Goal: Task Accomplishment & Management: Manage account settings

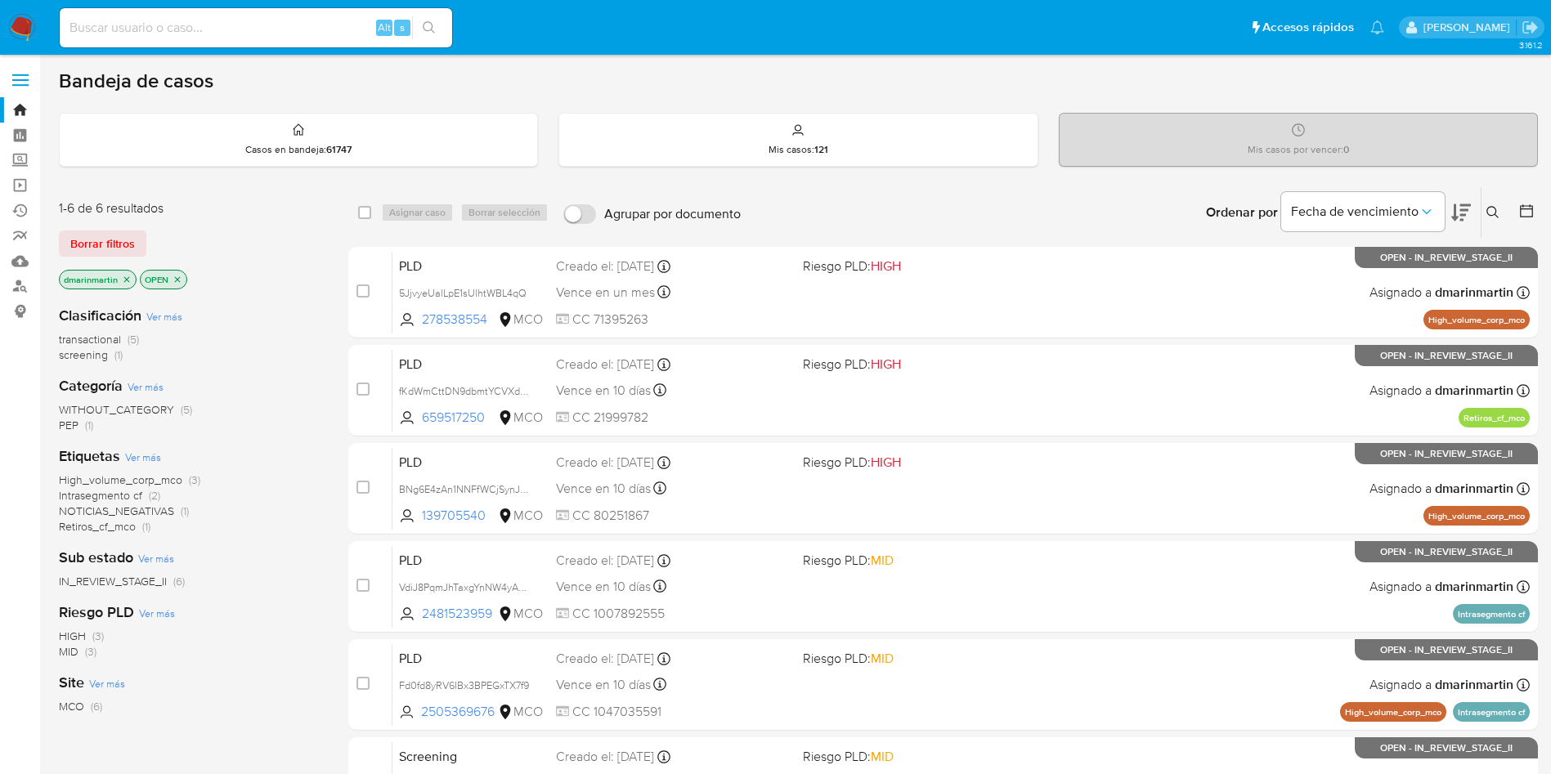
click at [1490, 207] on icon at bounding box center [1493, 212] width 12 height 12
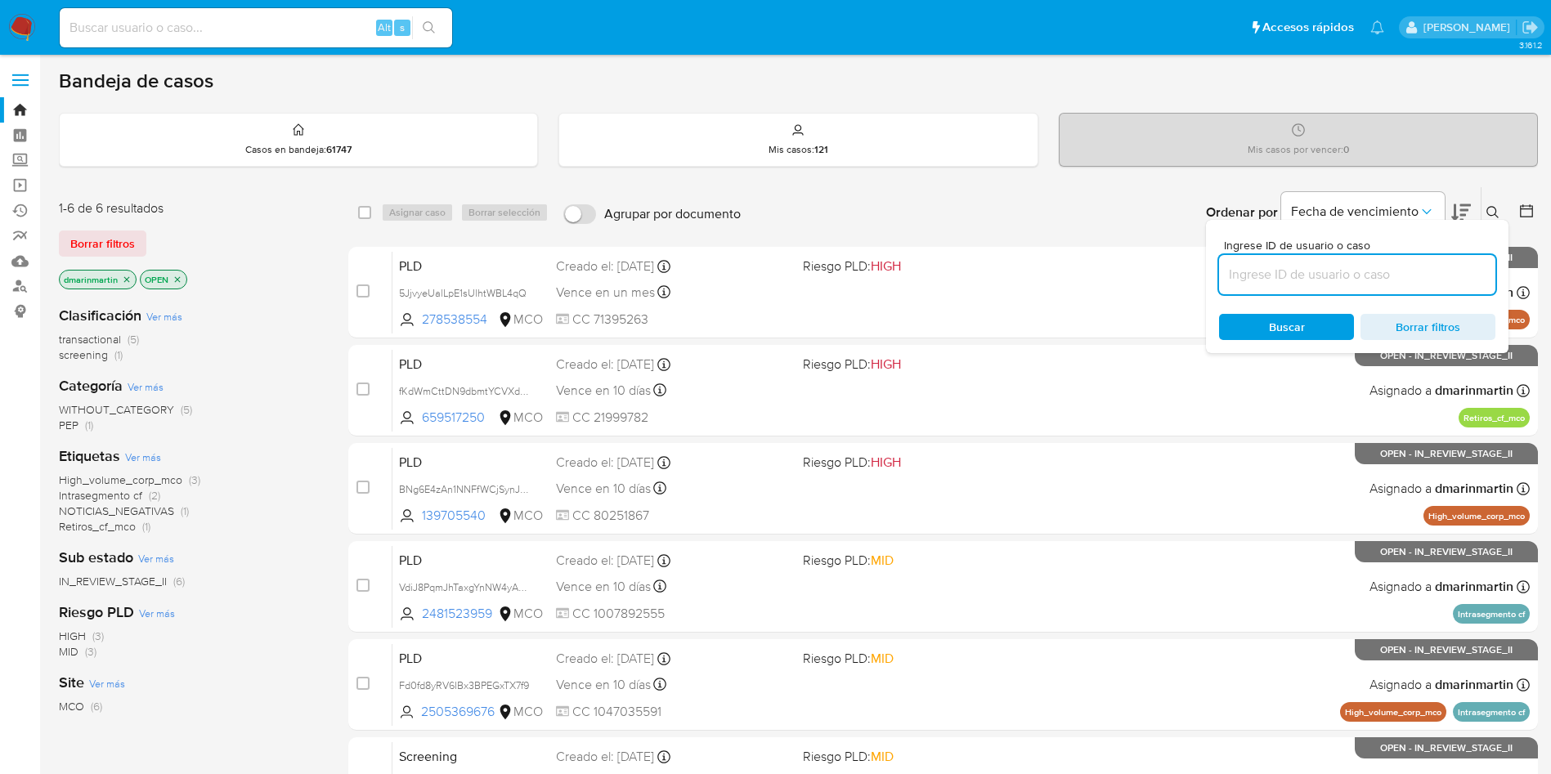
click at [1317, 264] on input at bounding box center [1357, 274] width 276 height 21
type input "Ywm3m4CS89Yak1GCSJwxbXqa"
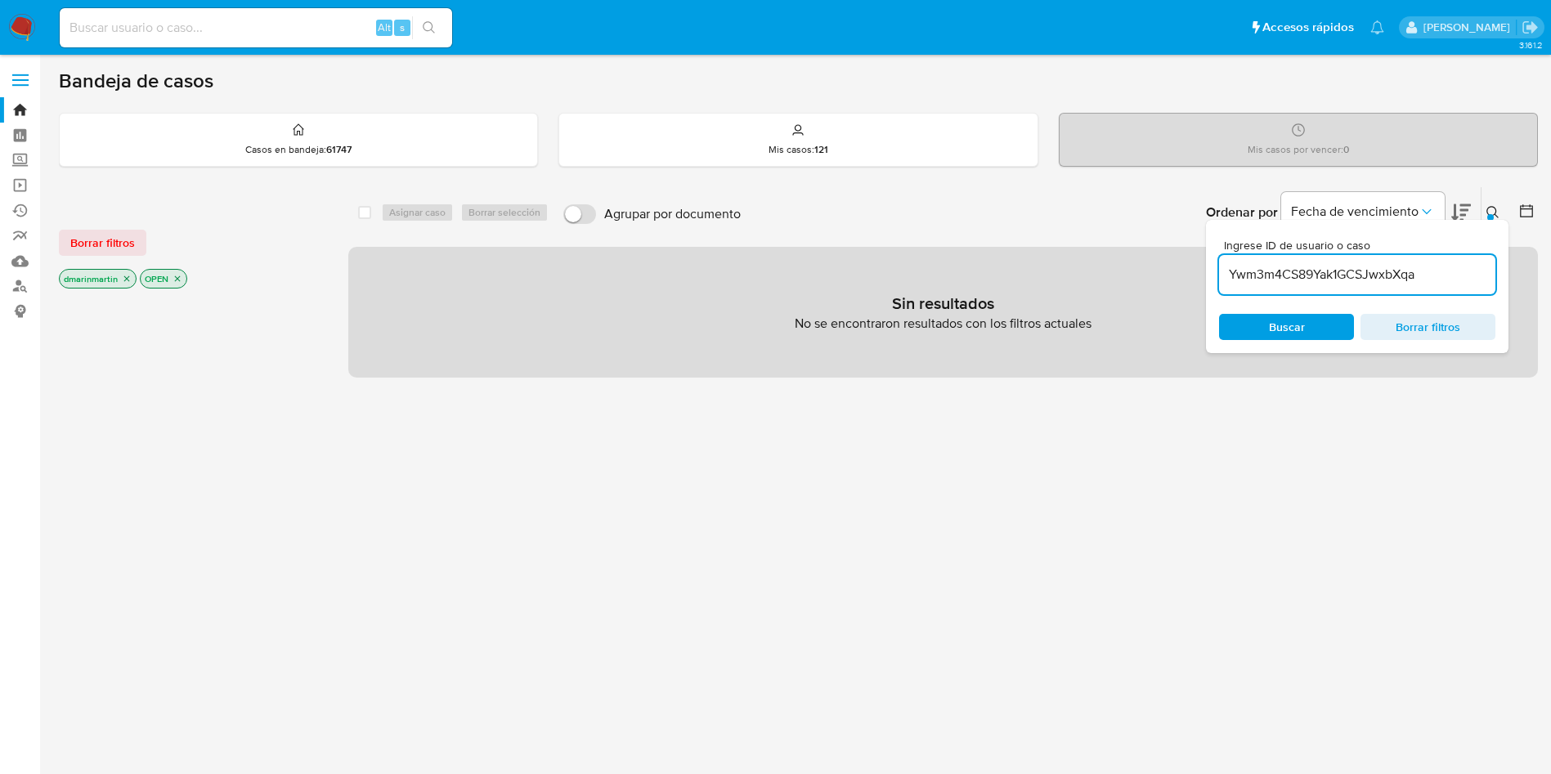
click at [123, 279] on icon "close-filter" at bounding box center [127, 279] width 10 height 10
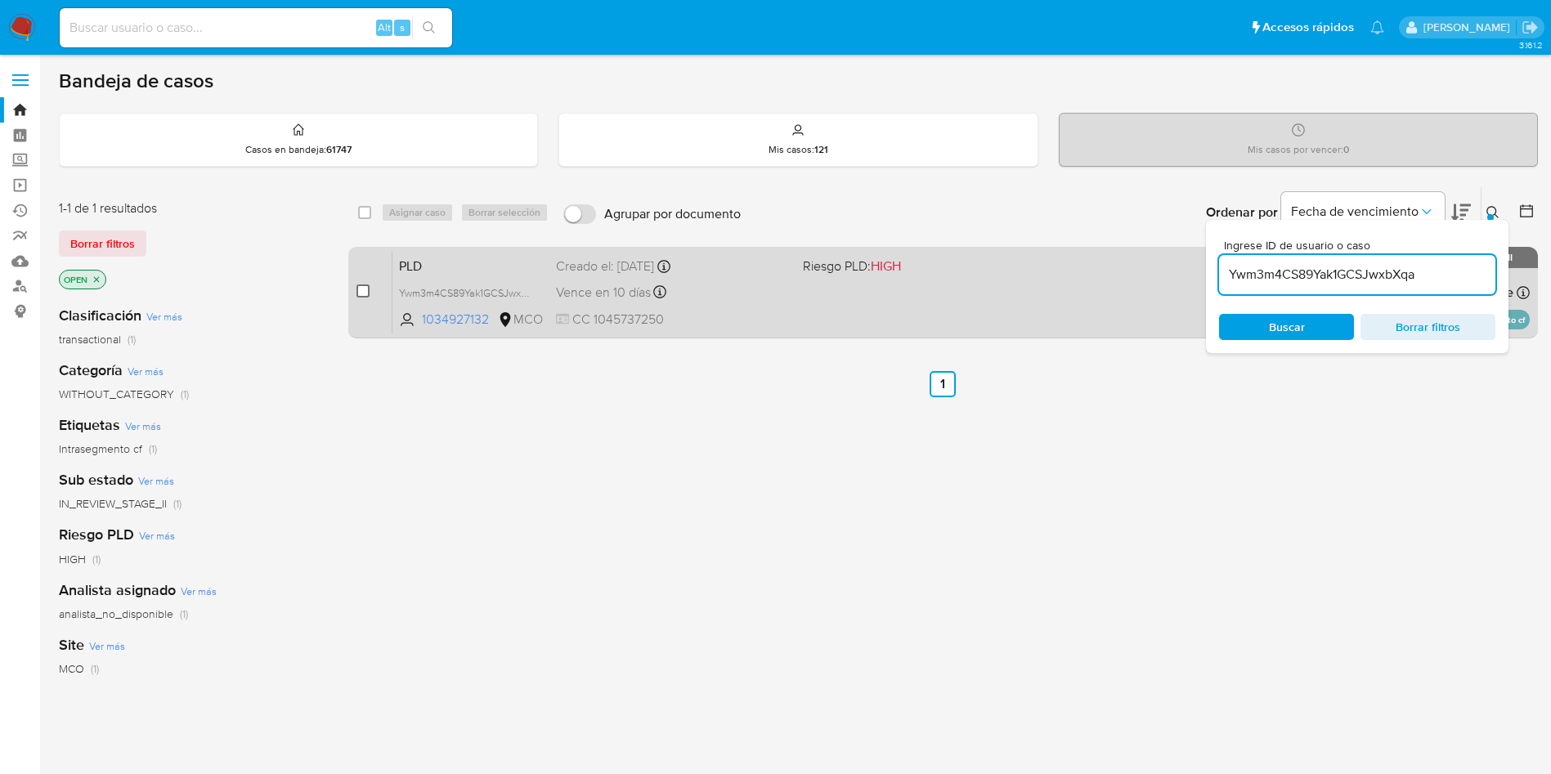
click at [361, 294] on input "checkbox" at bounding box center [363, 291] width 13 height 13
checkbox input "true"
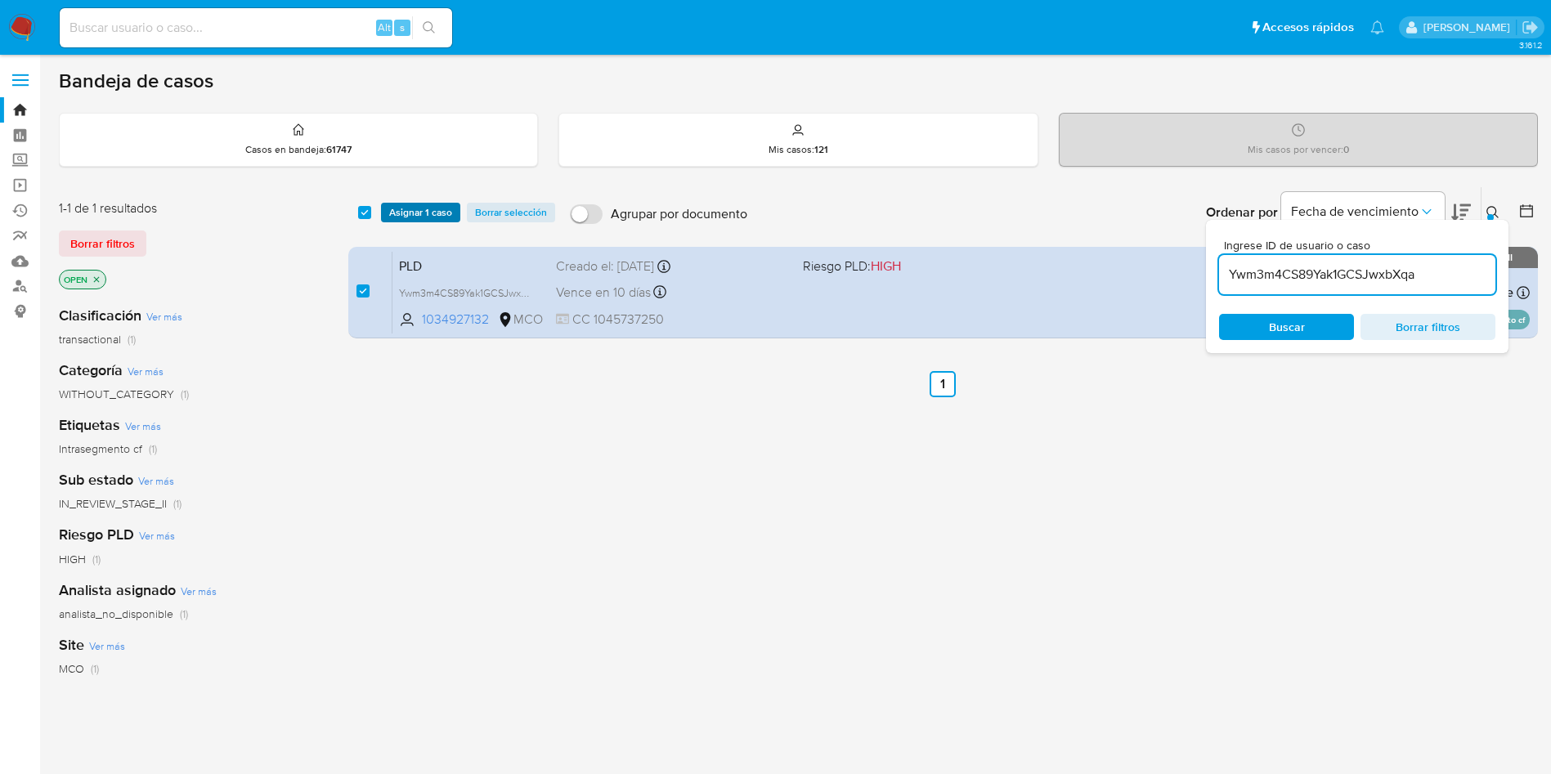
click at [420, 213] on span "Asignar 1 caso" at bounding box center [420, 212] width 63 height 16
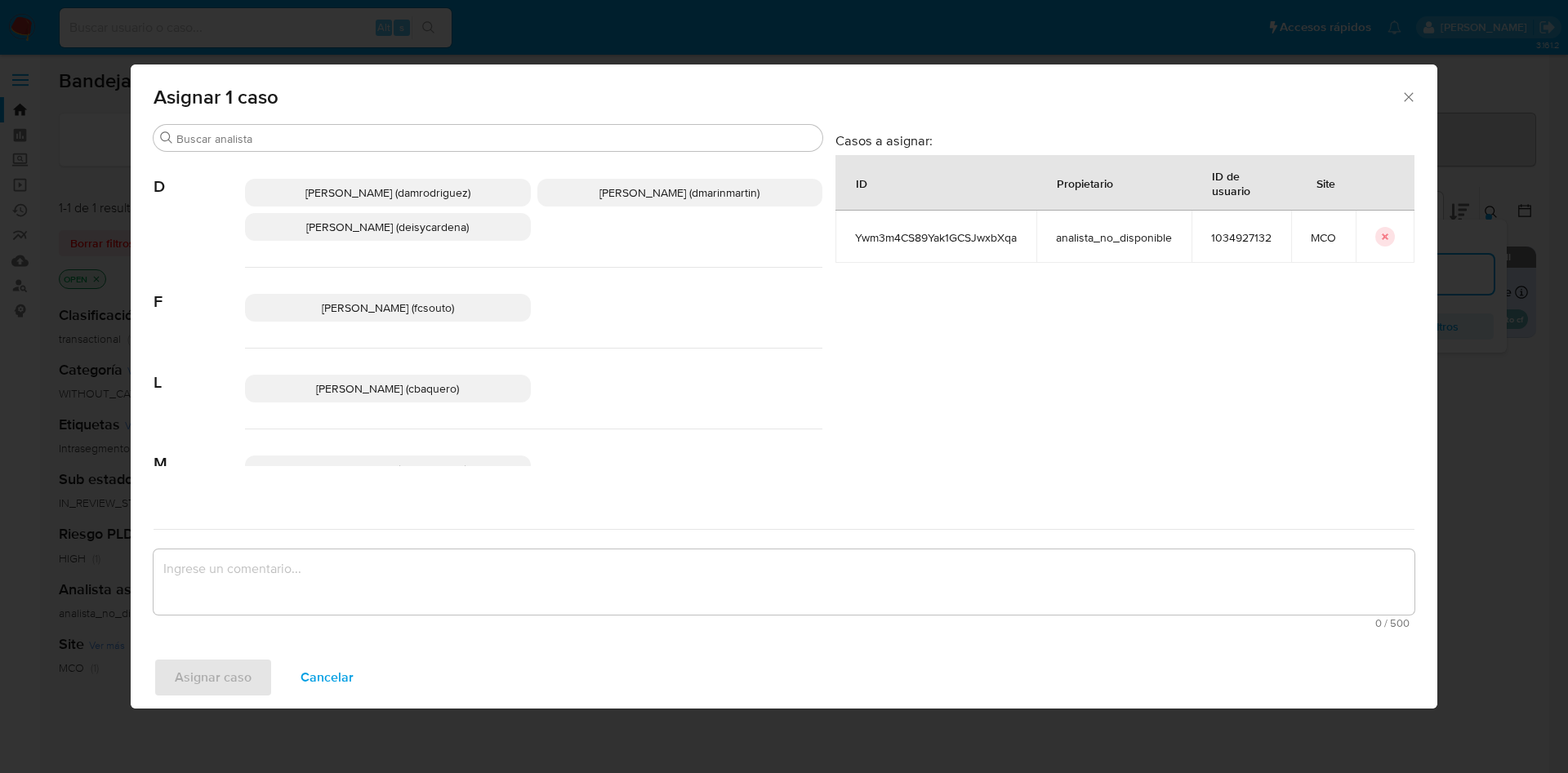
click at [683, 193] on span "David Esteban Marin Martinez (dmarinmartin)" at bounding box center [679, 193] width 160 height 16
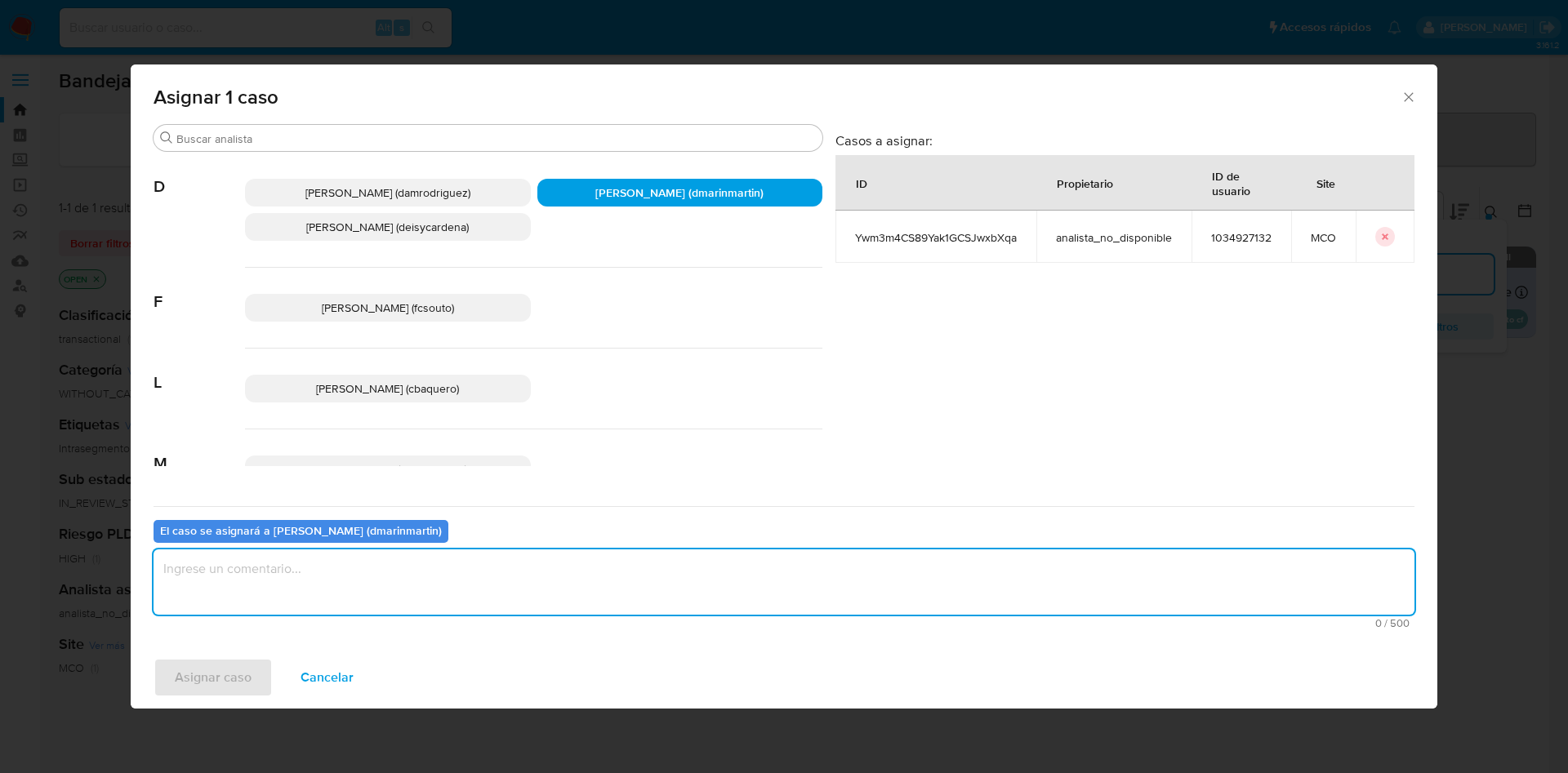
click at [636, 571] on textarea "assign-modal" at bounding box center [784, 581] width 1261 height 65
type textarea "Análisis nvl 2"
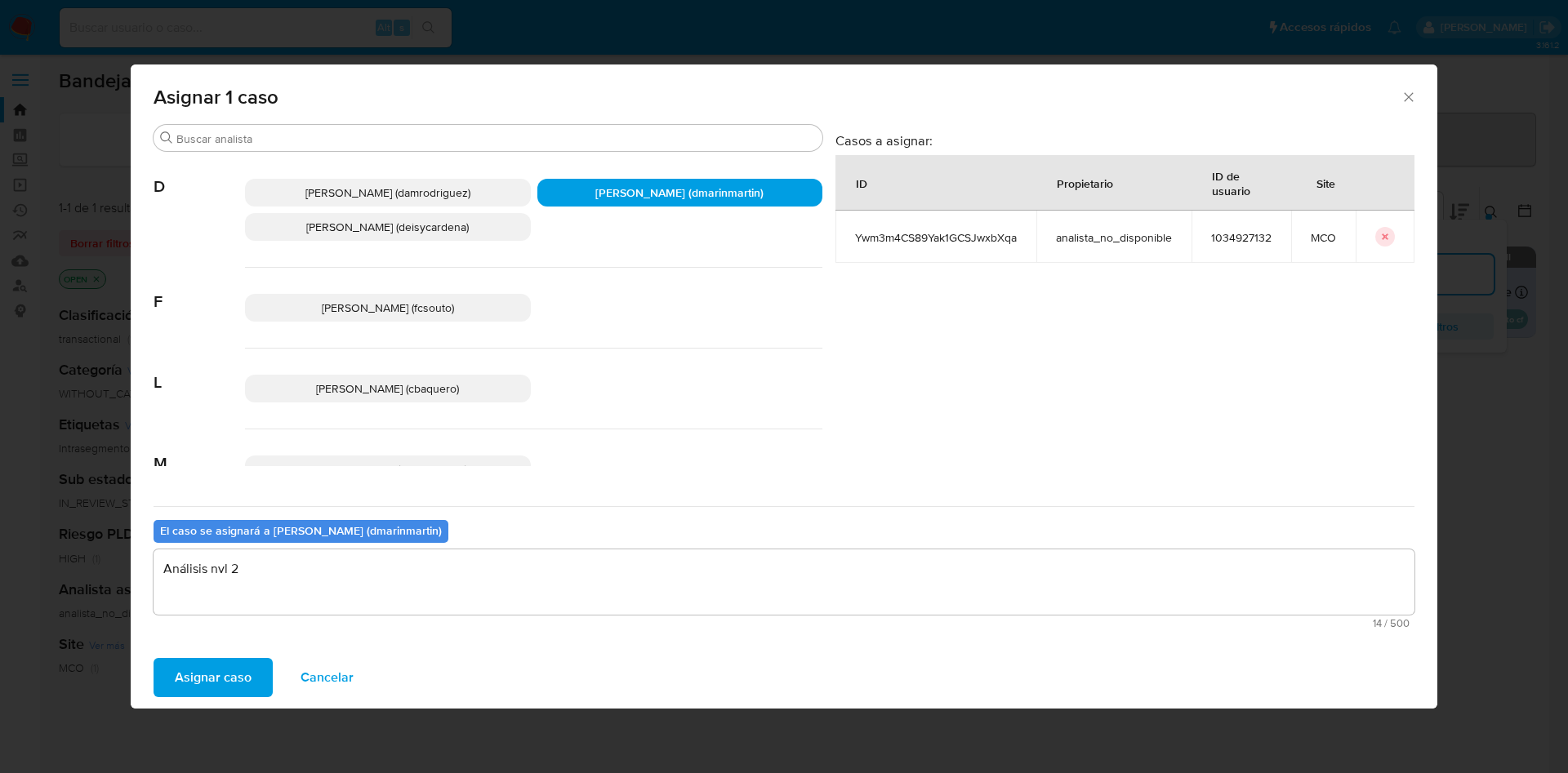
click at [154, 658] on button "Asignar caso" at bounding box center [213, 677] width 119 height 39
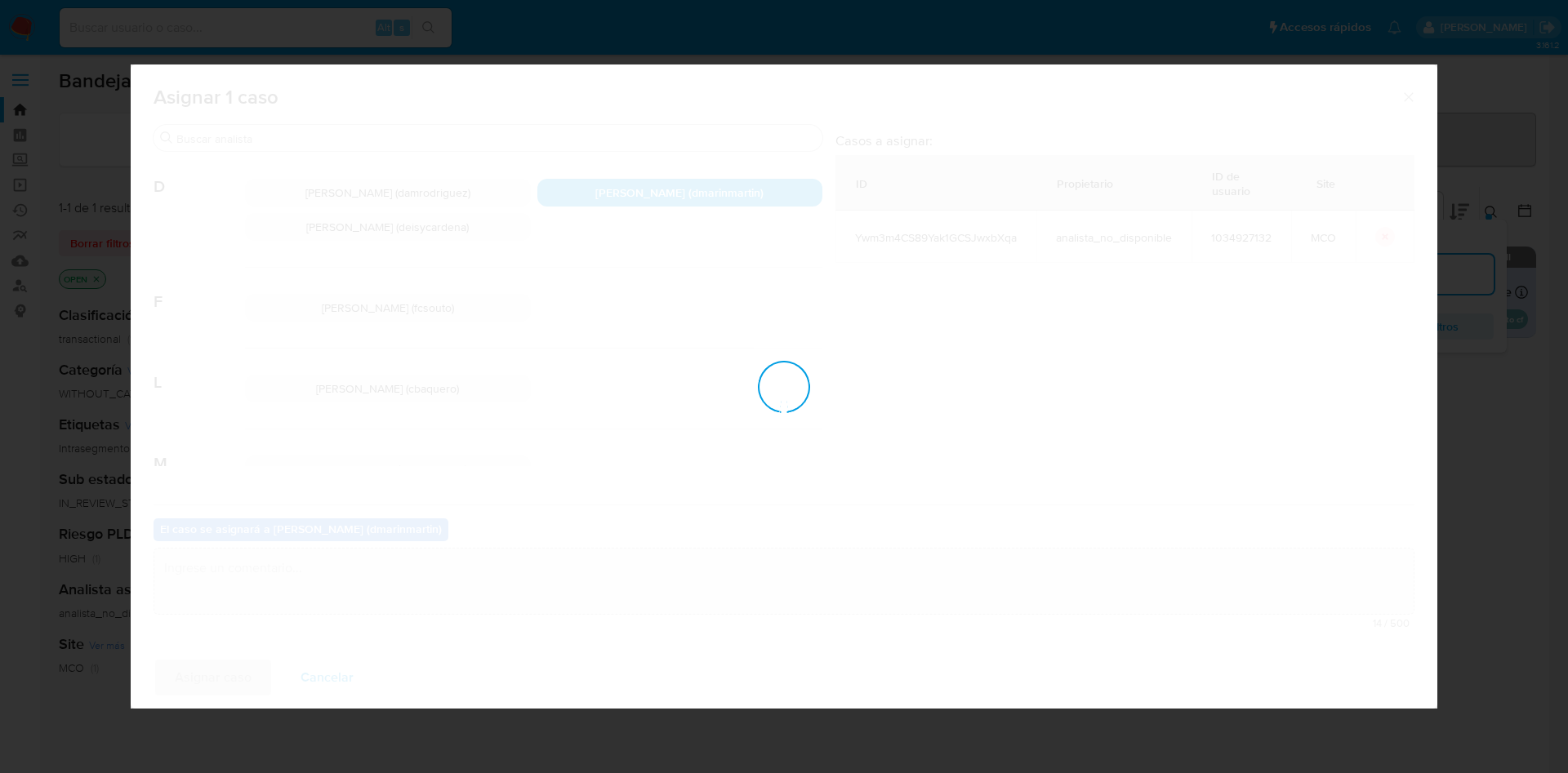
checkbox input "false"
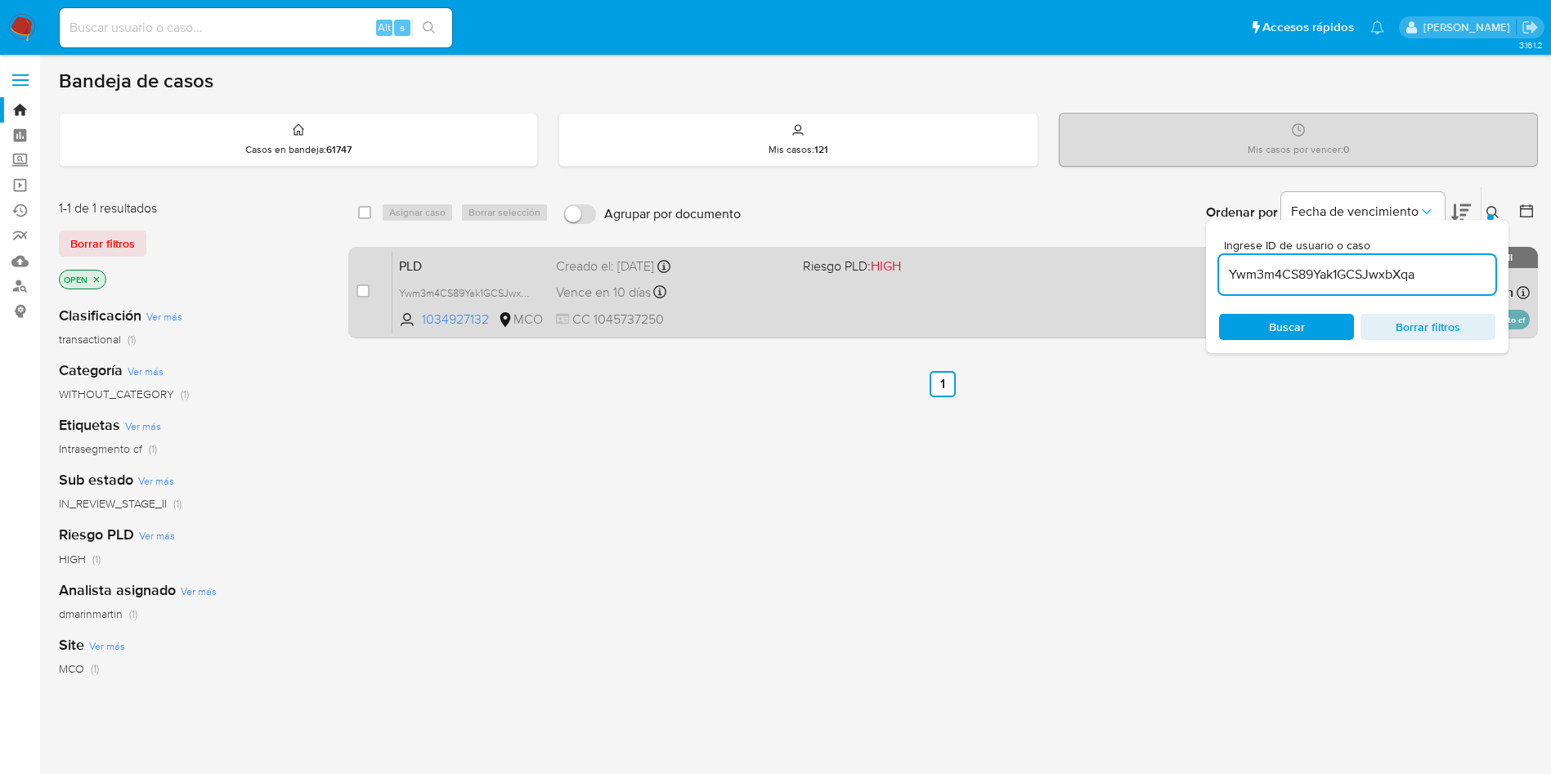
click at [910, 297] on div "PLD Ywm3m4CS89Yak1GCSJwxbXqa 1034927132 MCO Riesgo PLD: HIGH Creado el: 12/07/2…" at bounding box center [962, 292] width 1138 height 83
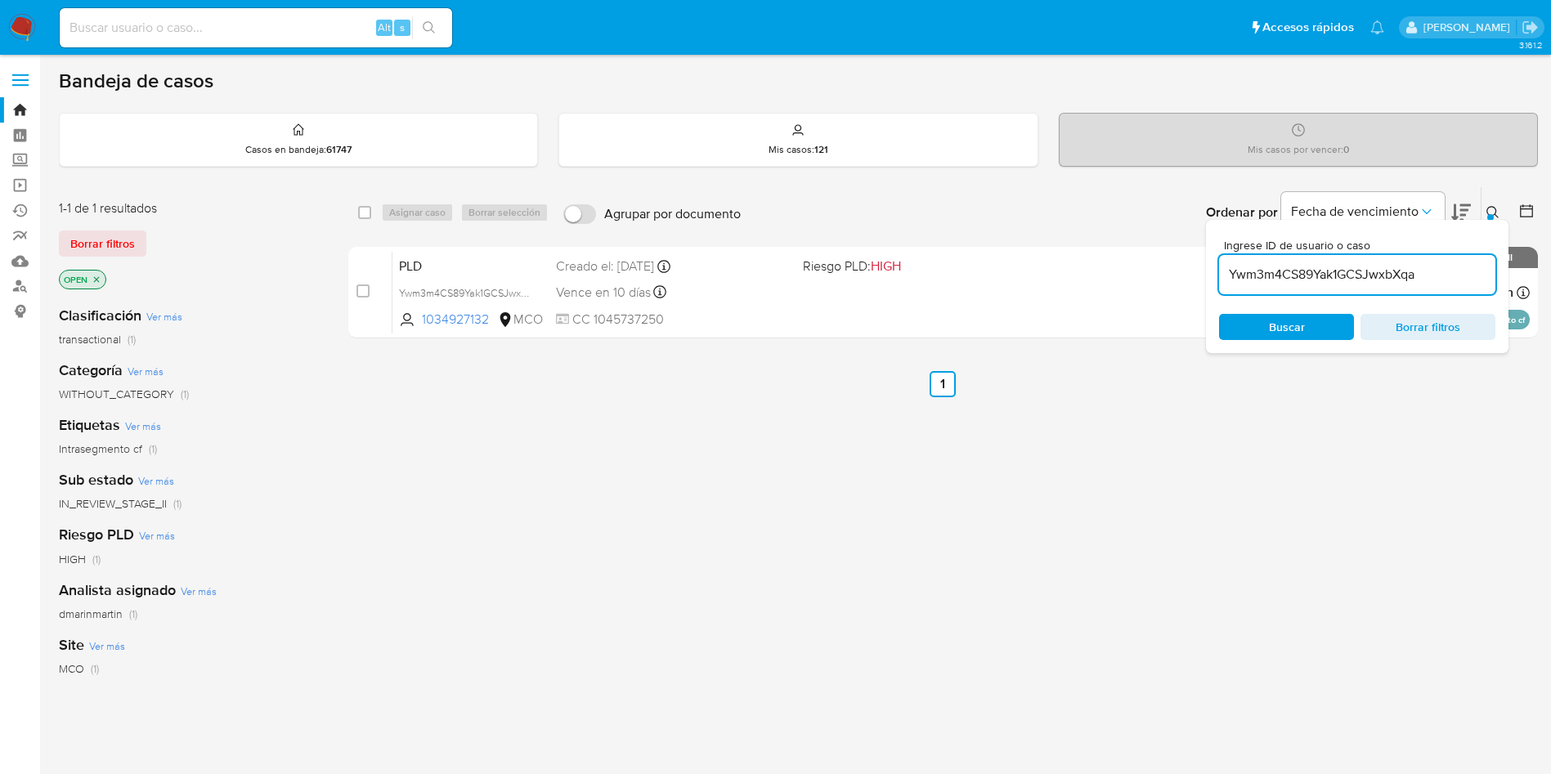
click at [1389, 300] on div "Ingrese ID de usuario o caso Ywm3m4CS89Yak1GCSJwxbXqa Buscar Borrar filtros" at bounding box center [1357, 286] width 303 height 133
click at [1344, 272] on input "Ywm3m4CS89Yak1GCSJwxbXqa" at bounding box center [1357, 274] width 276 height 21
paste input "MHXIMgo7q3OXWhYimfujshuN"
type input "MHXIMgo7q3OXWhYimfujshuN"
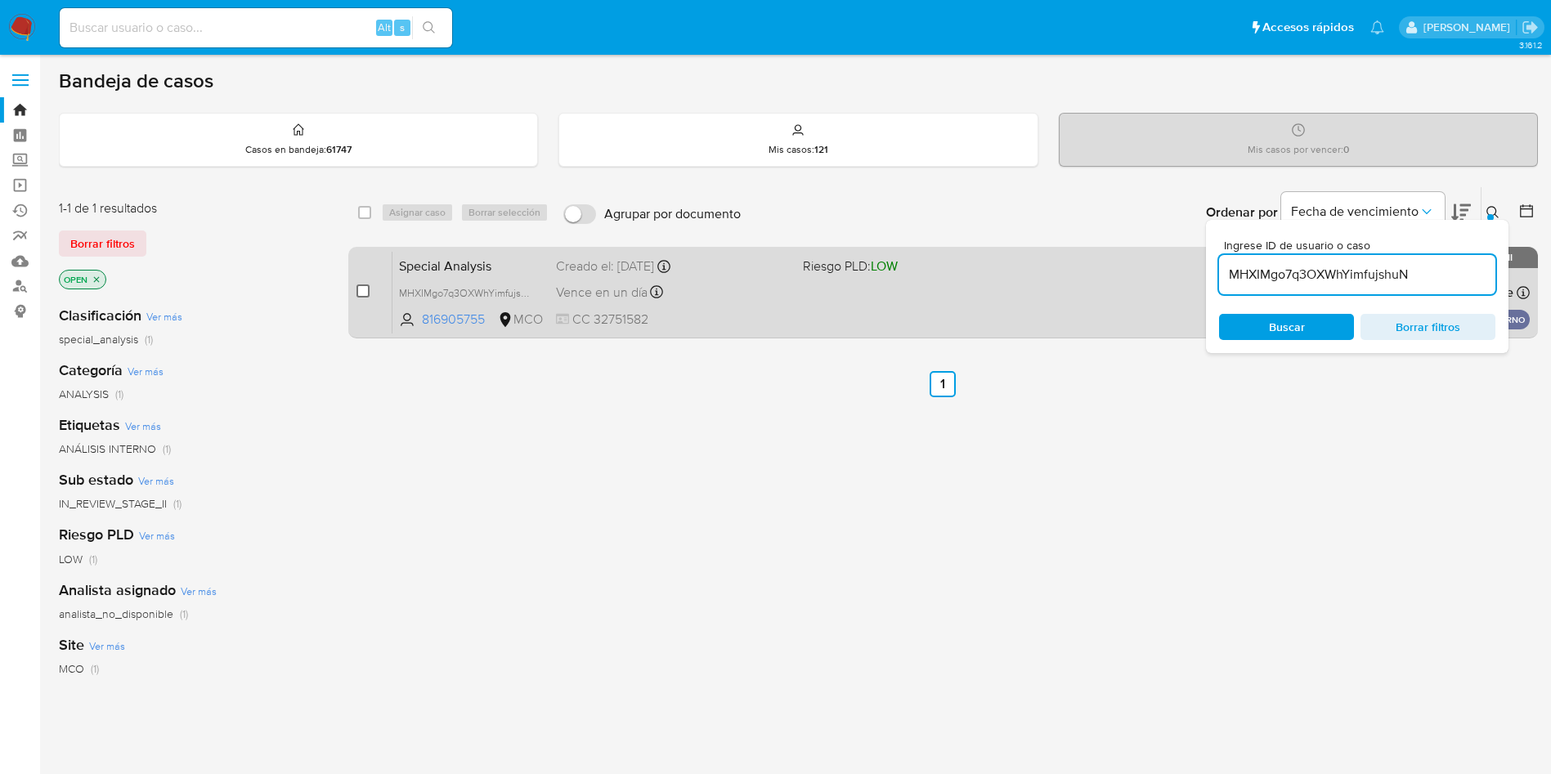
click at [366, 289] on input "checkbox" at bounding box center [363, 291] width 13 height 13
checkbox input "true"
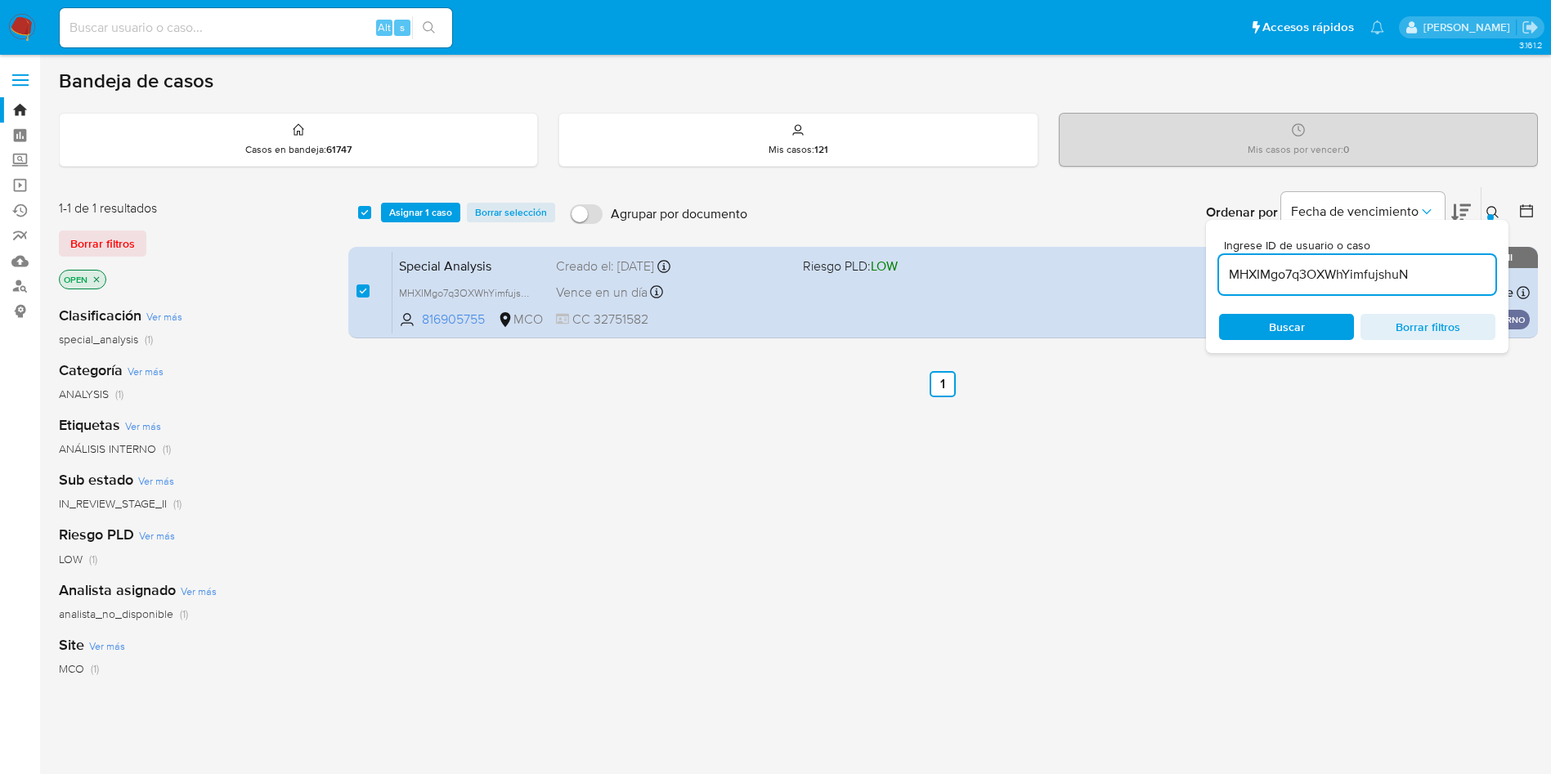
click at [400, 224] on div "select-all-cases-checkbox Asignar 1 caso Borrar selección Agrupar por documento…" at bounding box center [943, 212] width 1190 height 51
click at [401, 219] on span "Asignar 1 caso" at bounding box center [420, 212] width 63 height 16
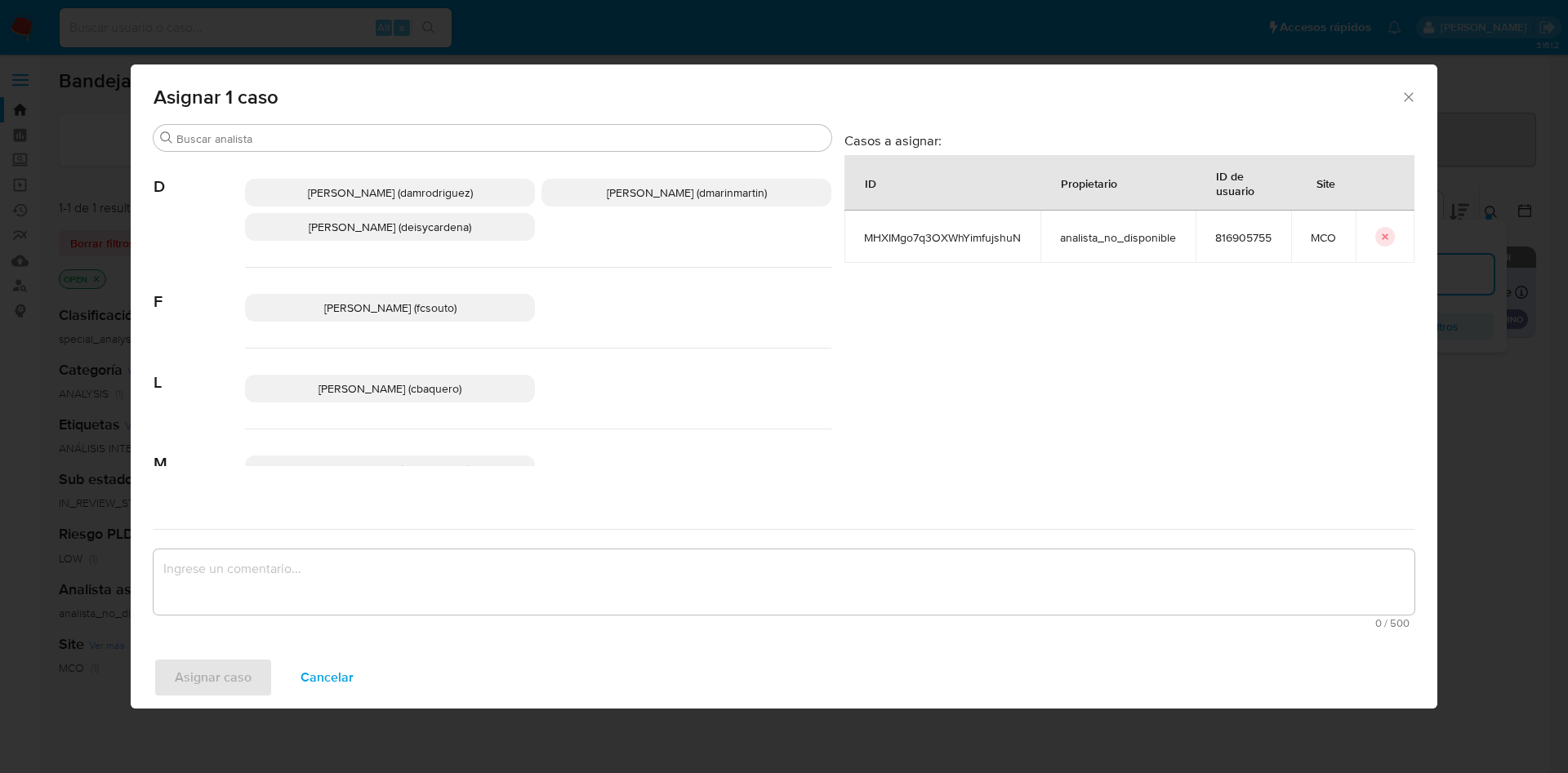
click at [709, 179] on p "David Esteban Marin Martinez (dmarinmartin)" at bounding box center [686, 193] width 290 height 28
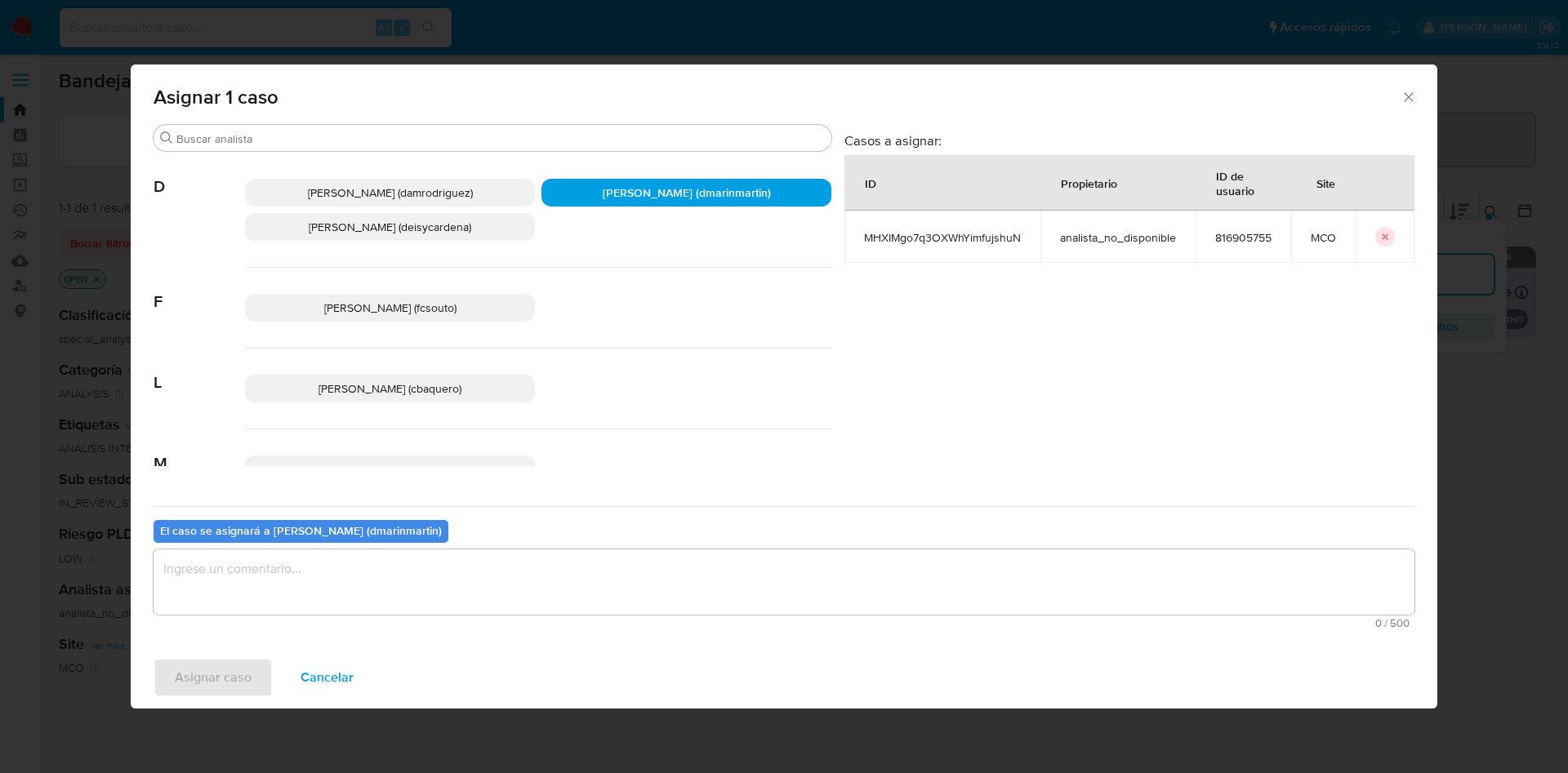
click at [672, 594] on textarea "assign-modal" at bounding box center [784, 581] width 1261 height 65
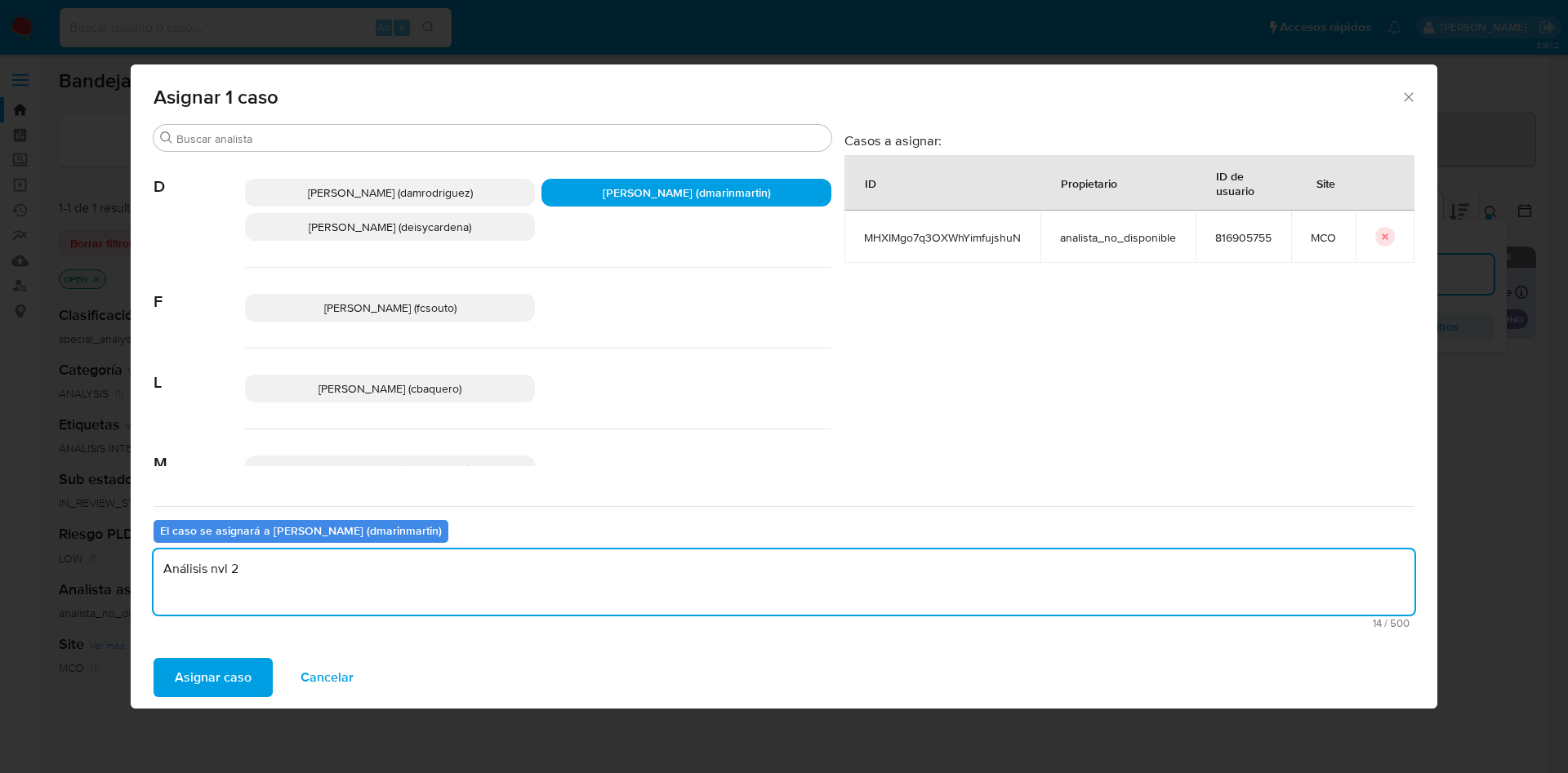
type textarea "Análisis nvl 2"
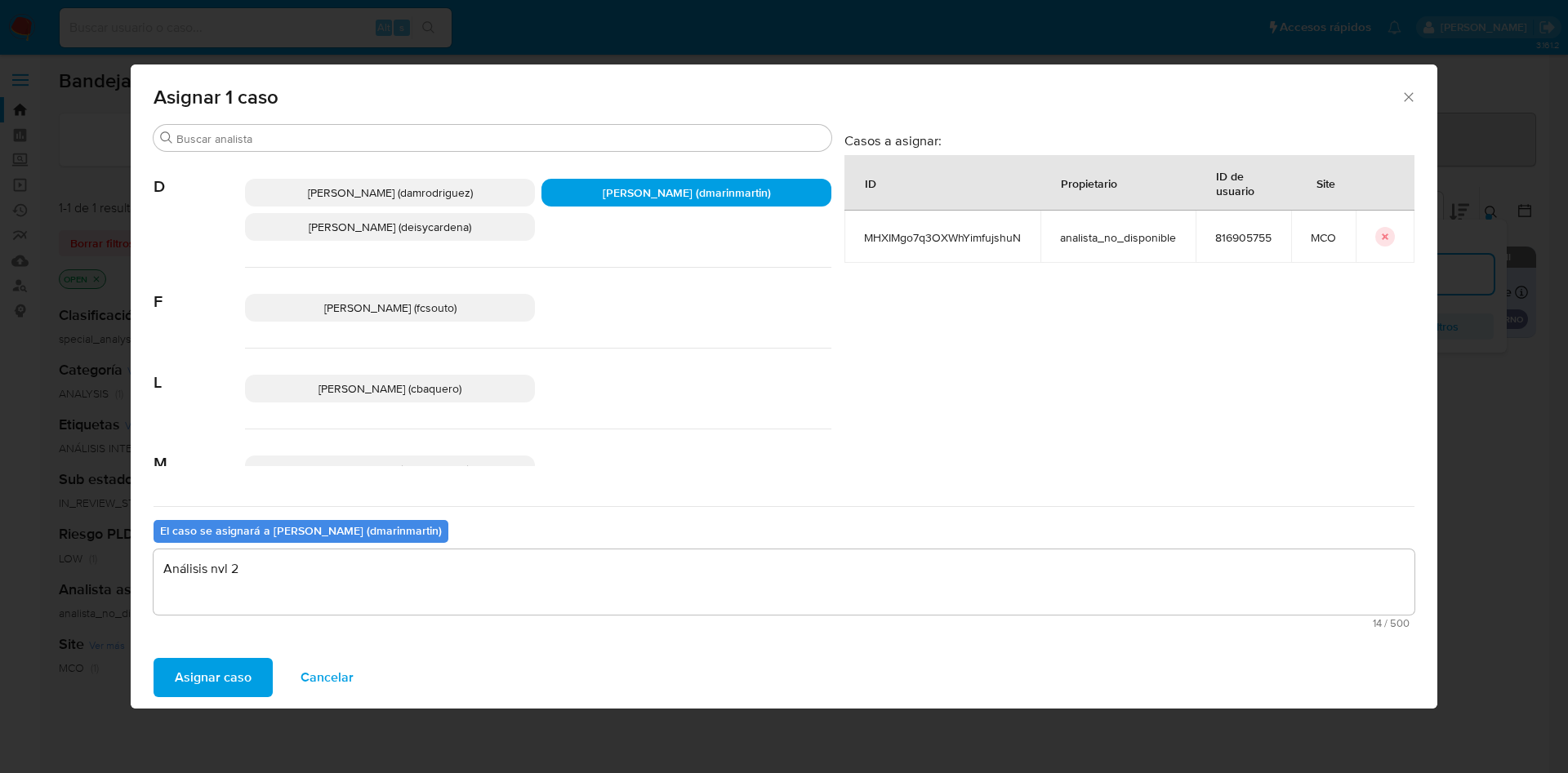
click at [154, 658] on button "Asignar caso" at bounding box center [213, 677] width 119 height 39
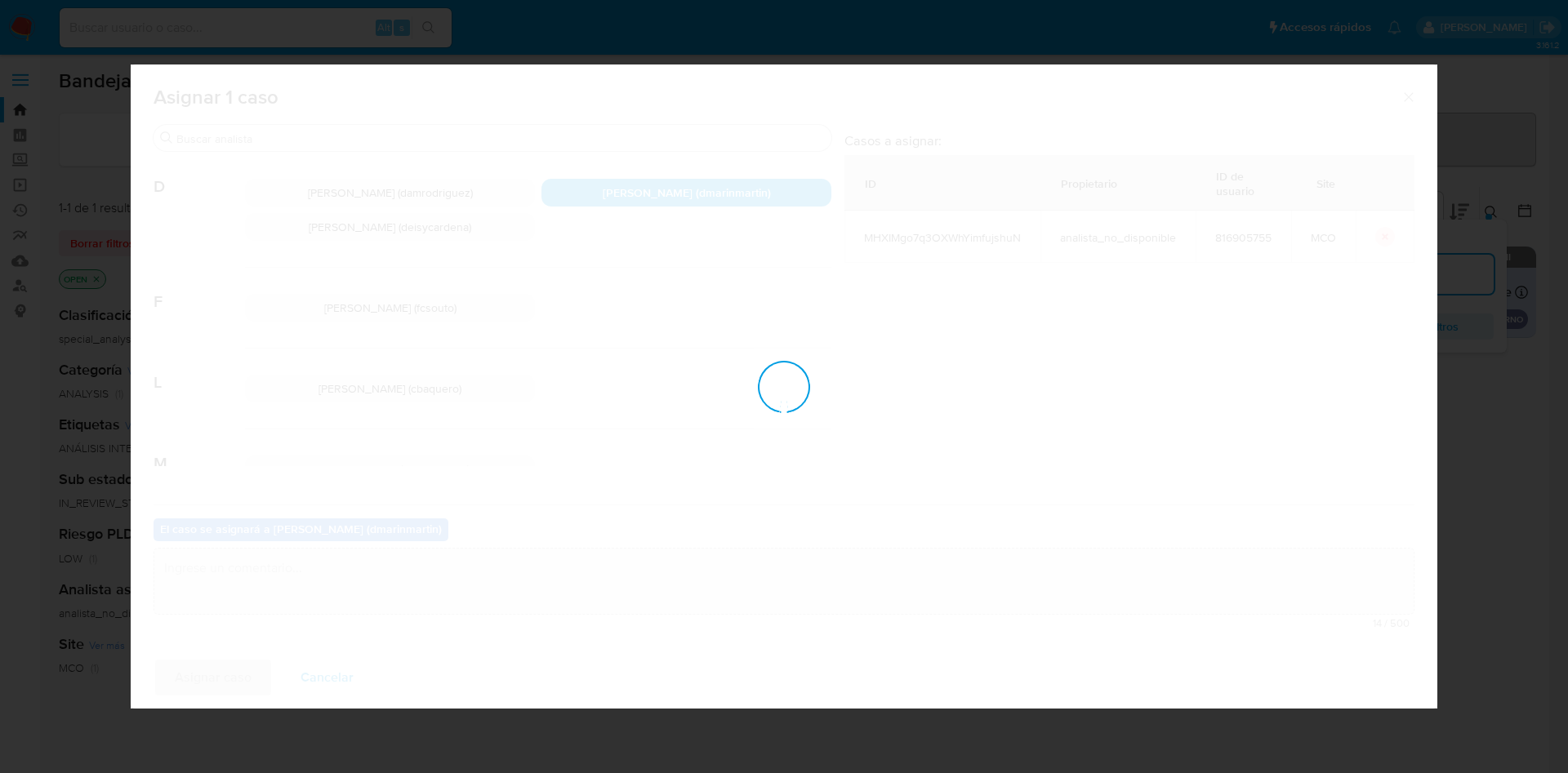
checkbox input "false"
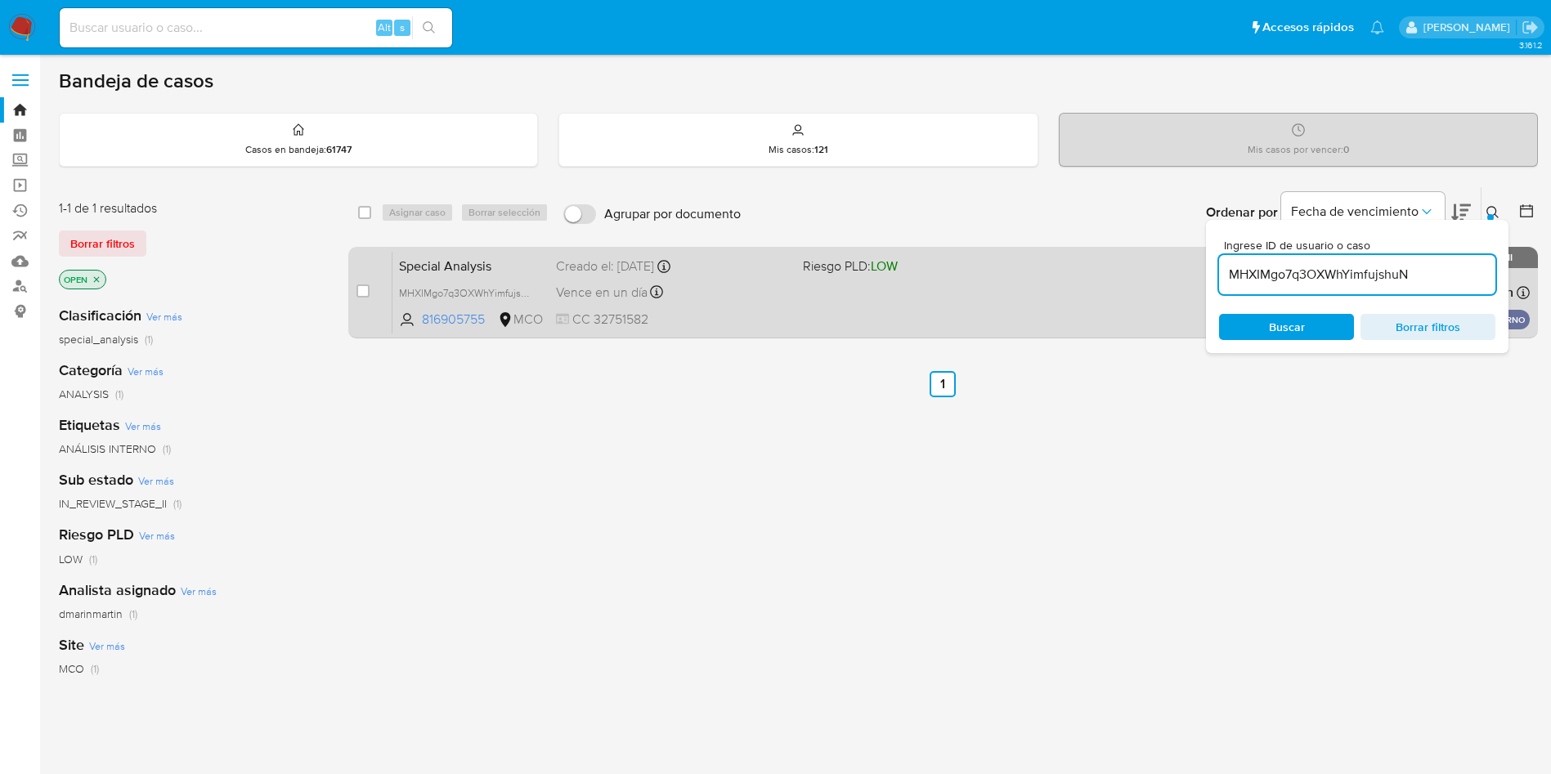
click at [716, 303] on div "Special Analysis MHXIMgo7q3OXWhYimfujshuN 816905755 MCO Riesgo PLD: LOW Creado …" at bounding box center [962, 292] width 1138 height 83
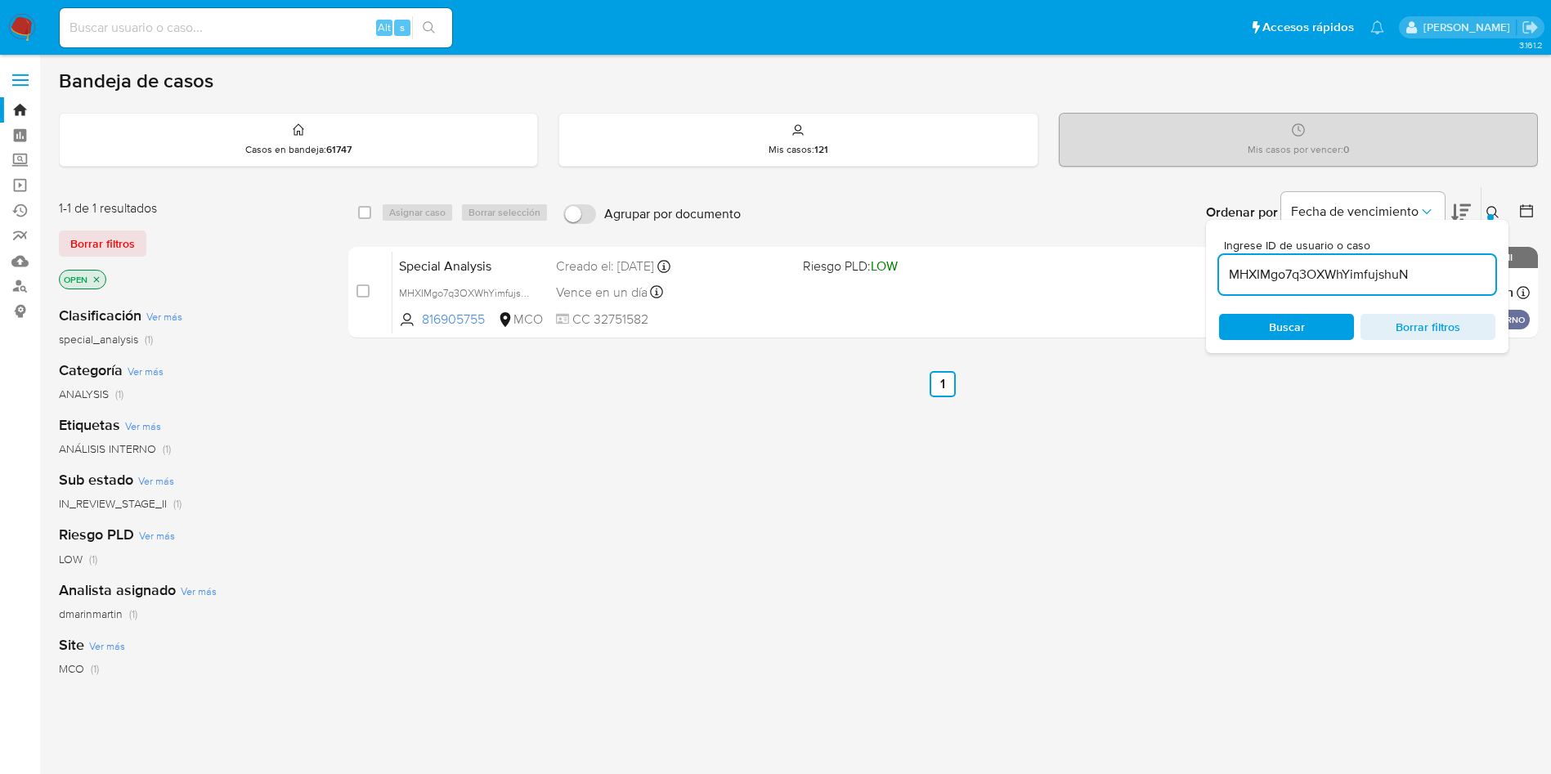
click at [1374, 271] on input "MHXIMgo7q3OXWhYimfujshuN" at bounding box center [1357, 274] width 276 height 21
paste input "LTncZnbB1tbRWYaRkiC4gcf0"
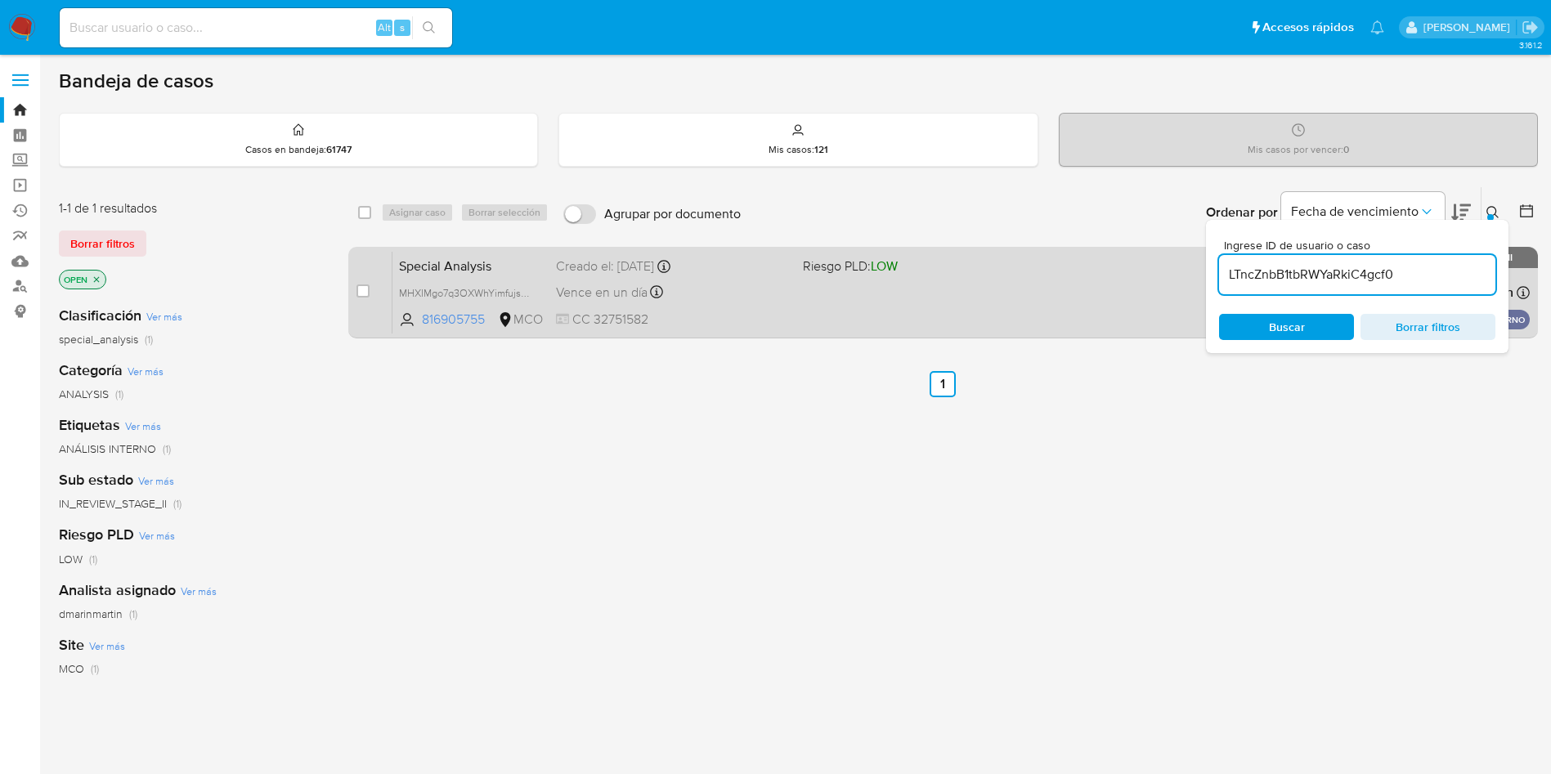
type input "LTncZnbB1tbRWYaRkiC4gcf0"
click at [359, 292] on input "checkbox" at bounding box center [363, 291] width 13 height 13
checkbox input "true"
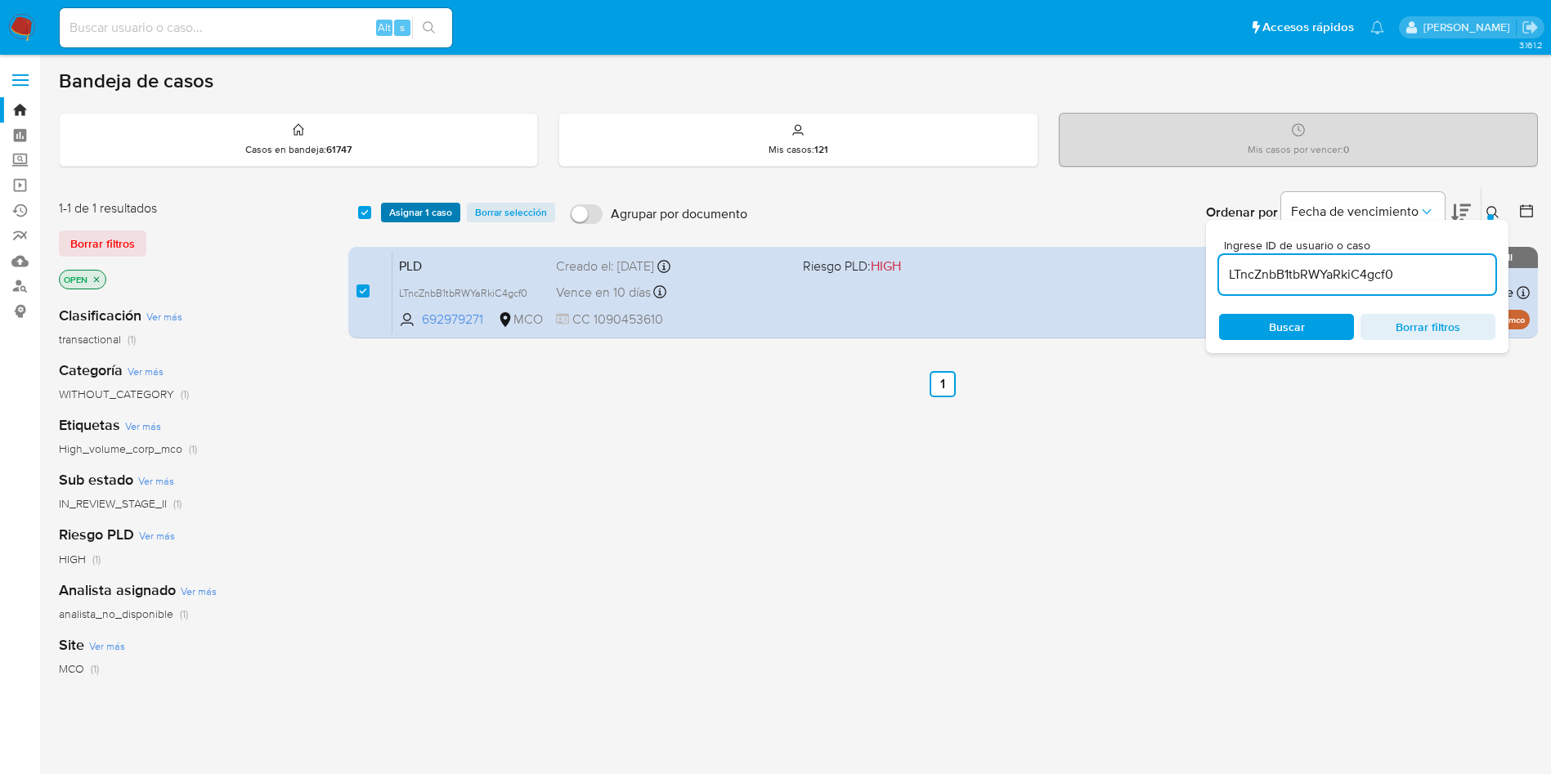
click at [433, 216] on span "Asignar 1 caso" at bounding box center [420, 212] width 63 height 16
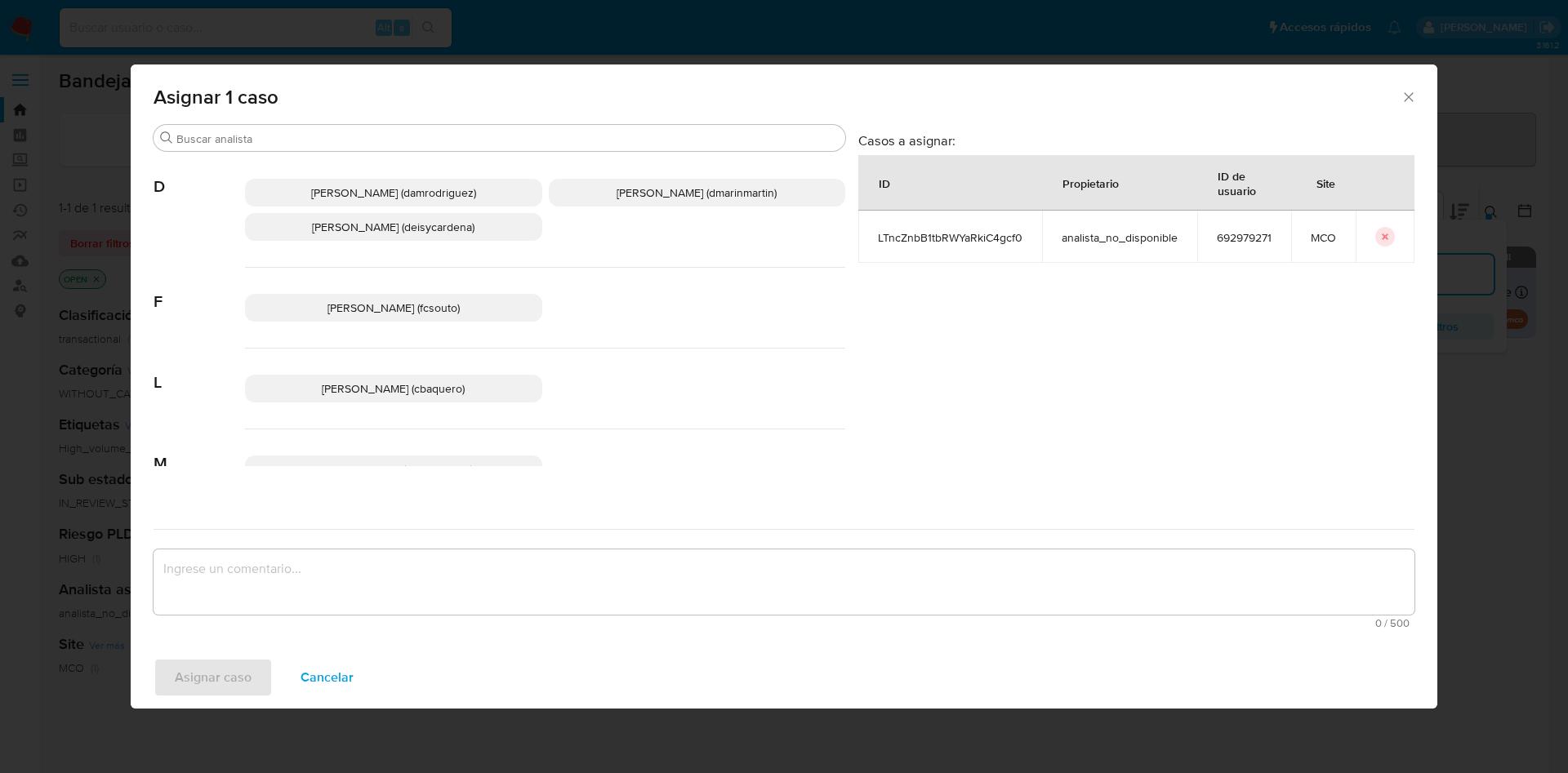
click at [639, 195] on span "David Esteban Marin Martinez (dmarinmartin)" at bounding box center [696, 193] width 160 height 16
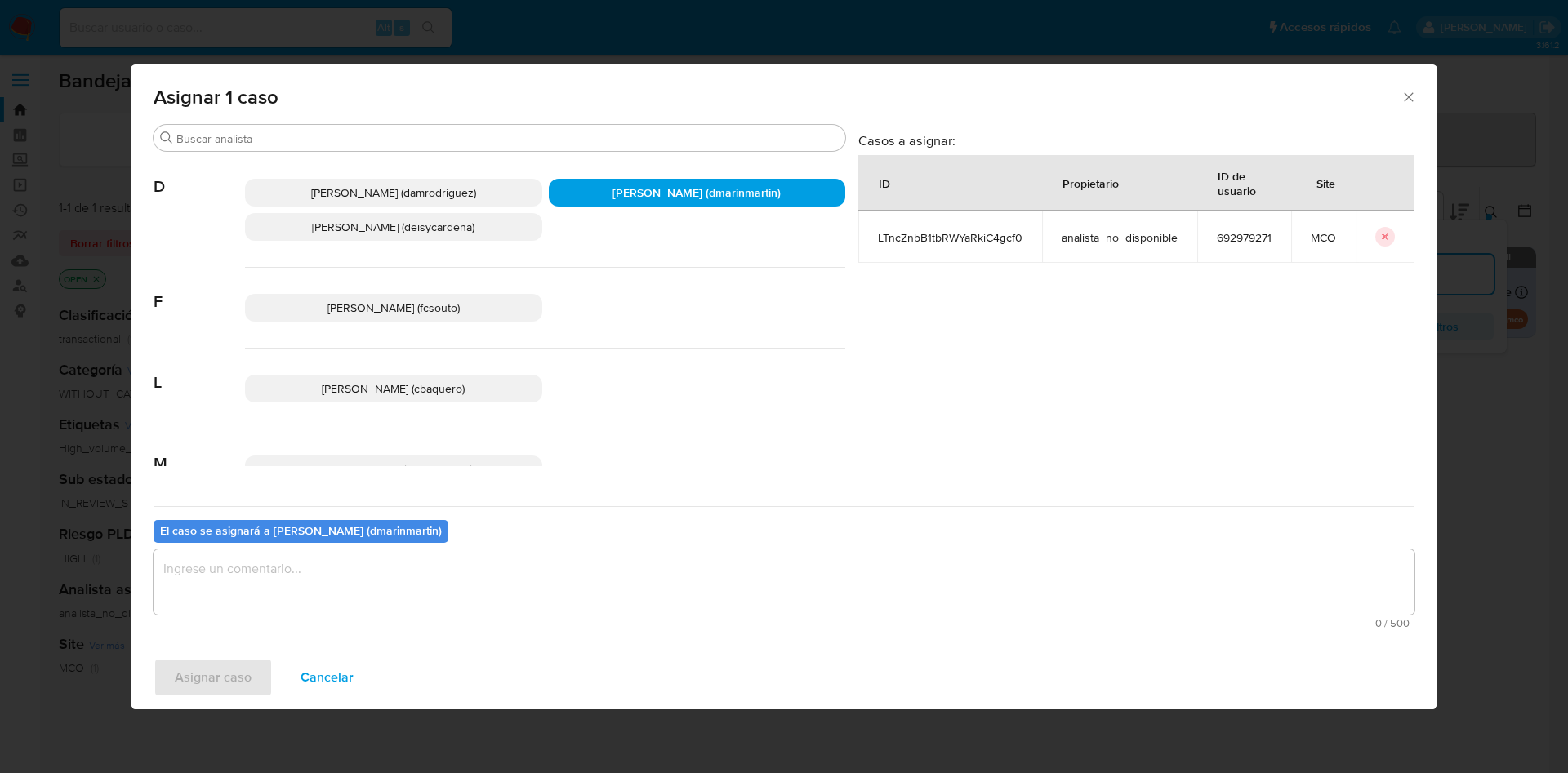
click at [696, 584] on textarea "assign-modal" at bounding box center [784, 581] width 1261 height 65
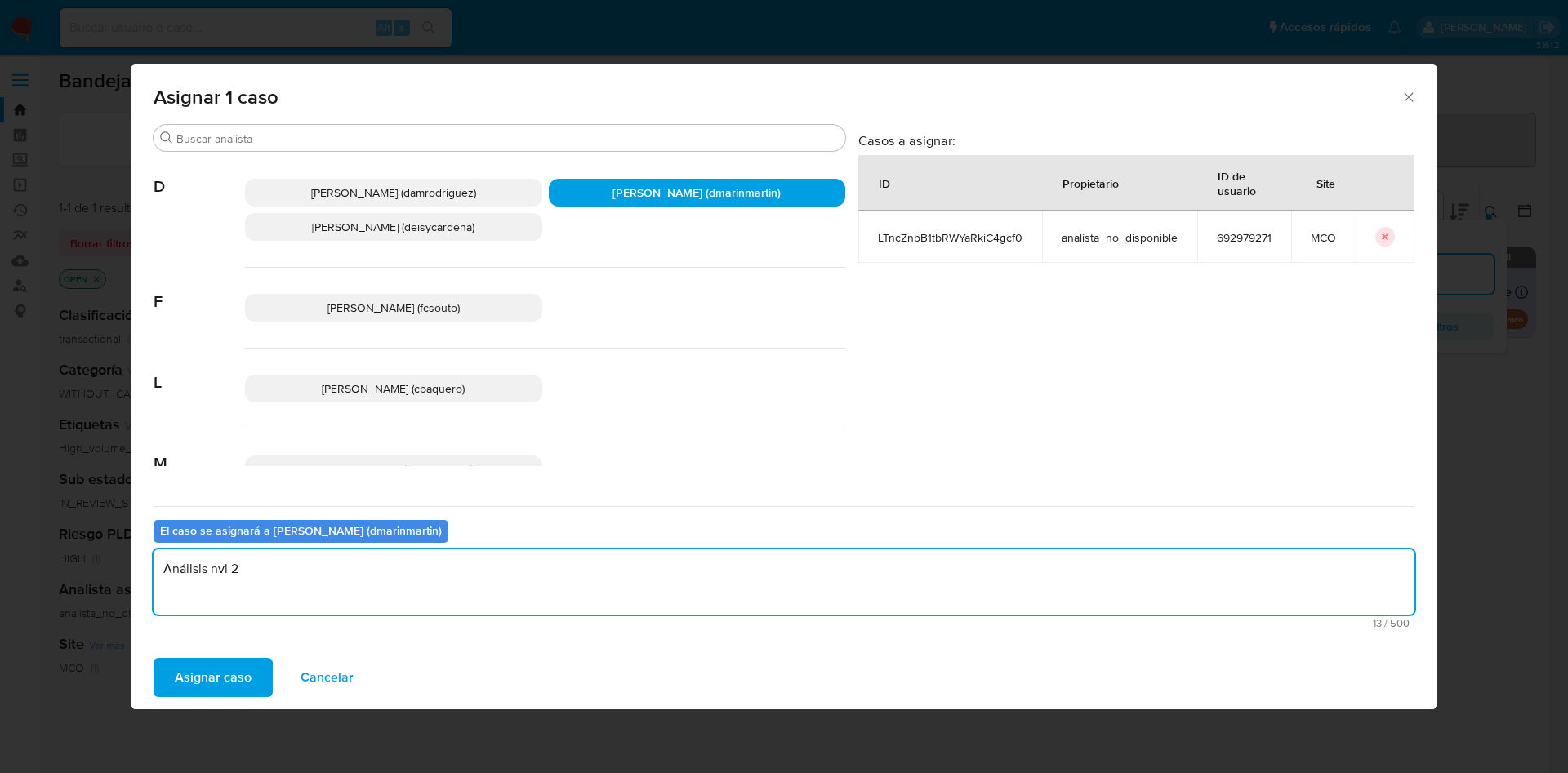
type textarea "Análisis nvl 2"
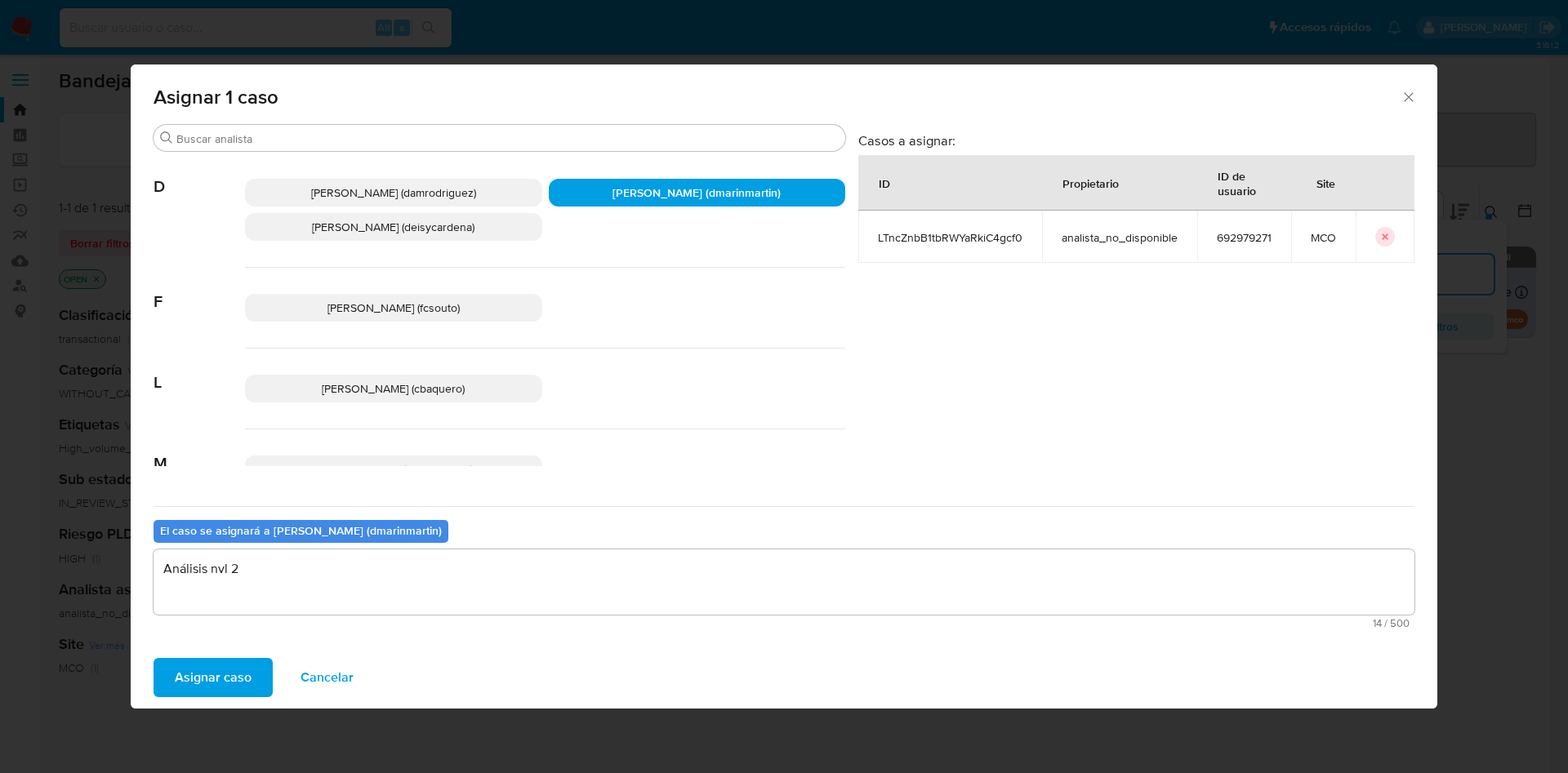
click at [154, 658] on button "Asignar caso" at bounding box center [213, 677] width 119 height 39
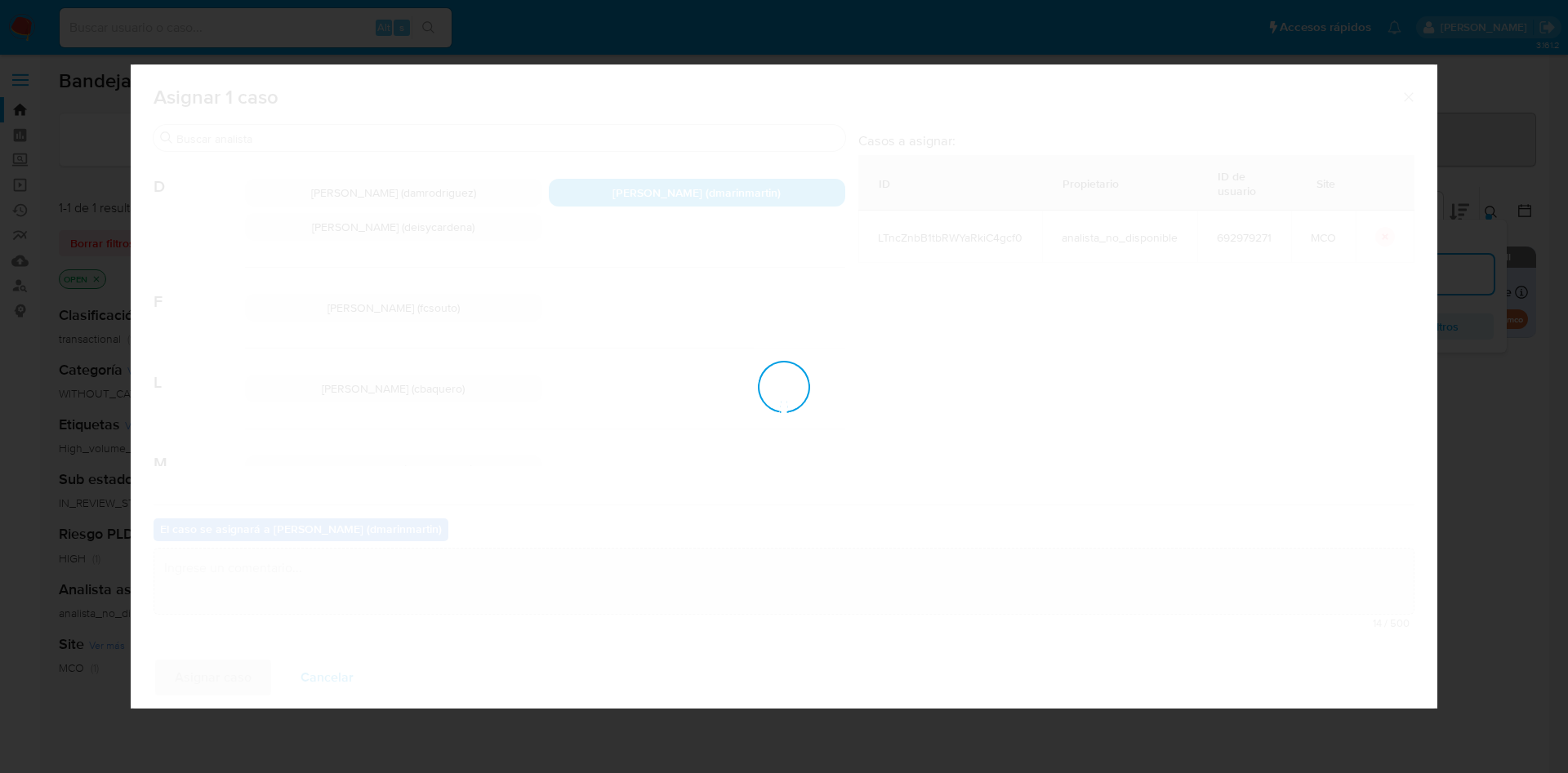
checkbox input "false"
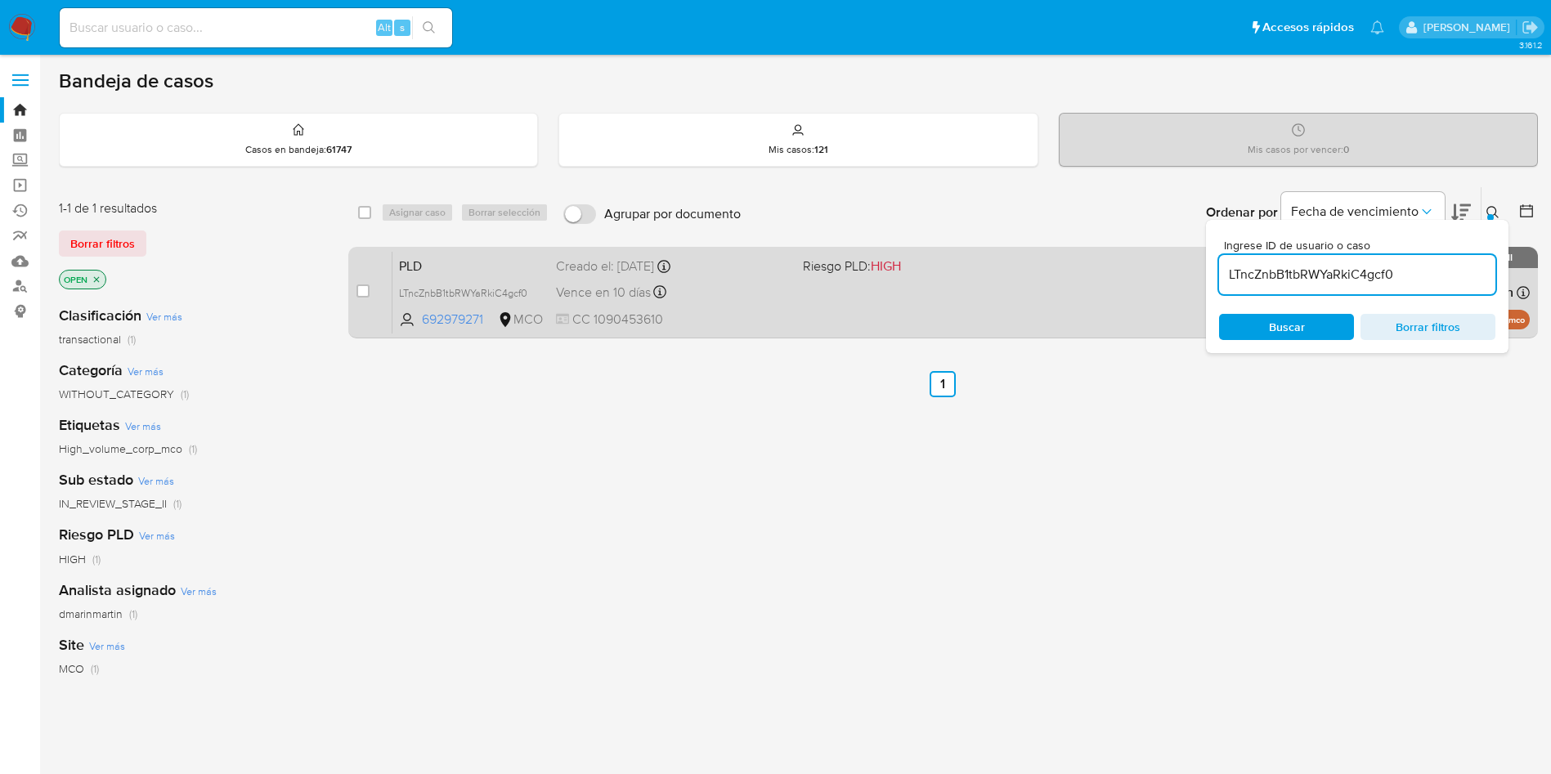
click at [732, 287] on div "Vence en 10 días Vence el 10/10/2025 05:03:07" at bounding box center [673, 292] width 234 height 22
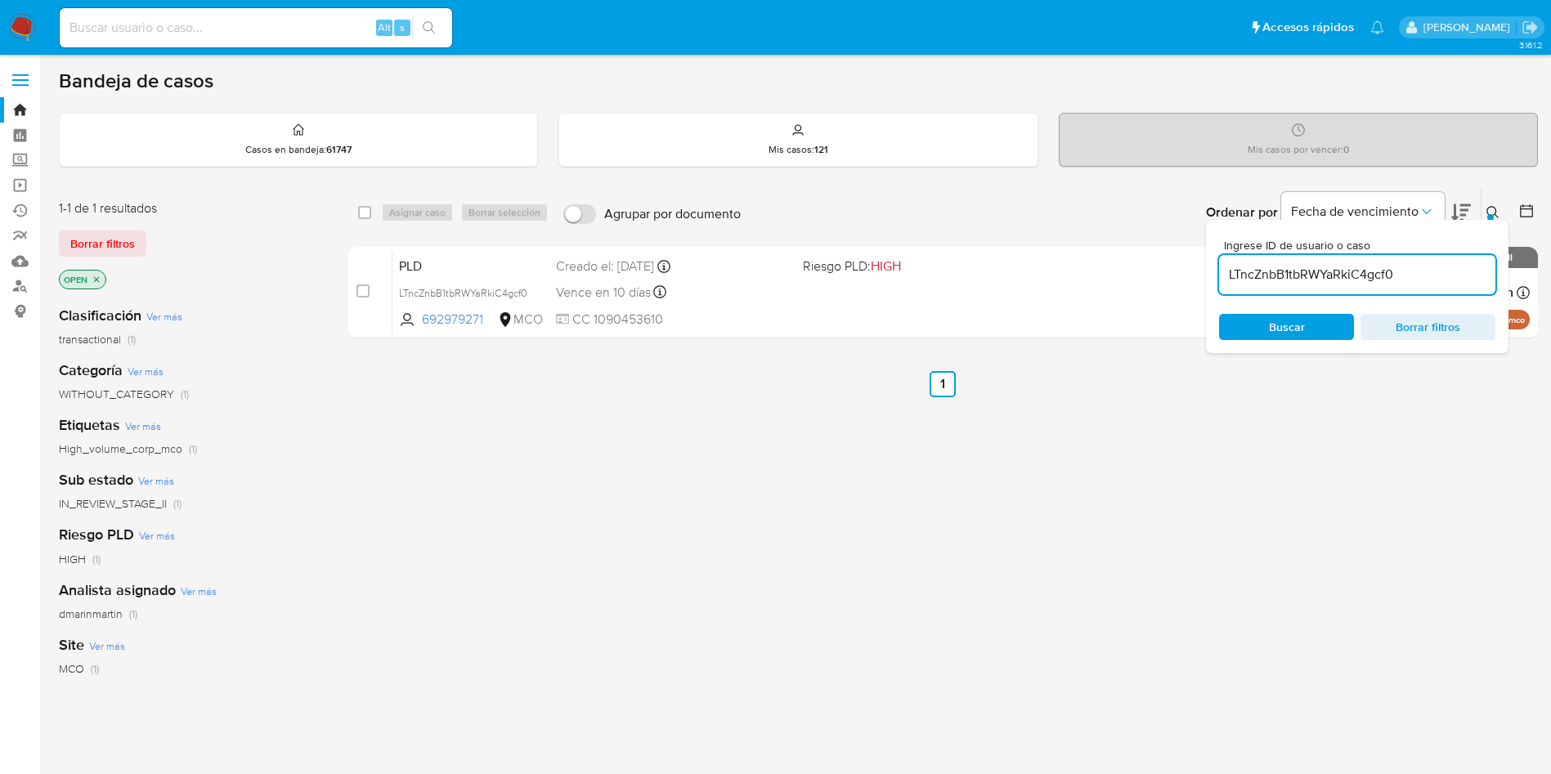
click at [1297, 288] on div "LTncZnbB1tbRWYaRkiC4gcf0" at bounding box center [1357, 274] width 276 height 39
click at [1267, 264] on input "LTncZnbB1tbRWYaRkiC4gcf0" at bounding box center [1357, 274] width 276 height 21
paste input "xcNWyA9sFp69vs4XlFoqiWWS"
type input "xcNWyA9sFp69vs4XlFoqiWWS"
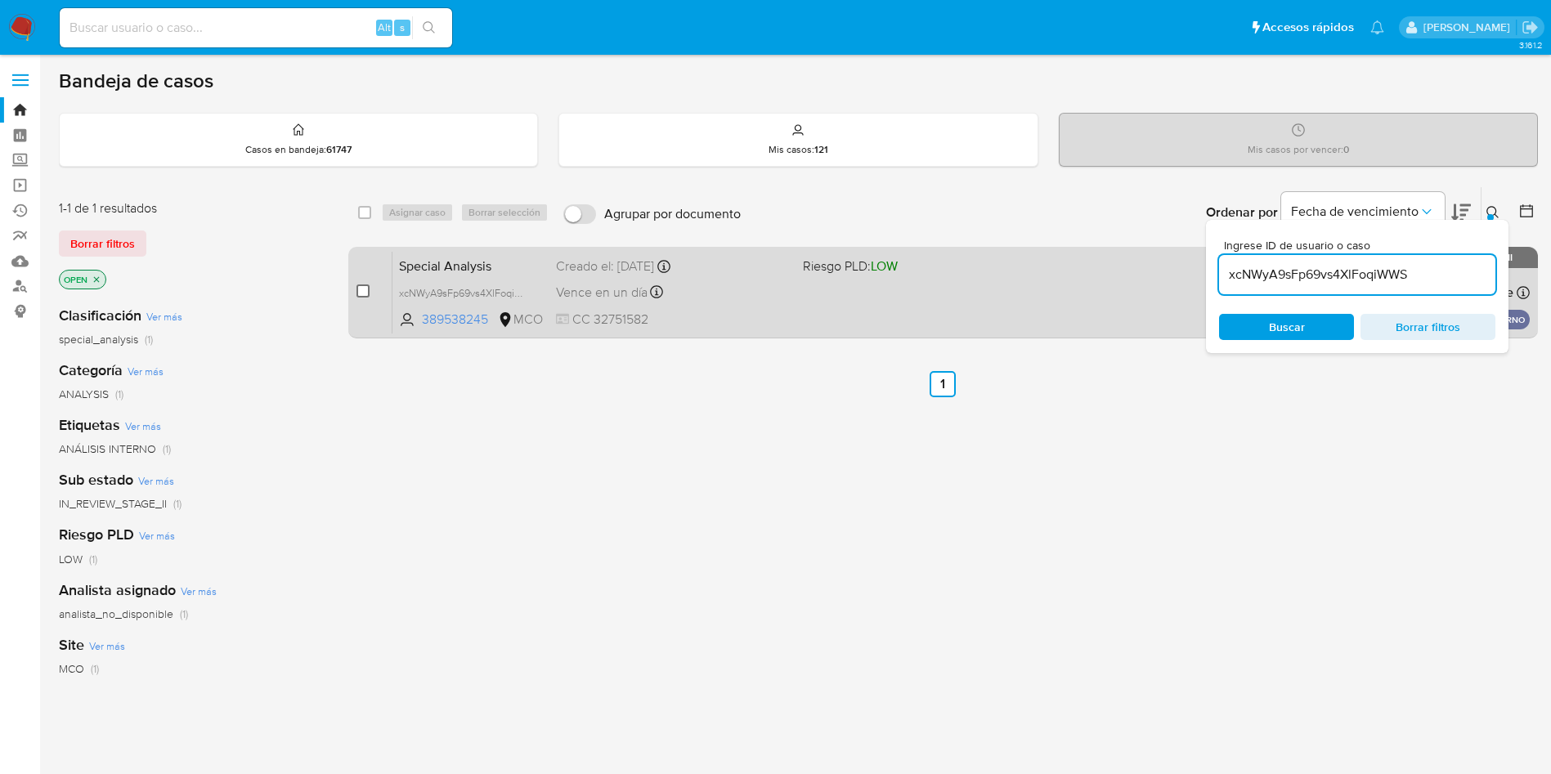
click at [357, 288] on input "checkbox" at bounding box center [363, 291] width 13 height 13
checkbox input "true"
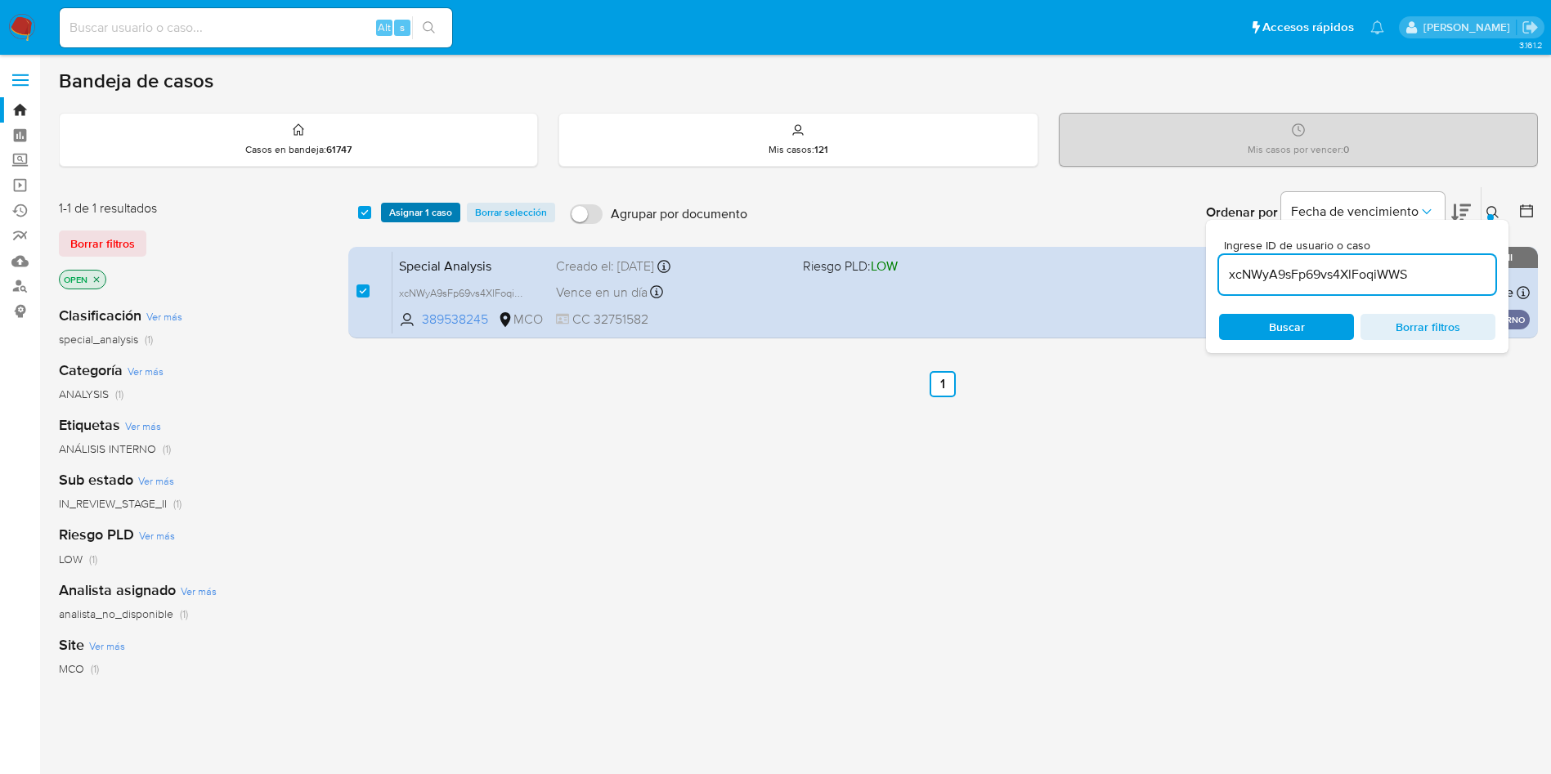
click at [420, 217] on span "Asignar 1 caso" at bounding box center [420, 212] width 63 height 16
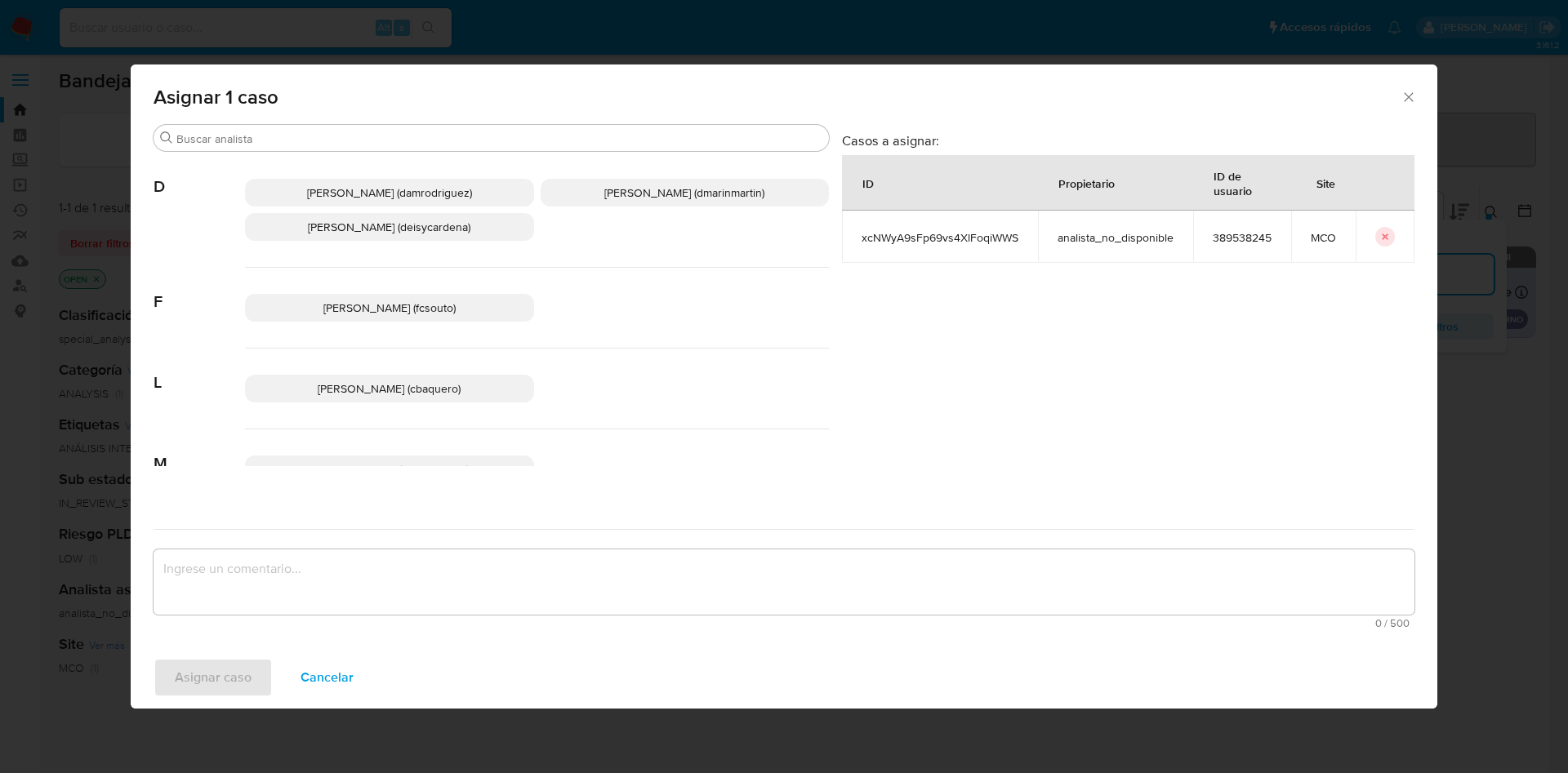
click at [763, 195] on span "David Esteban Marin Martinez (dmarinmartin)" at bounding box center [684, 193] width 160 height 16
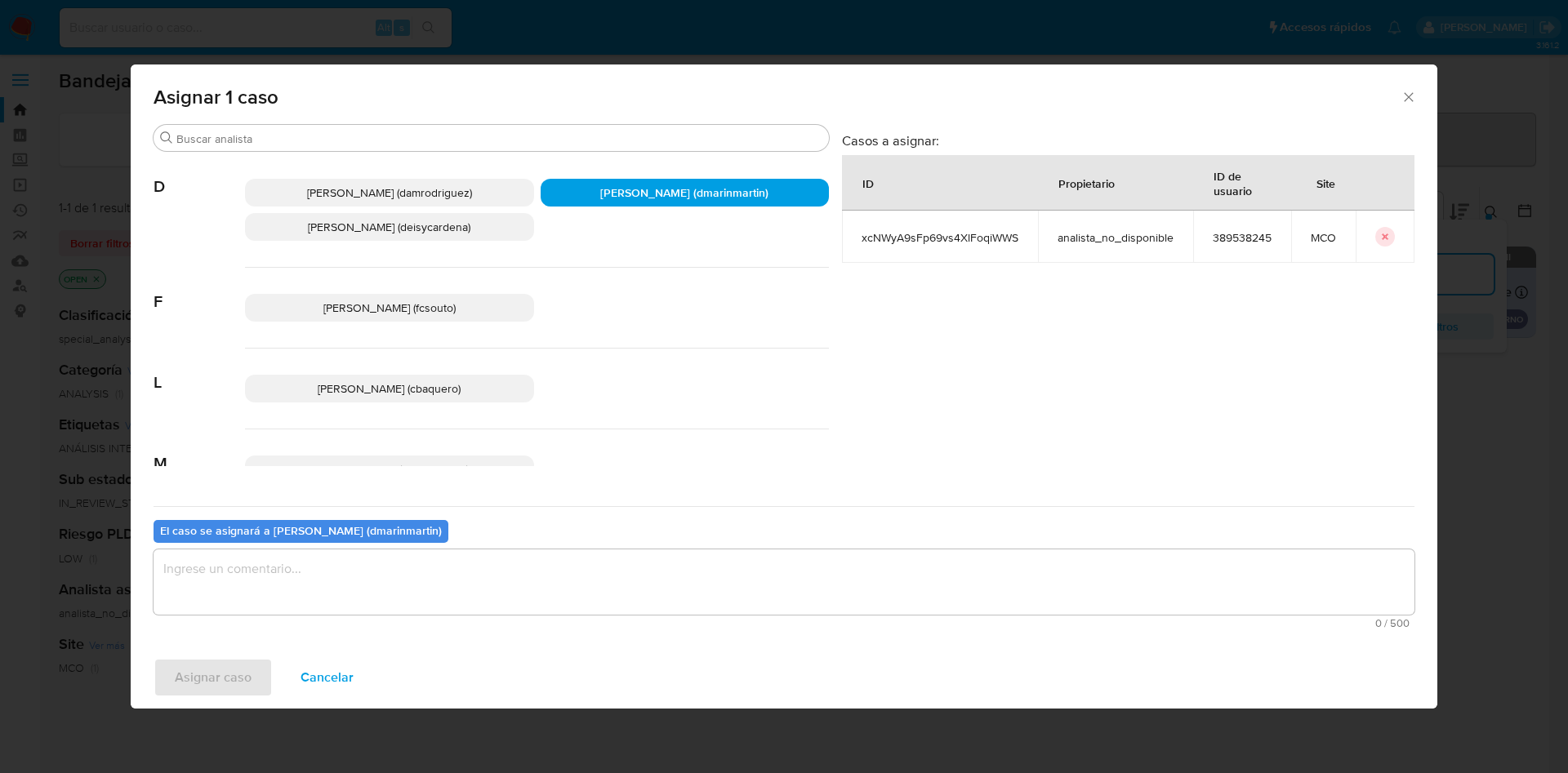
click at [871, 581] on textarea "assign-modal" at bounding box center [784, 581] width 1261 height 65
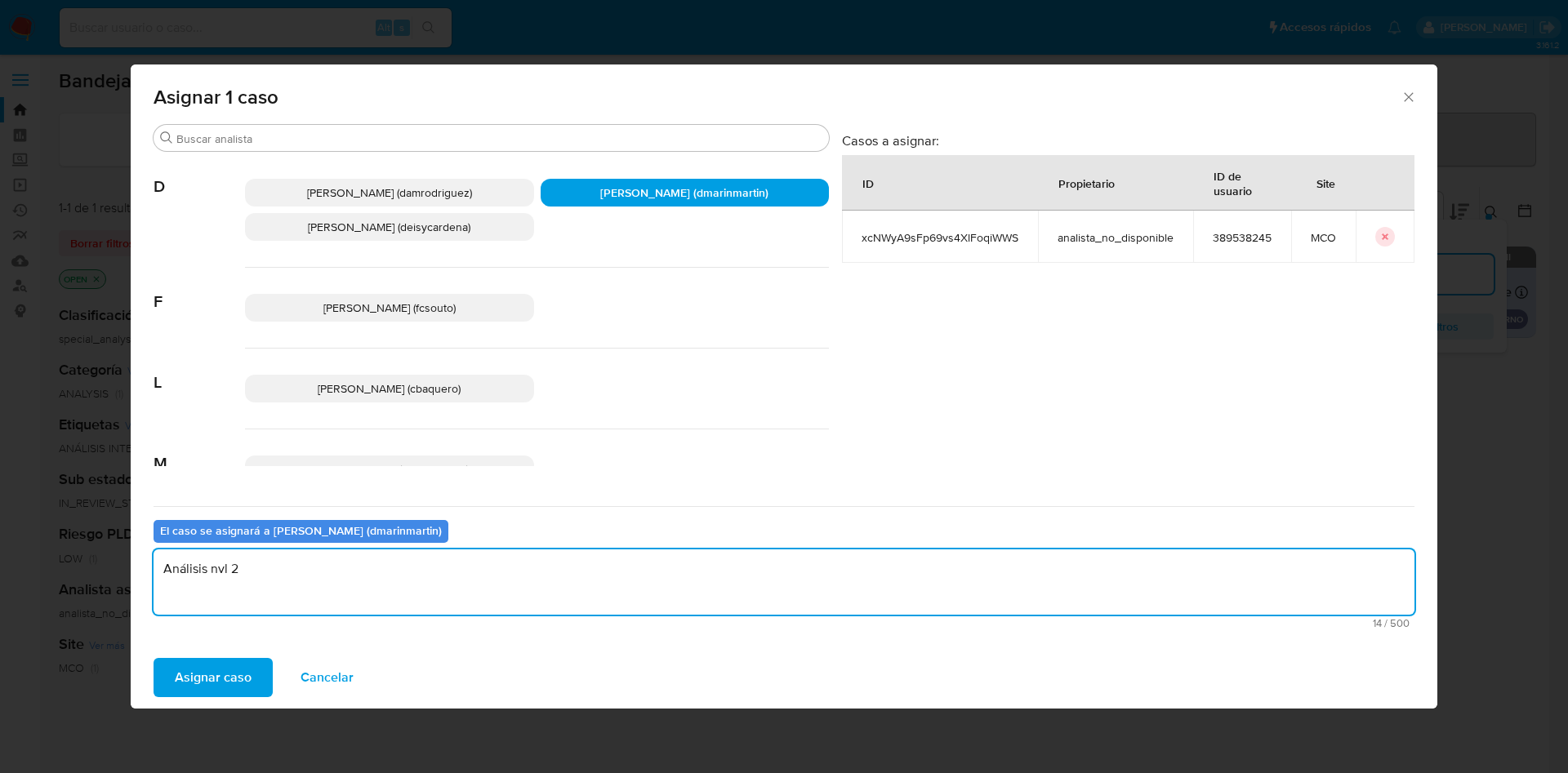
type textarea "Análisis nvl 2"
click at [154, 658] on button "Asignar caso" at bounding box center [213, 677] width 119 height 39
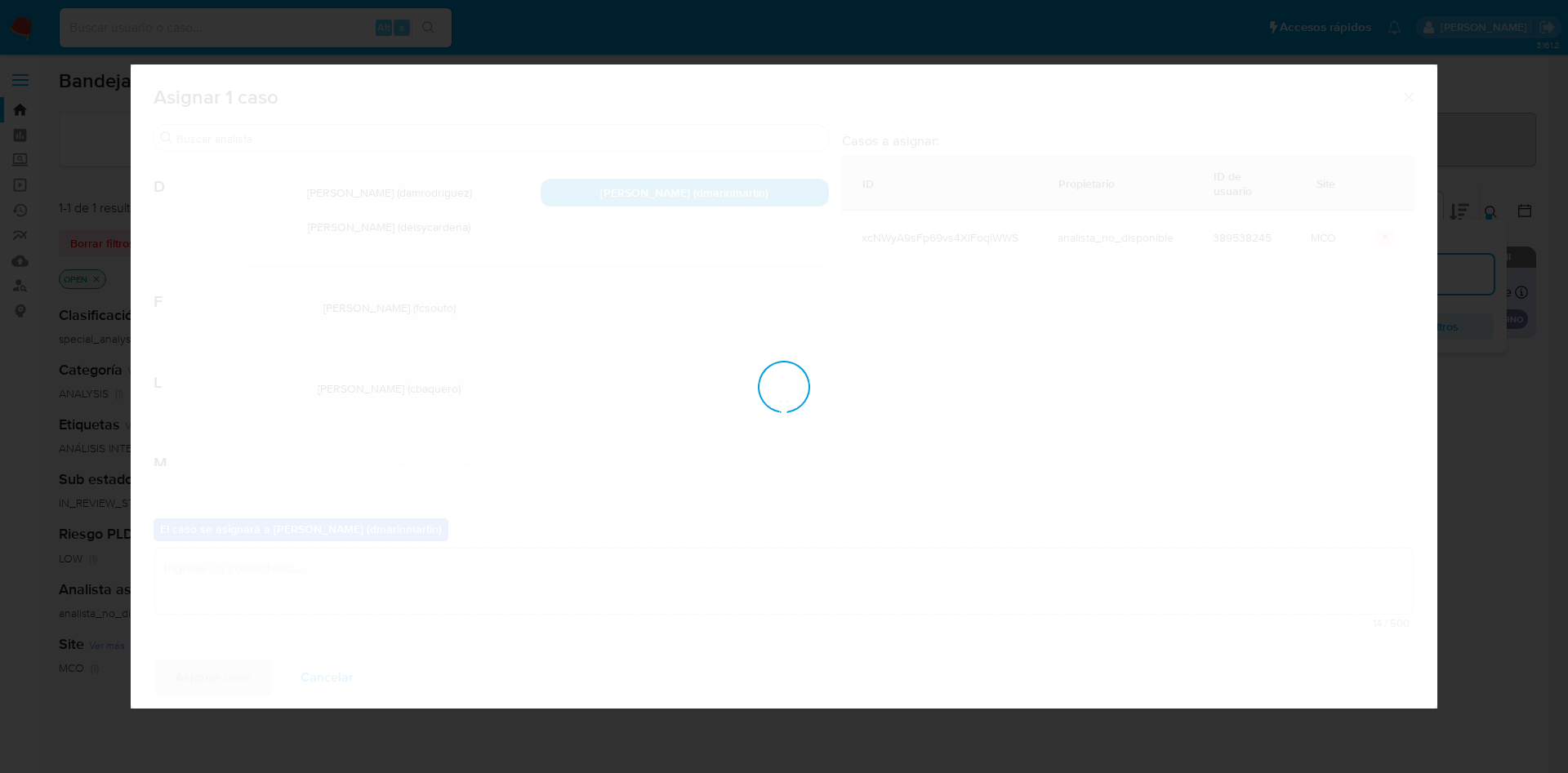
checkbox input "false"
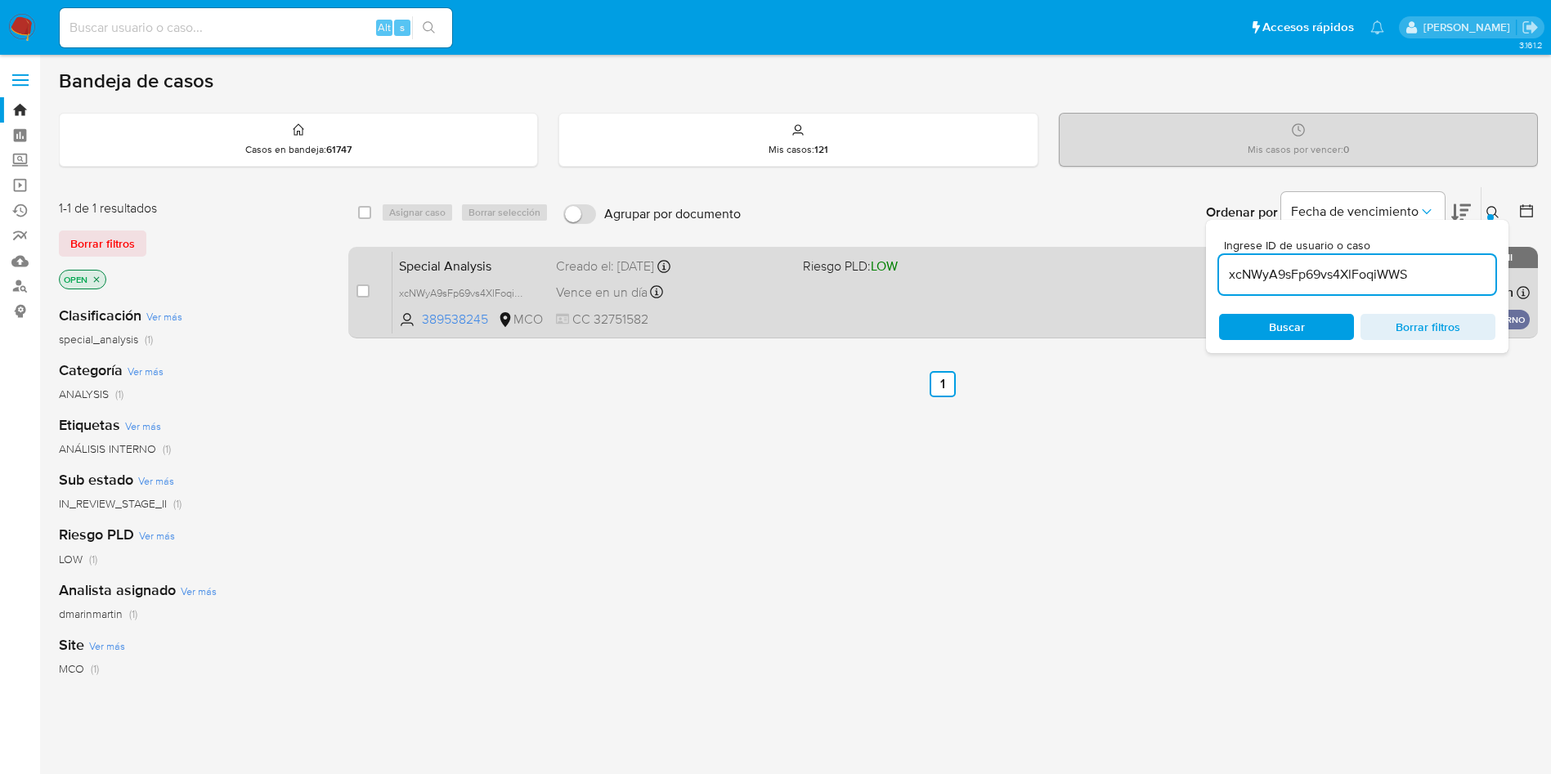
click at [998, 285] on div "Special Analysis xcNWyA9sFp69vs4XlFoqiWWS 389538245 MCO Riesgo PLD: LOW Creado …" at bounding box center [962, 292] width 1138 height 83
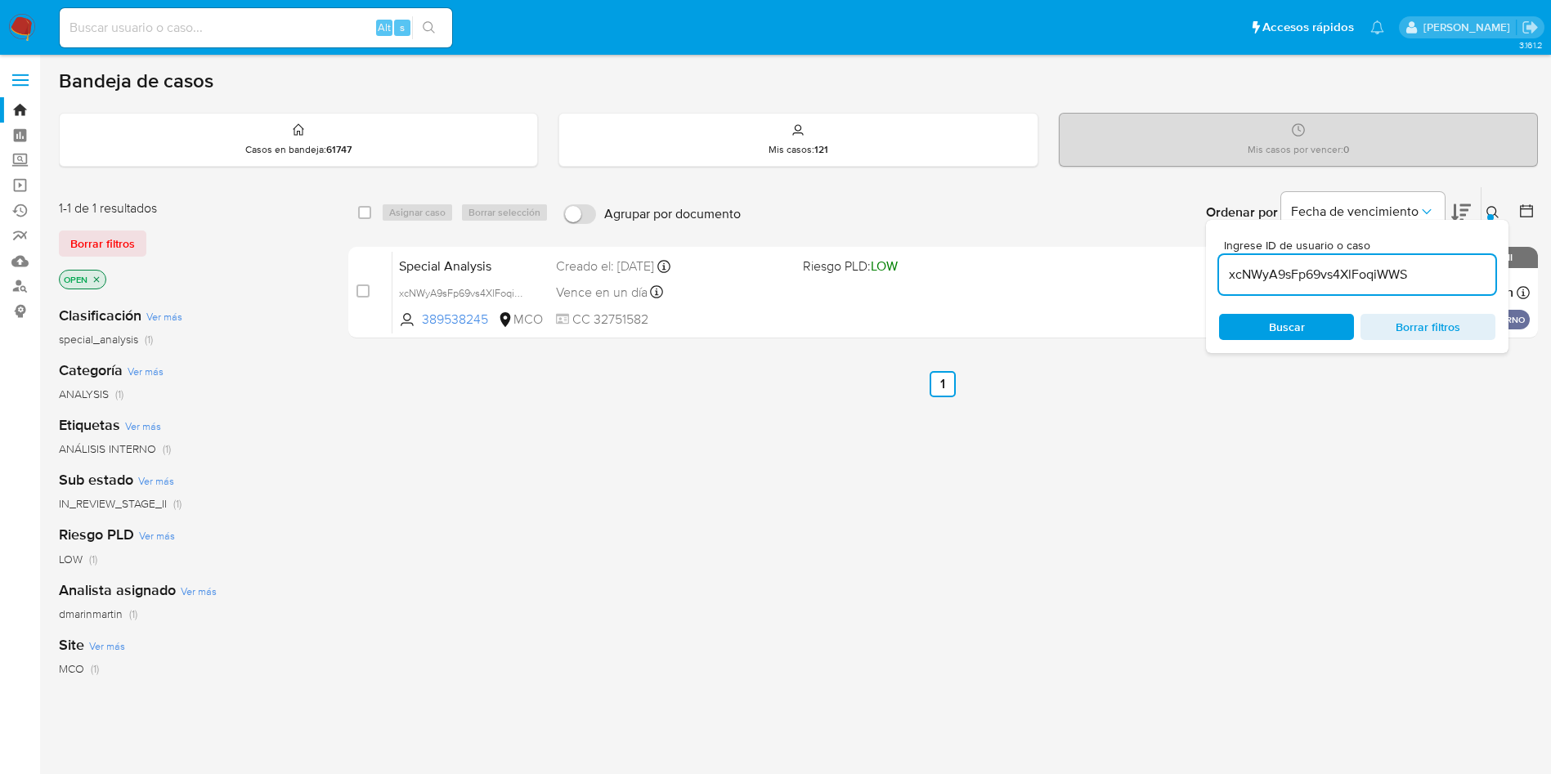
click at [1334, 267] on input "xcNWyA9sFp69vs4XlFoqiWWS" at bounding box center [1357, 274] width 276 height 21
paste input "WJl4On7txiwr8XcZPc0ZE4Bg"
type input "WJl4On7txiwr8XcZPc0ZE4Bg"
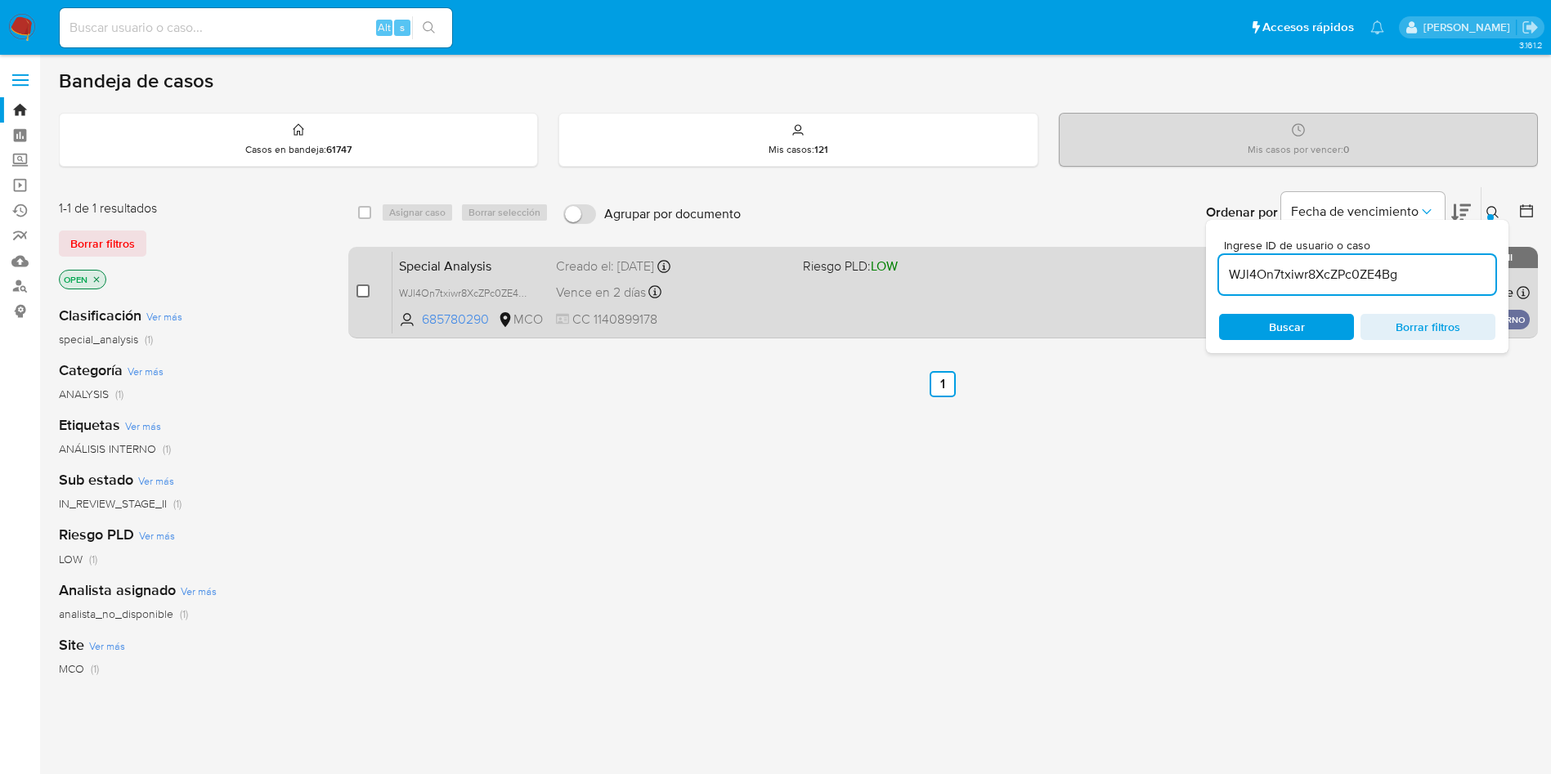
click at [363, 288] on input "checkbox" at bounding box center [363, 291] width 13 height 13
checkbox input "true"
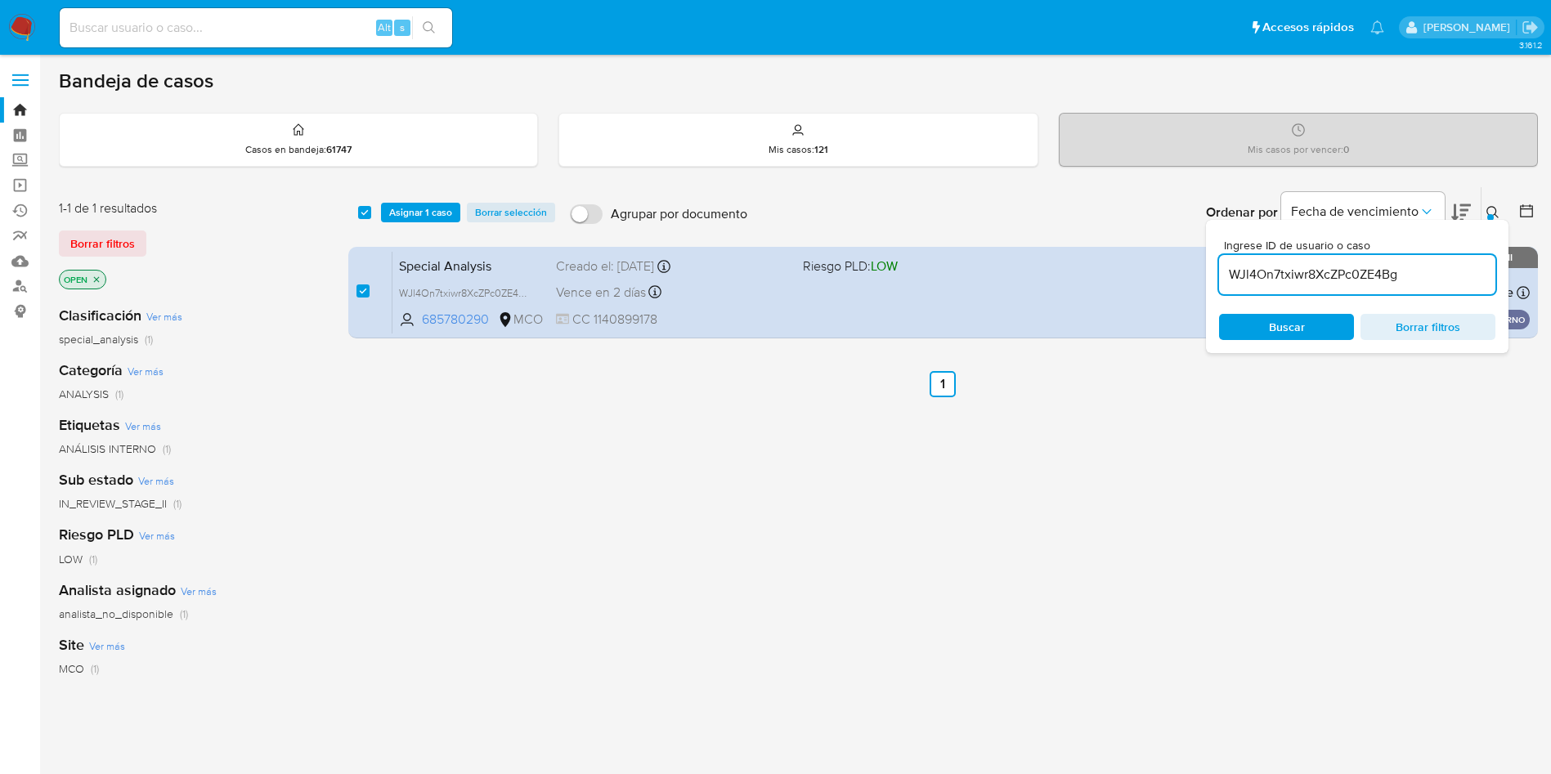
click at [394, 223] on div "select-all-cases-checkbox Asignar 1 caso Borrar selección Agrupar por documento…" at bounding box center [943, 212] width 1190 height 51
click at [402, 204] on span "Asignar 1 caso" at bounding box center [420, 212] width 63 height 16
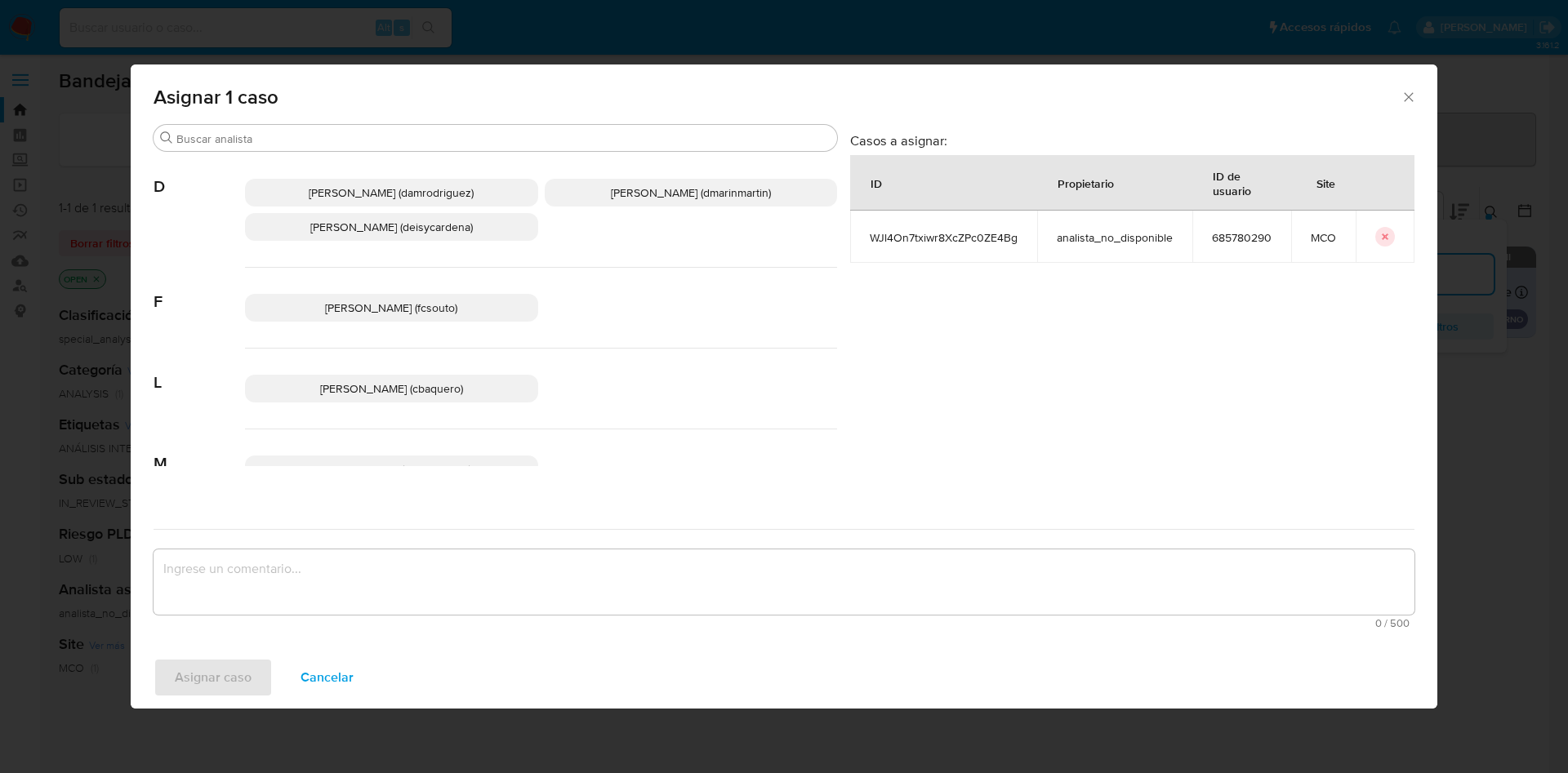
click at [649, 200] on span "David Esteban Marin Martinez (dmarinmartin)" at bounding box center [691, 193] width 160 height 16
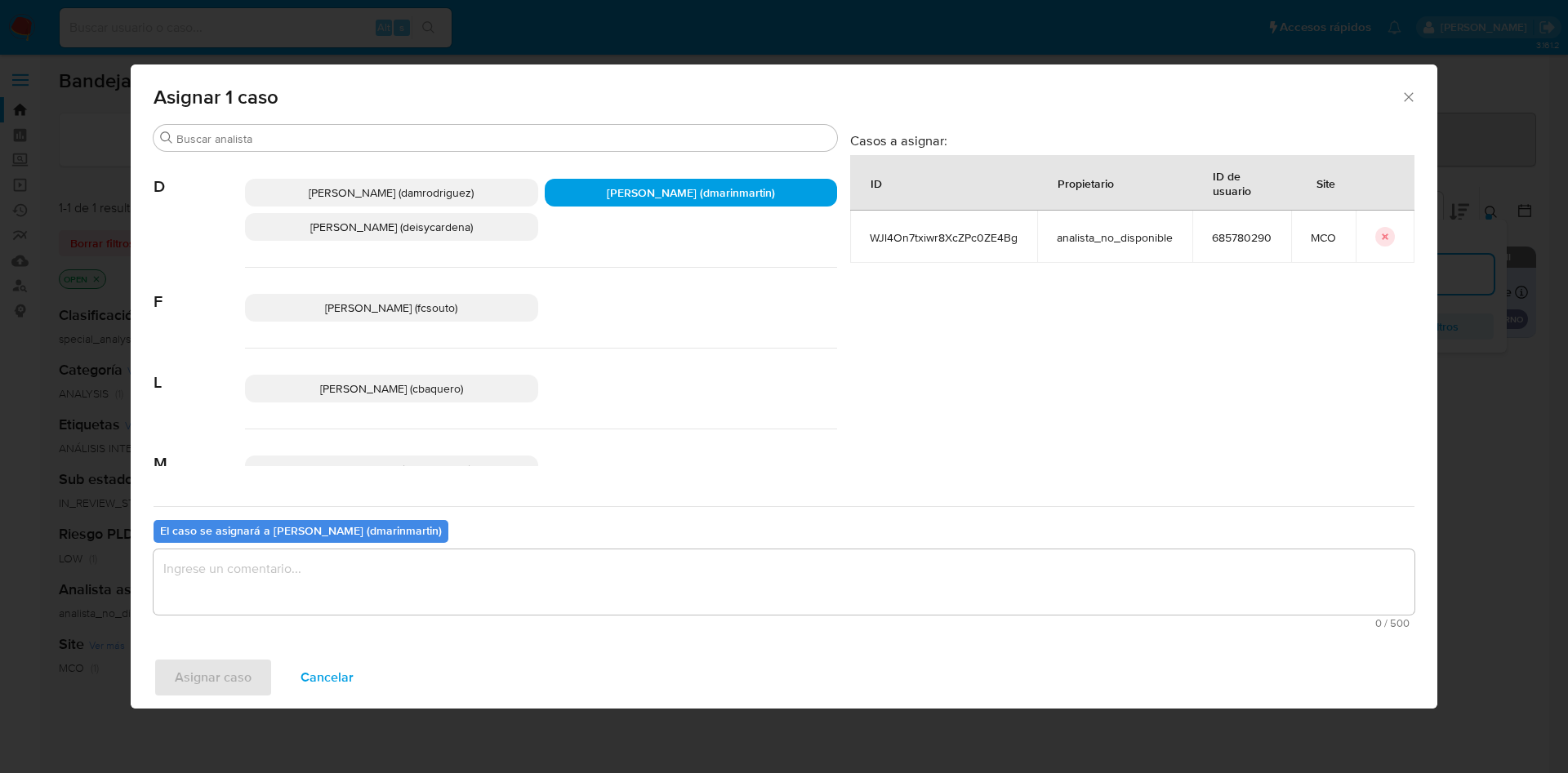
click at [721, 569] on textarea "assign-modal" at bounding box center [784, 581] width 1261 height 65
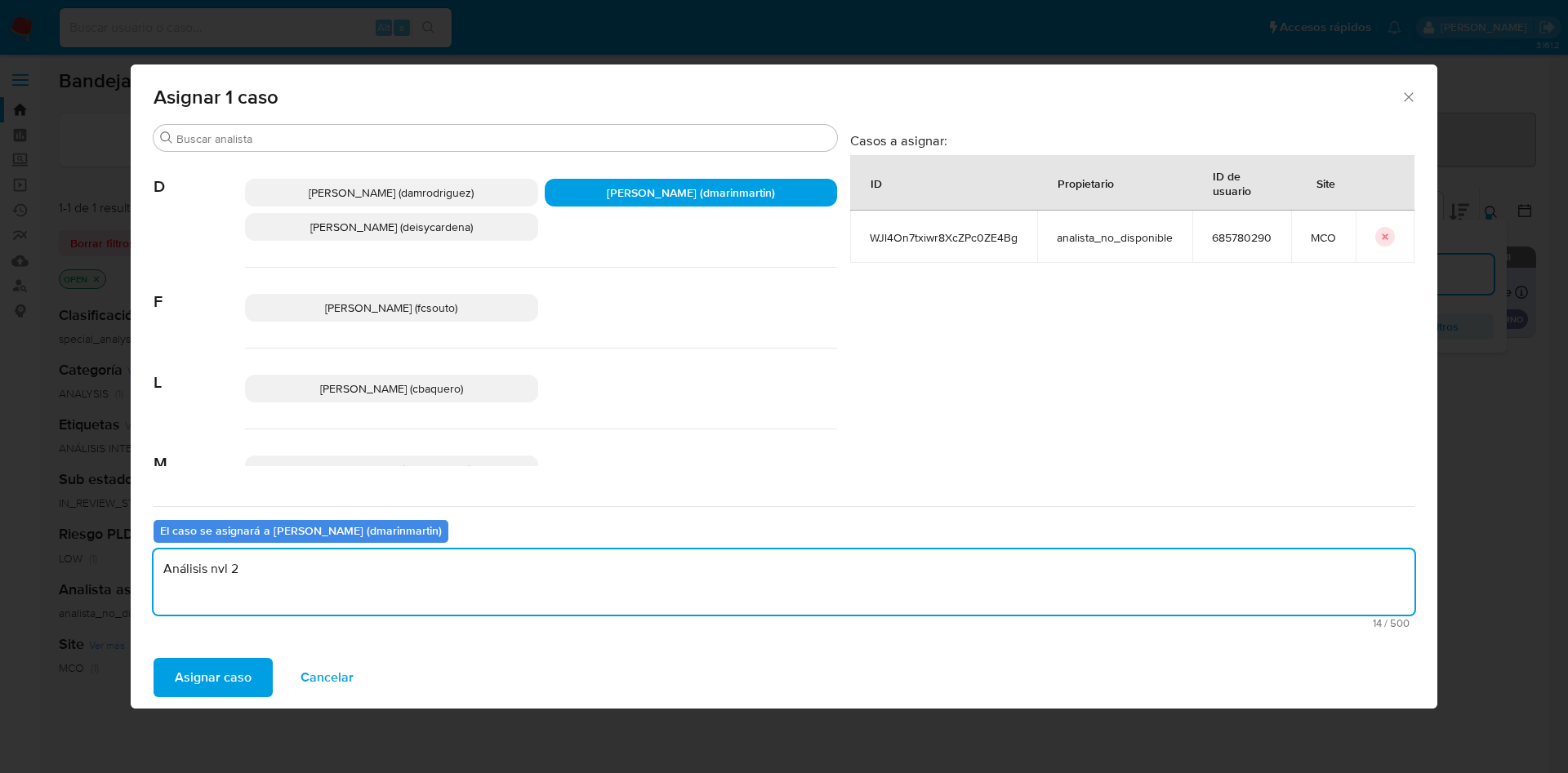
type textarea "Análisis nvl 2"
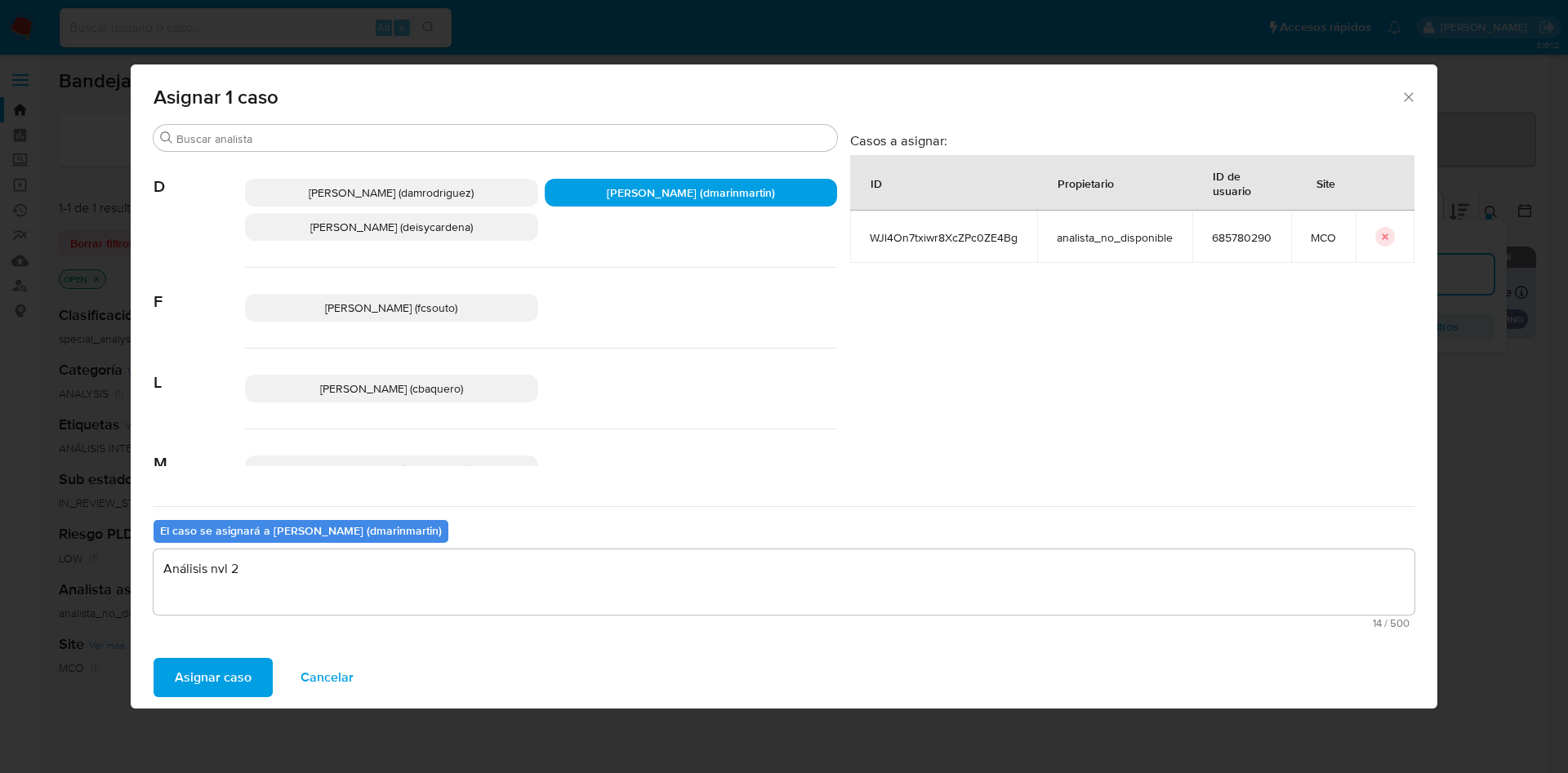
click at [154, 658] on button "Asignar caso" at bounding box center [213, 677] width 119 height 39
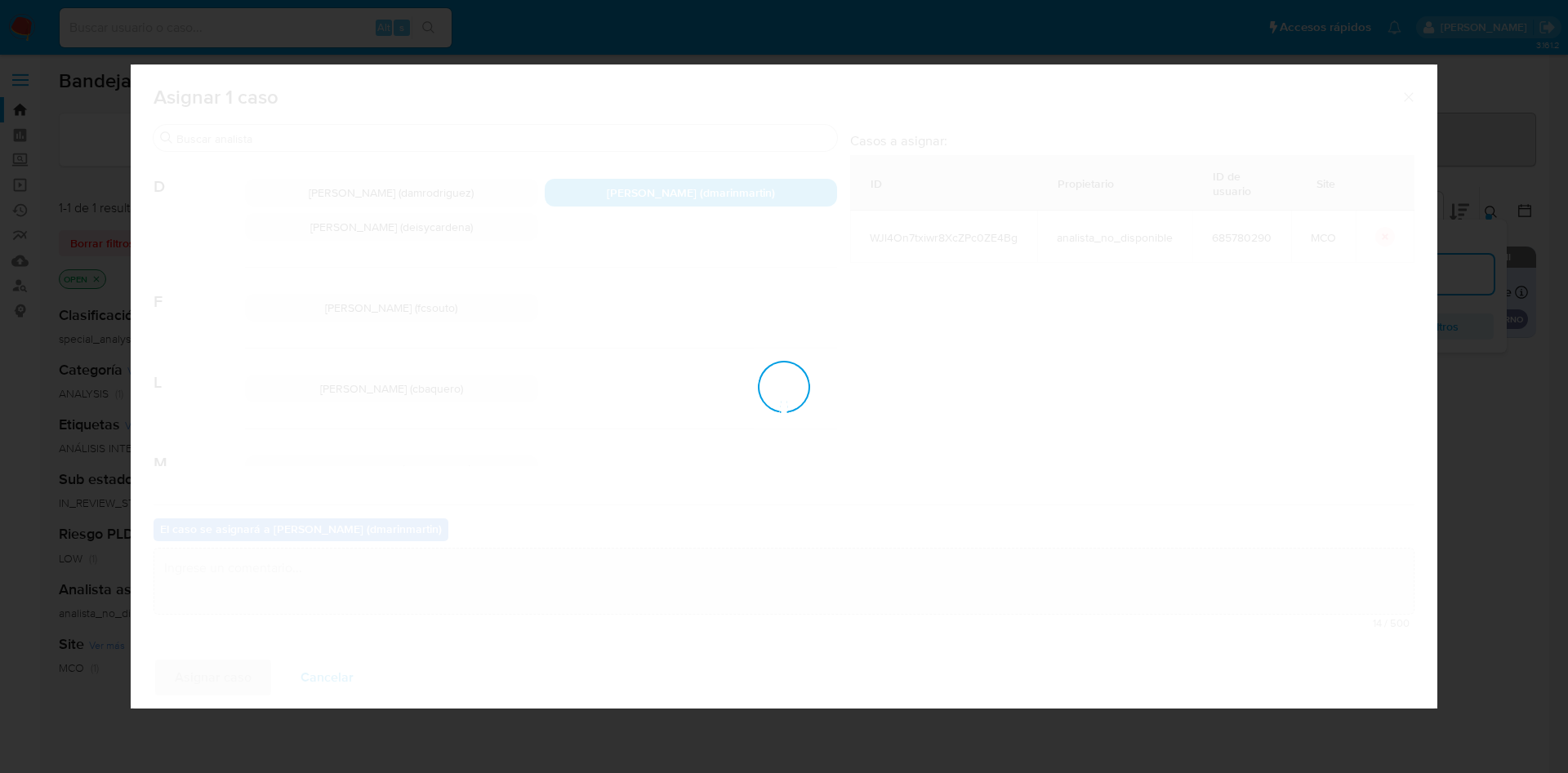
checkbox input "false"
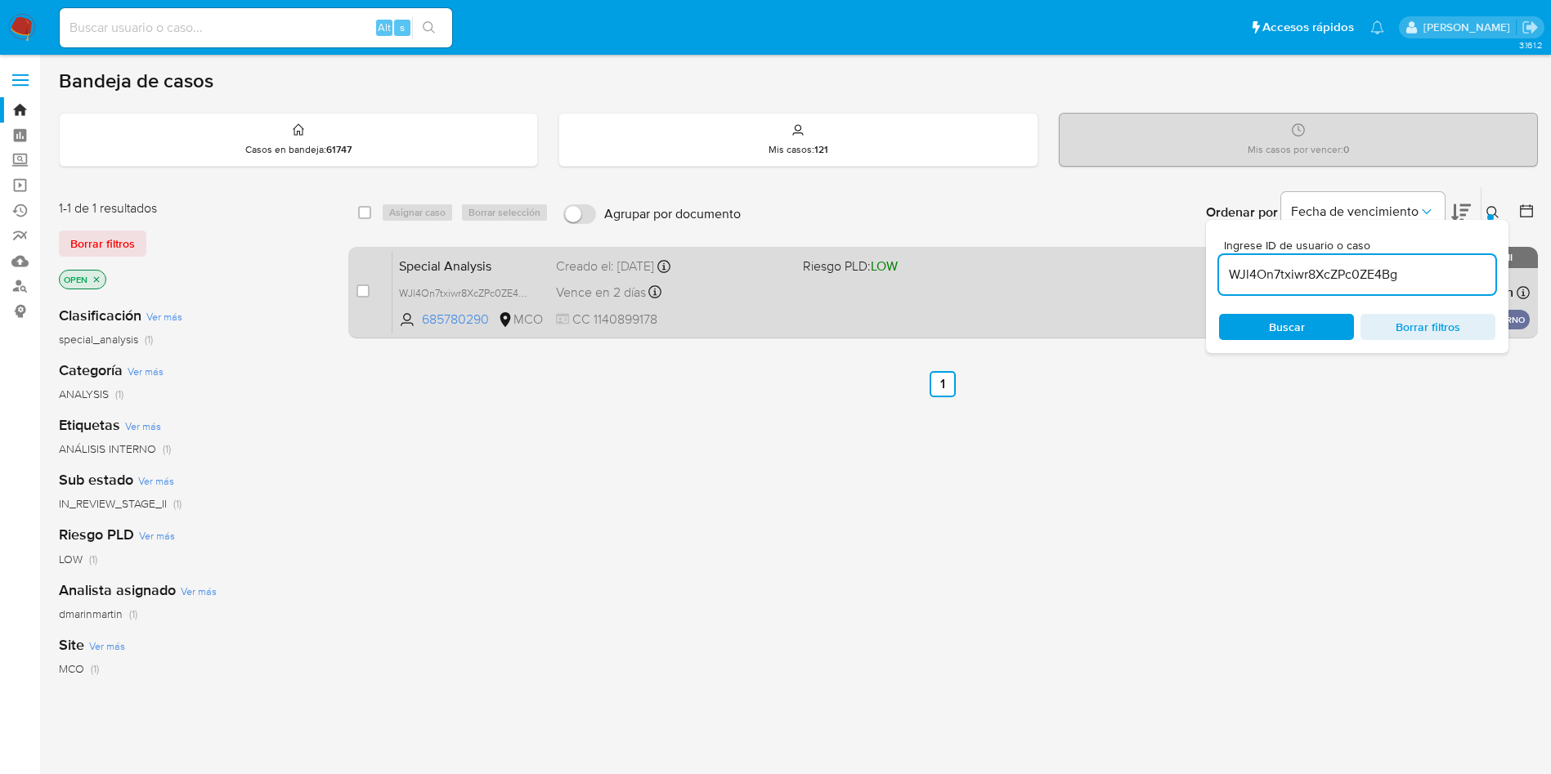
click at [824, 323] on div "Special Analysis WJl4On7txiwr8XcZPc0ZE4Bg 685780290 MCO Riesgo PLD: LOW Creado …" at bounding box center [962, 292] width 1138 height 83
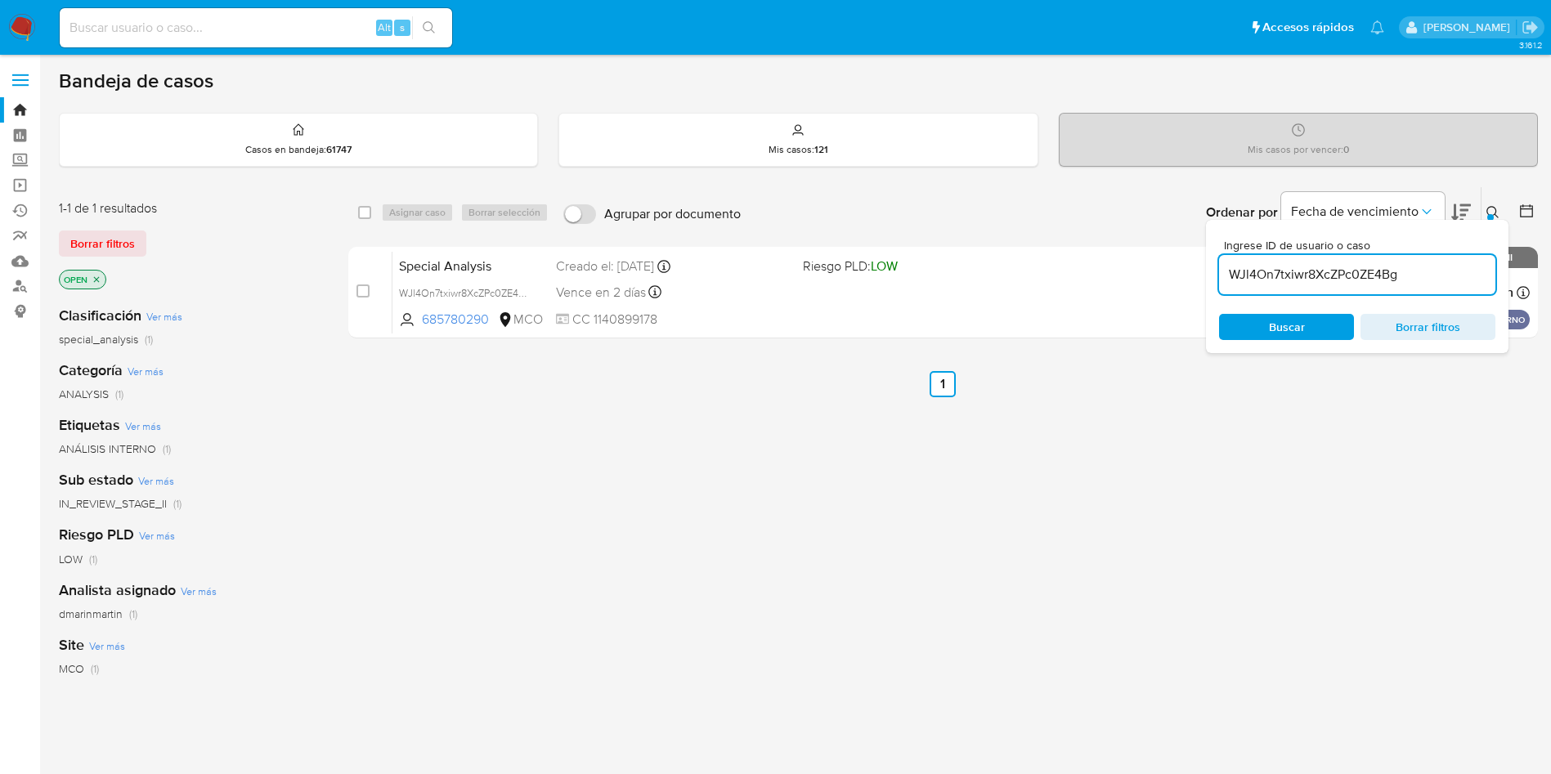
click at [1344, 284] on input "WJl4On7txiwr8XcZPc0ZE4Bg" at bounding box center [1357, 274] width 276 height 21
paste input "JwxwWZdtAb1DlGYTpvhojl5H"
type input "JwxwWZdtAb1DlGYTpvhojl5H"
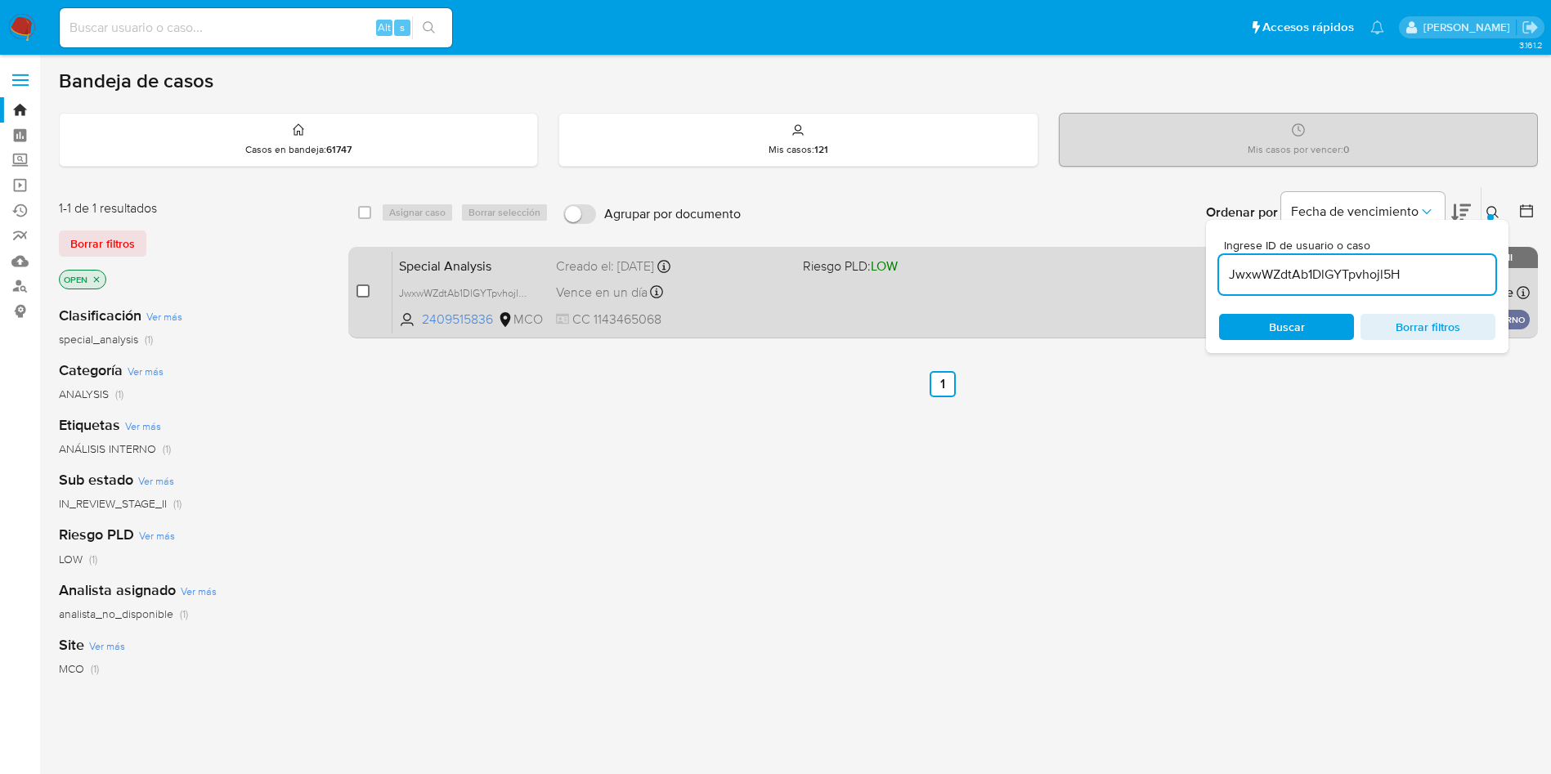
click at [357, 287] on input "checkbox" at bounding box center [363, 291] width 13 height 13
checkbox input "true"
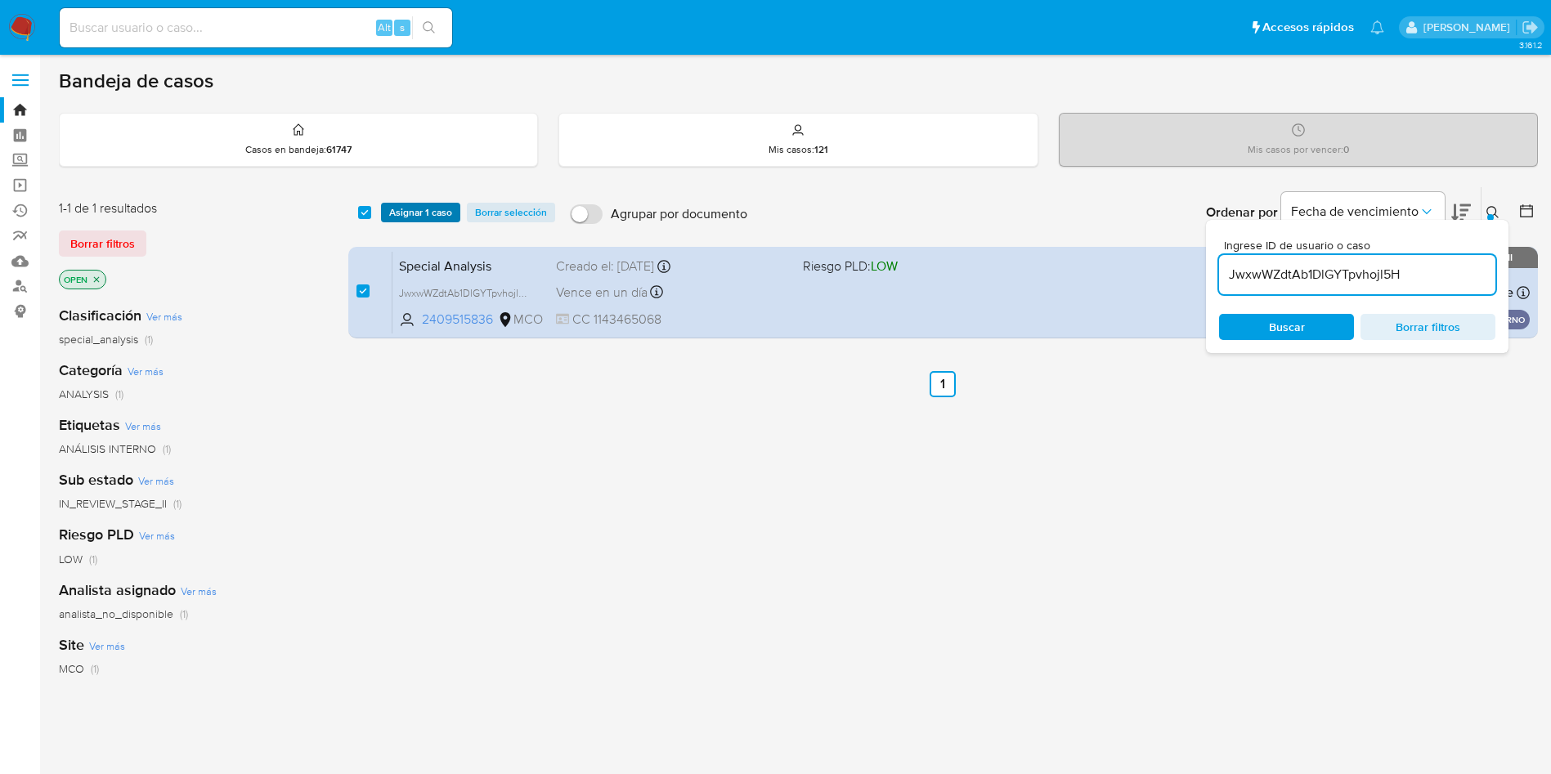
click at [406, 207] on span "Asignar 1 caso" at bounding box center [420, 212] width 63 height 16
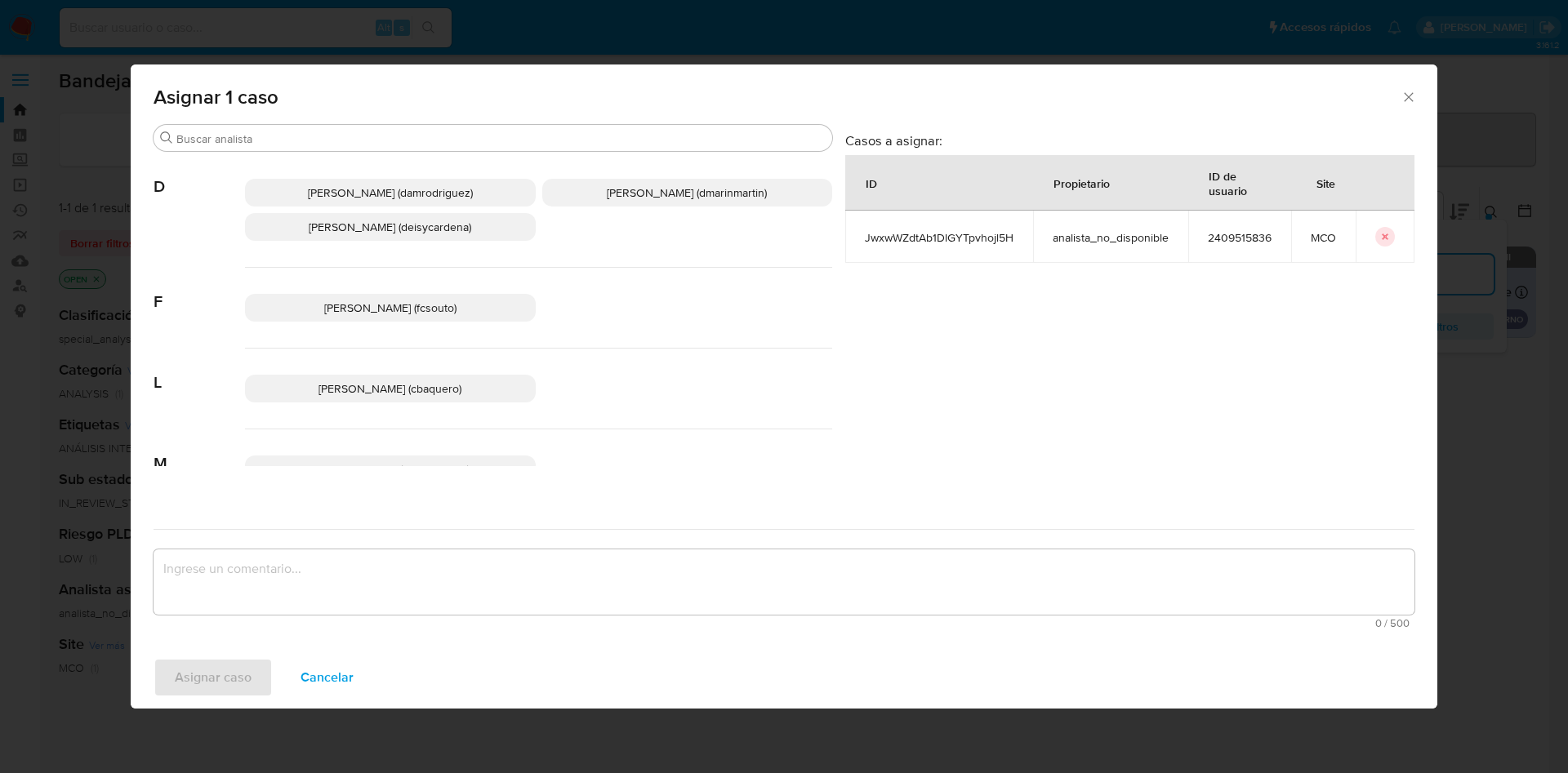
click at [665, 185] on span "David Esteban Marin Martinez (dmarinmartin)" at bounding box center [687, 193] width 160 height 16
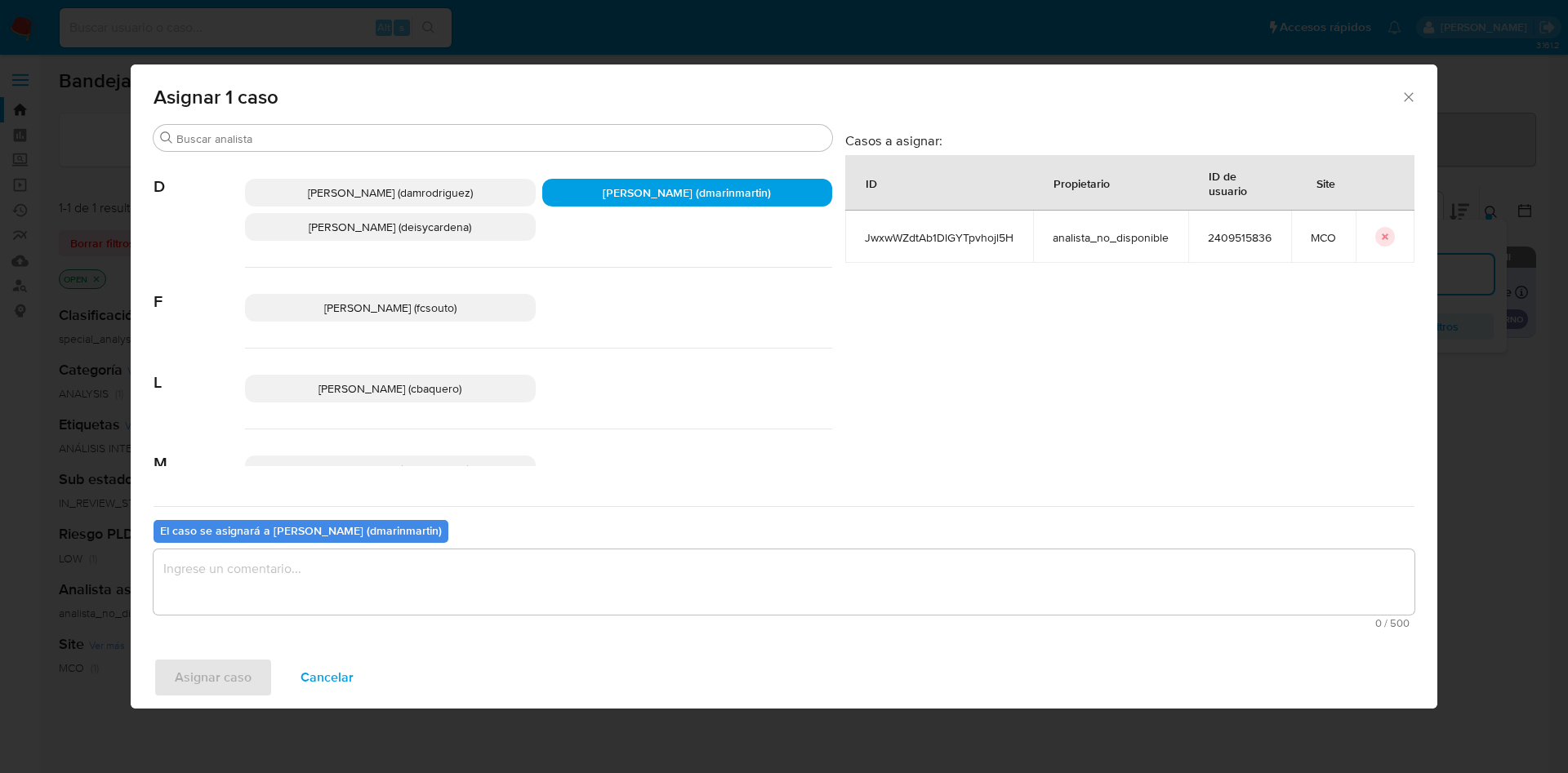
click at [672, 562] on textarea "assign-modal" at bounding box center [784, 581] width 1261 height 65
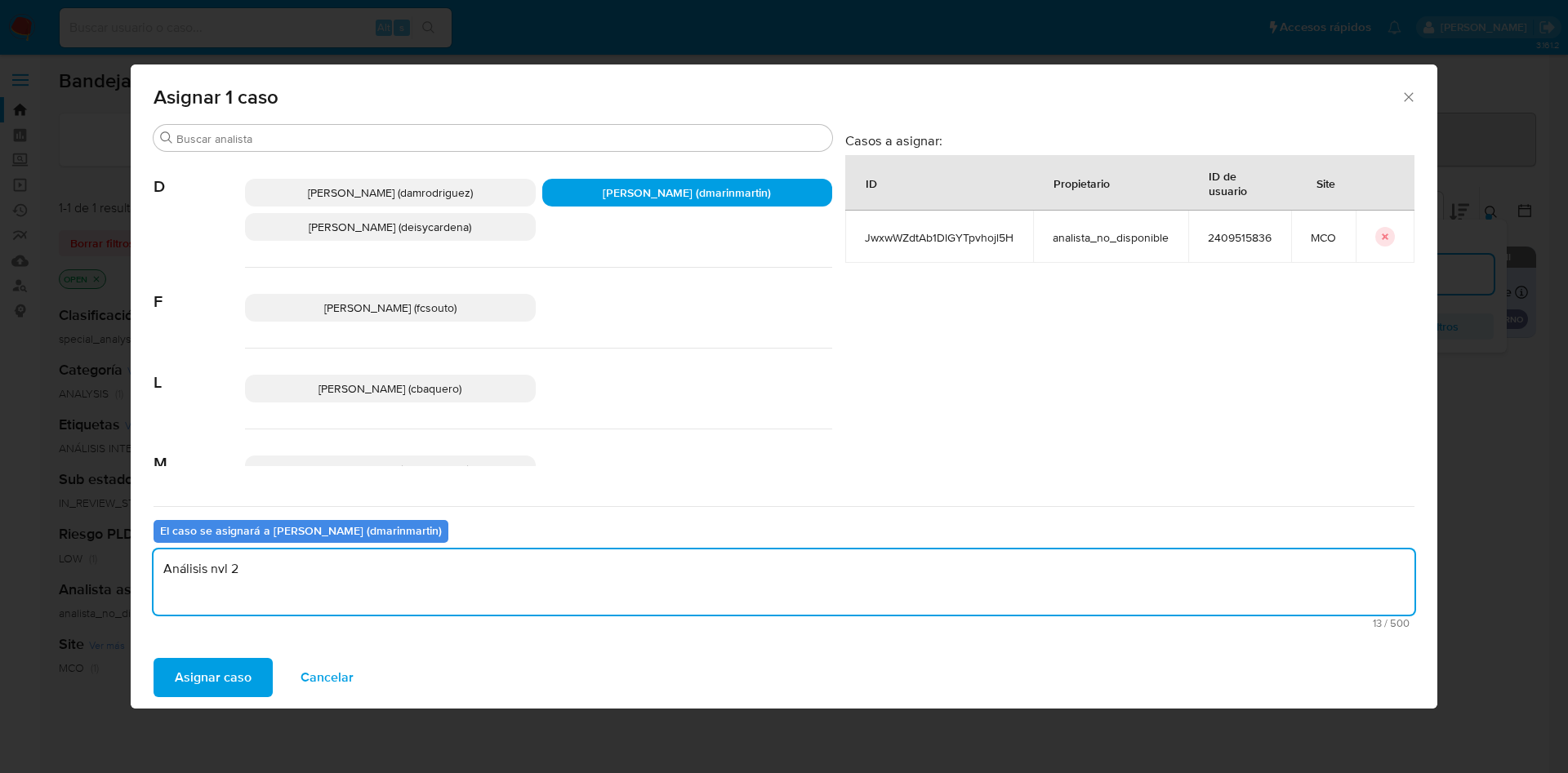
type textarea "Análisis nvl 2"
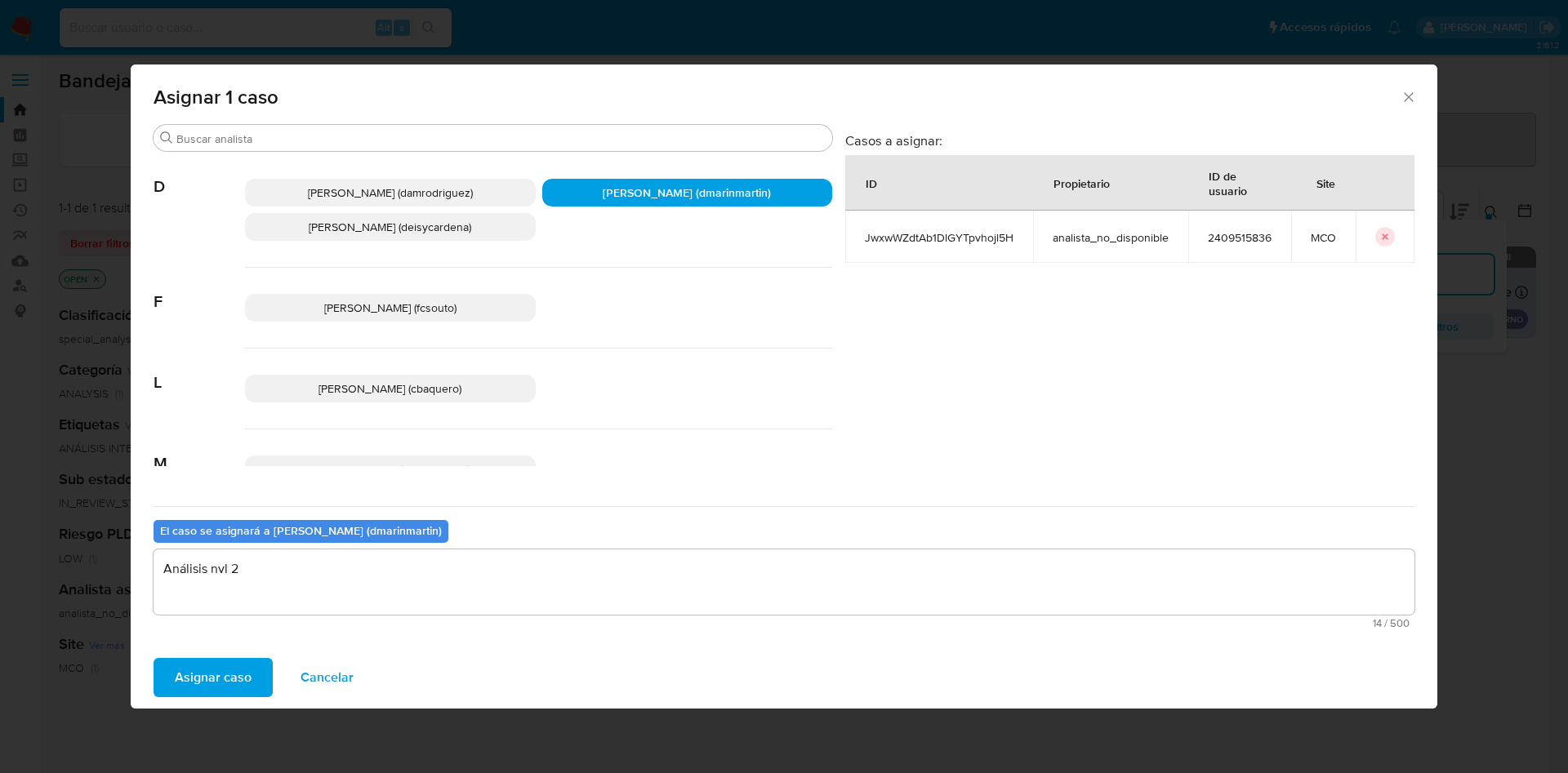
click at [154, 658] on button "Asignar caso" at bounding box center [213, 677] width 119 height 39
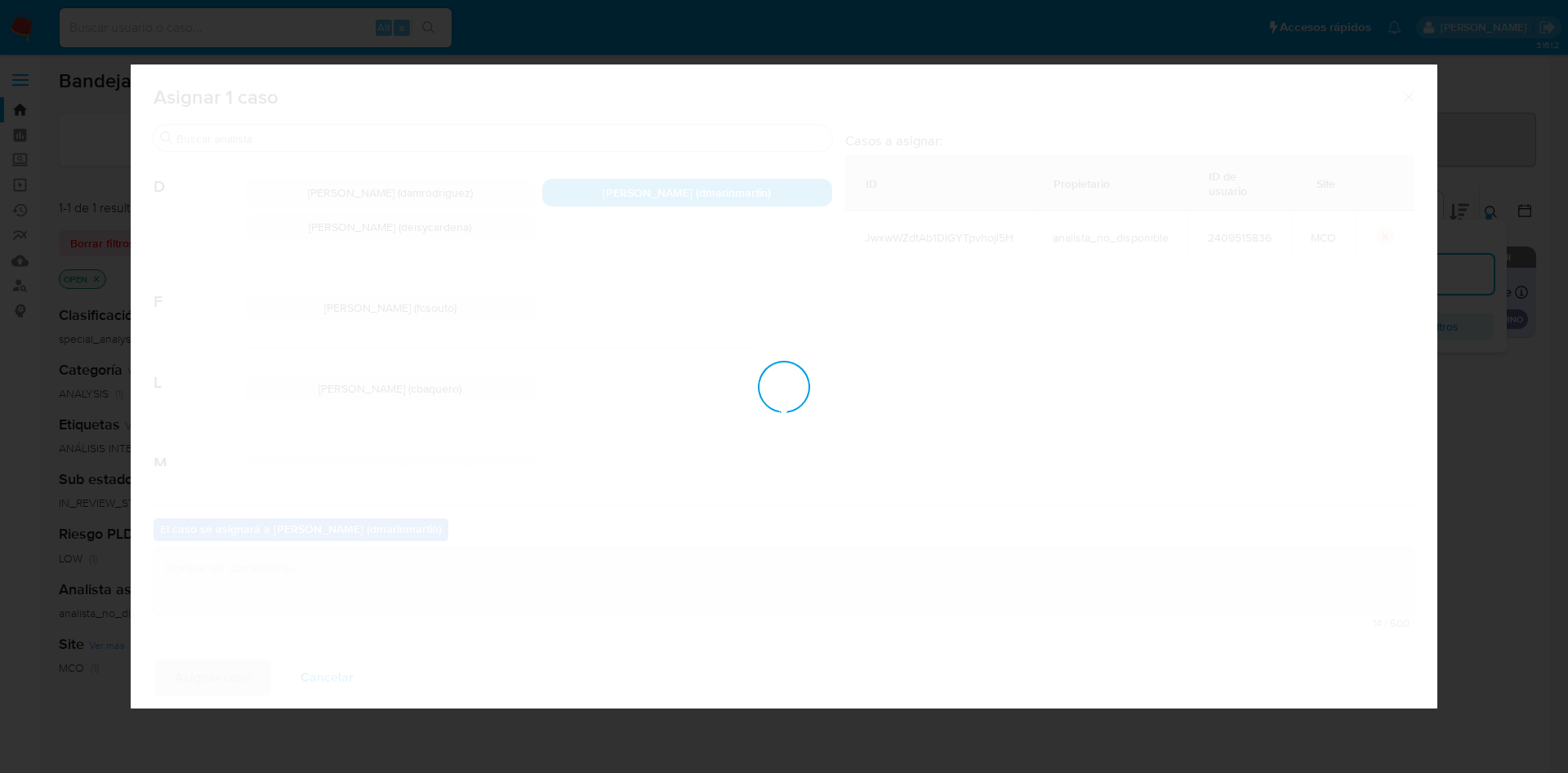
checkbox input "false"
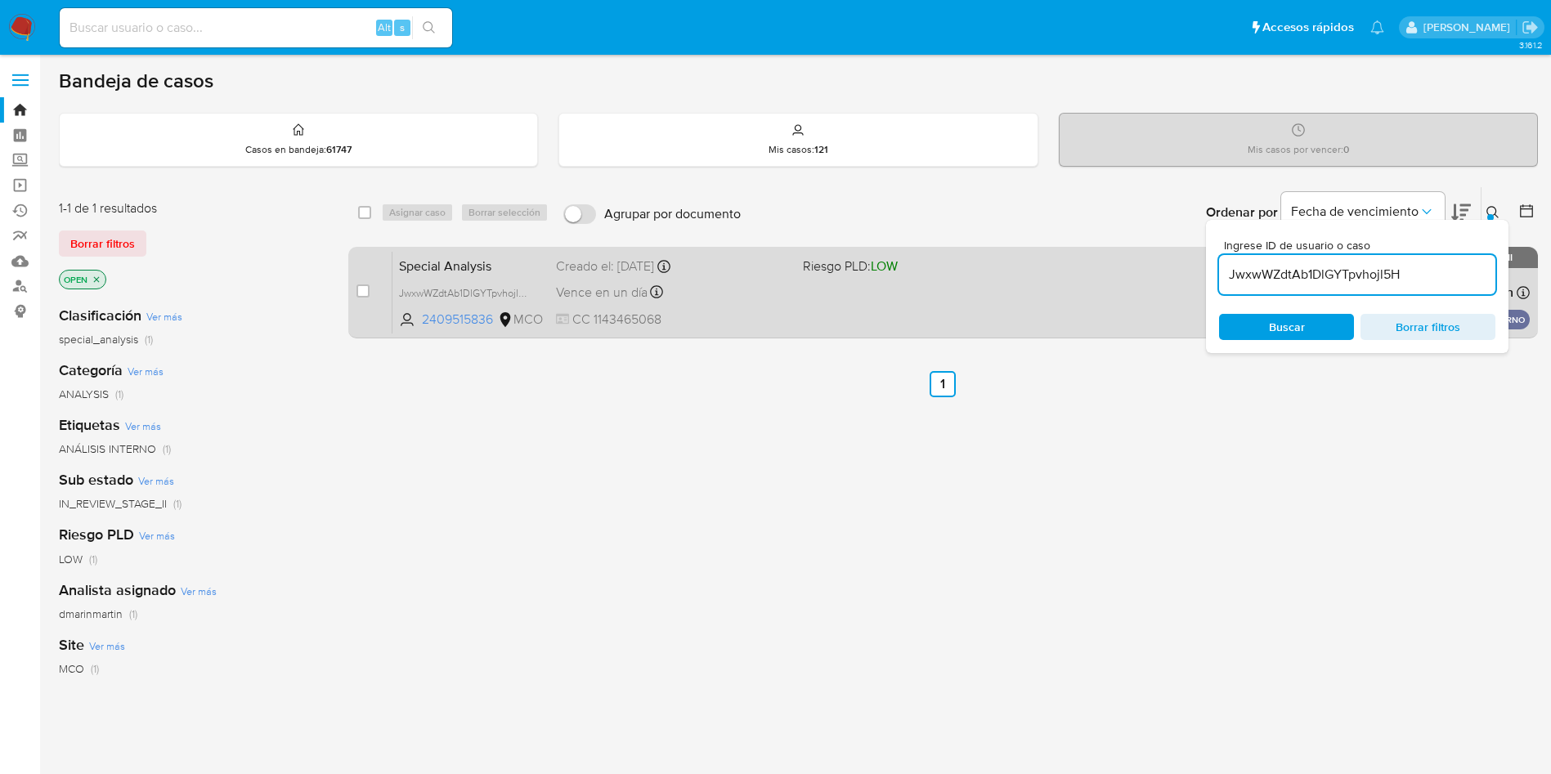
click at [906, 298] on div "Special Analysis JwxwWZdtAb1DlGYTpvhojl5H 2409515836 MCO Riesgo PLD: LOW Creado…" at bounding box center [962, 292] width 1138 height 83
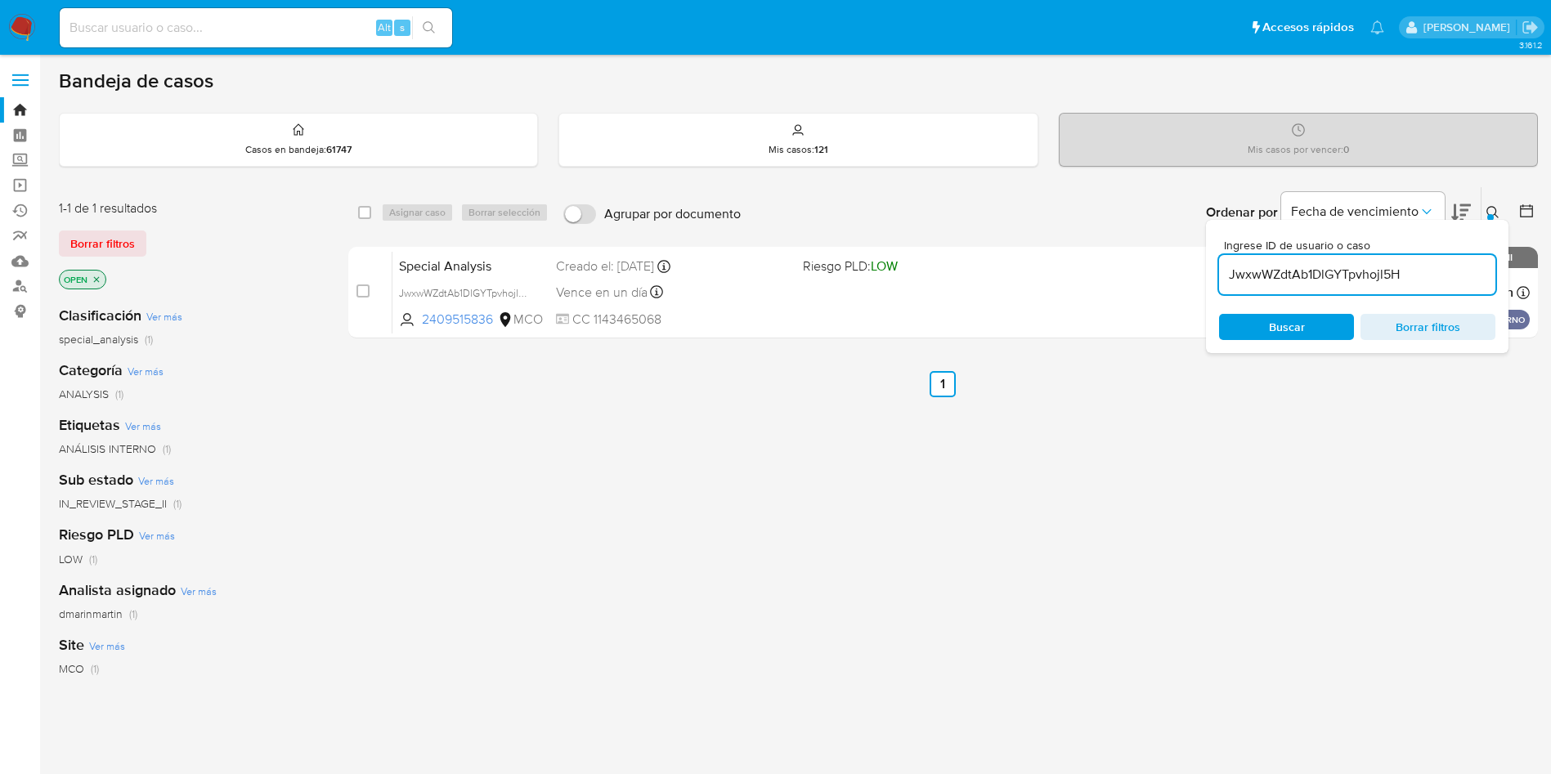
click at [1339, 281] on input "JwxwWZdtAb1DlGYTpvhojl5H" at bounding box center [1357, 274] width 276 height 21
paste input "f0RoNmHNuF7iI232HPDXc7wM"
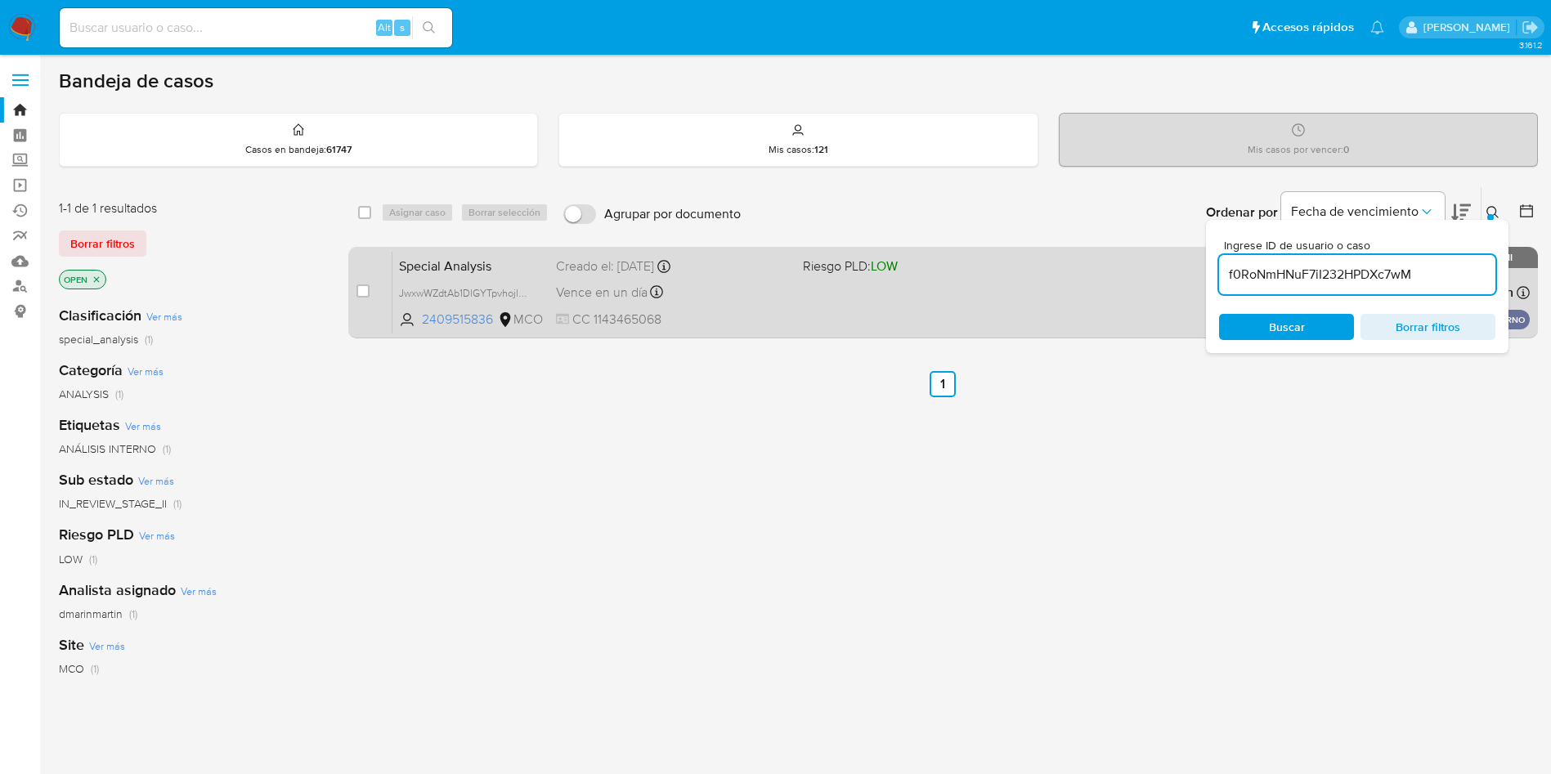
type input "f0RoNmHNuF7iI232HPDXc7wM"
click at [365, 291] on input "checkbox" at bounding box center [363, 291] width 13 height 13
checkbox input "true"
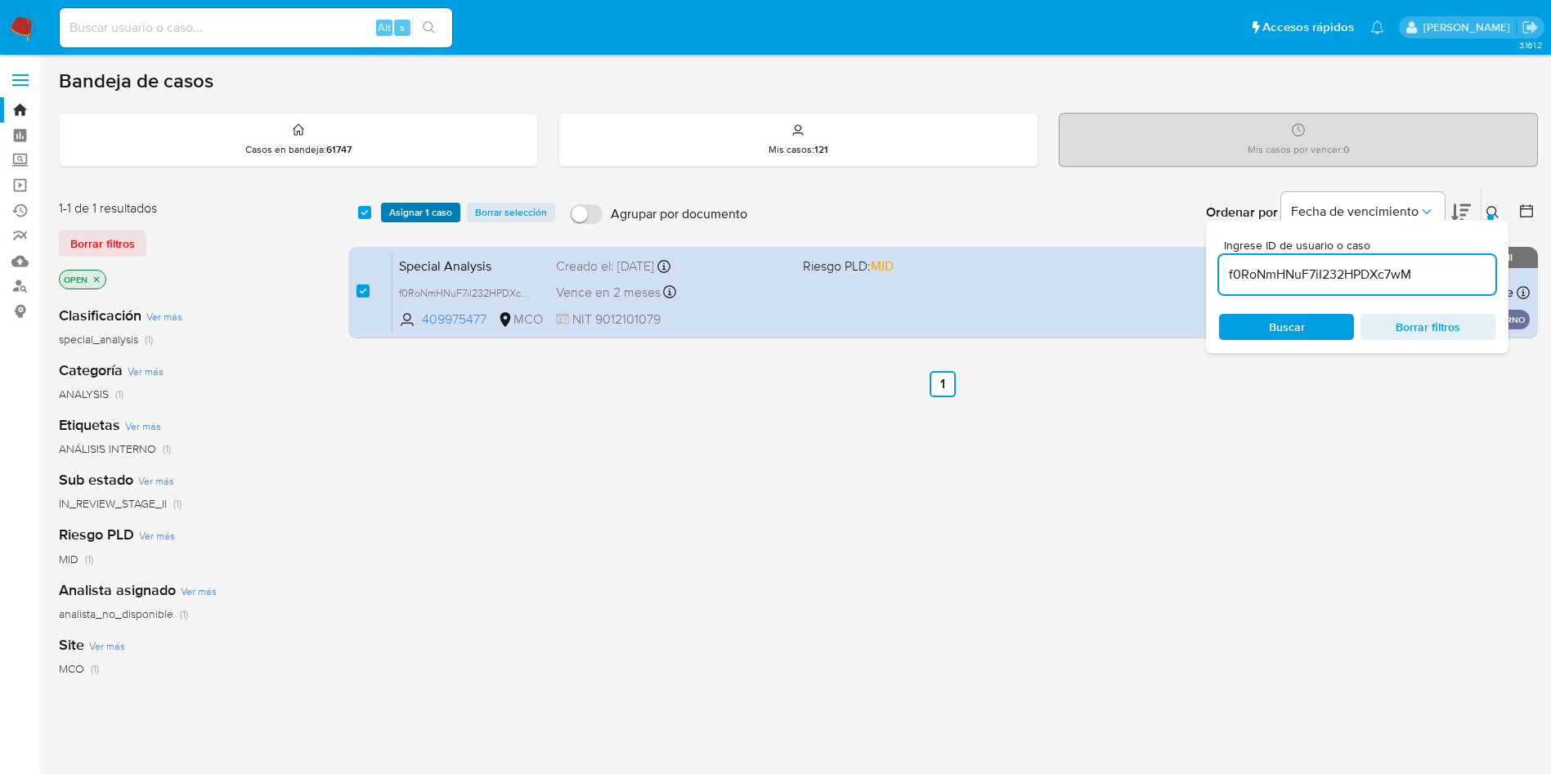
click at [422, 213] on span "Asignar 1 caso" at bounding box center [420, 212] width 63 height 16
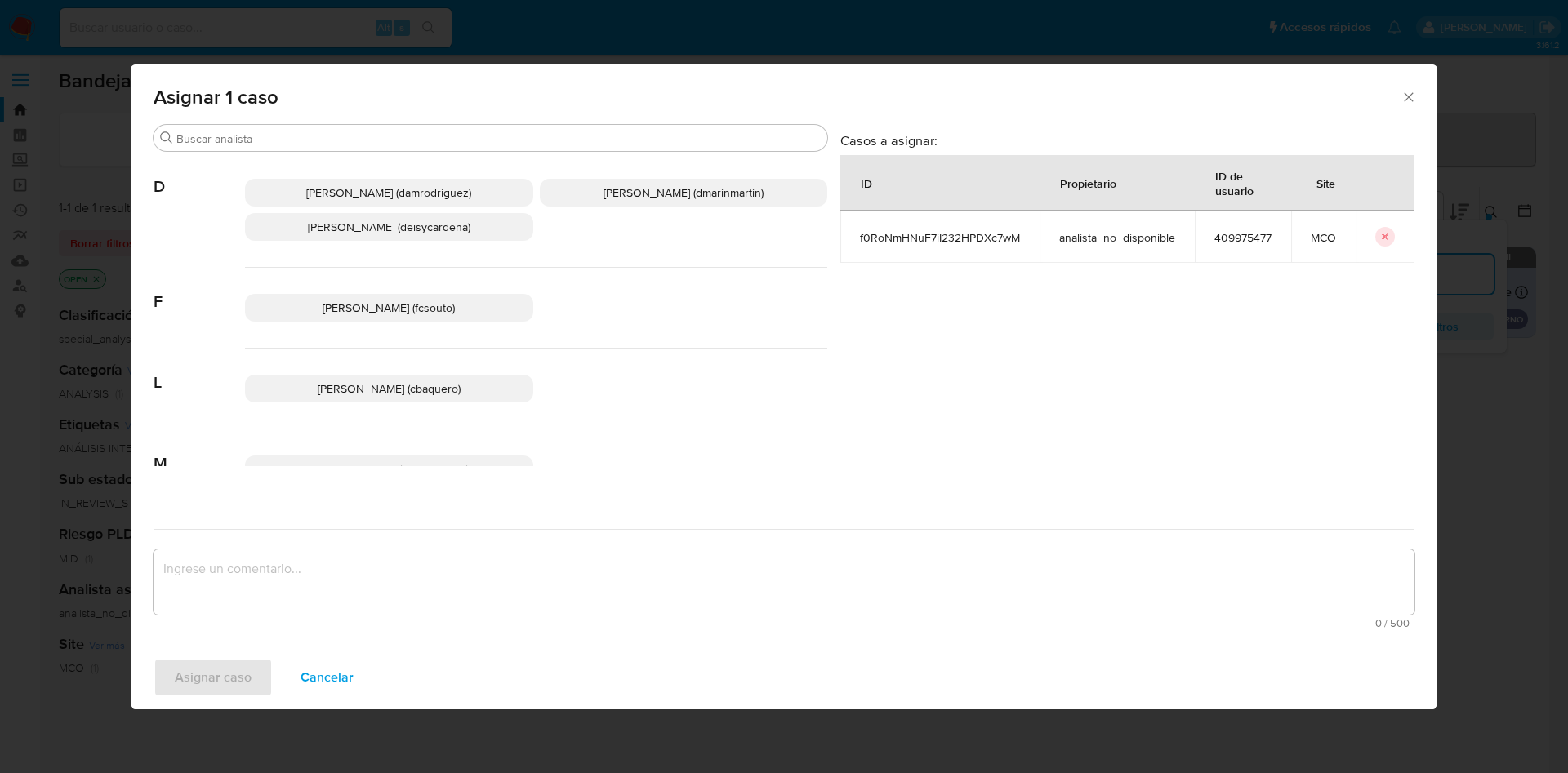
click at [708, 196] on span "David Esteban Marin Martinez (dmarinmartin)" at bounding box center [683, 193] width 160 height 16
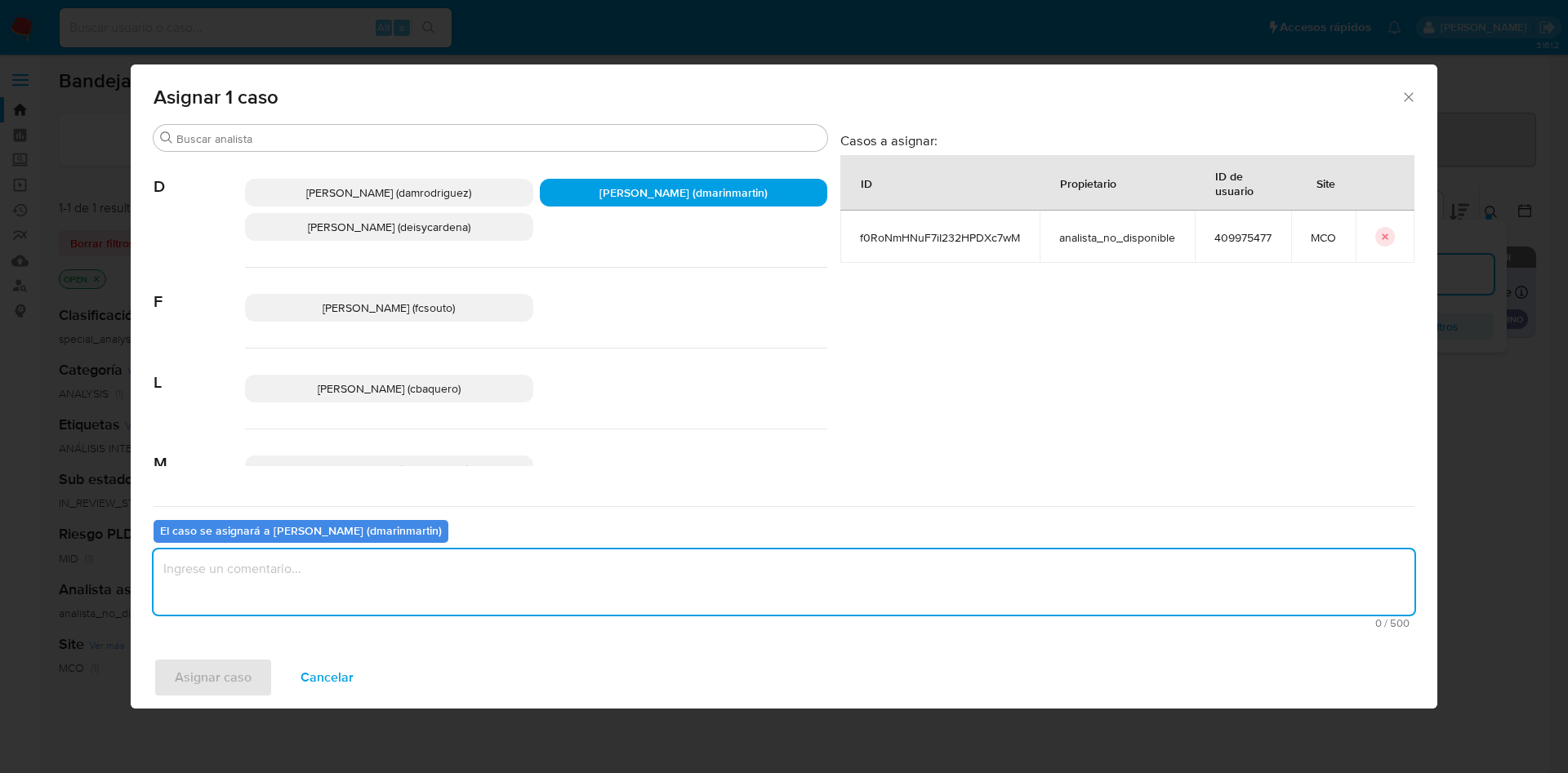
click at [698, 576] on textarea "assign-modal" at bounding box center [784, 581] width 1261 height 65
type textarea "Análisis nvl 2"
click at [154, 658] on button "Asignar caso" at bounding box center [213, 677] width 119 height 39
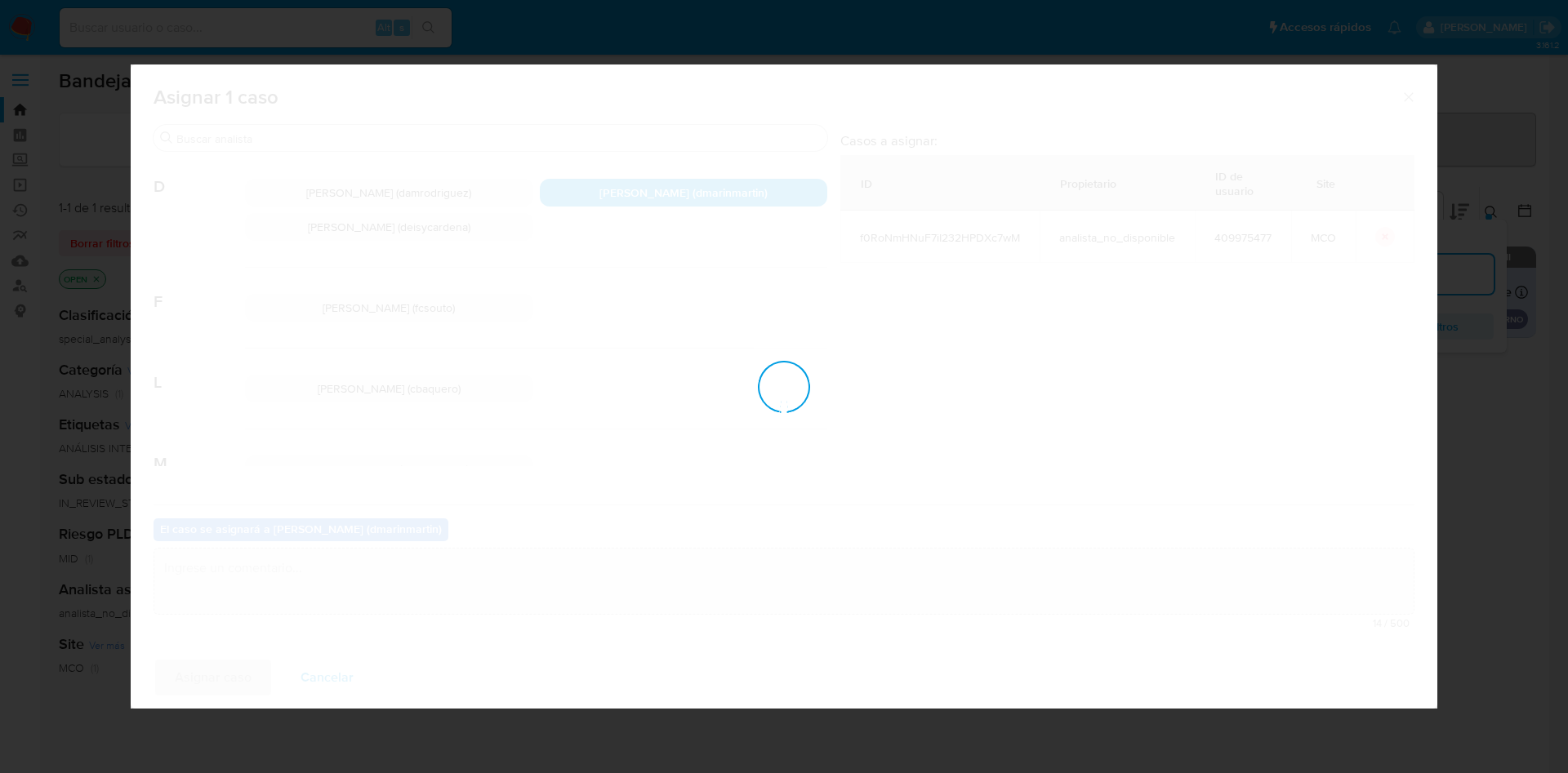
checkbox input "false"
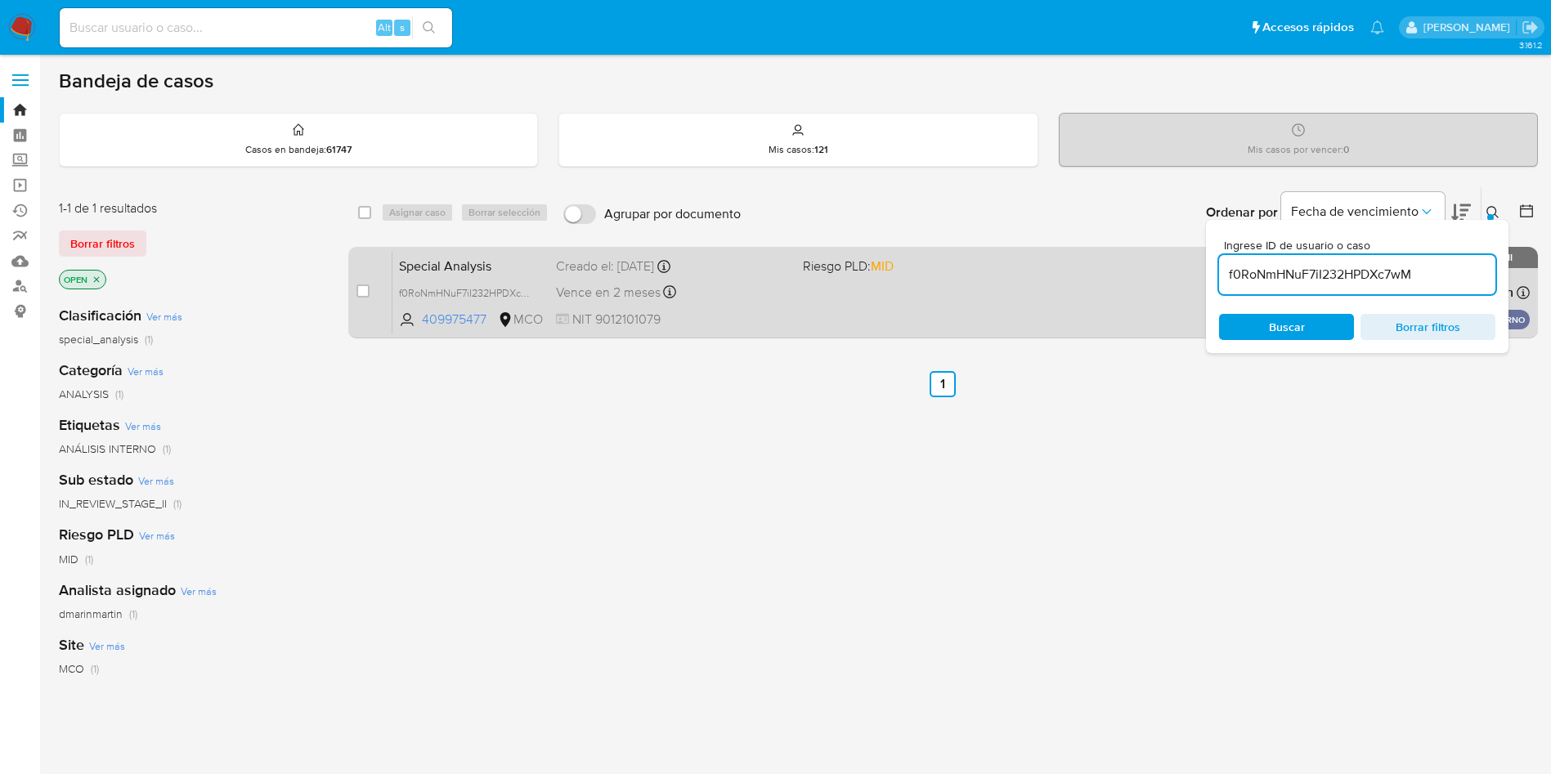
click at [1079, 302] on div "Special Analysis f0RoNmHNuF7iI232HPDXc7wM 409975477 MCO Riesgo PLD: MID Creado …" at bounding box center [962, 292] width 1138 height 83
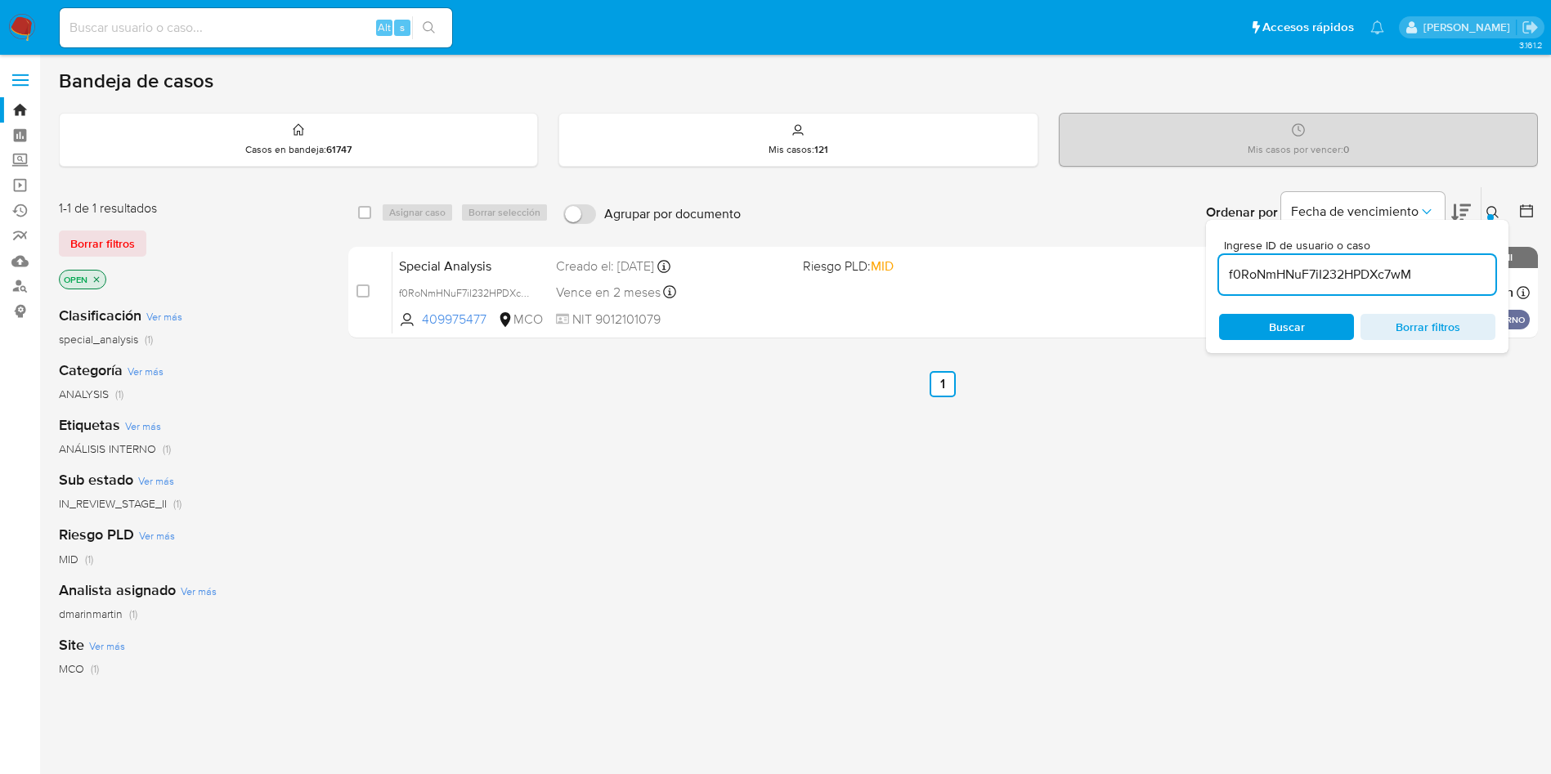
click at [1320, 284] on input "f0RoNmHNuF7iI232HPDXc7wM" at bounding box center [1357, 274] width 276 height 21
paste input "Ywm3m4CS89Yak1GCSJwxbXqa"
type input "Ywm3m4CS89Yak1GCSJwxbXqa"
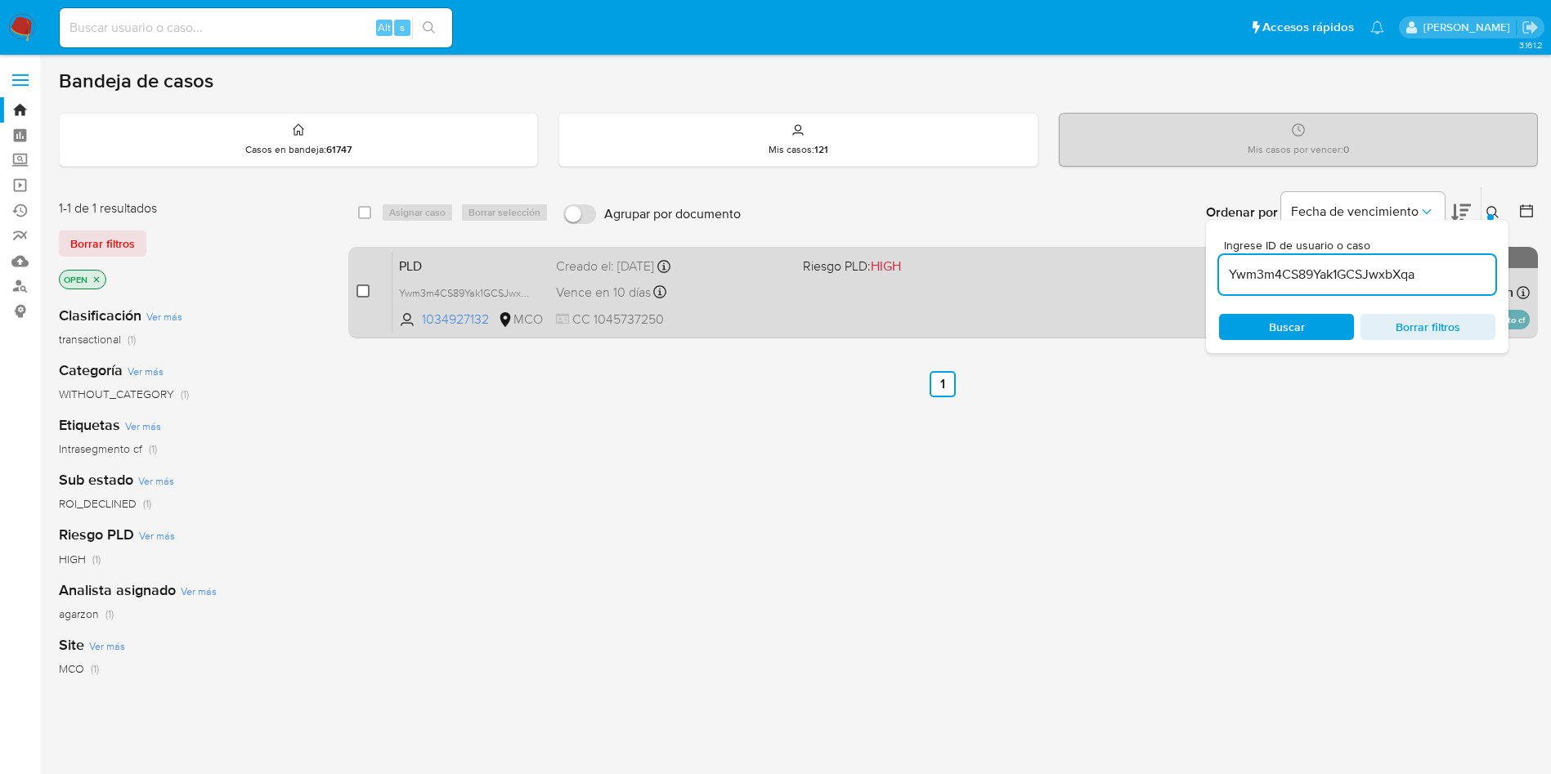
click at [361, 289] on input "checkbox" at bounding box center [363, 291] width 13 height 13
checkbox input "true"
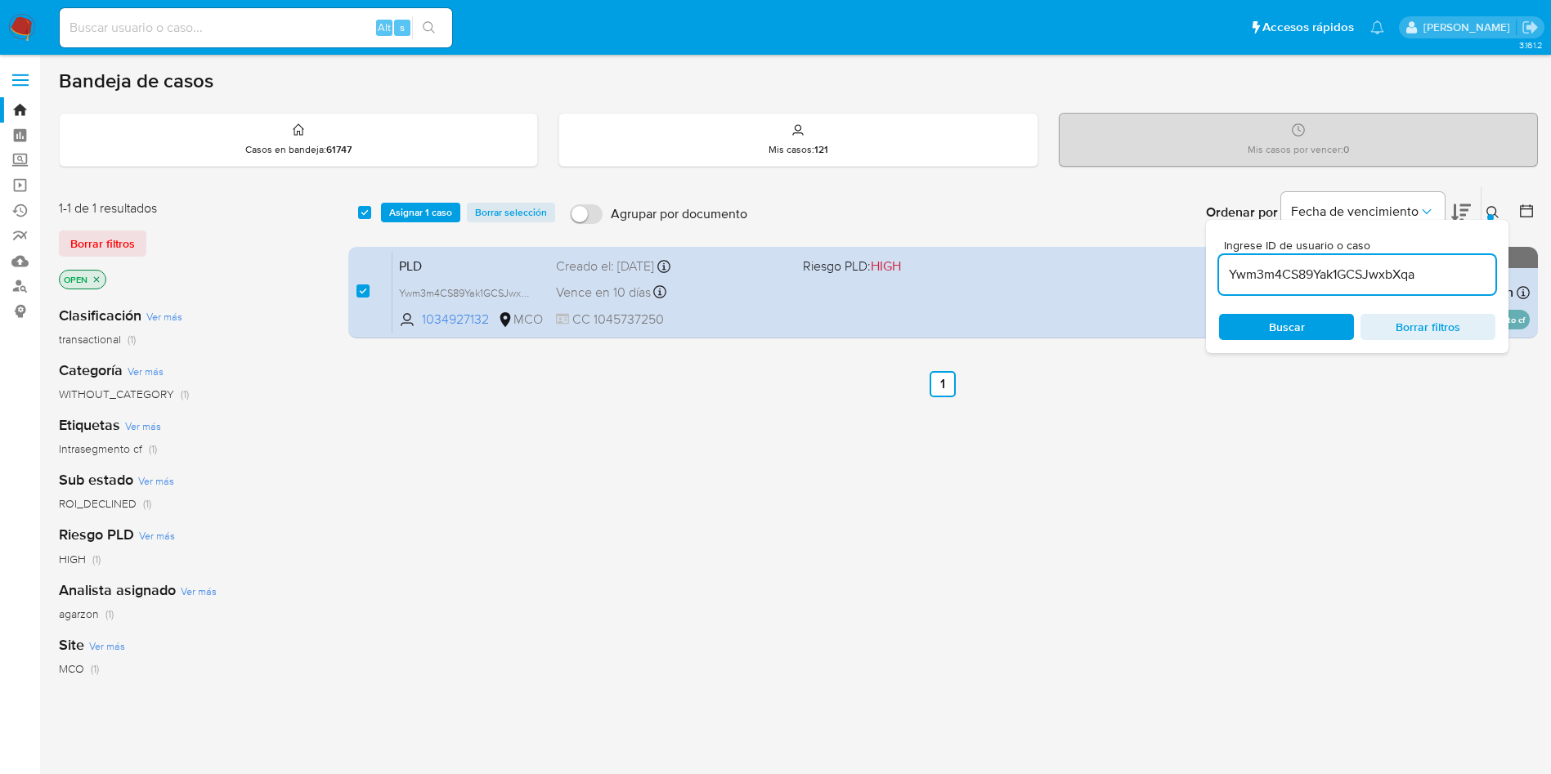
click at [432, 223] on div "select-all-cases-checkbox Asignar 1 caso Borrar selección Agrupar por documento…" at bounding box center [943, 212] width 1190 height 51
click at [429, 219] on span "Asignar 1 caso" at bounding box center [420, 212] width 63 height 16
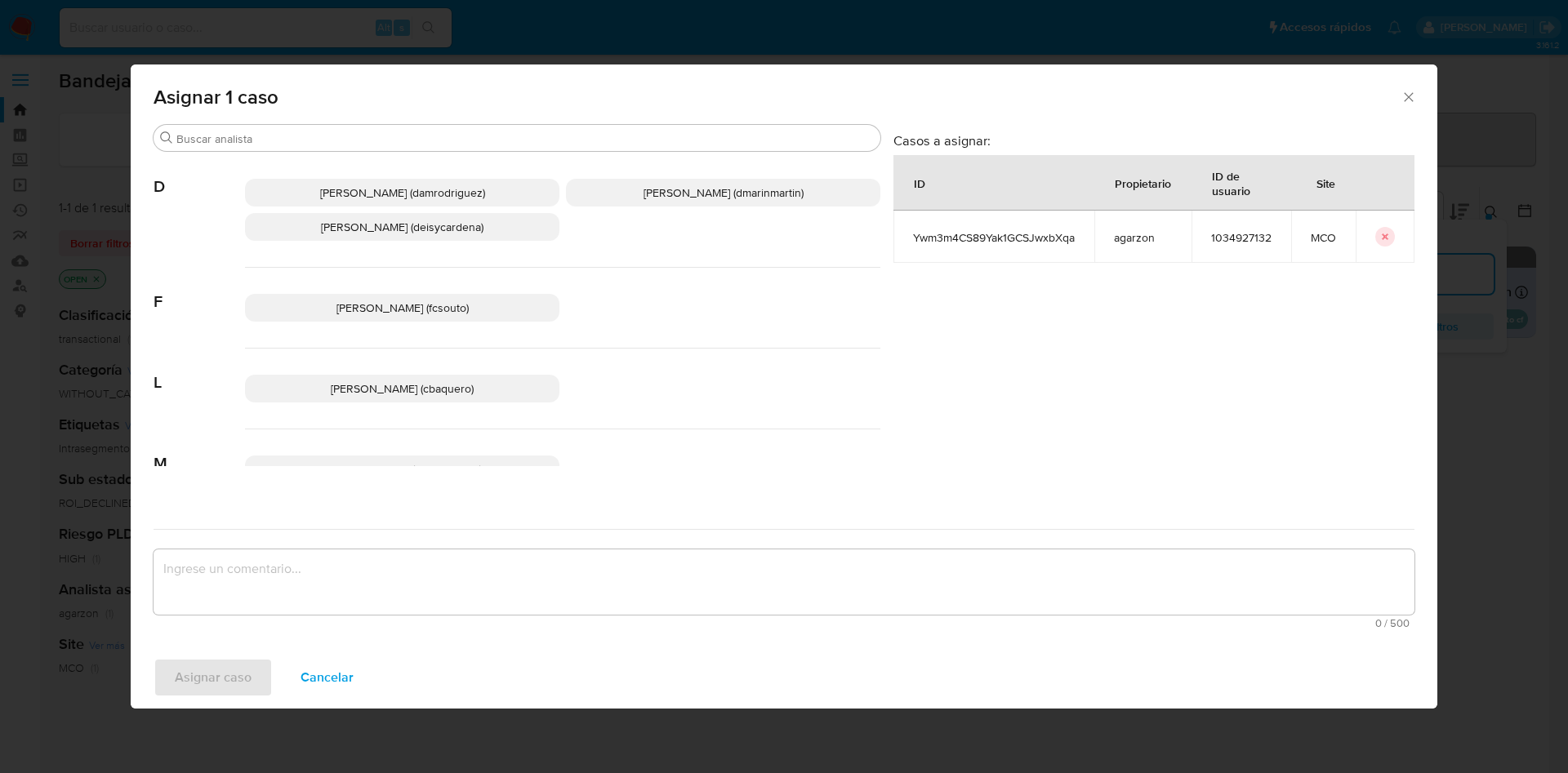
click at [390, 194] on span "Damian Rodriguez (damrodriguez)" at bounding box center [402, 193] width 165 height 16
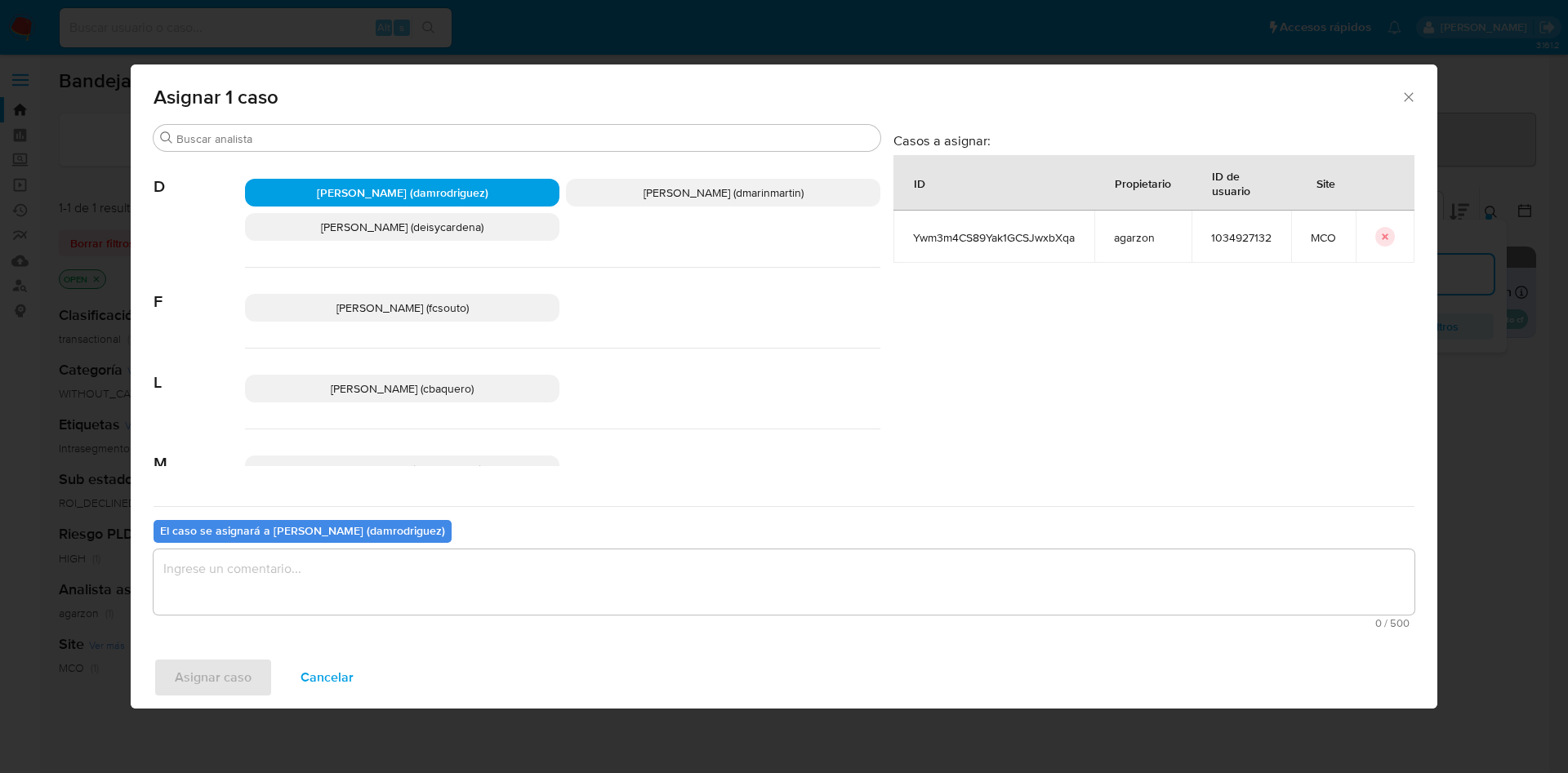
click at [564, 563] on textarea "assign-modal" at bounding box center [784, 581] width 1261 height 65
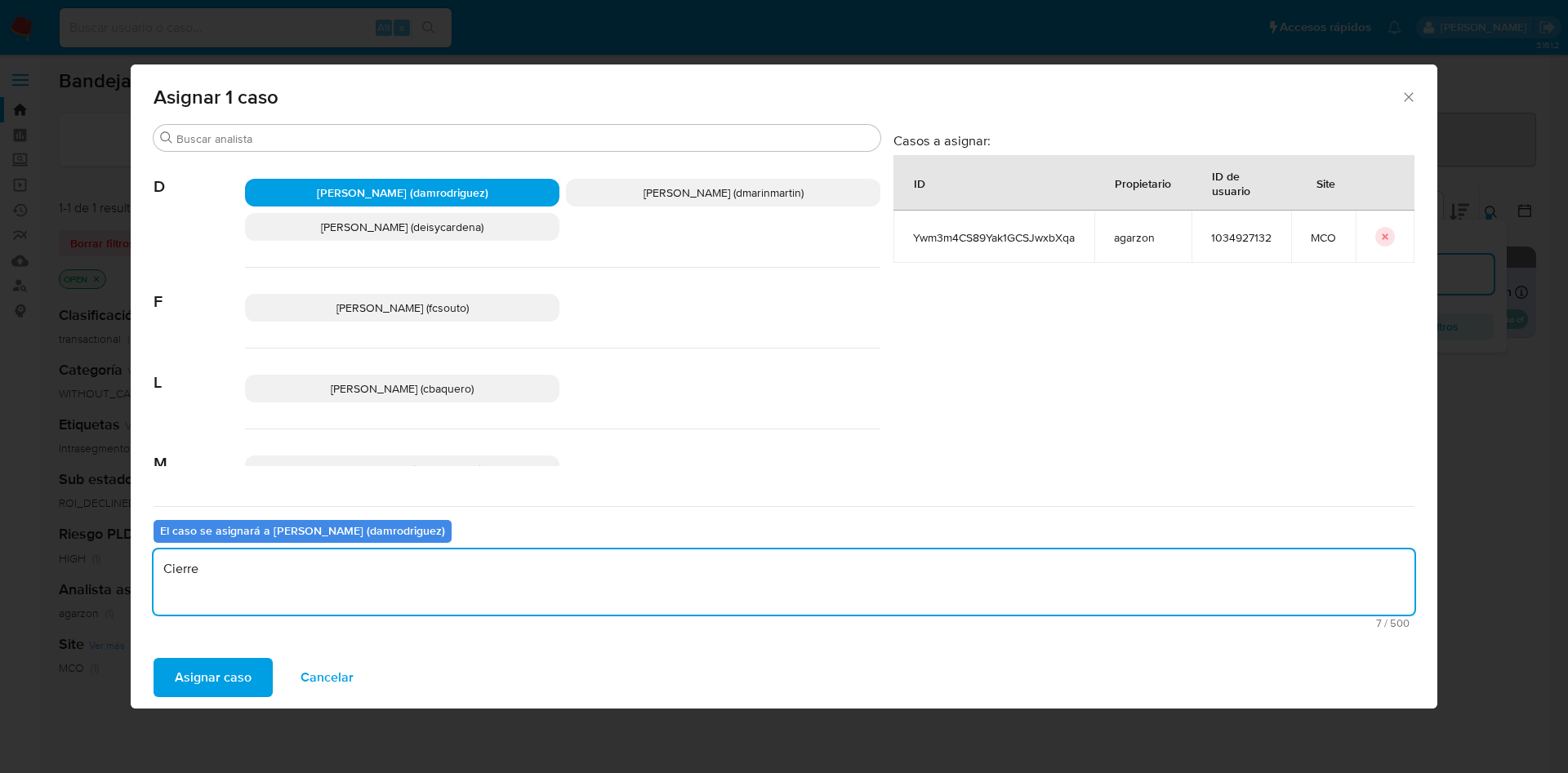
type textarea "Cierre"
click at [154, 658] on button "Asignar caso" at bounding box center [213, 677] width 119 height 39
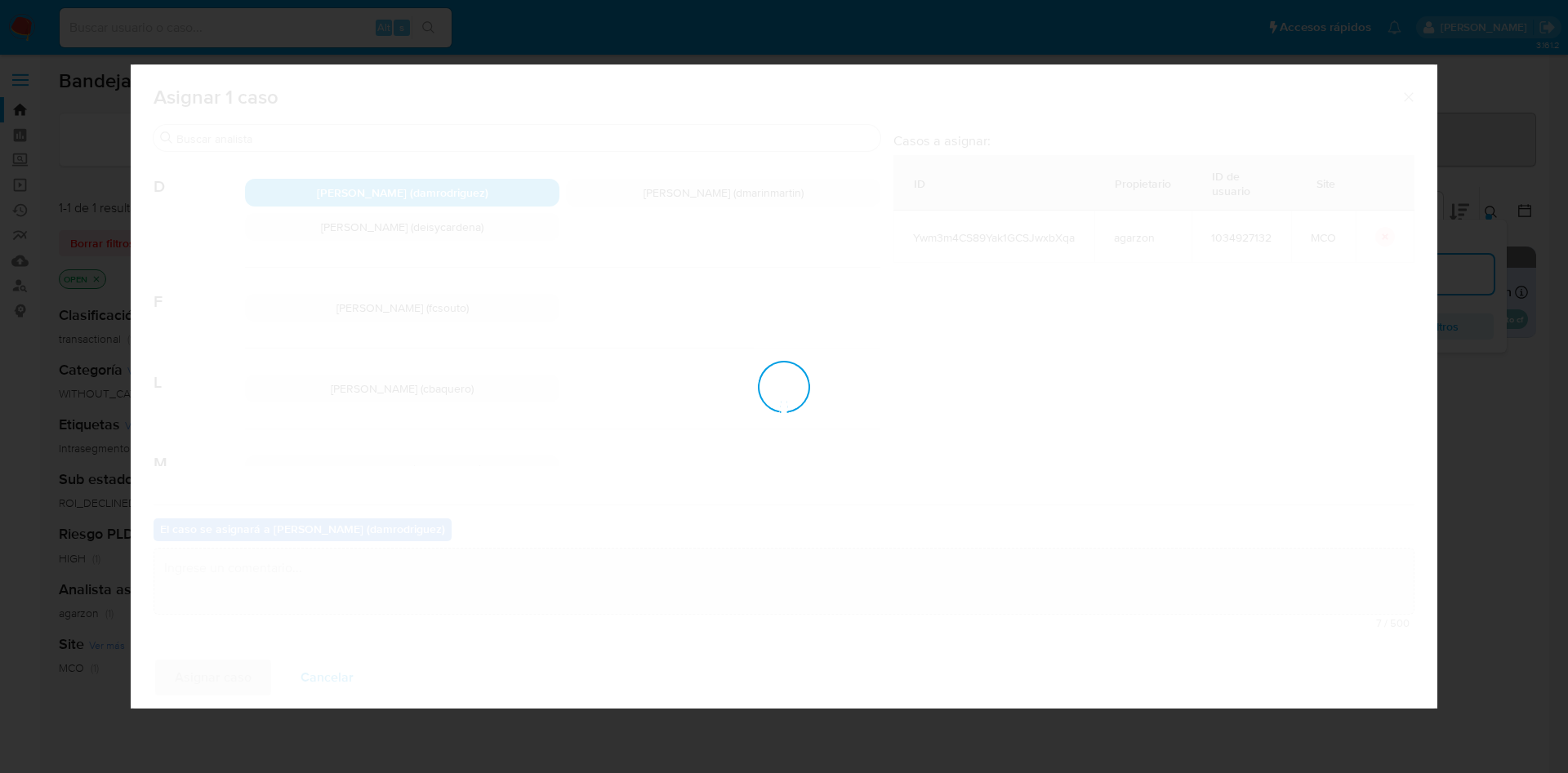
checkbox input "false"
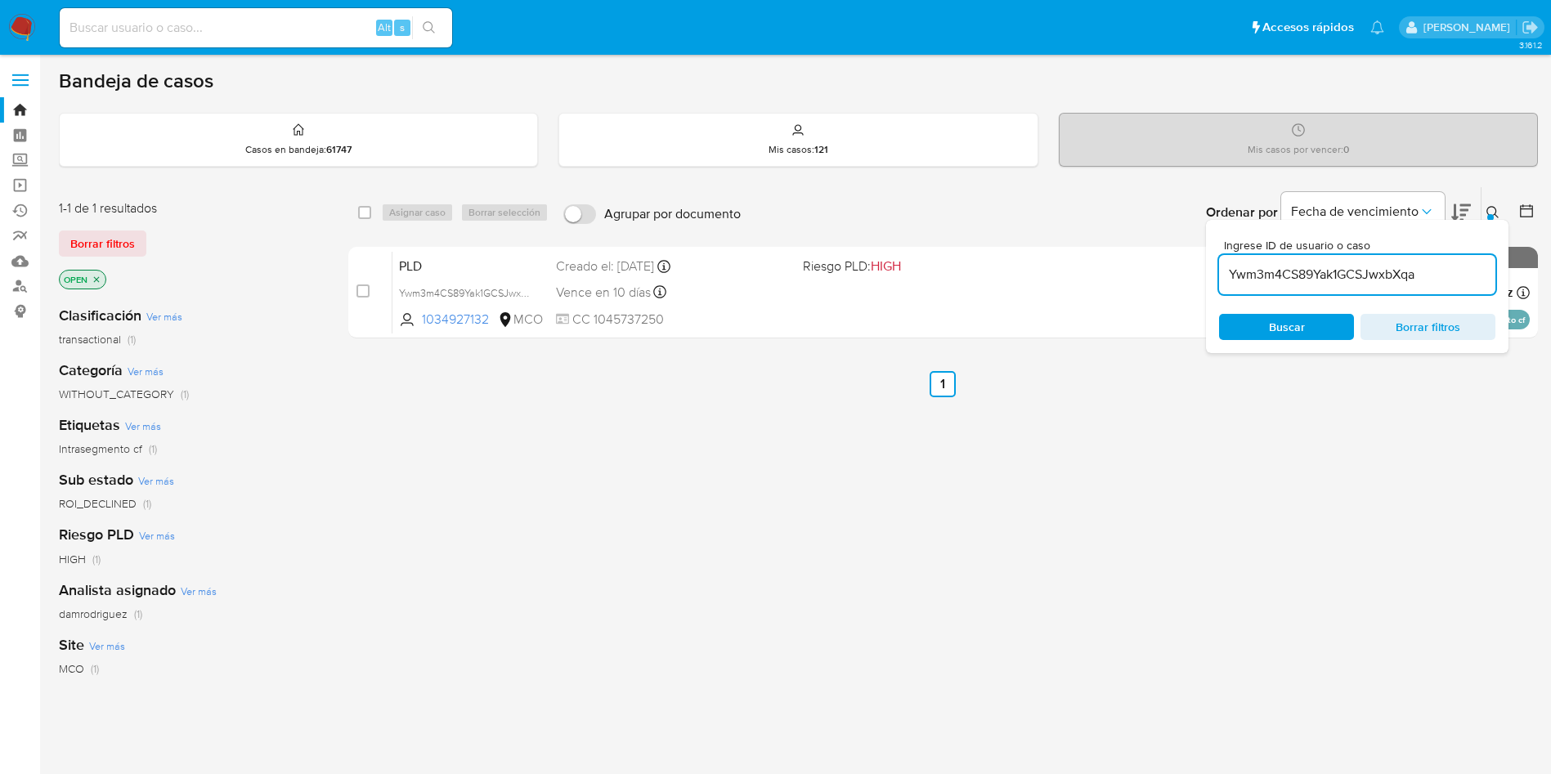
click at [1303, 281] on input "Ywm3m4CS89Yak1GCSJwxbXqa" at bounding box center [1357, 274] width 276 height 21
paste input "MHXIMgo7q3OXWhYimfujshuN"
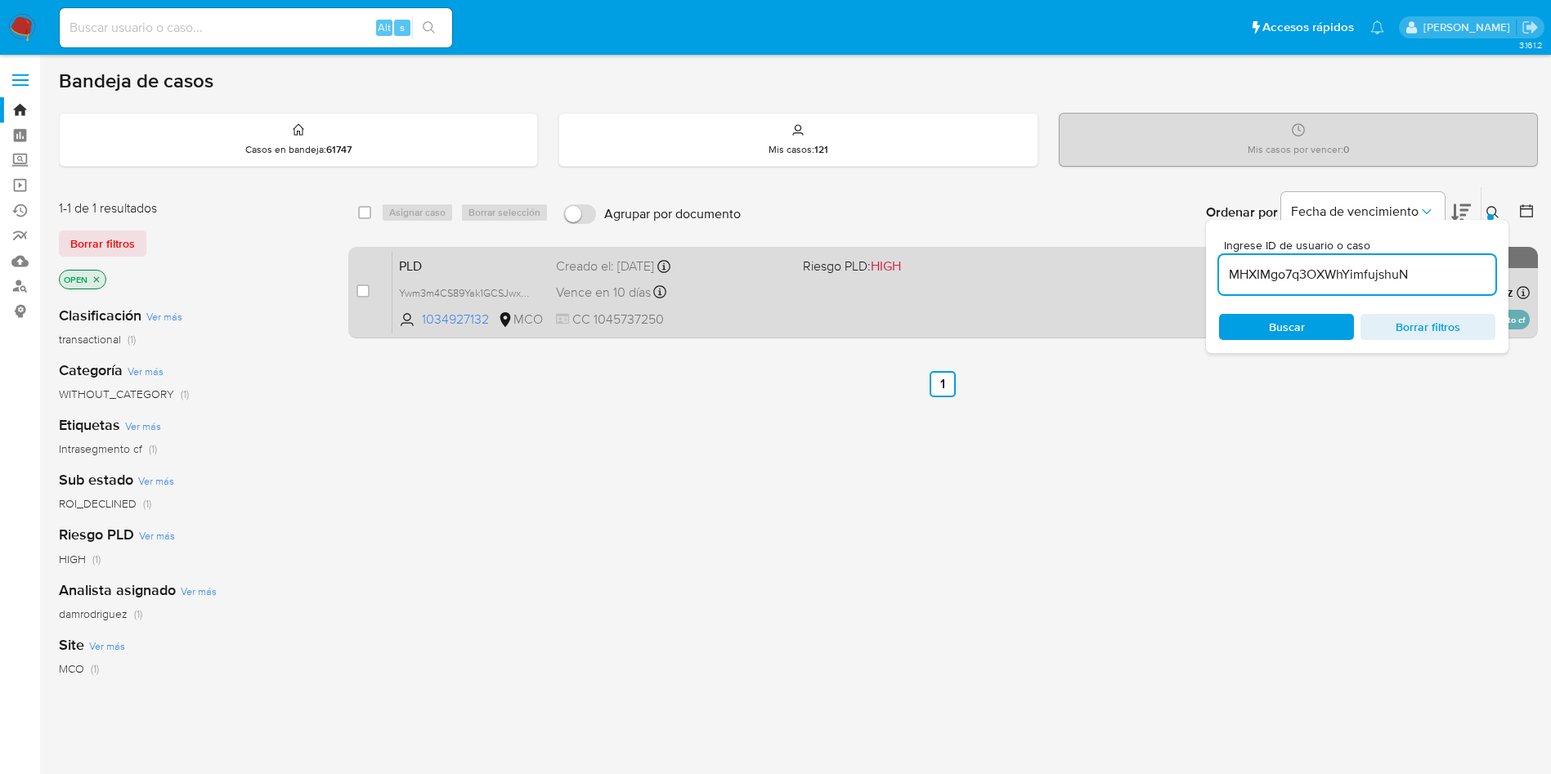
type input "MHXIMgo7q3OXWhYimfujshuN"
click at [364, 285] on input "checkbox" at bounding box center [363, 291] width 13 height 13
checkbox input "true"
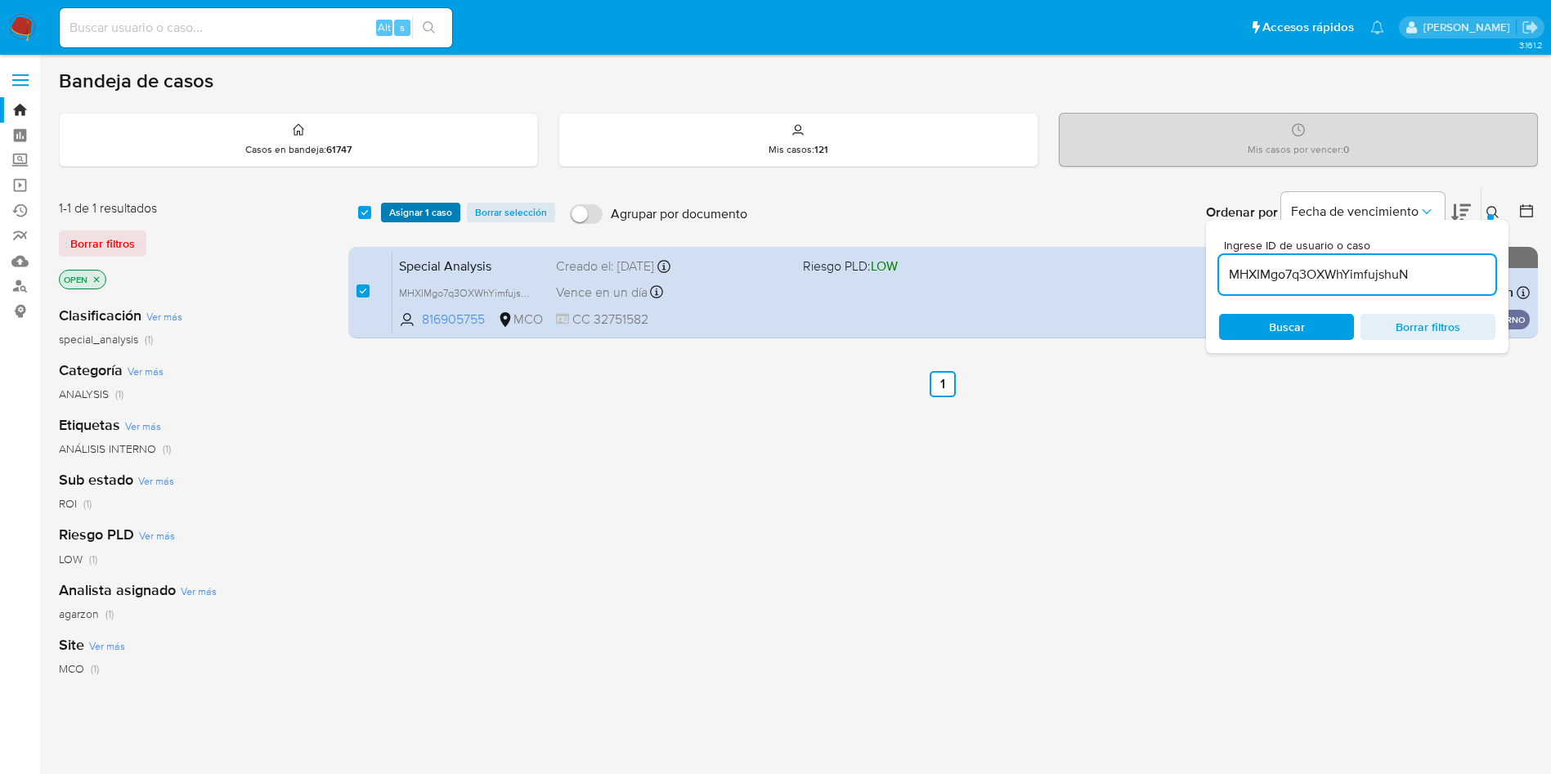
click at [438, 213] on span "Asignar 1 caso" at bounding box center [420, 212] width 63 height 16
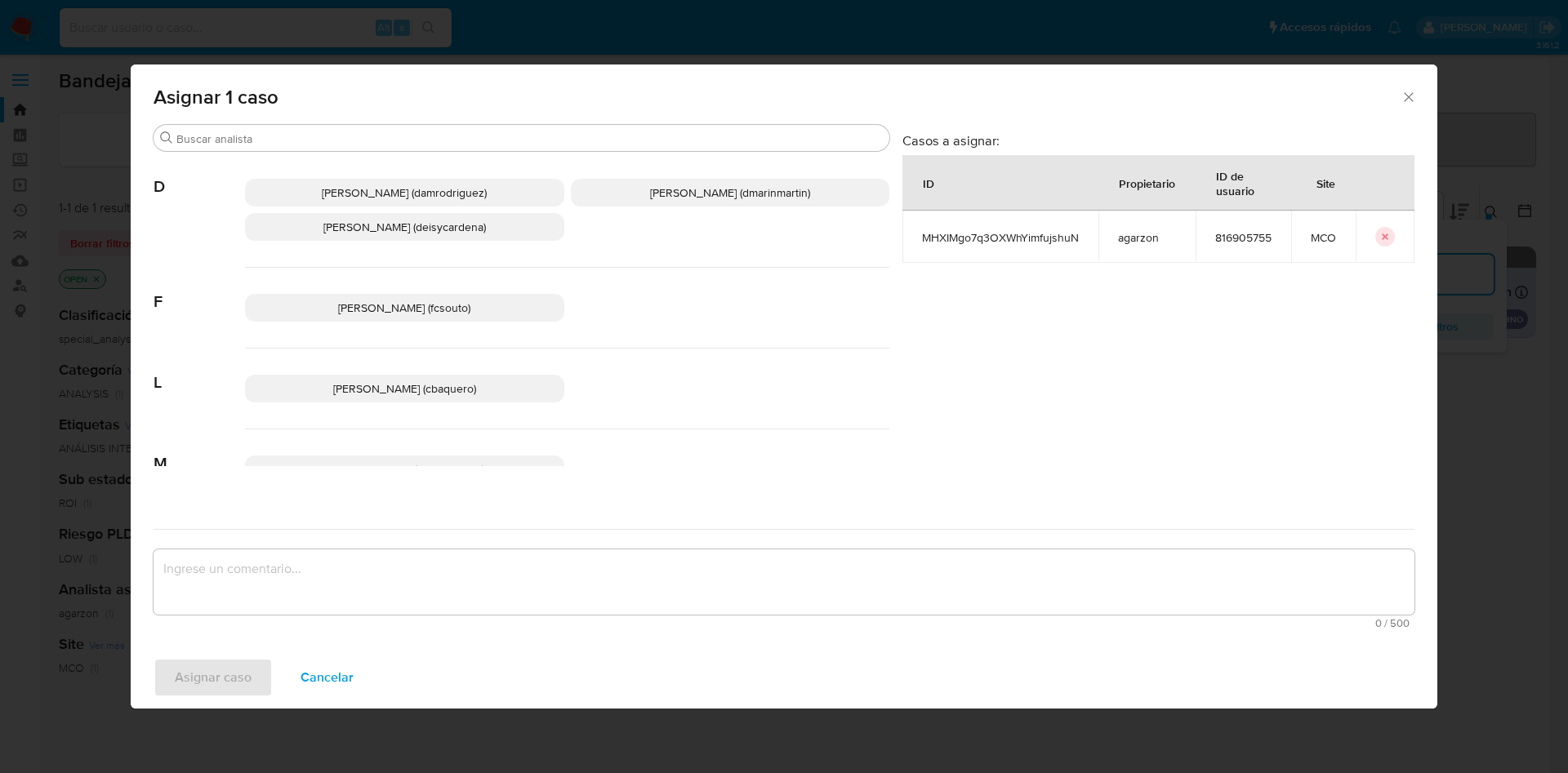
click at [404, 192] on span "Damian Rodriguez (damrodriguez)" at bounding box center [403, 193] width 165 height 16
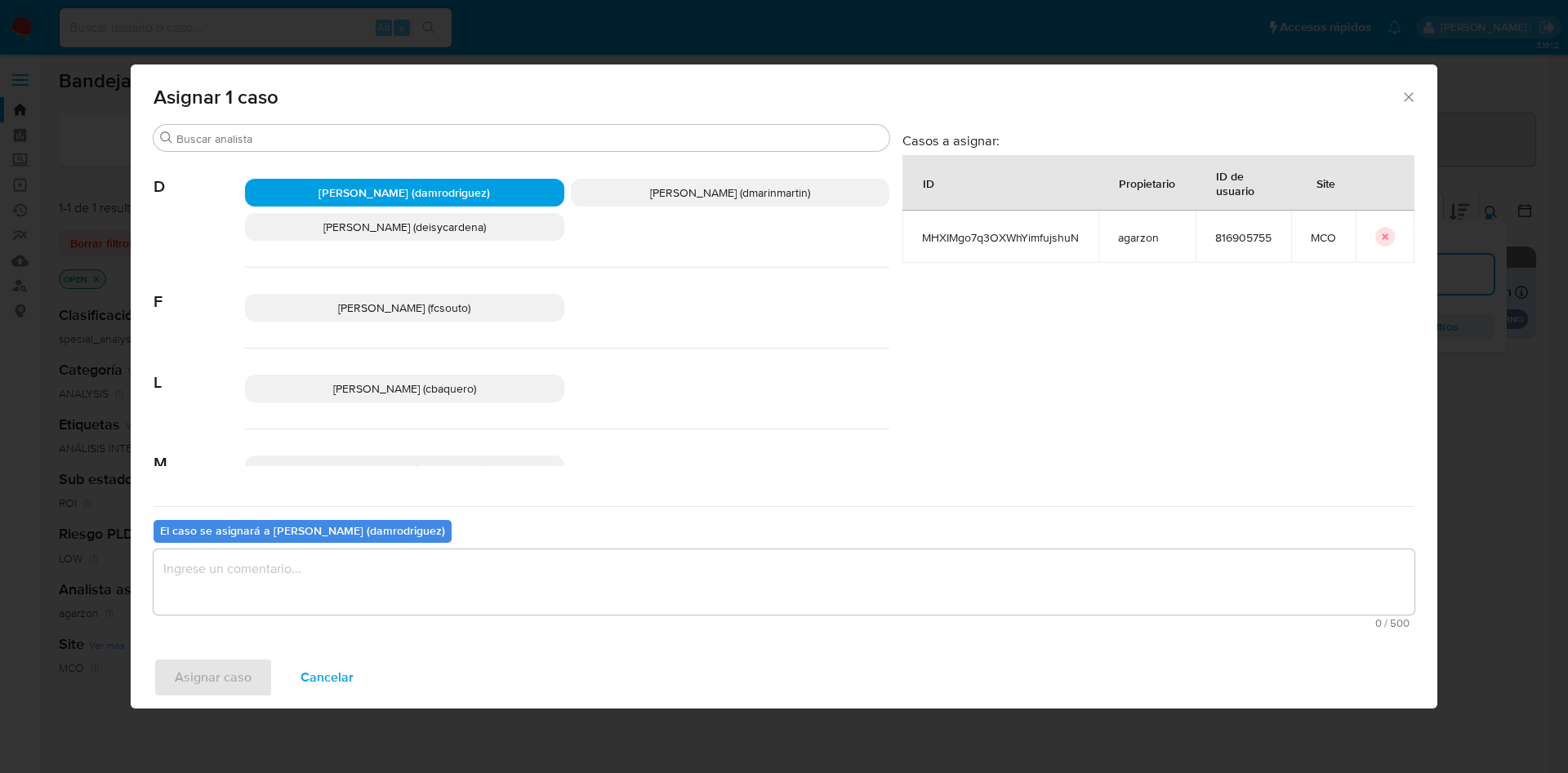
click at [603, 591] on textarea "assign-modal" at bounding box center [784, 581] width 1261 height 65
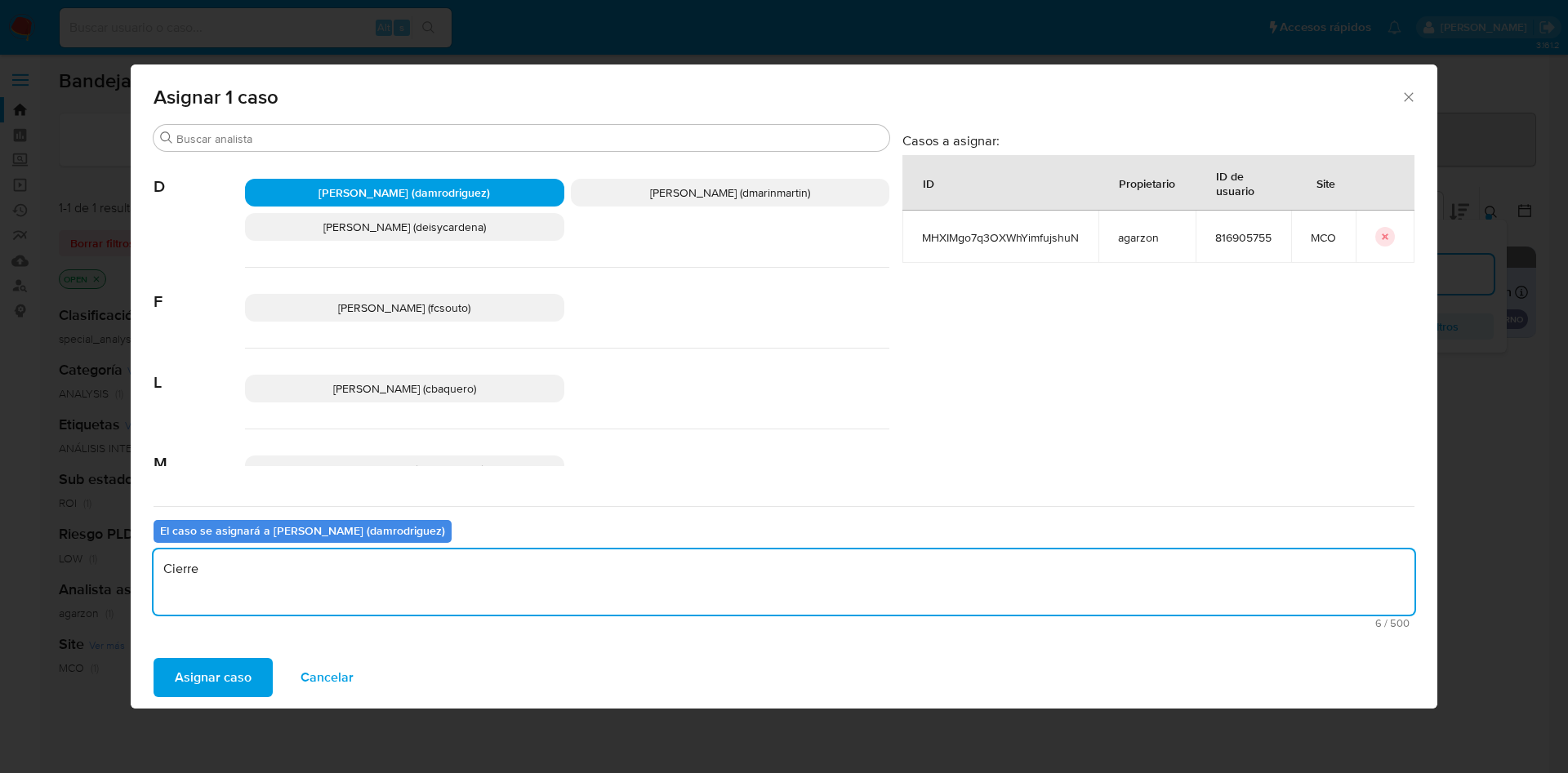
type textarea "Cierre"
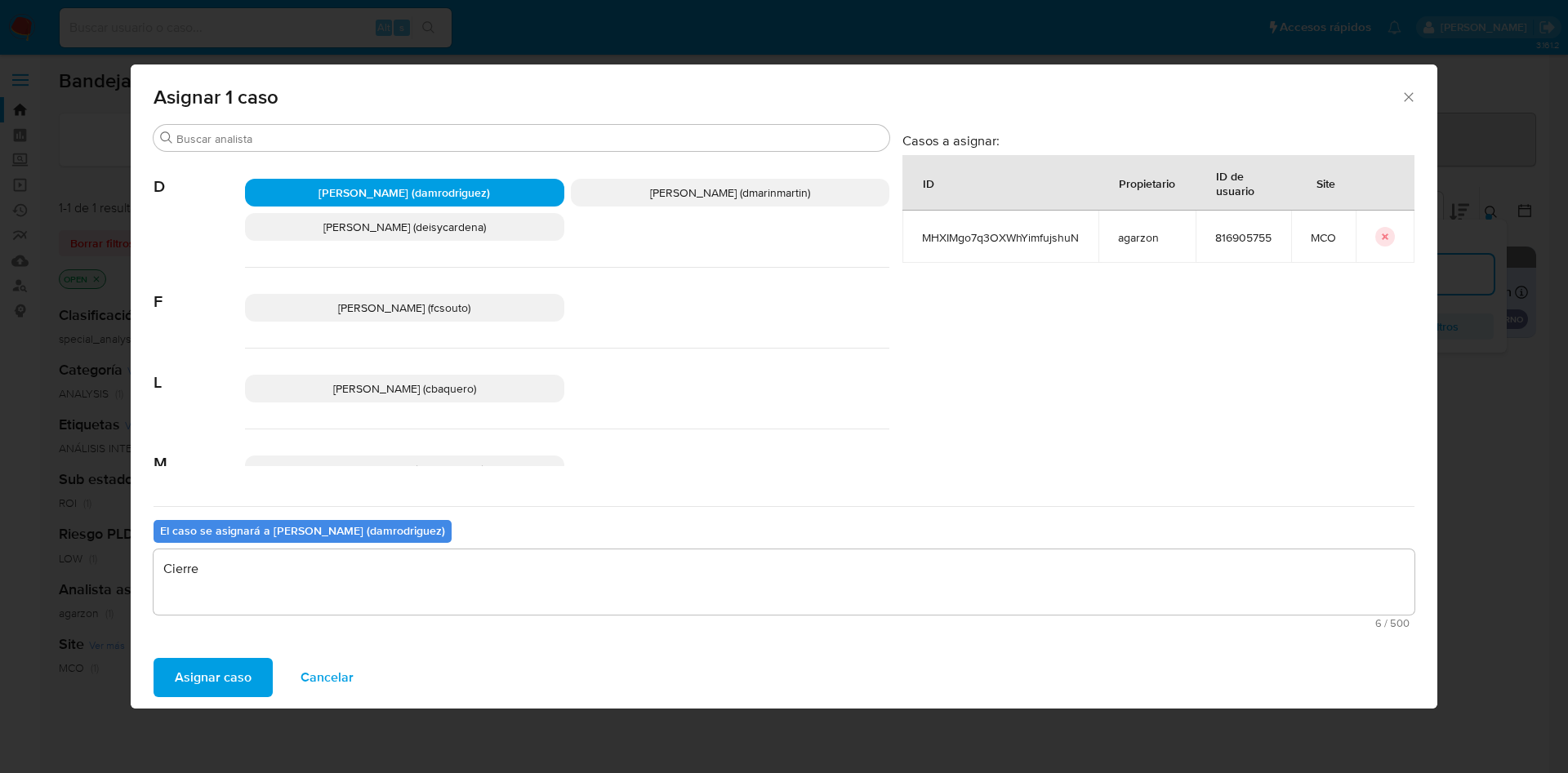
click at [154, 658] on button "Asignar caso" at bounding box center [213, 677] width 119 height 39
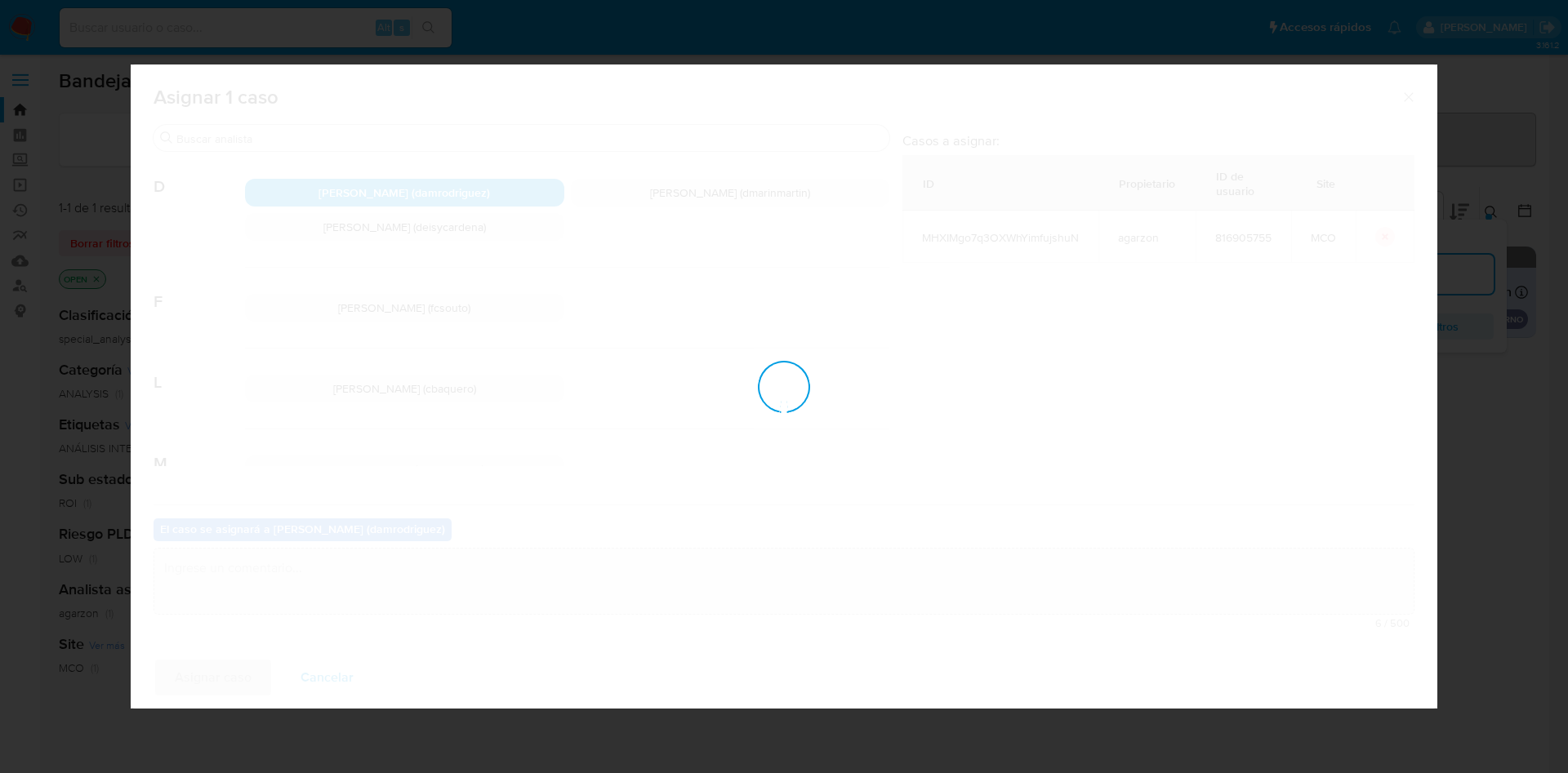
checkbox input "false"
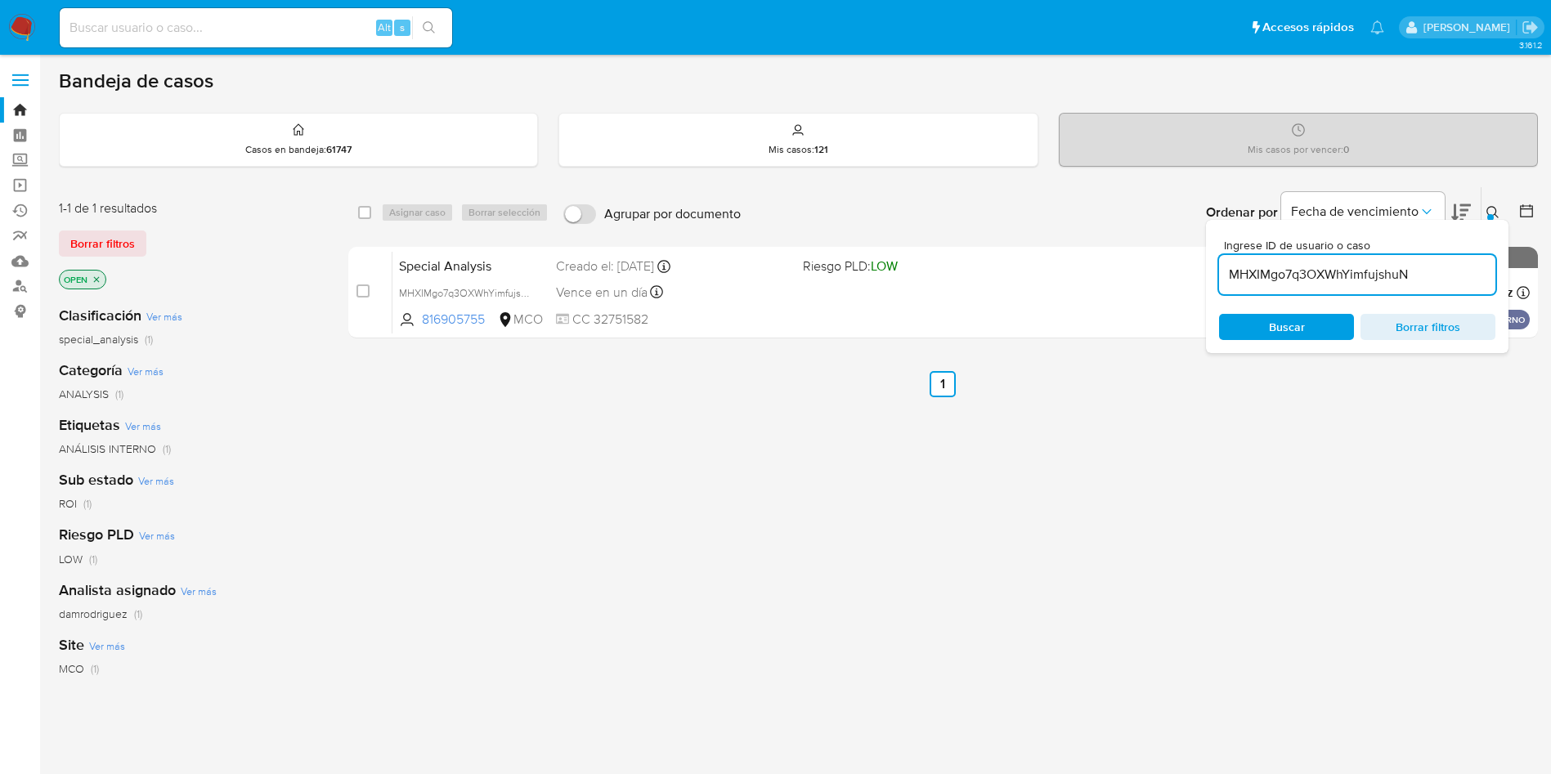
click at [1337, 274] on input "MHXIMgo7q3OXWhYimfujshuN" at bounding box center [1357, 274] width 276 height 21
paste input "WJl4On7txiwr8XcZPc0ZE4Bg"
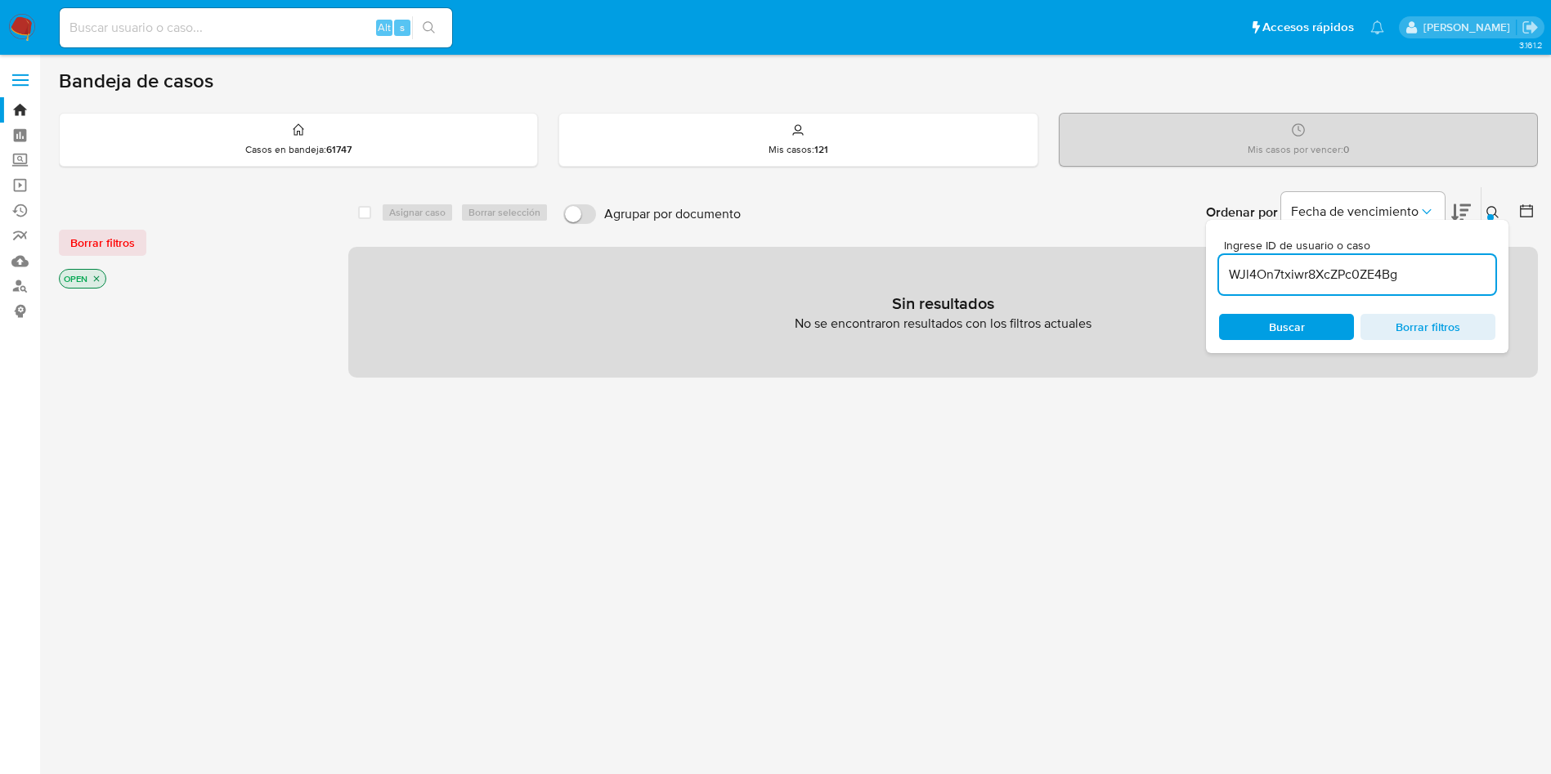
click at [1456, 275] on input "WJl4On7txiwr8XcZPc0ZE4Bg" at bounding box center [1357, 274] width 276 height 21
type input "WJl4On7txiwr8XcZPc0ZE4Bg"
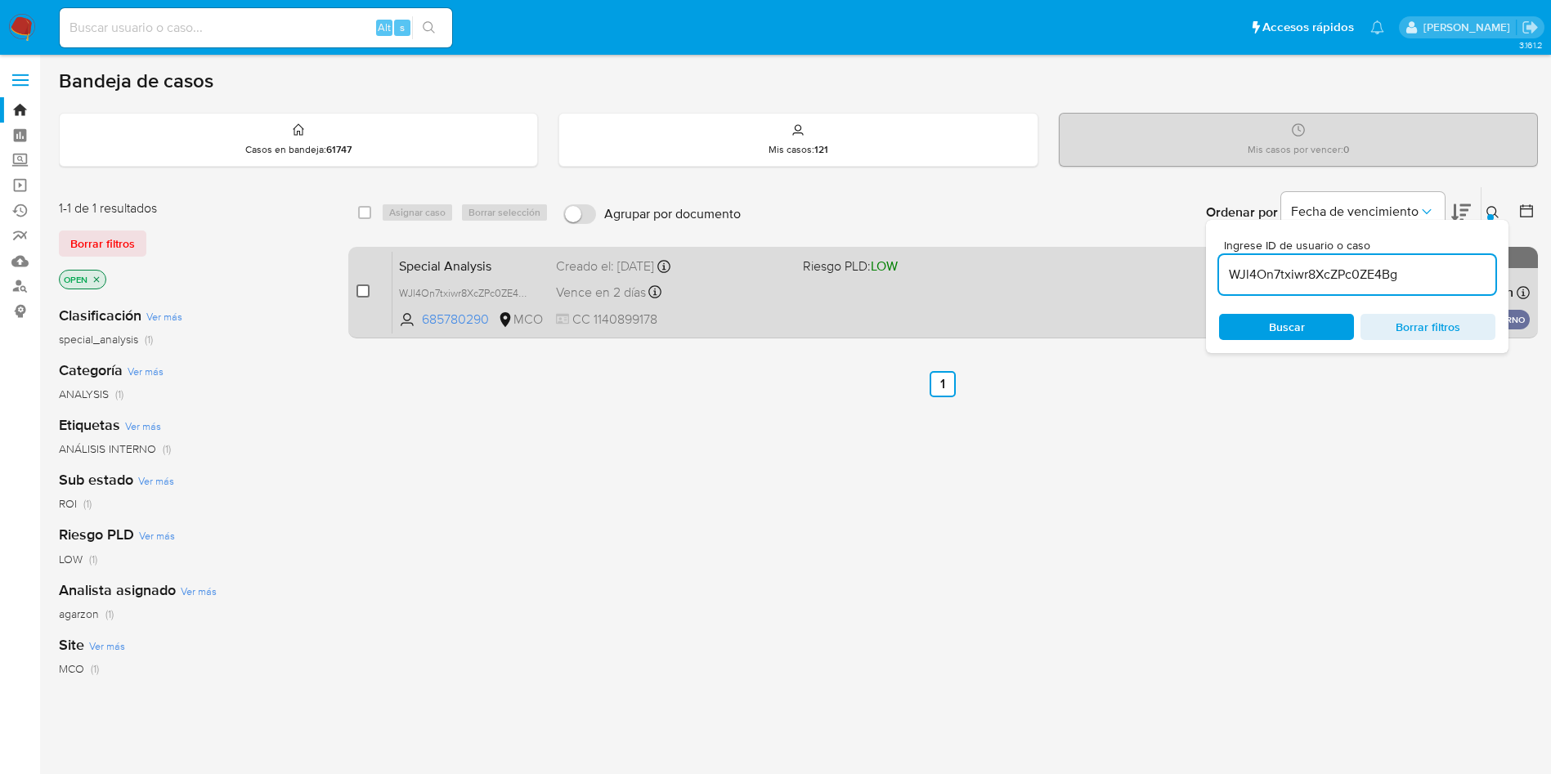
click at [366, 290] on input "checkbox" at bounding box center [363, 291] width 13 height 13
checkbox input "true"
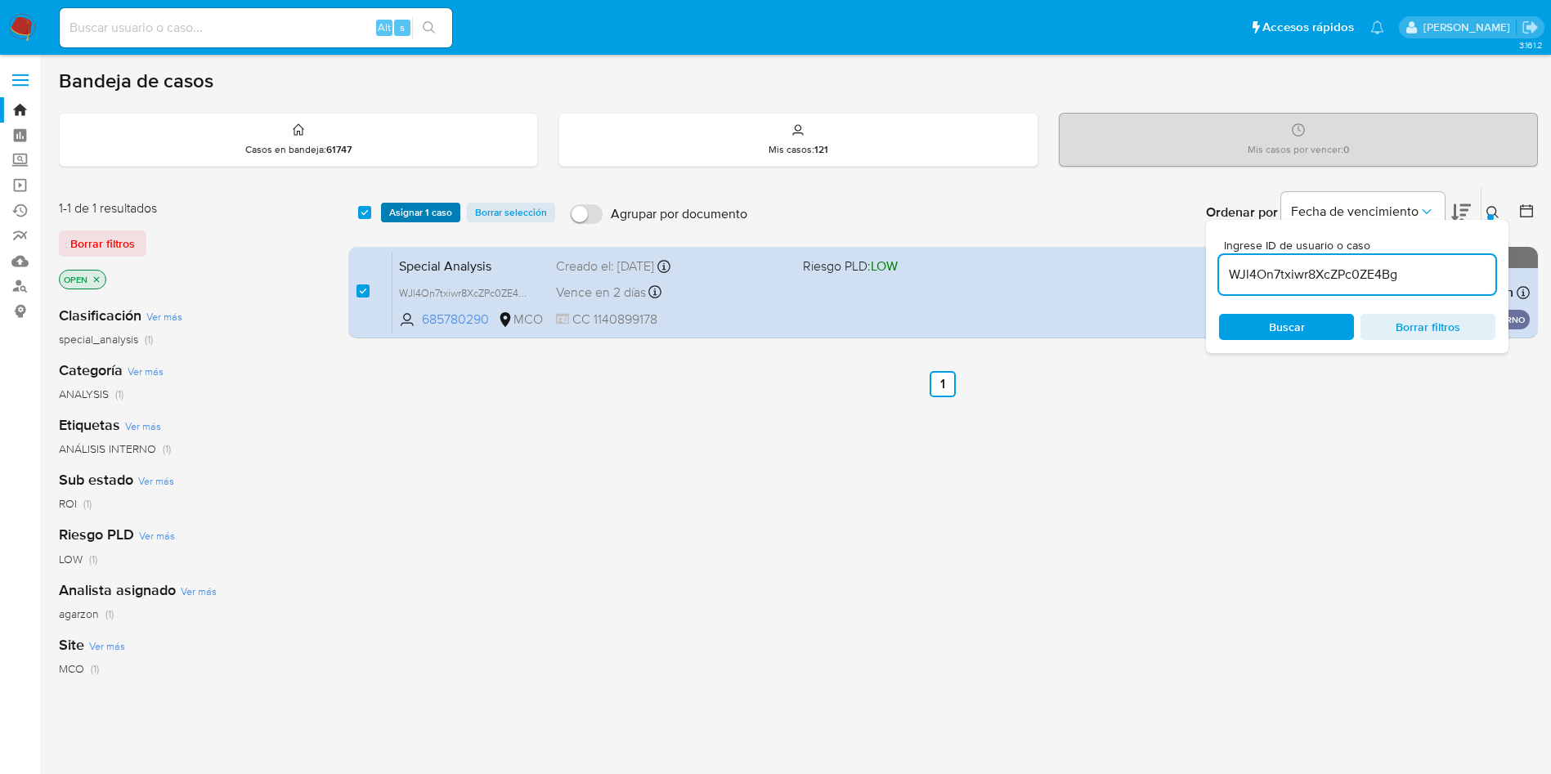
click at [424, 214] on span "Asignar 1 caso" at bounding box center [420, 212] width 63 height 16
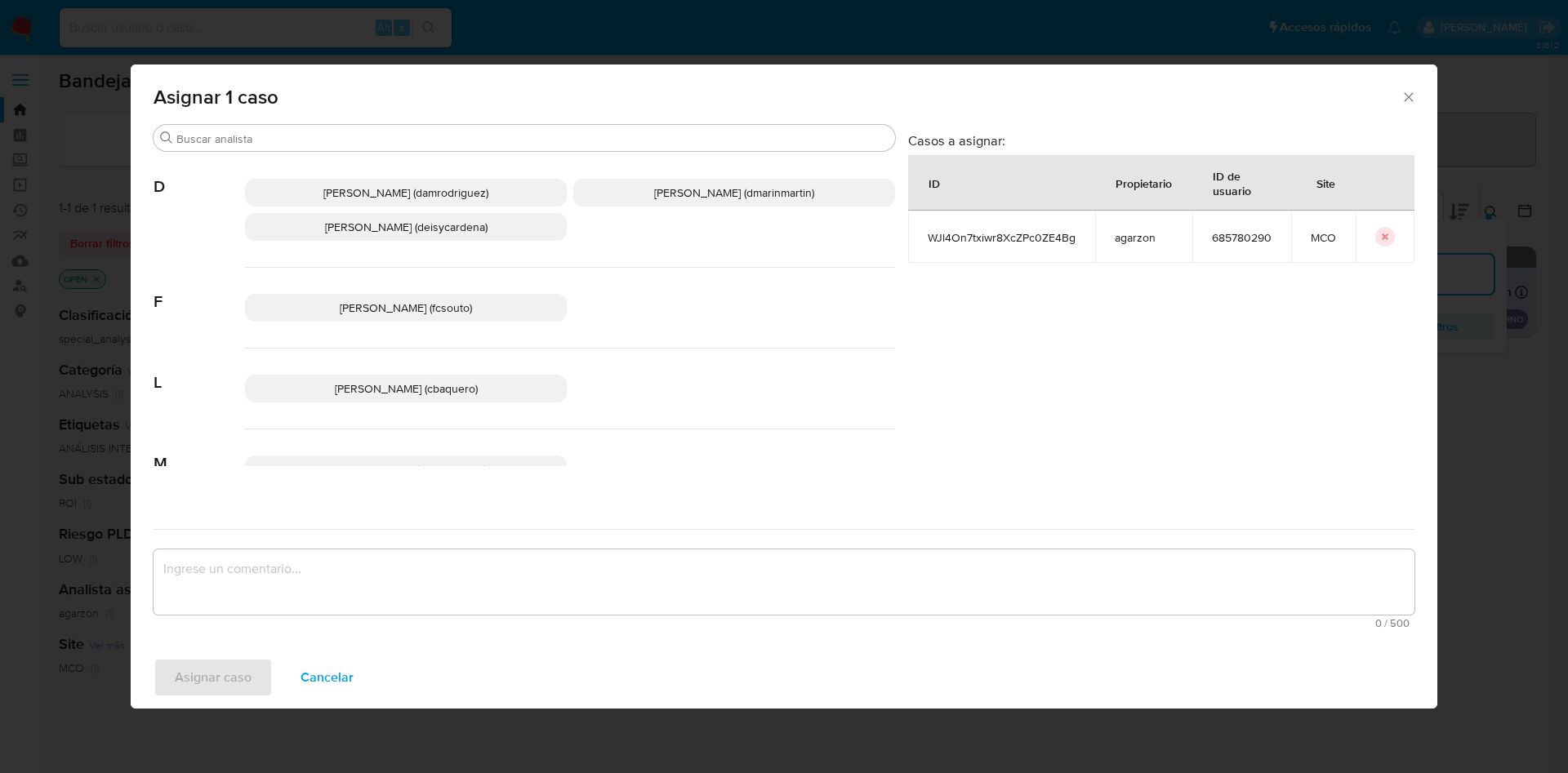
click at [410, 198] on span "Damian Rodriguez (damrodriguez)" at bounding box center [405, 193] width 165 height 16
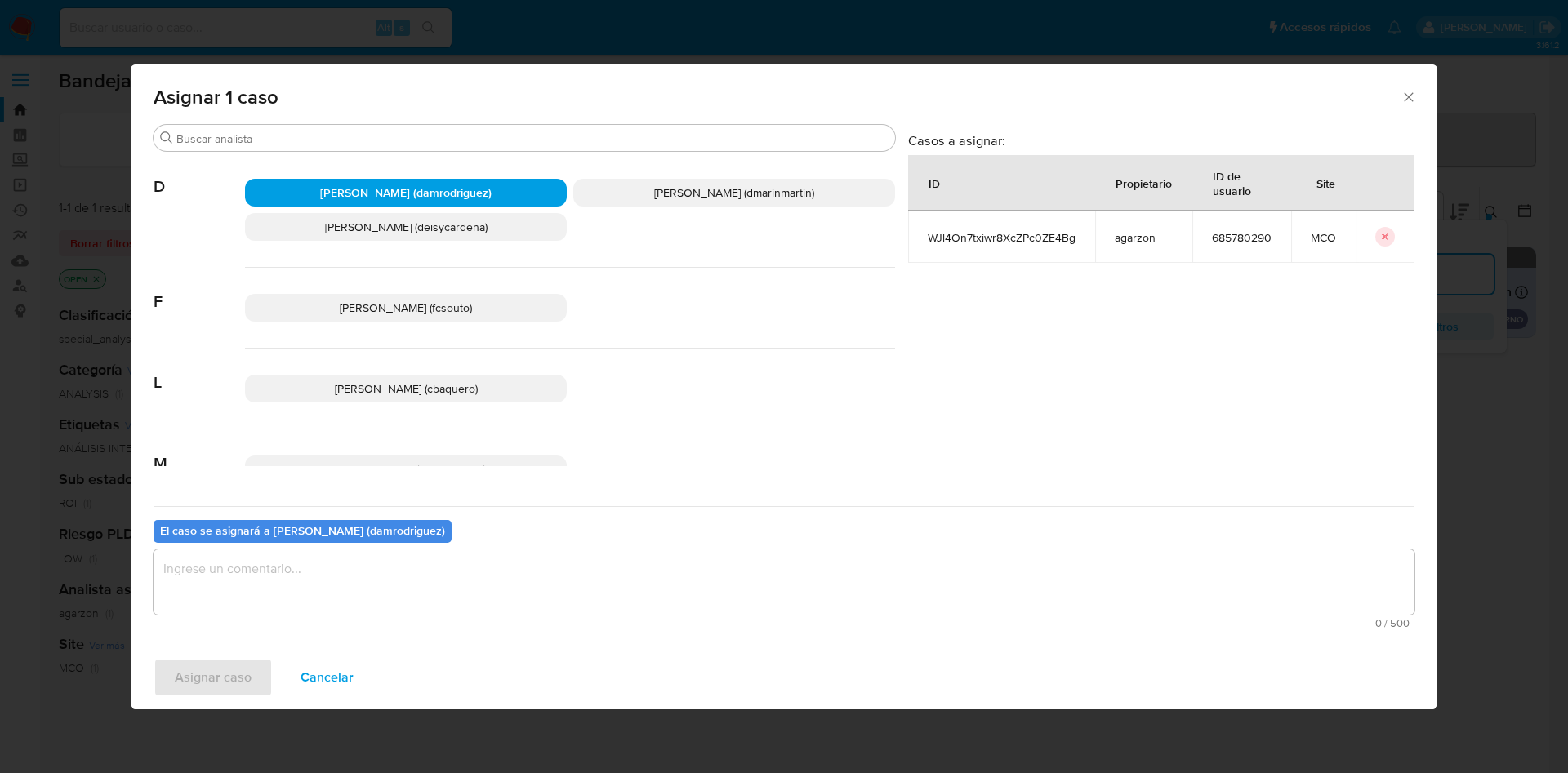
click at [563, 566] on textarea "assign-modal" at bounding box center [784, 581] width 1261 height 65
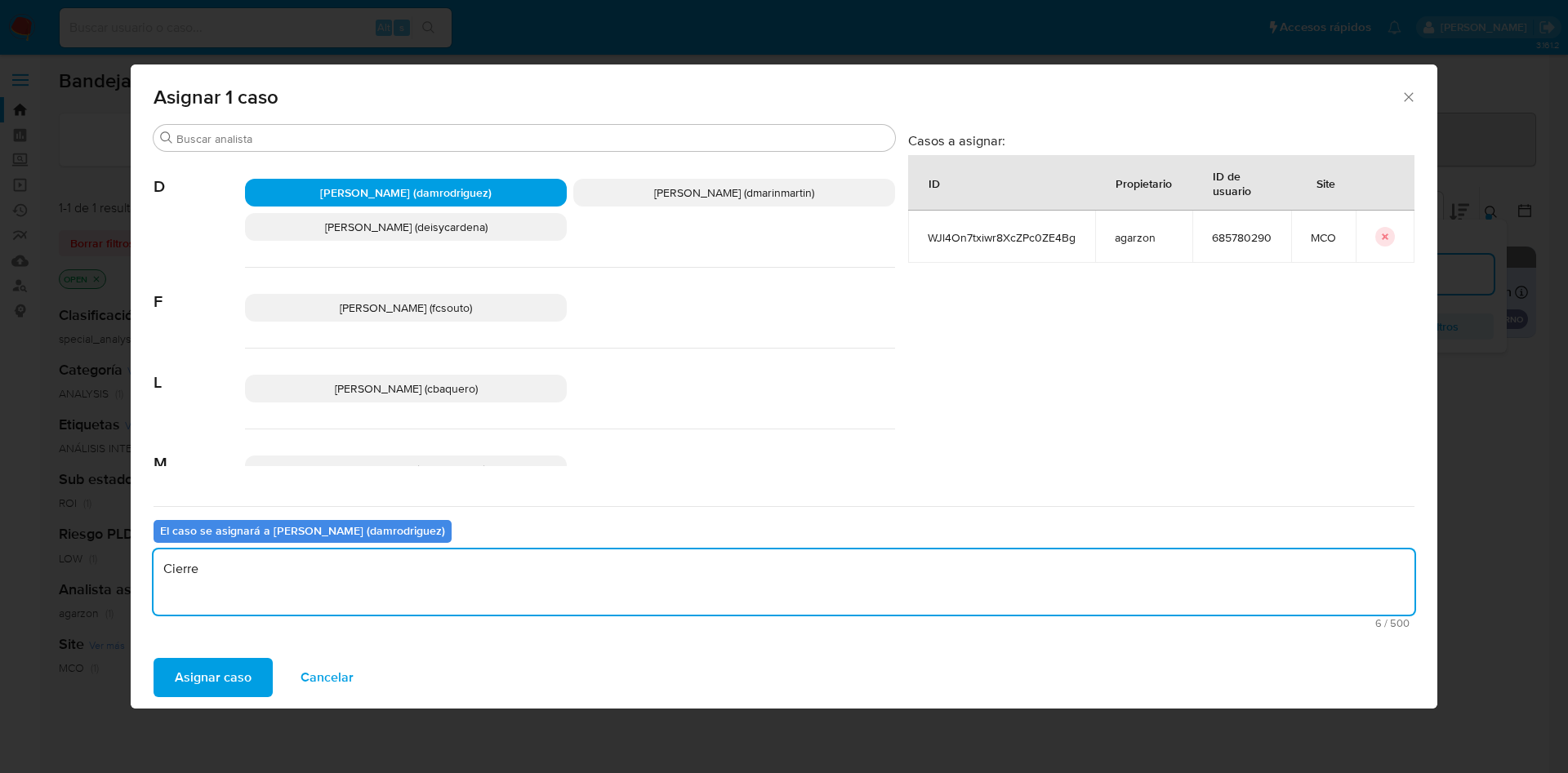
type textarea "Cierre"
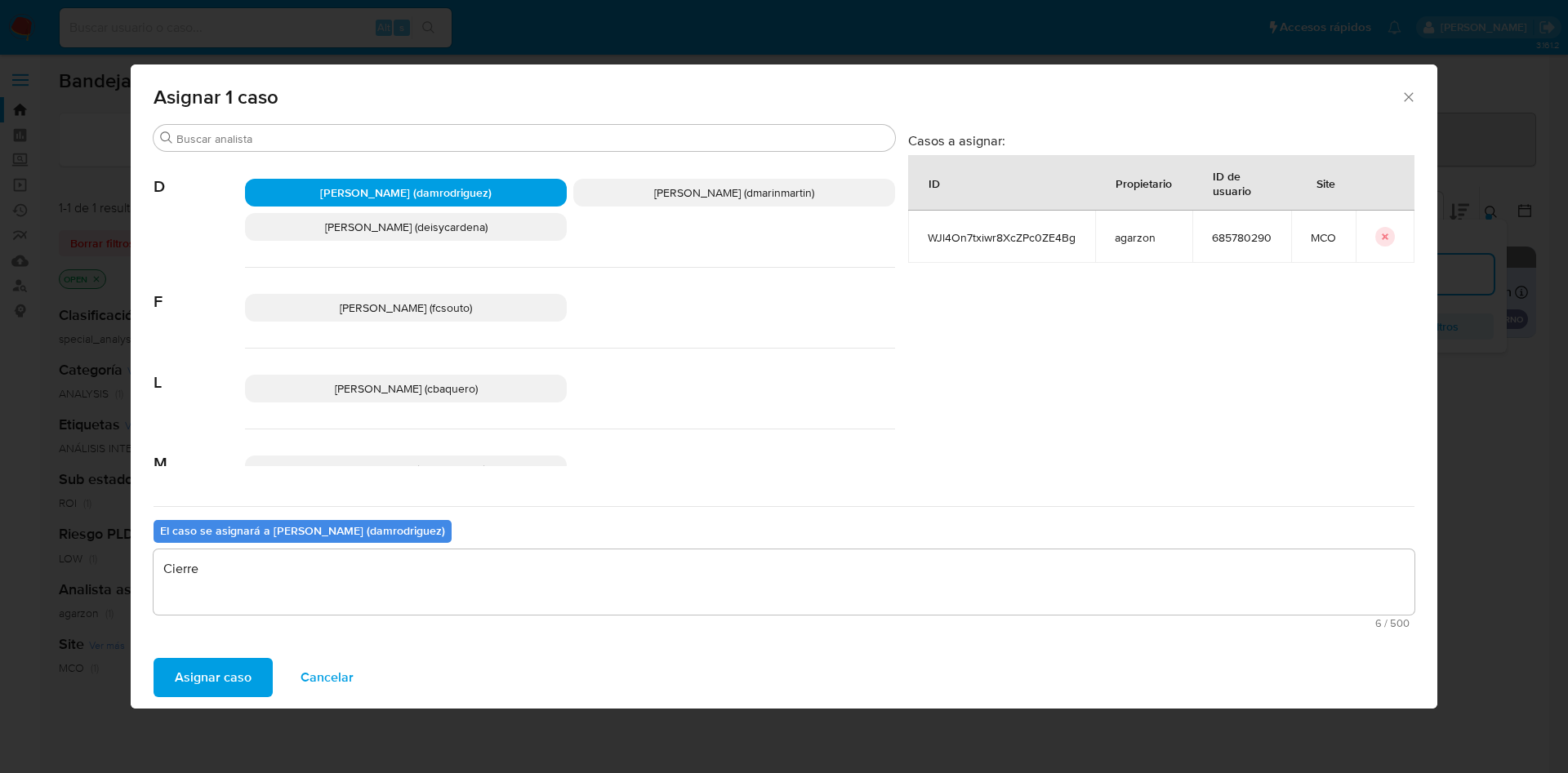
click at [154, 658] on button "Asignar caso" at bounding box center [213, 677] width 119 height 39
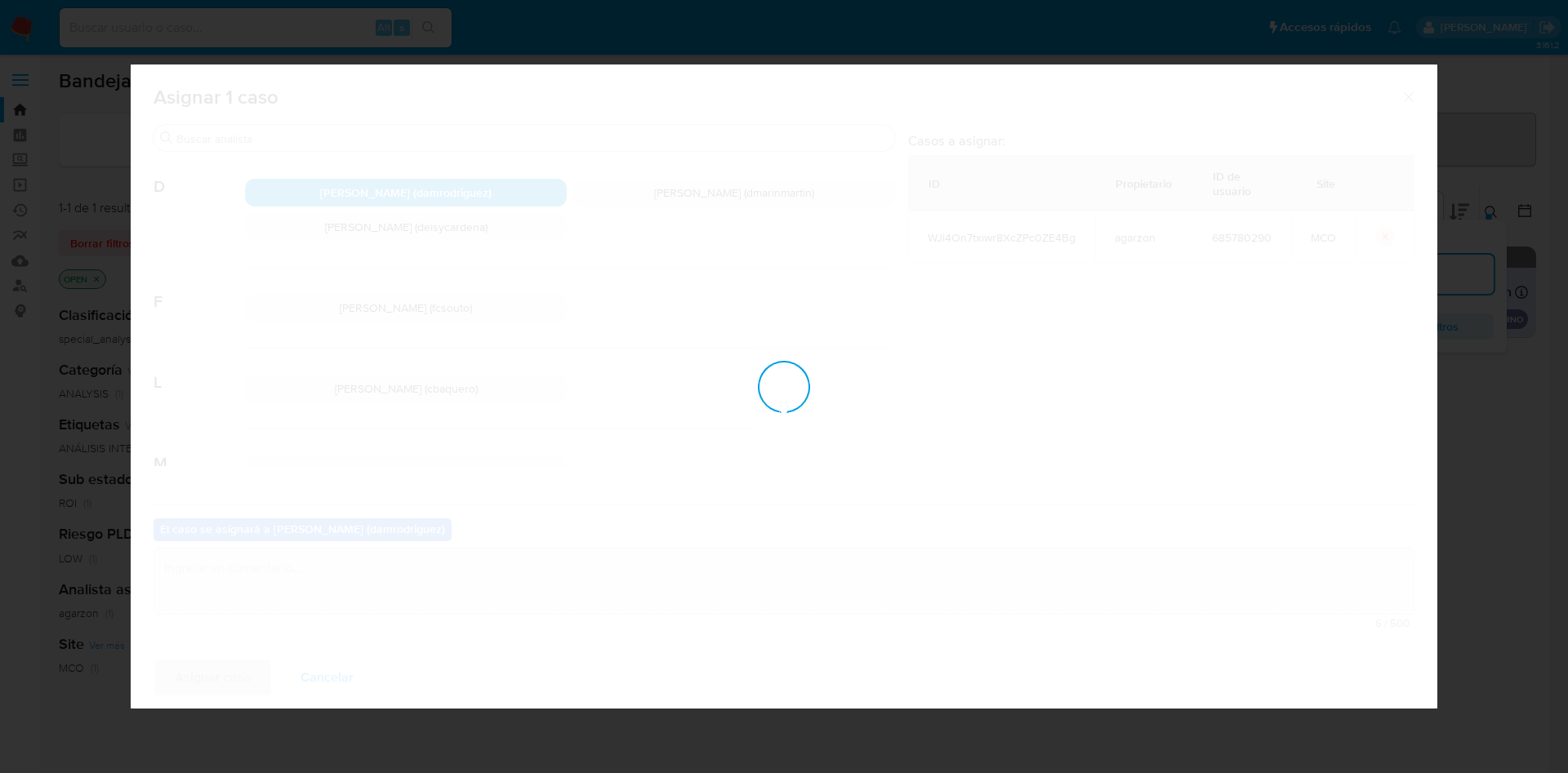
checkbox input "false"
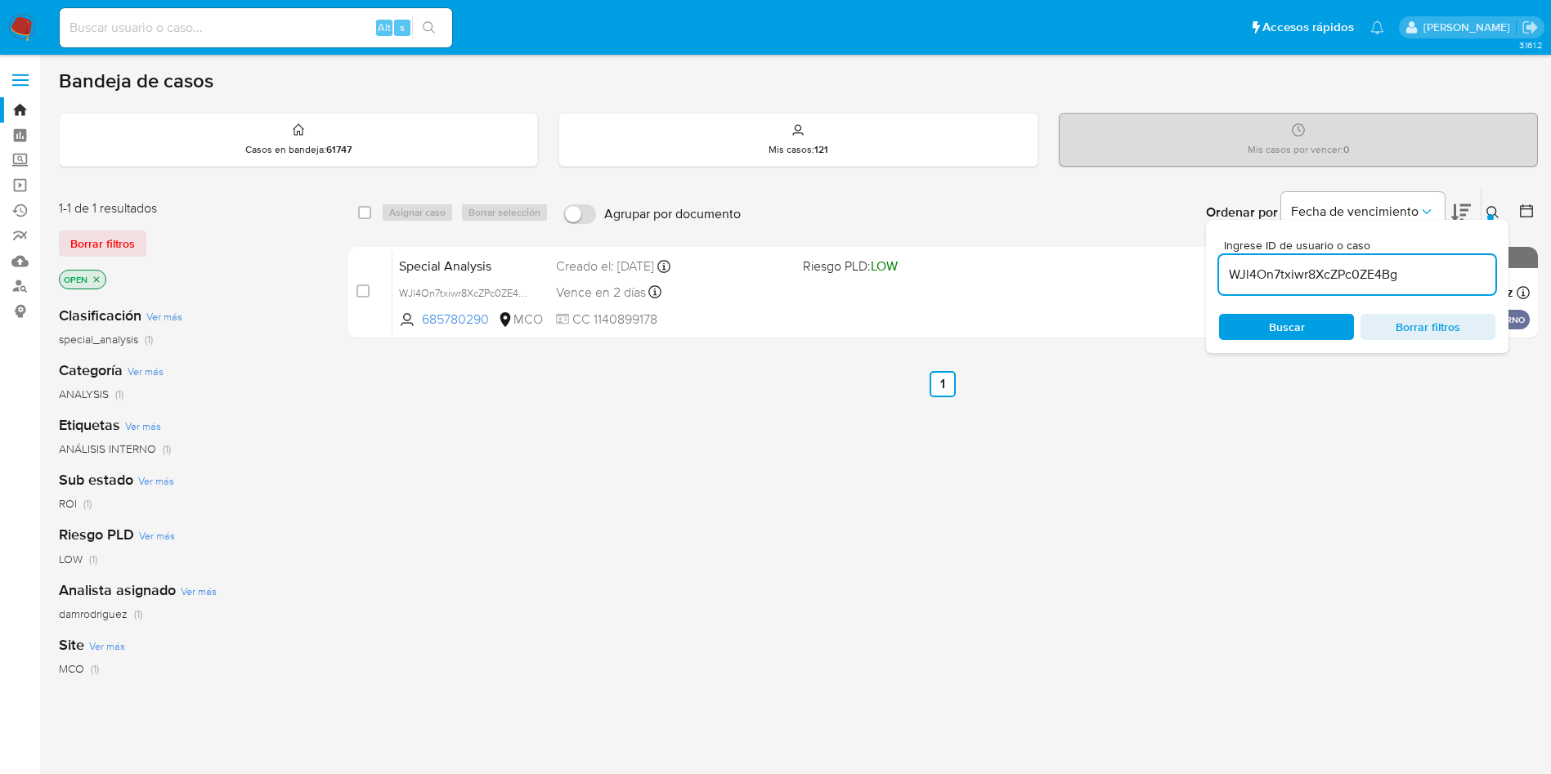
click at [1344, 270] on input "WJl4On7txiwr8XcZPc0ZE4Bg" at bounding box center [1357, 274] width 276 height 21
paste input "xcNWyA9sFp69vs4XlFoqiWWS"
type input "xcNWyA9sFp69vs4XlFoqiWWS"
click at [1493, 210] on icon at bounding box center [1493, 212] width 13 height 13
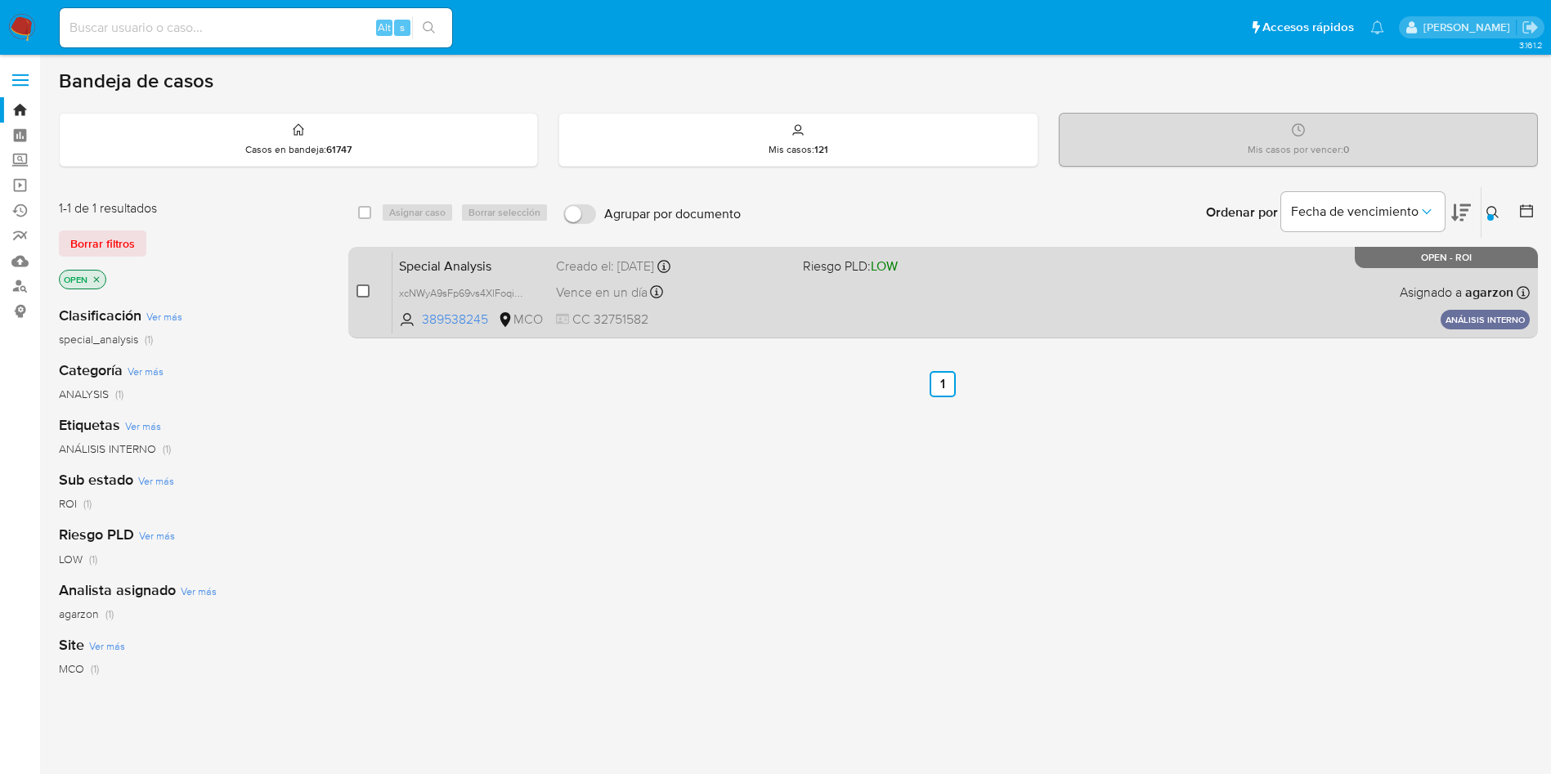
click at [364, 289] on input "checkbox" at bounding box center [363, 291] width 13 height 13
checkbox input "true"
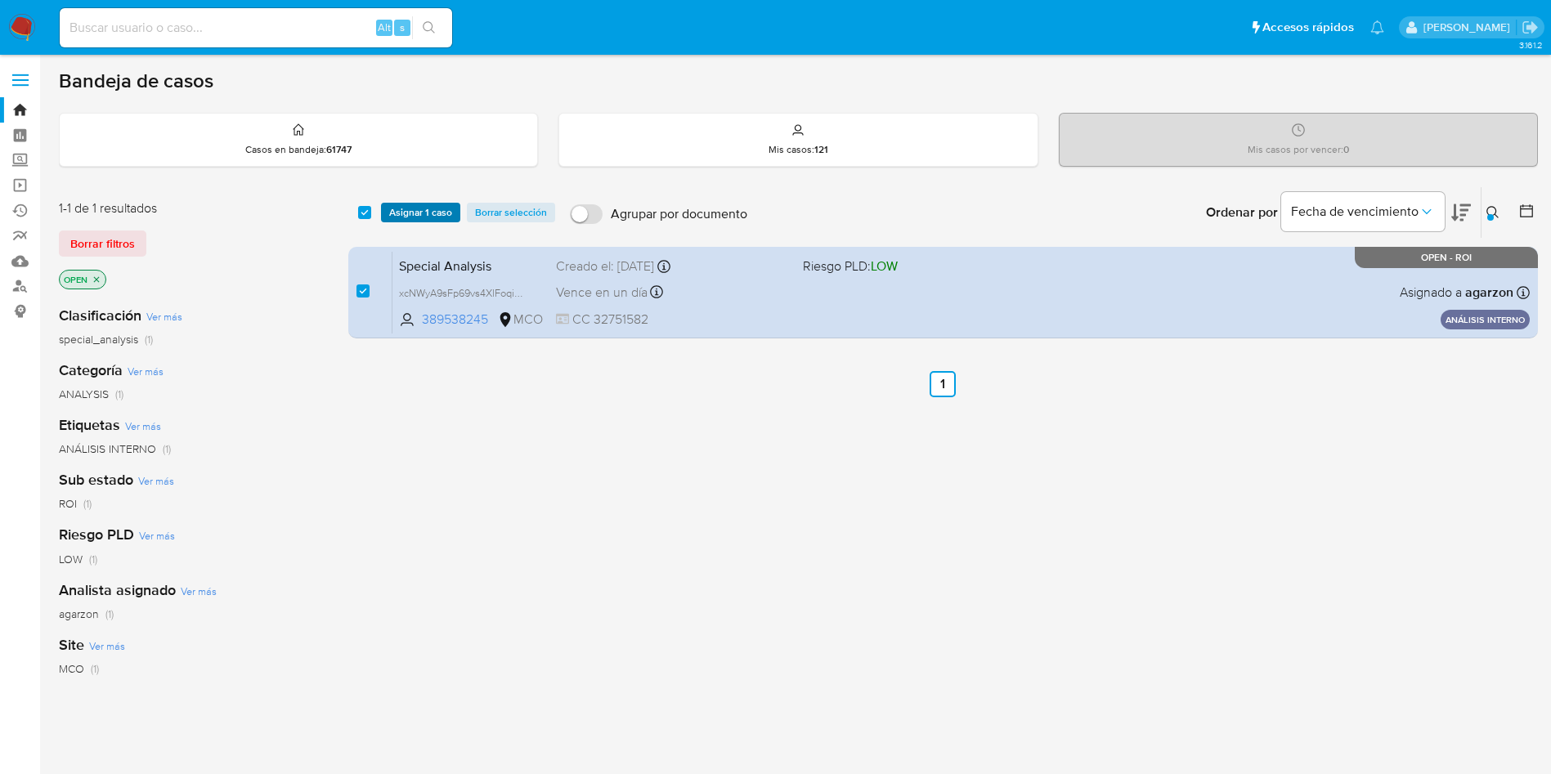
click at [427, 209] on span "Asignar 1 caso" at bounding box center [420, 212] width 63 height 16
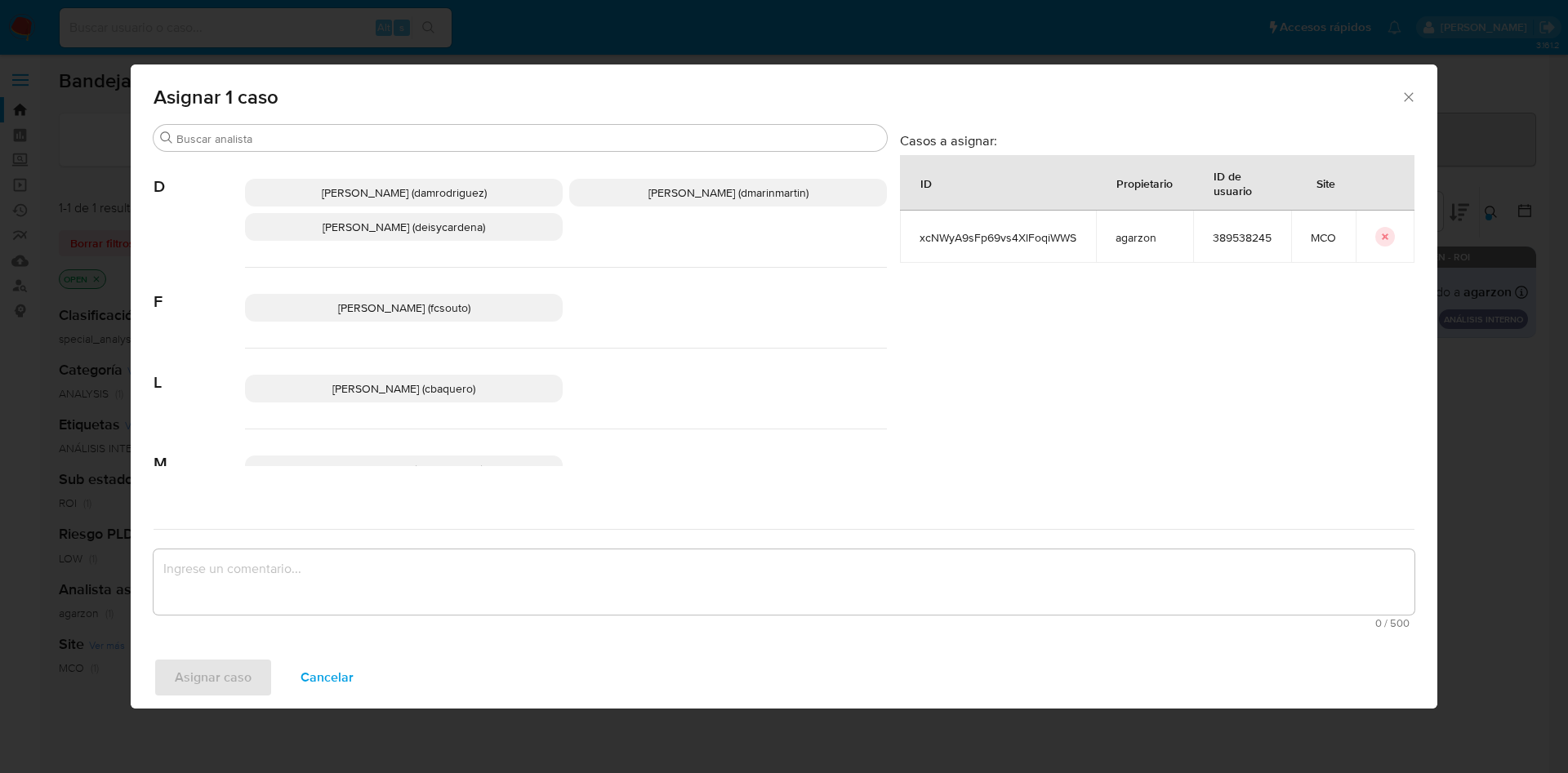
click at [473, 305] on p "Felipe Cayon (fcsouto)" at bounding box center [403, 308] width 318 height 28
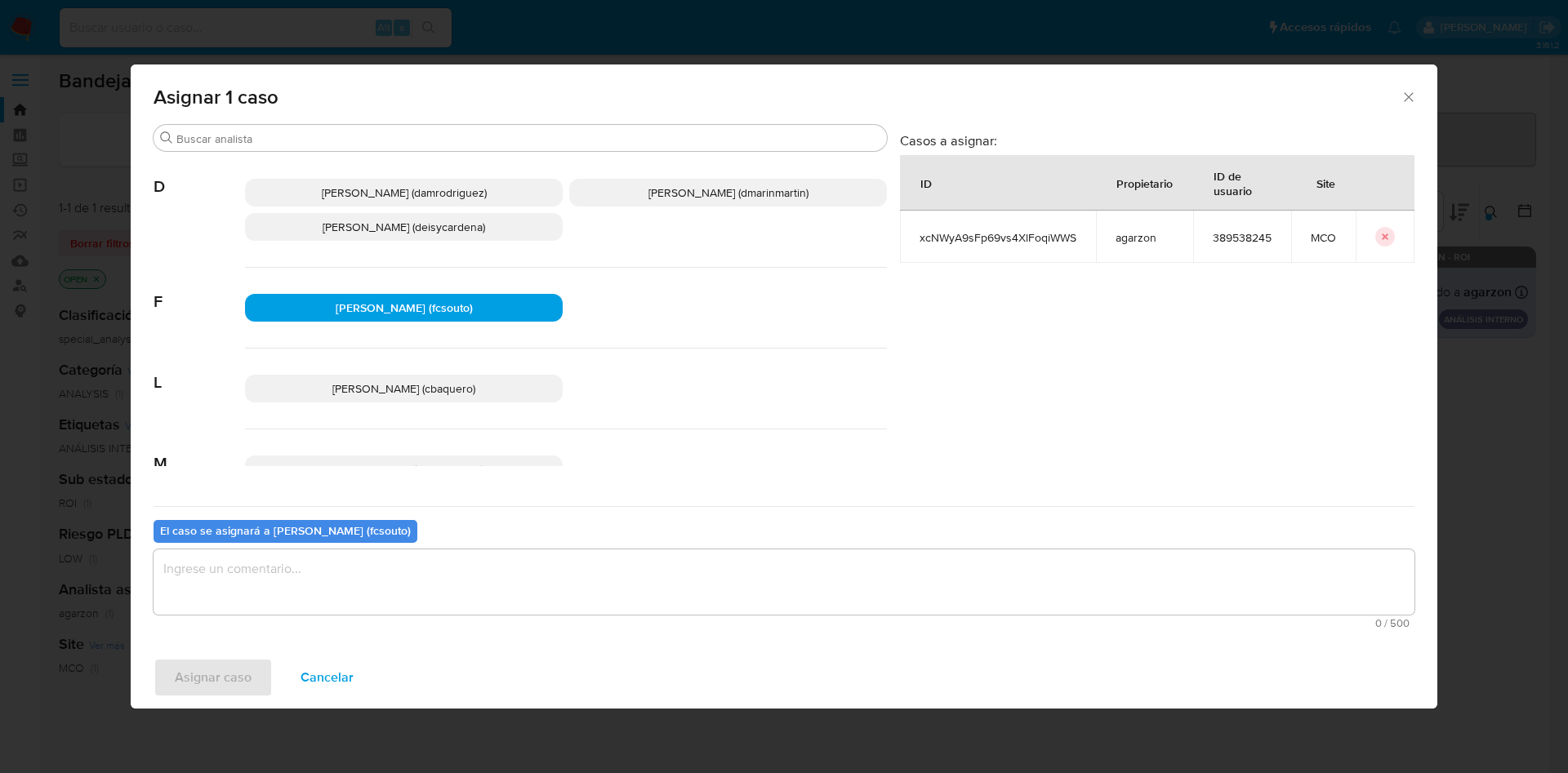
click at [489, 598] on textarea "assign-modal" at bounding box center [784, 581] width 1261 height 65
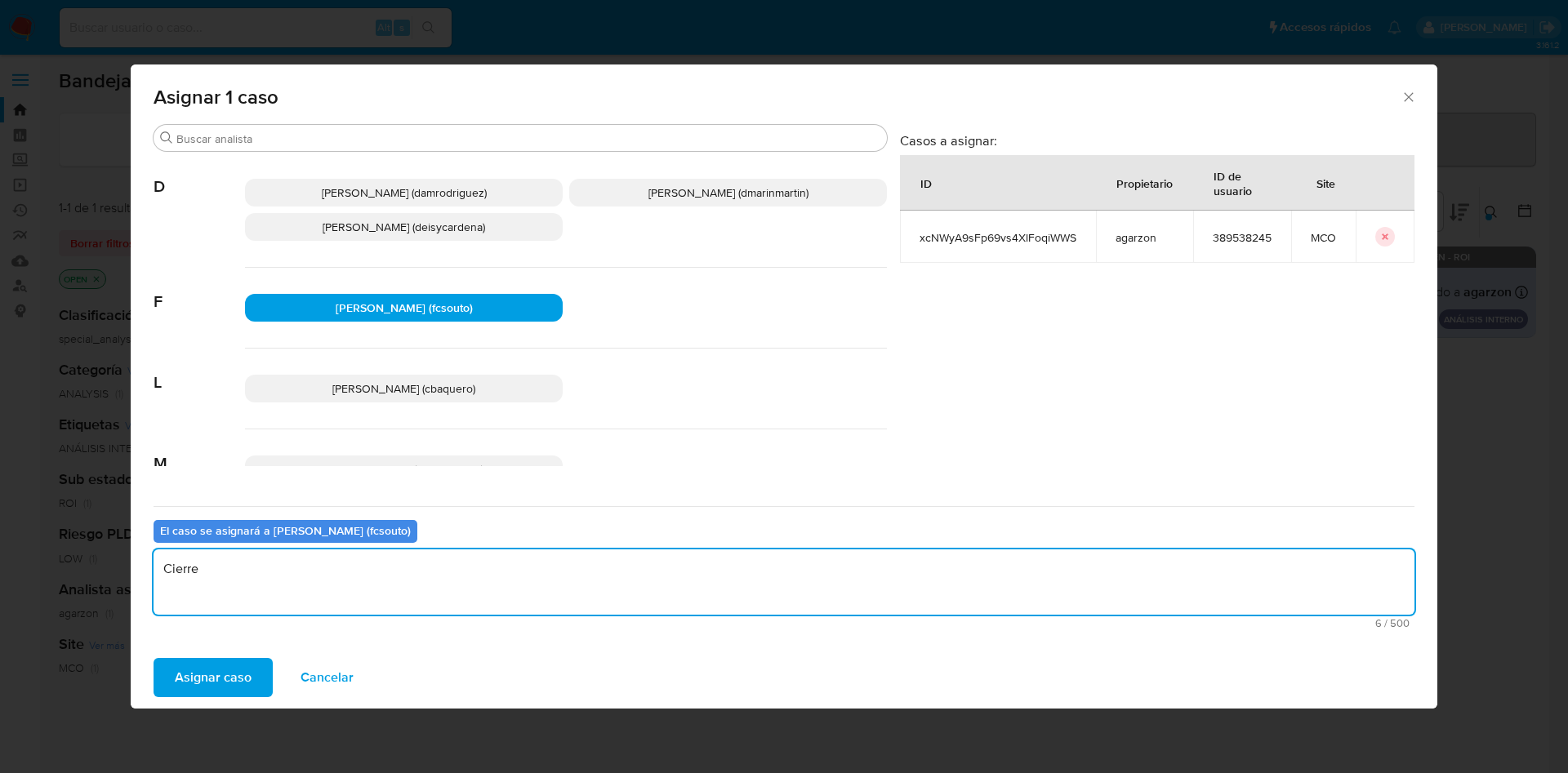
type textarea "Cierre"
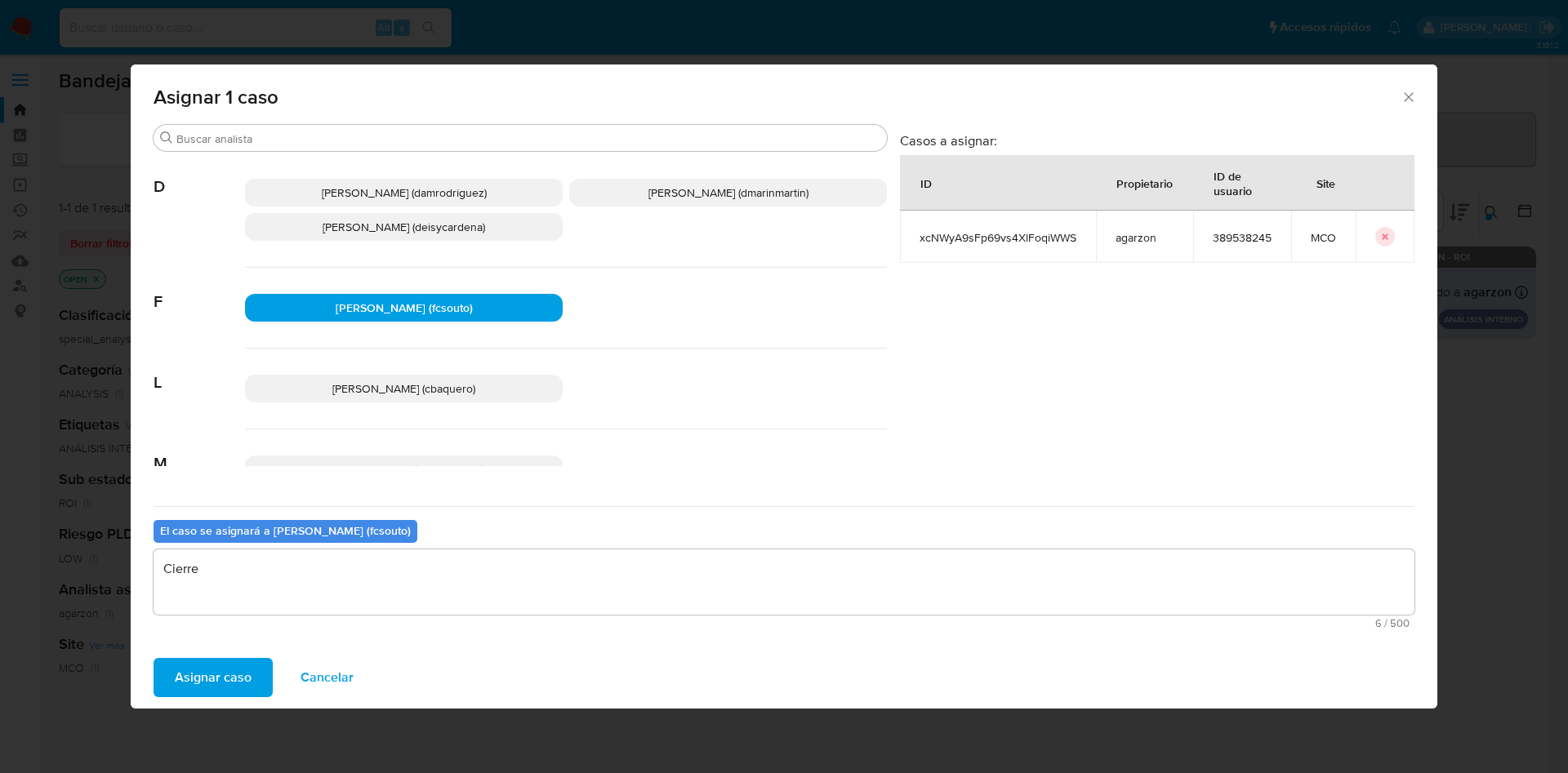
click at [154, 658] on button "Asignar caso" at bounding box center [213, 677] width 119 height 39
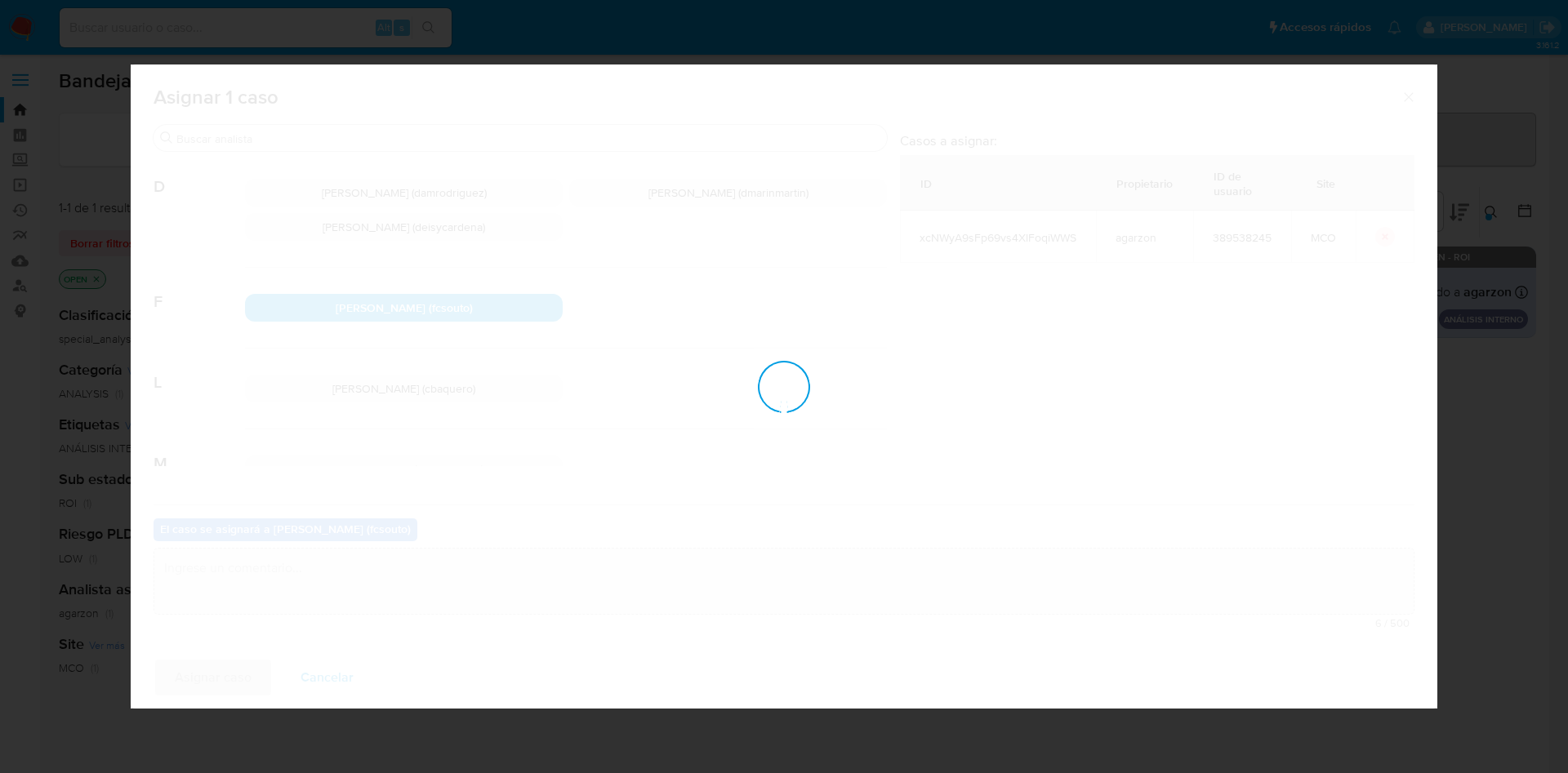
checkbox input "false"
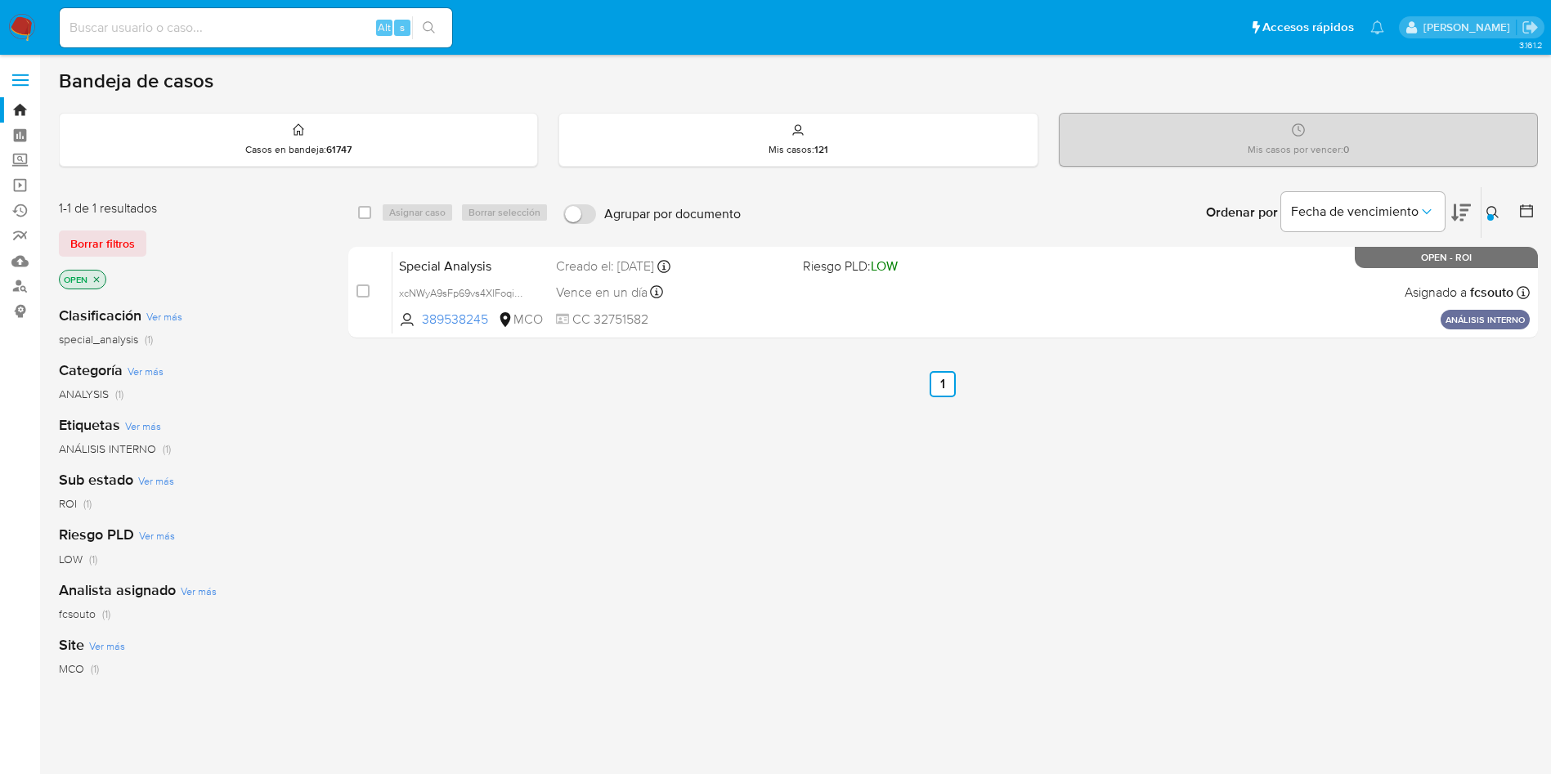
click at [1491, 212] on icon at bounding box center [1493, 212] width 13 height 13
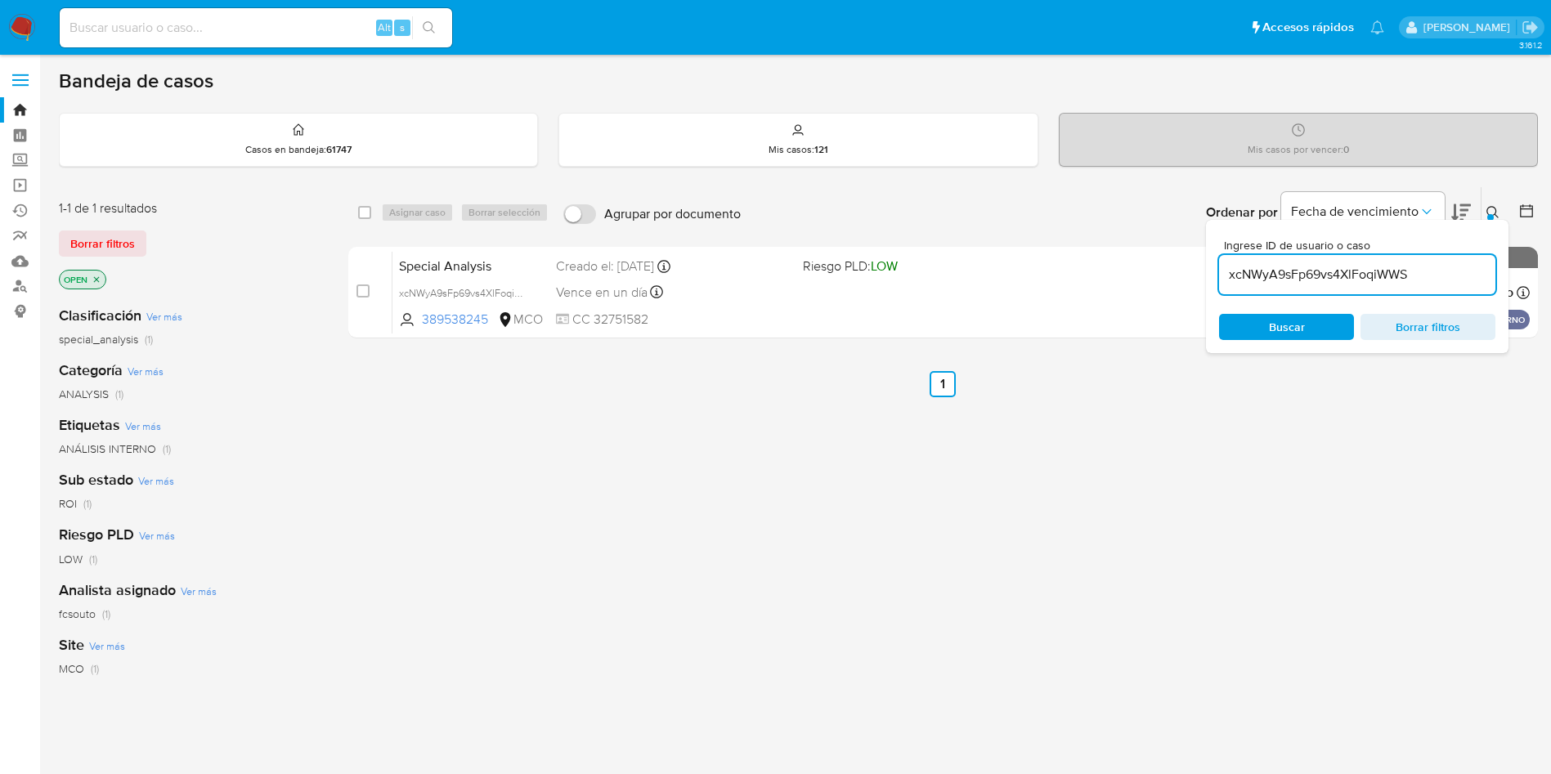
click at [1356, 276] on input "xcNWyA9sFp69vs4XlFoqiWWS" at bounding box center [1357, 274] width 276 height 21
type input "JwxwWZdtAb1DlGYTpvhojl5H"
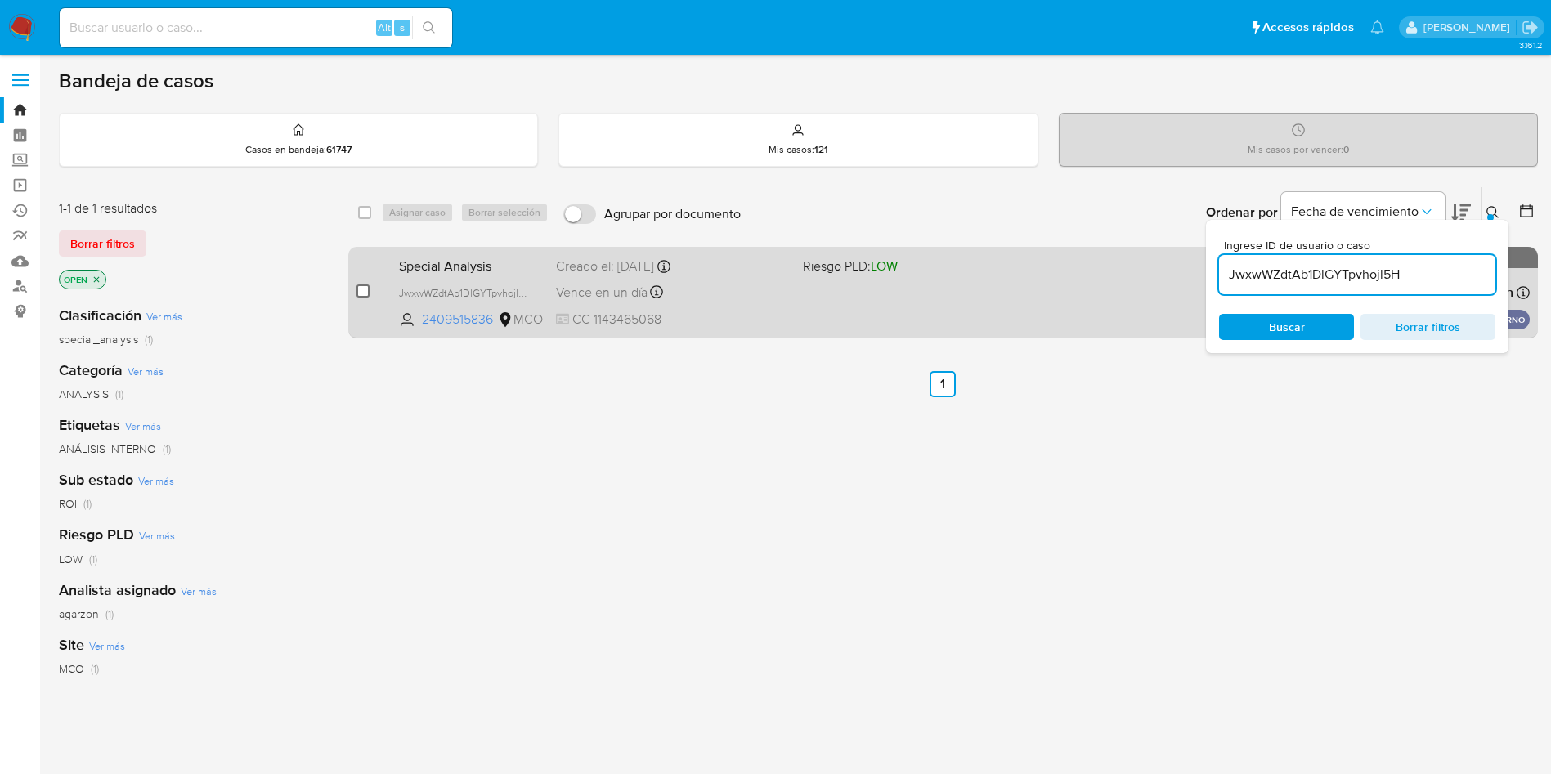
click at [360, 290] on input "checkbox" at bounding box center [363, 291] width 13 height 13
checkbox input "true"
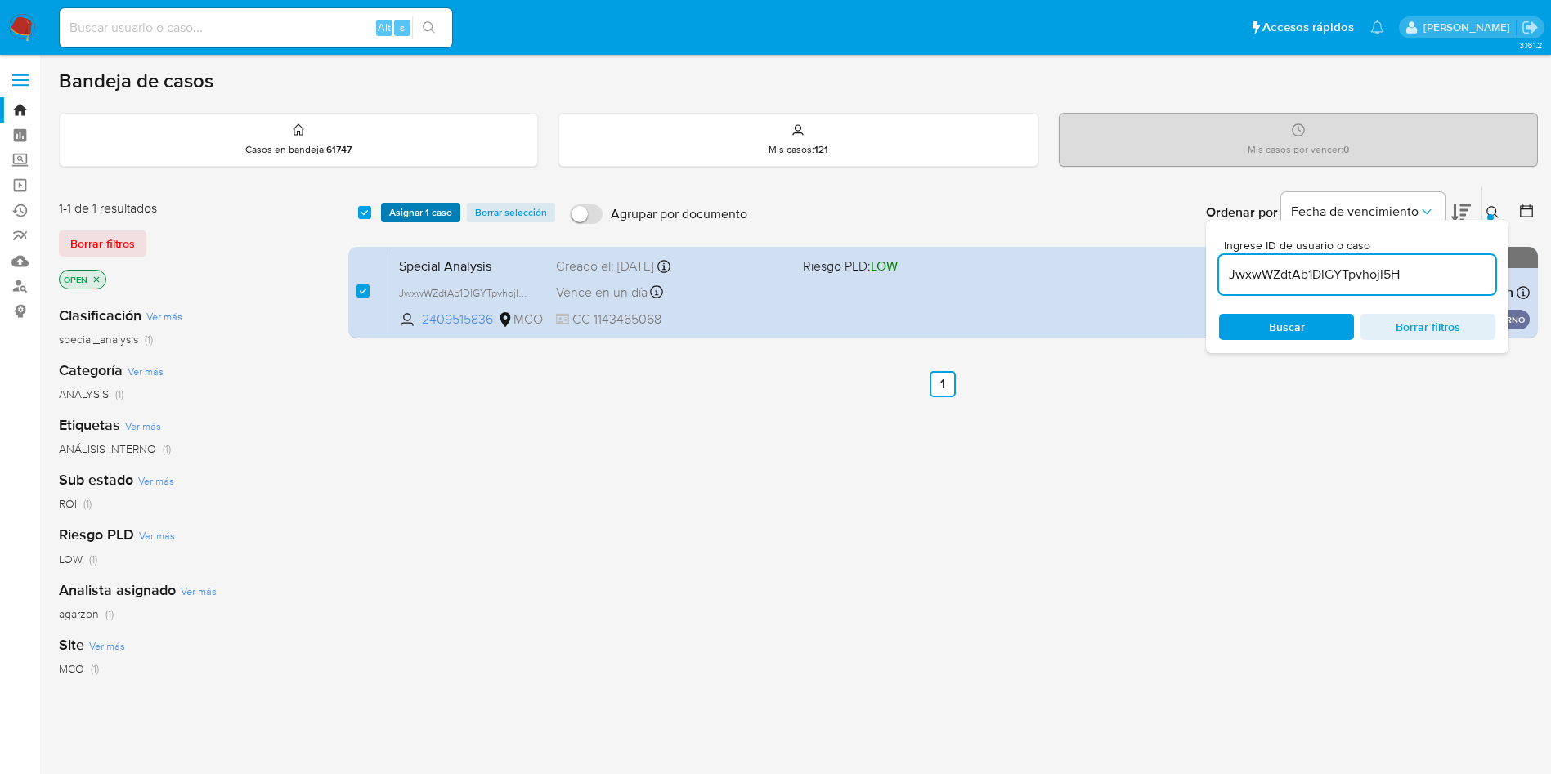
click at [415, 213] on span "Asignar 1 caso" at bounding box center [420, 212] width 63 height 16
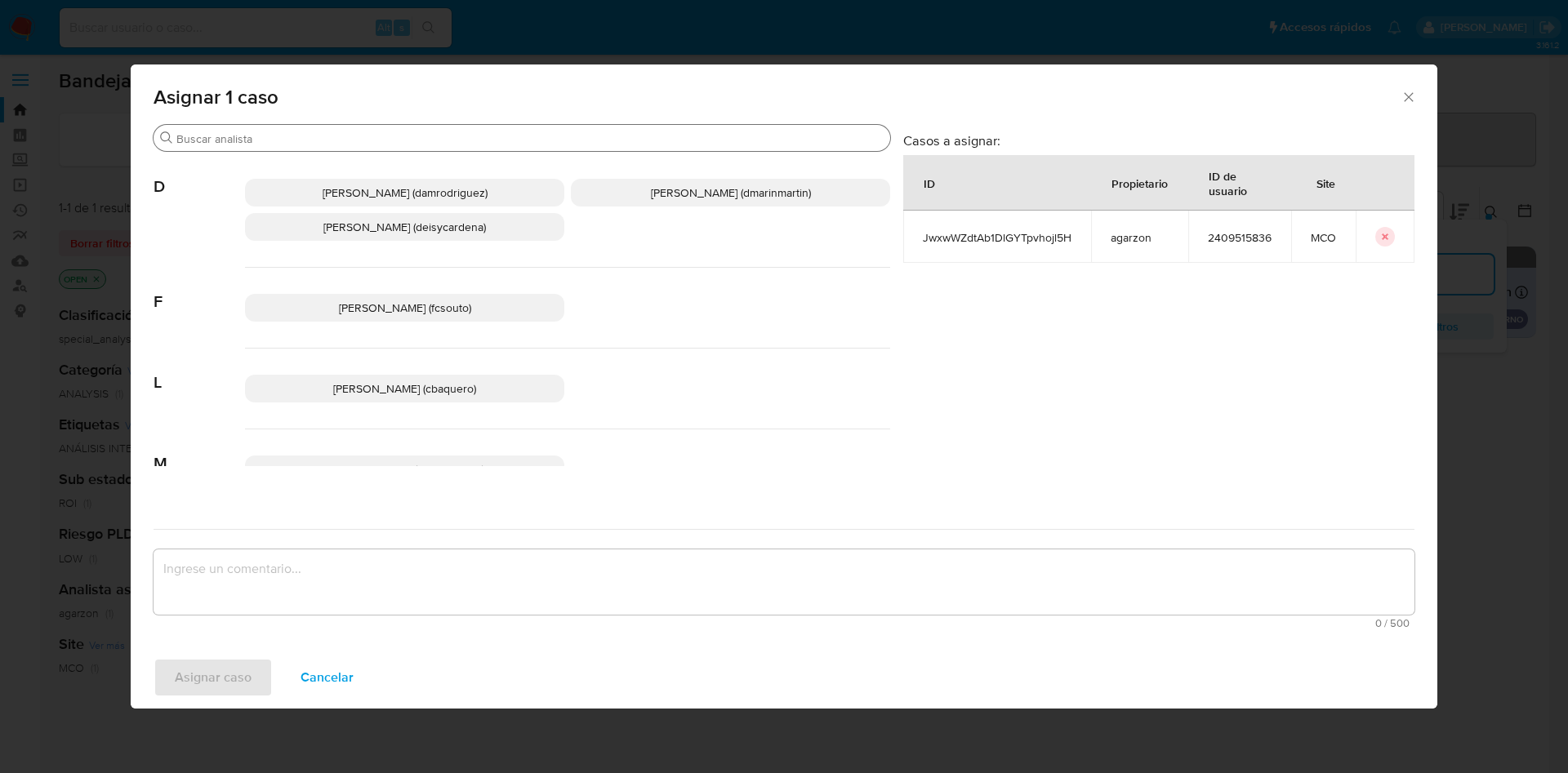
click at [538, 135] on input "Buscar" at bounding box center [530, 139] width 707 height 15
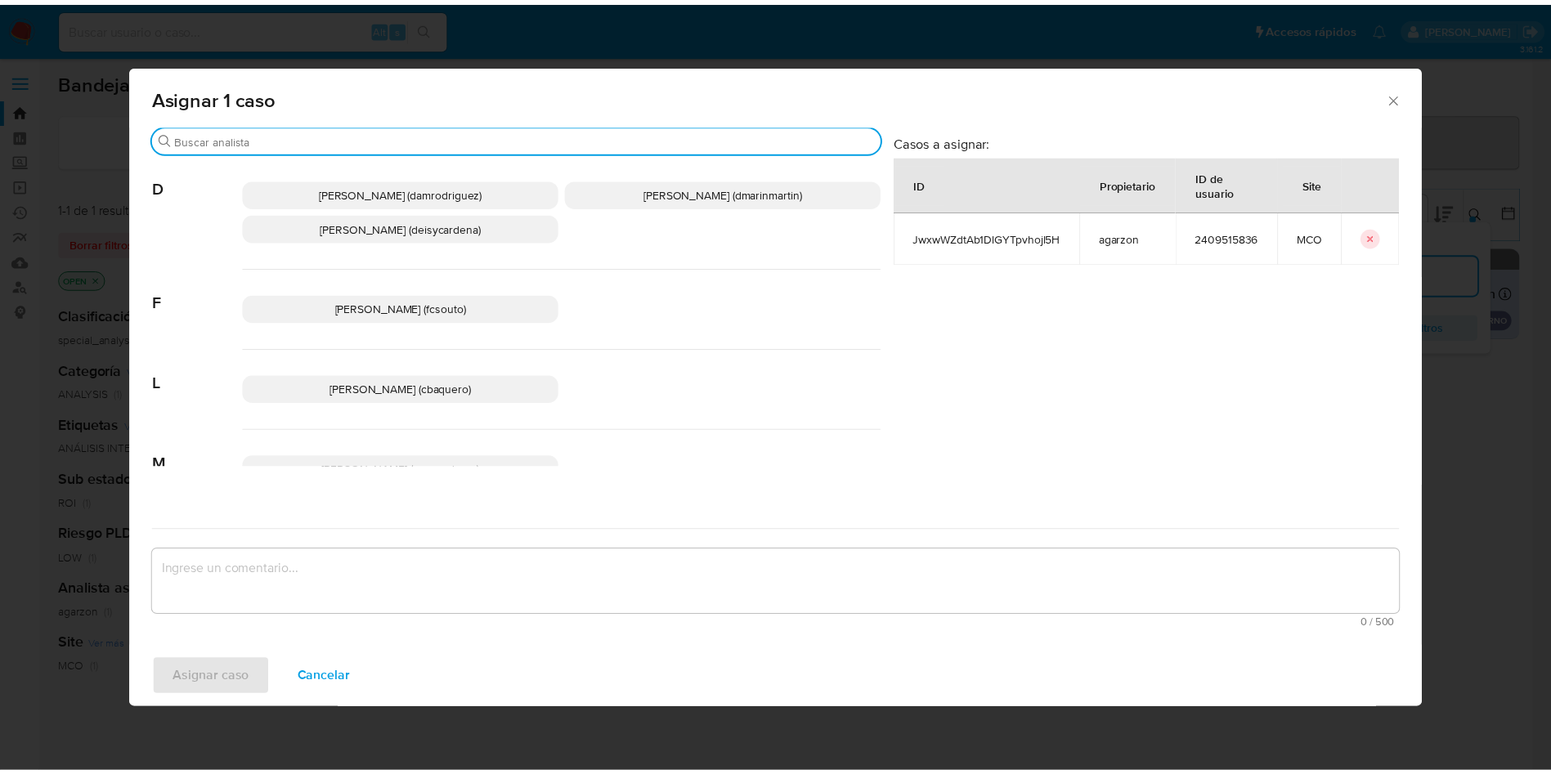
scroll to position [124, 0]
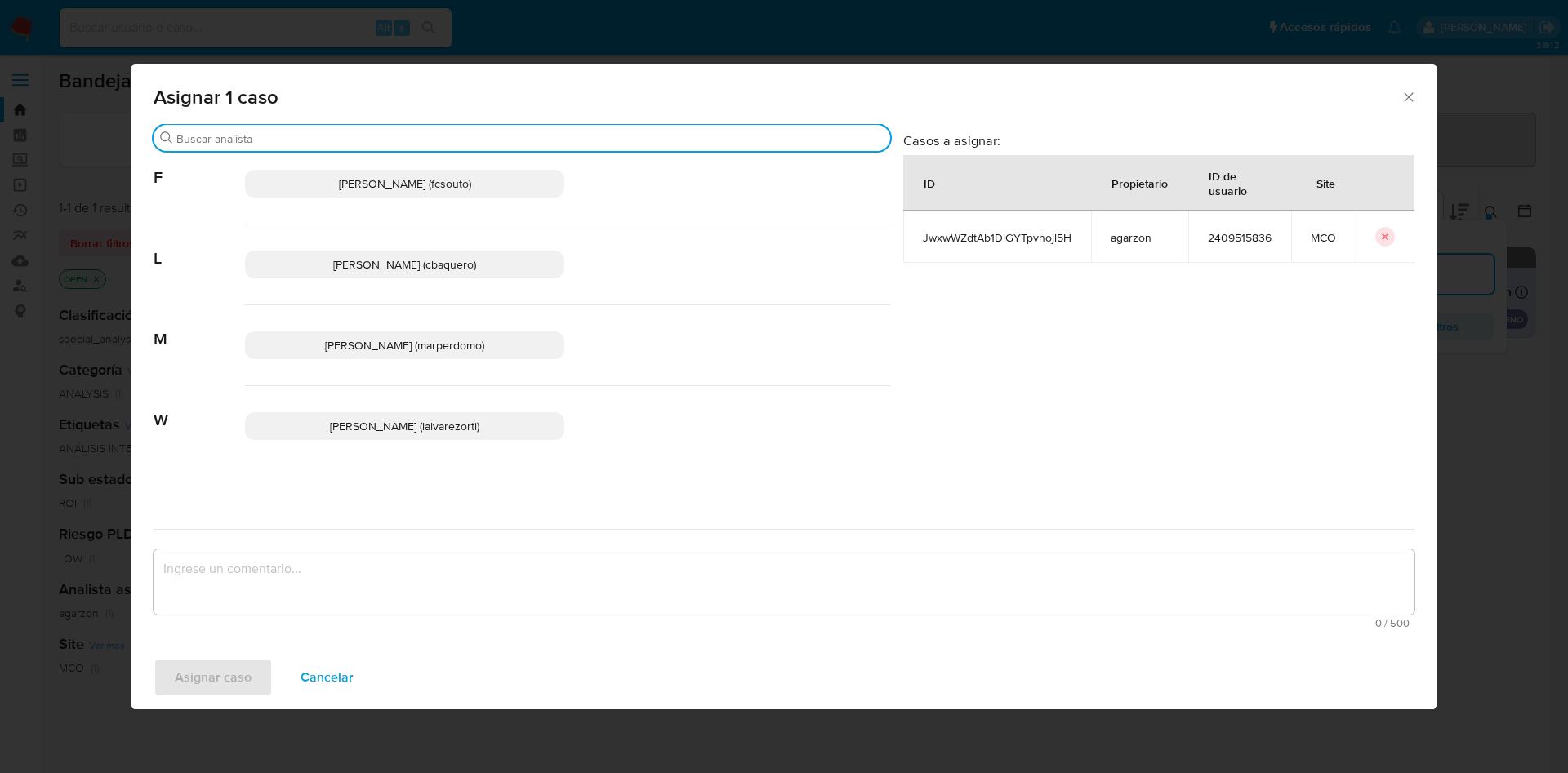
click at [432, 350] on span "Marcela Perdomo Vargas (marperdomo)" at bounding box center [403, 346] width 159 height 16
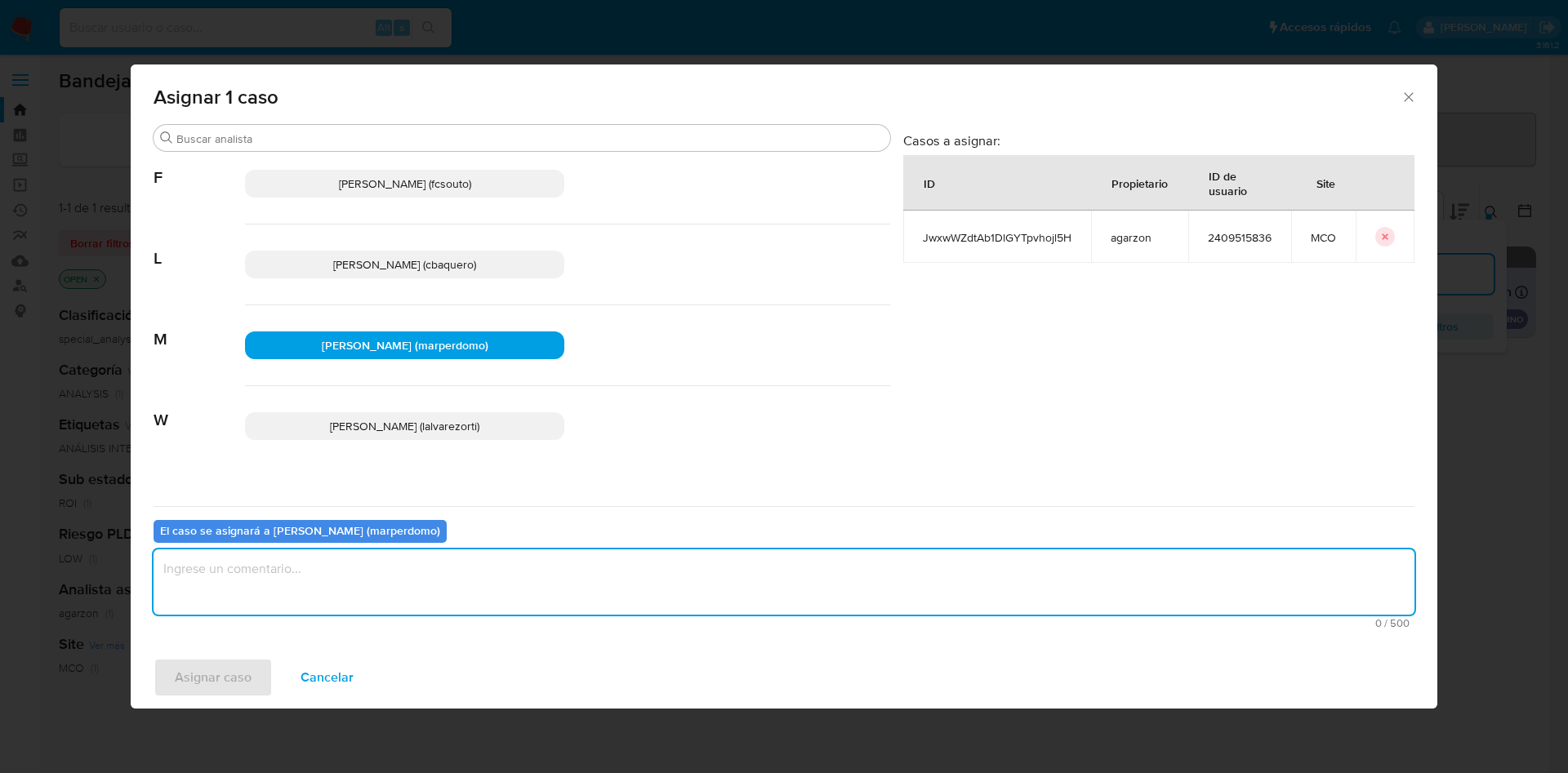
click at [469, 561] on textarea "assign-modal" at bounding box center [784, 581] width 1261 height 65
type textarea "Cierre"
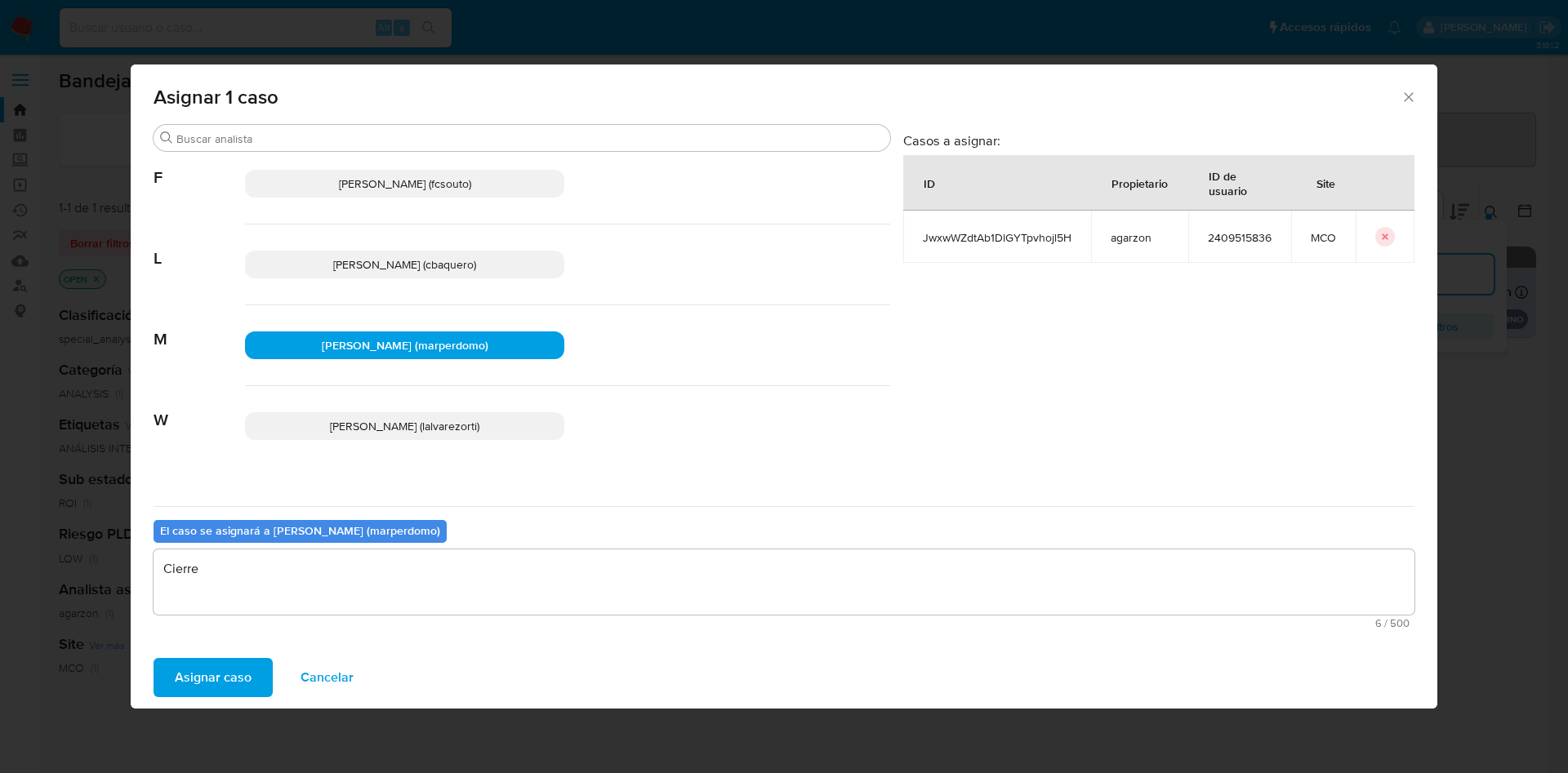
click at [154, 658] on button "Asignar caso" at bounding box center [213, 677] width 119 height 39
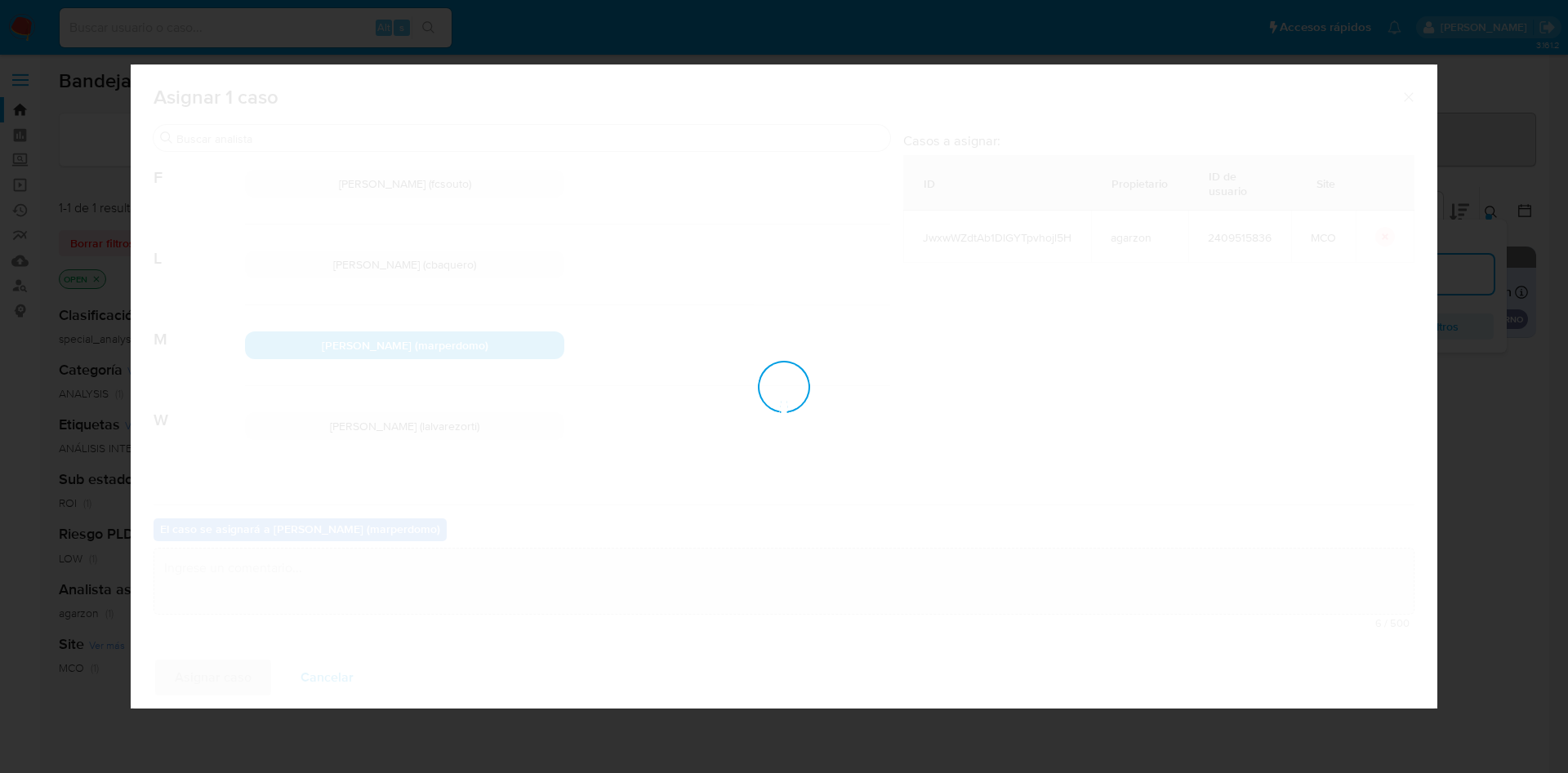
checkbox input "false"
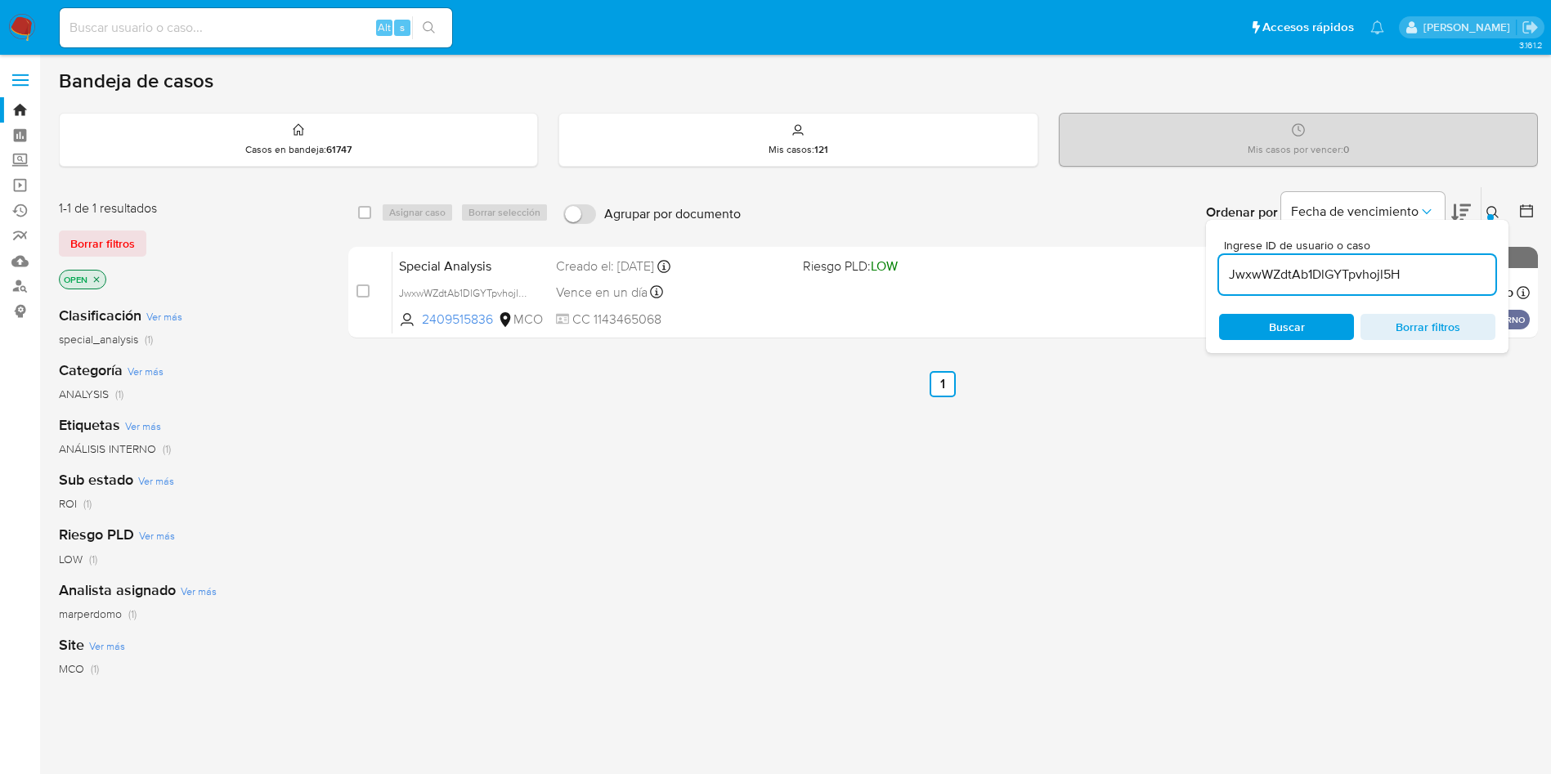
click at [1324, 279] on input "JwxwWZdtAb1DlGYTpvhojl5H" at bounding box center [1357, 274] width 276 height 21
paste input "BNg6E4zAn1NNFfWCjSynJKzI"
click at [1357, 272] on input "BNg6E4zAn1NNFfWCjSynJKzI" at bounding box center [1357, 274] width 276 height 21
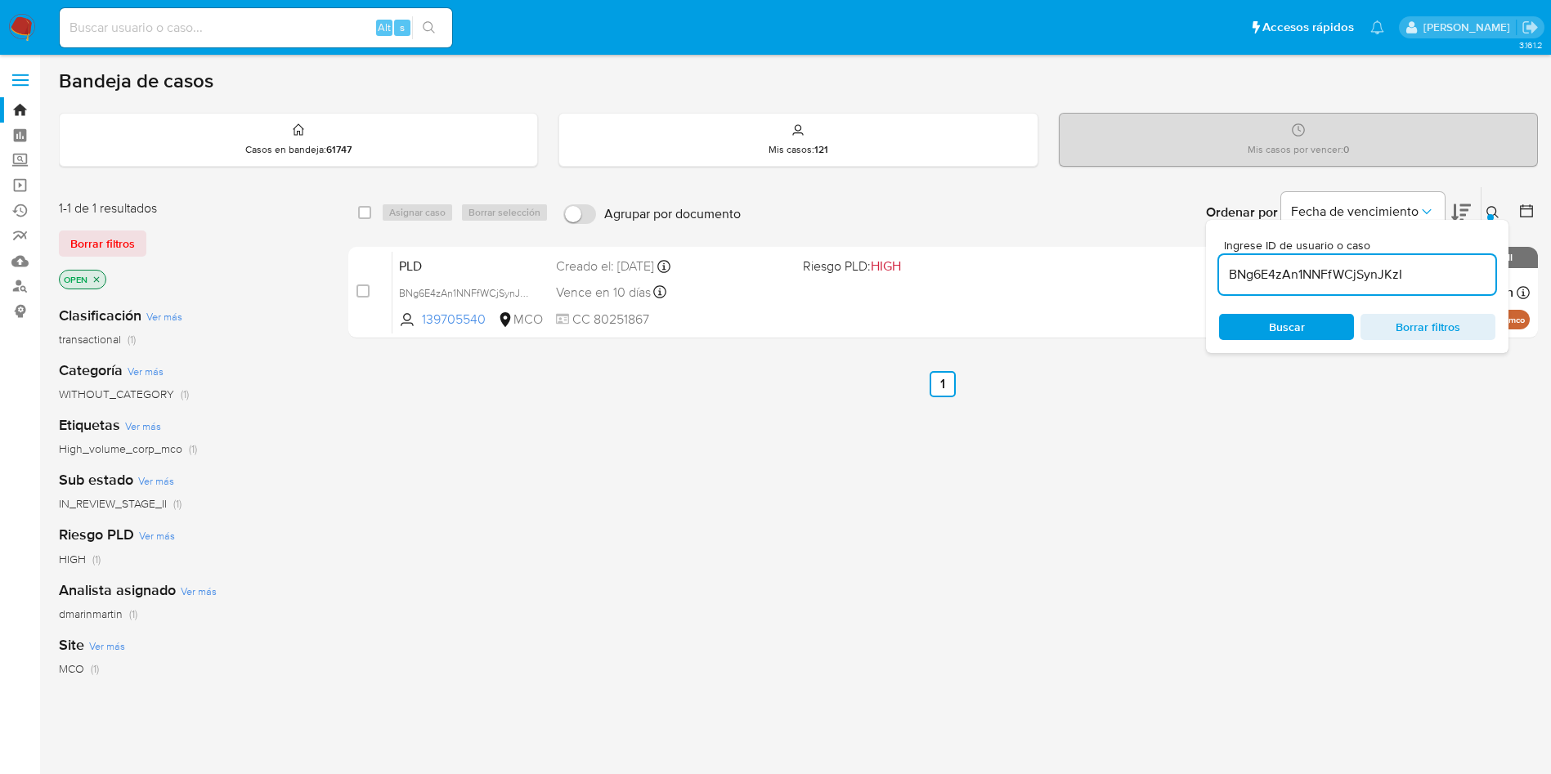
click at [1357, 272] on input "BNg6E4zAn1NNFfWCjSynJKzI" at bounding box center [1357, 274] width 276 height 21
paste input "f0RoNmHNuF7iI232HPDXc7wM"
type input "f0RoNmHNuF7iI232HPDXc7wM"
click at [1493, 213] on icon at bounding box center [1493, 212] width 13 height 13
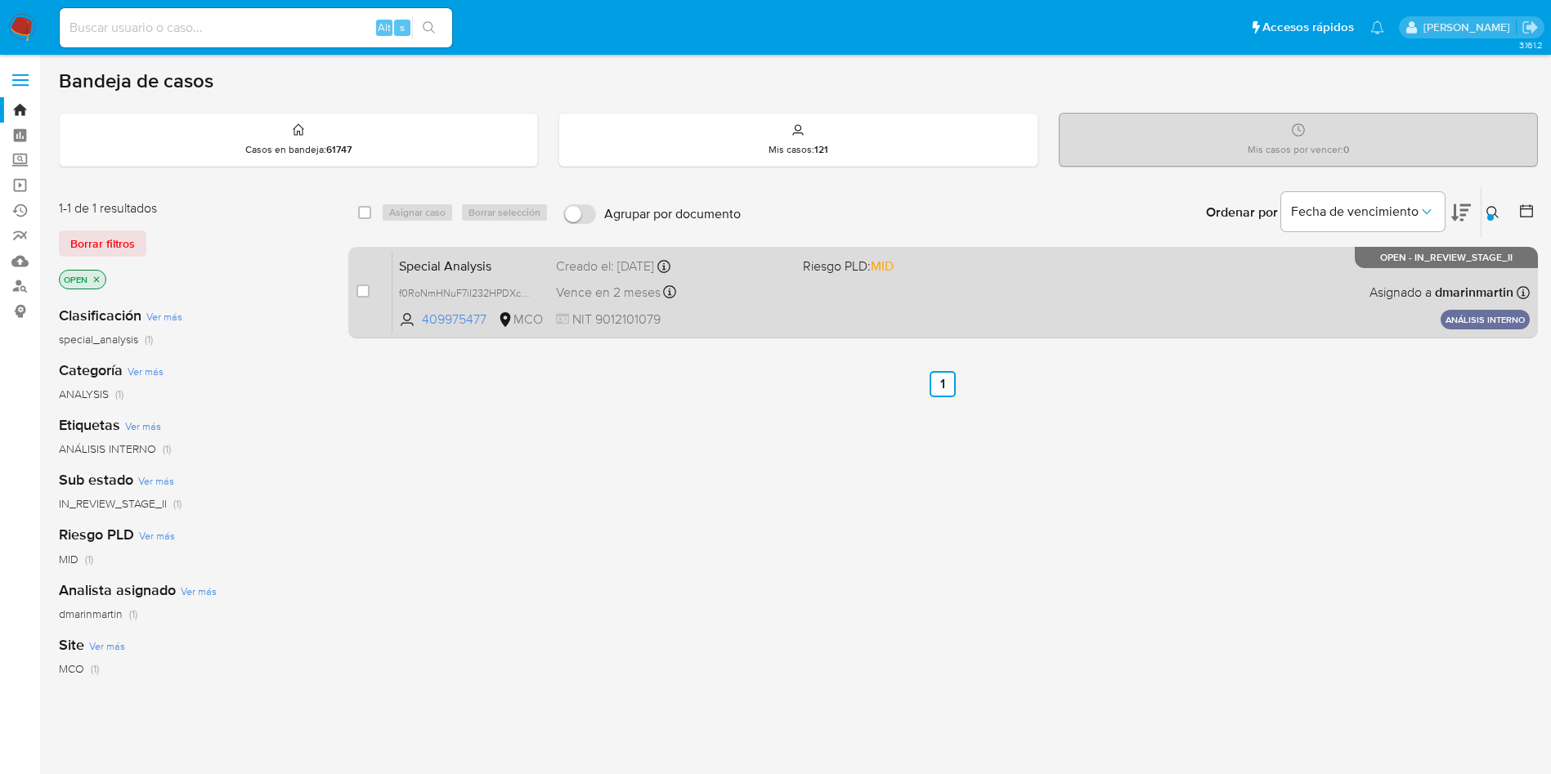
click at [859, 310] on div "Special Analysis f0RoNmHNuF7iI232HPDXc7wM 409975477 MCO Riesgo PLD: MID Creado …" at bounding box center [962, 292] width 1138 height 83
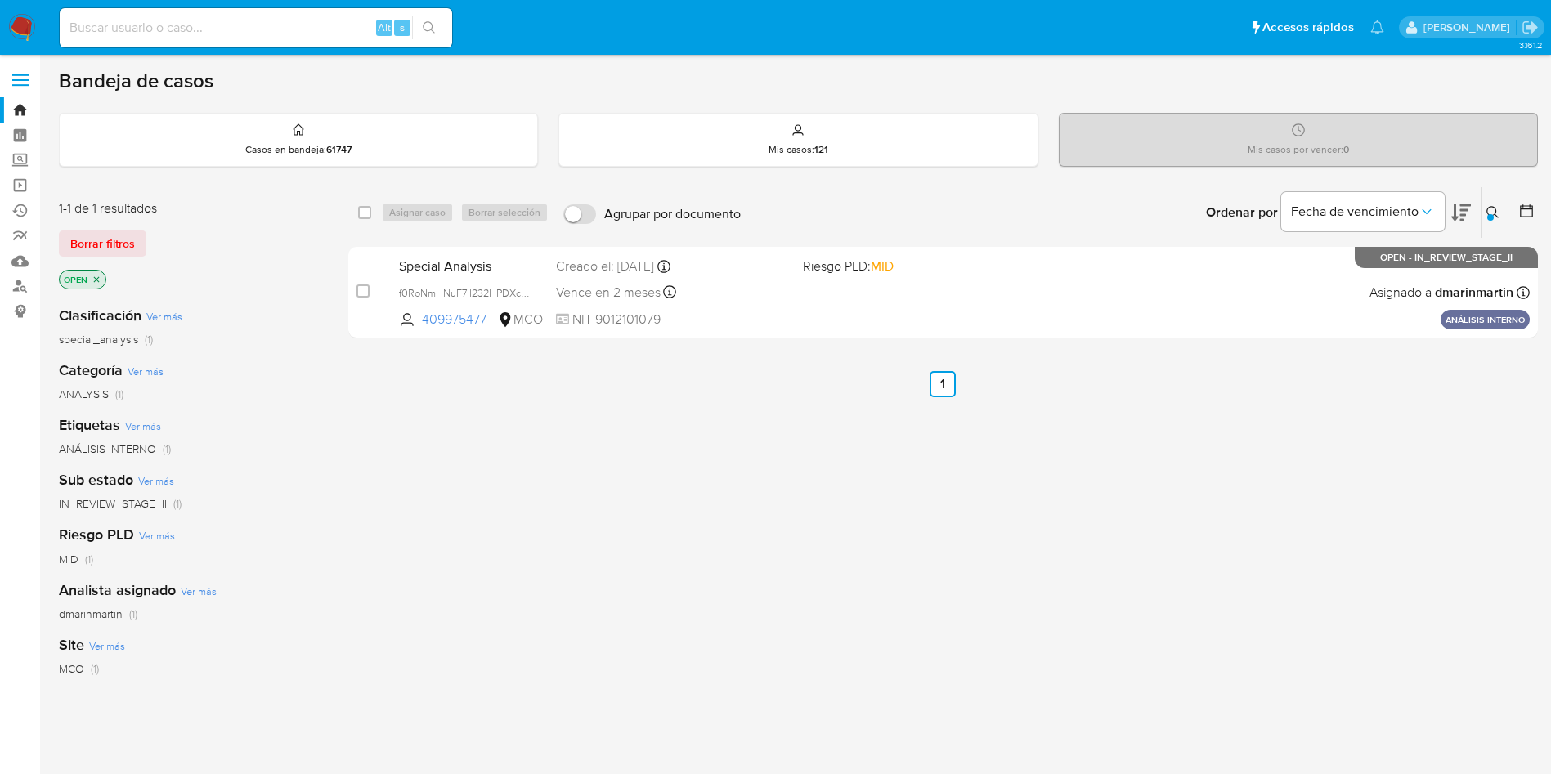
click at [783, 514] on div "select-all-cases-checkbox Asignar caso Borrar selección Agrupar por documento O…" at bounding box center [943, 556] width 1190 height 741
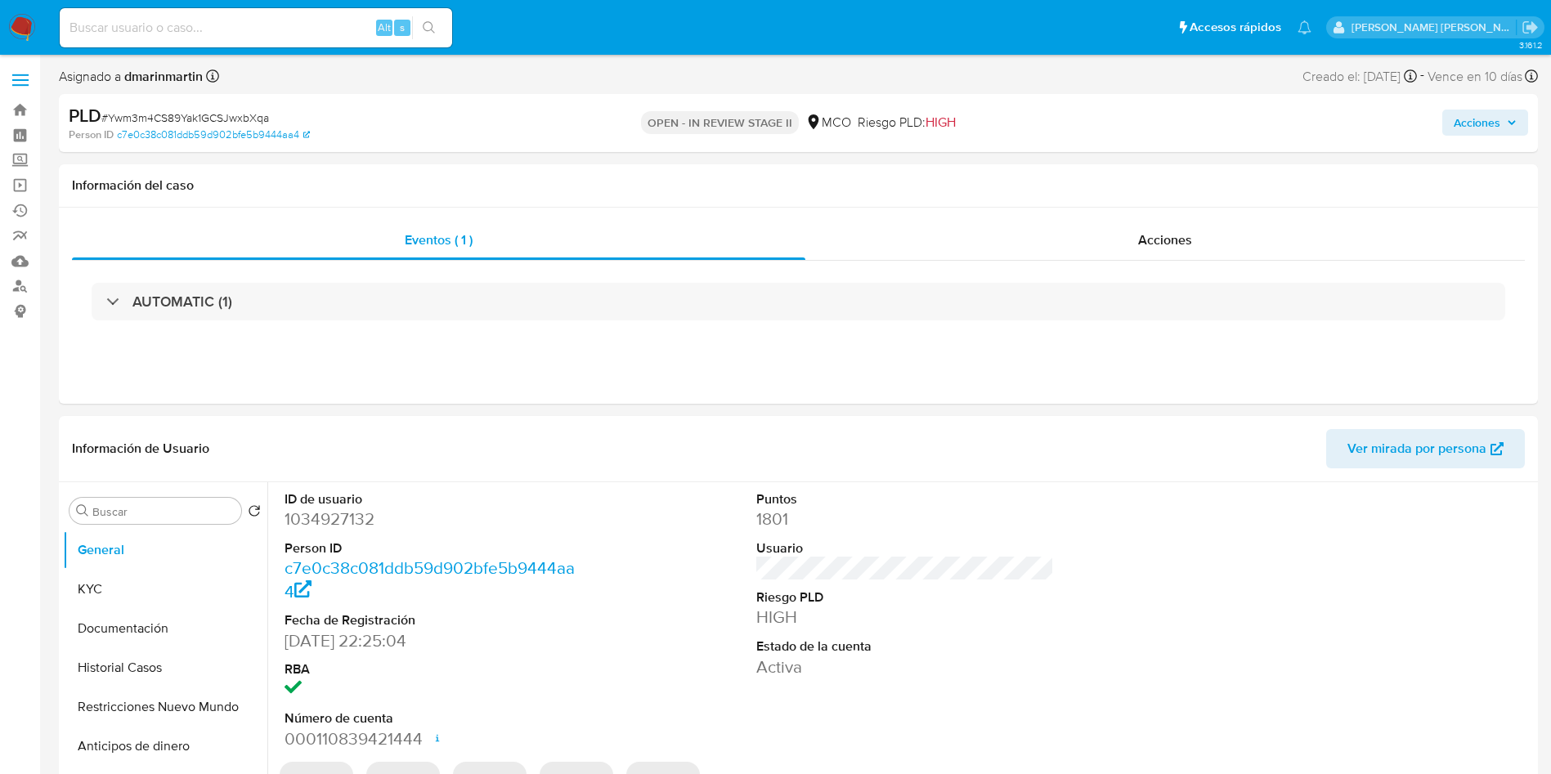
select select "10"
click at [1499, 128] on span "Acciones" at bounding box center [1477, 123] width 47 height 26
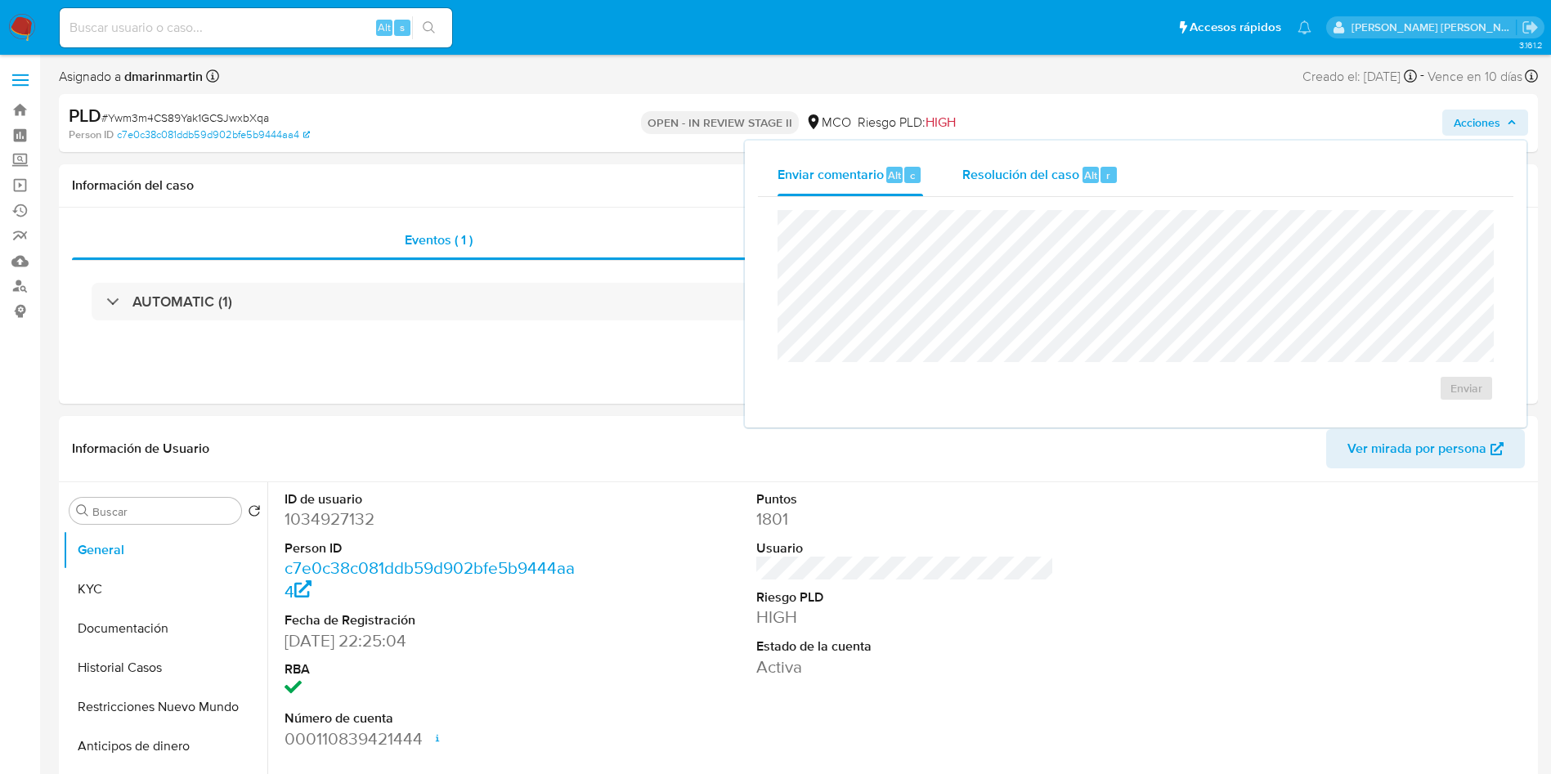
click at [1004, 176] on span "Resolución del caso" at bounding box center [1021, 174] width 117 height 19
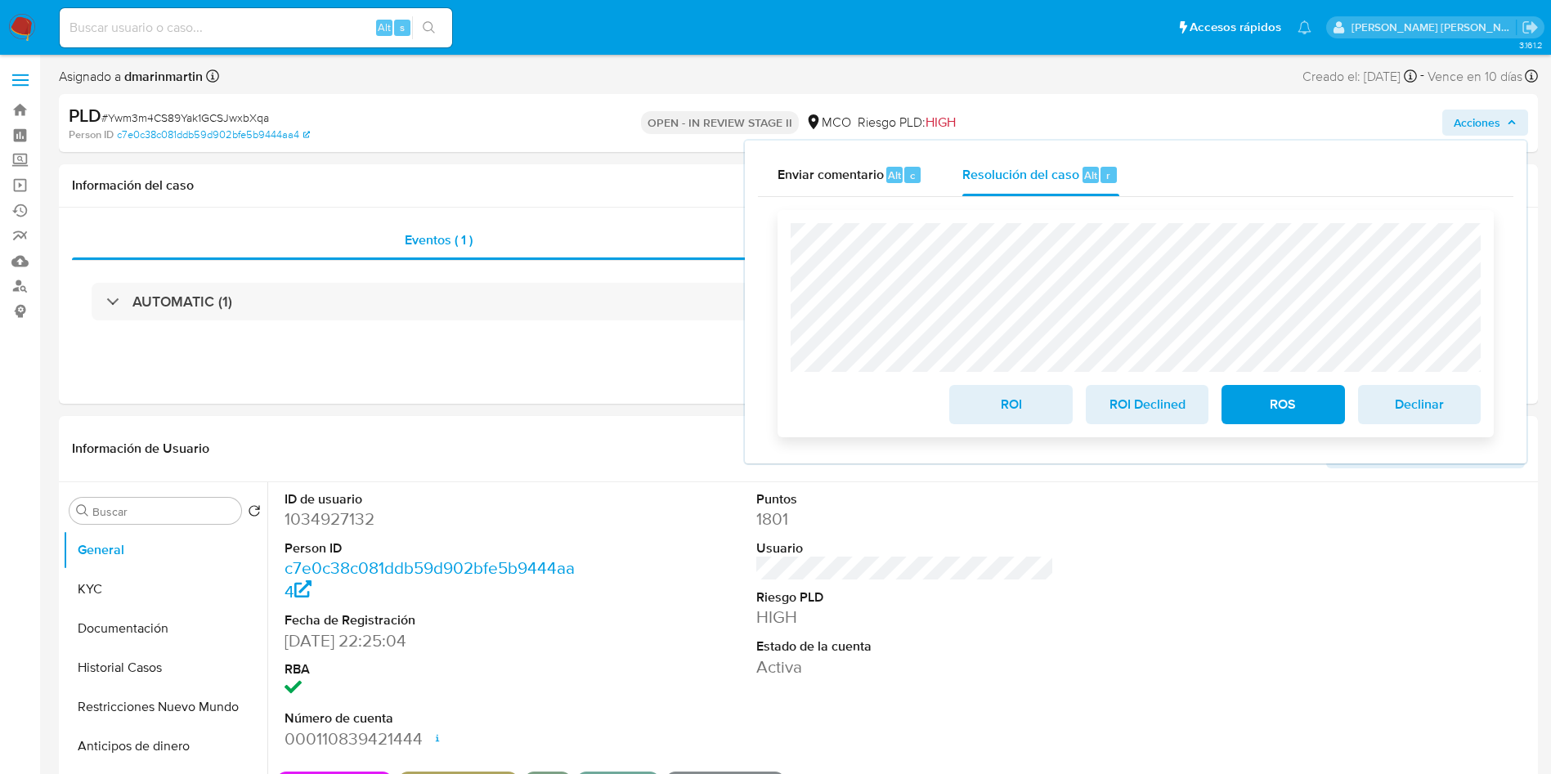
click at [1156, 405] on span "ROI Declined" at bounding box center [1147, 405] width 80 height 36
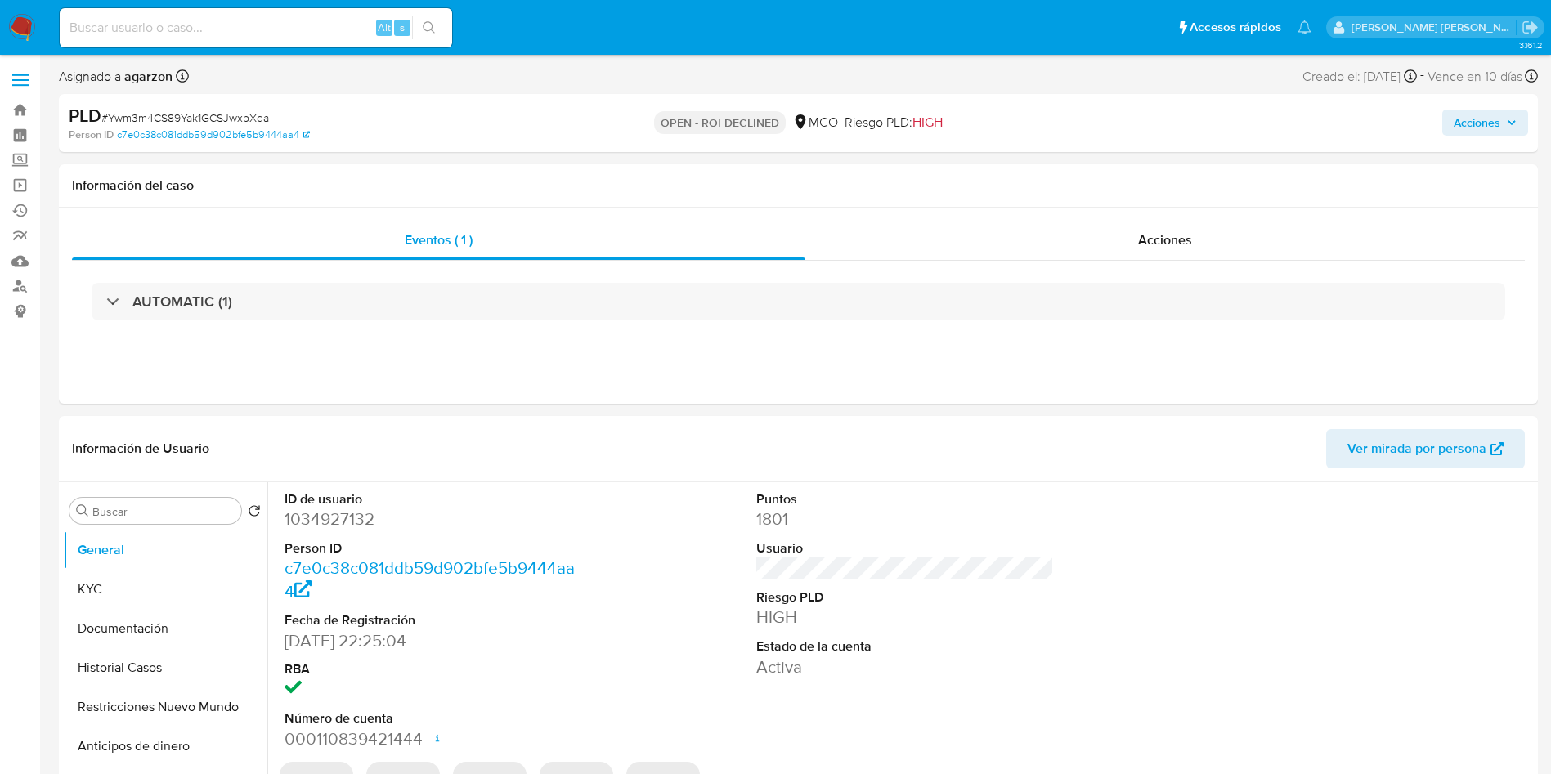
select select "10"
click at [1088, 241] on div "Acciones" at bounding box center [1166, 240] width 720 height 39
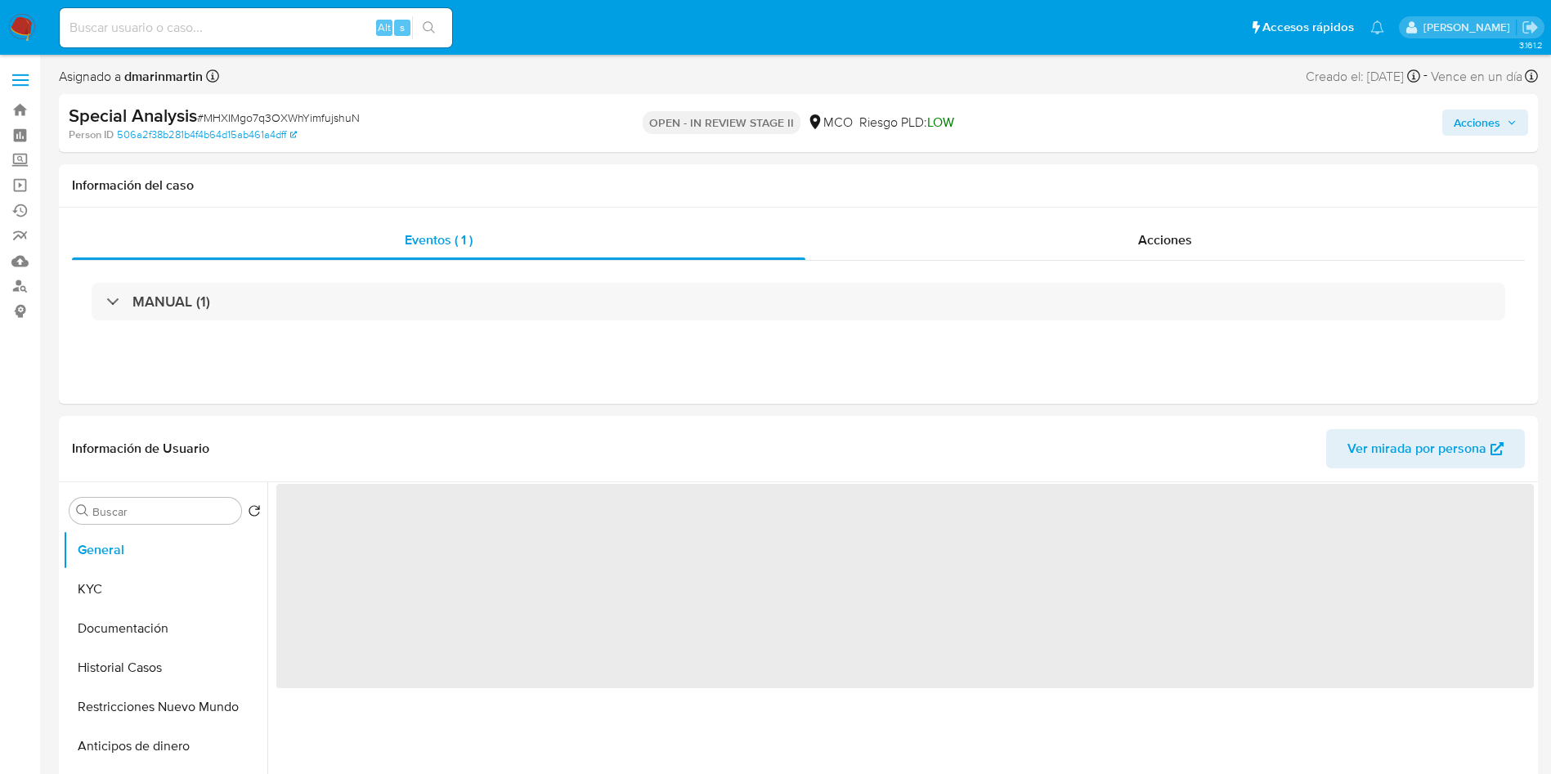
select select "10"
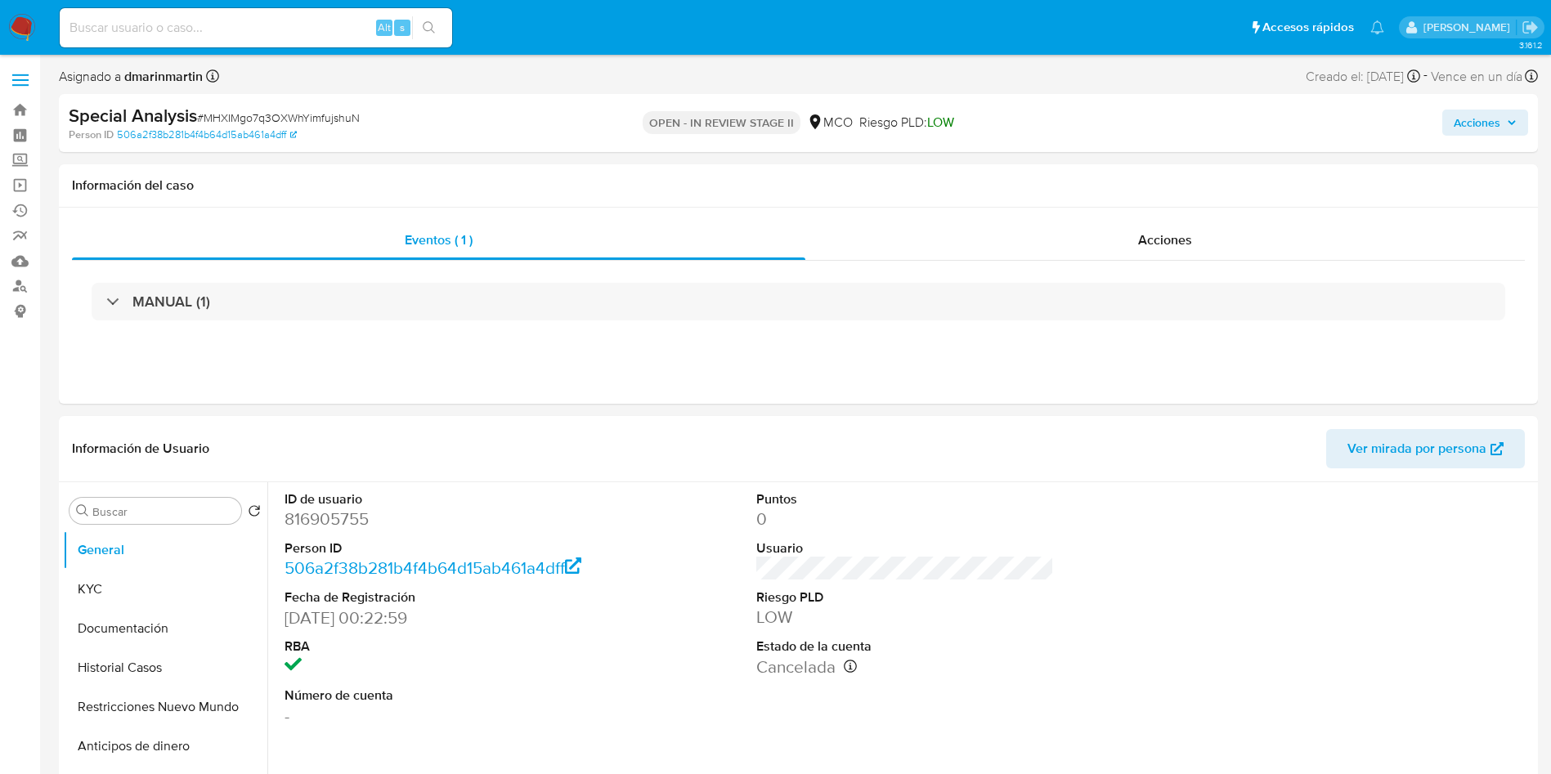
click at [1468, 120] on span "Acciones" at bounding box center [1477, 123] width 47 height 26
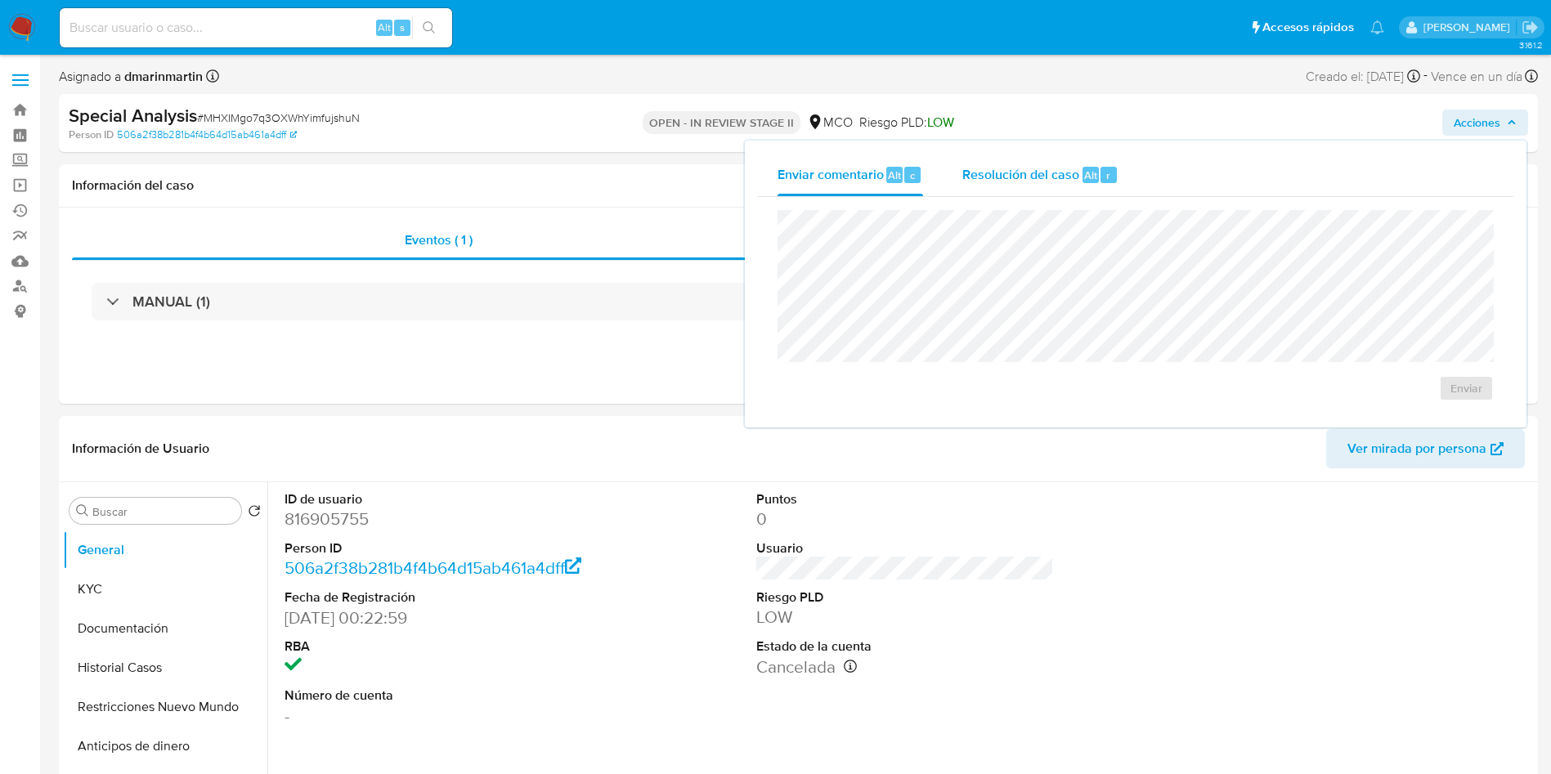
click at [1046, 178] on span "Resolución del caso" at bounding box center [1021, 174] width 117 height 19
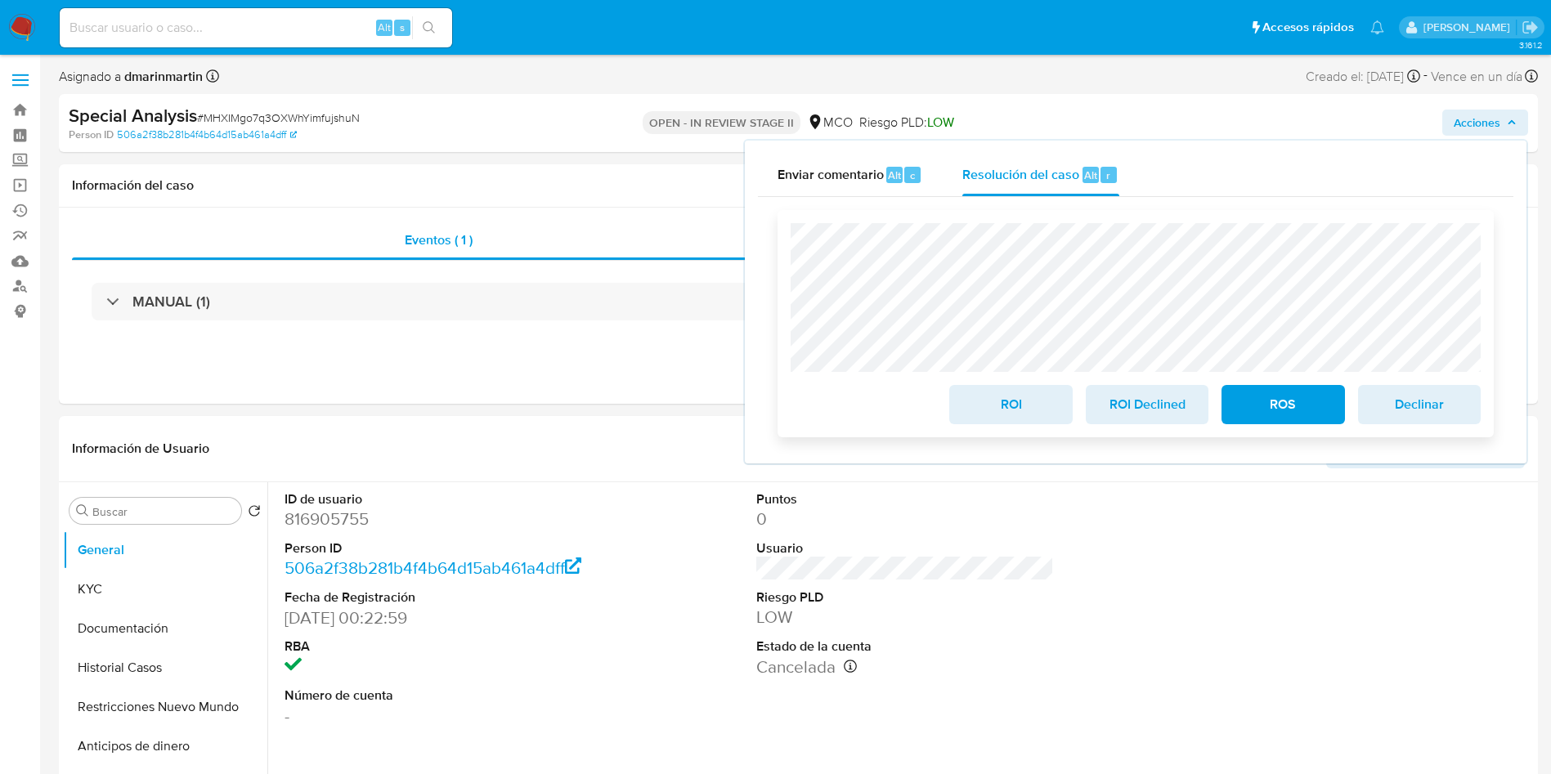
click at [1017, 410] on span "ROI" at bounding box center [1011, 405] width 80 height 36
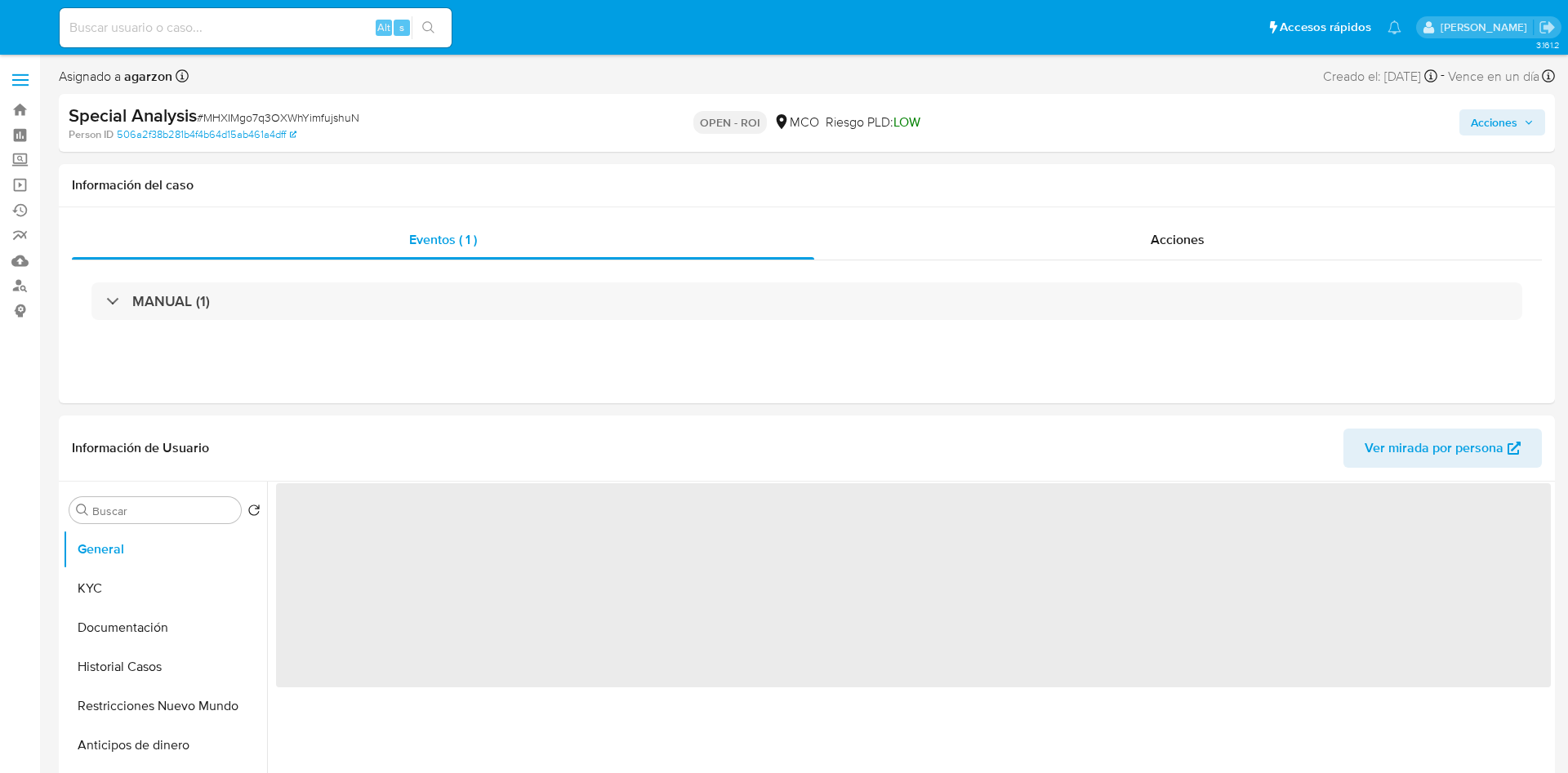
select select "10"
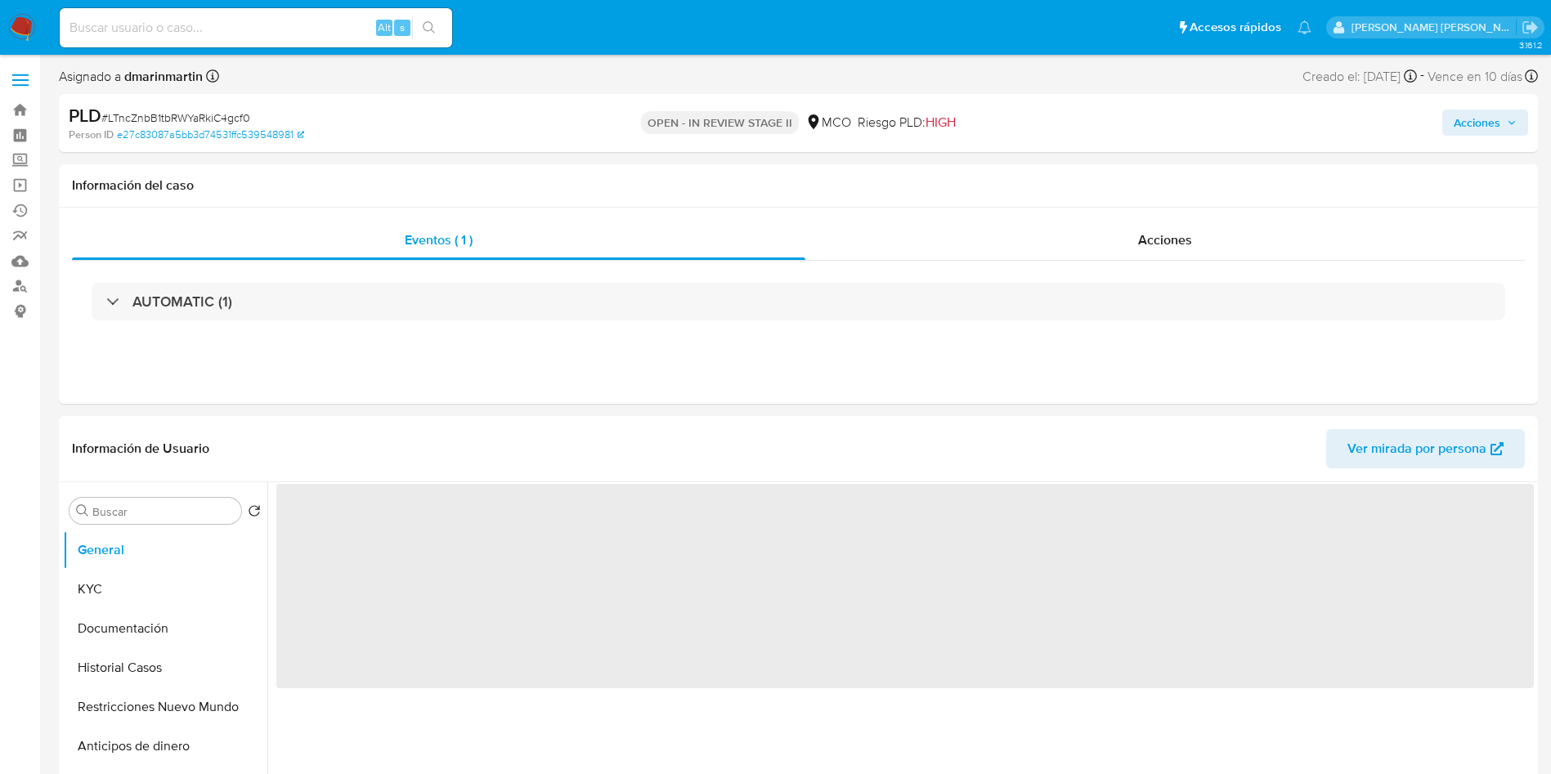
select select "10"
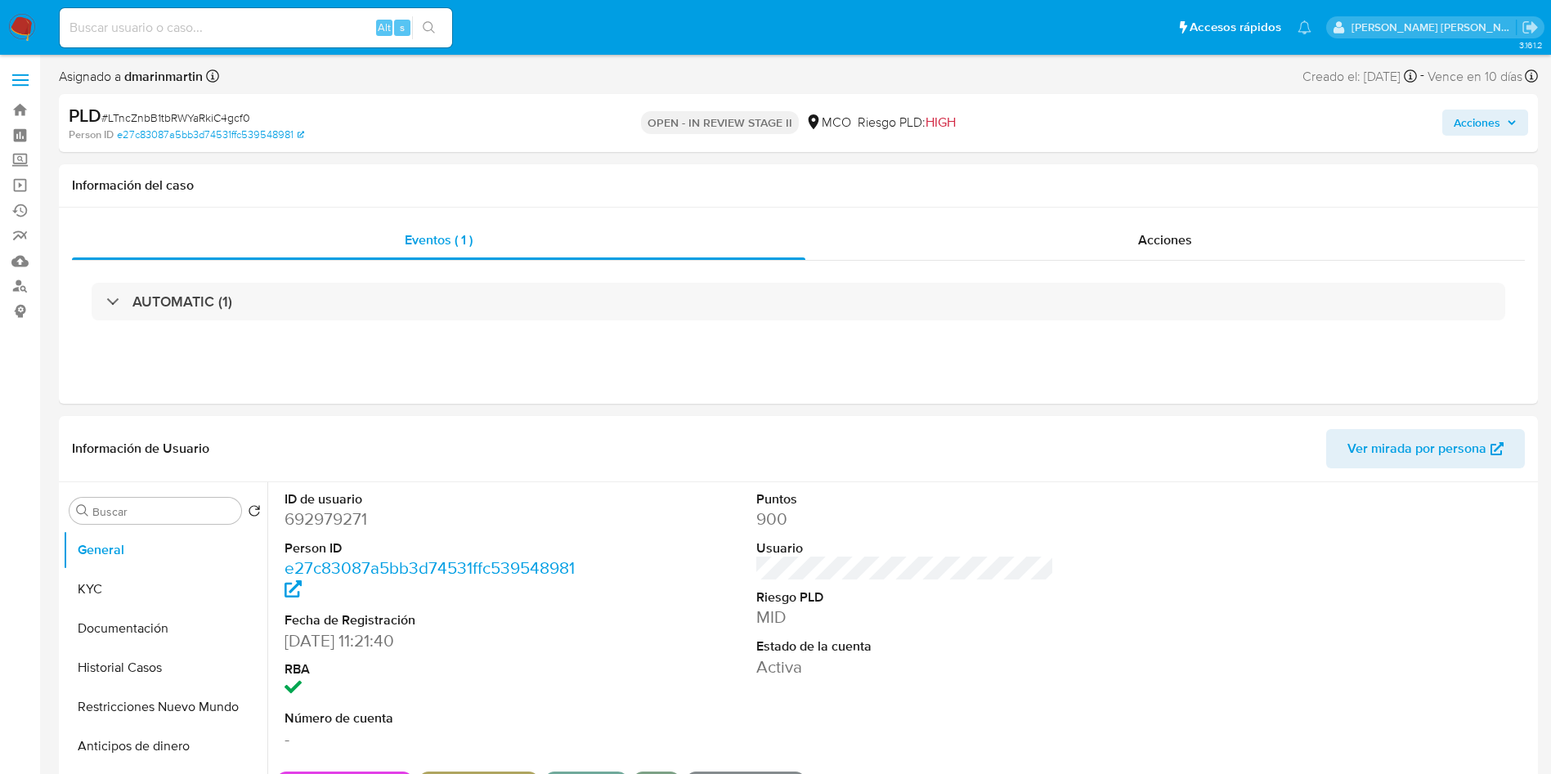
click at [1498, 123] on span "Acciones" at bounding box center [1477, 123] width 47 height 26
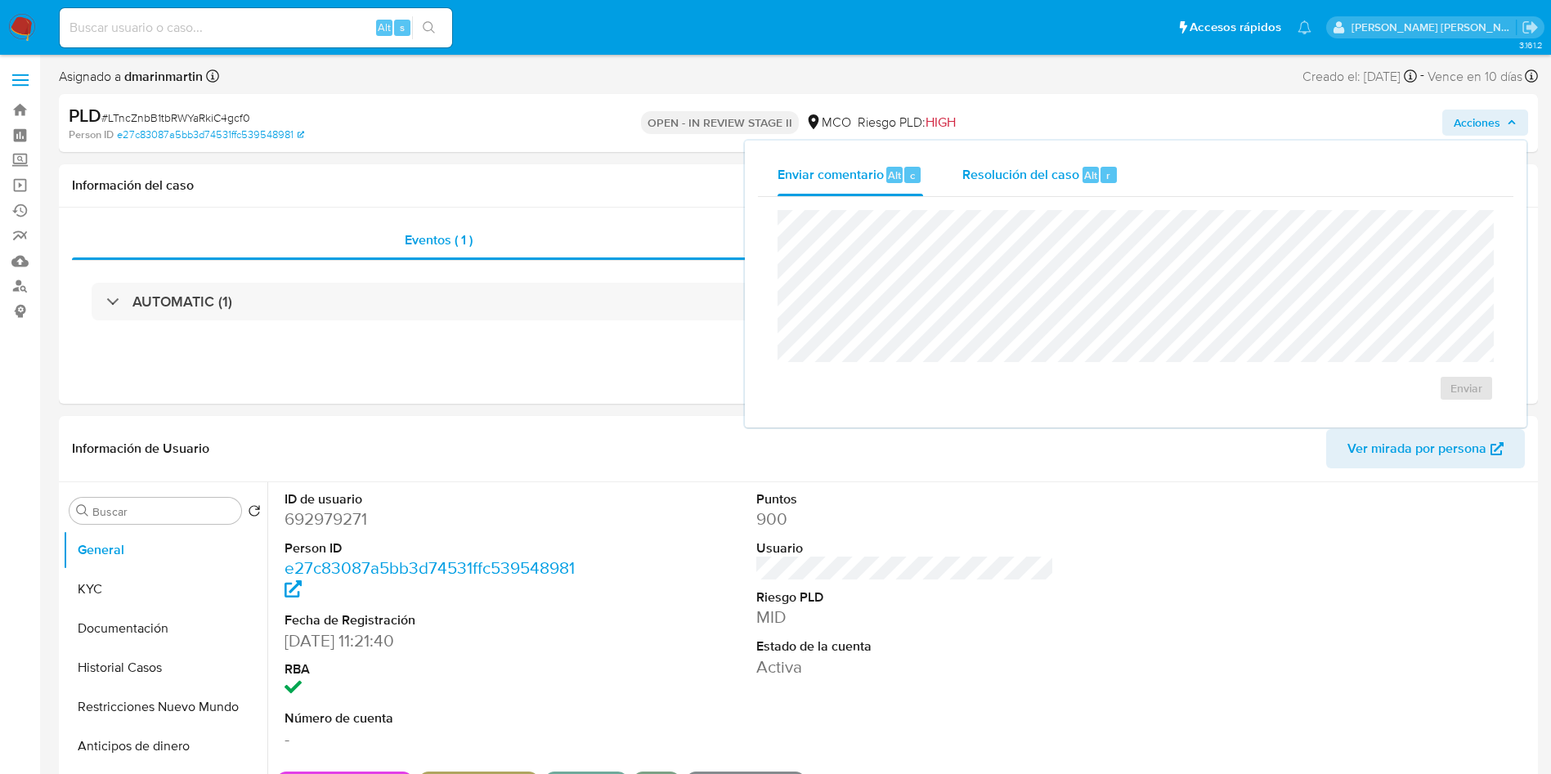
click at [1050, 186] on div "Resolución del caso Alt r" at bounding box center [1041, 175] width 156 height 43
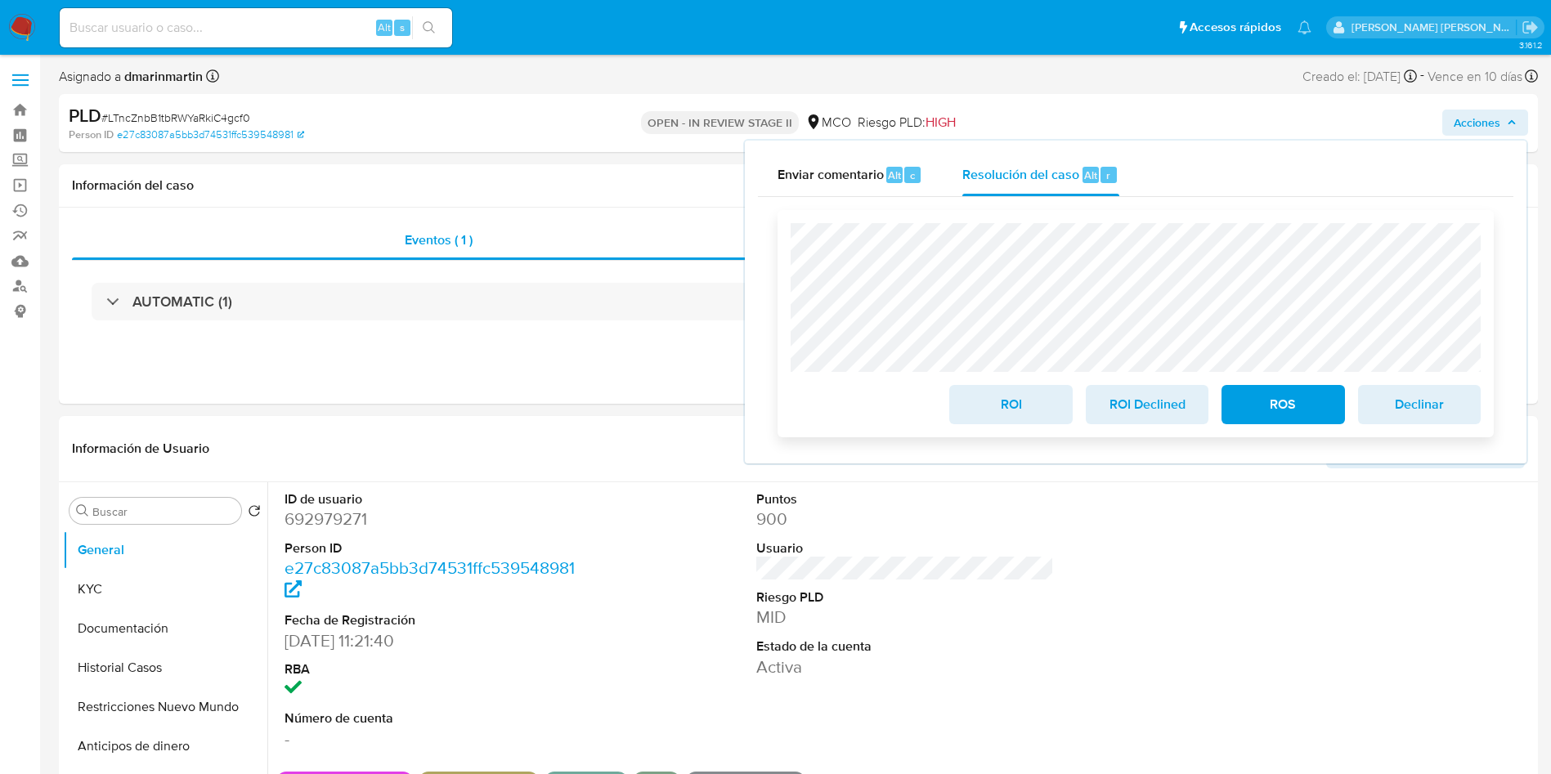
click at [1023, 411] on span "ROI" at bounding box center [1011, 405] width 80 height 36
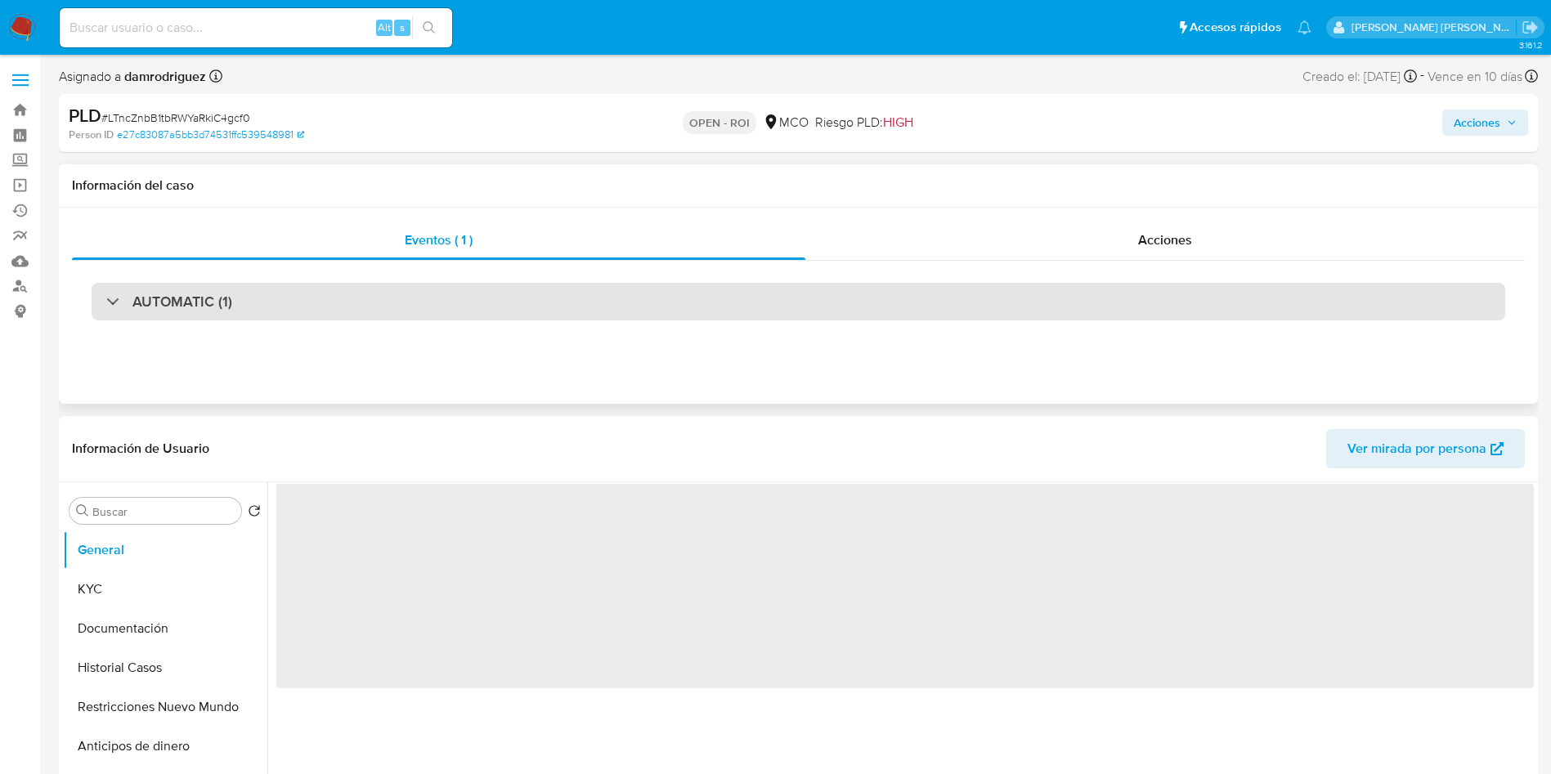
select select "10"
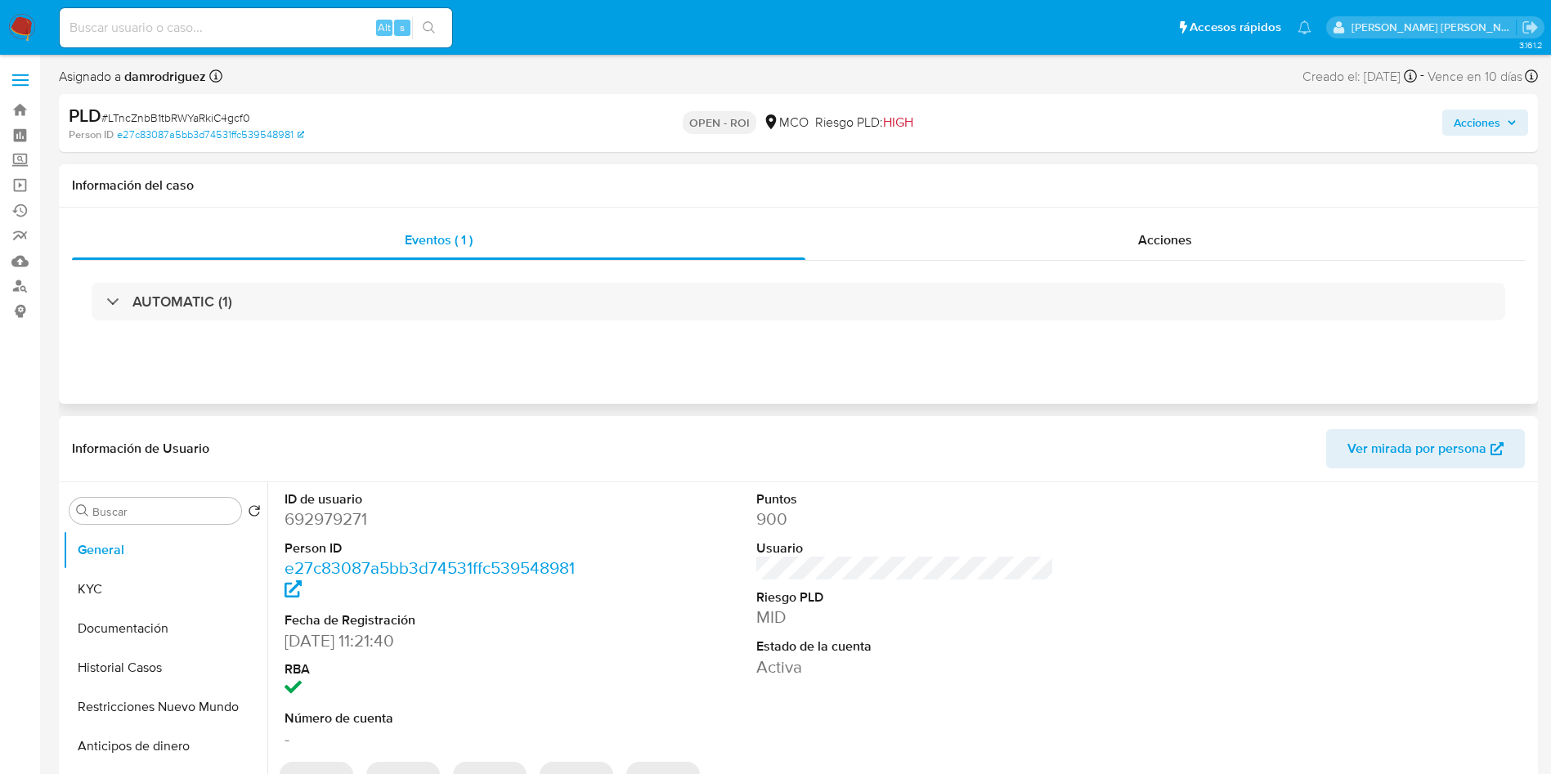
click at [937, 353] on div "Eventos ( 1 ) Acciones AUTOMATIC (1)" at bounding box center [798, 306] width 1479 height 196
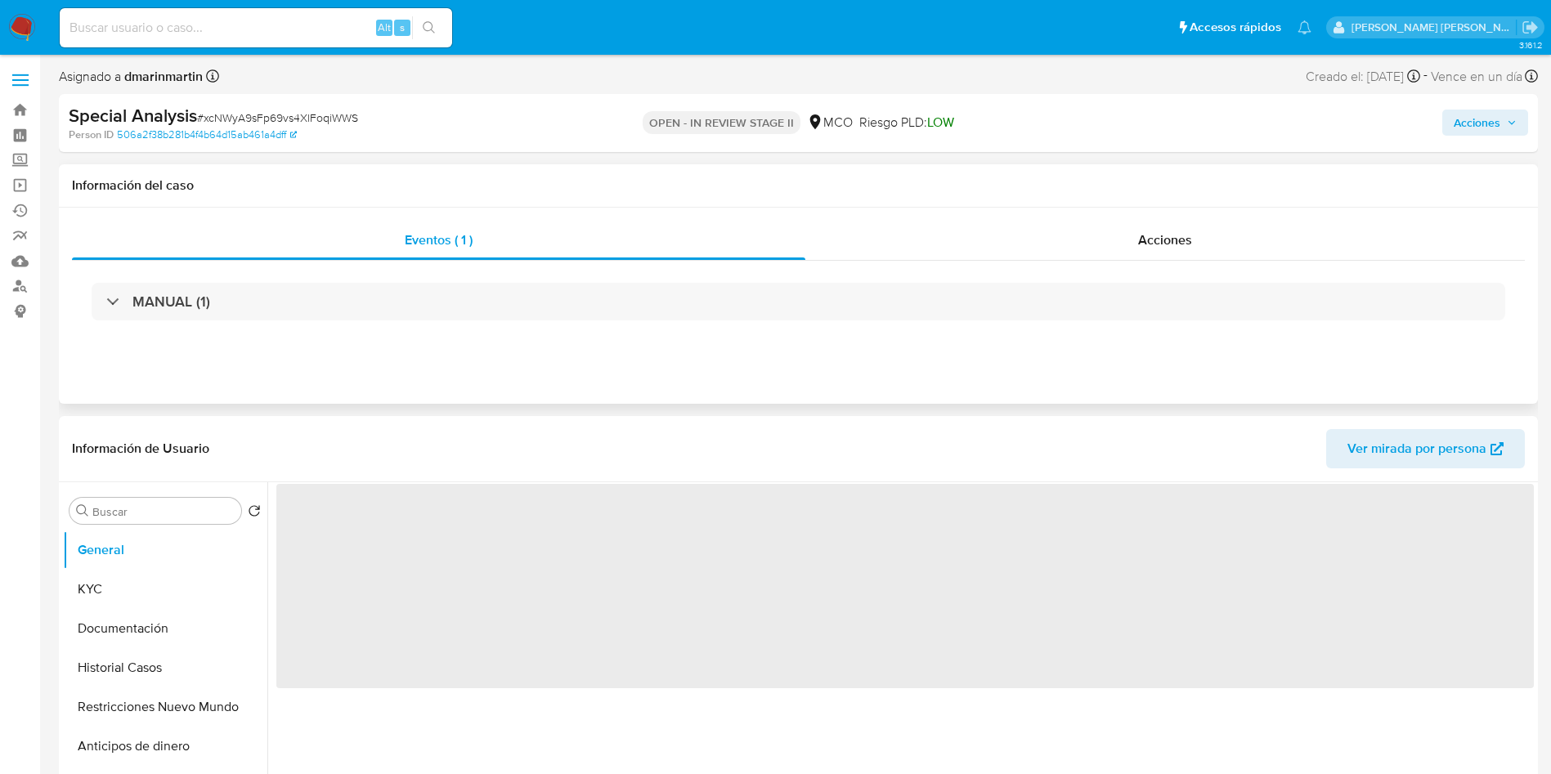
select select "10"
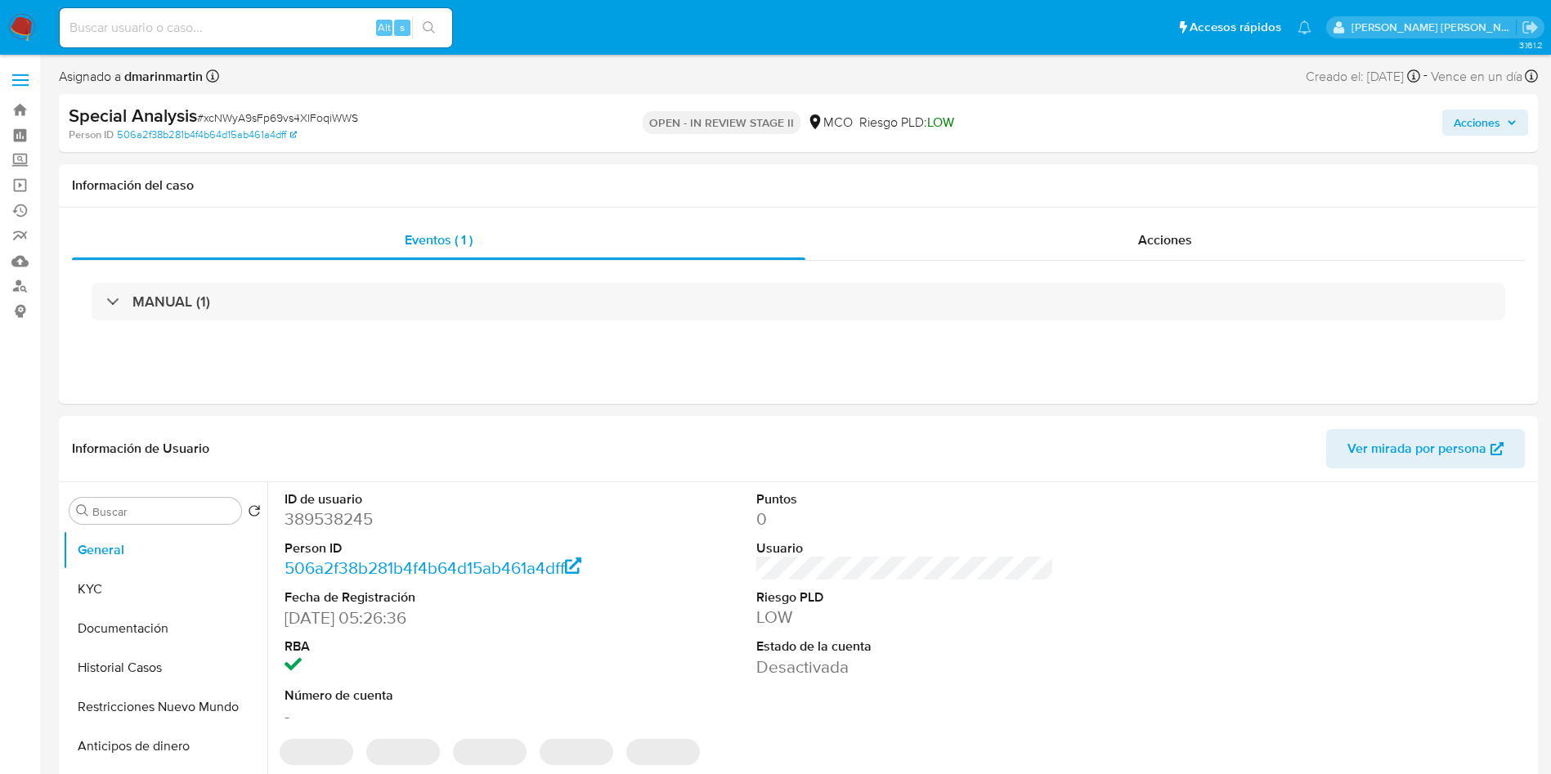
click at [1528, 117] on div "Special Analysis # xcNWyA9sFp69vs4XlFoqiWWS Person ID 506a2f38b281b4f4b64d15ab4…" at bounding box center [798, 123] width 1479 height 58
click at [1492, 127] on span "Acciones" at bounding box center [1477, 123] width 47 height 26
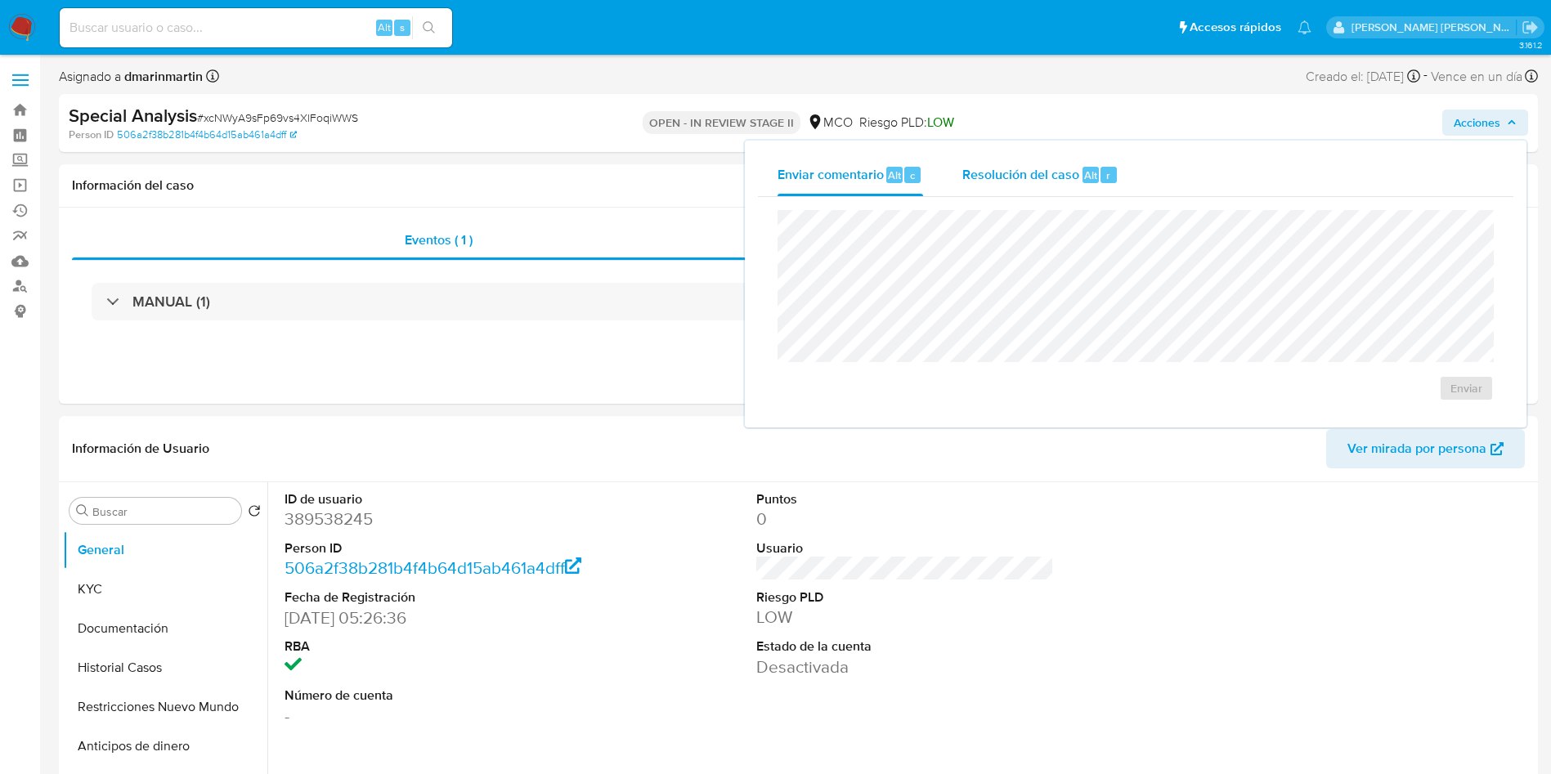
click at [1008, 182] on span "Resolución del caso" at bounding box center [1021, 174] width 117 height 19
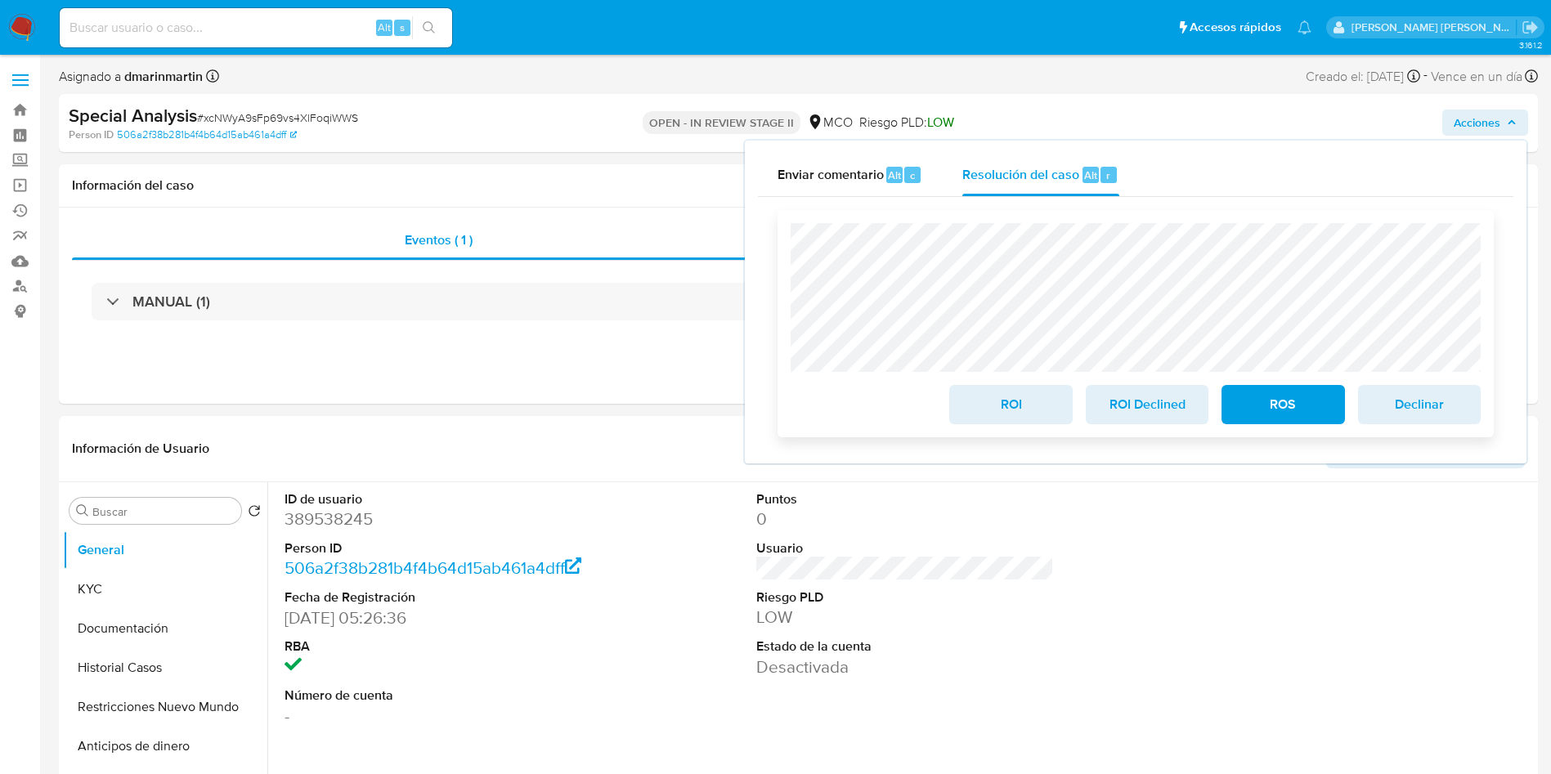
click at [1018, 410] on span "ROI" at bounding box center [1011, 405] width 80 height 36
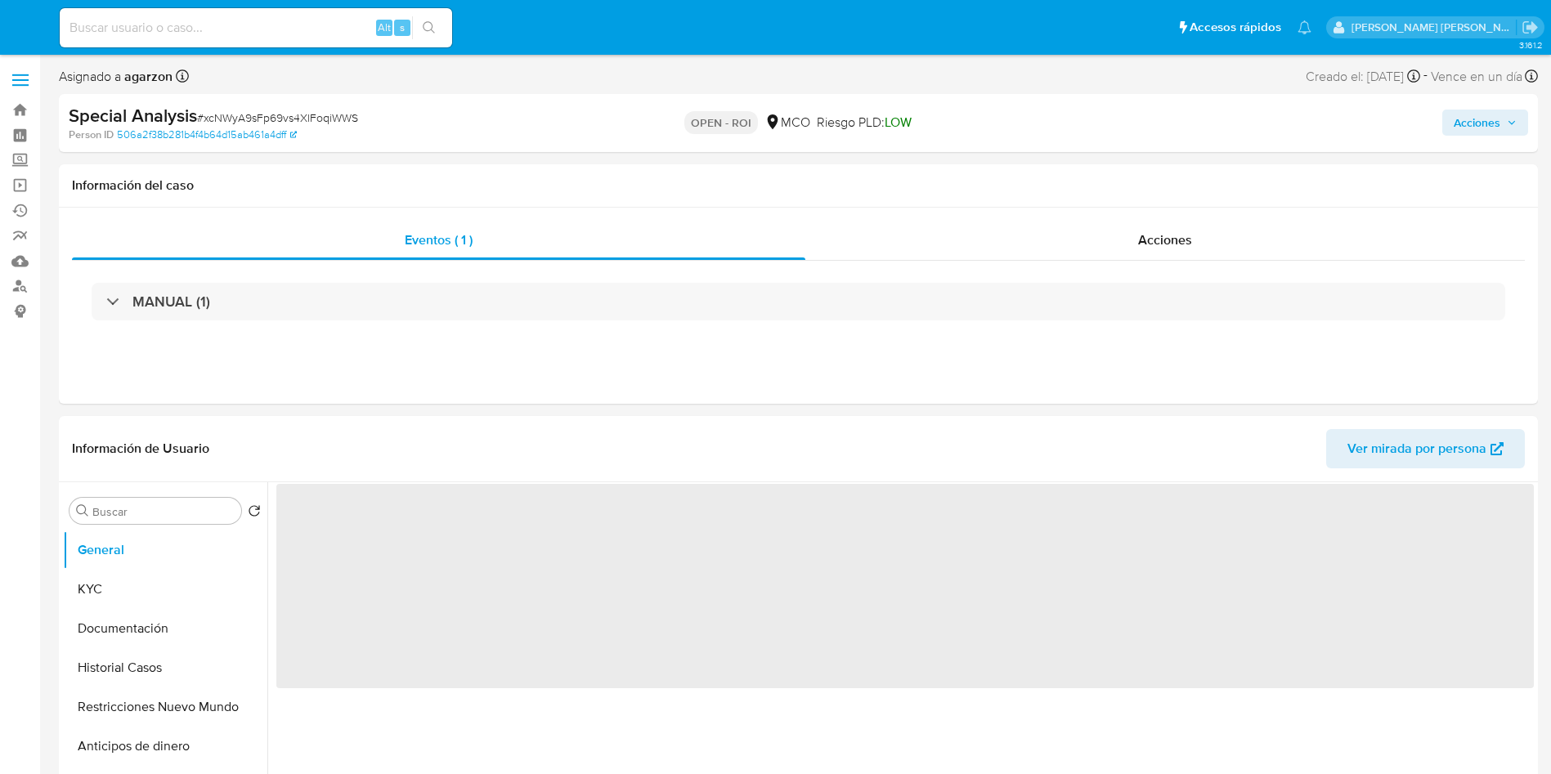
select select "10"
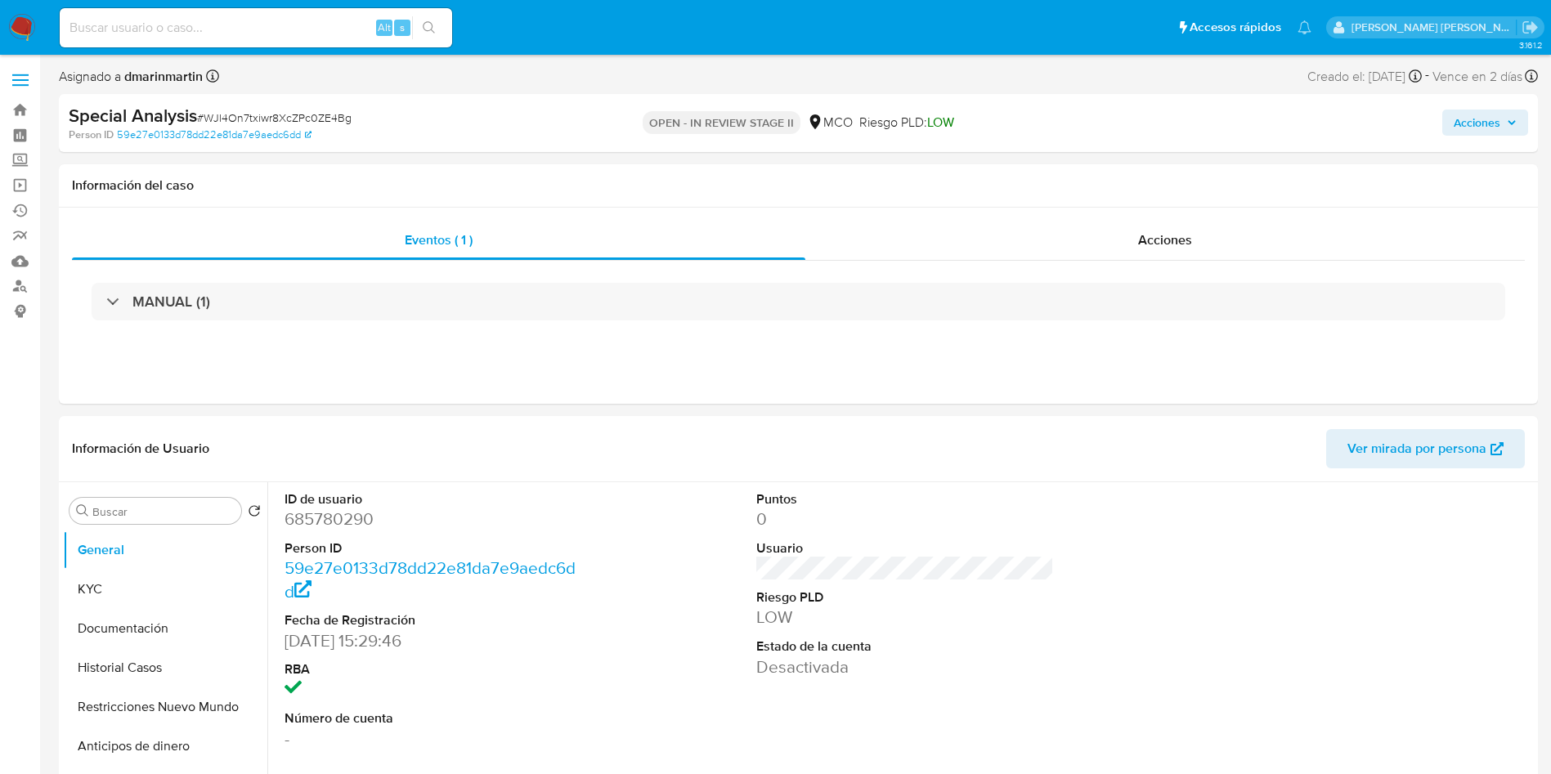
click at [1486, 122] on span "Acciones" at bounding box center [1477, 123] width 47 height 26
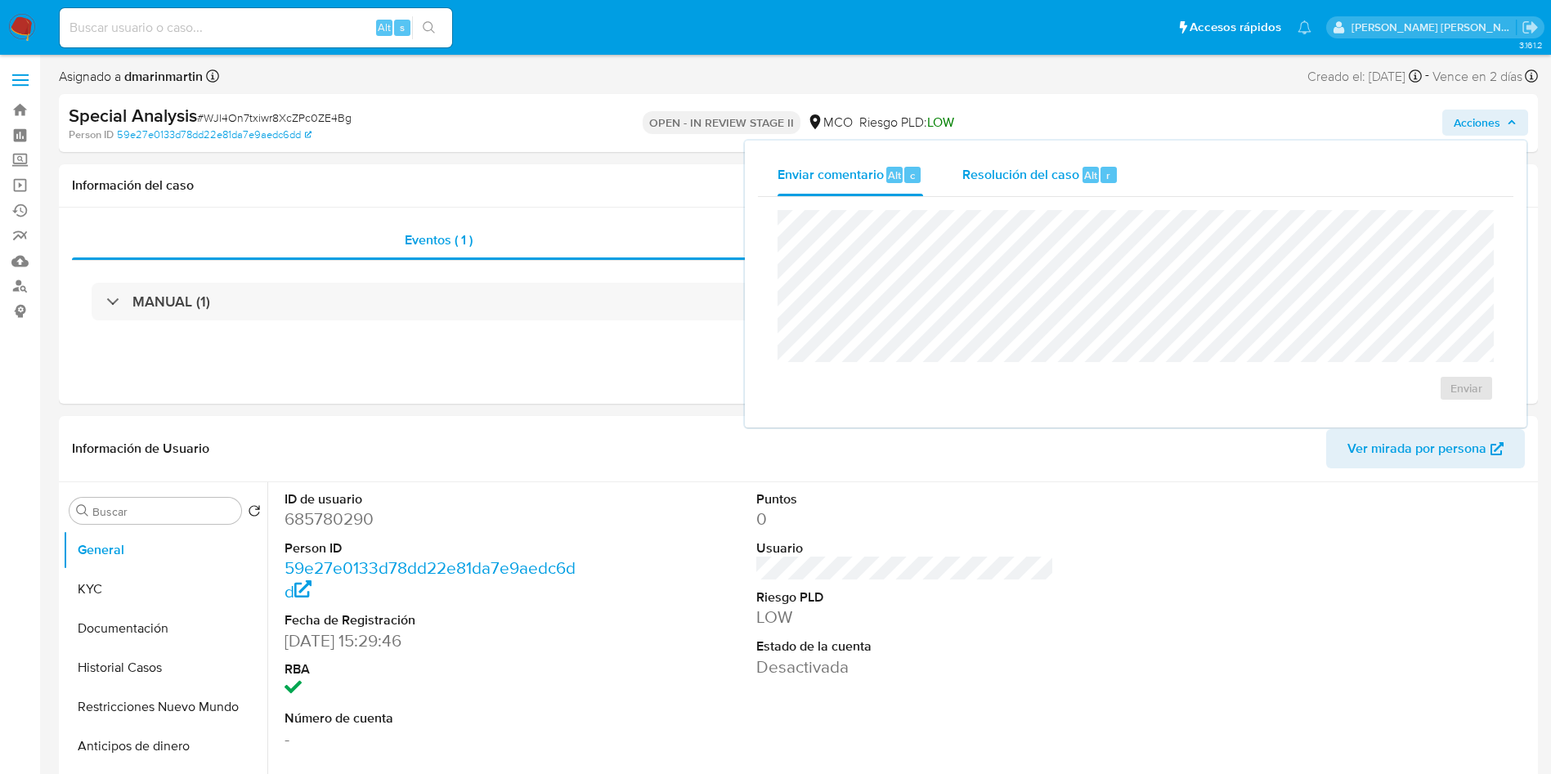
click at [1030, 186] on div "Resolución del caso Alt r" at bounding box center [1041, 175] width 156 height 43
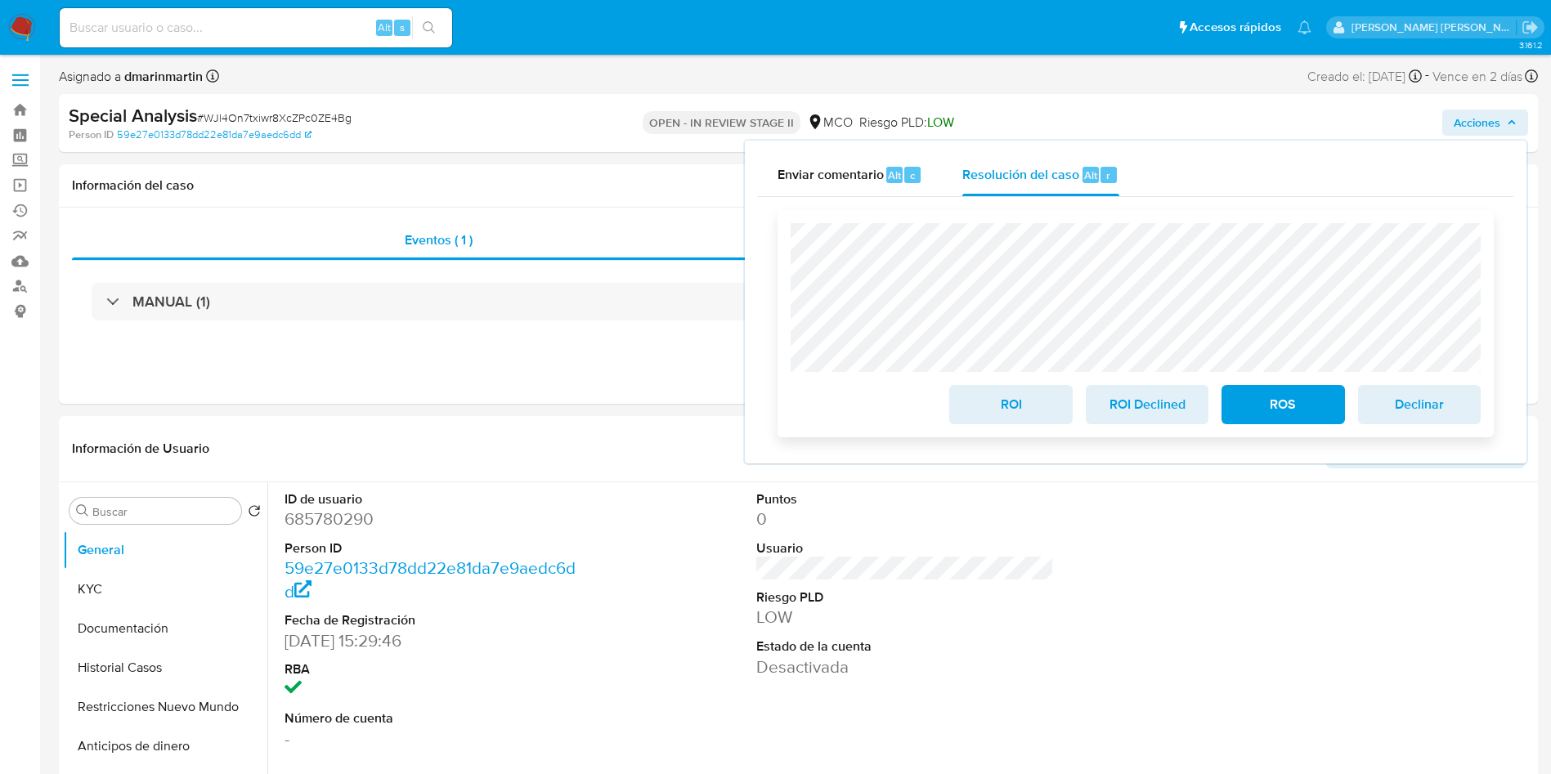
click at [1001, 395] on span "ROI" at bounding box center [1011, 405] width 80 height 36
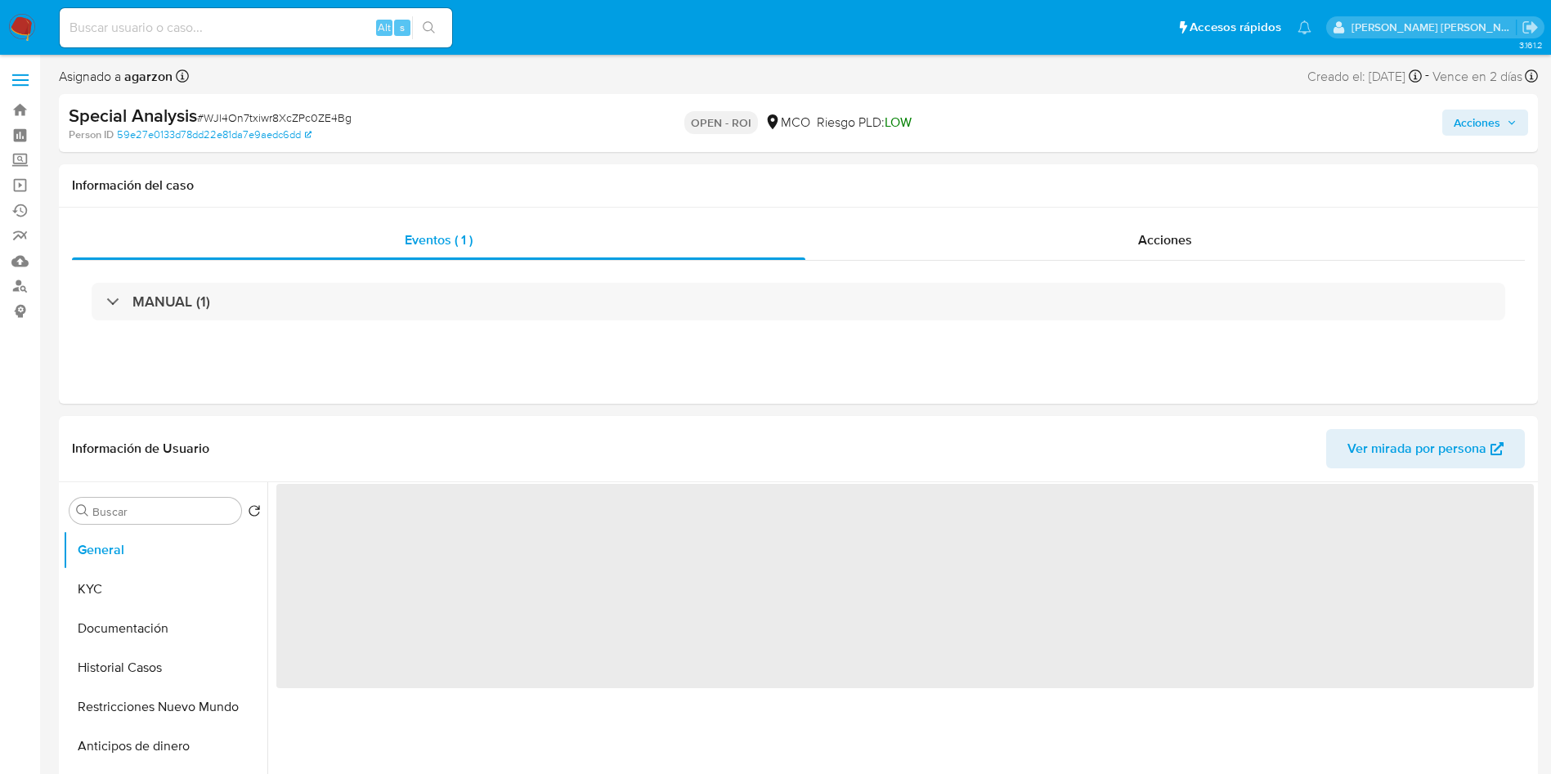
select select "10"
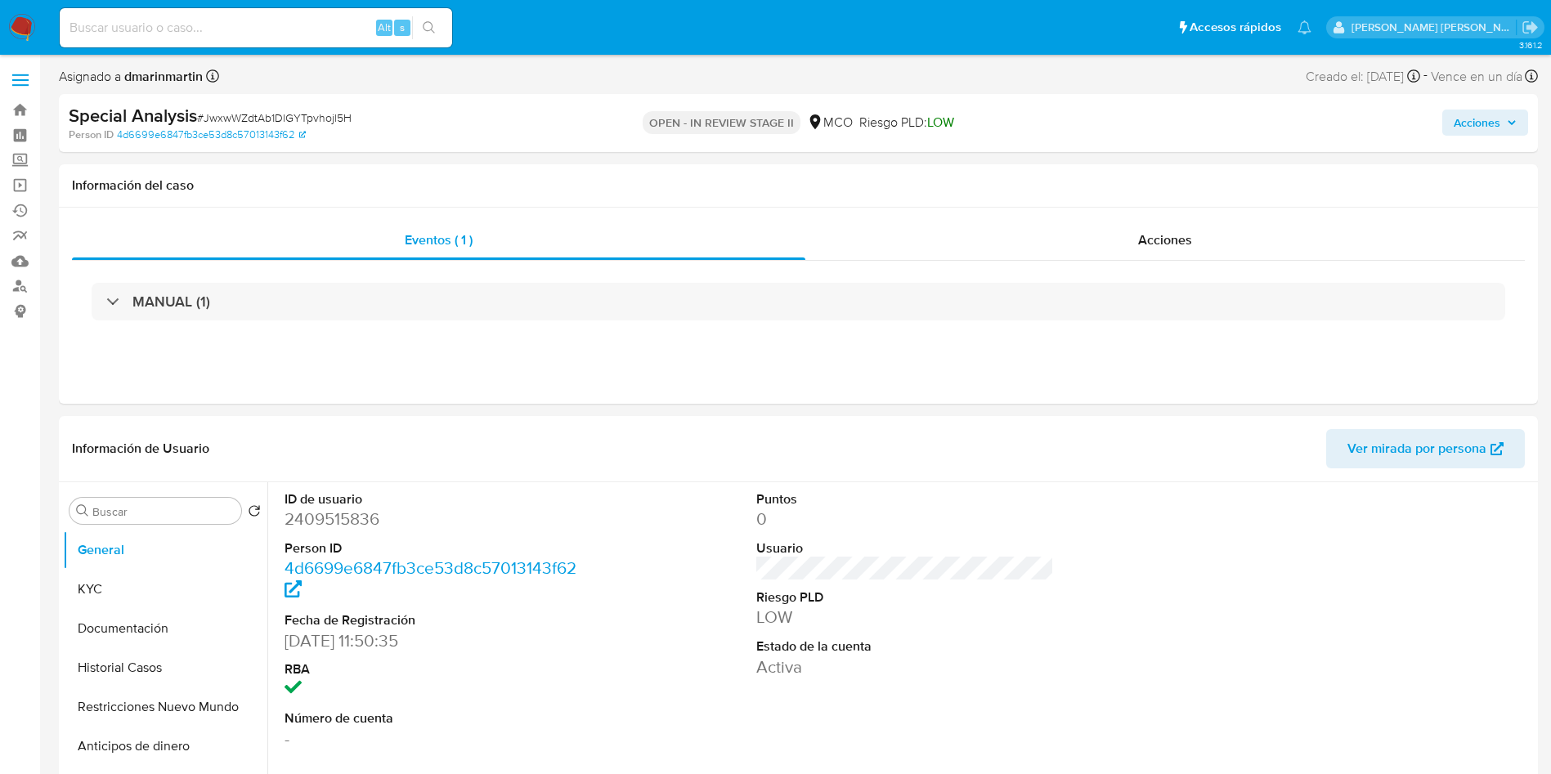
click at [1467, 123] on span "Acciones" at bounding box center [1477, 123] width 47 height 26
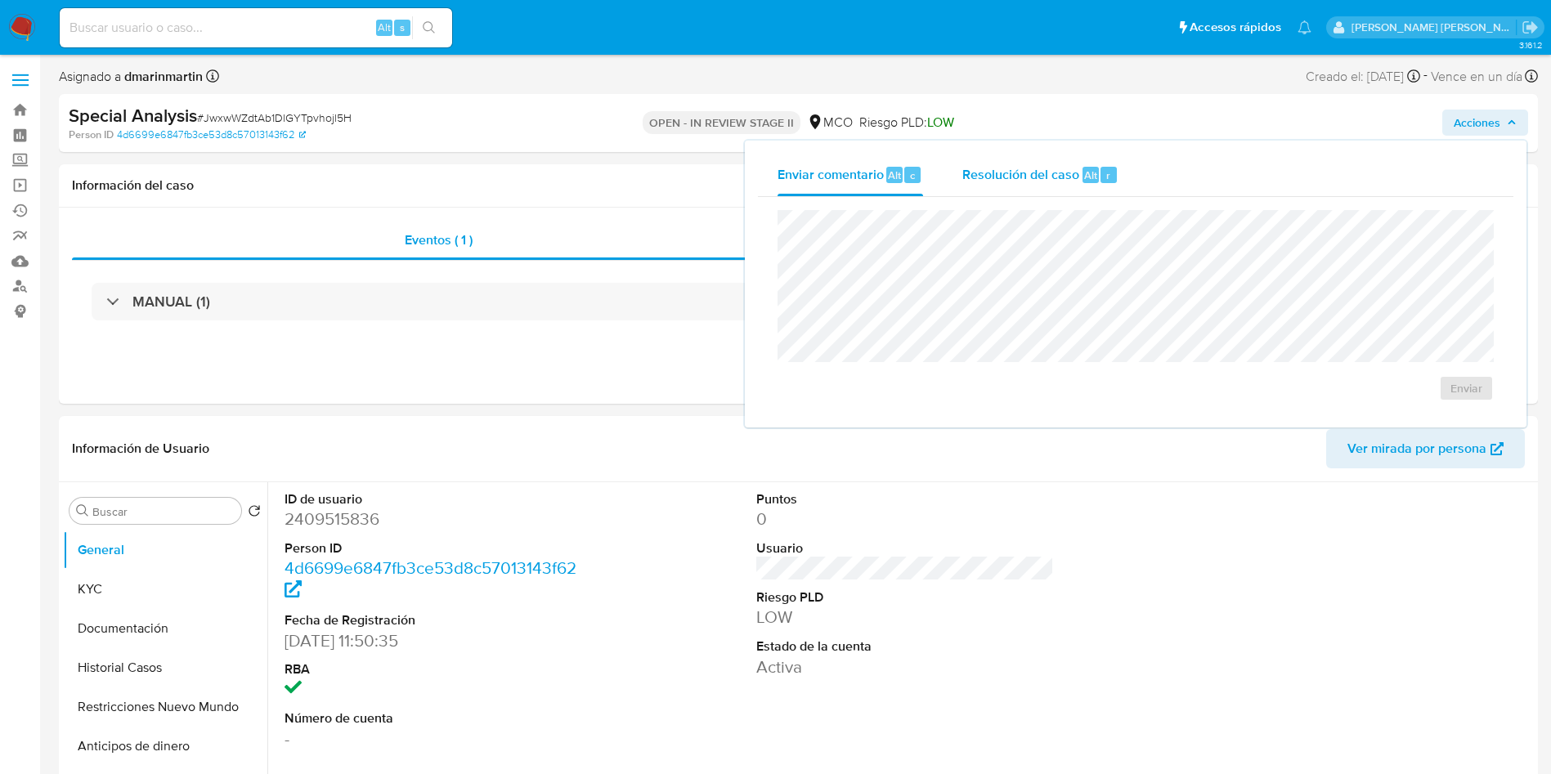
click at [997, 166] on span "Resolución del caso" at bounding box center [1021, 174] width 117 height 19
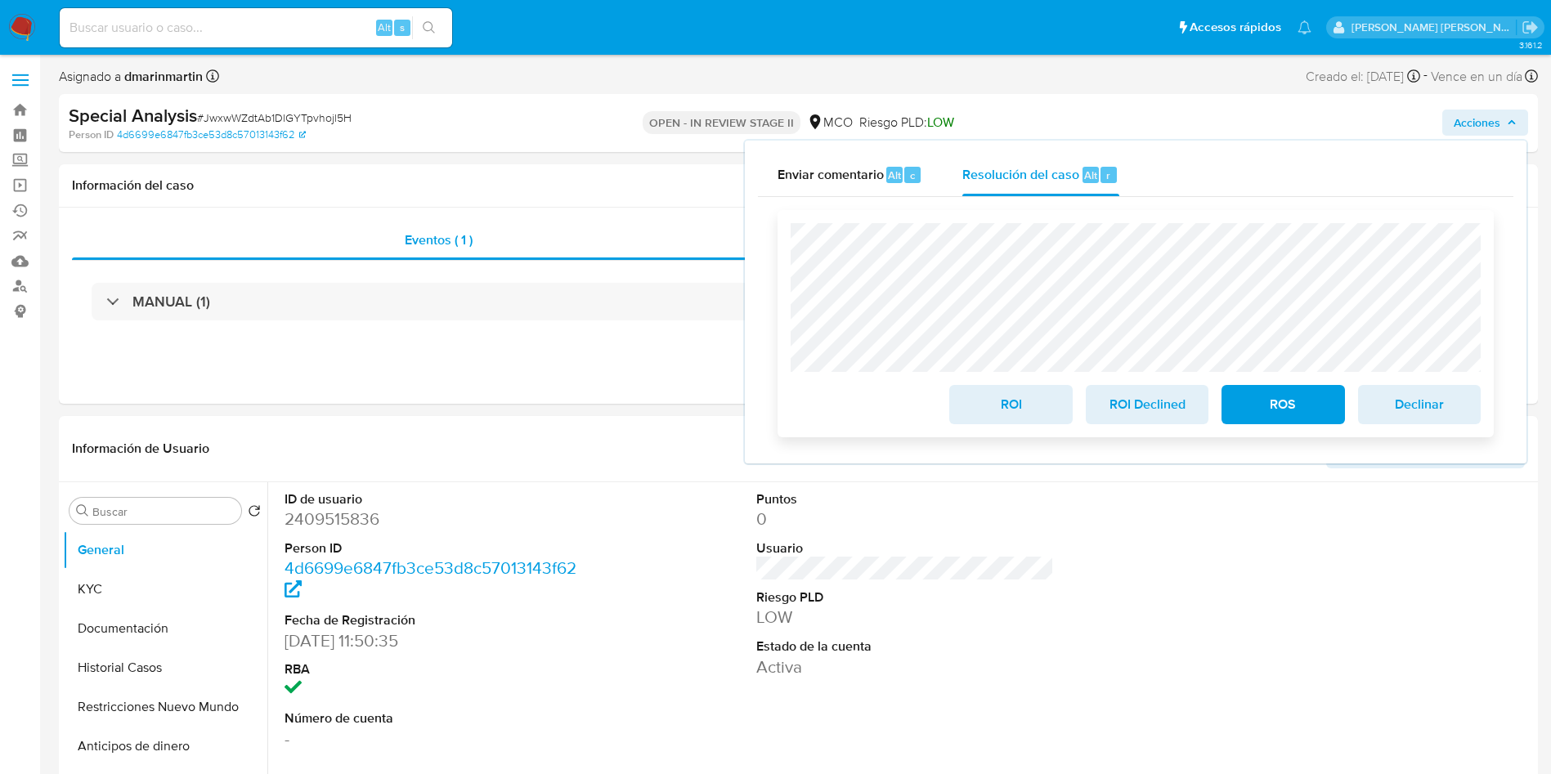
click at [1030, 405] on span "ROI" at bounding box center [1011, 405] width 80 height 36
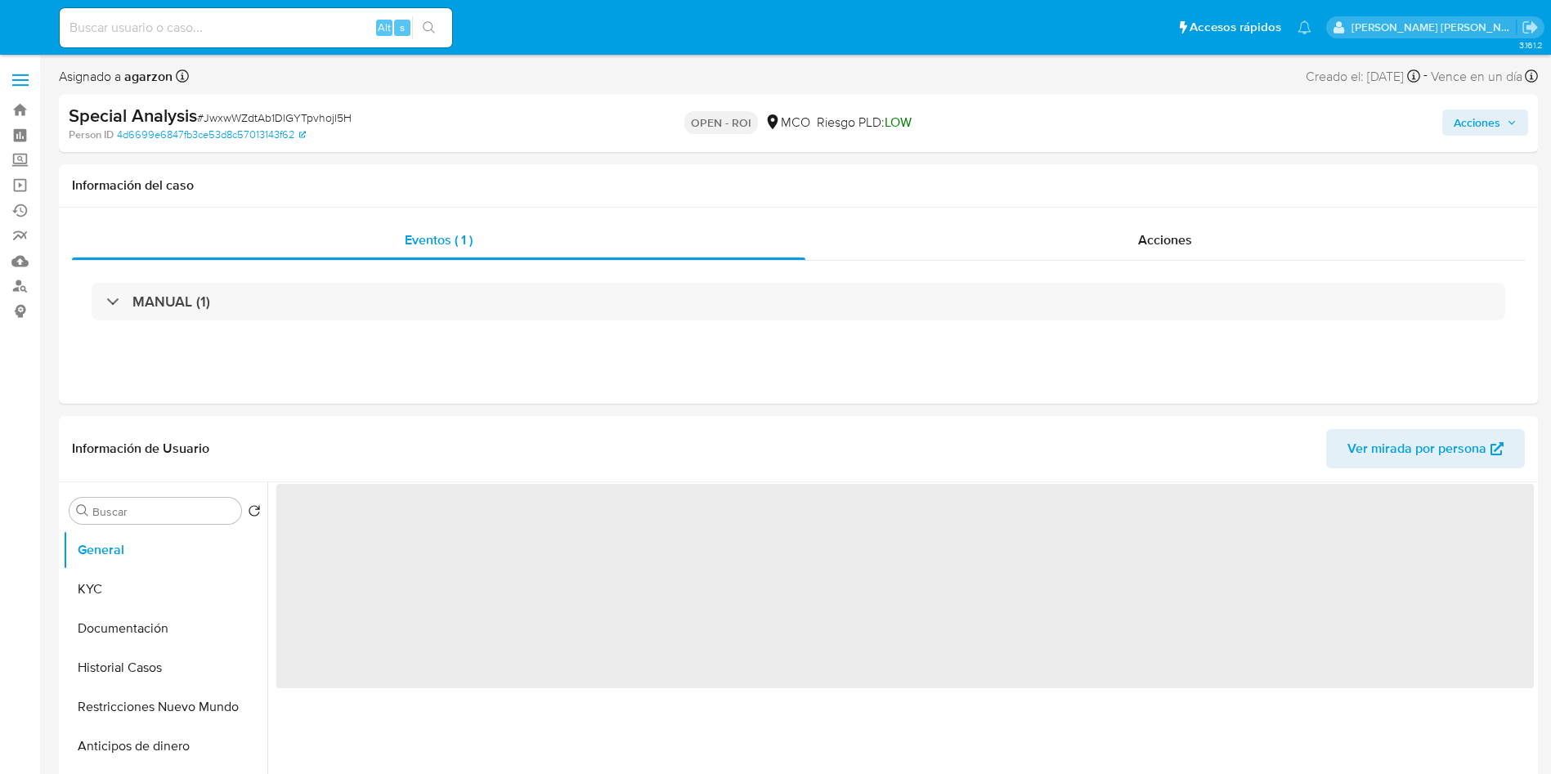
select select "10"
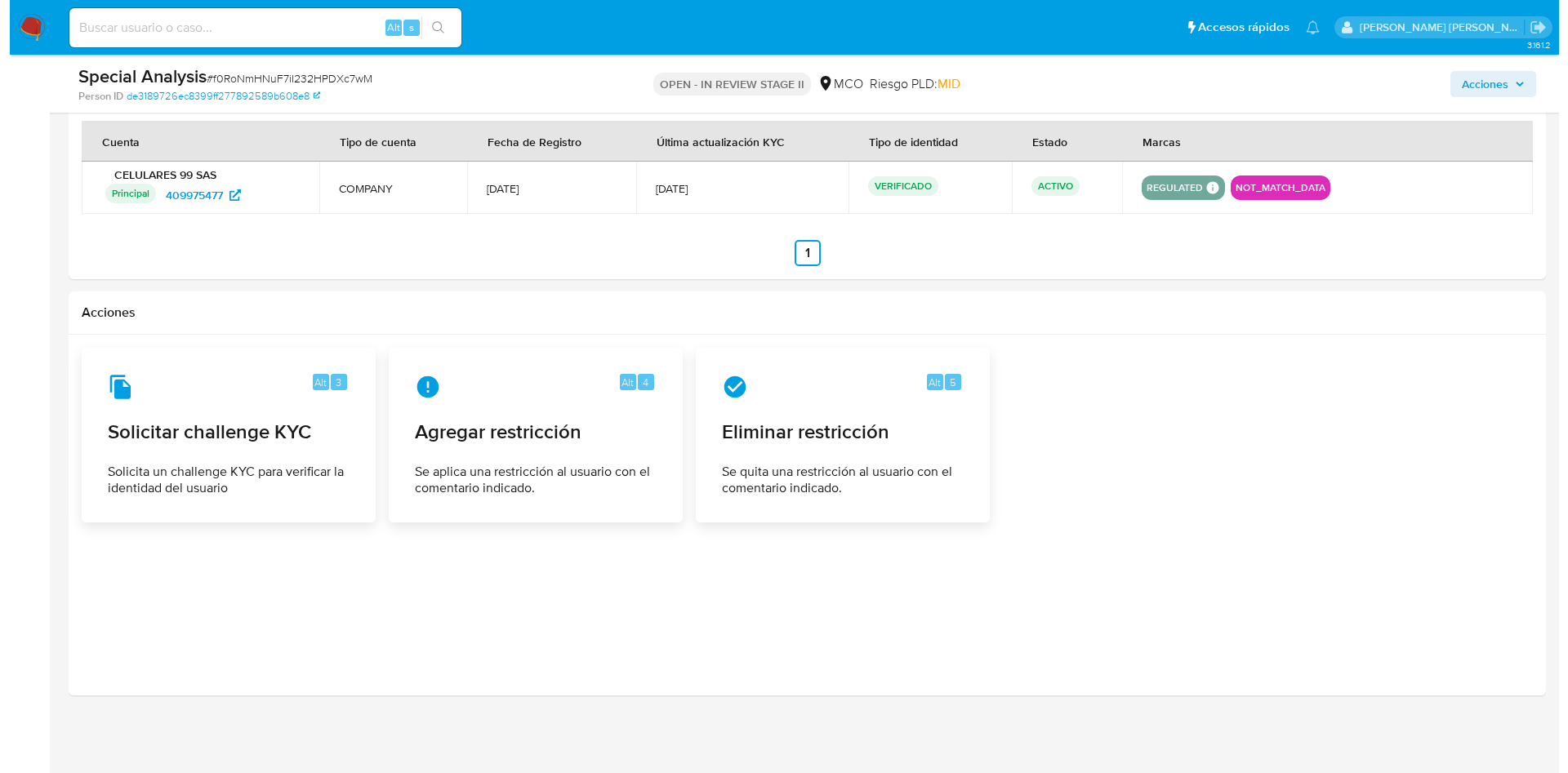
scroll to position [1860, 0]
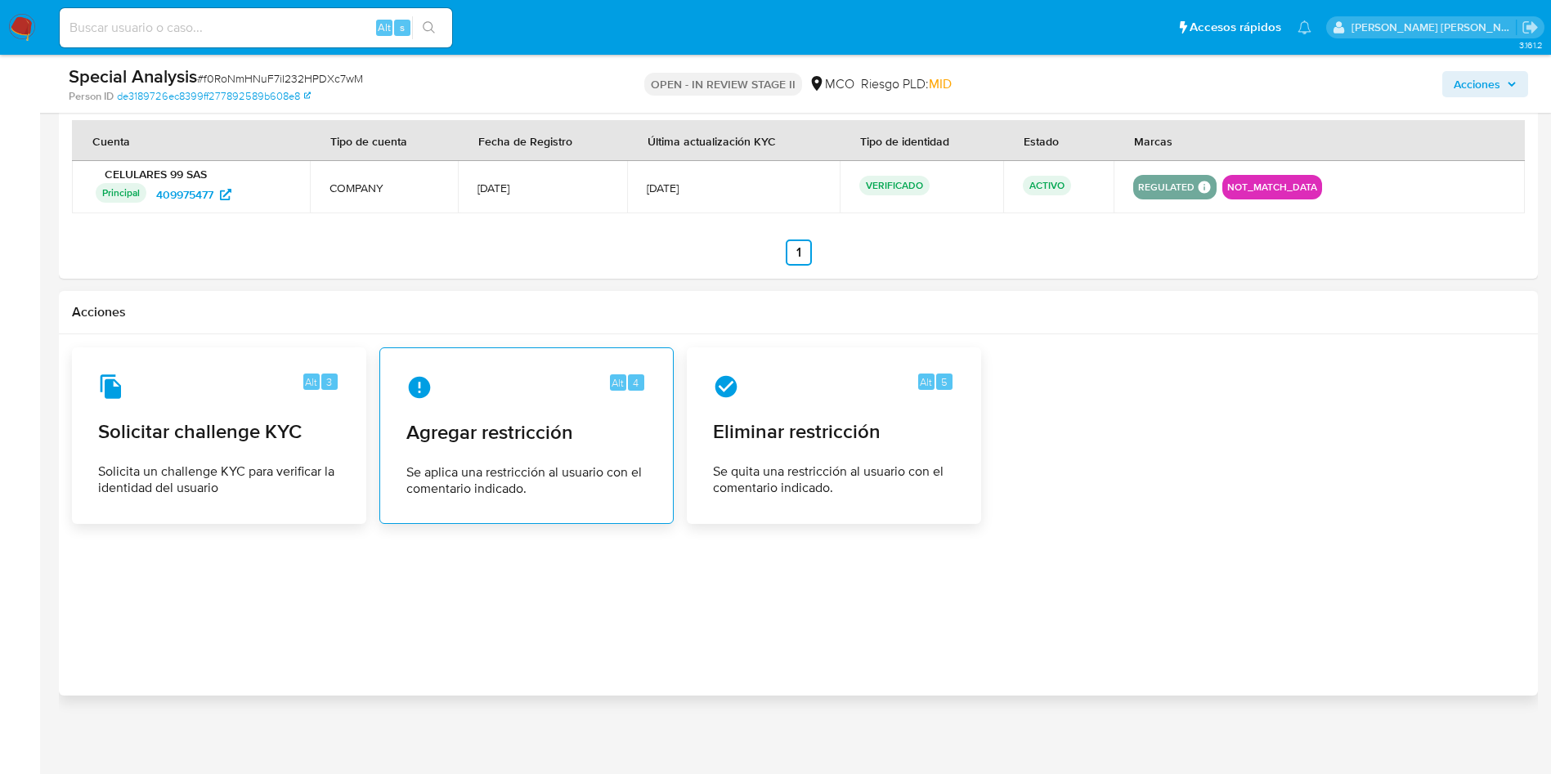
click at [519, 458] on div "Alt 4 Agregar restricción Se aplica una restricción al usuario con el comentari…" at bounding box center [526, 435] width 267 height 149
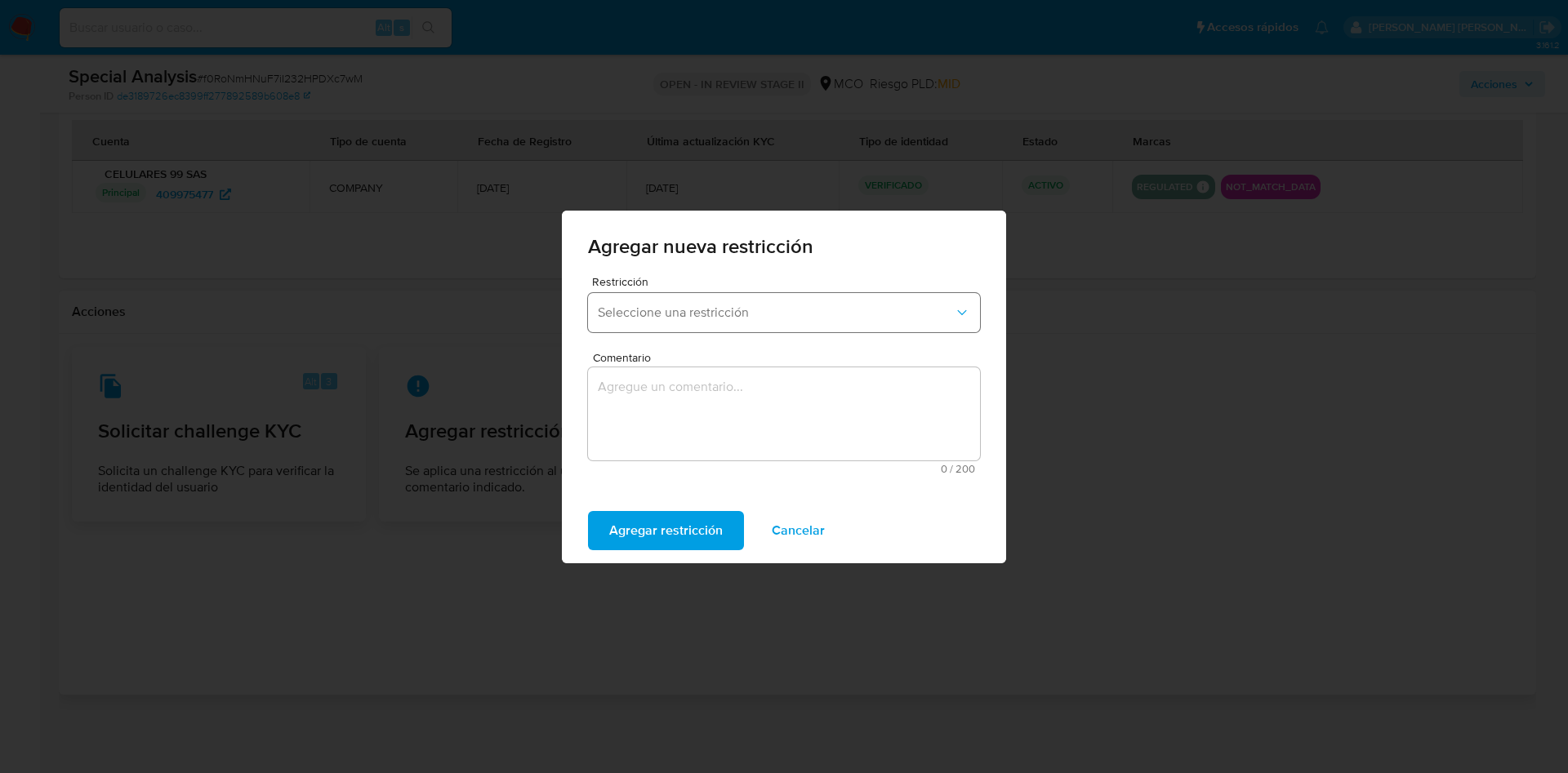
click at [808, 330] on button "Seleccione una restricción" at bounding box center [784, 313] width 392 height 39
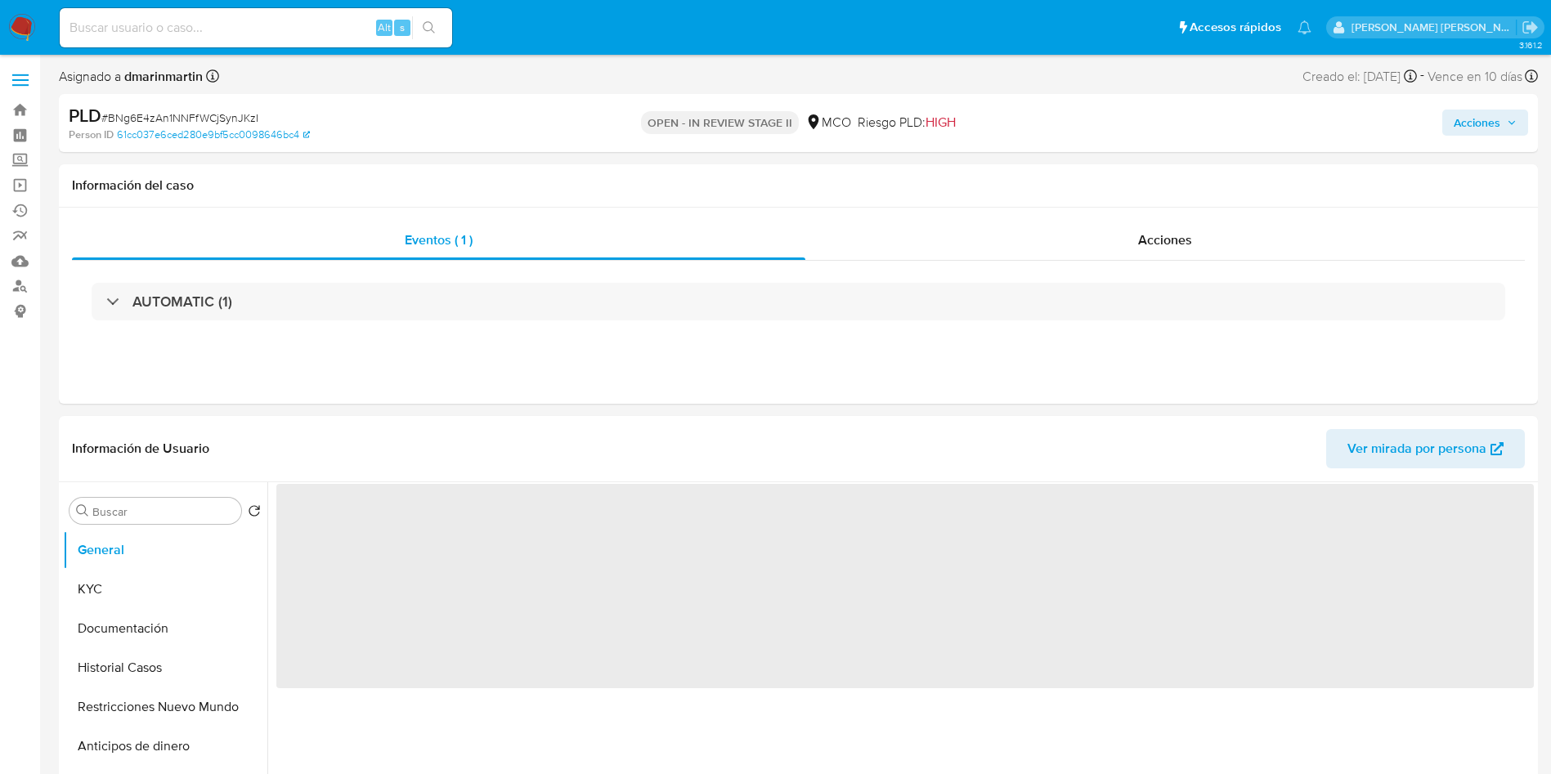
select select "10"
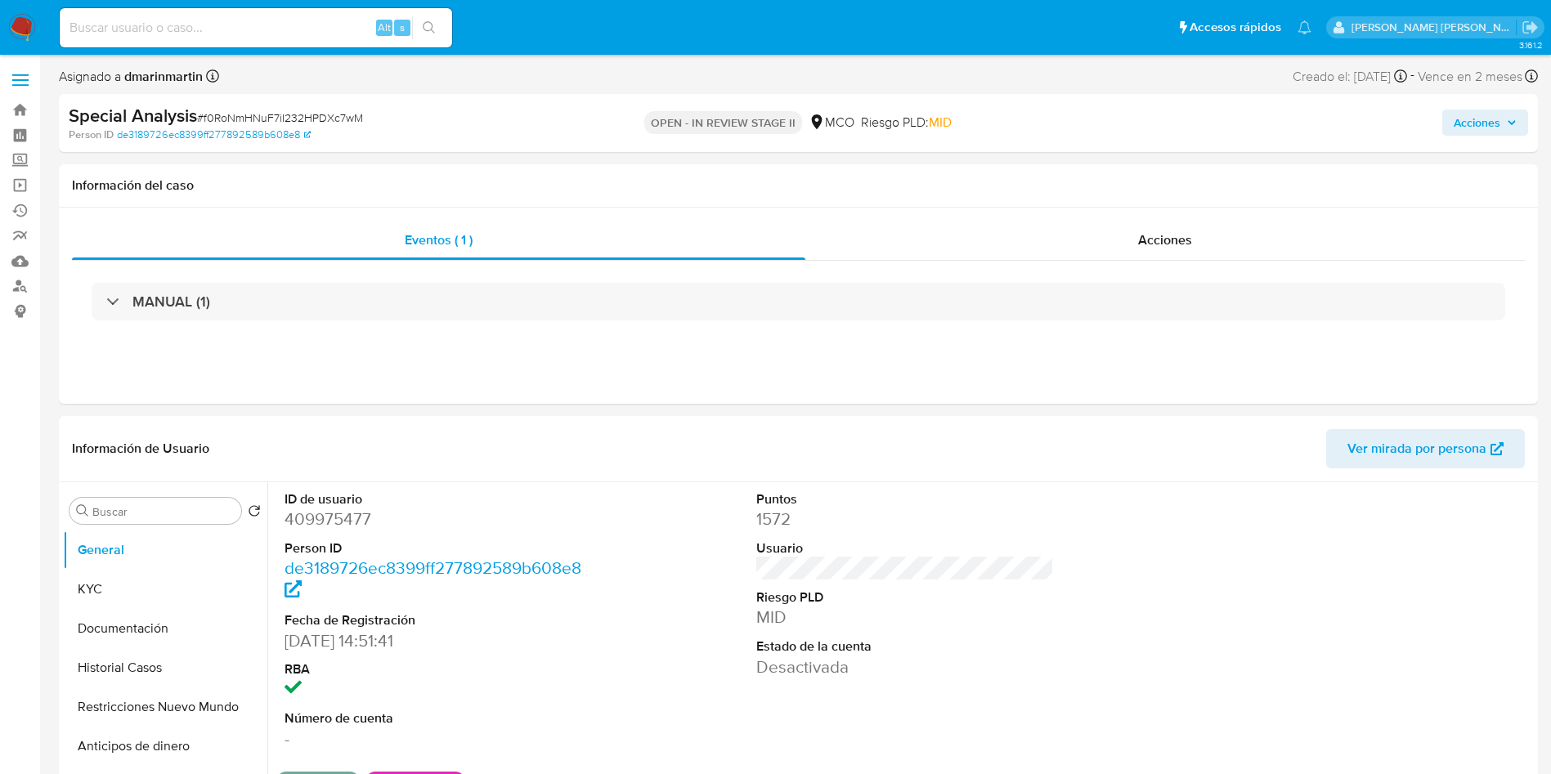
click at [1467, 125] on span "Acciones" at bounding box center [1477, 123] width 47 height 26
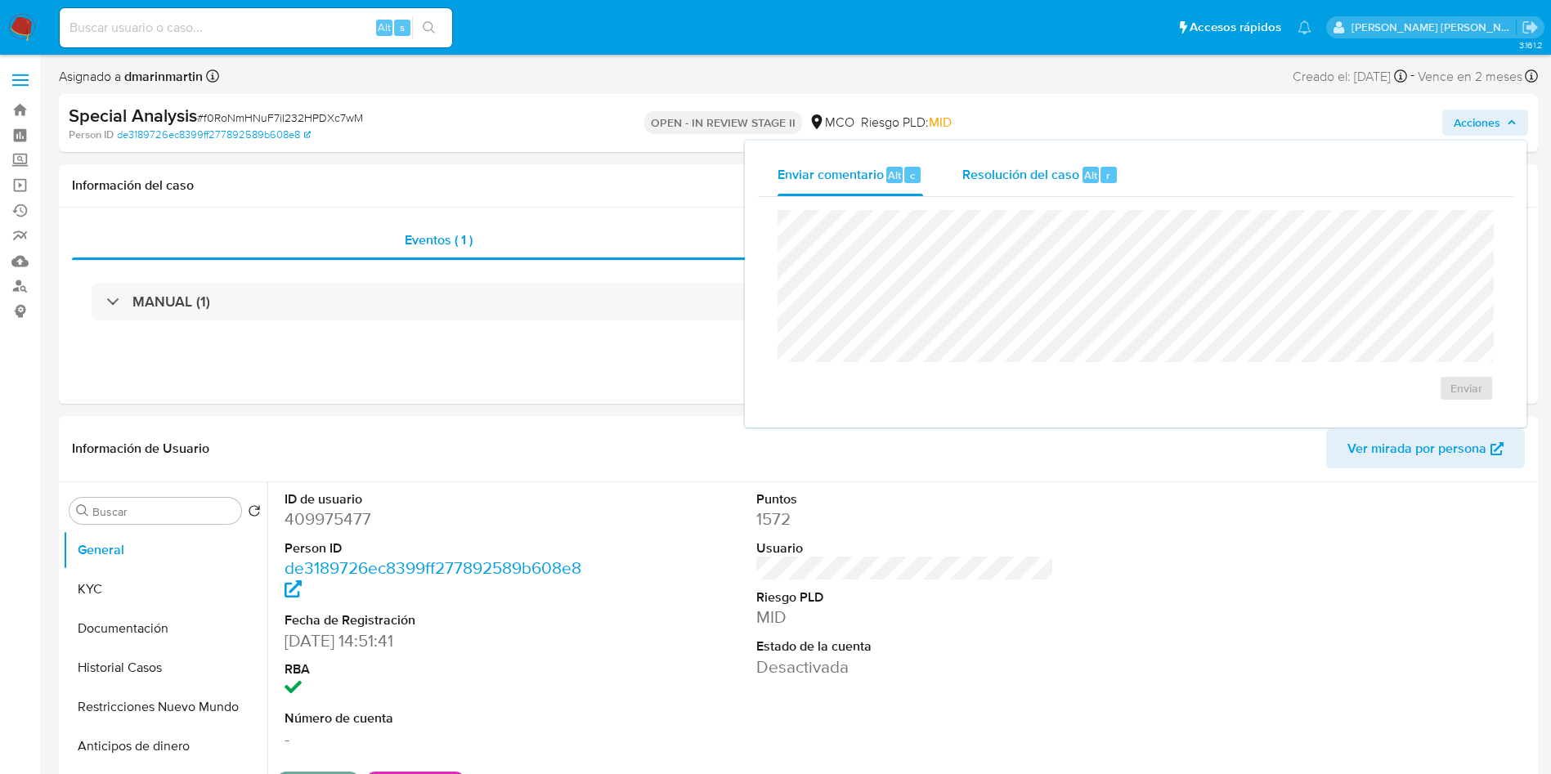
click at [988, 183] on span "Resolución del caso" at bounding box center [1021, 174] width 117 height 19
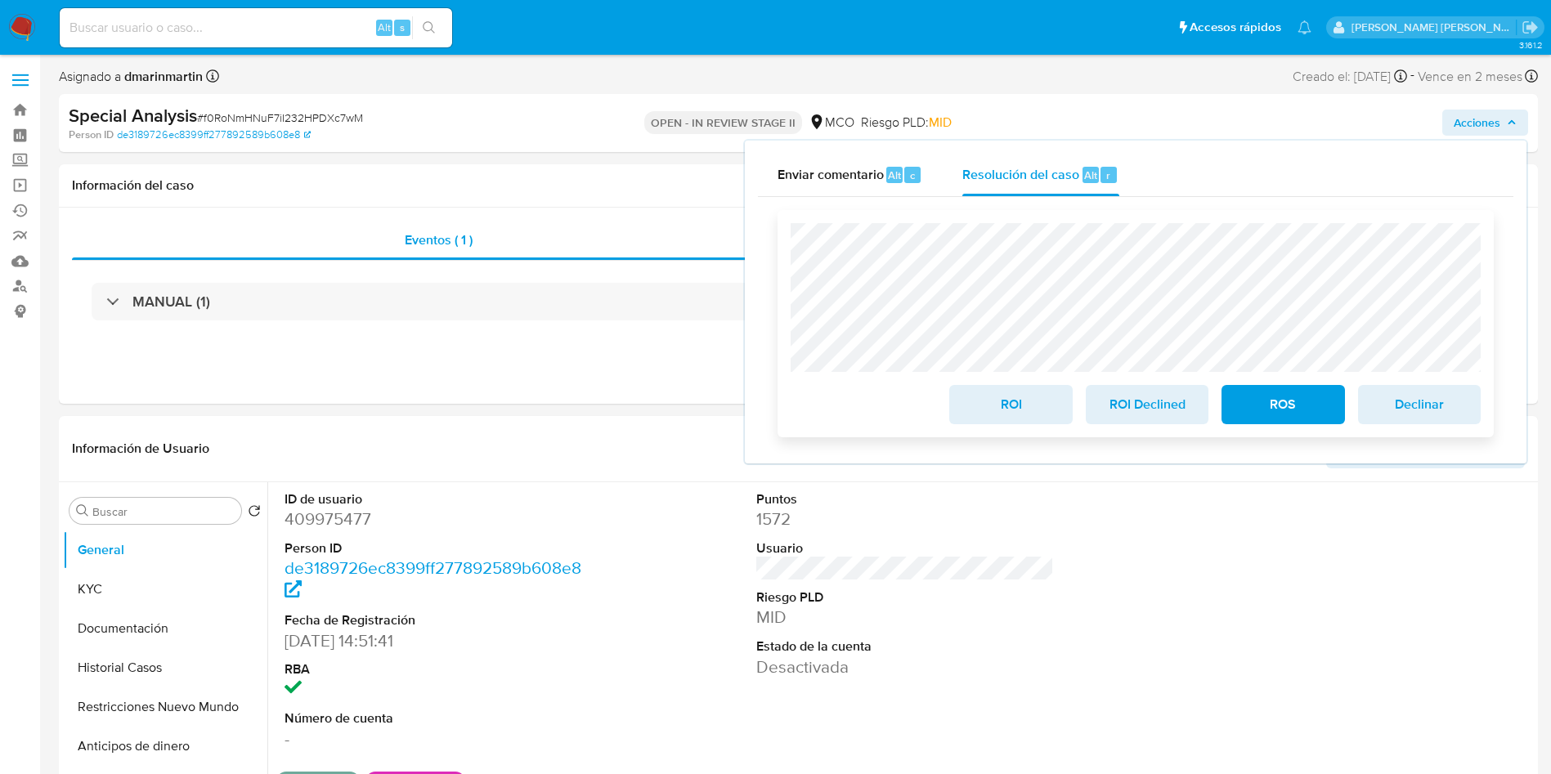
click at [1025, 406] on span "ROI" at bounding box center [1011, 405] width 80 height 36
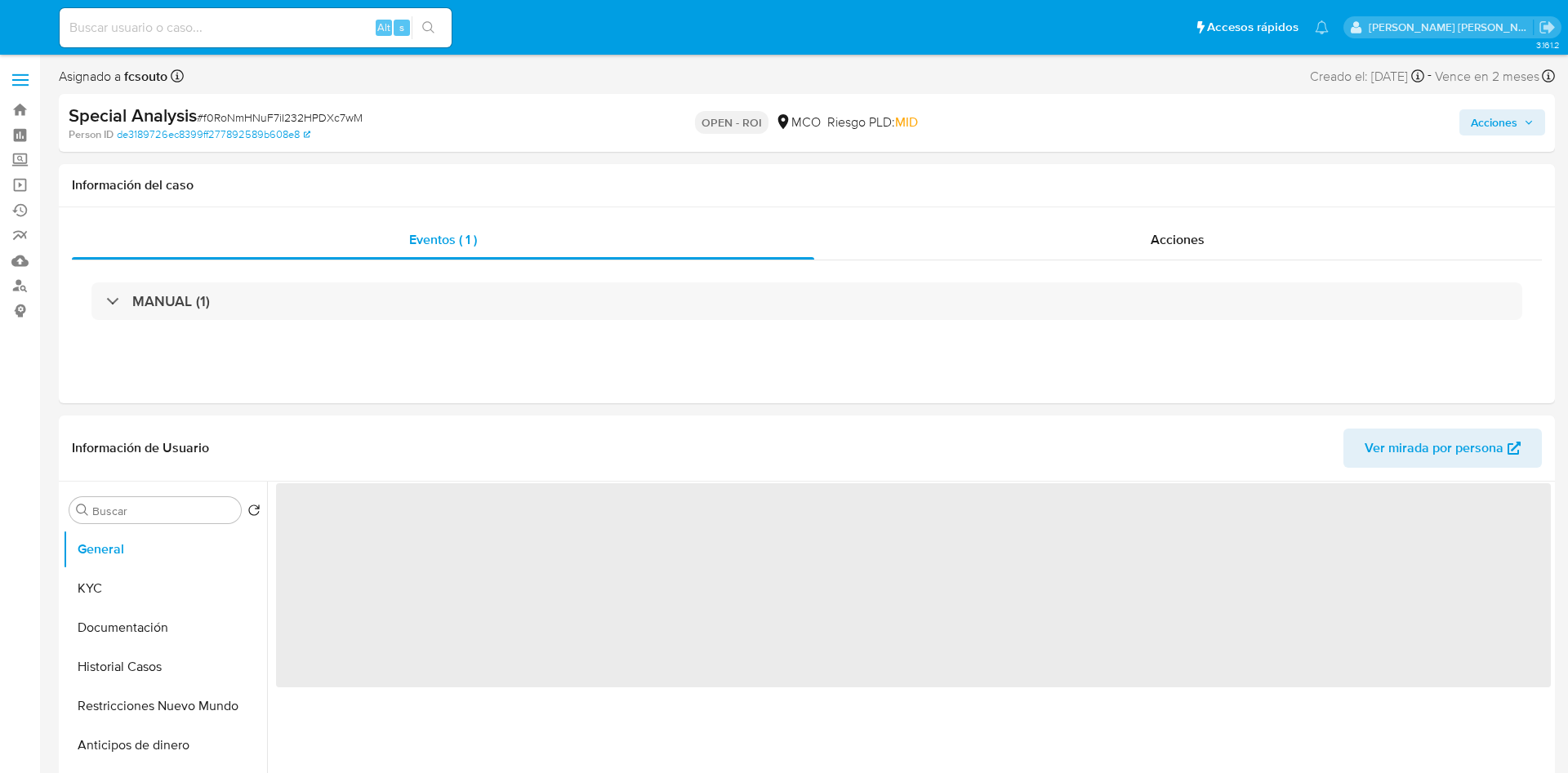
select select "10"
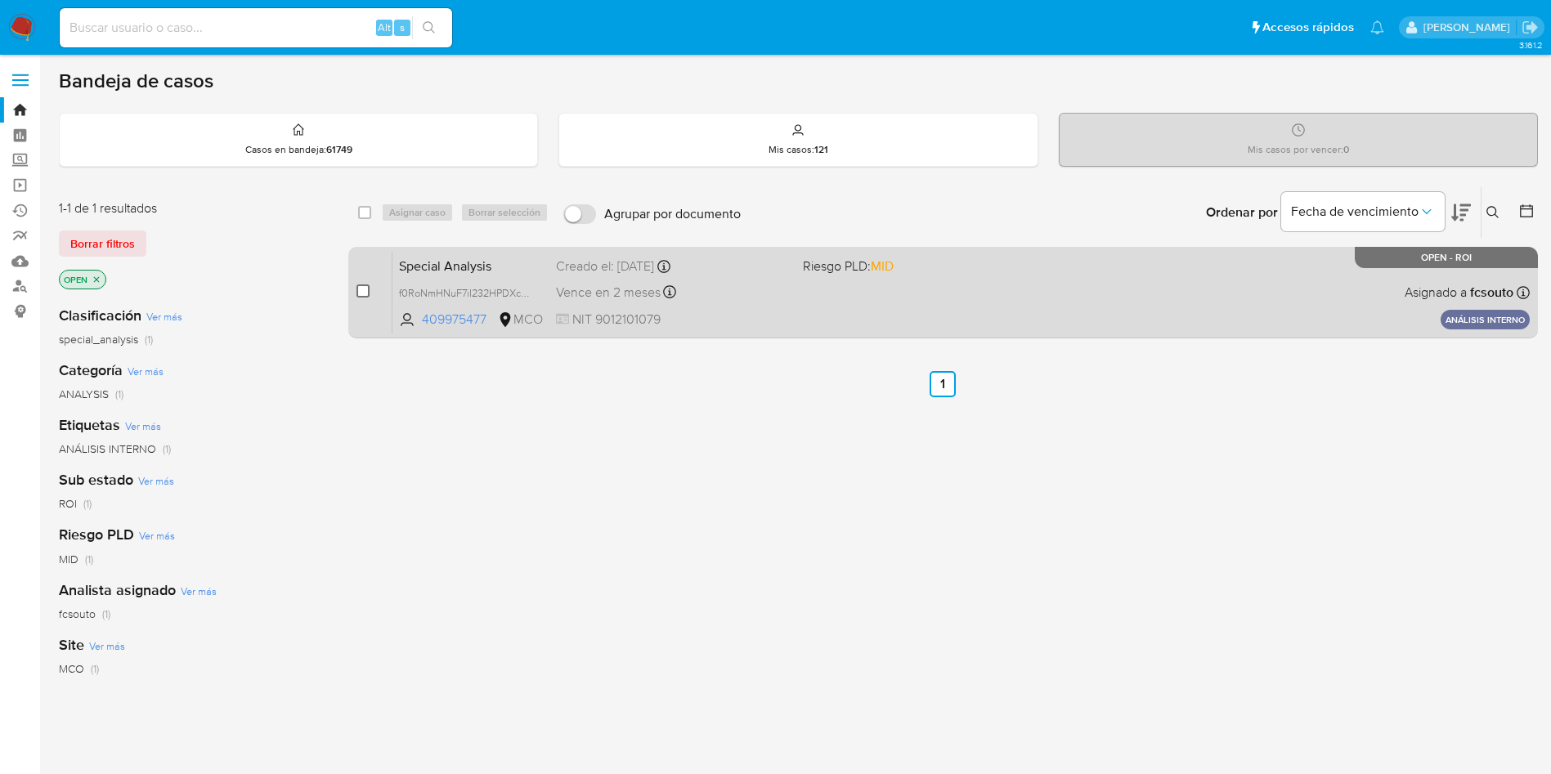
click at [361, 288] on input "checkbox" at bounding box center [363, 291] width 13 height 13
checkbox input "true"
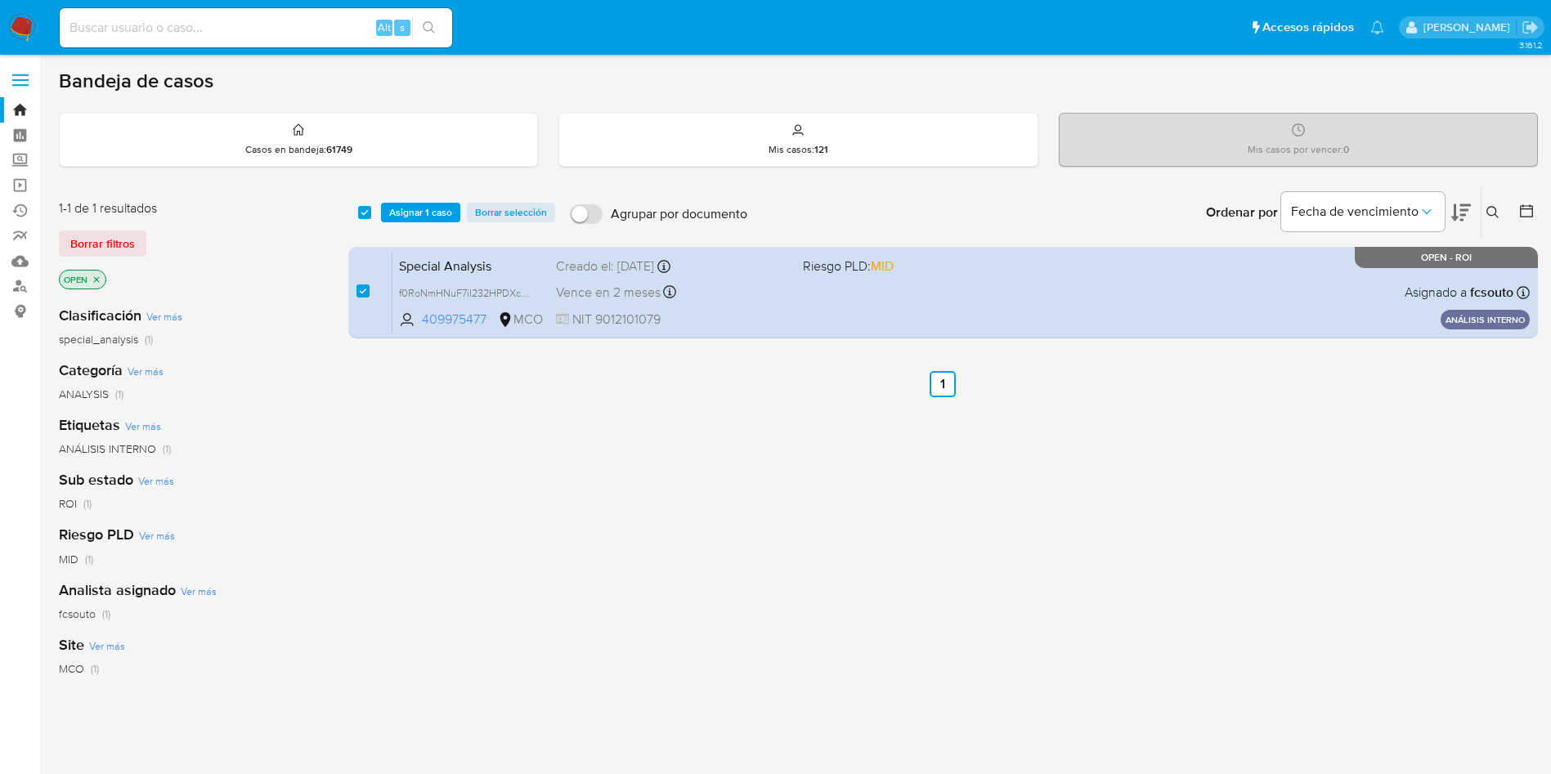
click at [583, 435] on div "select-all-cases-checkbox Asignar 1 caso Borrar selección Agrupar por documento…" at bounding box center [943, 556] width 1190 height 741
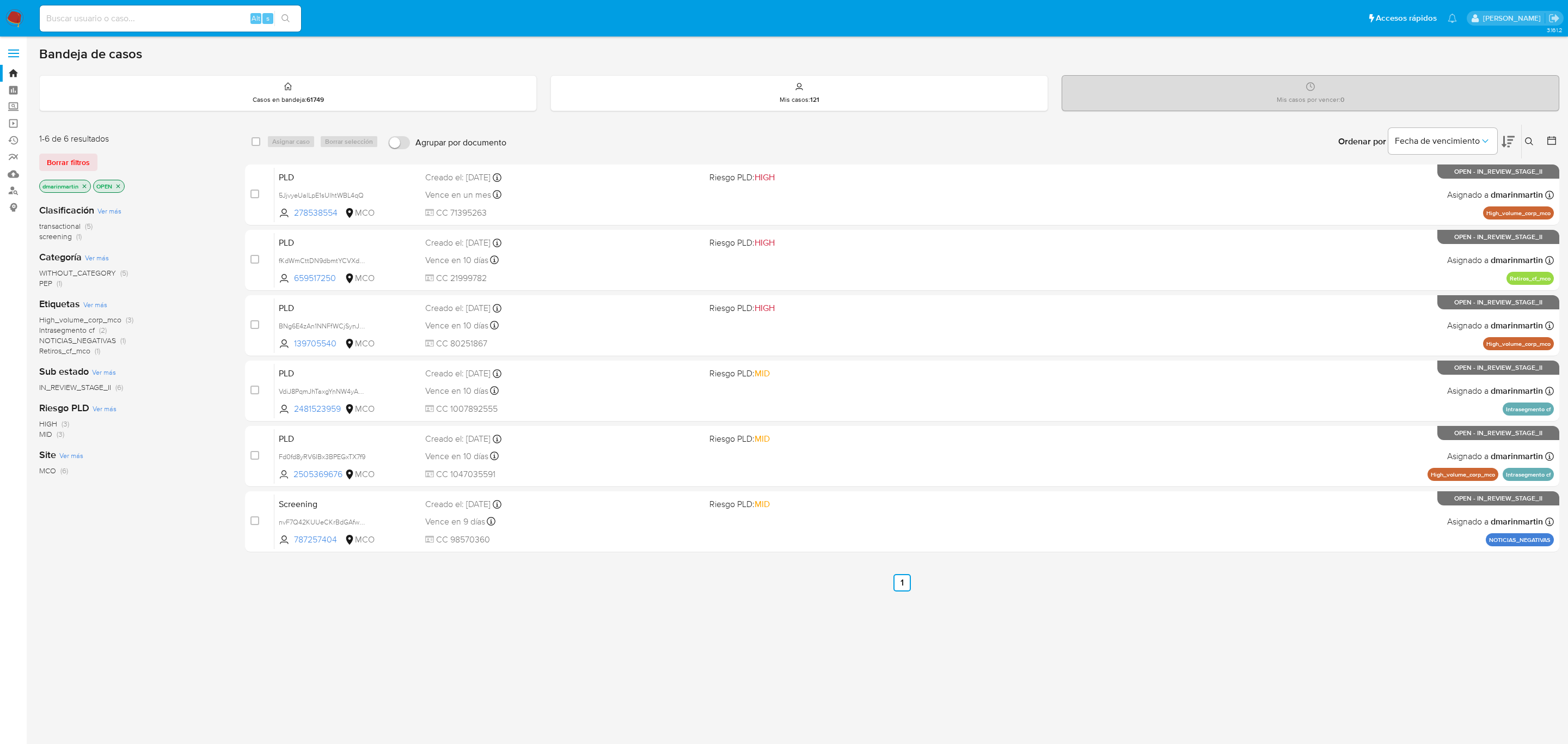
click at [748, 605] on div "select-all-cases-checkbox Asignar caso Borrar selección Agrupar por documento O…" at bounding box center [902, 370] width 1314 height 494
click at [1527, 137] on icon at bounding box center [1529, 141] width 9 height 9
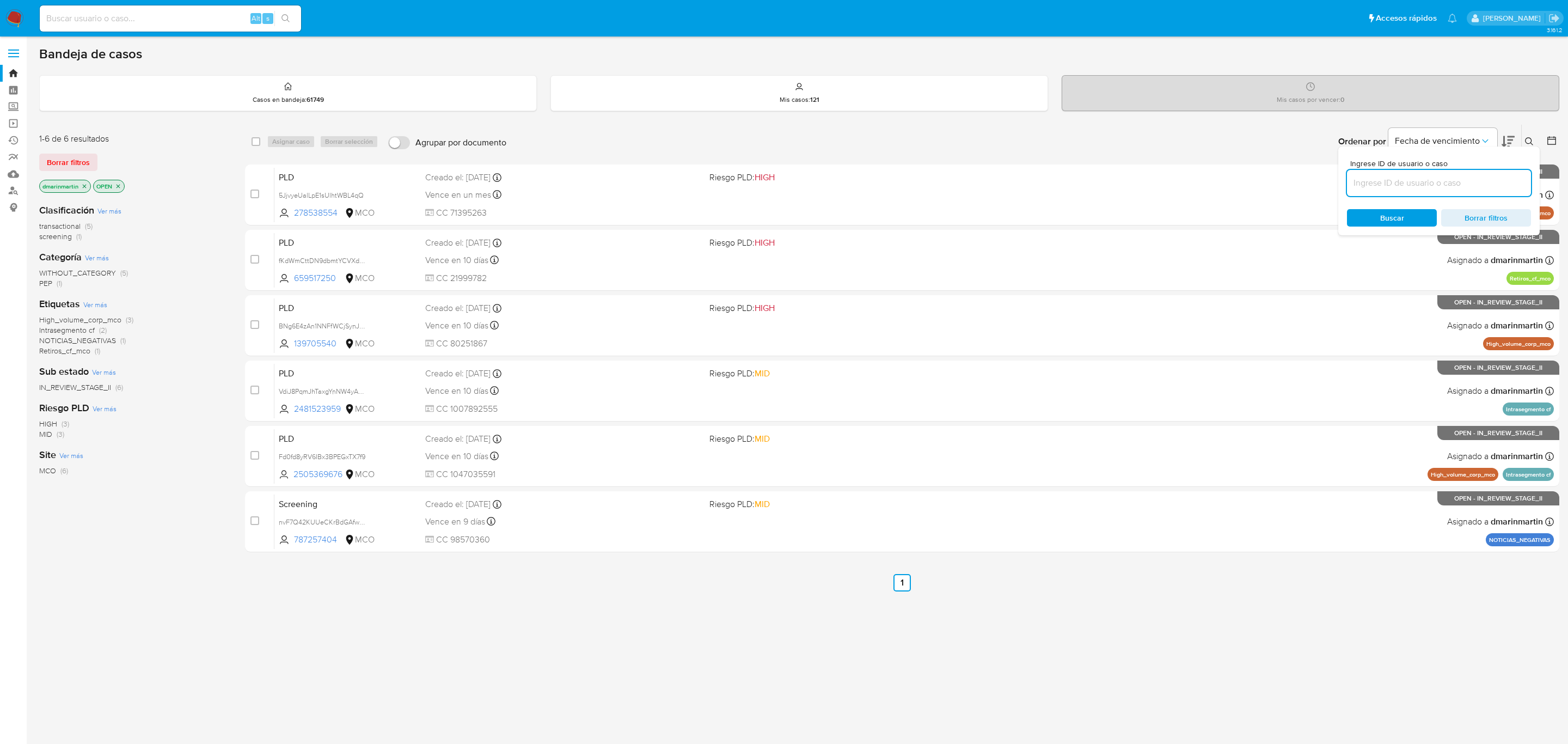
click at [1428, 181] on input at bounding box center [1439, 183] width 184 height 14
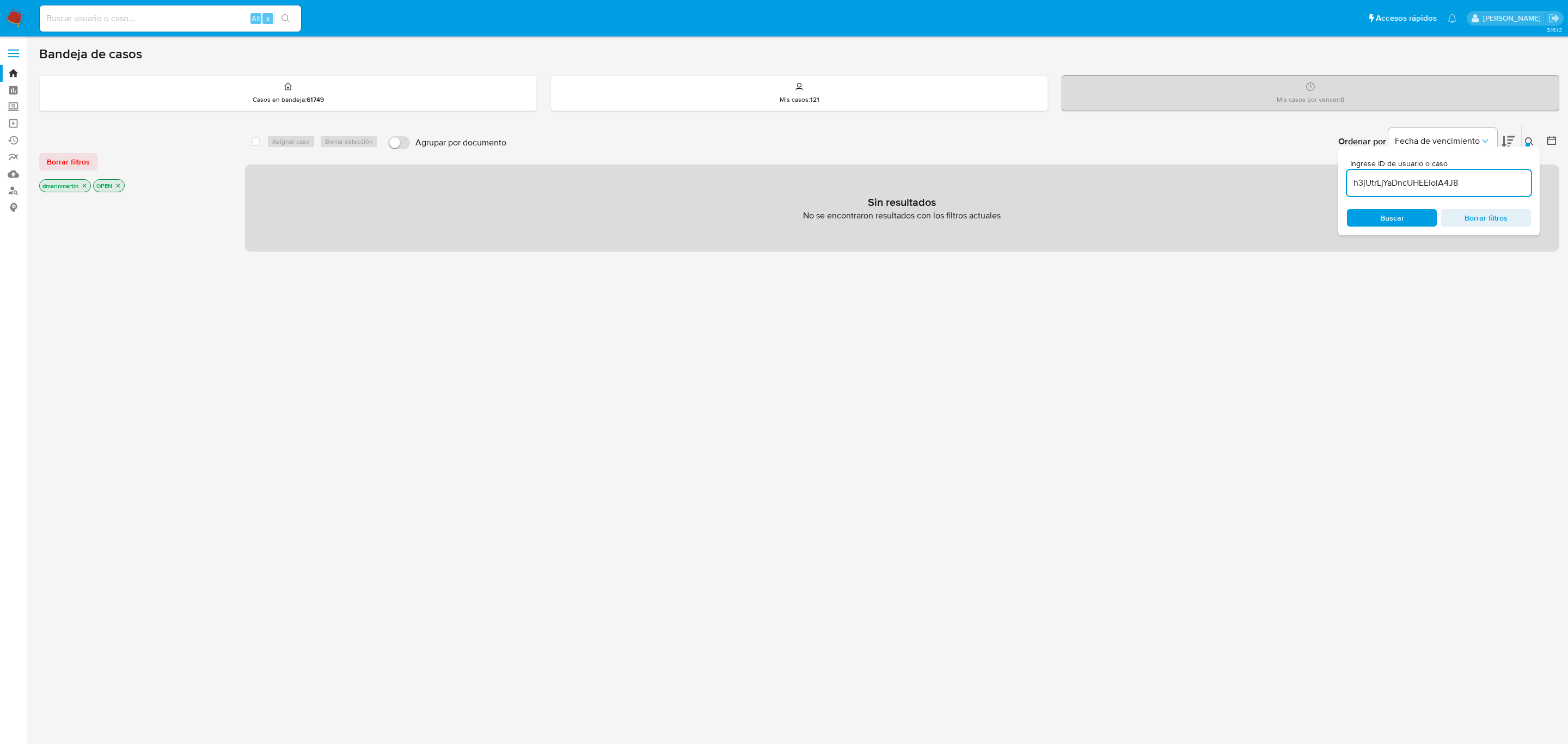
click at [82, 185] on icon "close-filter" at bounding box center [85, 186] width 7 height 7
click at [64, 186] on icon "close-filter" at bounding box center [65, 186] width 7 height 7
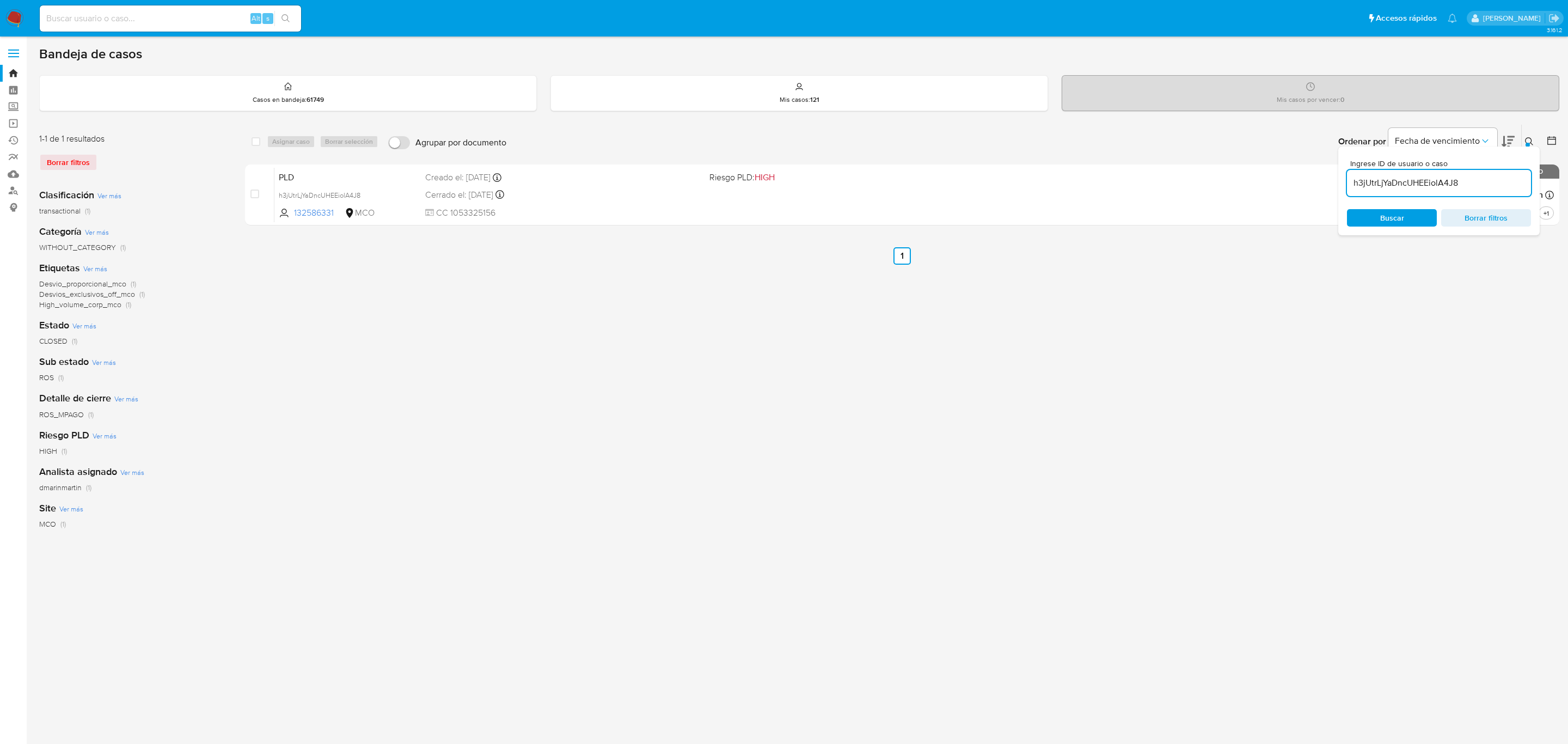
click at [1531, 141] on icon at bounding box center [1529, 141] width 9 height 9
click at [1534, 144] on icon at bounding box center [1529, 141] width 9 height 9
click at [1412, 180] on input "h3jUtrLjYaDncUHEEiolA4J8" at bounding box center [1439, 183] width 184 height 14
type input "fKdWmCttDN9dbmtYCVXd2Z9Q"
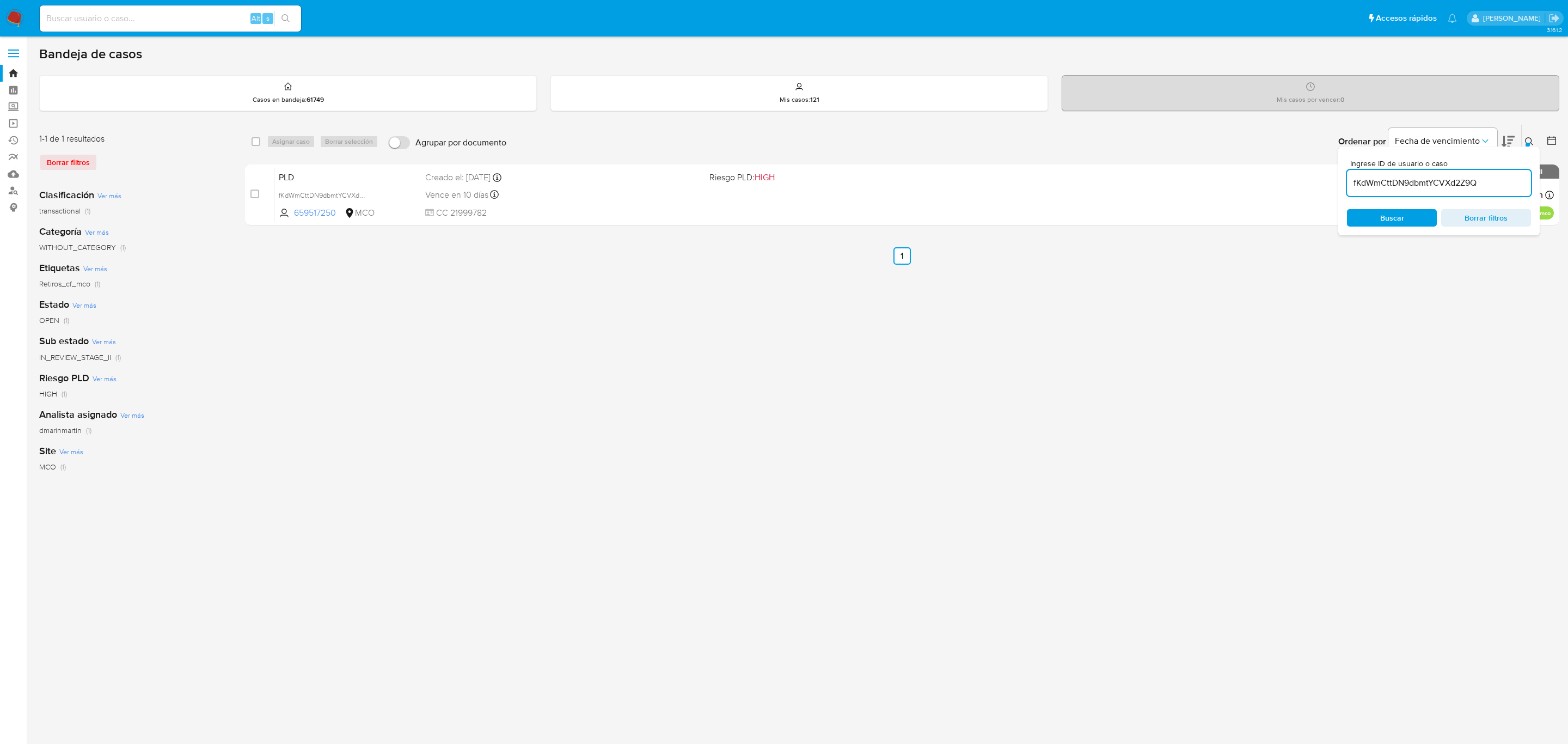
click at [1529, 139] on icon at bounding box center [1529, 141] width 9 height 9
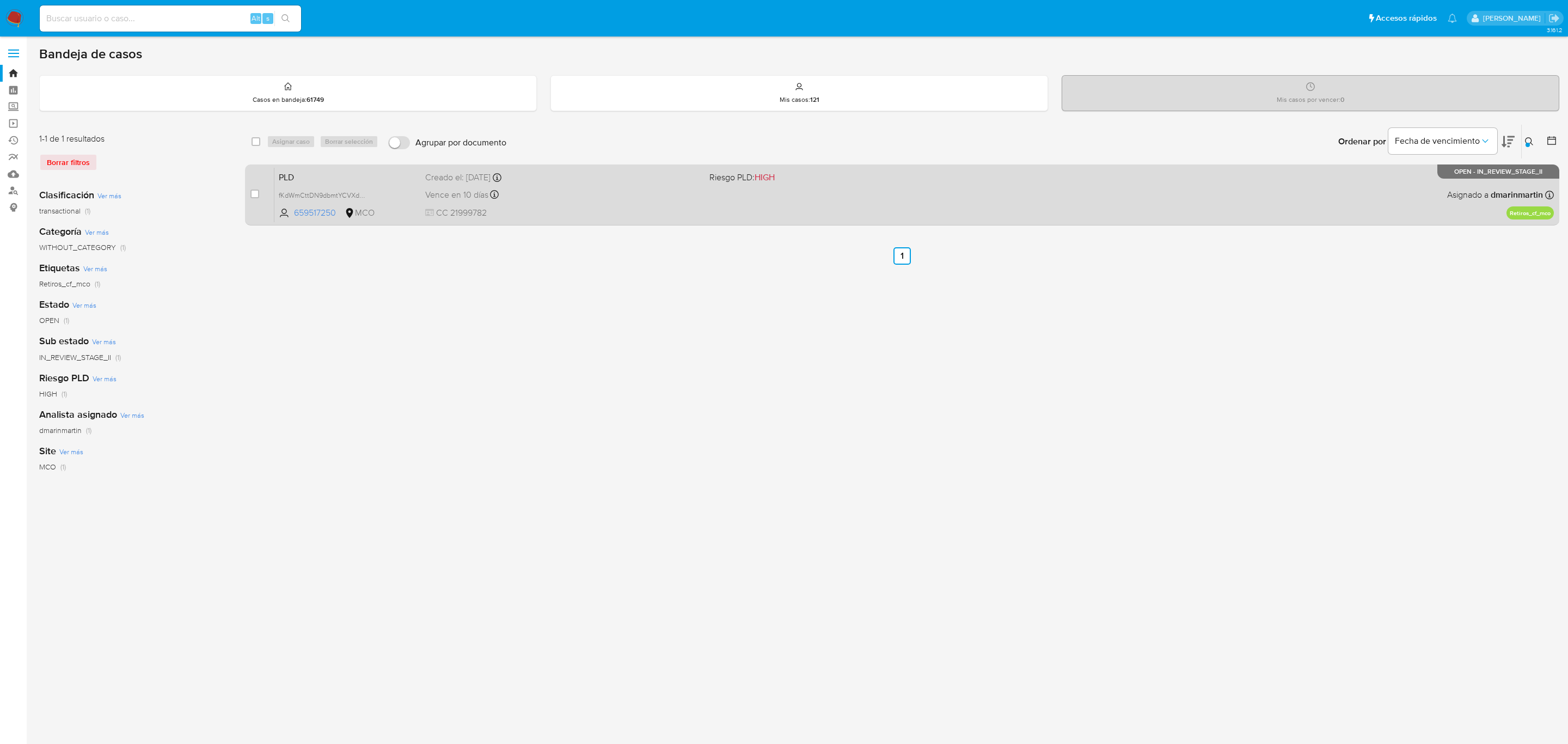
click at [587, 216] on span "CC 21999782" at bounding box center [563, 213] width 276 height 12
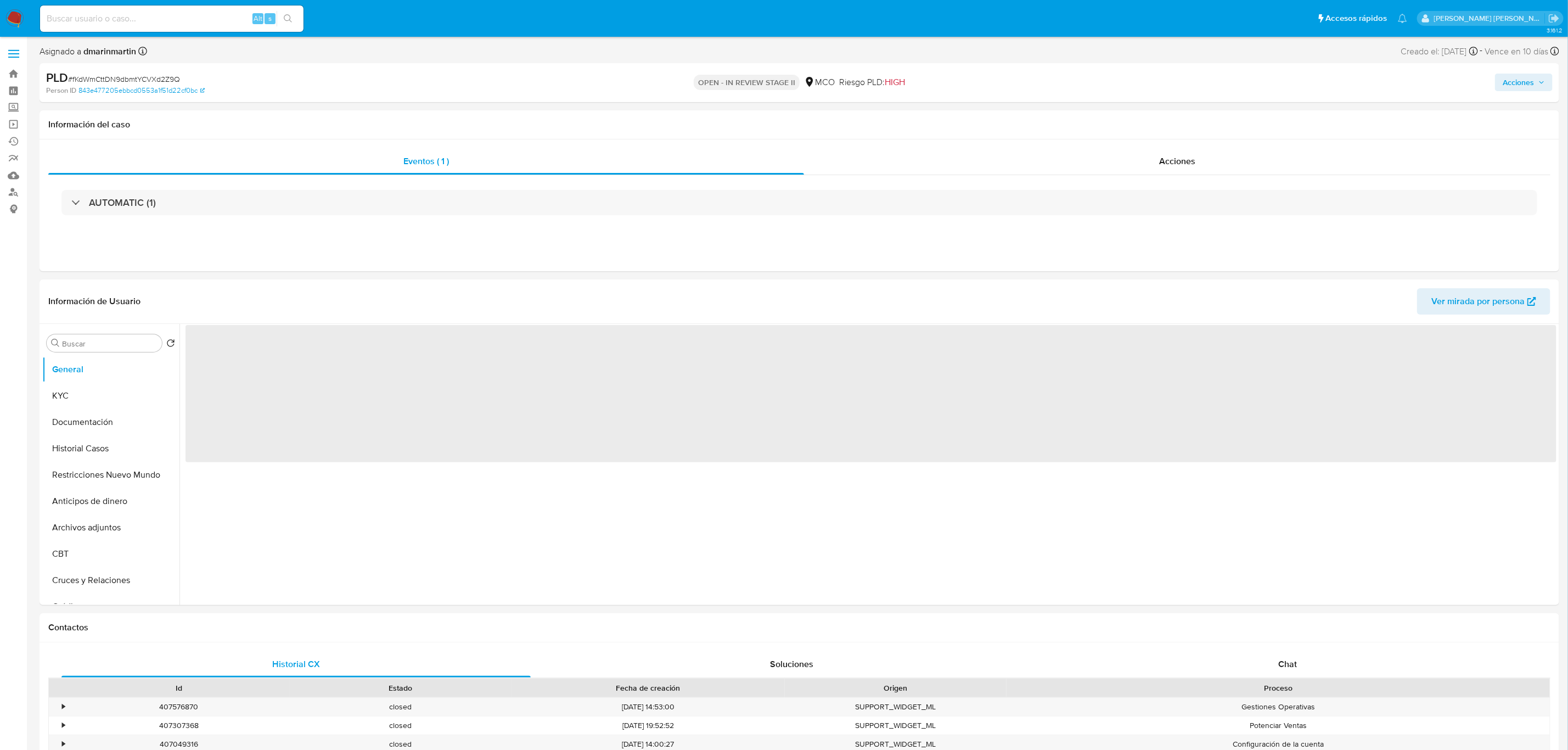
select select "10"
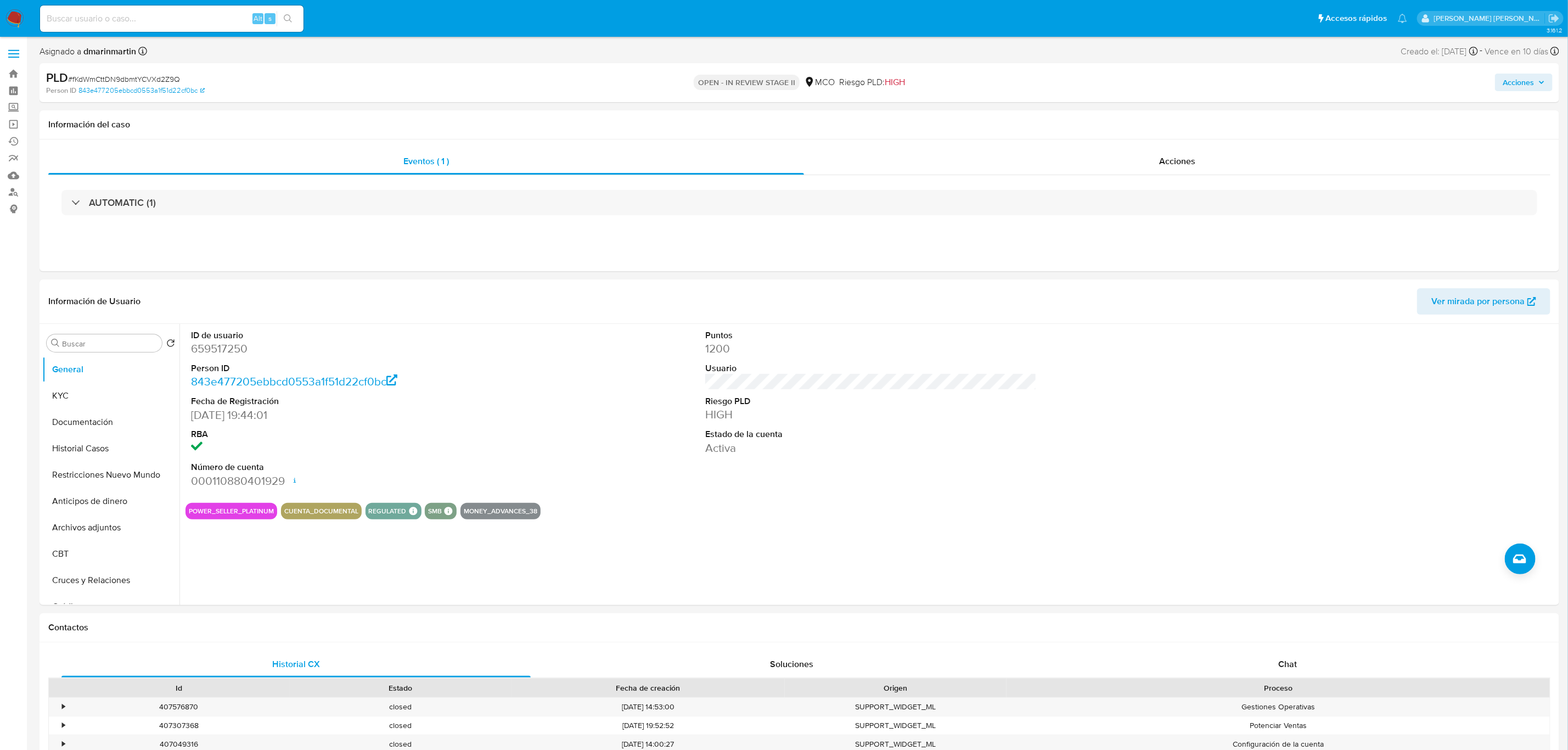
click at [1514, 80] on span "Acciones" at bounding box center [1518, 83] width 32 height 17
click at [1219, 119] on span "Resolución del caso" at bounding box center [1212, 117] width 79 height 13
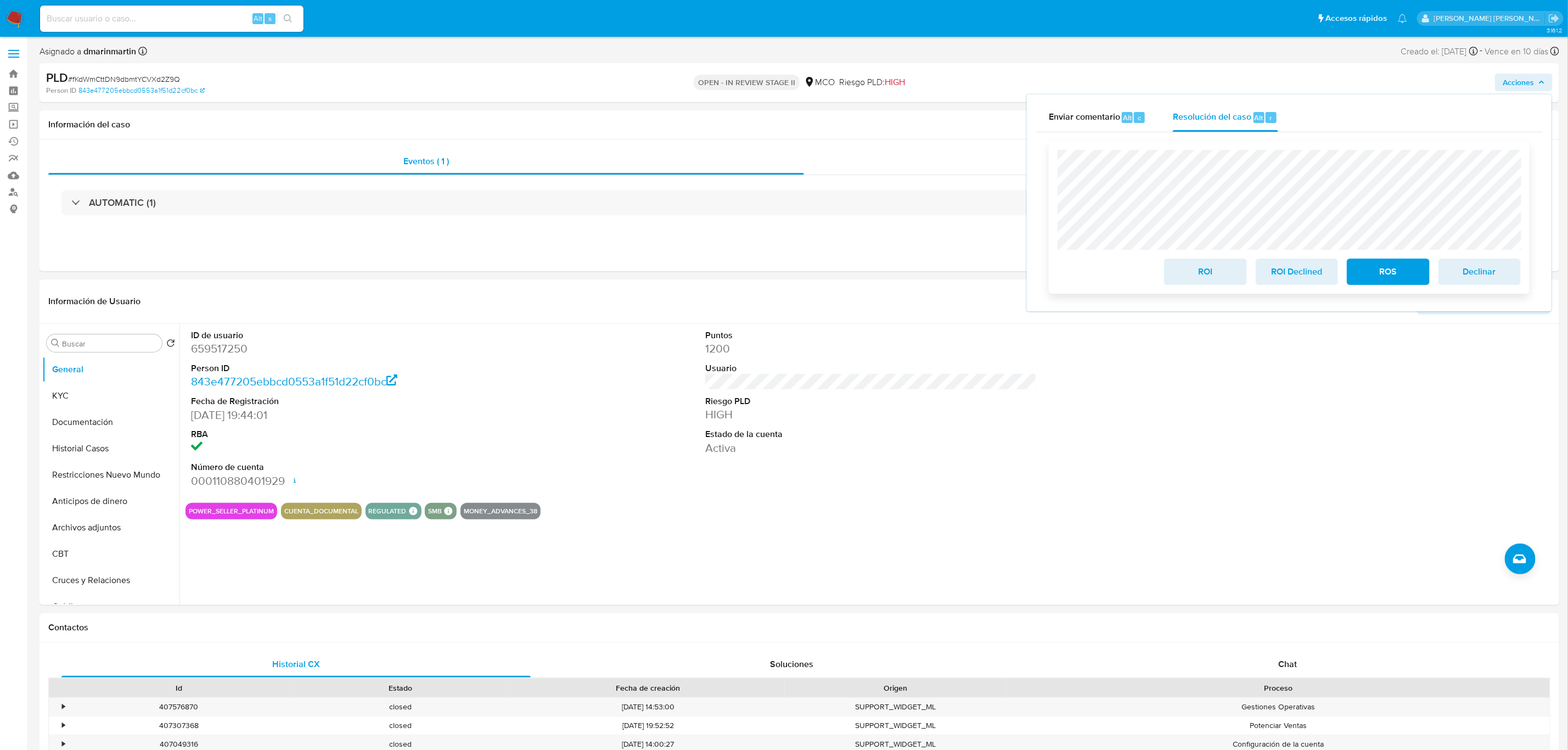
click at [1212, 276] on span "ROI" at bounding box center [1206, 272] width 54 height 24
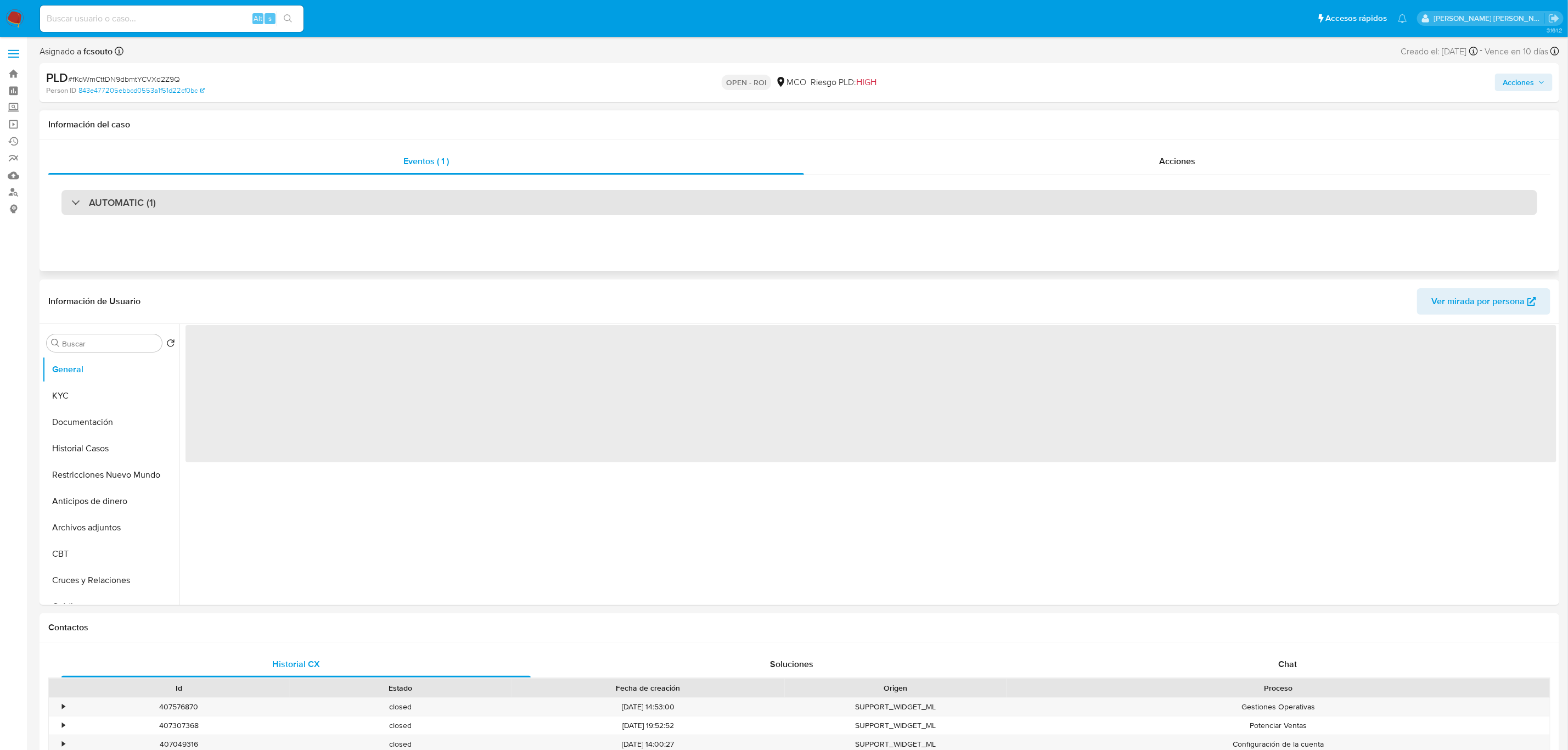
select select "10"
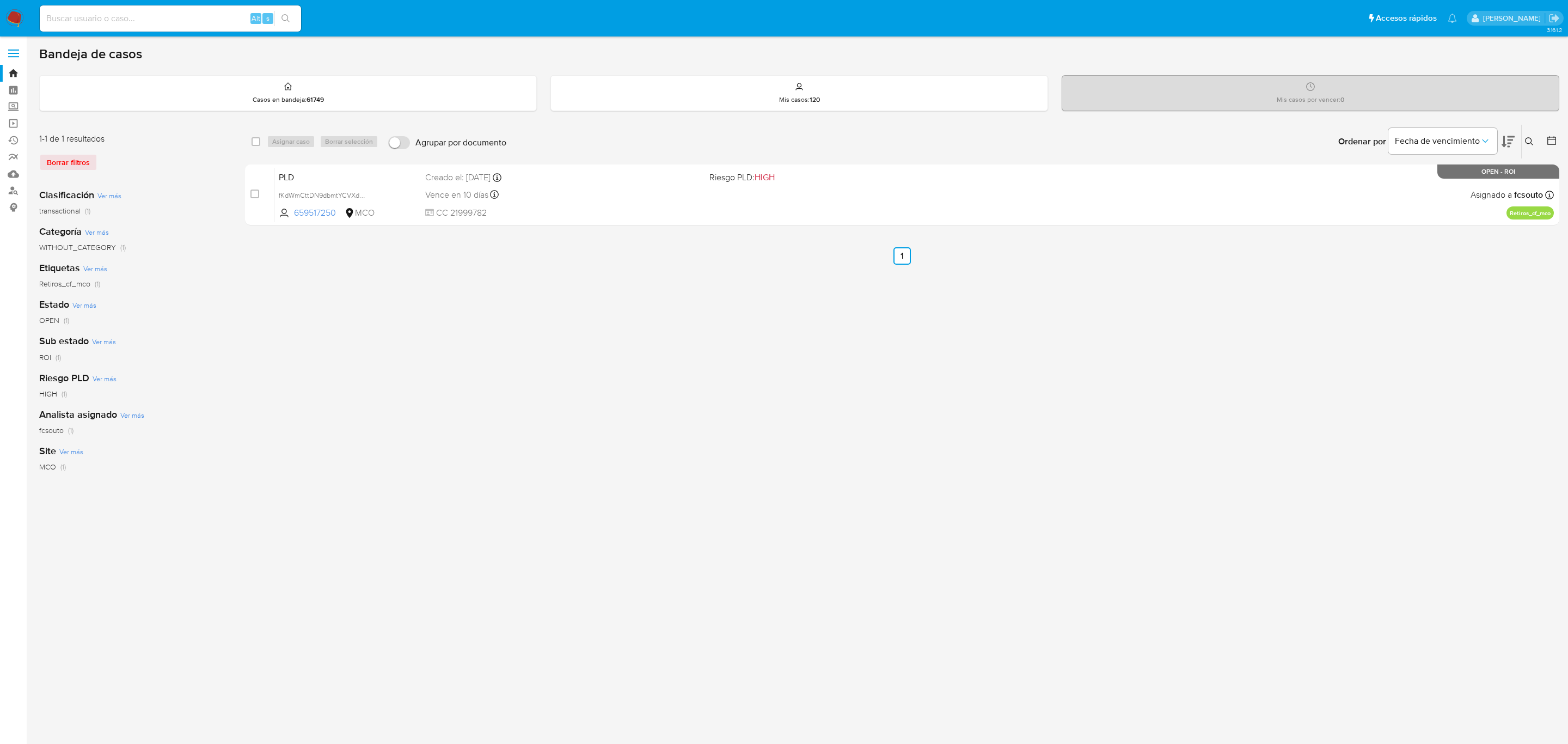
click at [1529, 139] on icon at bounding box center [1529, 141] width 9 height 9
click at [1403, 184] on input at bounding box center [1439, 183] width 184 height 14
click at [1529, 139] on icon at bounding box center [1529, 141] width 9 height 9
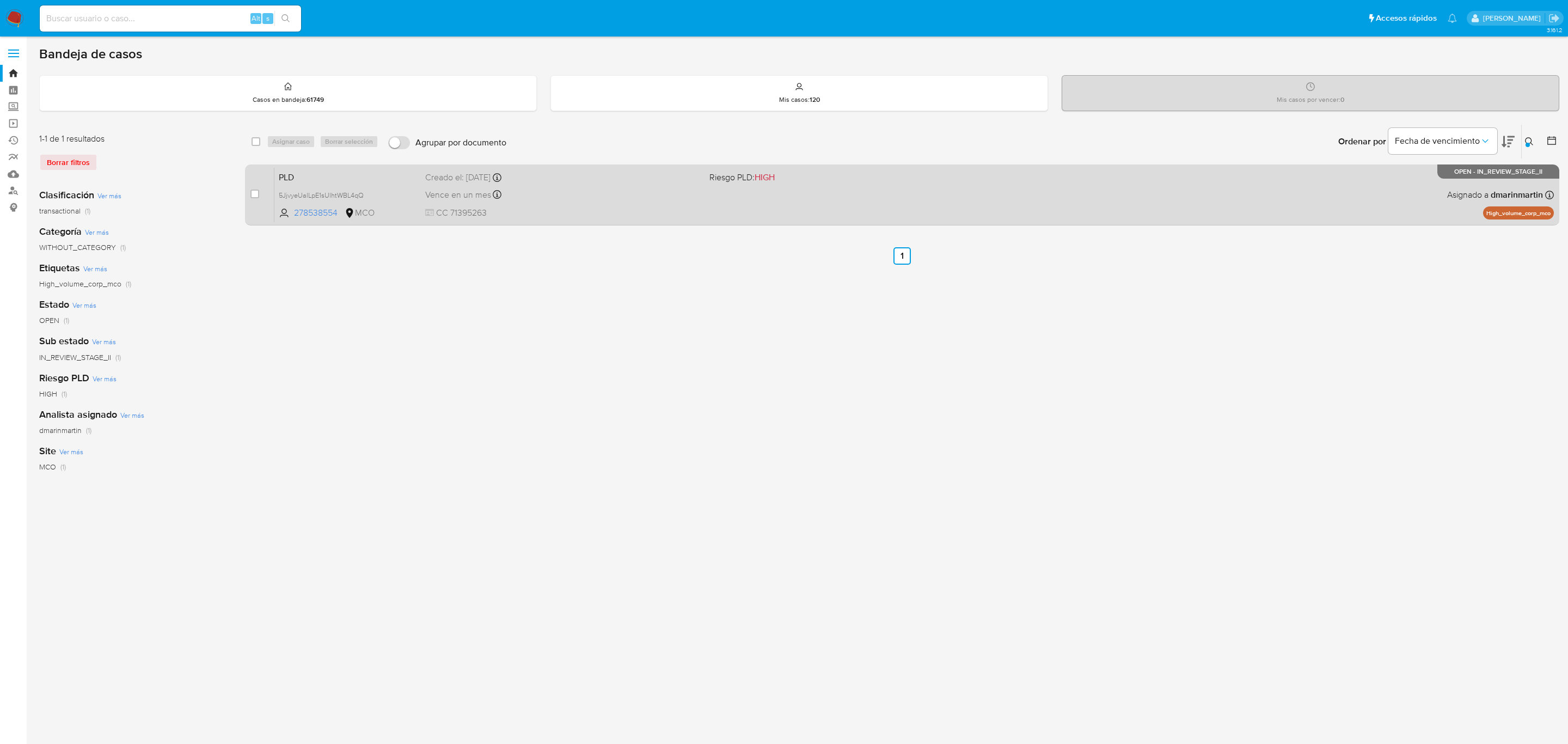
click at [698, 198] on div "Vence en un mes Vence el [DATE] 05:08:01" at bounding box center [563, 194] width 276 height 15
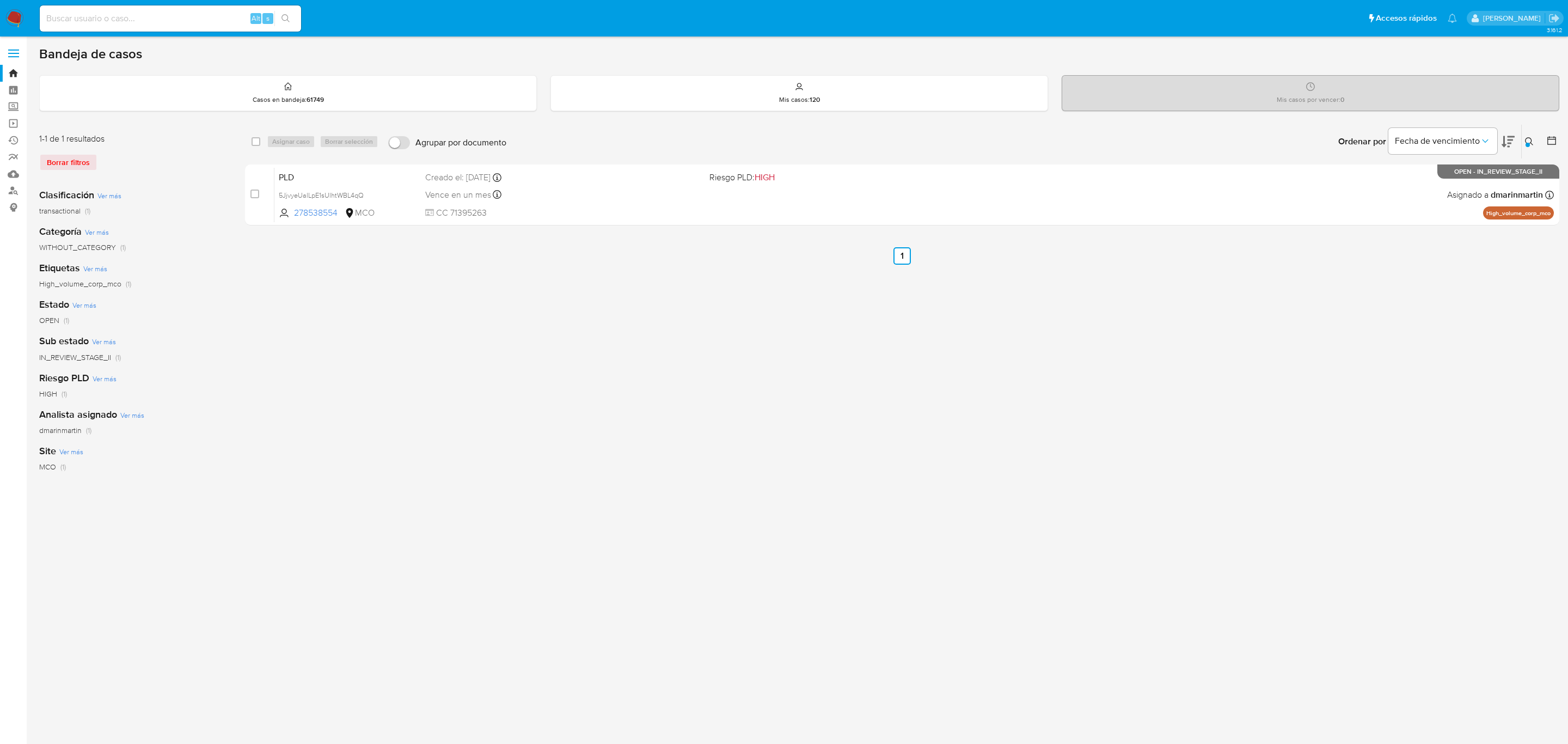
click at [1523, 144] on button at bounding box center [1531, 142] width 18 height 13
click at [1407, 181] on input "5JjvyeUalLpE1sUlhtWBL4qQ" at bounding box center [1439, 183] width 184 height 14
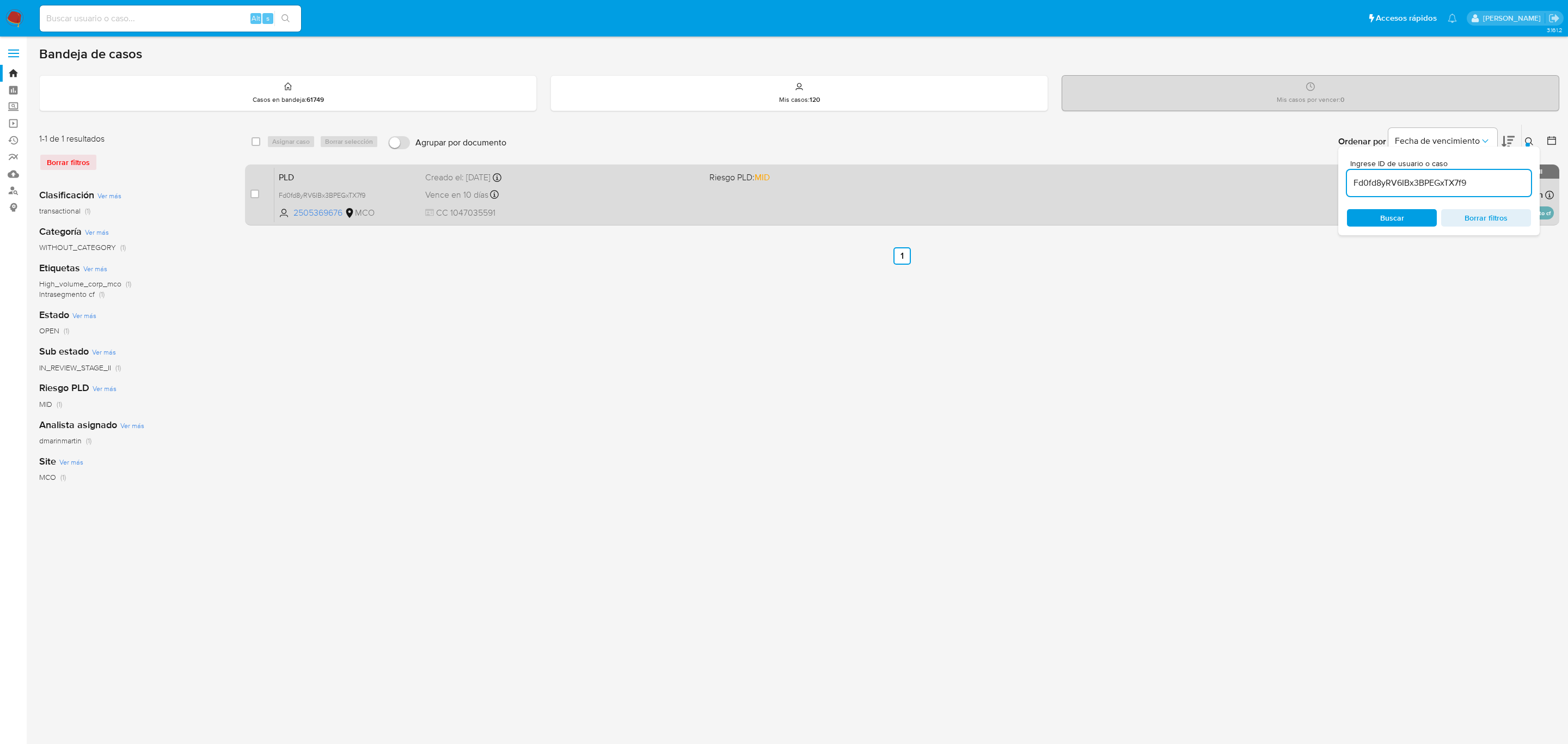
click at [615, 207] on span "CC 1047035591" at bounding box center [563, 213] width 276 height 12
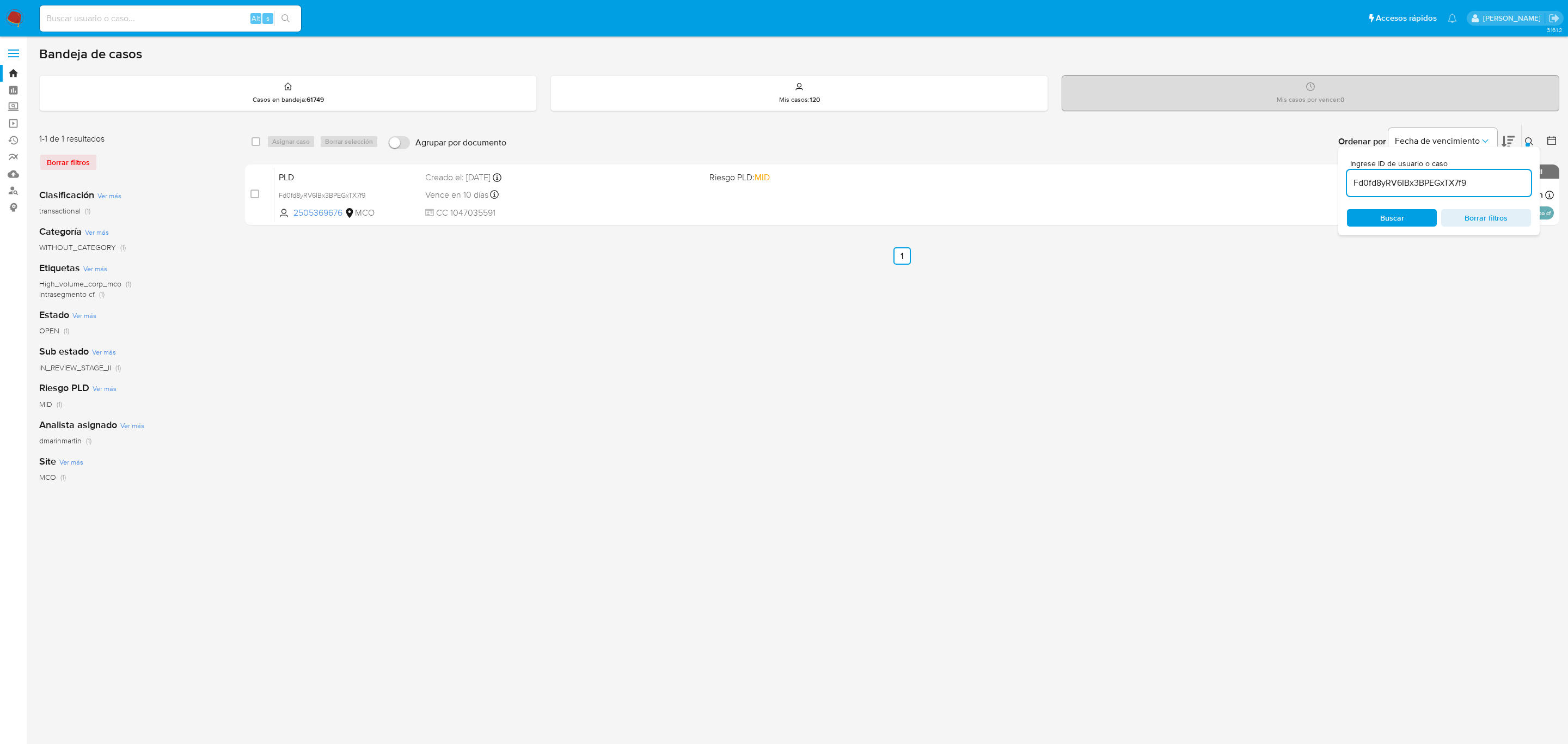
click at [748, 372] on div "select-all-cases-checkbox Asignar caso Borrar selección Agrupar por documento O…" at bounding box center [902, 363] width 1314 height 478
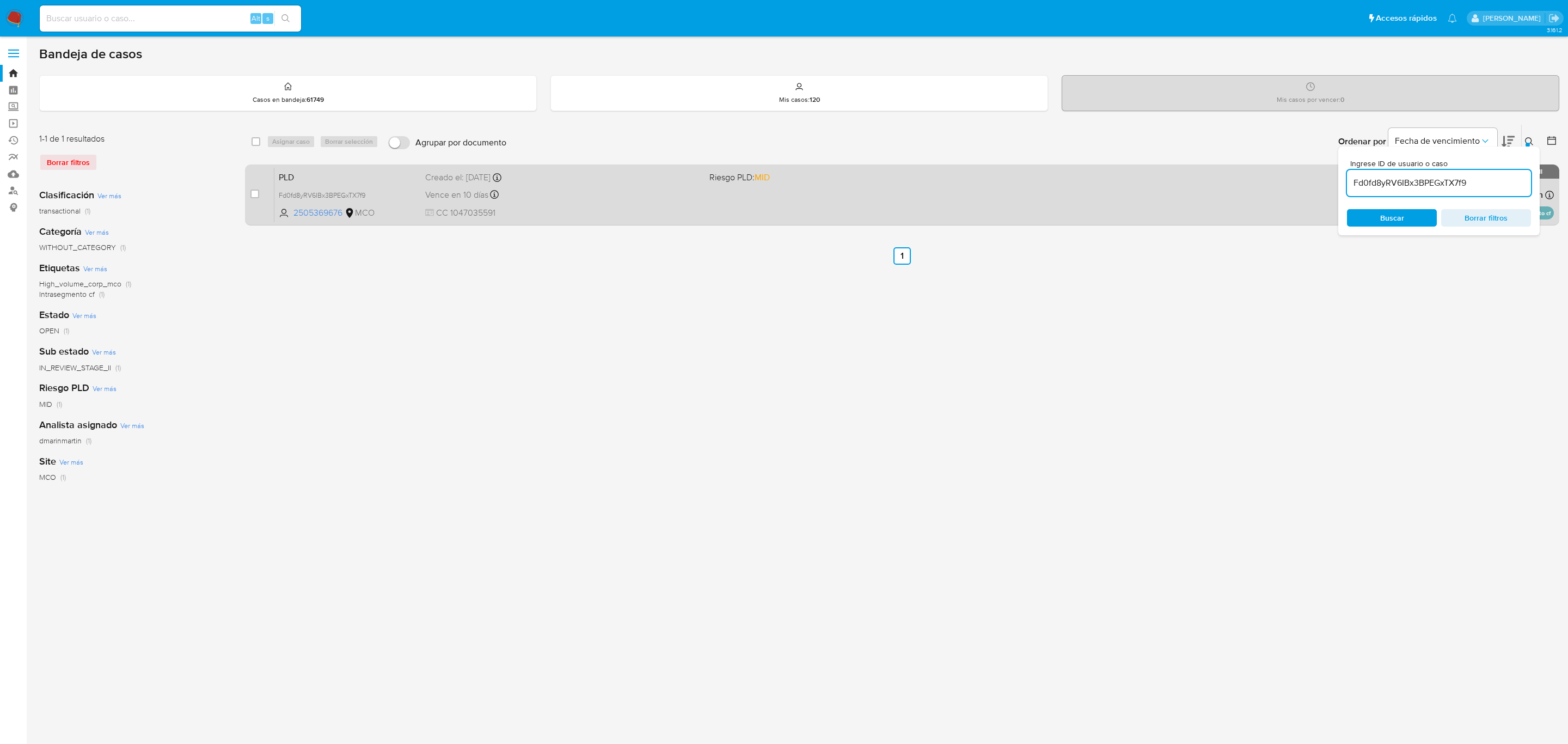
click at [631, 212] on span "CC 1047035591" at bounding box center [563, 213] width 276 height 12
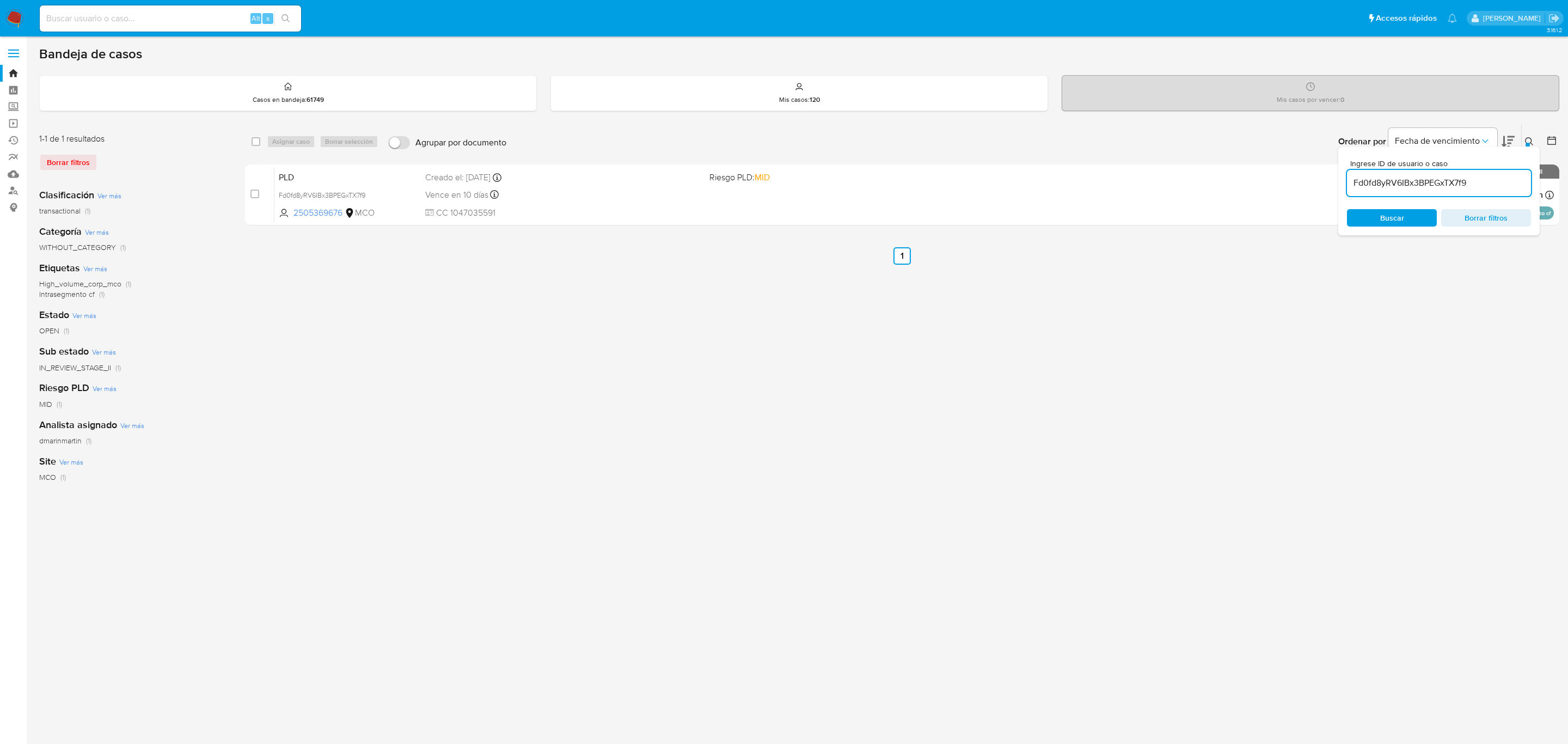
click at [1477, 185] on input "Fd0fd8yRV6IBx3BPEGxTX7f9" at bounding box center [1439, 183] width 184 height 14
paste input "VdiJ8PqmJhTaxgYnNW4yAstW"
type input "VdiJ8PqmJhTaxgYnNW4yAstW"
click at [1531, 137] on icon at bounding box center [1529, 141] width 9 height 9
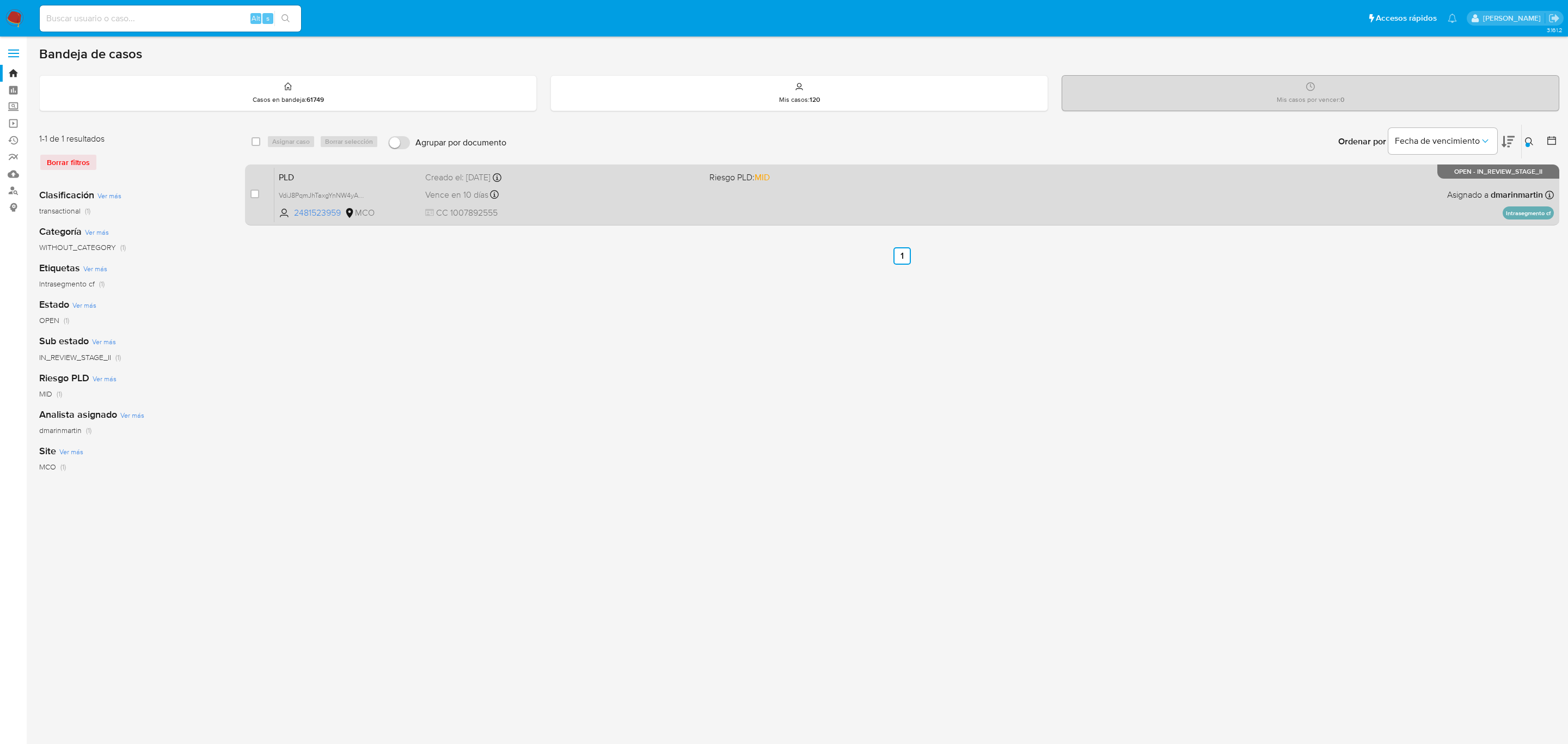
click at [827, 179] on span "Riesgo PLD: MID" at bounding box center [848, 176] width 276 height 14
click at [838, 203] on div "PLD VdiJ8PqmJhTaxgYnNW4yAstW 2481523959 MCO Riesgo PLD: MID Creado el: 12/07/20…" at bounding box center [914, 194] width 1280 height 55
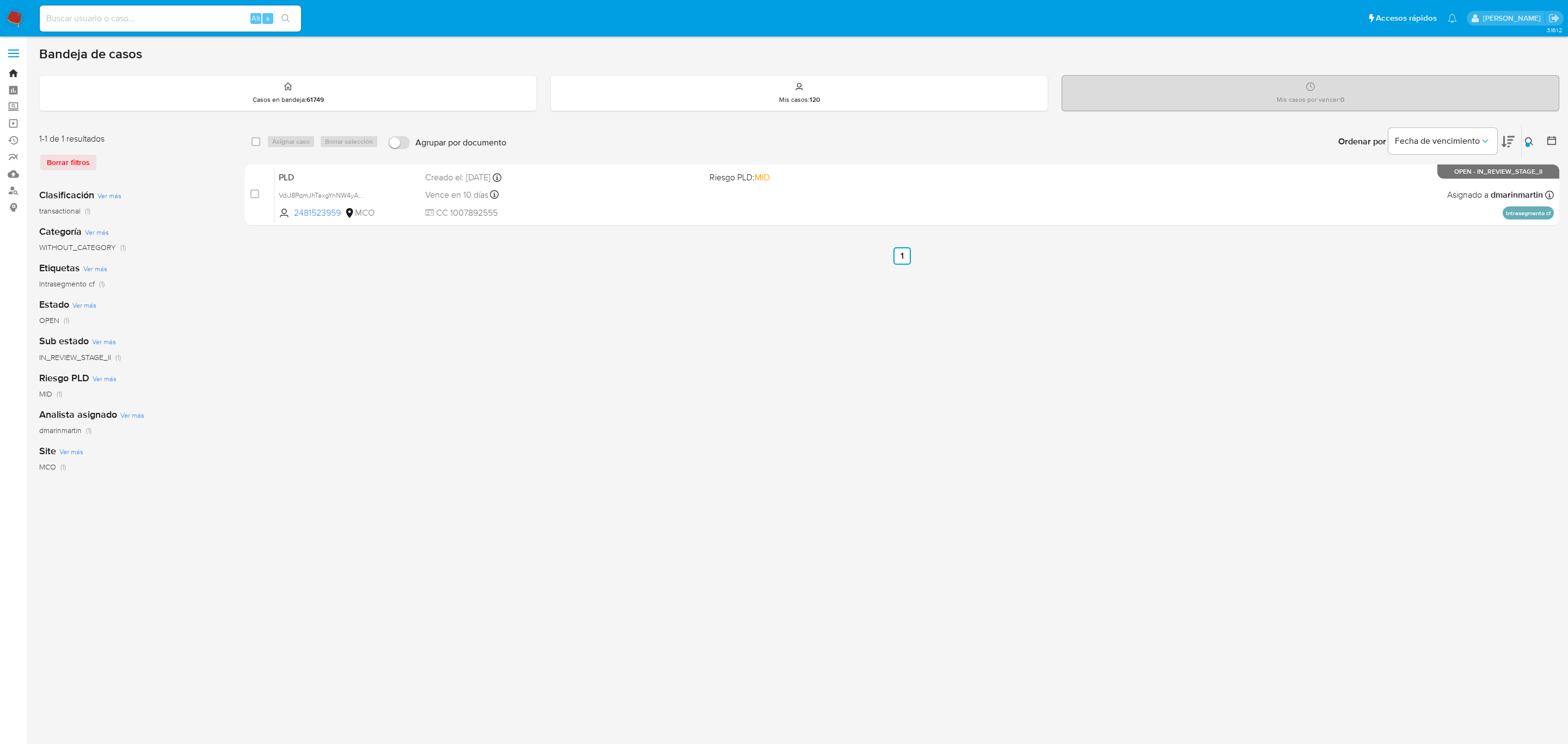
click at [12, 74] on link "Bandeja" at bounding box center [65, 73] width 130 height 17
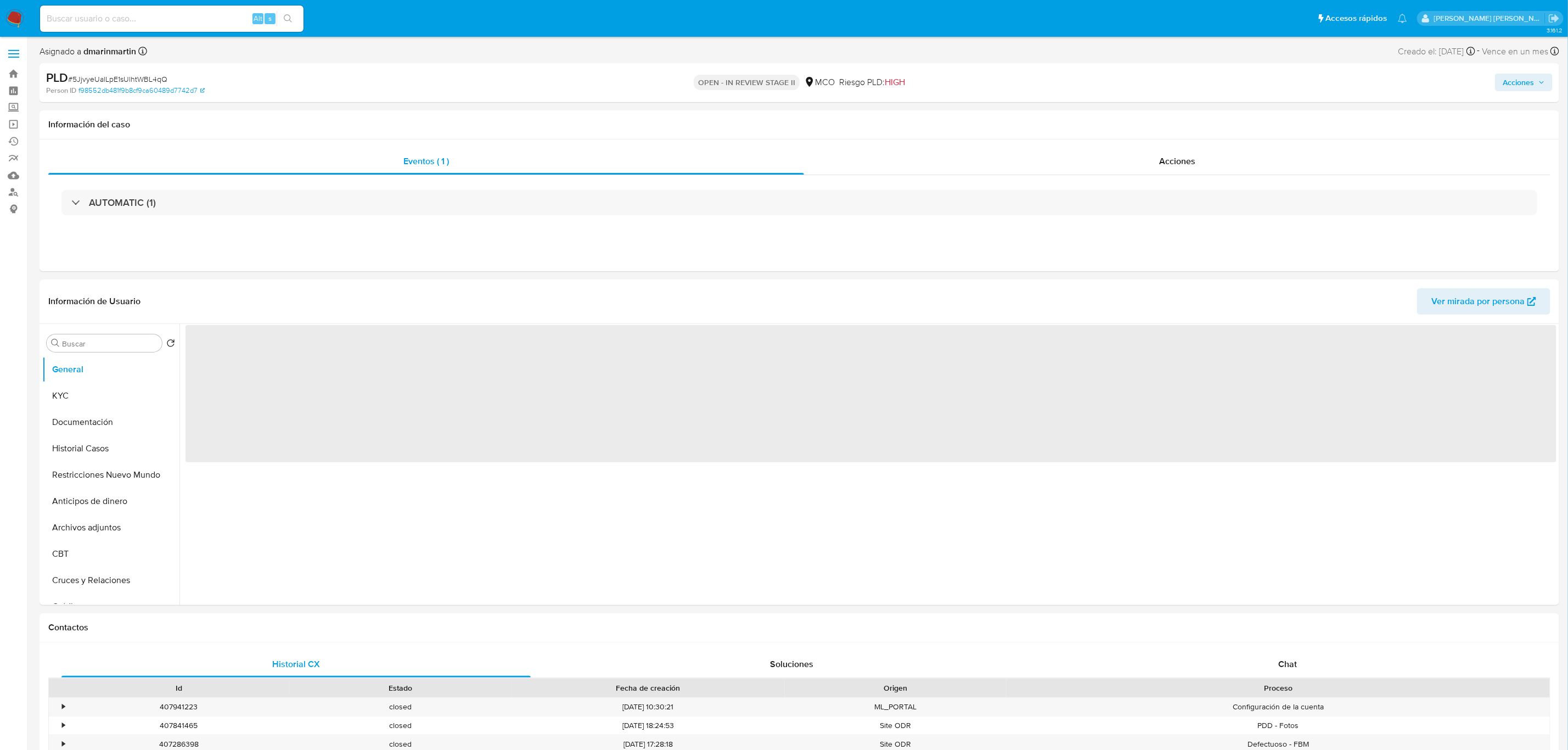
select select "10"
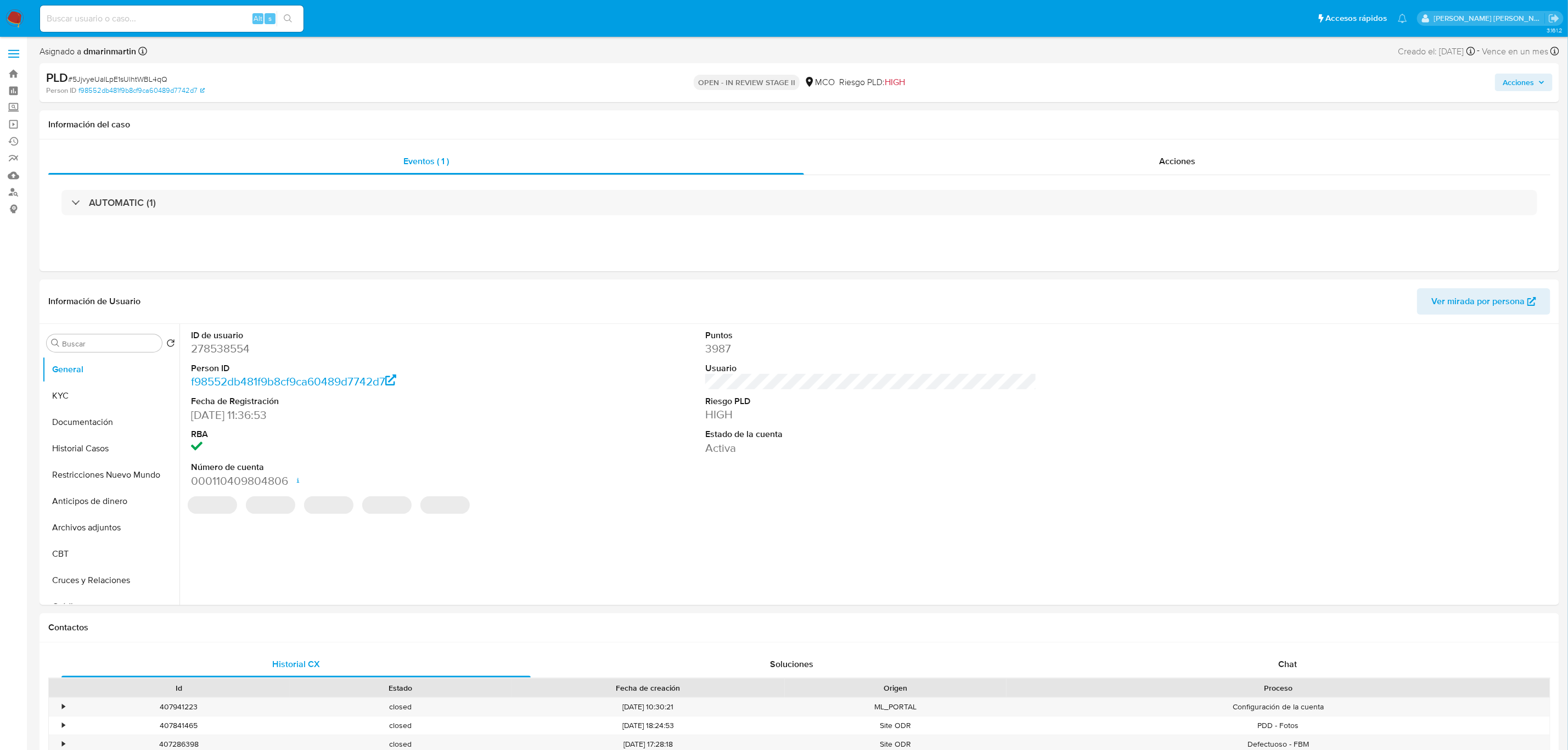
click at [1500, 81] on button "Acciones" at bounding box center [1524, 83] width 58 height 17
click at [1191, 119] on span "Resolución del caso" at bounding box center [1212, 117] width 79 height 13
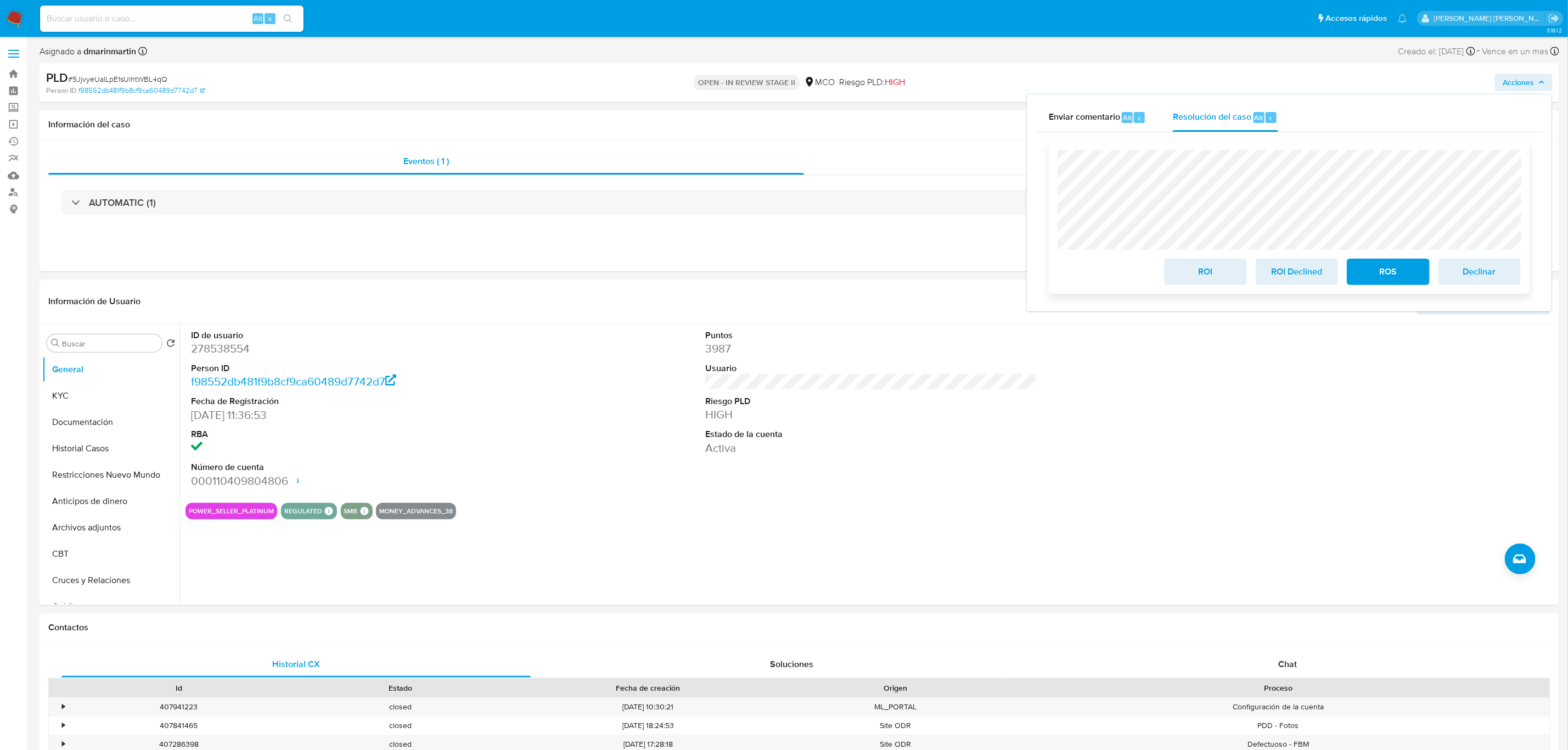
click at [1219, 279] on span "ROI" at bounding box center [1206, 272] width 54 height 24
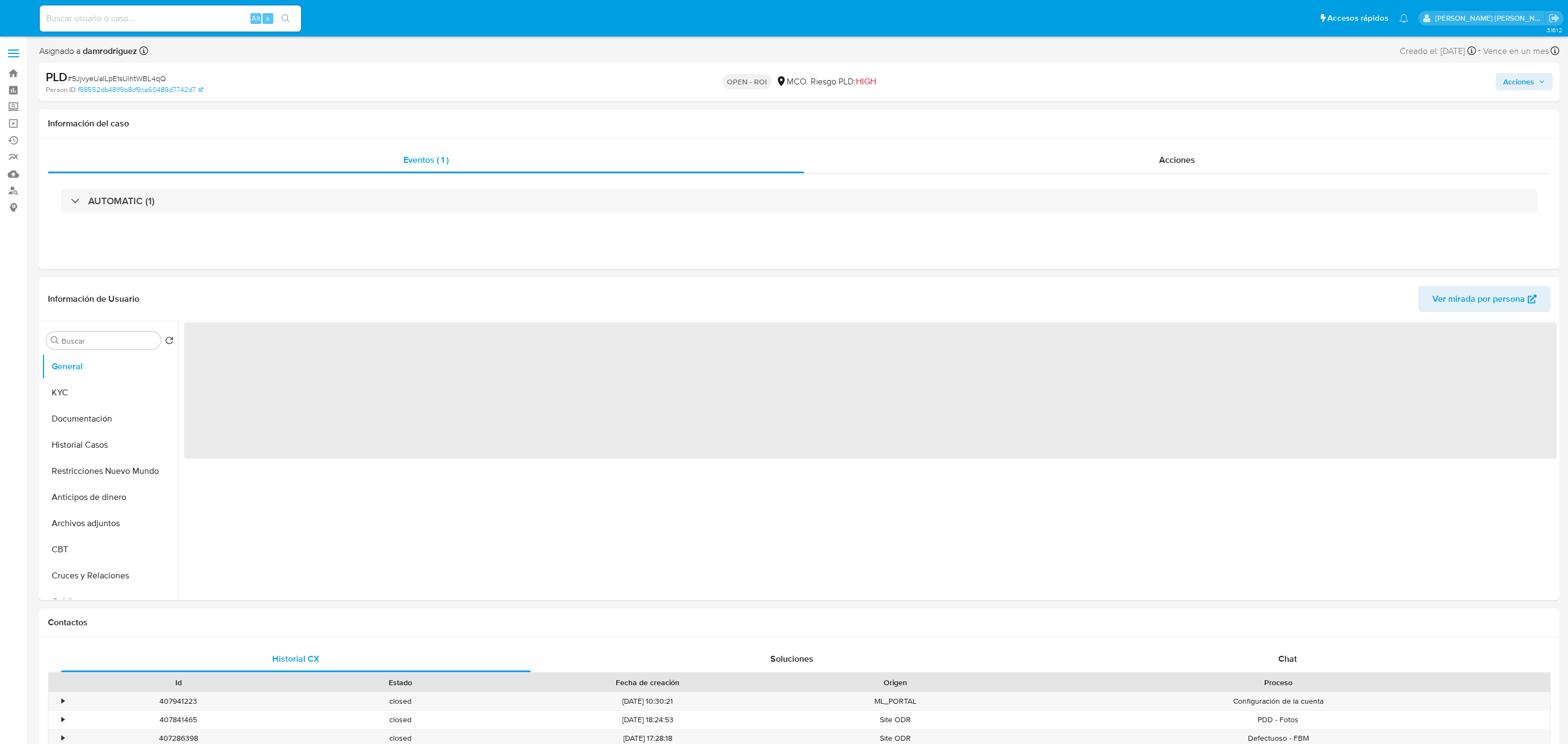
select select "10"
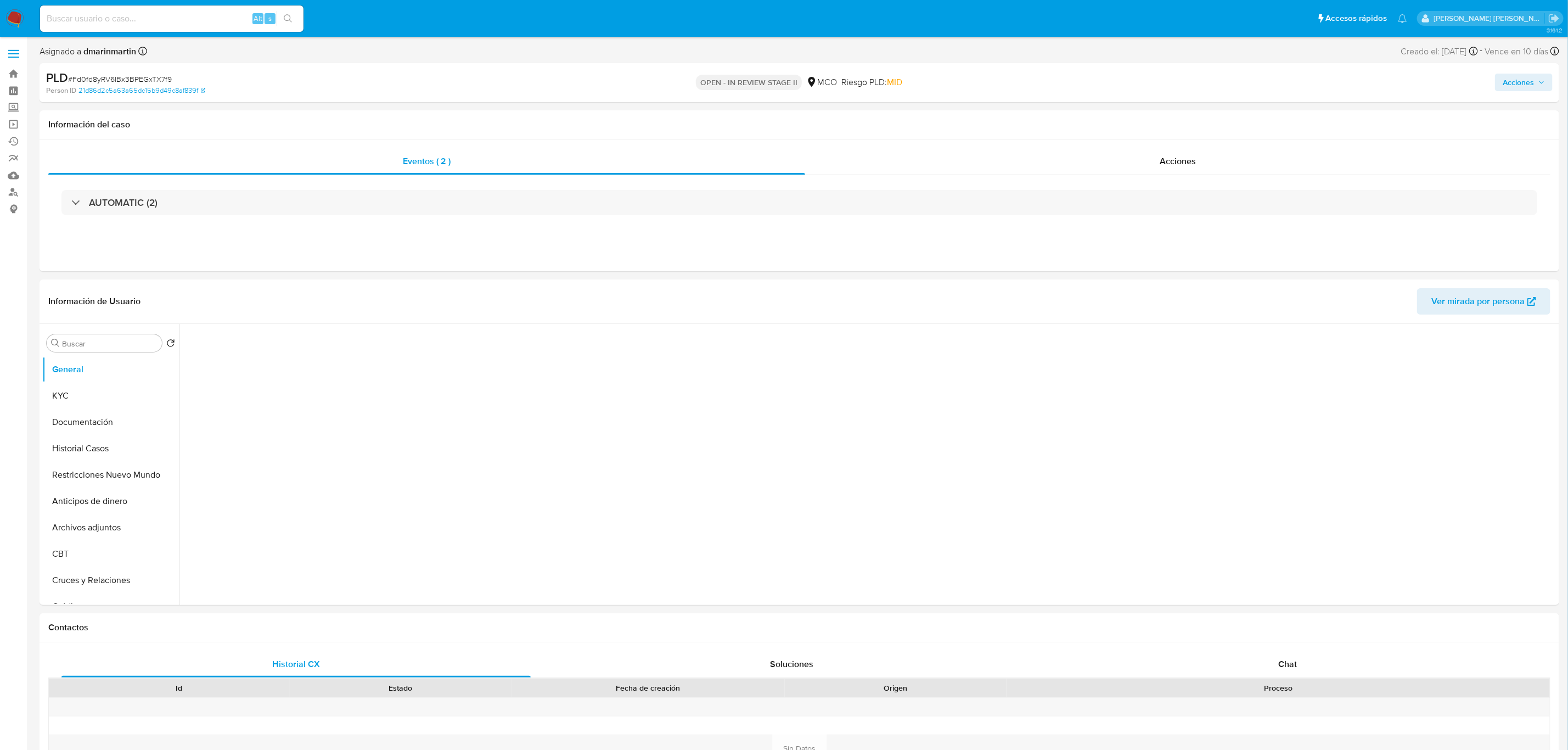
select select "10"
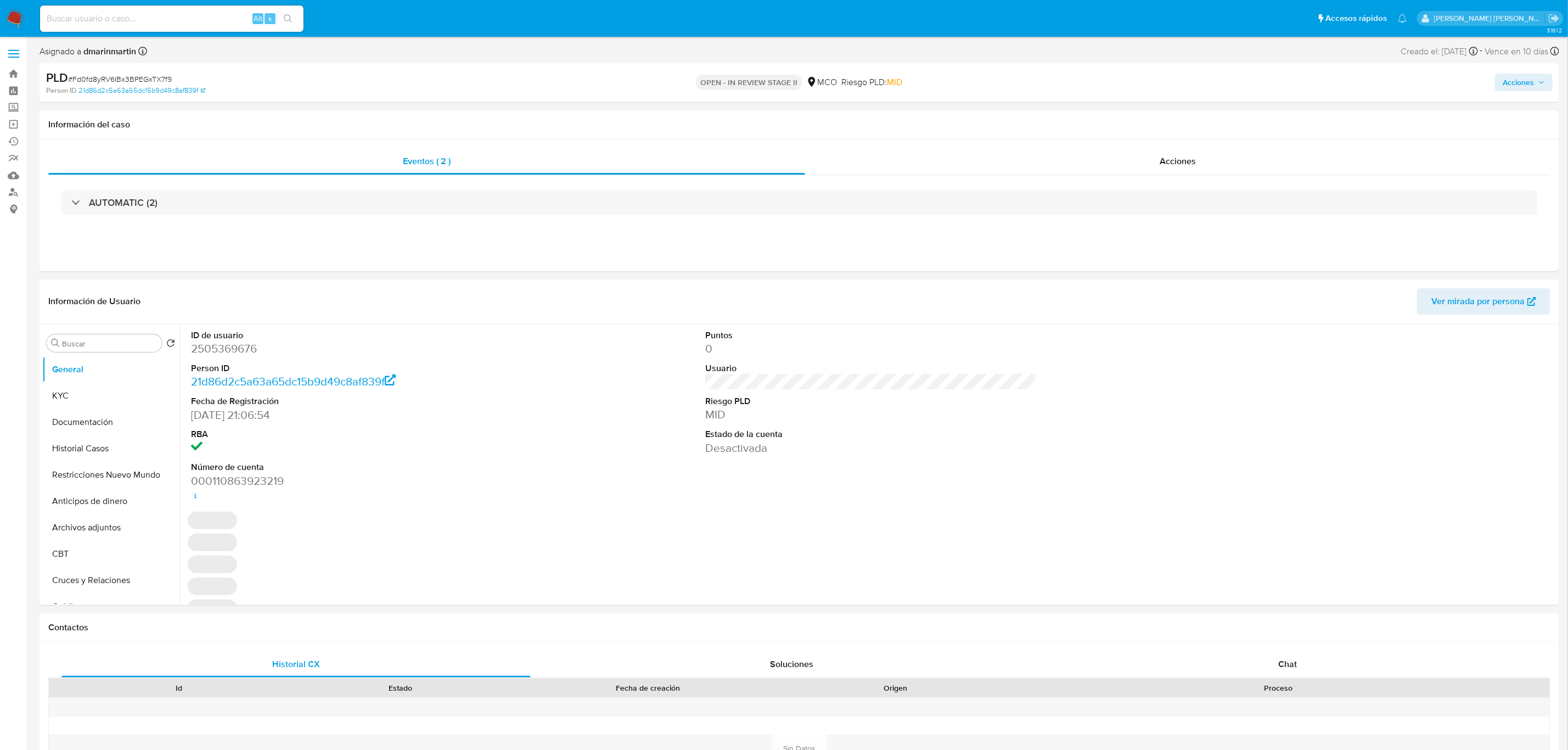
select select "10"
click at [1522, 83] on span "Acciones" at bounding box center [1518, 83] width 32 height 17
click at [1204, 114] on span "Resolución del caso" at bounding box center [1212, 117] width 79 height 13
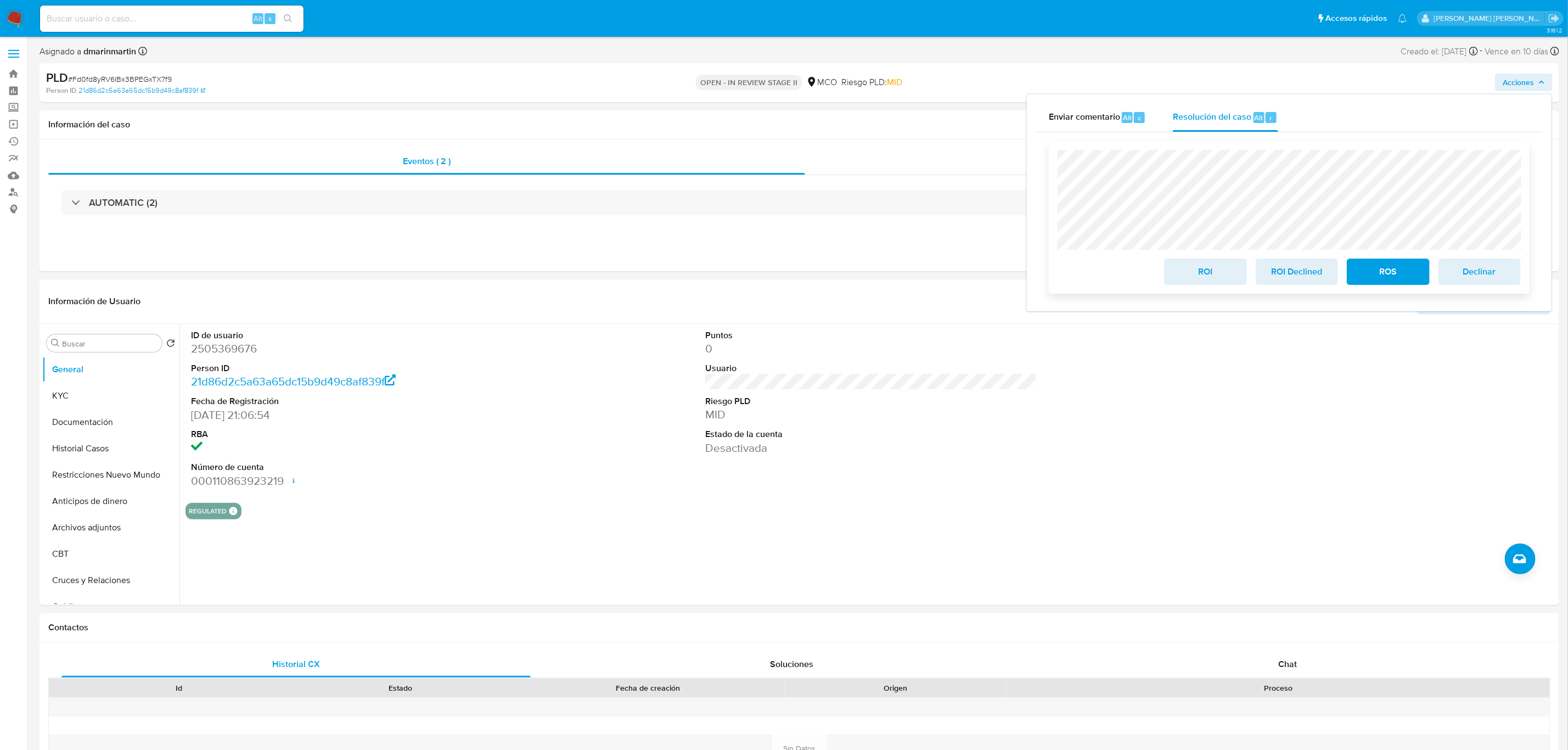
click at [1204, 271] on span "ROI" at bounding box center [1206, 272] width 54 height 24
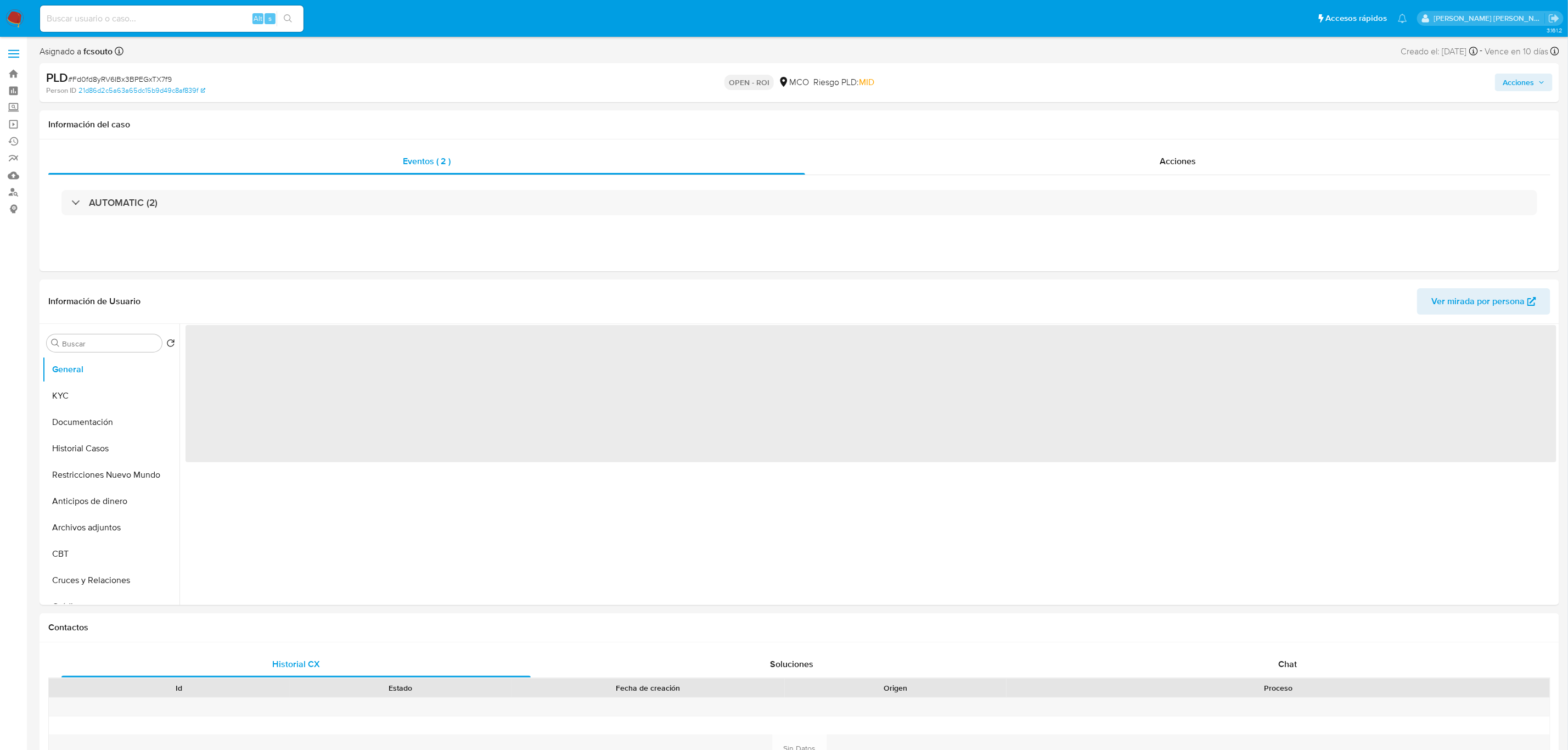
select select "10"
click at [1524, 87] on span "Acciones" at bounding box center [1518, 83] width 32 height 17
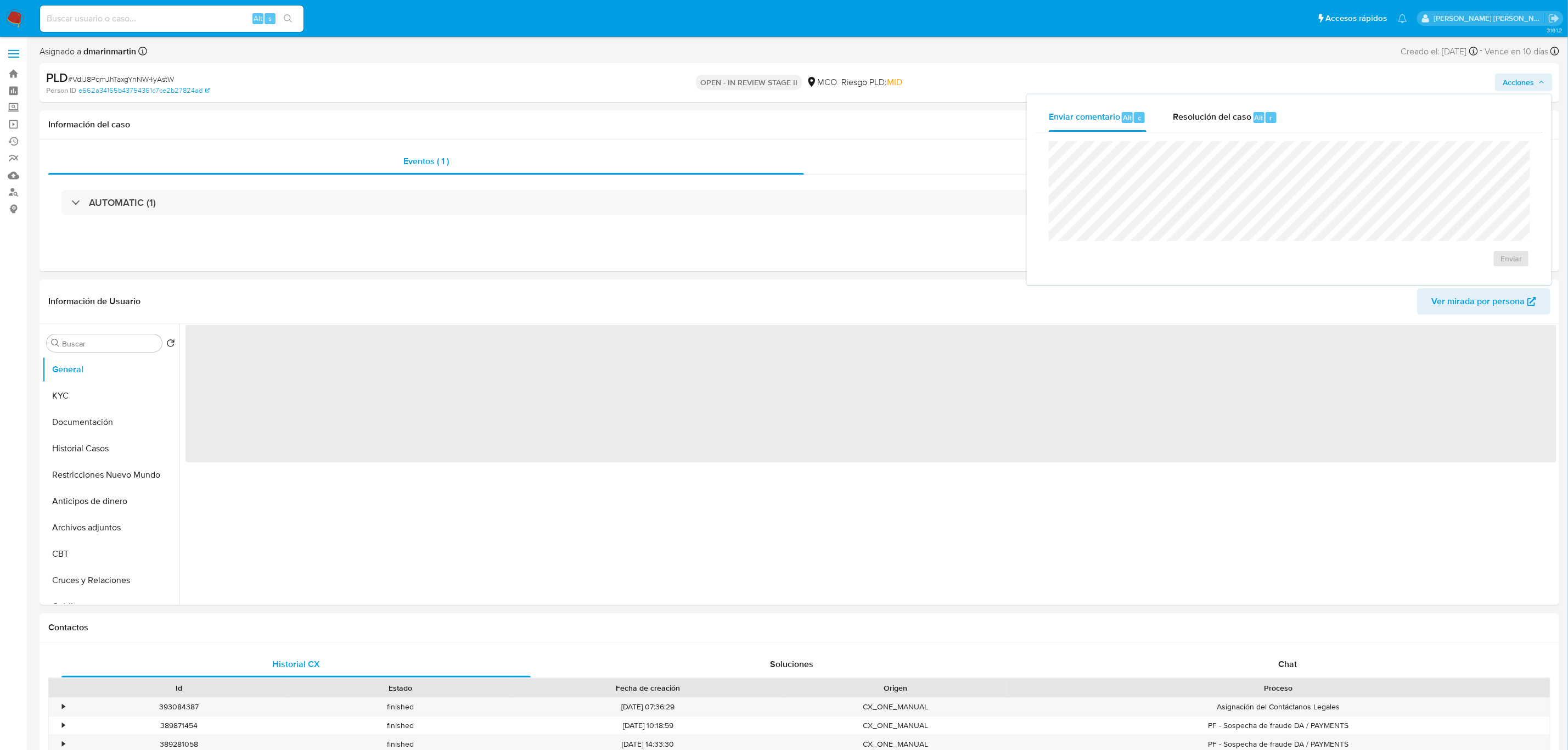
select select "10"
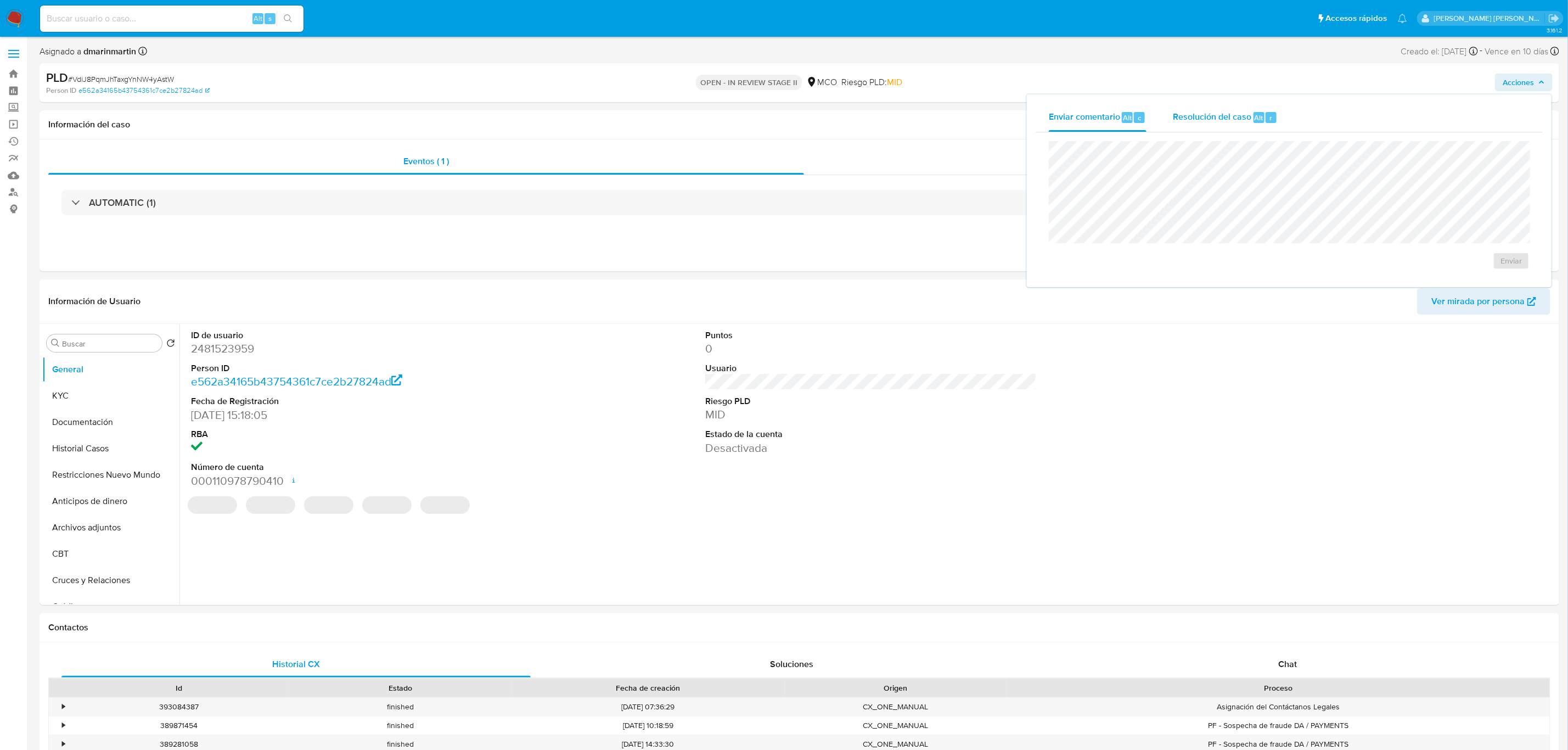
click at [1199, 124] on div "Resolución del caso Alt r" at bounding box center [1226, 118] width 105 height 29
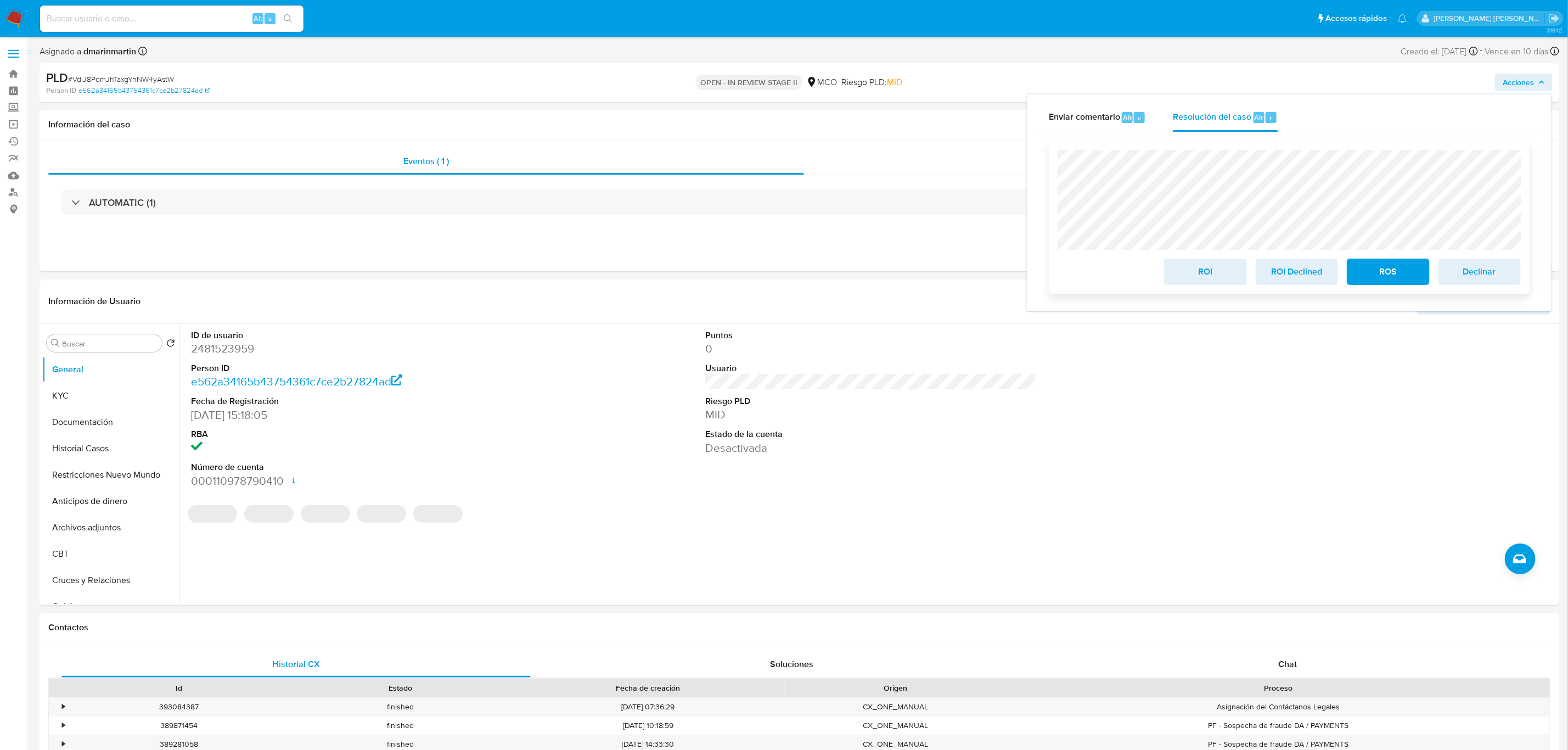
click at [1218, 273] on span "ROI" at bounding box center [1206, 272] width 54 height 24
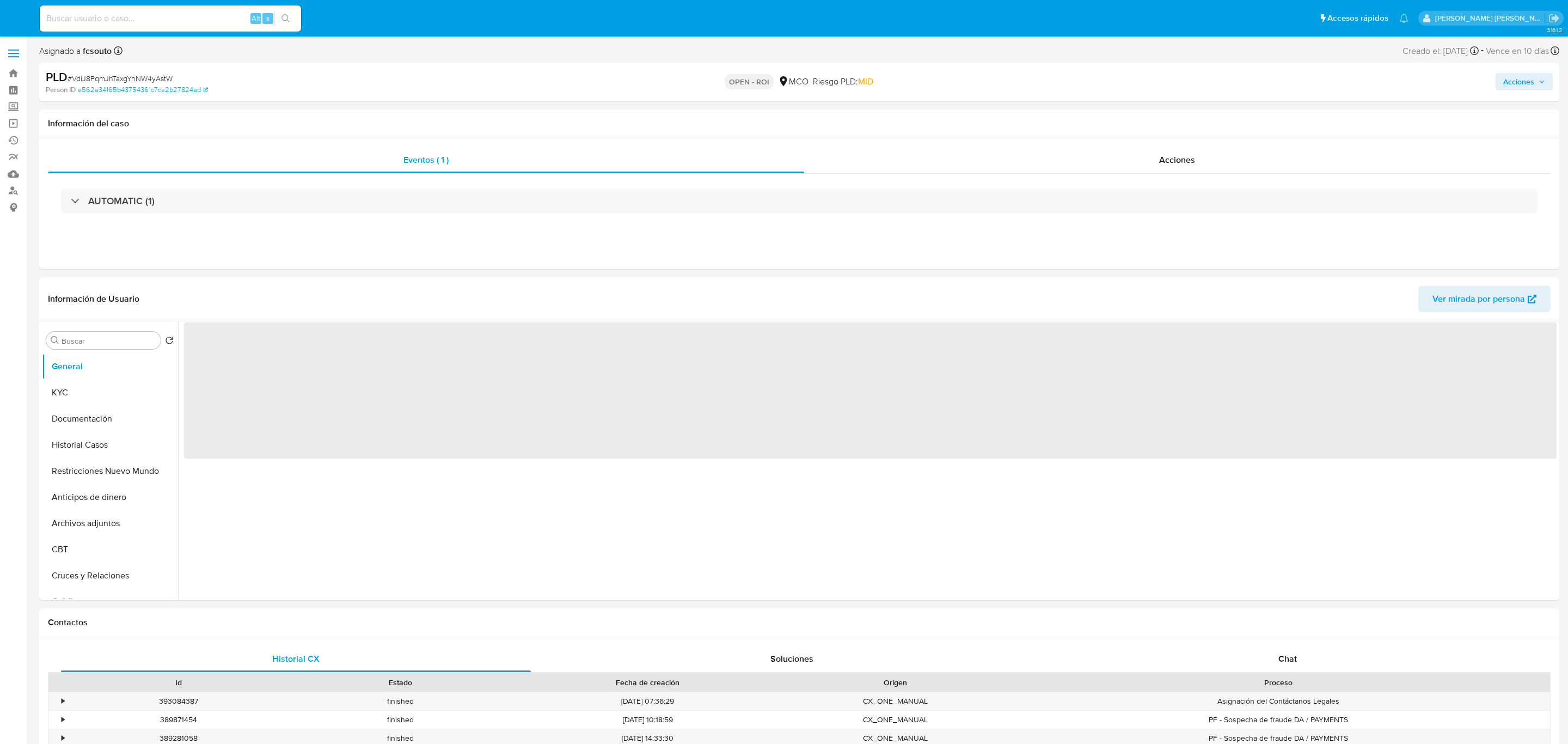
select select "10"
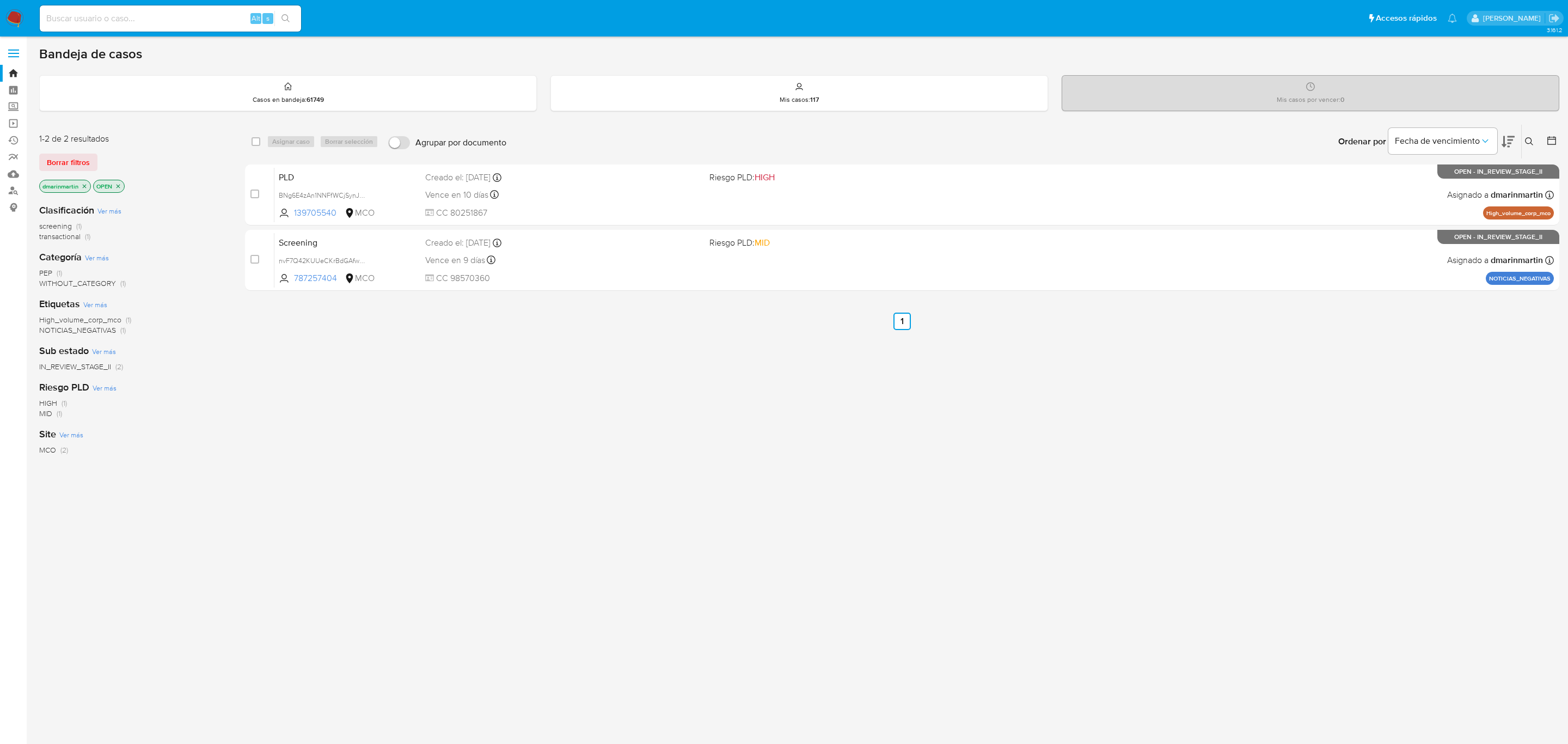
click at [957, 340] on div "select-all-cases-checkbox Asignar caso Borrar selección Agrupar por documento O…" at bounding box center [902, 370] width 1314 height 494
click at [686, 365] on div "select-all-cases-checkbox Asignar caso Borrar selección Agrupar por documento O…" at bounding box center [902, 370] width 1314 height 494
click at [585, 468] on div "select-all-cases-checkbox Asignar caso Borrar selección Agrupar por documento O…" at bounding box center [902, 370] width 1314 height 494
click at [1528, 146] on button at bounding box center [1531, 142] width 18 height 13
click at [1410, 186] on input at bounding box center [1439, 183] width 184 height 14
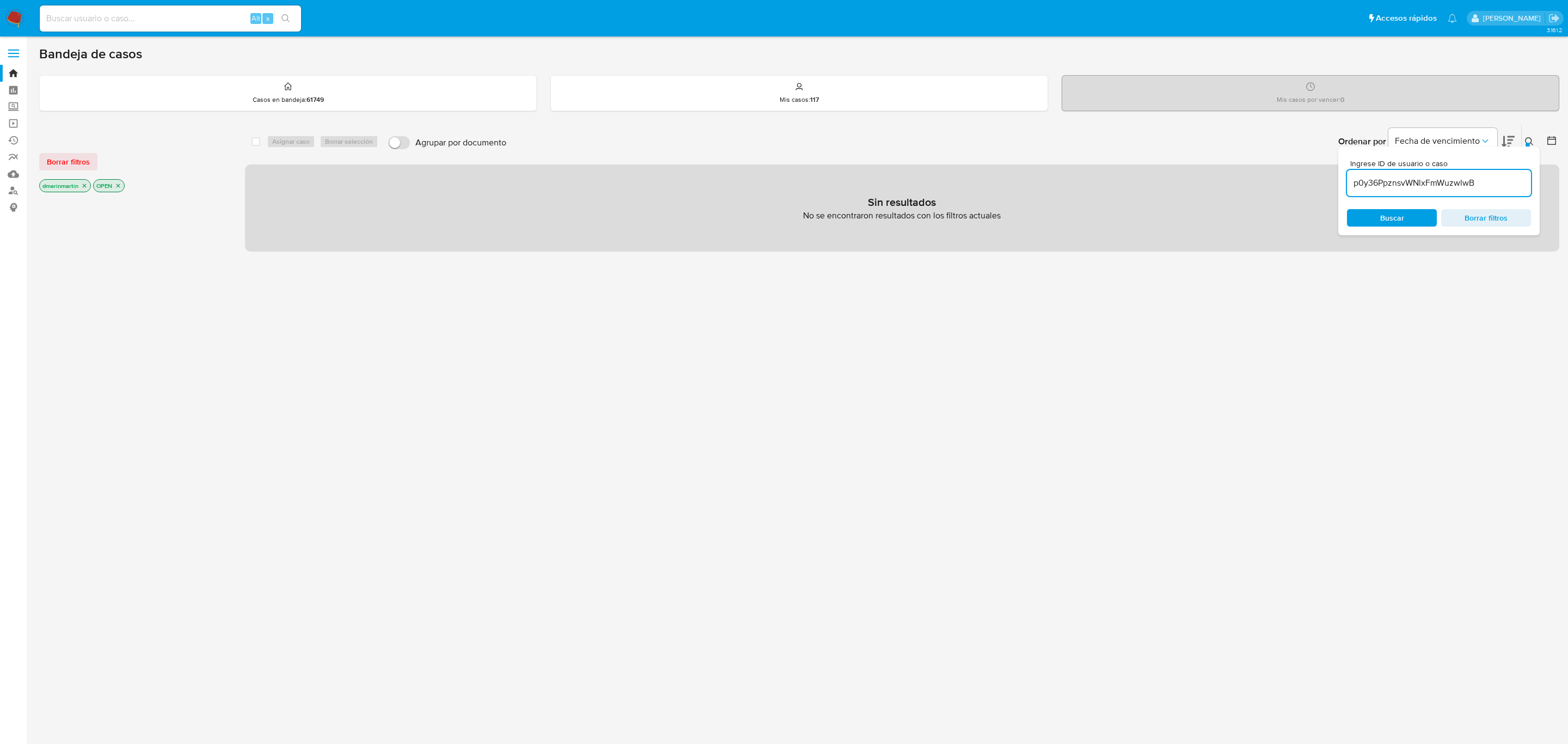
click at [83, 187] on icon "close-filter" at bounding box center [85, 186] width 4 height 4
click at [69, 183] on p "OPEN" at bounding box center [55, 186] width 31 height 12
click at [63, 183] on icon "close-filter" at bounding box center [65, 186] width 7 height 7
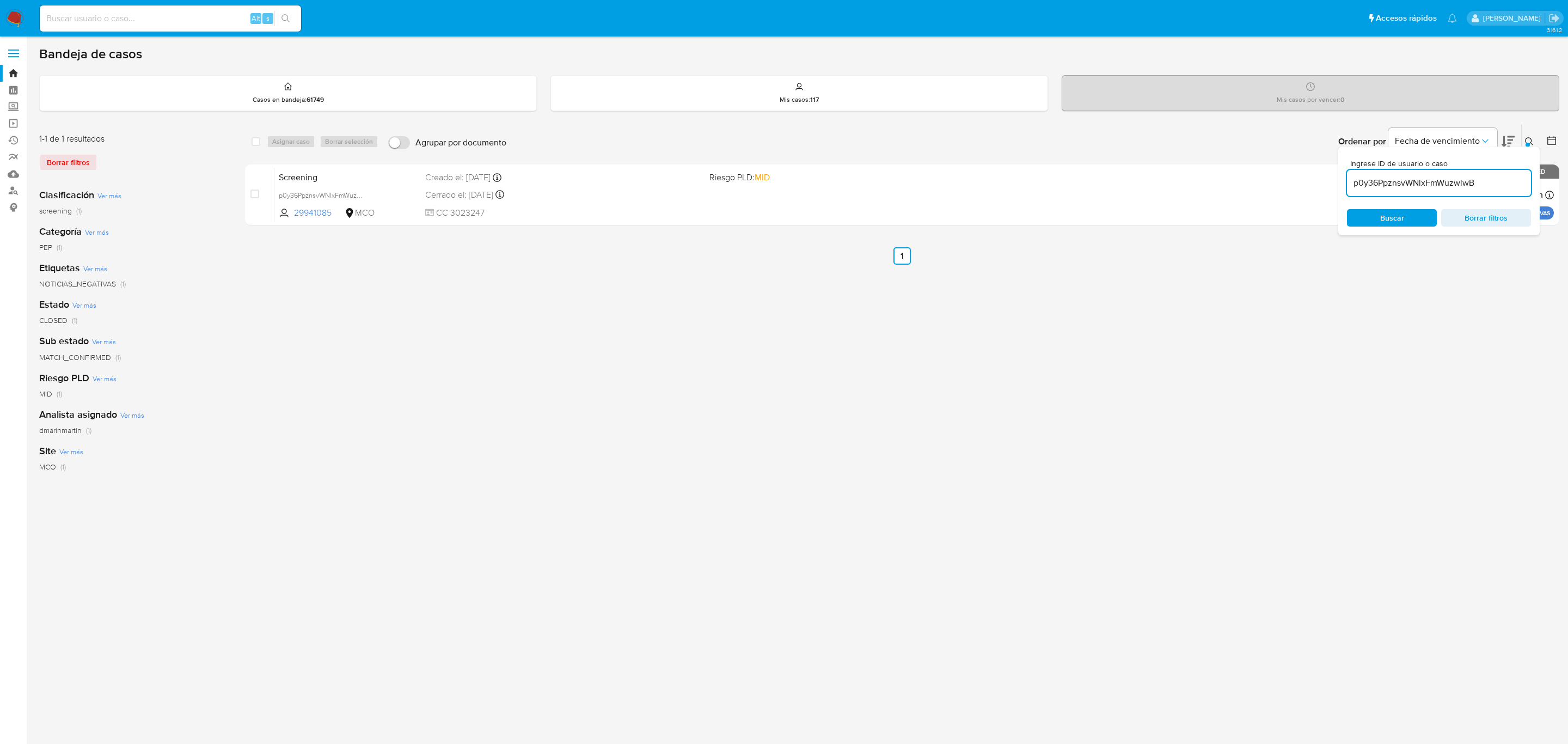
click at [1531, 138] on icon at bounding box center [1529, 141] width 9 height 9
click at [1529, 137] on icon at bounding box center [1529, 141] width 9 height 9
click at [1410, 182] on input "p0y36PpznsvWNlxFmWuzwlwB" at bounding box center [1439, 183] width 184 height 14
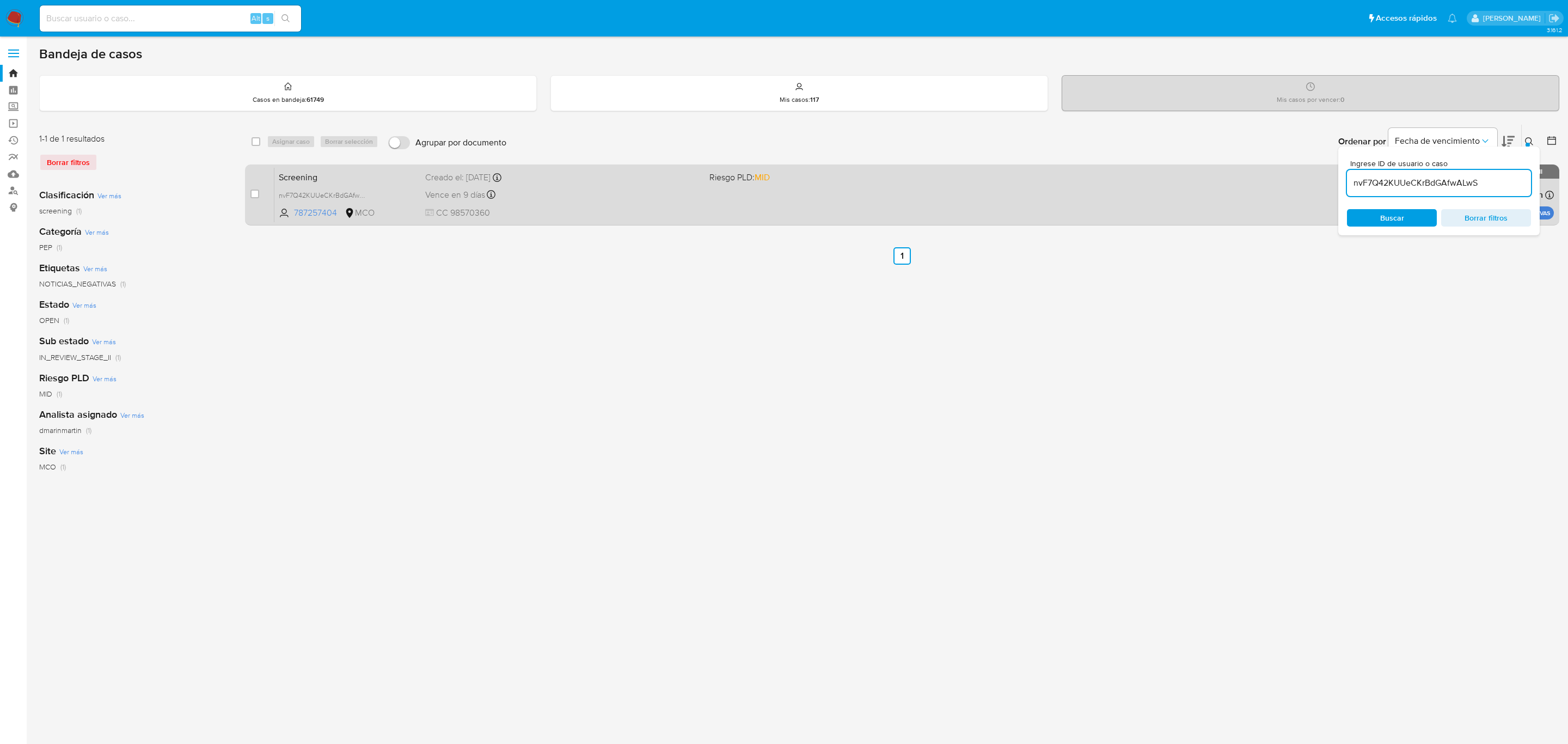
click at [589, 198] on div "Vence en 9 días Vence el 09/10/2025 12:56:42" at bounding box center [563, 194] width 276 height 15
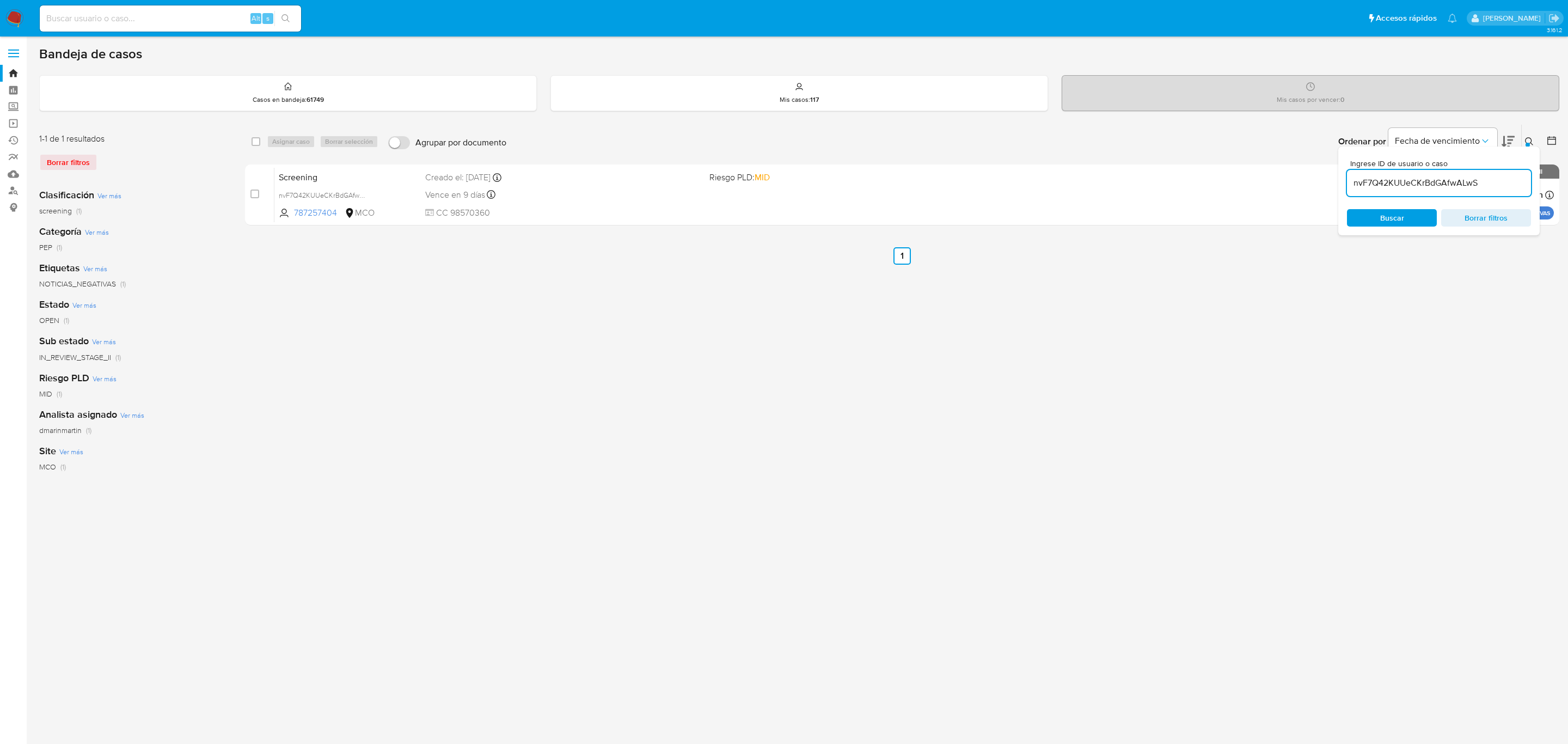
click at [1524, 145] on button at bounding box center [1531, 142] width 18 height 13
click at [1529, 133] on div "Ingrese ID de usuario o caso nvF7Q42KUUeCKrBdGAfwALwS Buscar Borrar filtros" at bounding box center [1531, 141] width 19 height 34
click at [1531, 139] on icon at bounding box center [1529, 141] width 9 height 9
click at [1423, 177] on input "nvF7Q42KUUeCKrBdGAfwALwS" at bounding box center [1439, 183] width 184 height 14
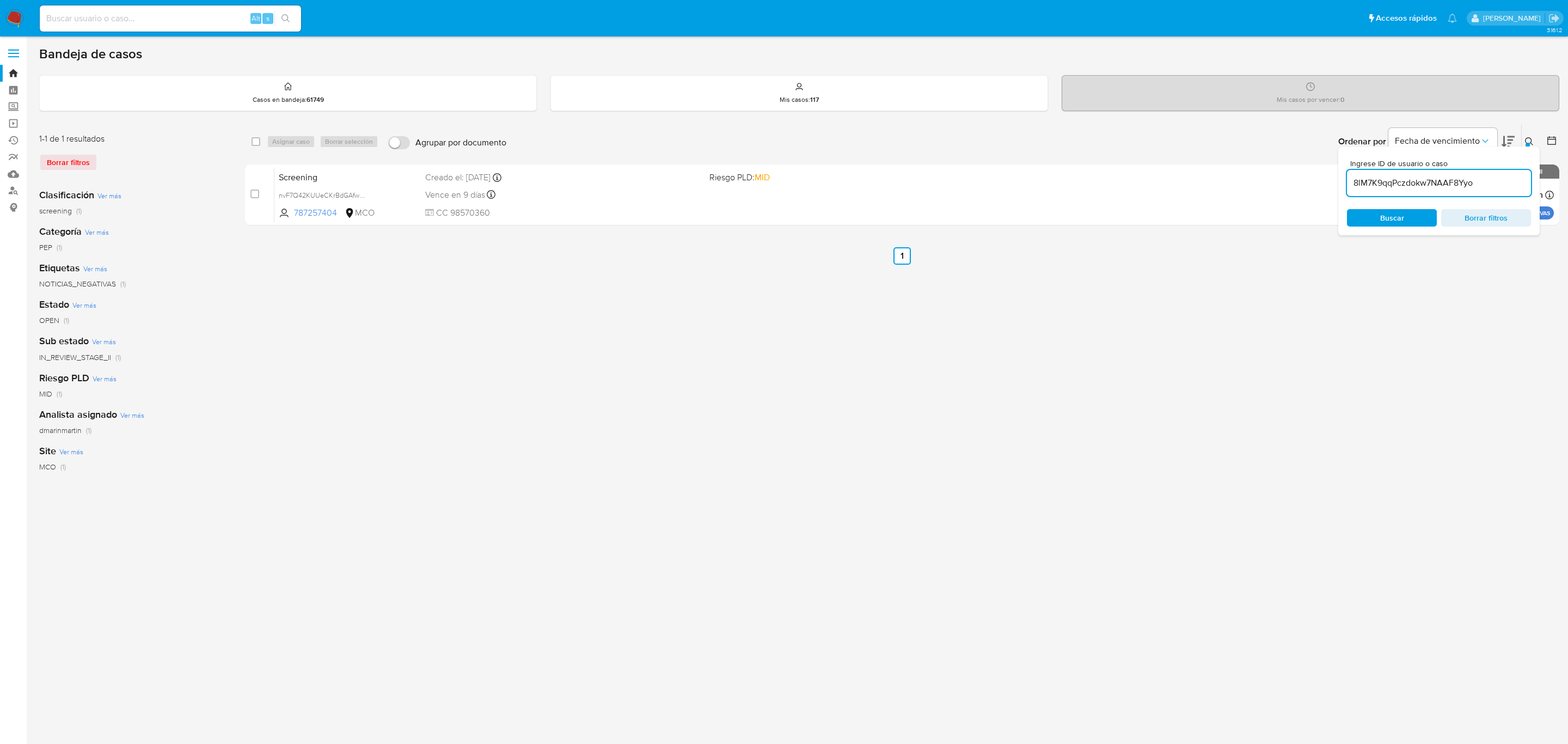
type input "8lM7K9qqPczdokw7NAAF8Yyo"
click at [1529, 139] on icon at bounding box center [1529, 141] width 9 height 9
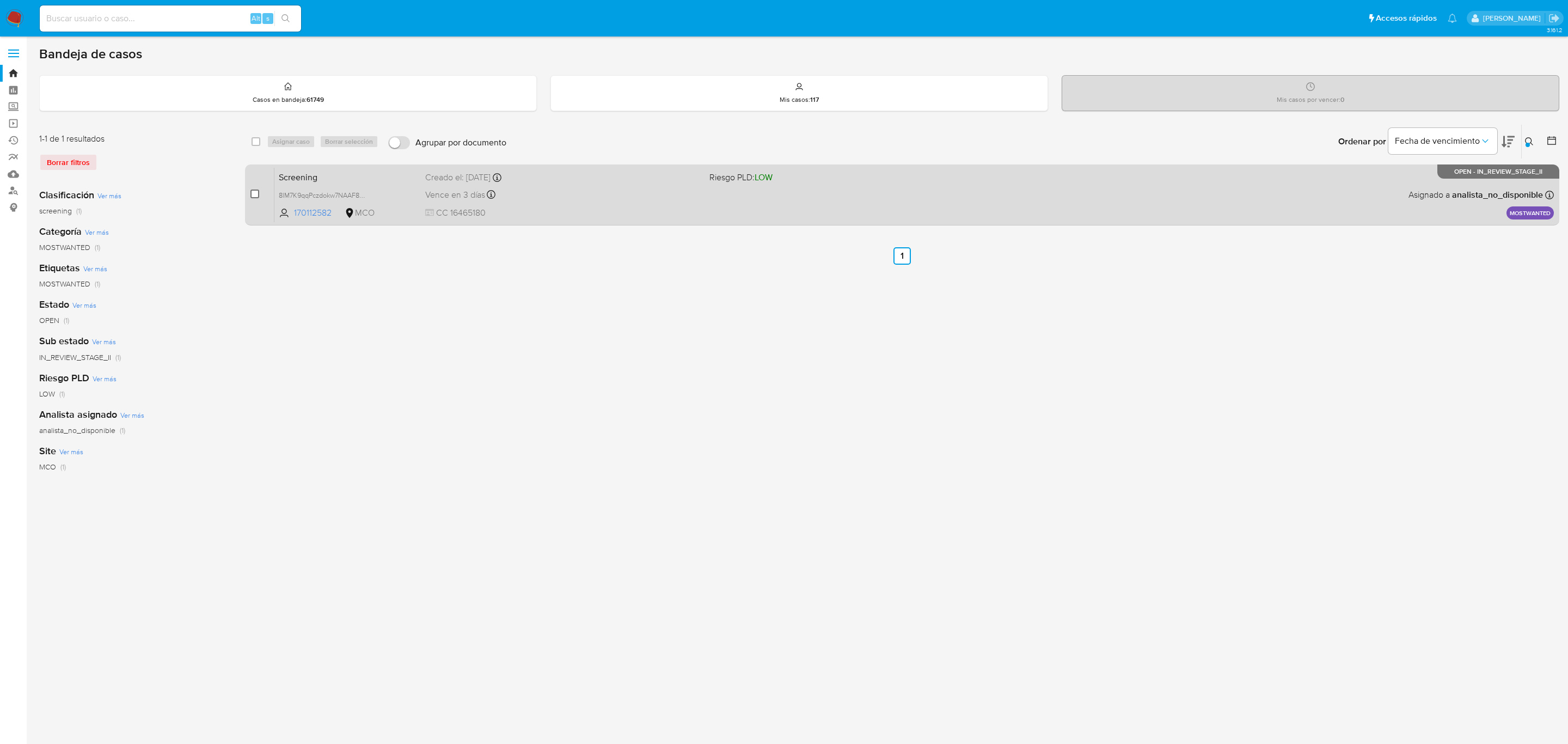
click at [250, 192] on input "checkbox" at bounding box center [254, 194] width 9 height 9
checkbox input "true"
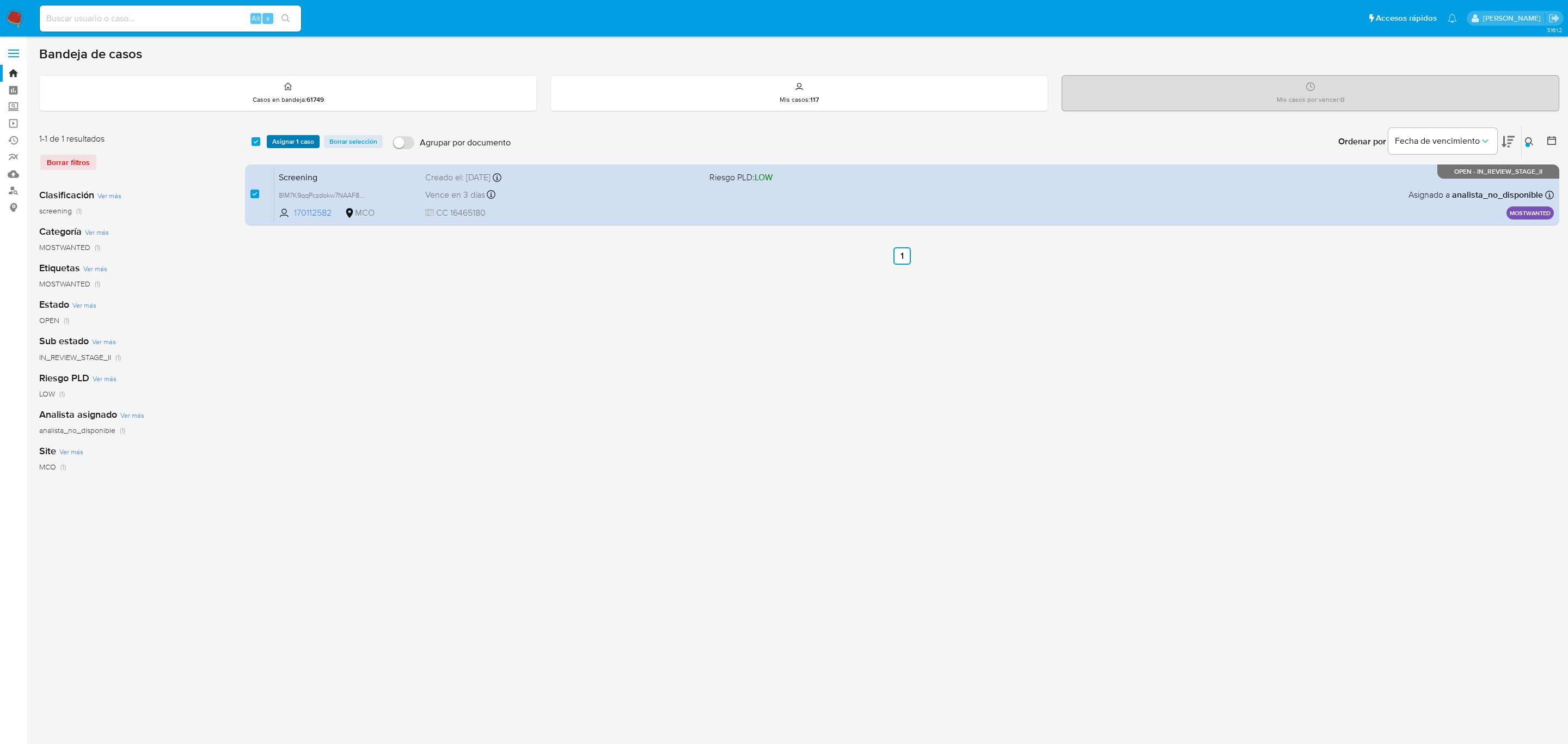
click at [298, 143] on span "Asignar 1 caso" at bounding box center [293, 141] width 42 height 11
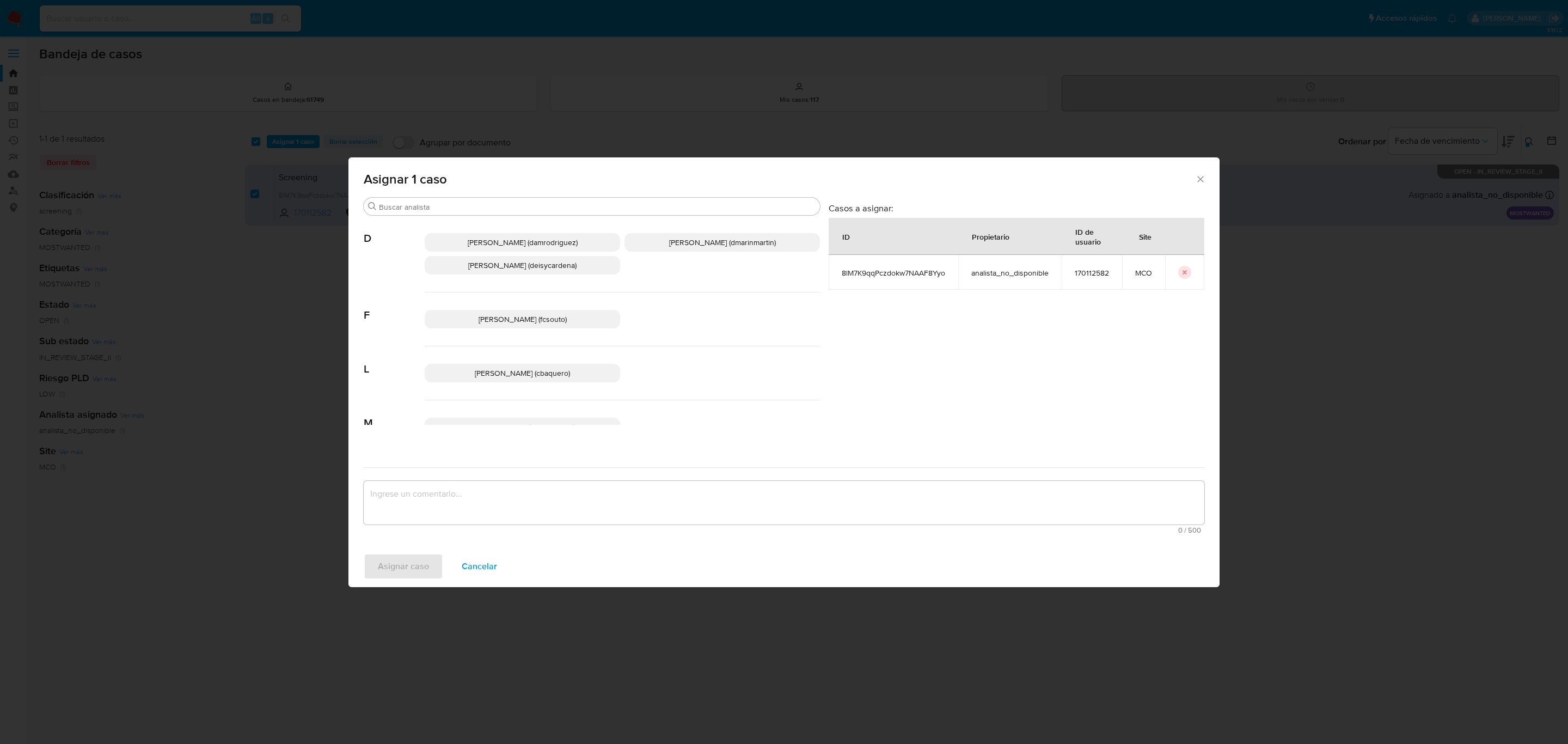
click at [706, 238] on span "David Esteban Marin Martinez (dmarinmartin)" at bounding box center [722, 242] width 107 height 11
click at [676, 515] on textarea "assign-modal" at bounding box center [784, 502] width 841 height 43
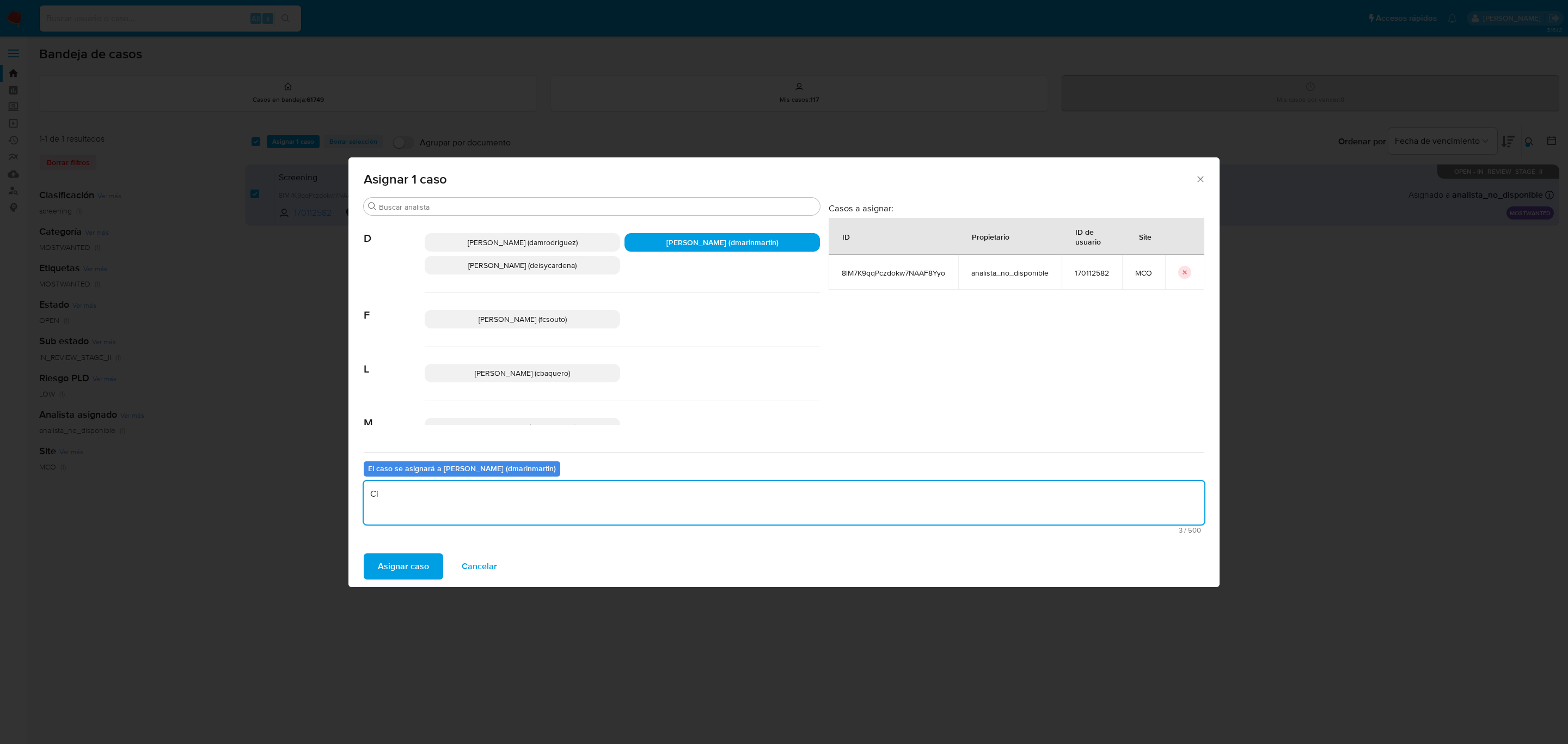
type textarea "C"
type textarea "Análisis nvl 2"
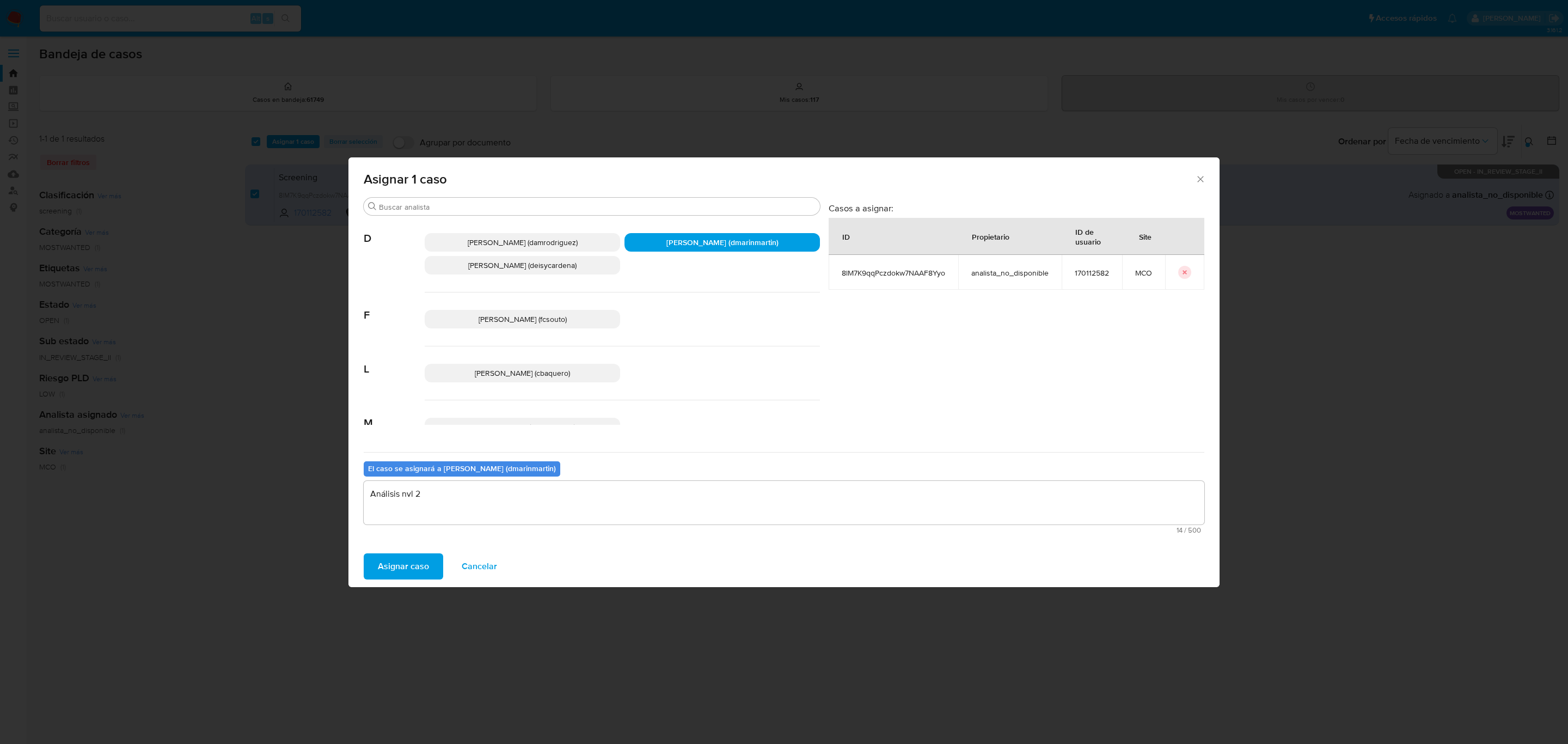
click at [364, 554] on button "Asignar caso" at bounding box center [403, 566] width 79 height 26
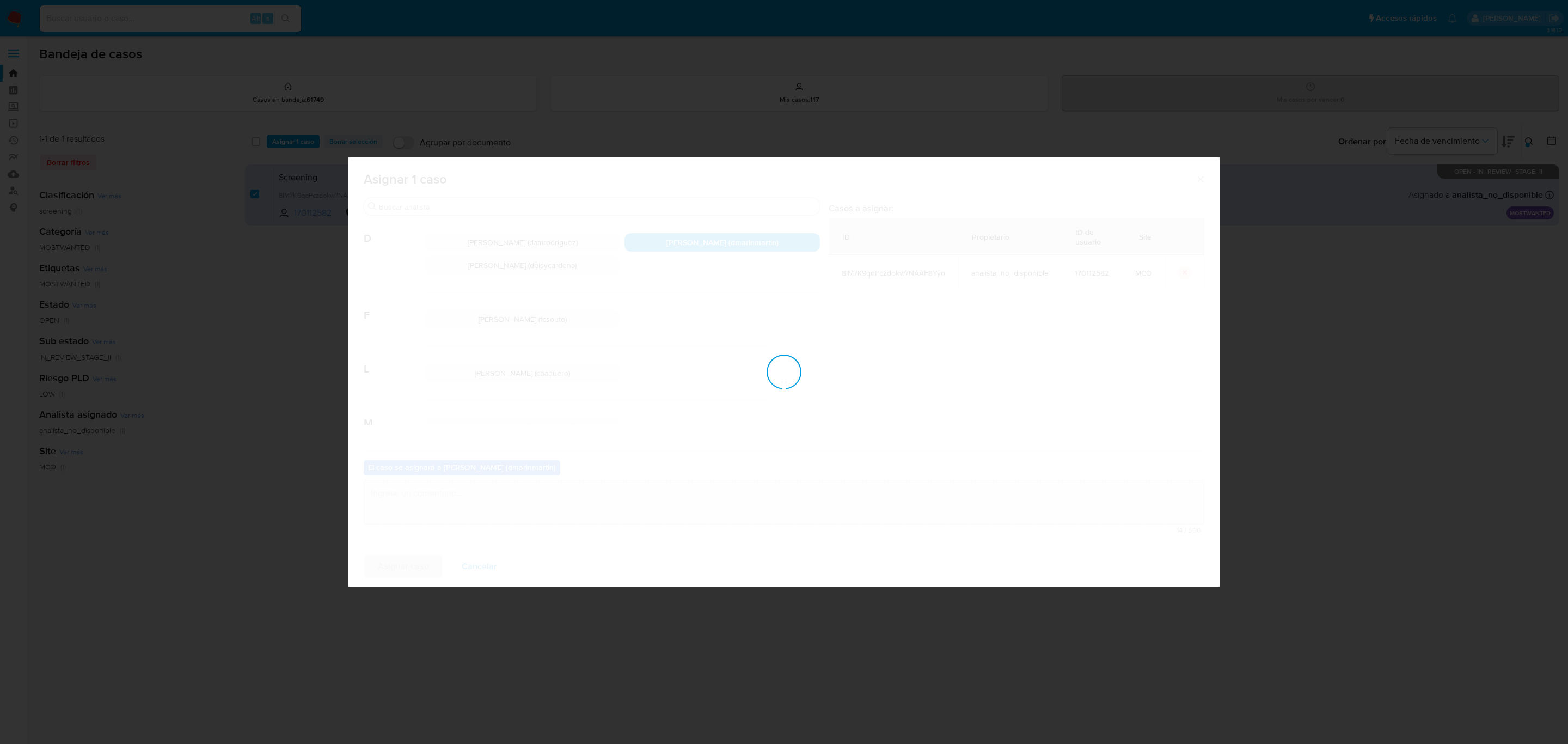
checkbox input "false"
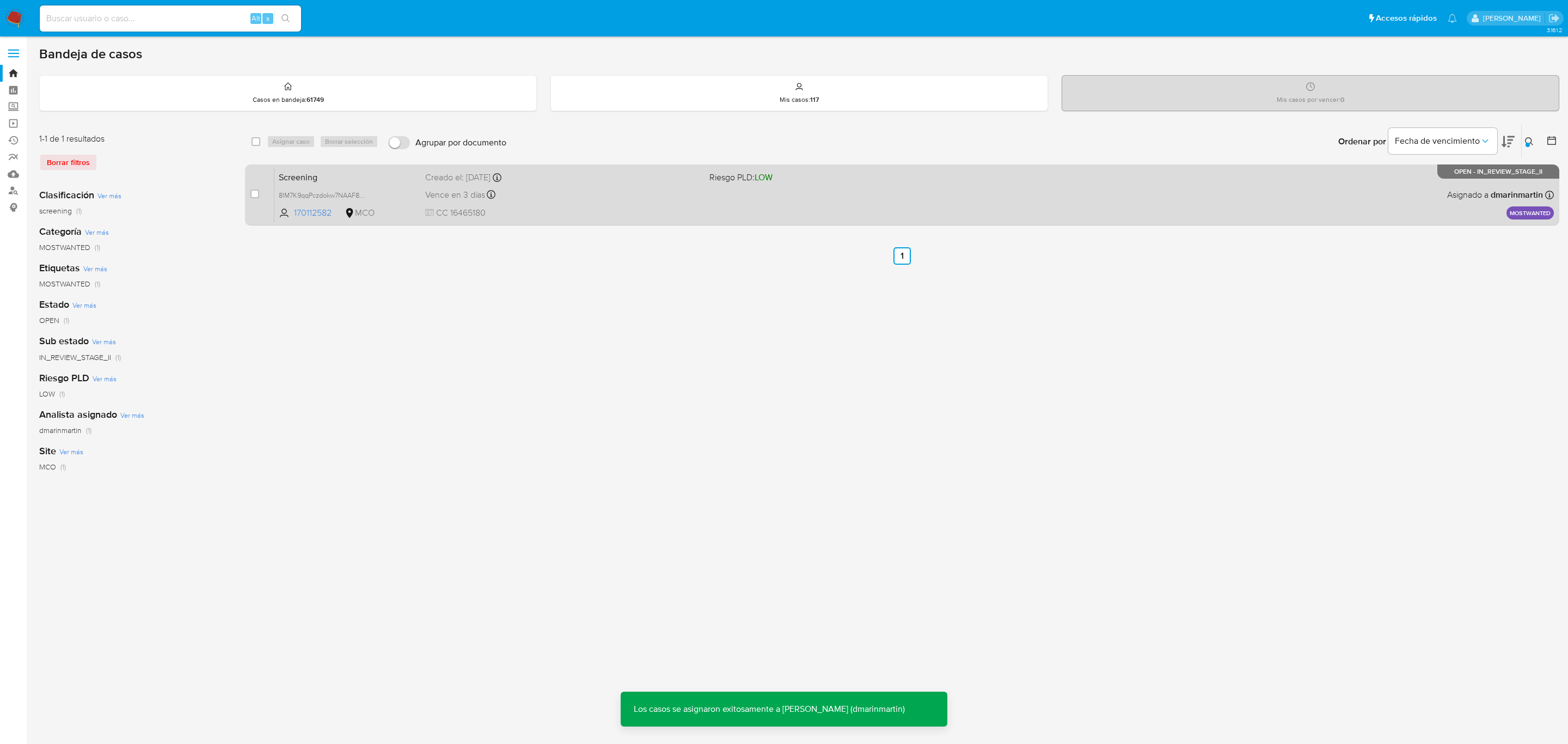
click at [656, 210] on span "CC 16465180" at bounding box center [563, 213] width 276 height 12
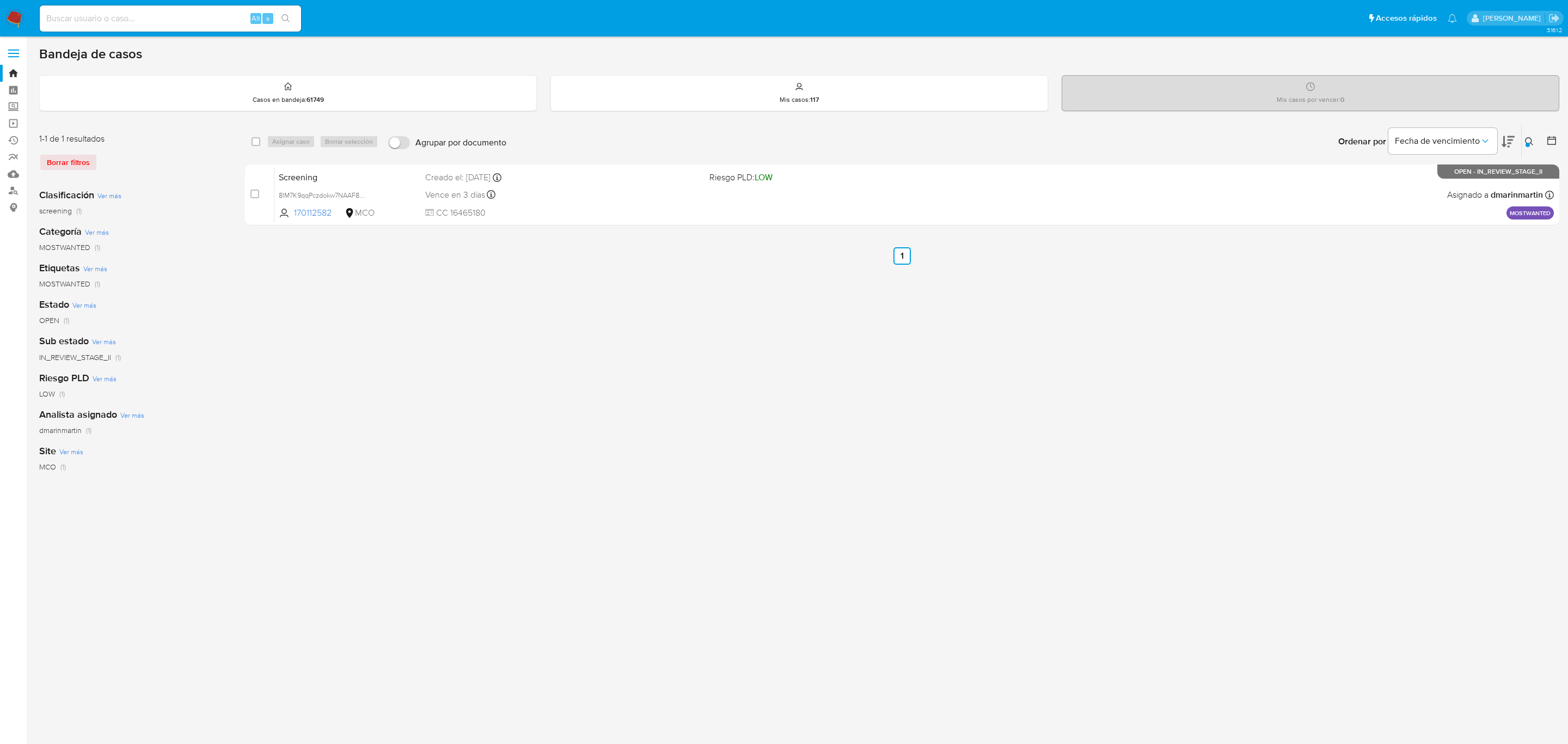
click at [1529, 141] on icon at bounding box center [1529, 141] width 9 height 9
click at [1424, 180] on input "8lM7K9qqPczdokw7NAAF8Yyo" at bounding box center [1439, 183] width 184 height 14
type input "Lv08cC26wzNvjE3vD0YLz7tM"
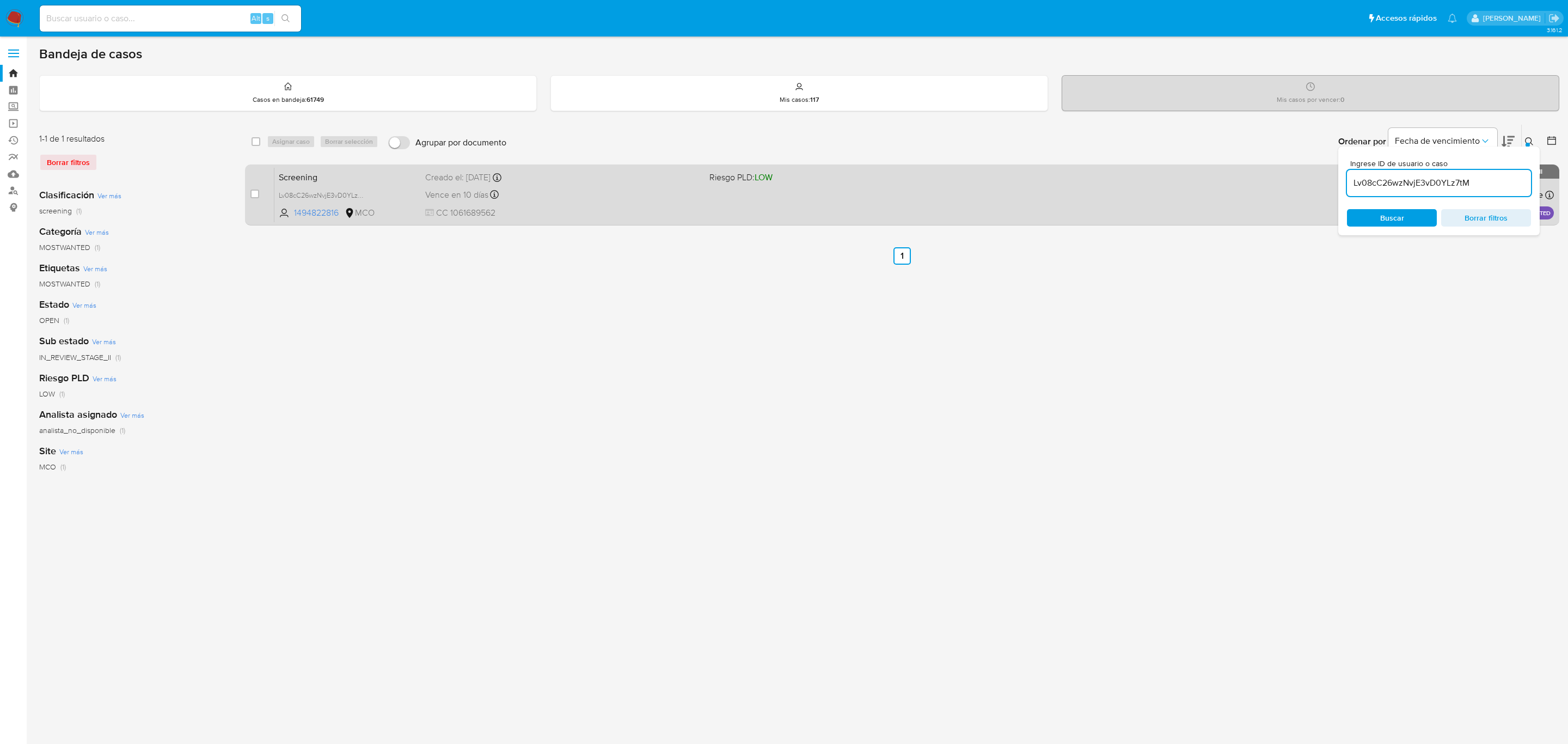
click at [567, 194] on div "Vence en 10 días Vence el 10/10/2025 05:07:49" at bounding box center [563, 194] width 276 height 15
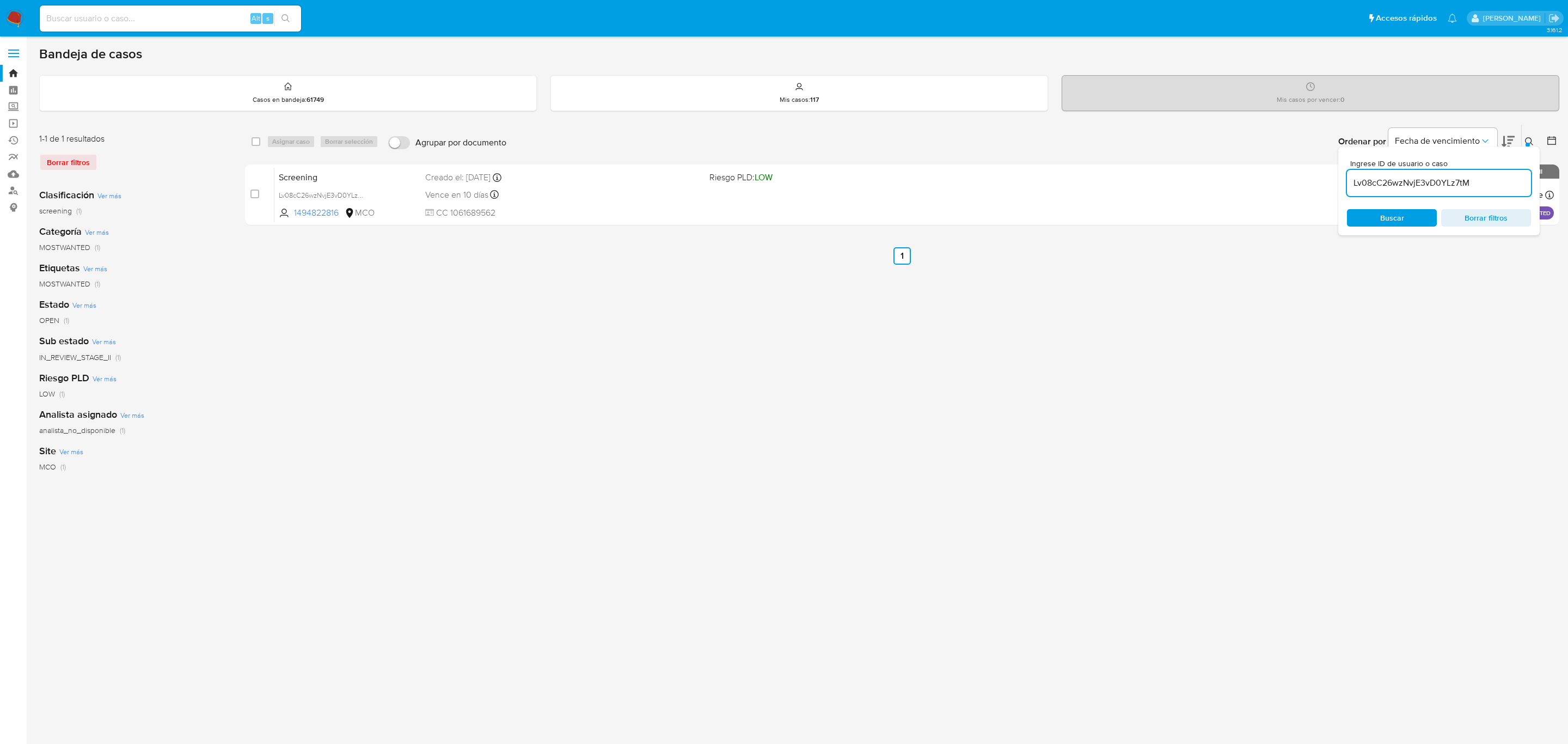
click at [907, 317] on div "select-all-cases-checkbox Asignar caso Borrar selección Agrupar por documento O…" at bounding box center [902, 363] width 1314 height 478
click at [1033, 332] on div "select-all-cases-checkbox Asignar caso Borrar selección Agrupar por documento O…" at bounding box center [902, 363] width 1314 height 478
click at [1518, 144] on div "Ordenar por Fecha de vencimiento" at bounding box center [1426, 141] width 192 height 34
click at [1525, 142] on icon at bounding box center [1529, 141] width 8 height 8
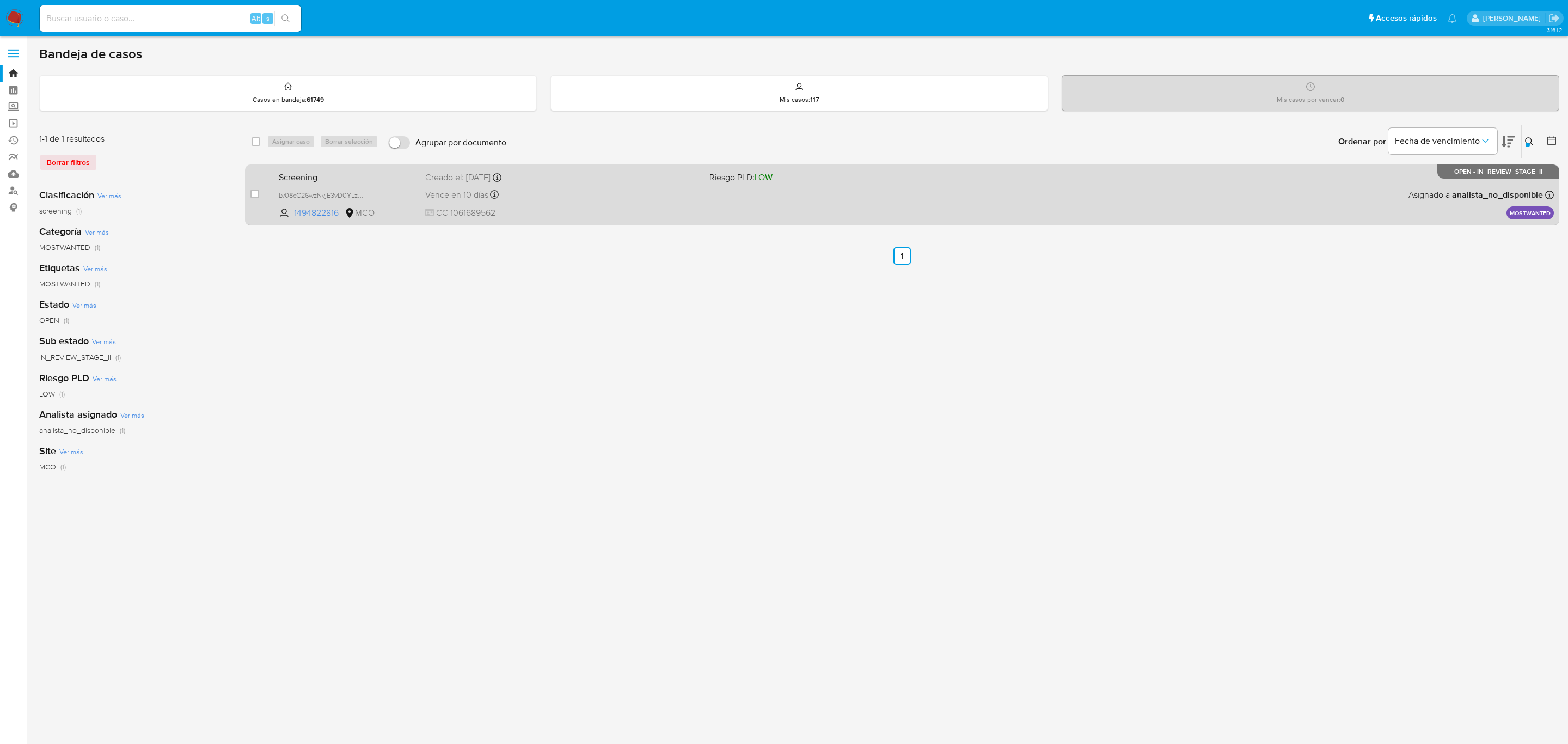
click at [262, 195] on div "case-item-checkbox No es posible asignar el caso" at bounding box center [262, 194] width 24 height 55
click at [256, 192] on input "checkbox" at bounding box center [254, 194] width 9 height 9
checkbox input "true"
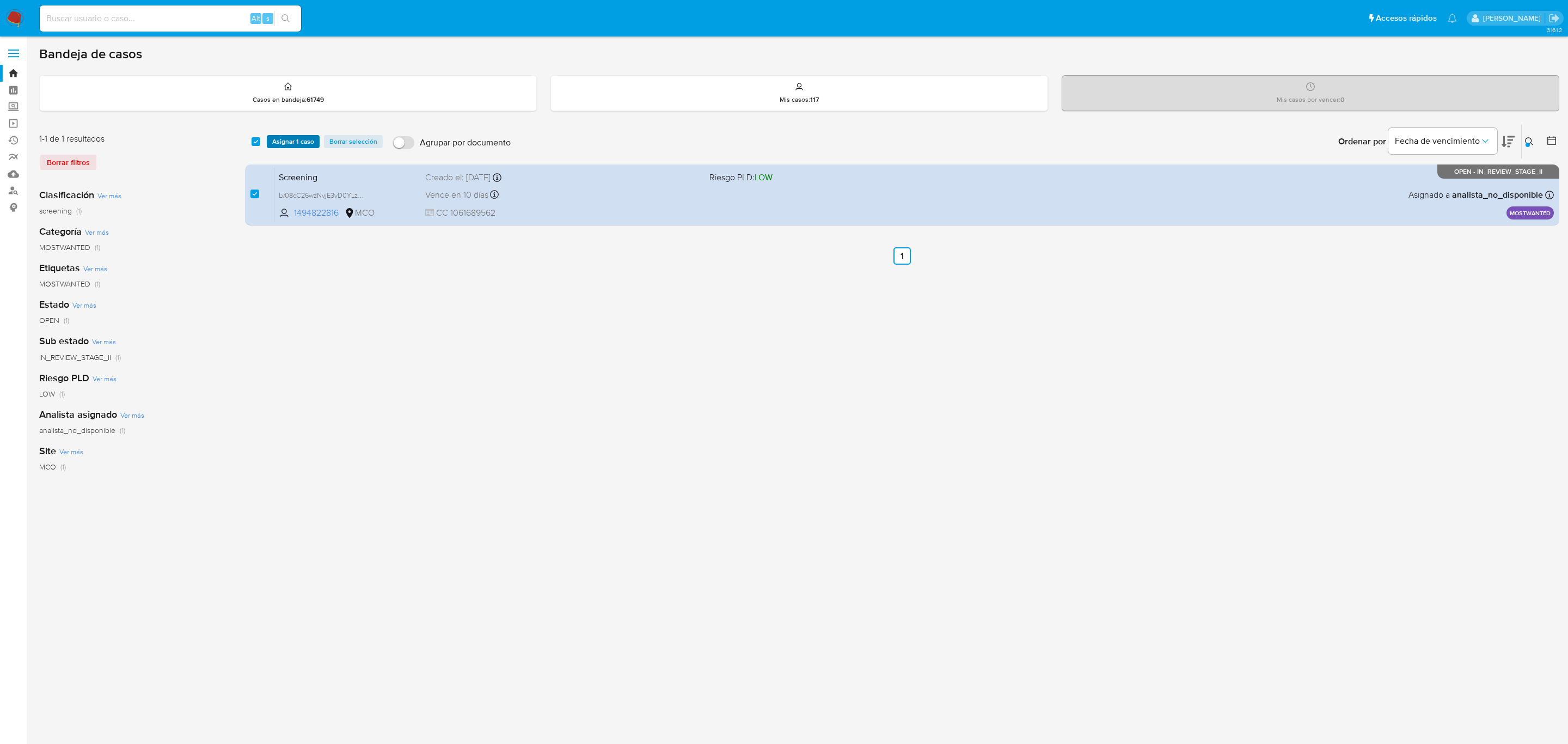
click at [293, 141] on span "Asignar 1 caso" at bounding box center [293, 141] width 42 height 11
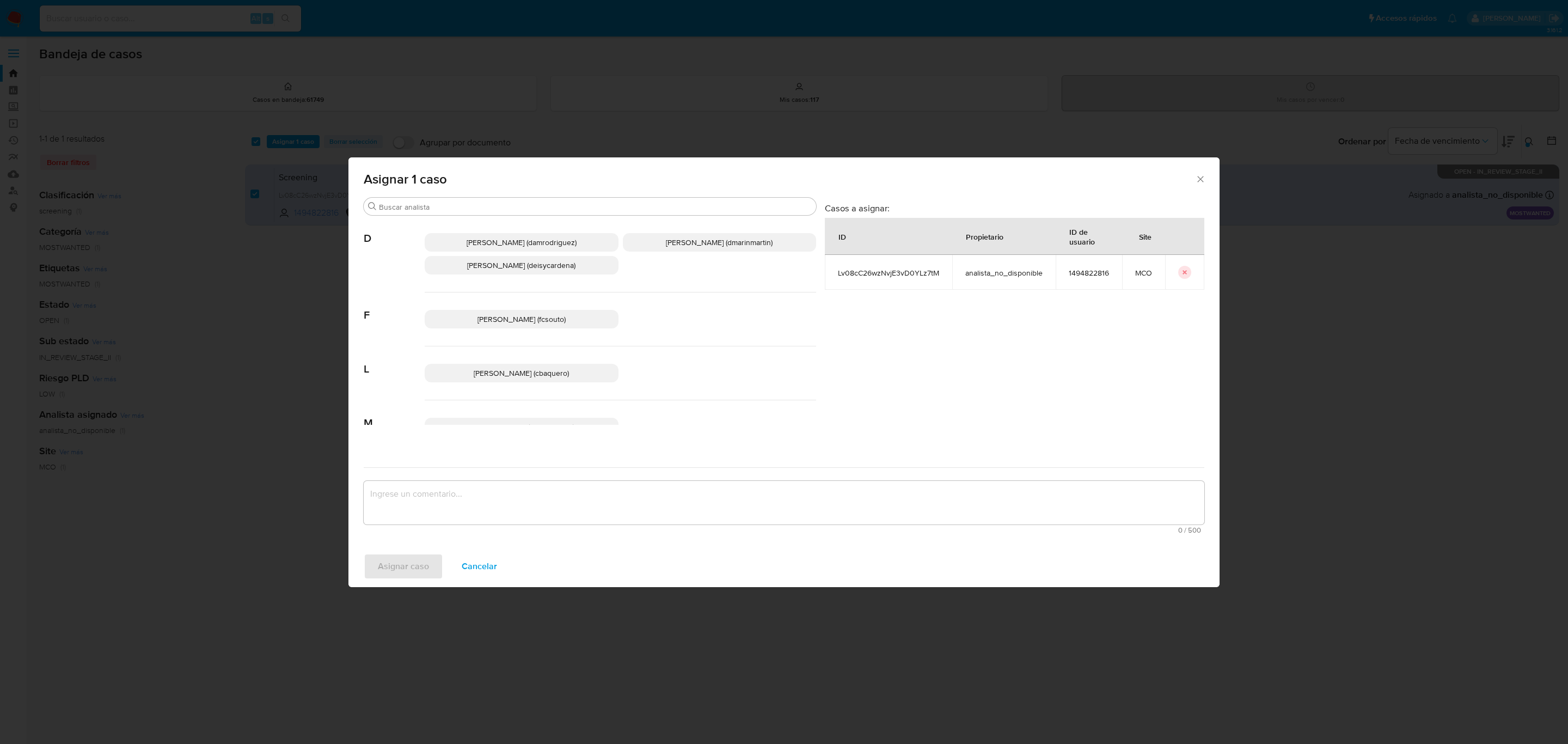
click at [674, 242] on span "David Esteban Marin Martinez (dmarinmartin)" at bounding box center [719, 242] width 107 height 11
click at [631, 504] on textarea "assign-modal" at bounding box center [784, 502] width 841 height 43
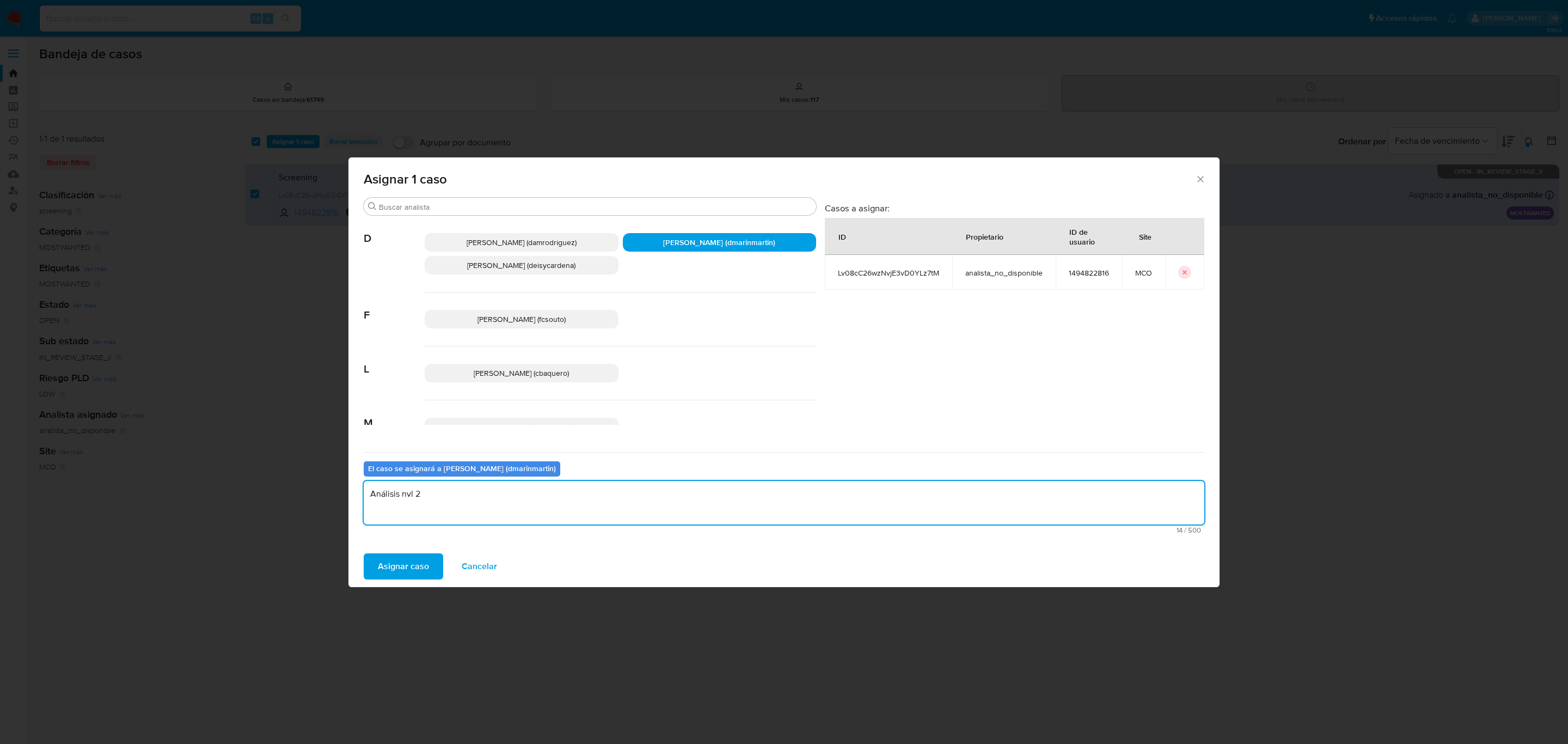
type textarea "Análisis nvl 2"
click at [364, 554] on button "Asignar caso" at bounding box center [403, 566] width 79 height 26
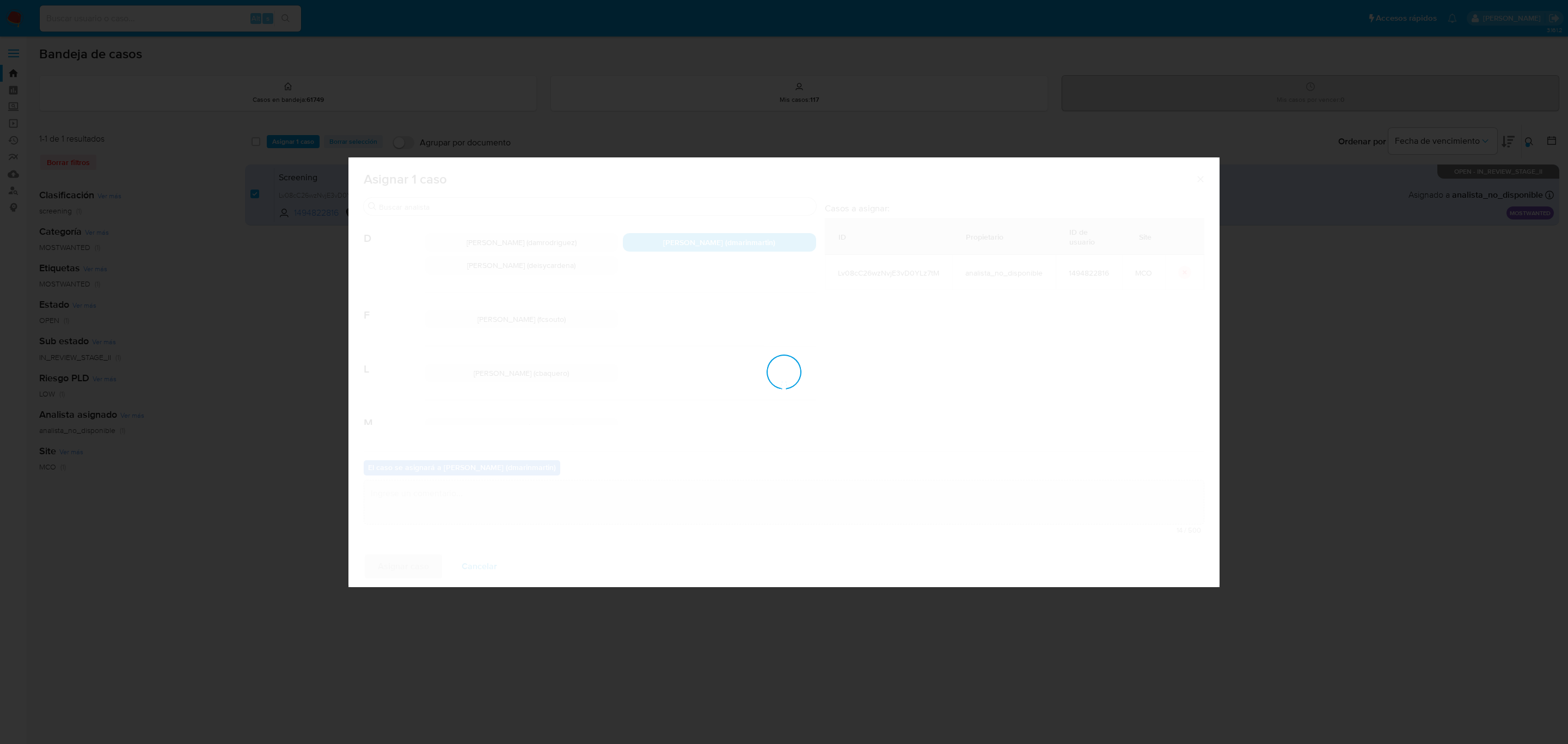
checkbox input "false"
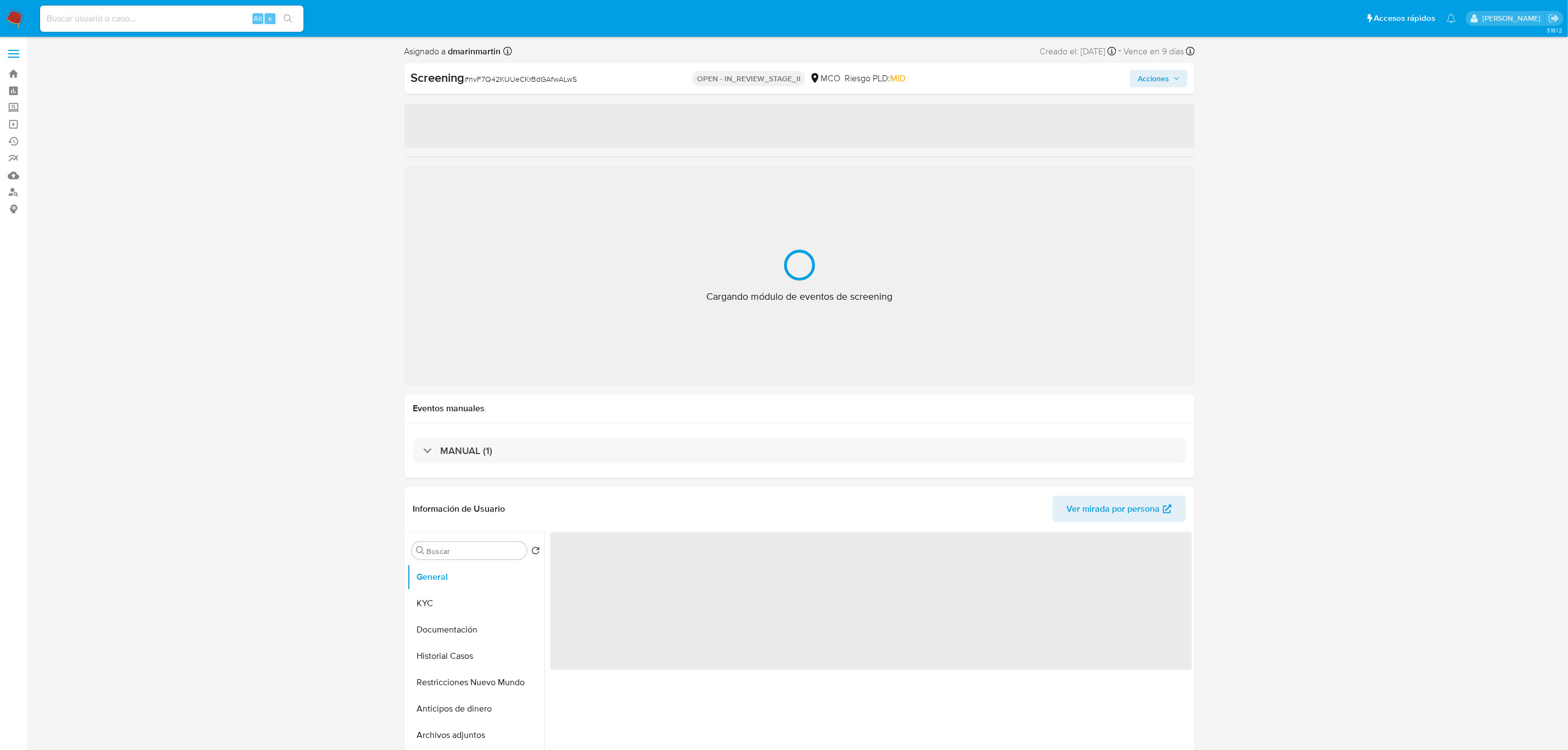
select select "10"
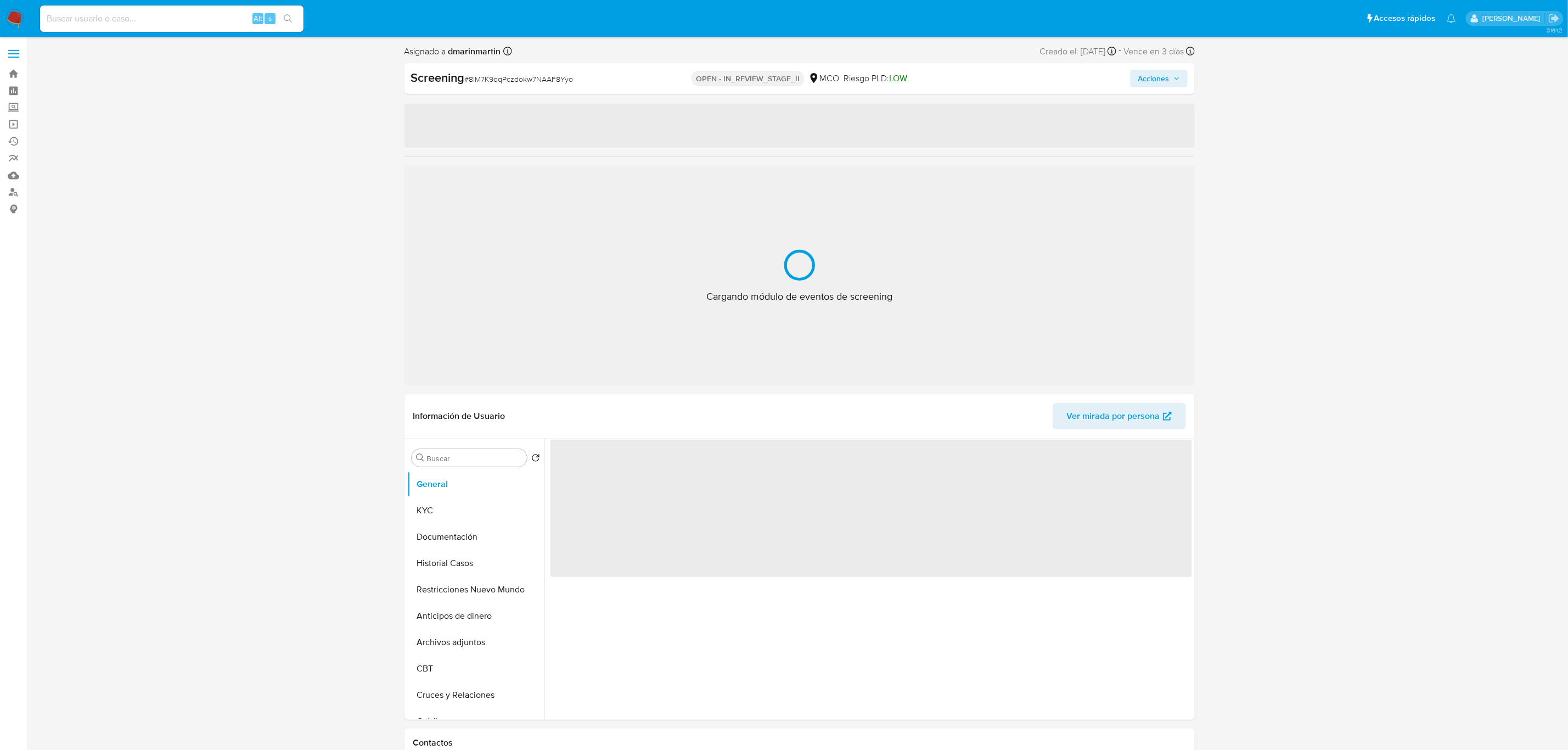
select select "10"
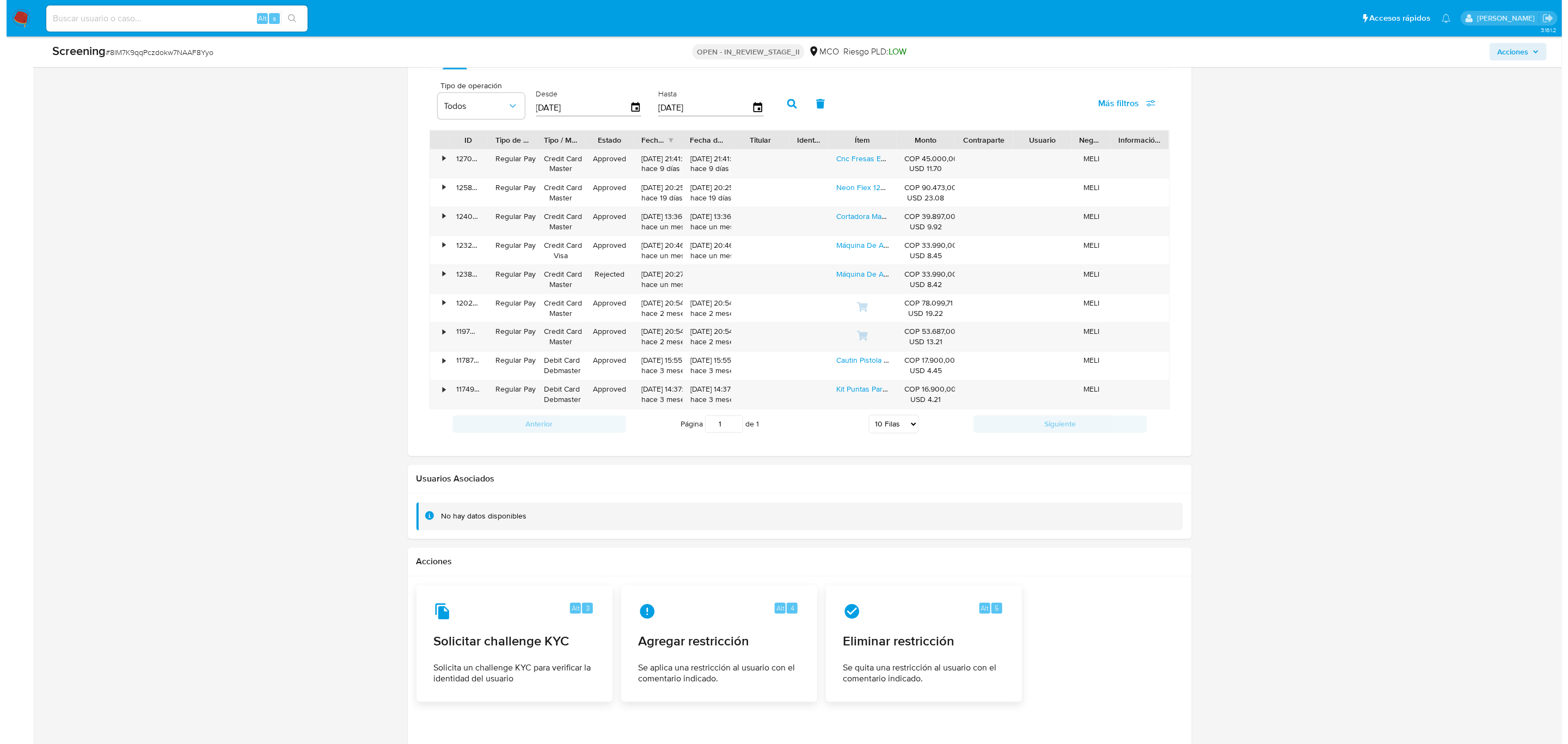
scroll to position [1383, 0]
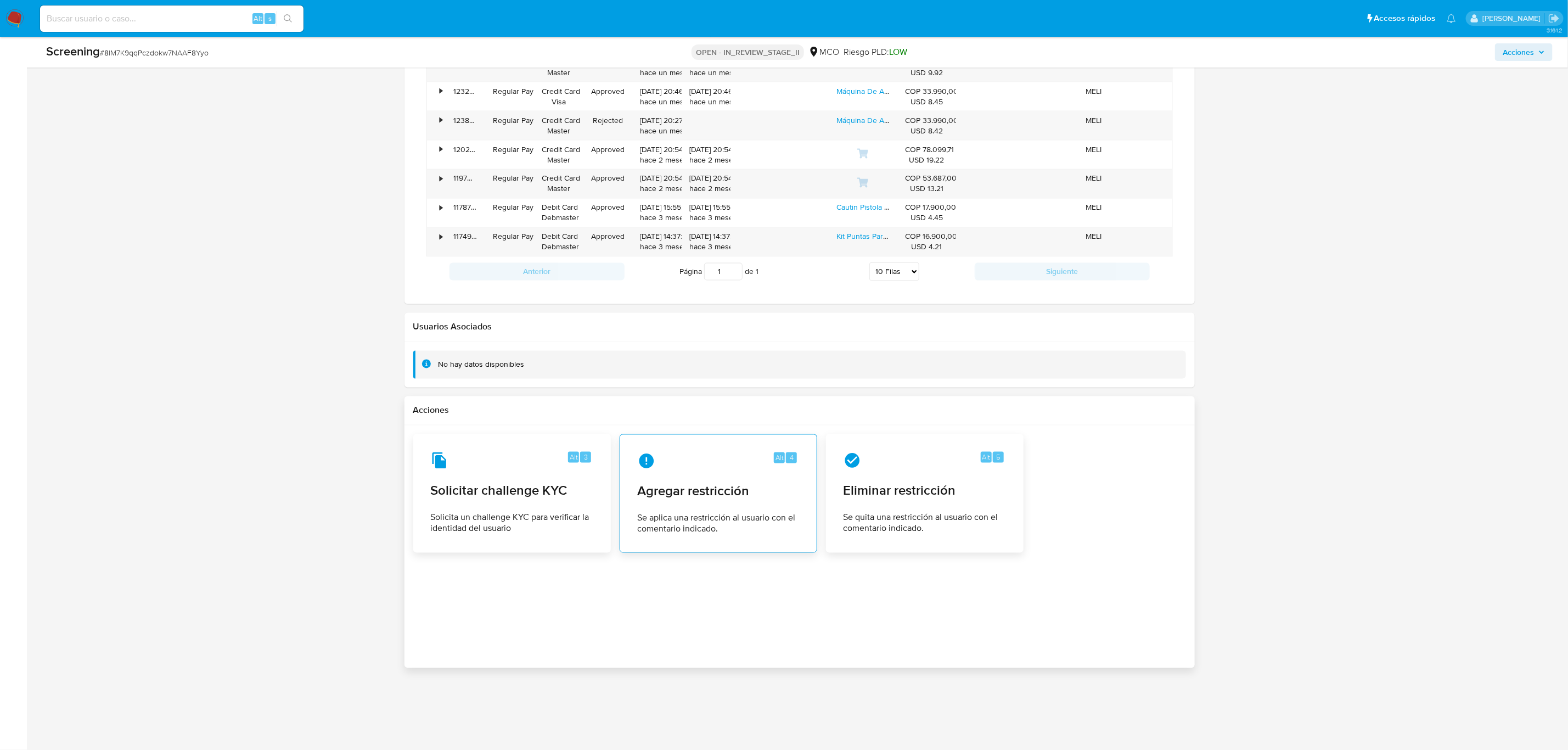
click at [707, 476] on div "Alt 4 Agregar restricción Se aplica una restricción al usuario con el comentari…" at bounding box center [718, 494] width 179 height 100
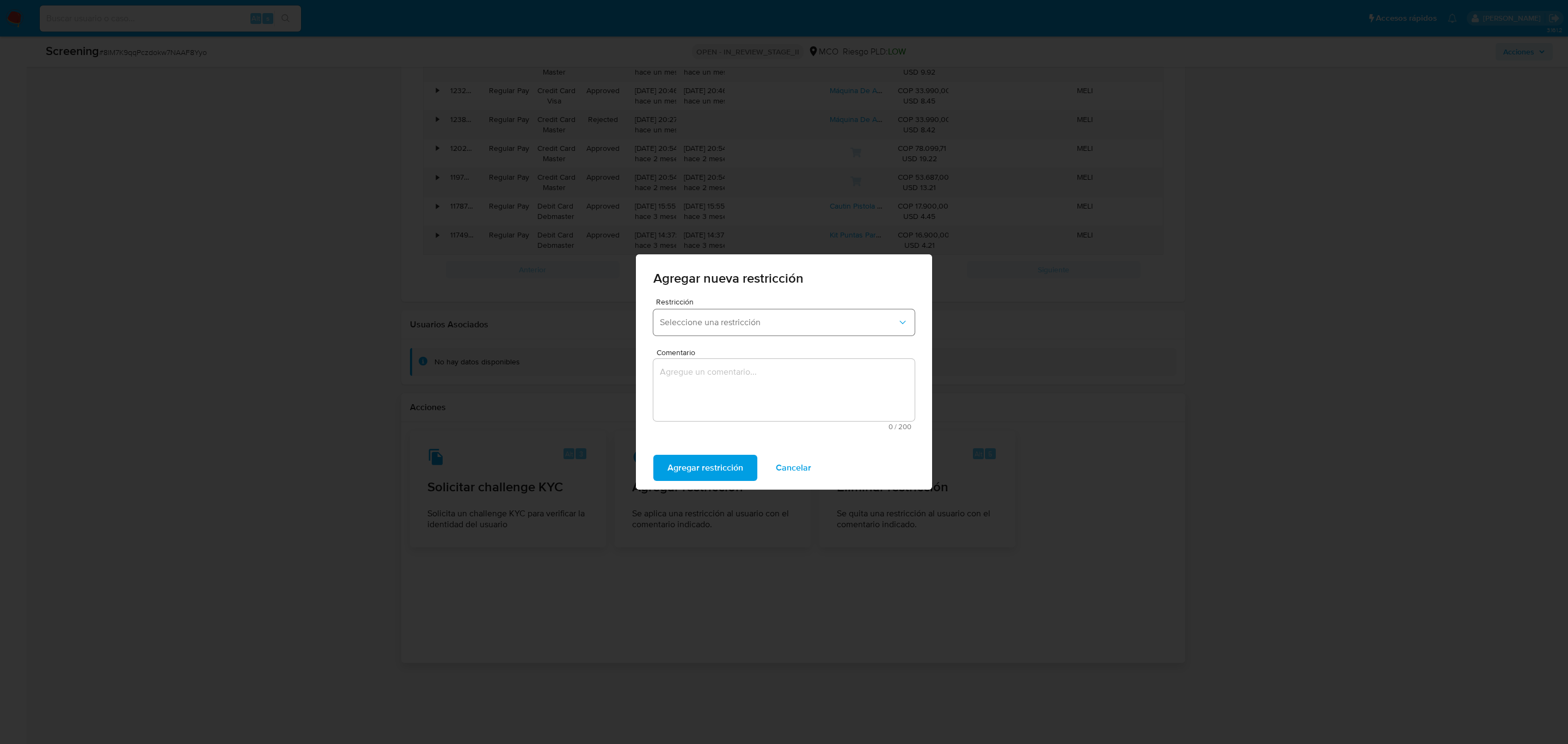
click at [836, 317] on span "Seleccione una restricción" at bounding box center [778, 322] width 238 height 11
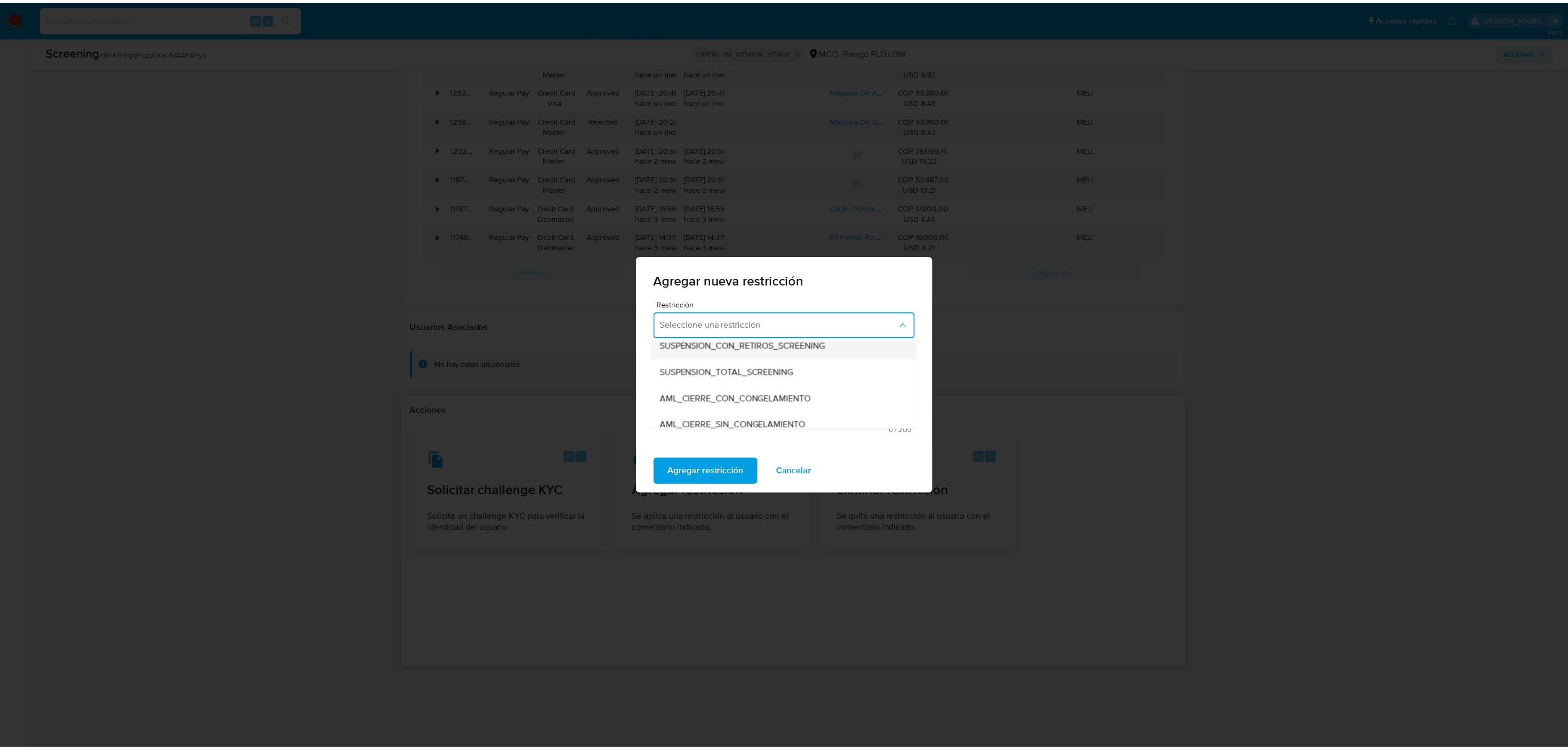
scroll to position [36, 0]
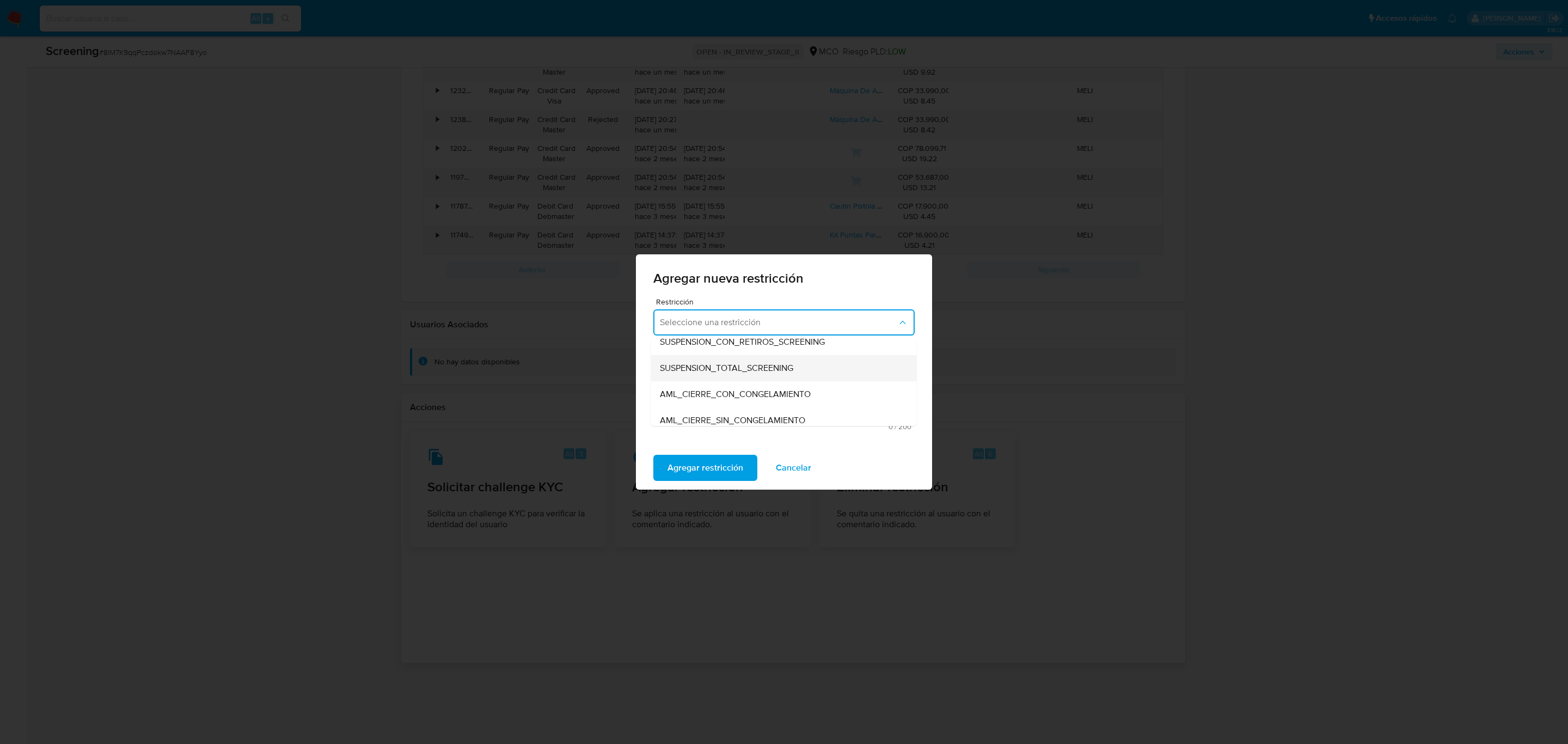
click at [763, 366] on span "SUSPENSION_TOTAL_SCREENING" at bounding box center [726, 368] width 133 height 11
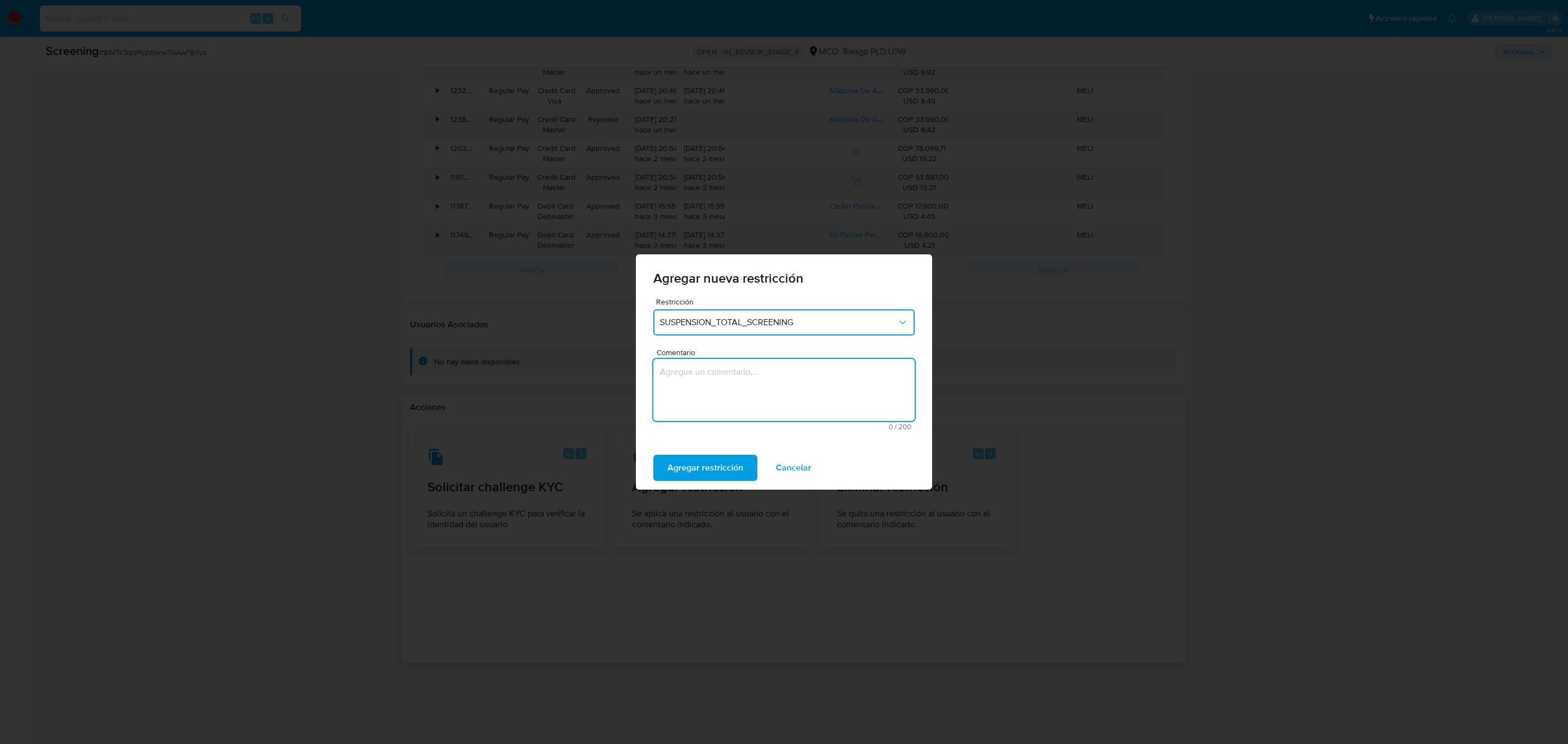
click at [671, 369] on textarea "Comentario" at bounding box center [784, 390] width 262 height 62
type textarea "Decisión AML - No levantar"
click at [653, 455] on button "Agregar restricción" at bounding box center [705, 468] width 104 height 26
click at [689, 472] on span "Confirmar" at bounding box center [687, 468] width 39 height 24
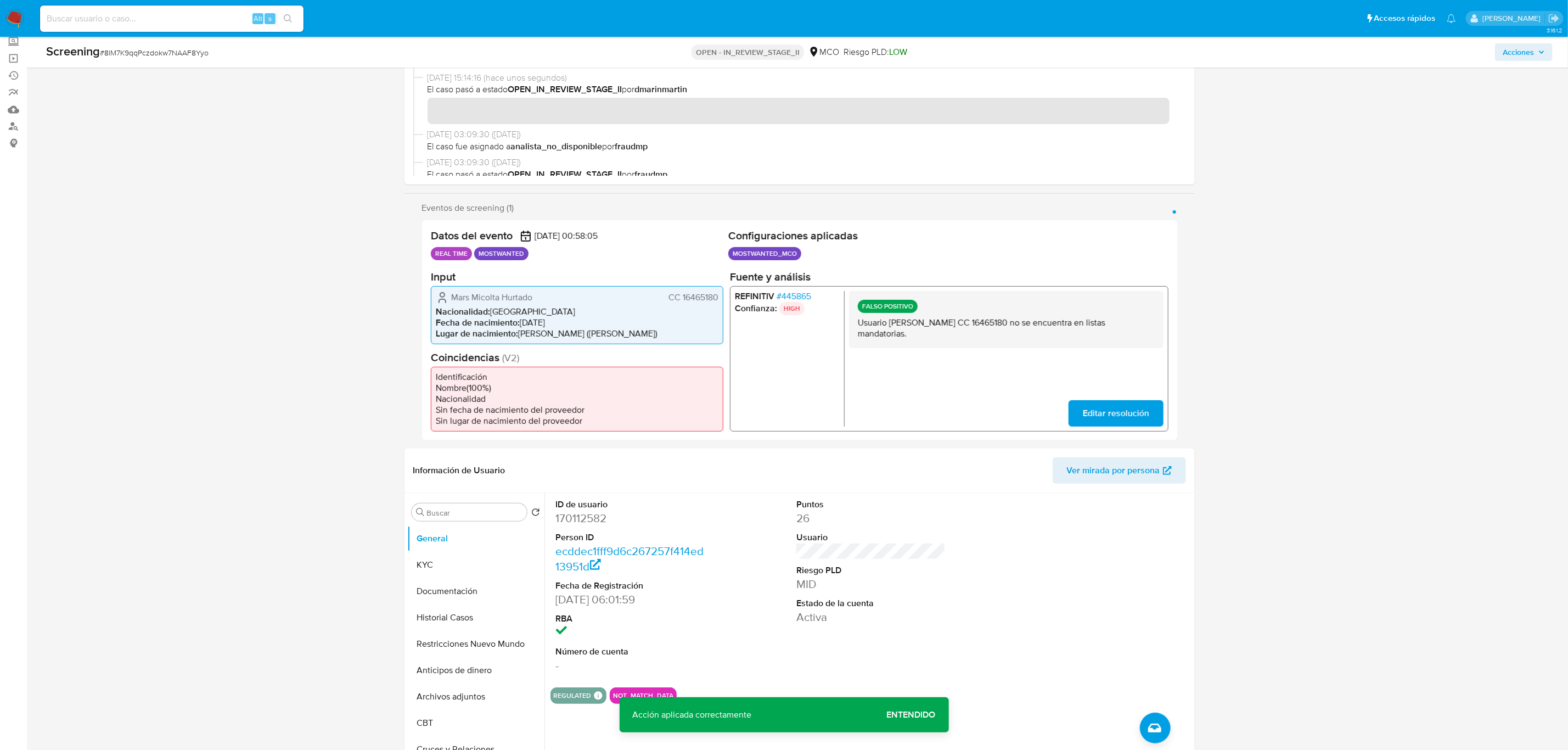
scroll to position [0, 0]
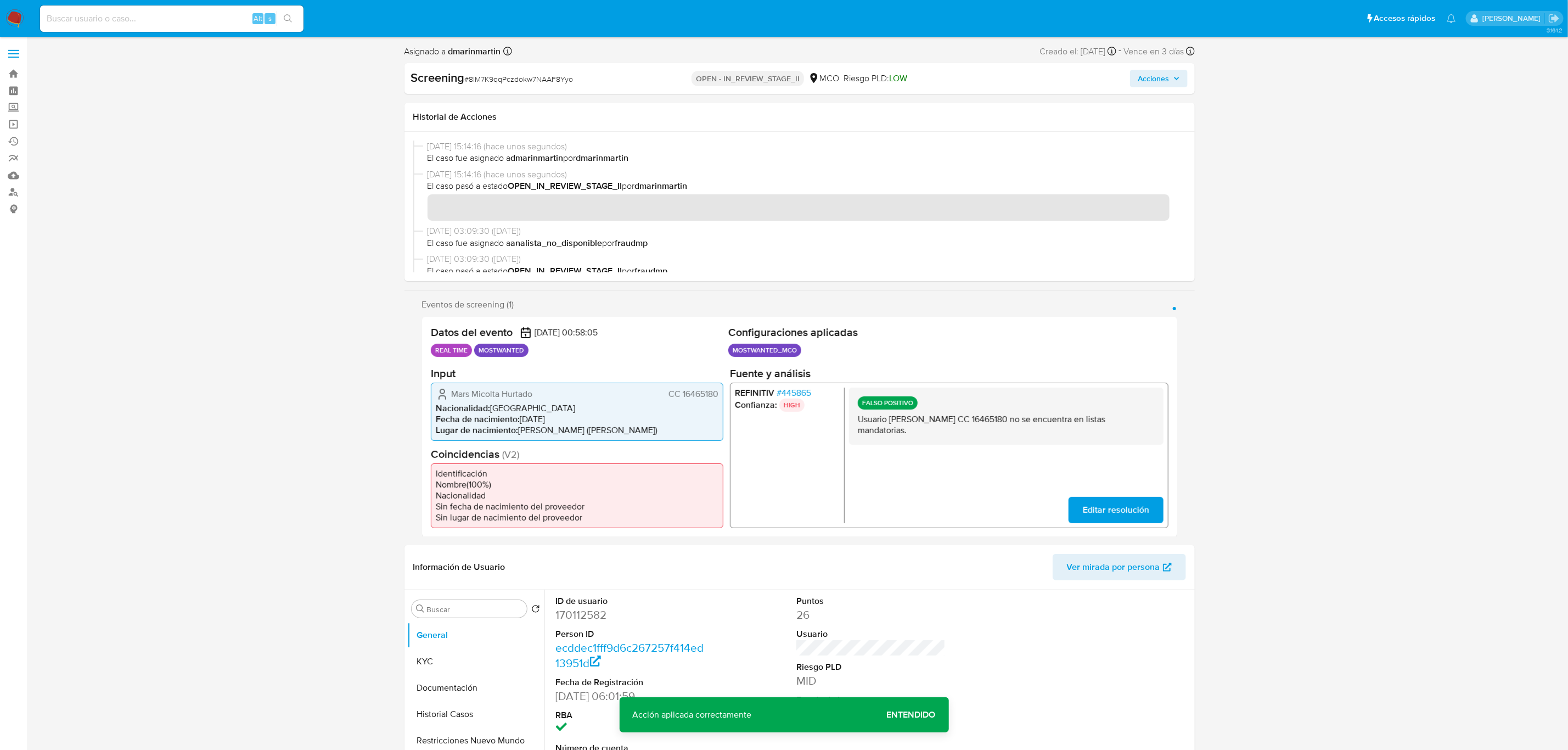
click at [1158, 77] on span "Acciones" at bounding box center [1153, 79] width 32 height 17
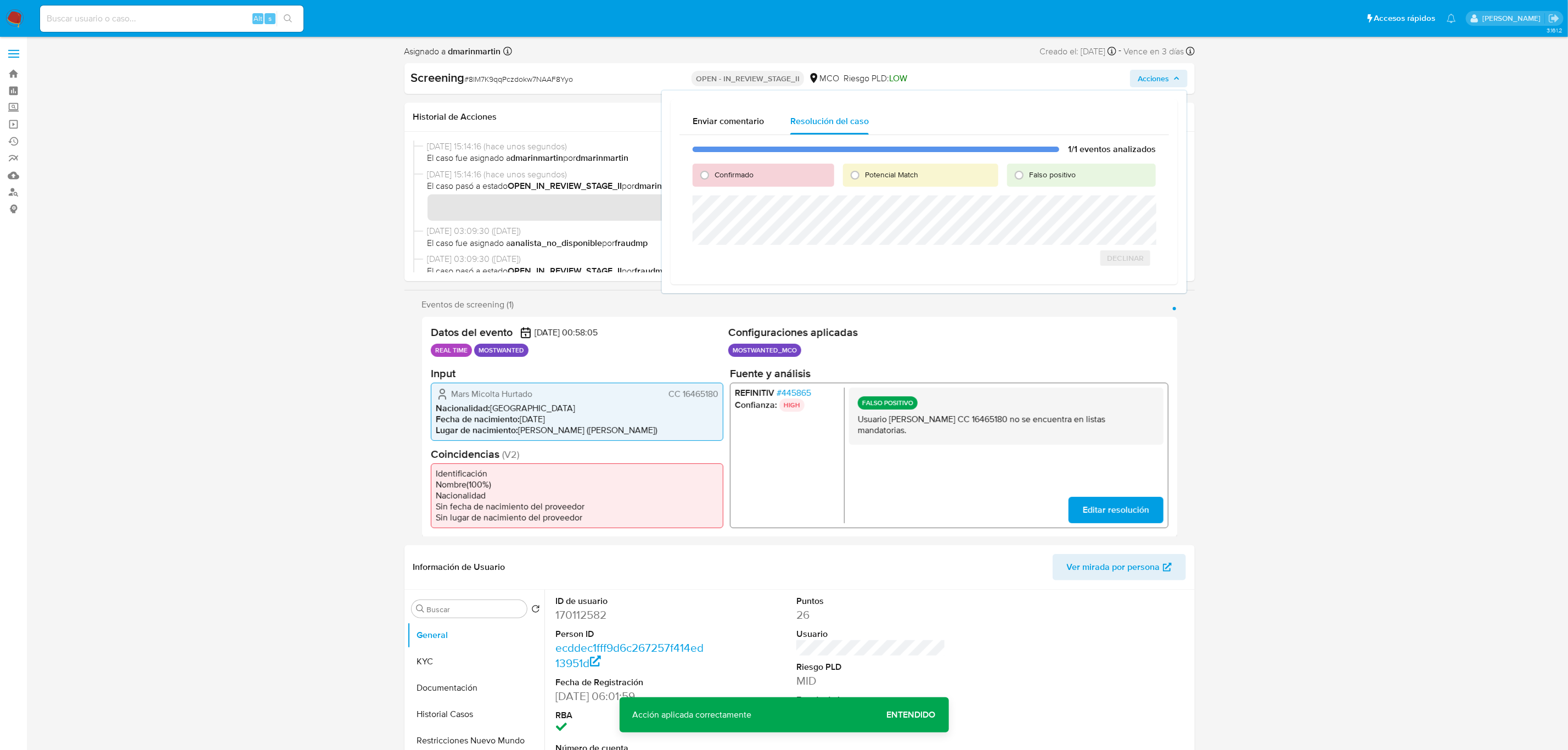
click at [754, 173] on div "Confirmado" at bounding box center [763, 175] width 141 height 23
click at [734, 172] on span "Confirmado" at bounding box center [734, 175] width 39 height 11
click at [714, 172] on input "Confirmado" at bounding box center [705, 175] width 17 height 17
radio input "true"
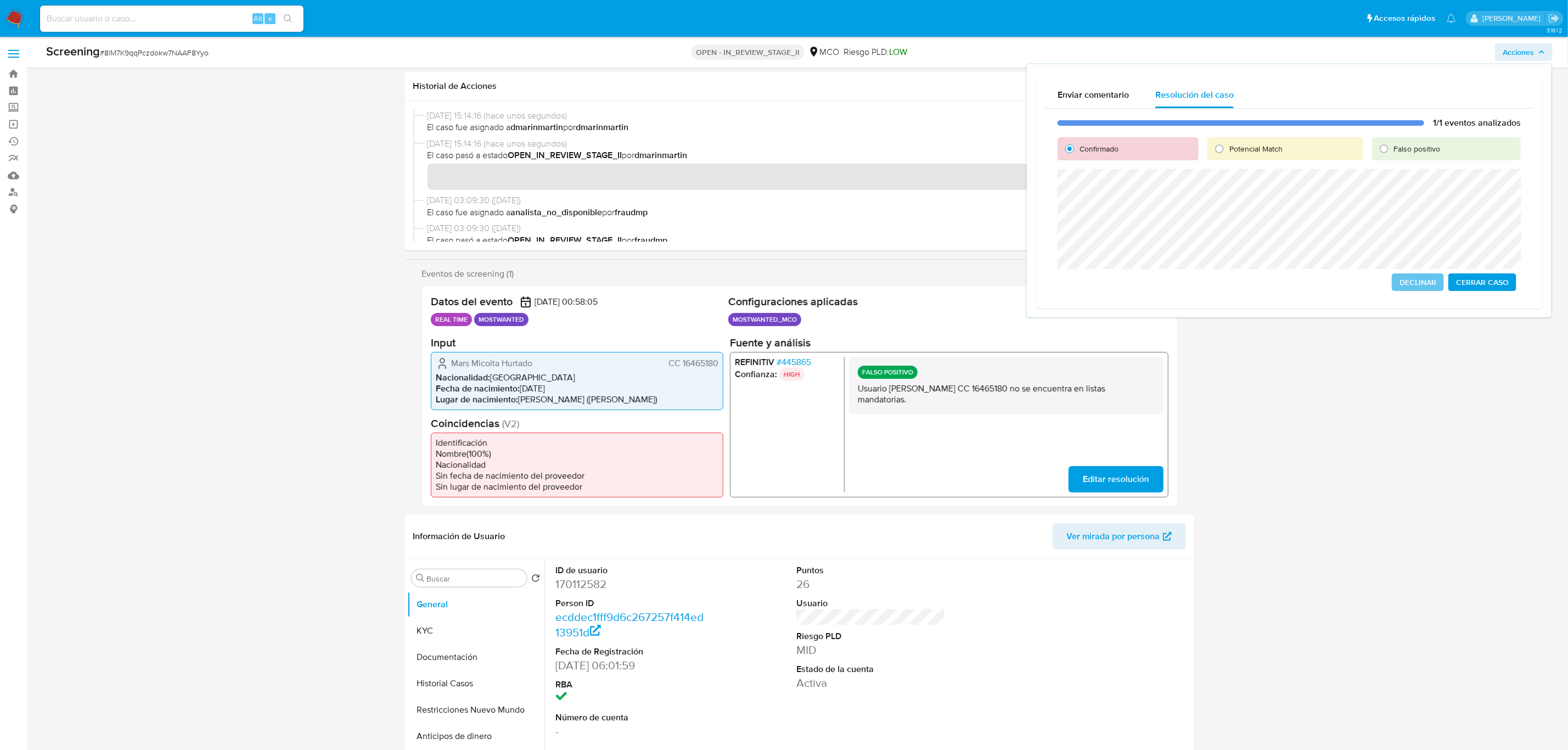
scroll to position [138, 0]
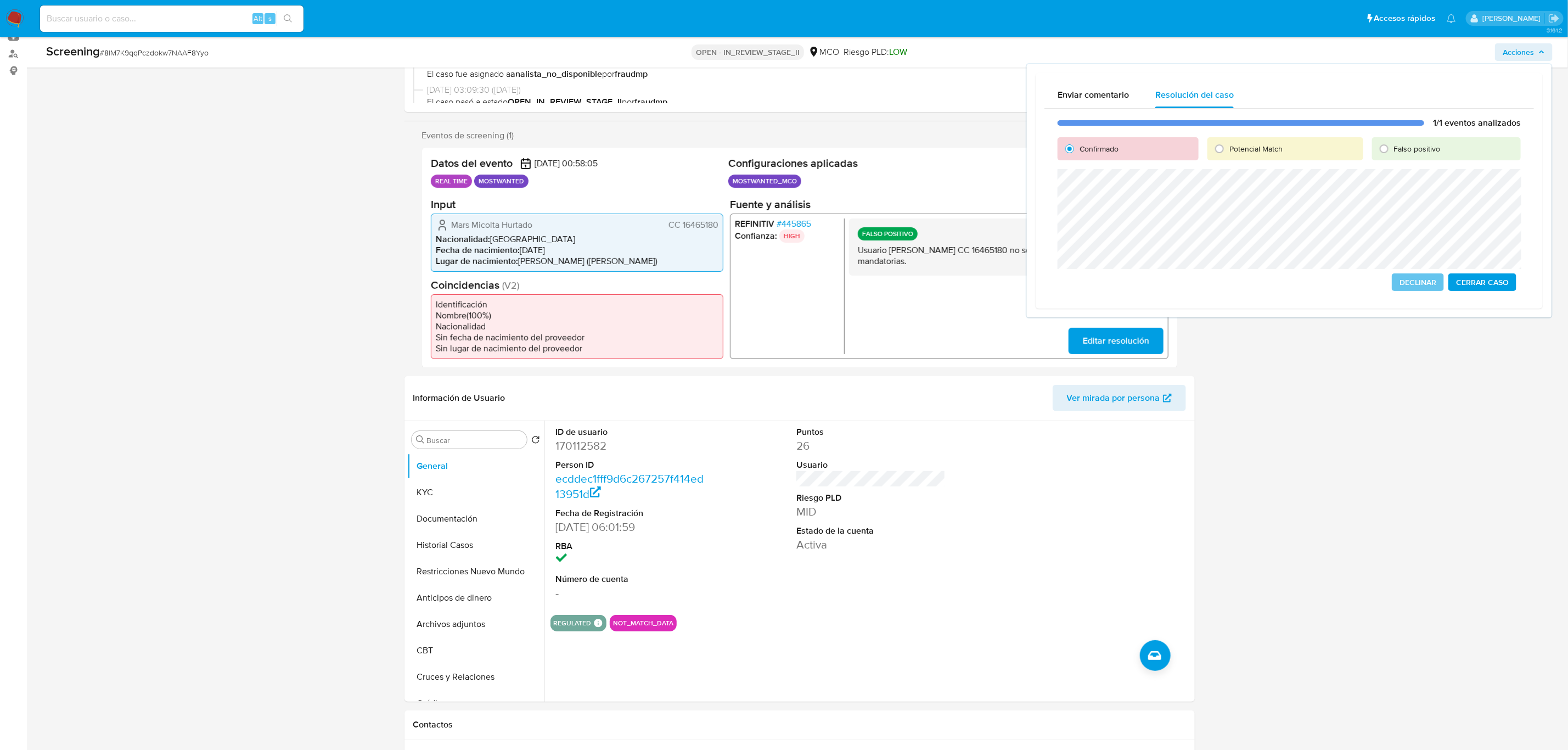
click at [1486, 277] on span "Cerrar Caso" at bounding box center [1483, 282] width 53 height 15
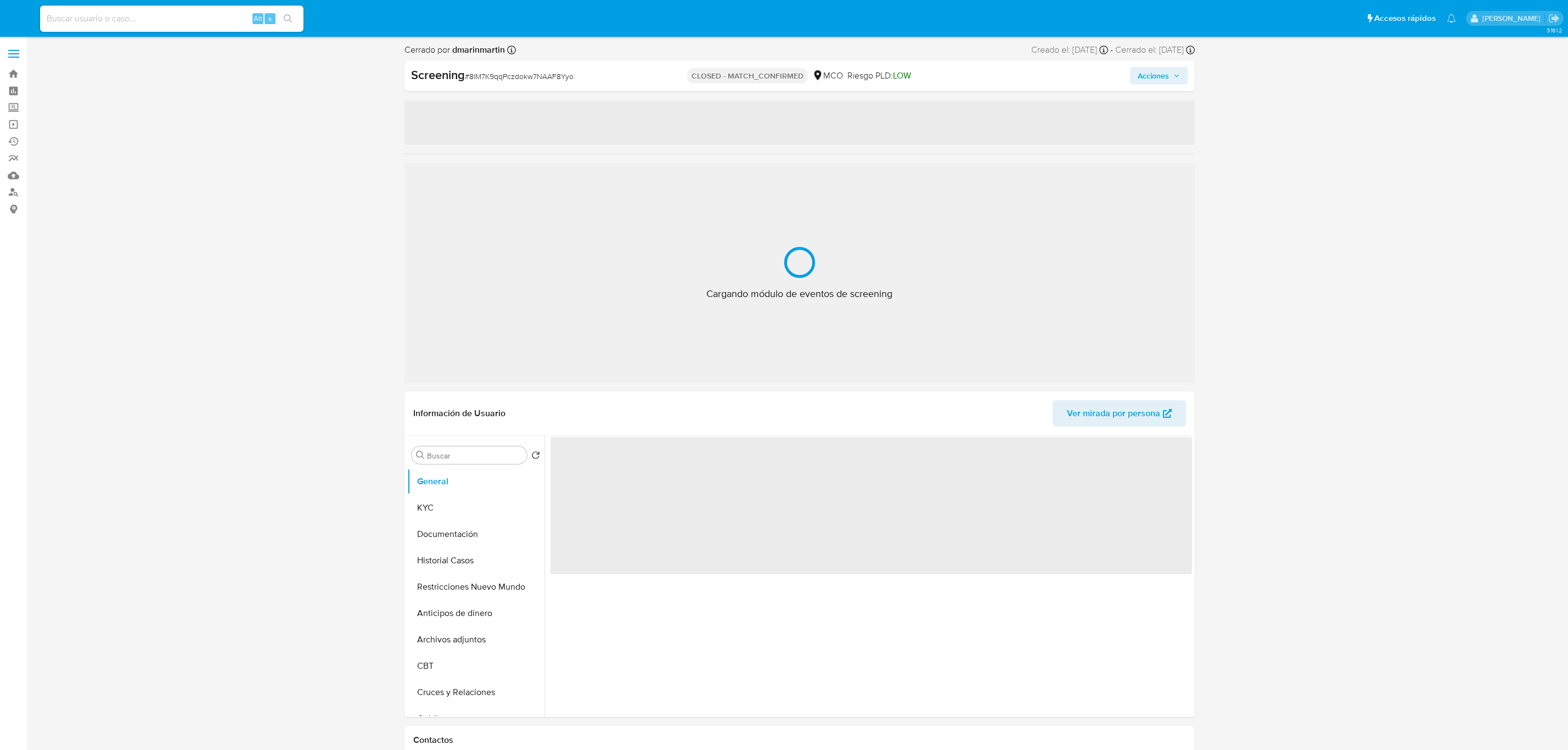
select select "10"
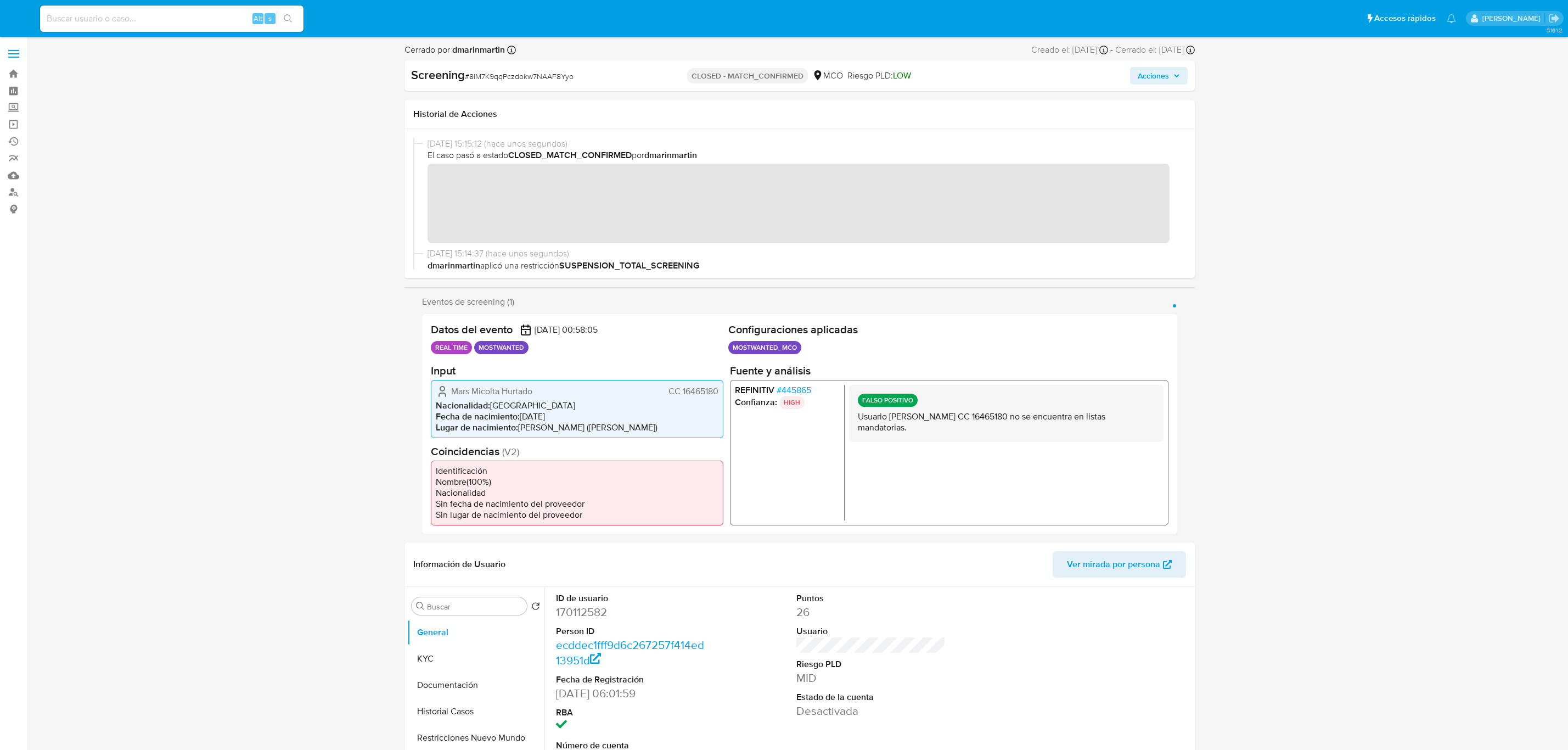
scroll to position [40, 0]
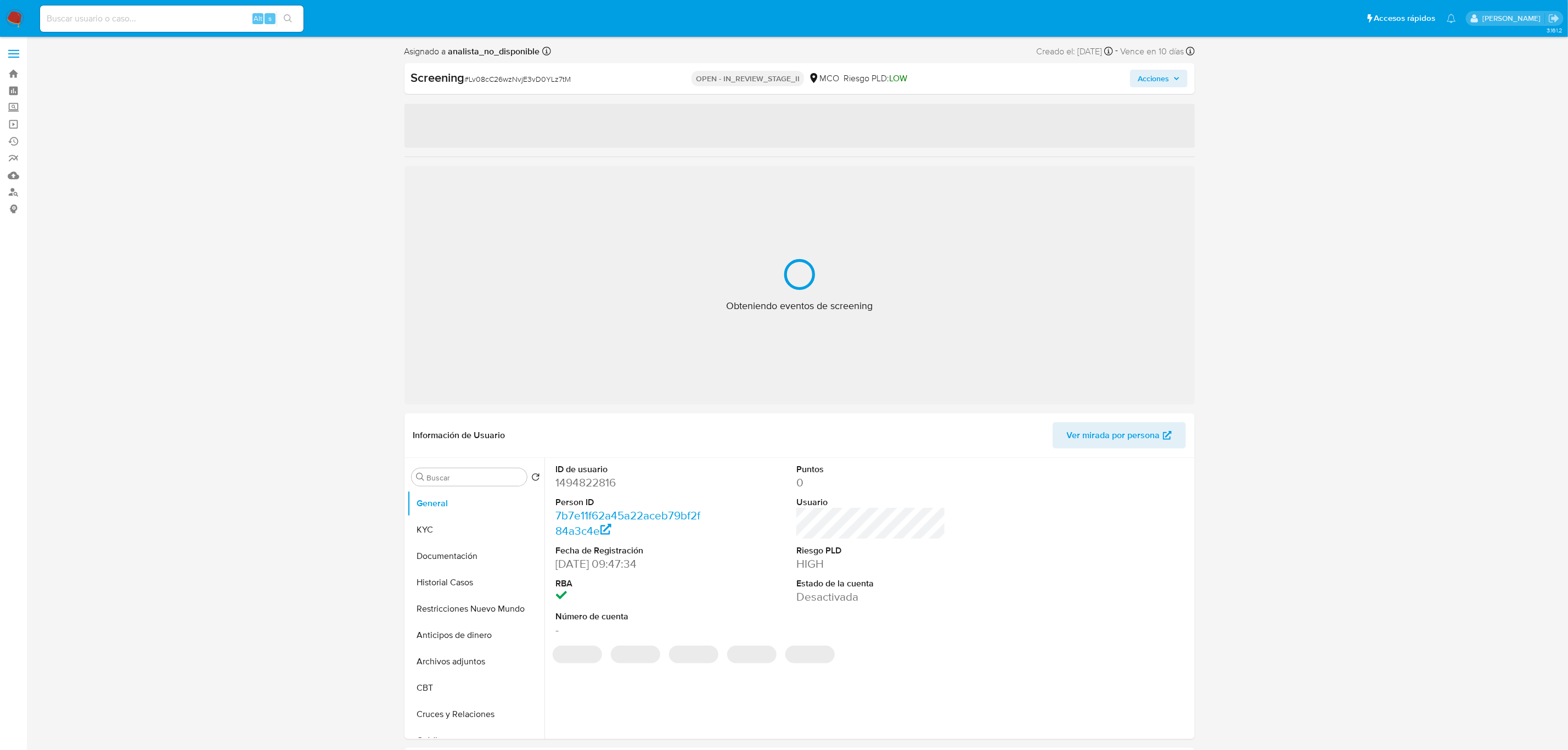
select select "10"
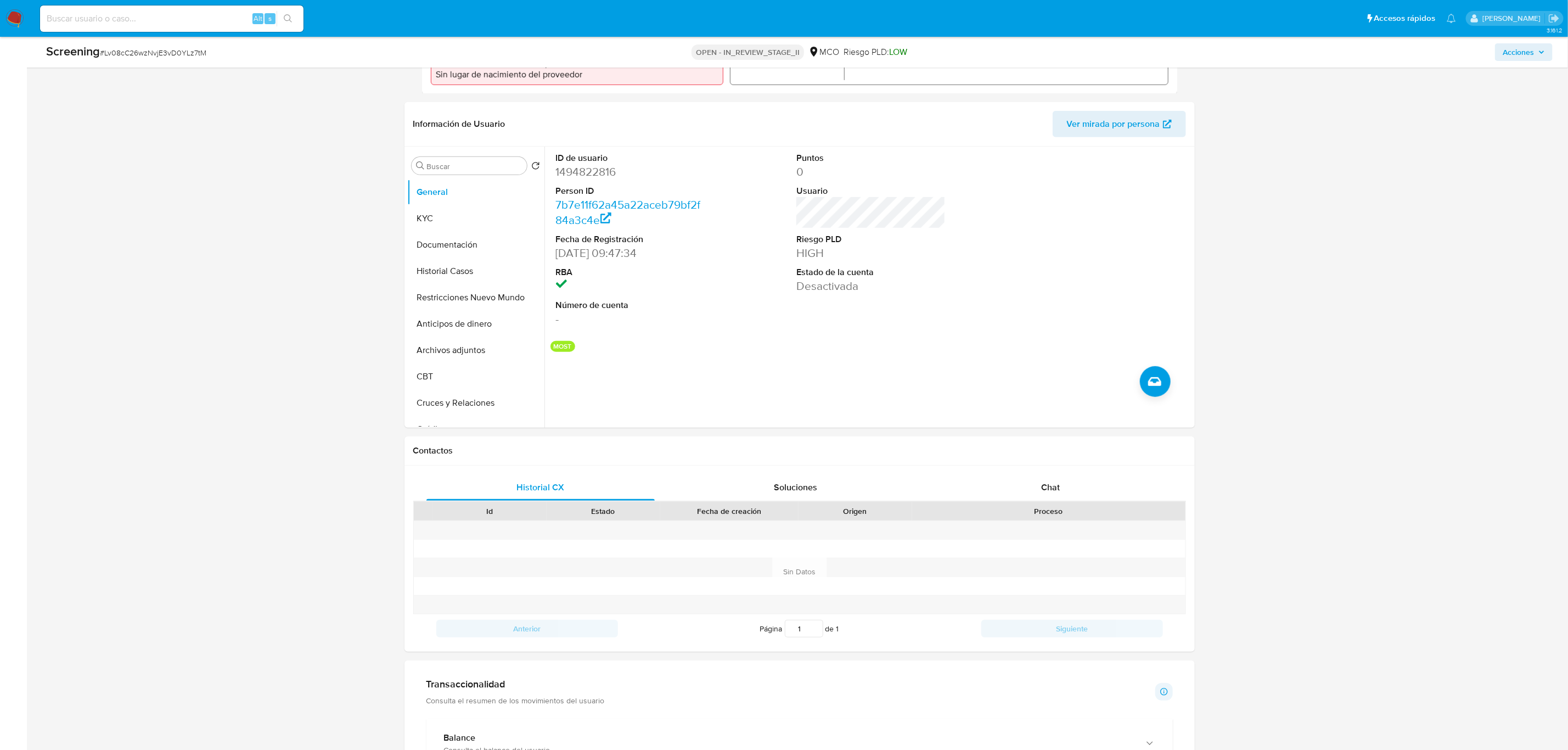
scroll to position [275, 0]
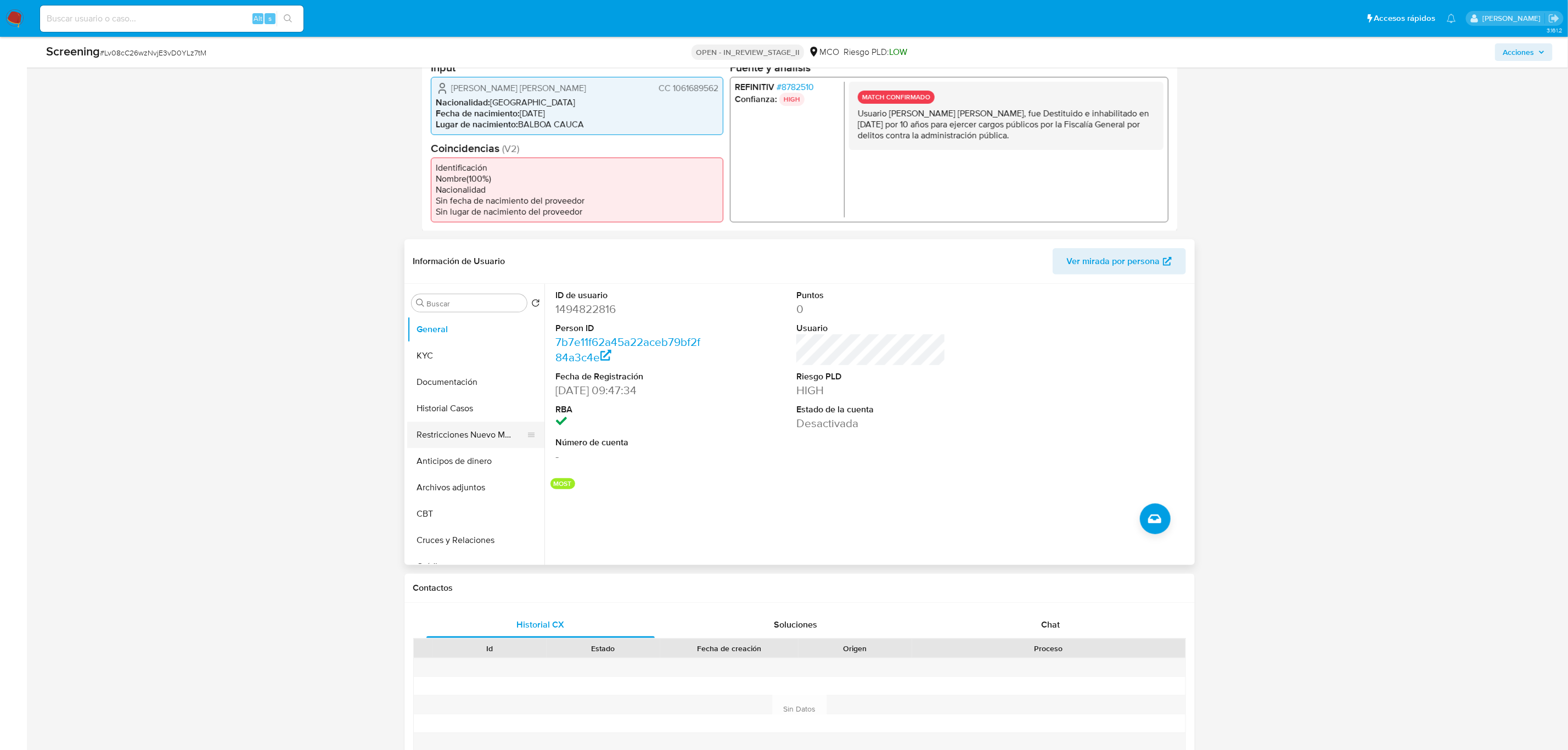
click at [453, 435] on button "Restricciones Nuevo Mundo" at bounding box center [471, 434] width 128 height 26
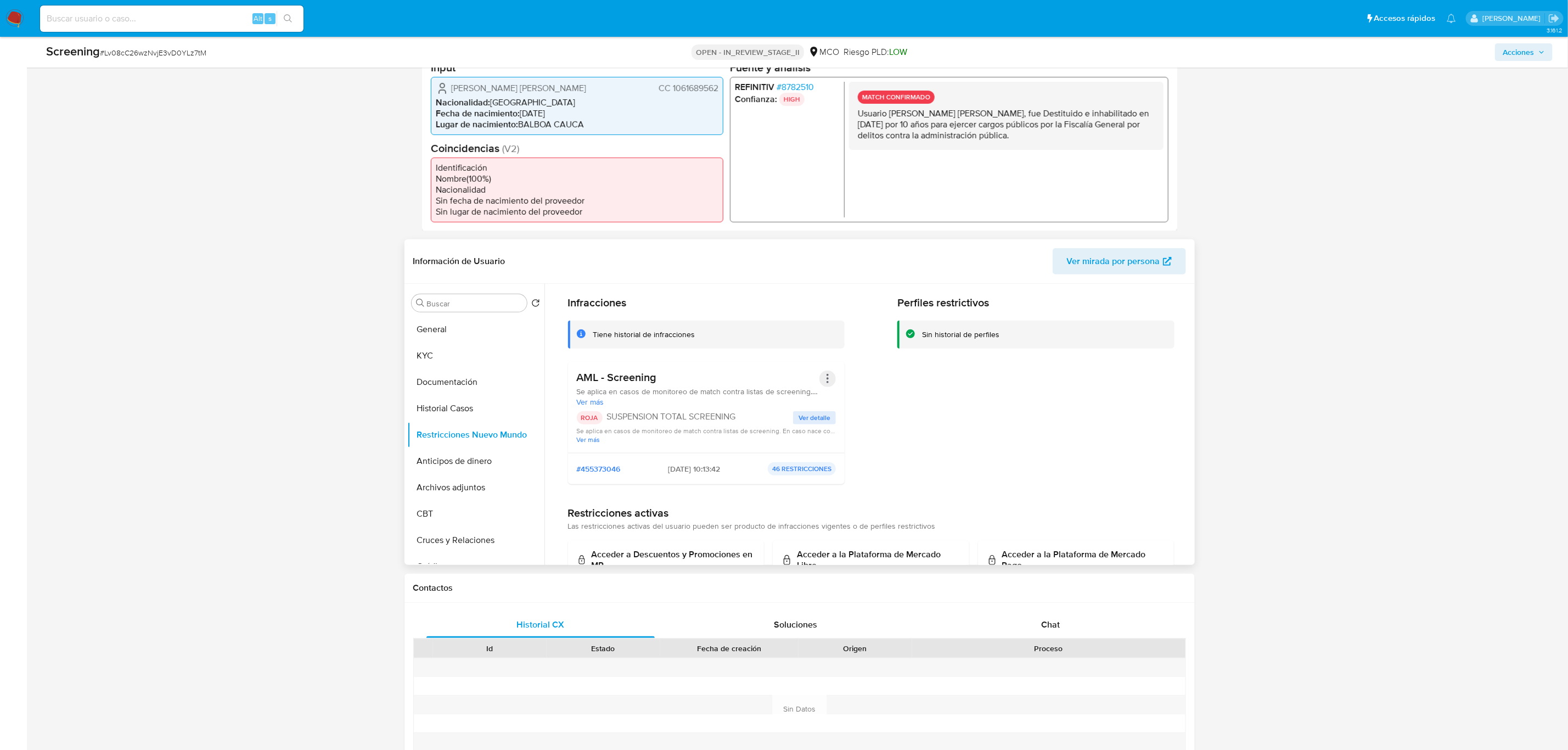
scroll to position [0, 0]
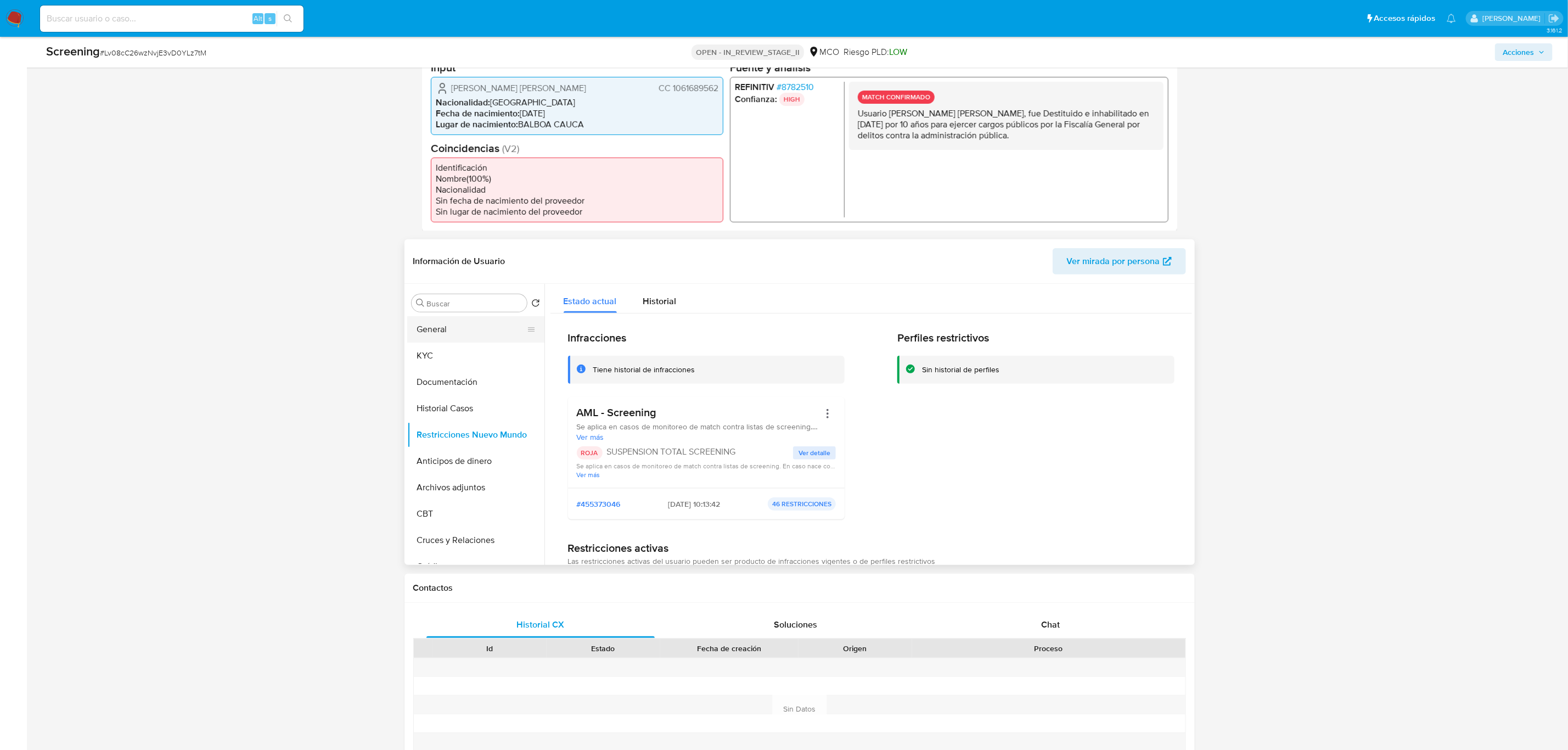
click at [443, 333] on button "General" at bounding box center [471, 329] width 128 height 26
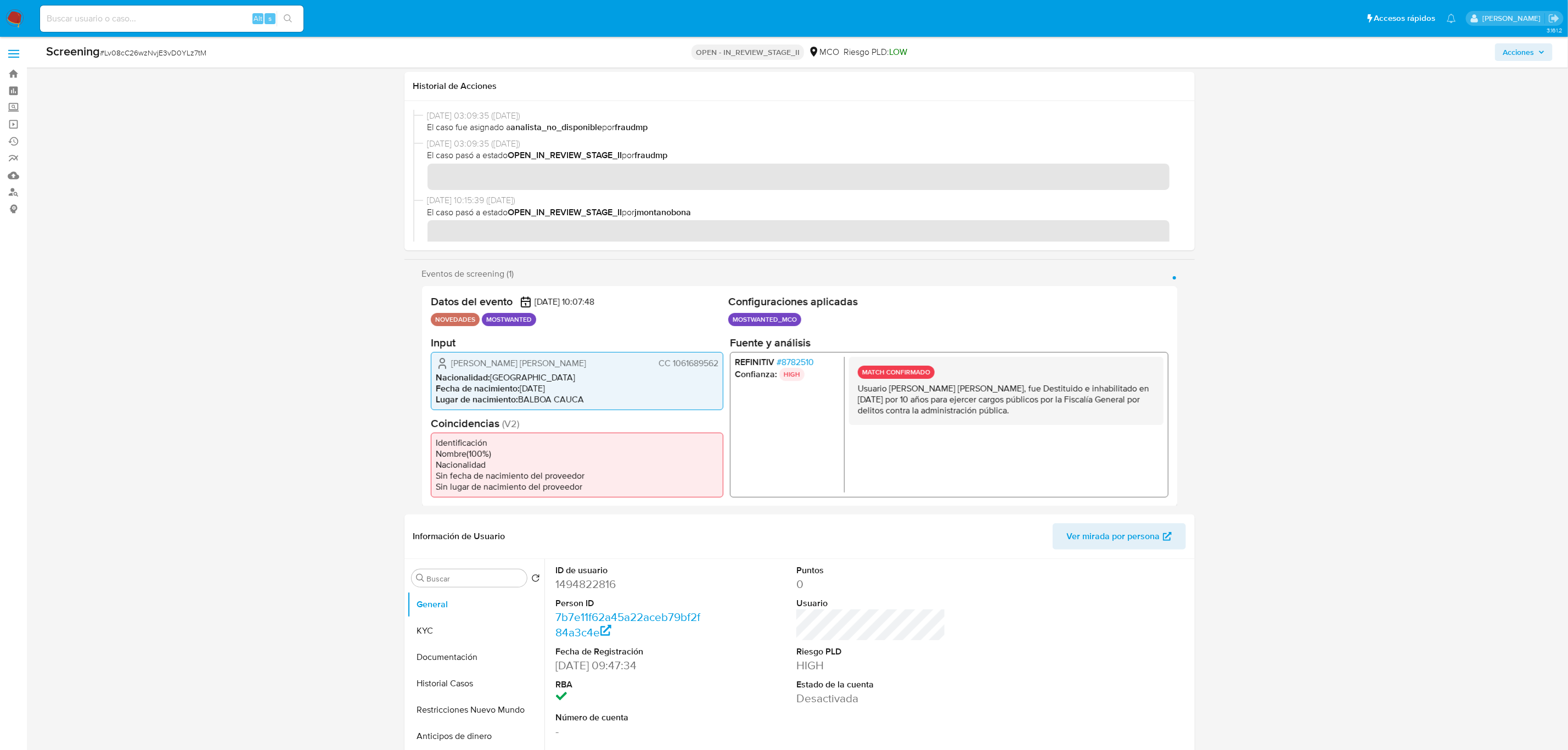
scroll to position [447, 0]
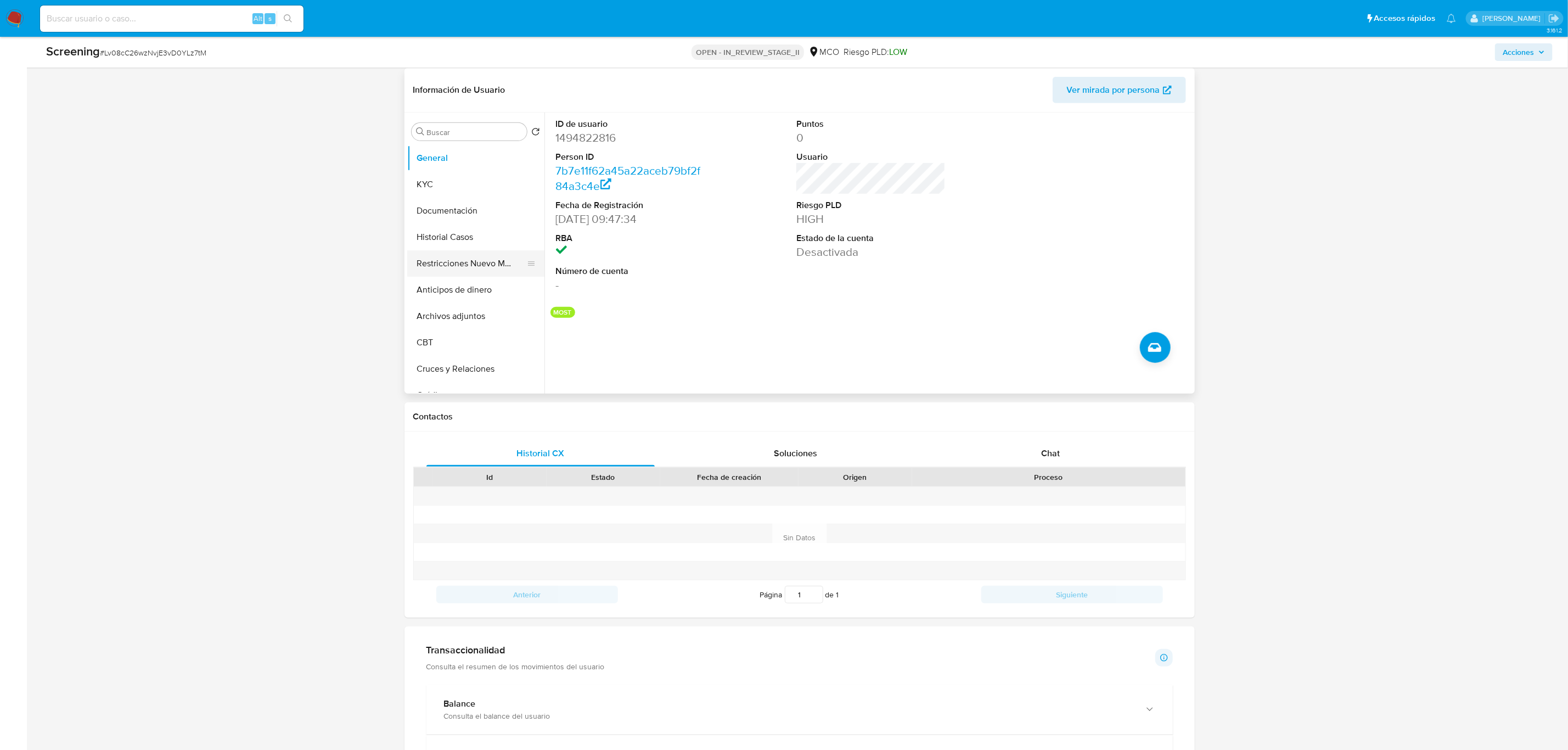
click at [467, 267] on button "Restricciones Nuevo Mundo" at bounding box center [471, 263] width 128 height 26
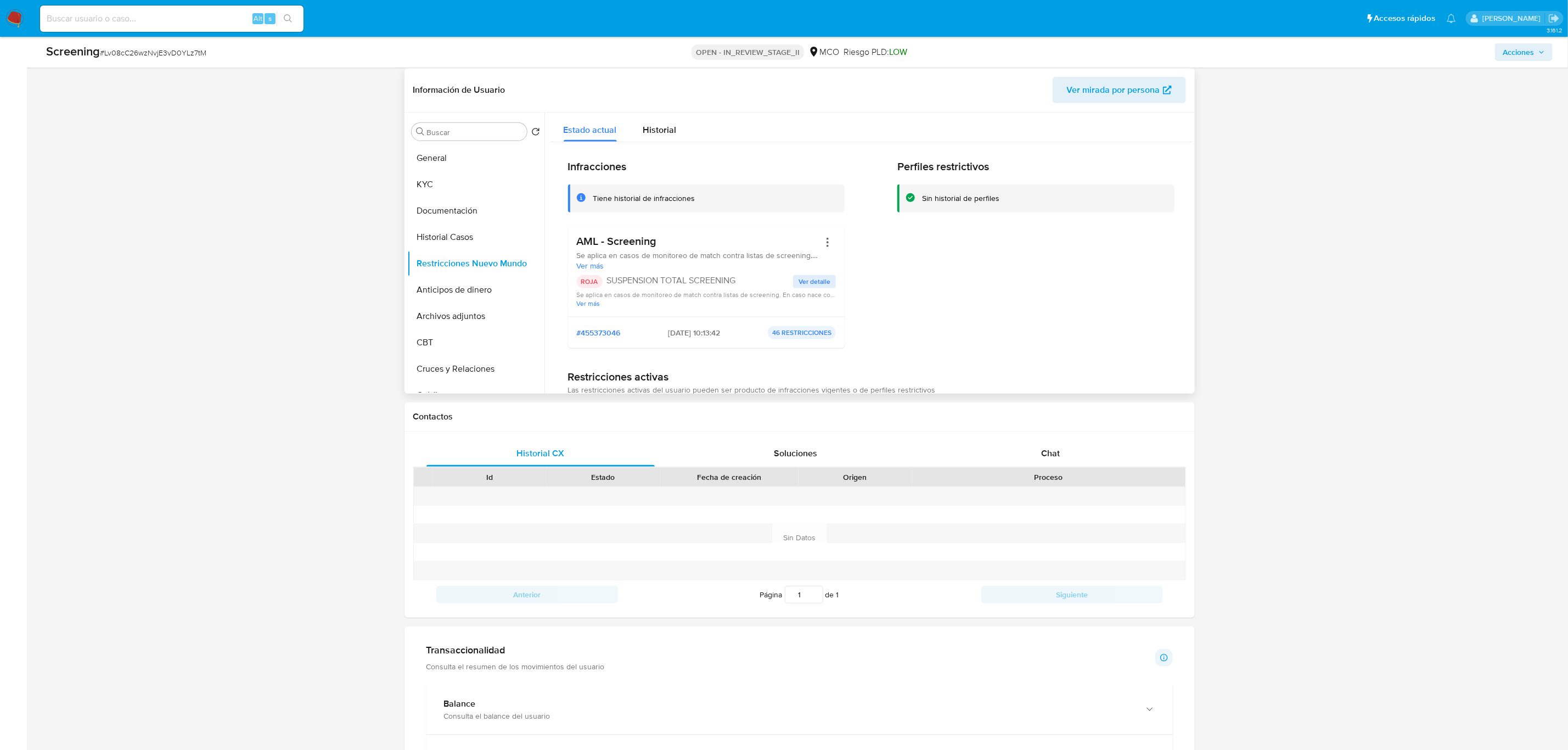
scroll to position [0, 0]
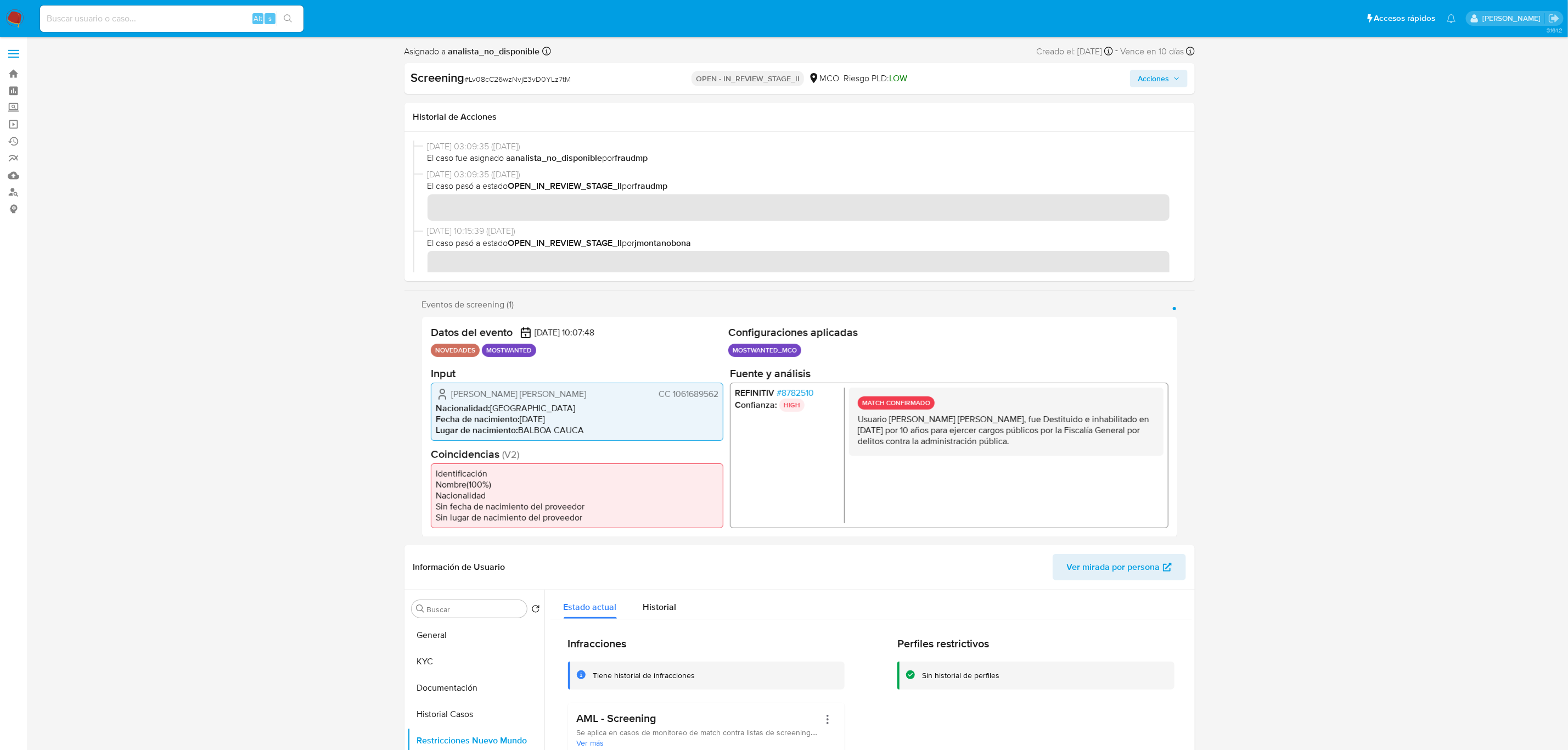
click at [1138, 83] on span "Acciones" at bounding box center [1153, 79] width 32 height 17
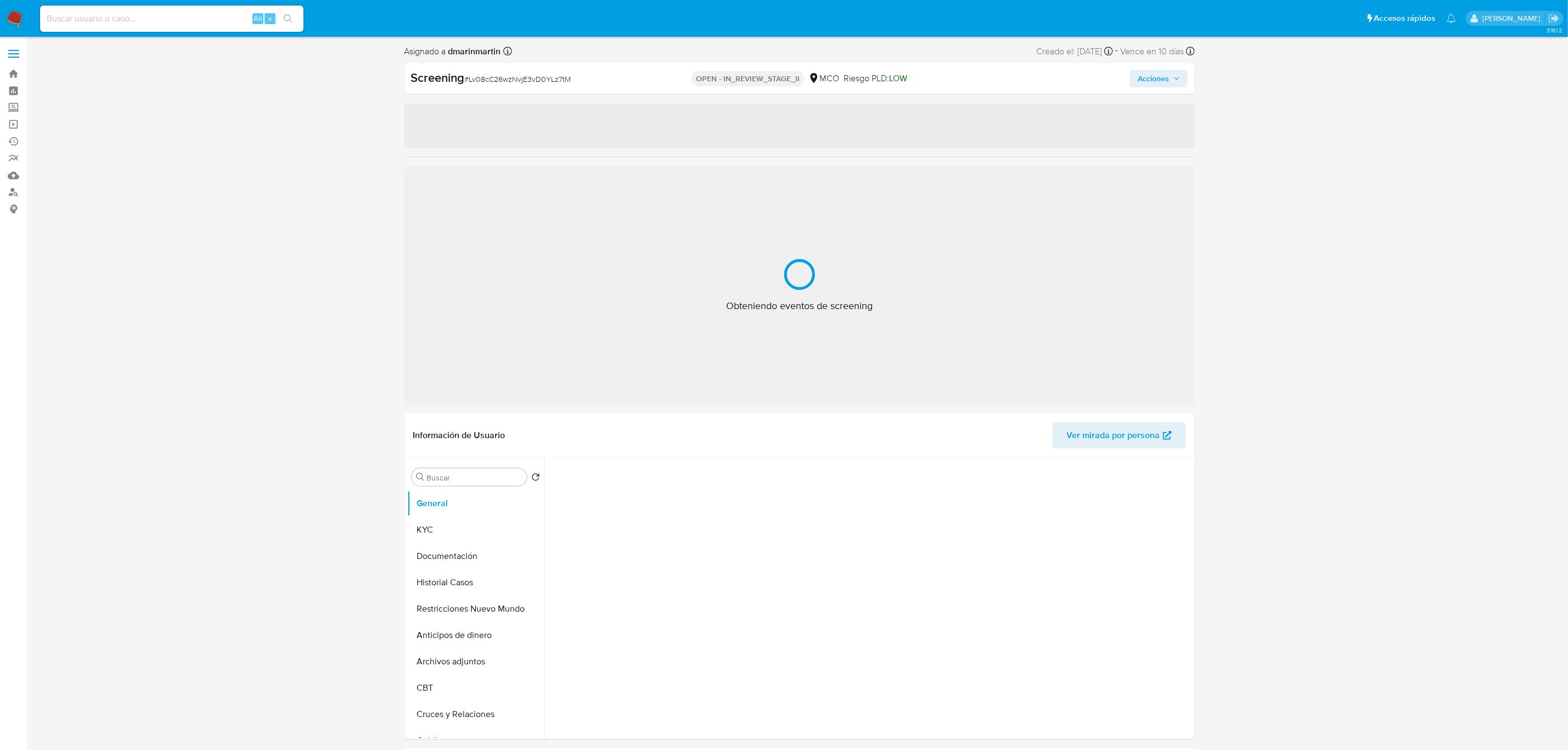
select select "10"
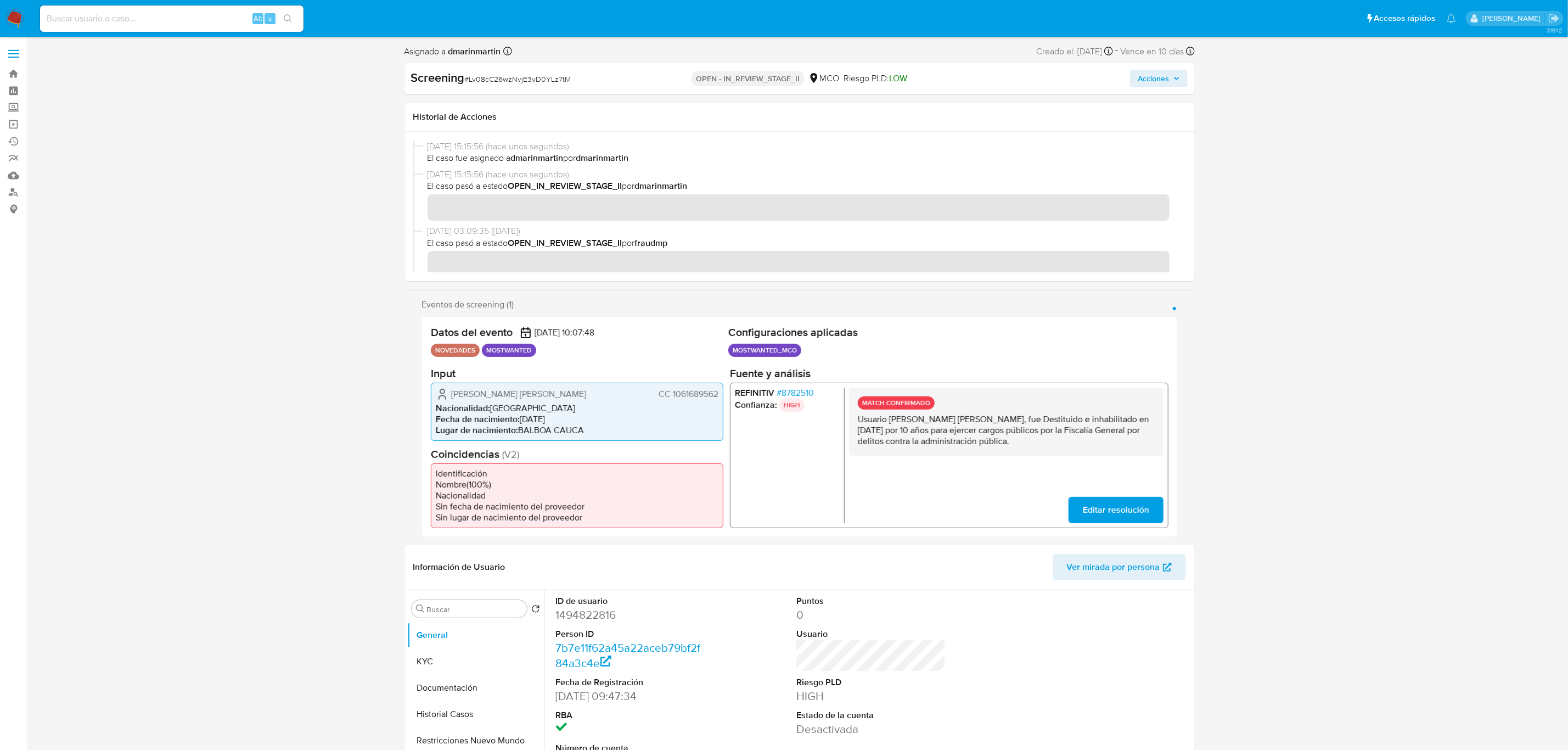
click at [1149, 77] on span "Acciones" at bounding box center [1153, 79] width 32 height 17
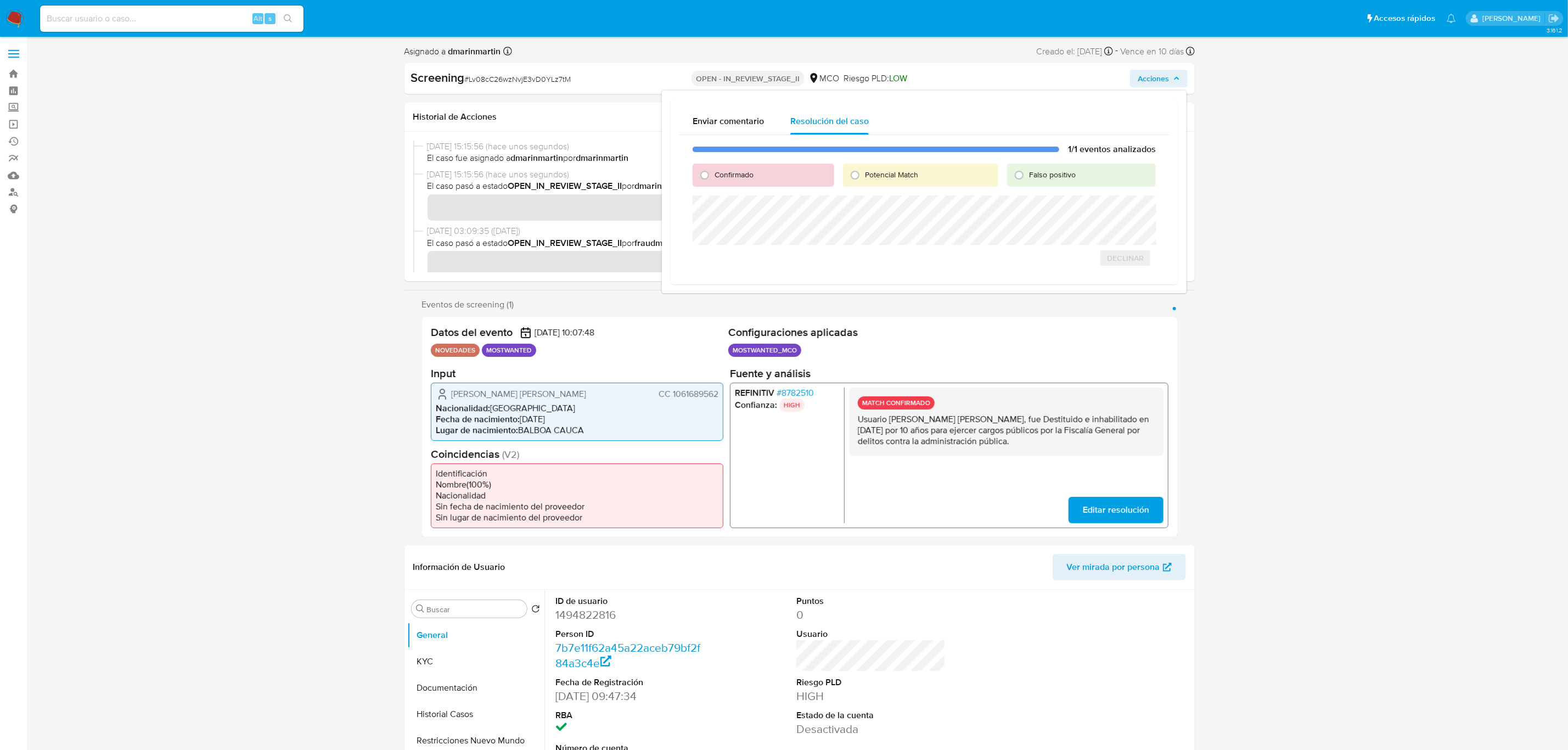
click at [736, 177] on span "Confirmado" at bounding box center [734, 175] width 39 height 11
click at [714, 177] on input "Confirmado" at bounding box center [705, 175] width 17 height 17
radio input "true"
click at [1120, 306] on span "Cerrar Caso" at bounding box center [1118, 308] width 53 height 15
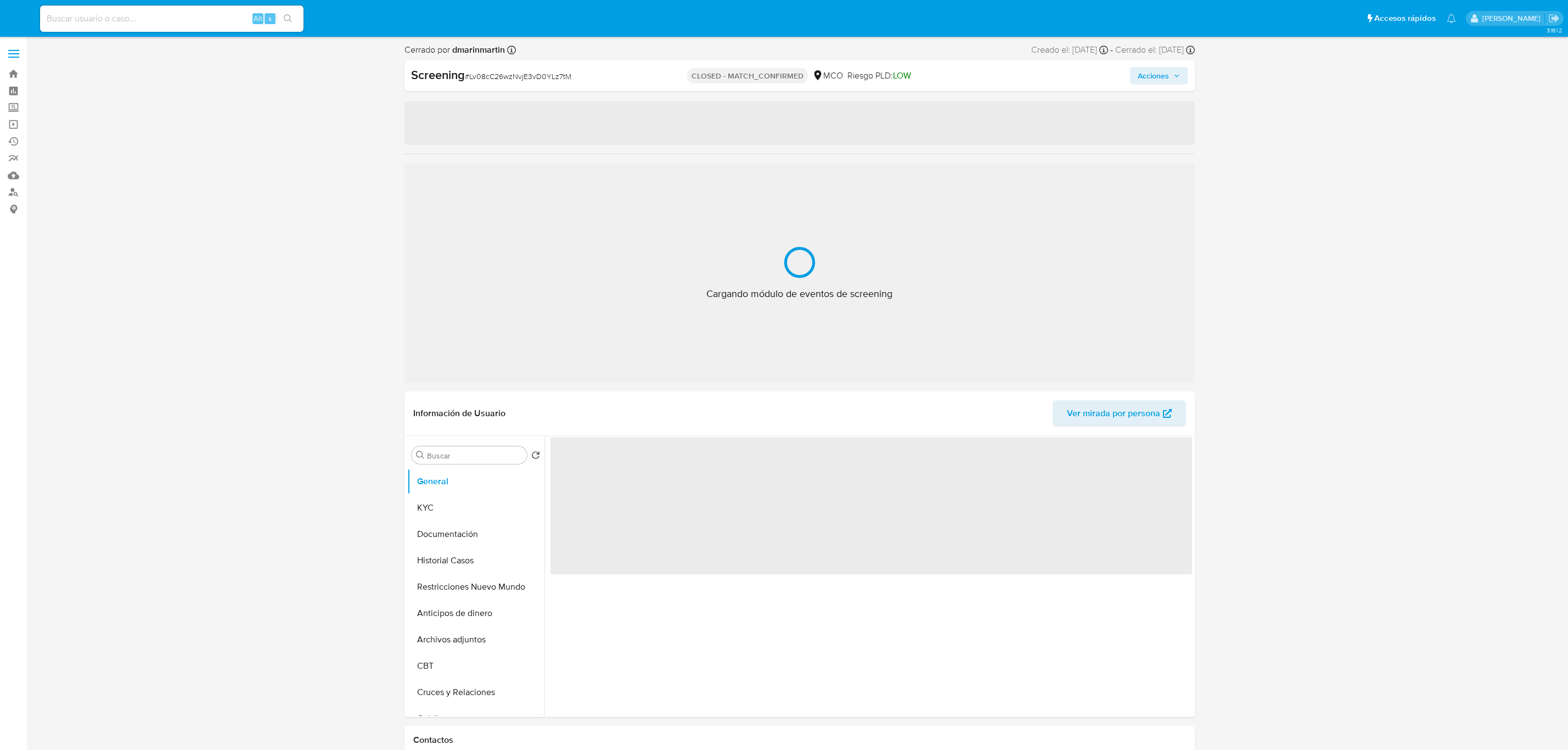
select select "10"
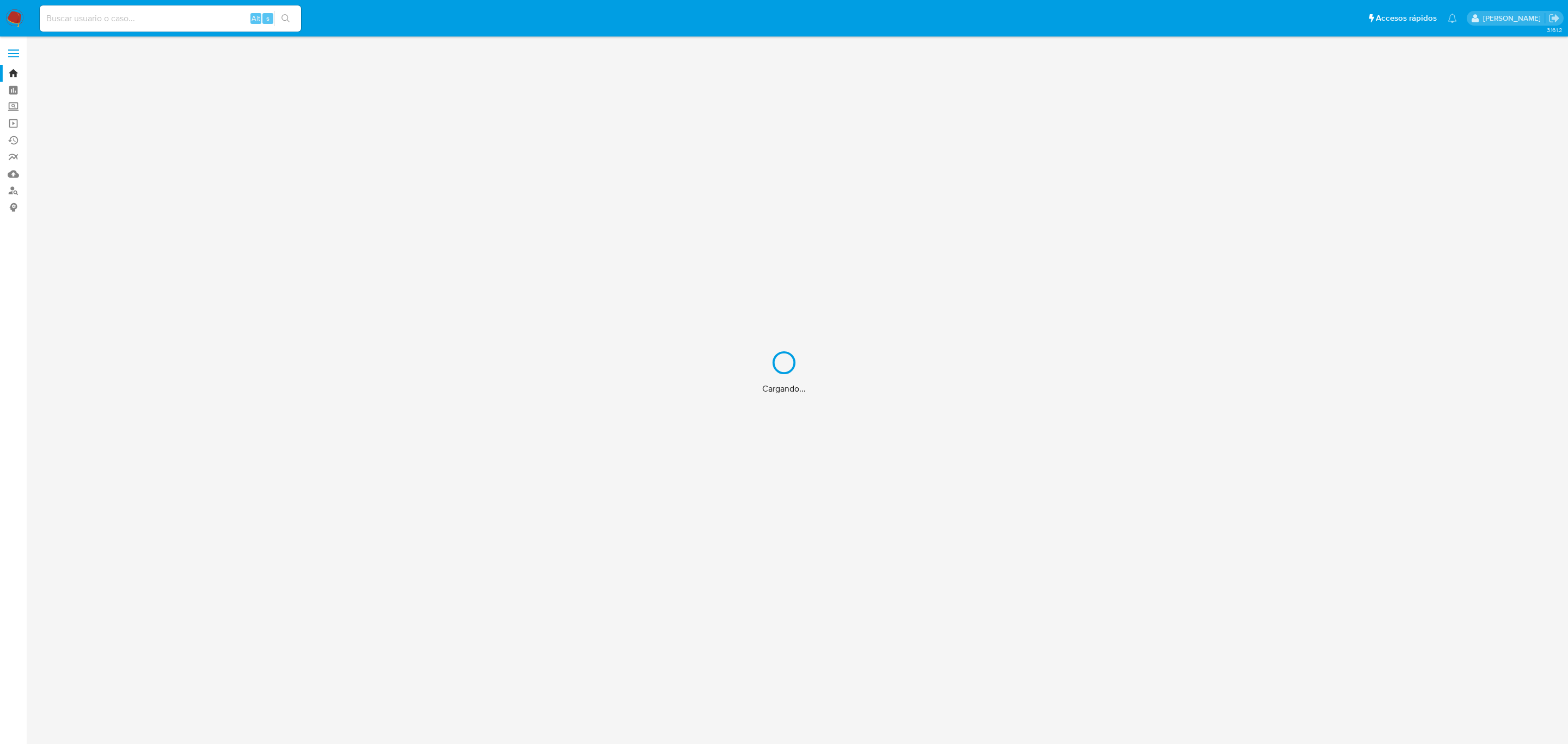
click at [1073, 405] on div "Cargando..." at bounding box center [784, 372] width 1568 height 744
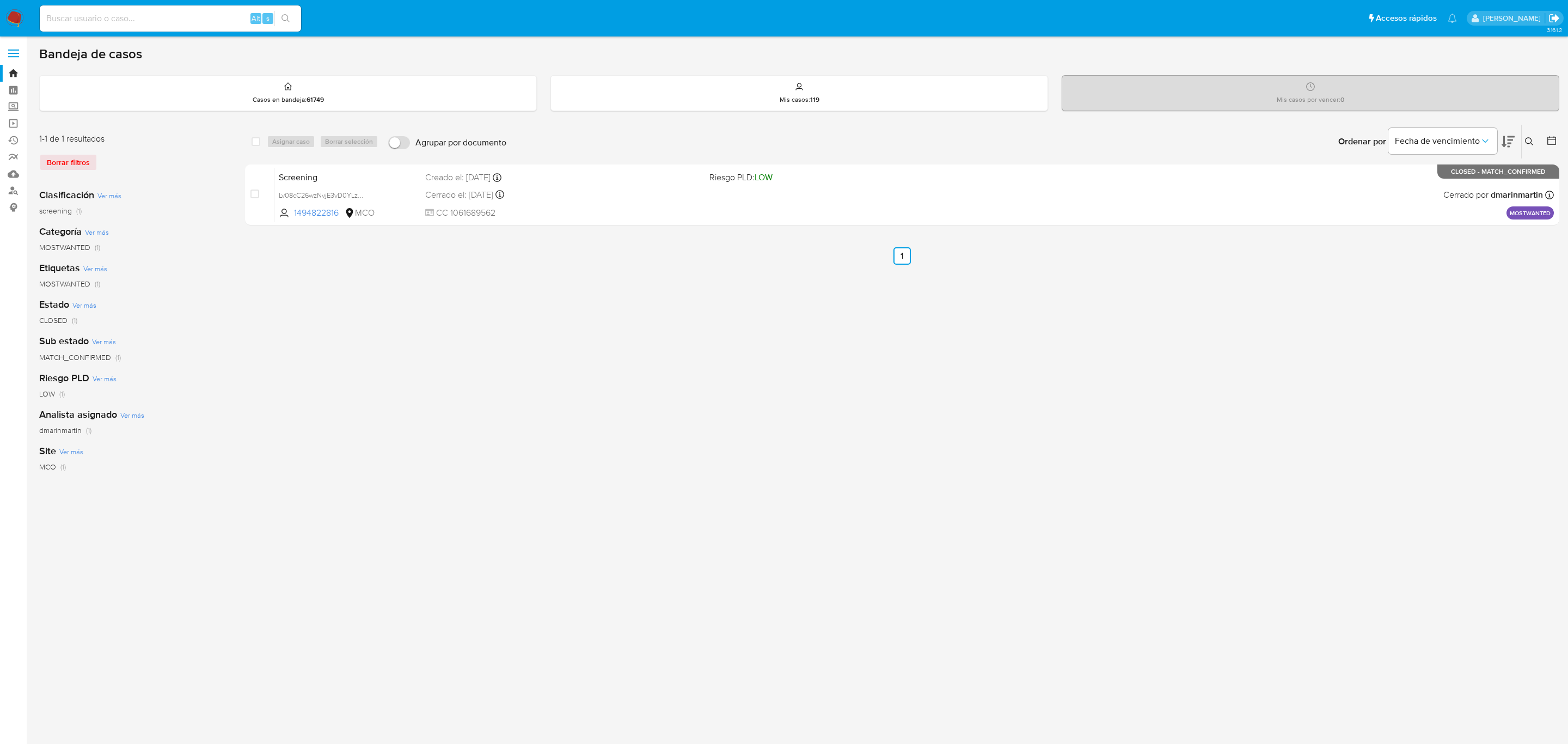
click at [1557, 20] on icon "Salir" at bounding box center [1554, 18] width 10 height 8
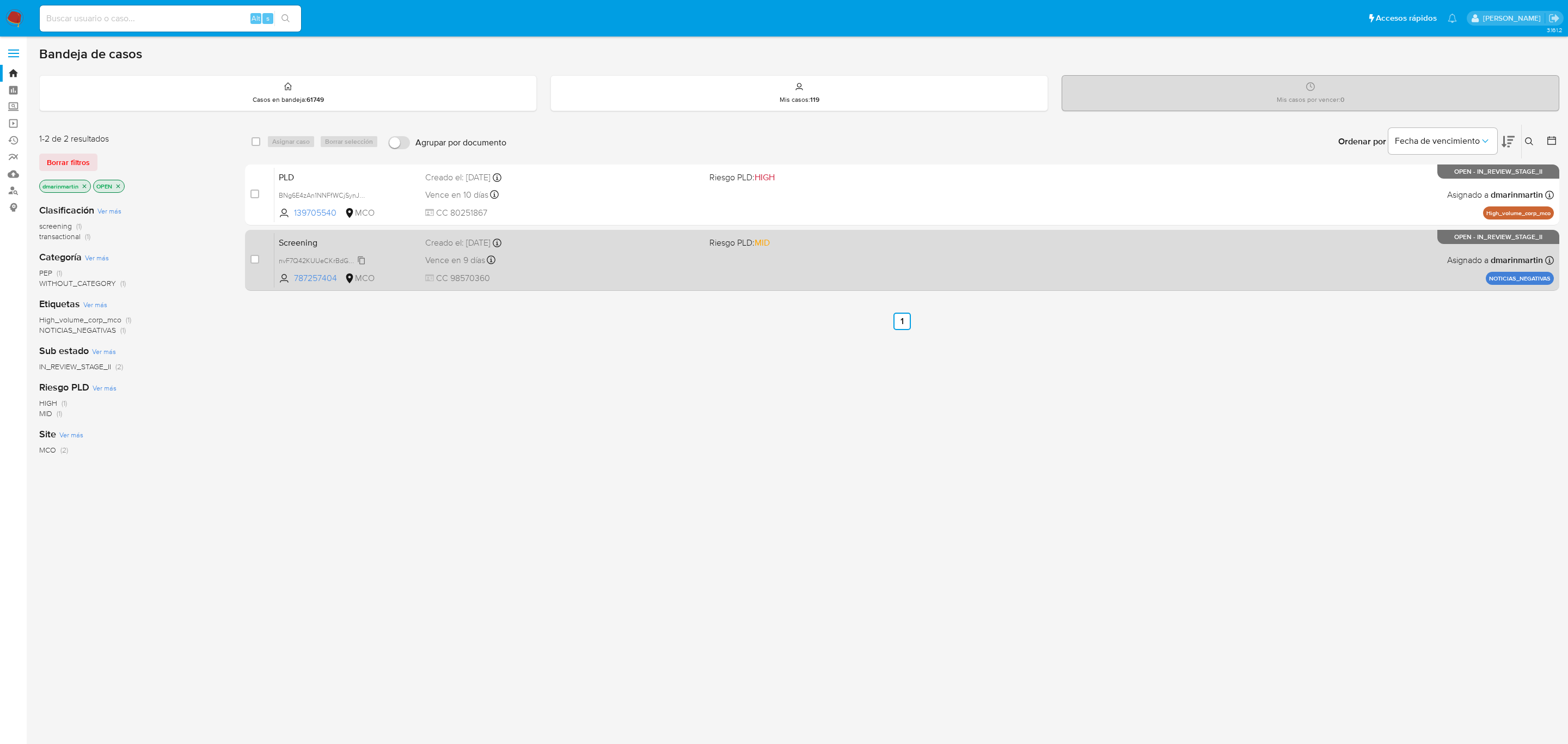
click at [360, 258] on span "nvF7Q42KUUeCKrBdGAfwALwS" at bounding box center [328, 260] width 97 height 12
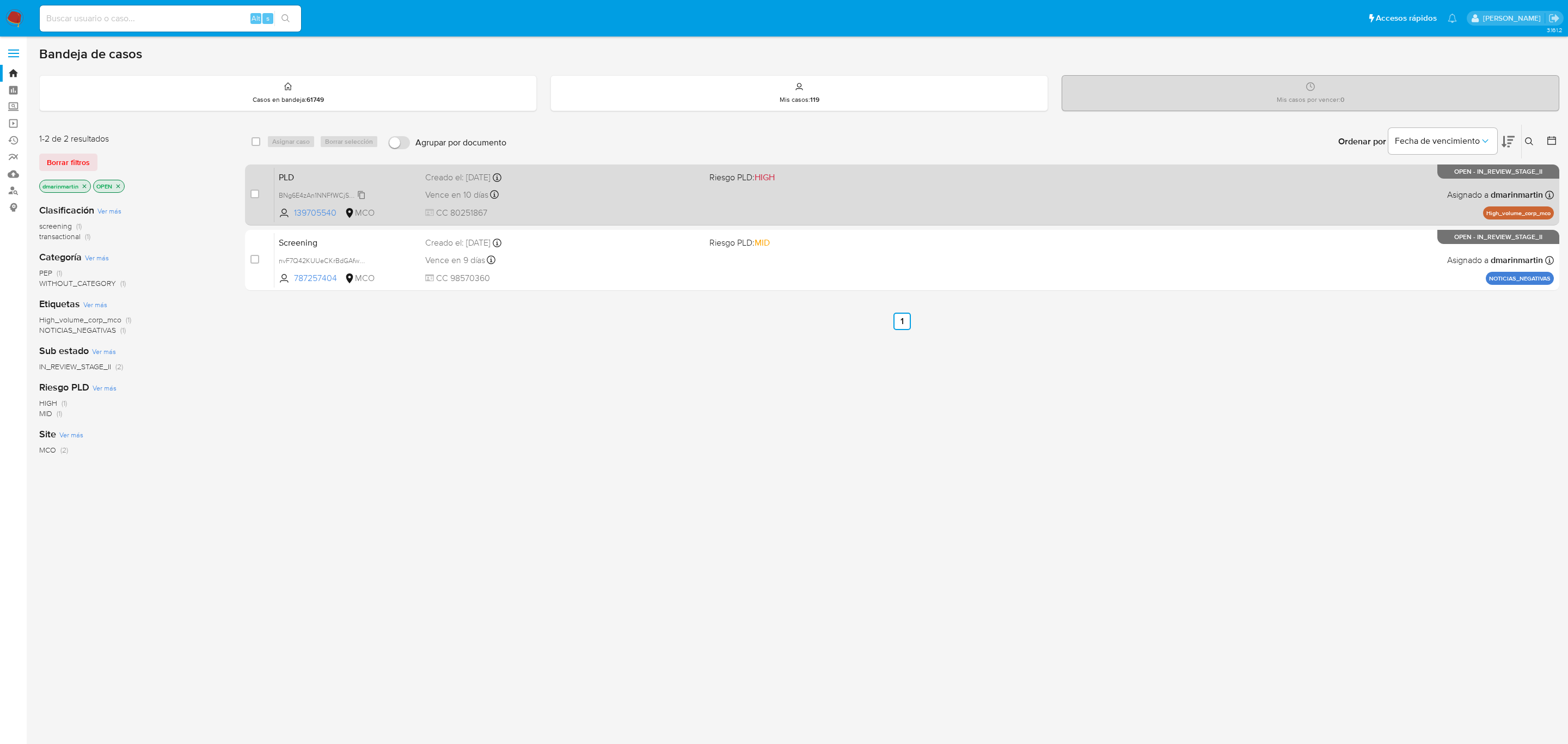
click at [365, 193] on span "BNg6E4zAn1NNFfWCjSynJKzI" at bounding box center [324, 194] width 90 height 12
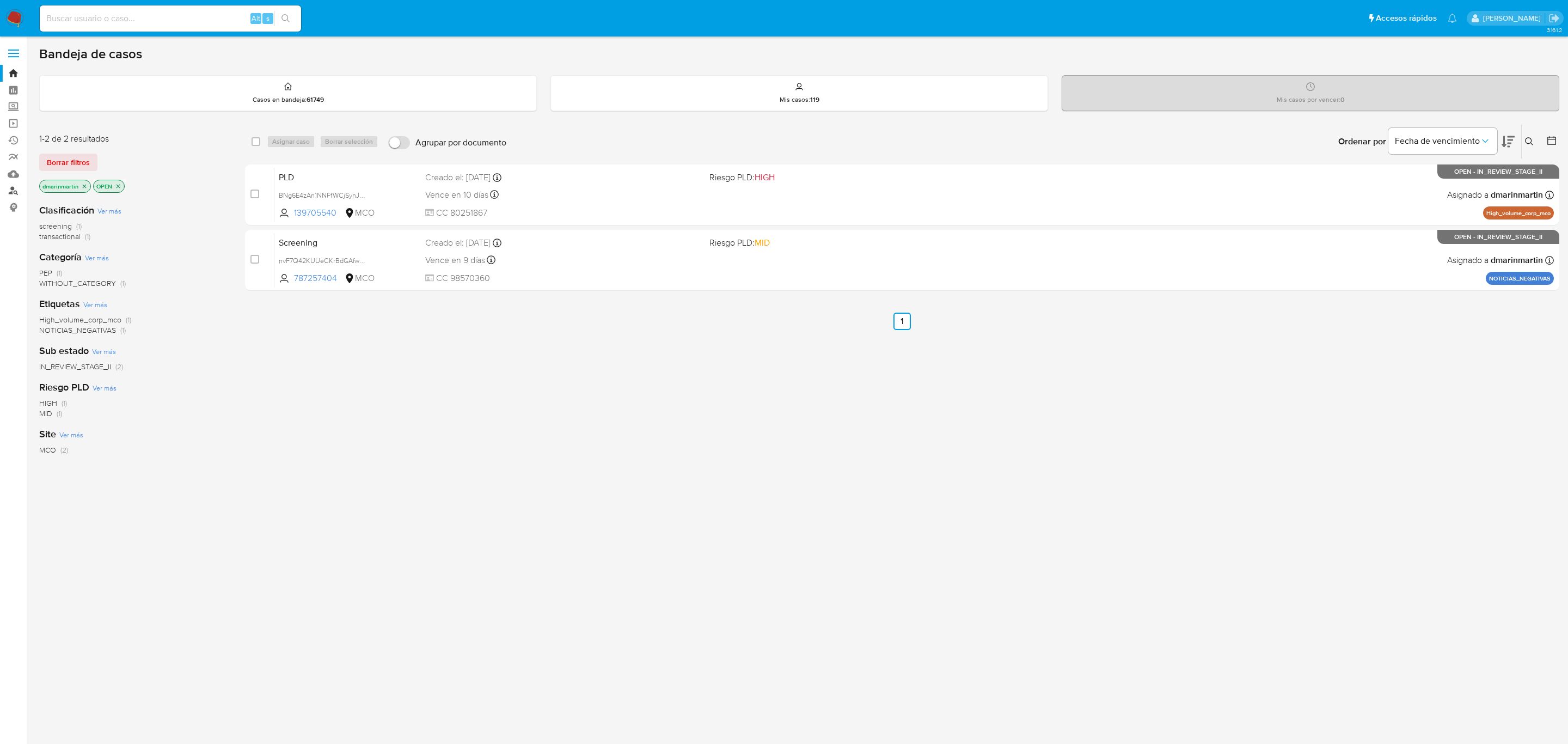
click at [11, 191] on link "Buscador de personas" at bounding box center [65, 190] width 130 height 17
click at [13, 91] on link "Tablero" at bounding box center [65, 90] width 130 height 17
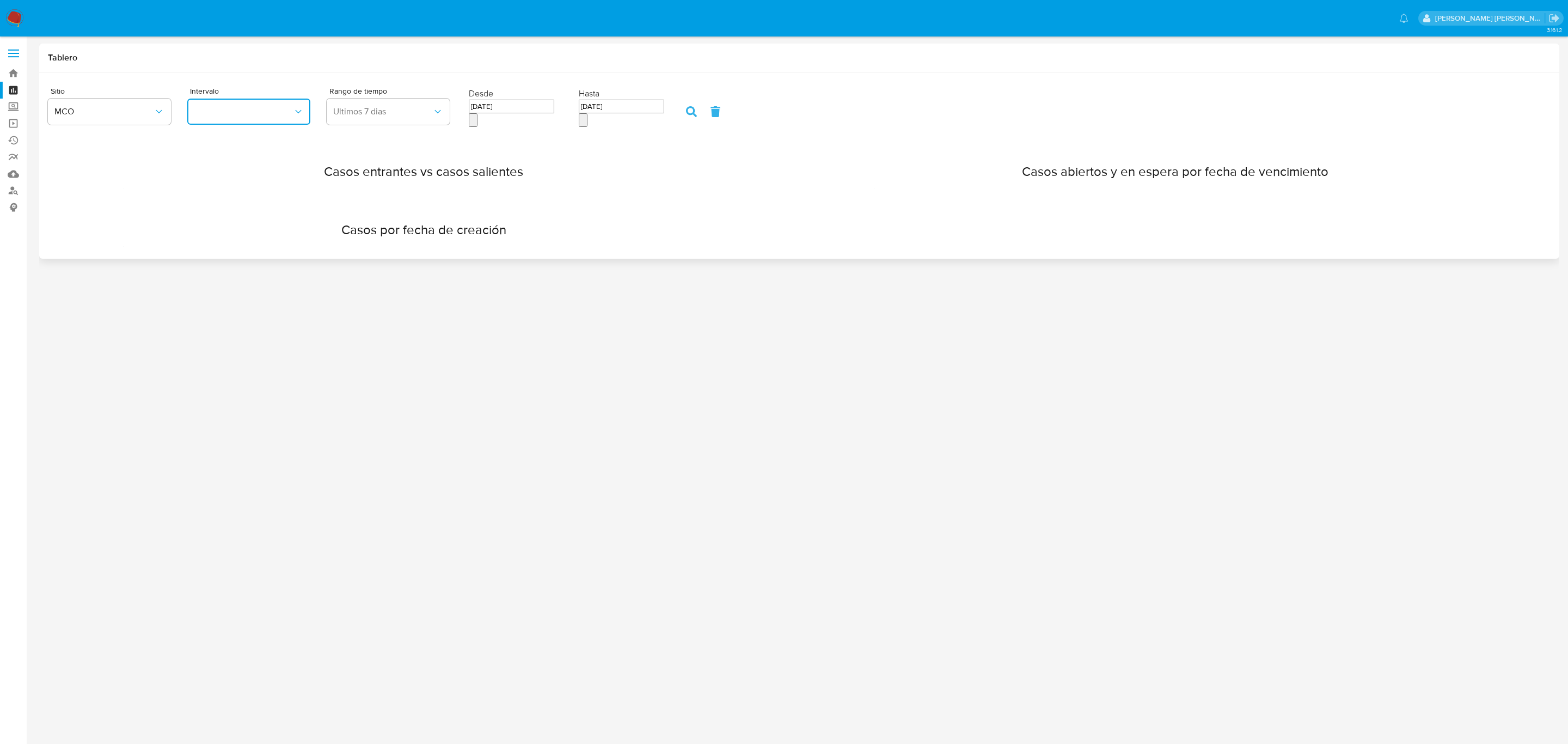
click at [210, 107] on button "button" at bounding box center [248, 111] width 123 height 26
click at [17, 112] on label "Screening" at bounding box center [65, 107] width 130 height 17
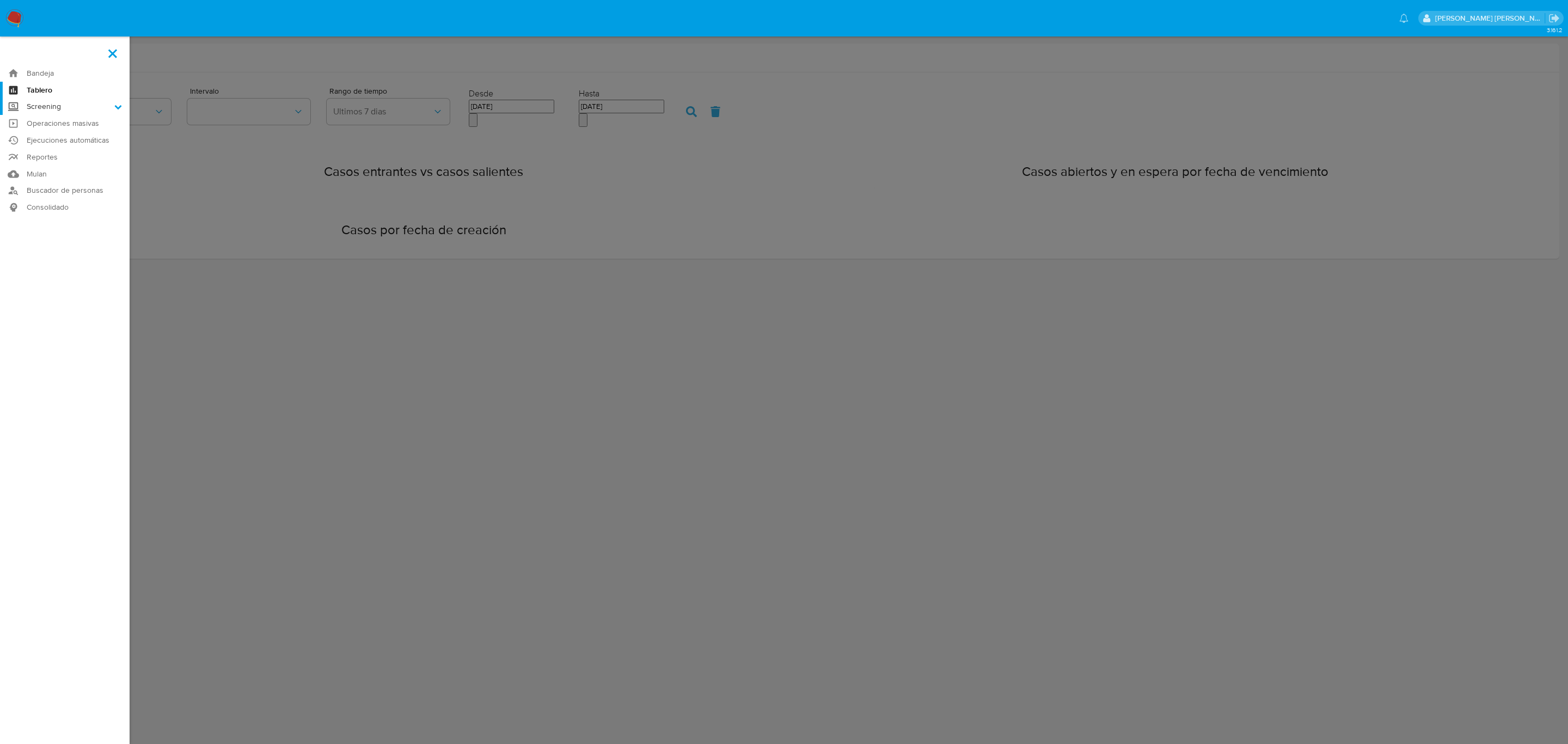
click at [0, 0] on input "Screening" at bounding box center [0, 0] width 0 height 0
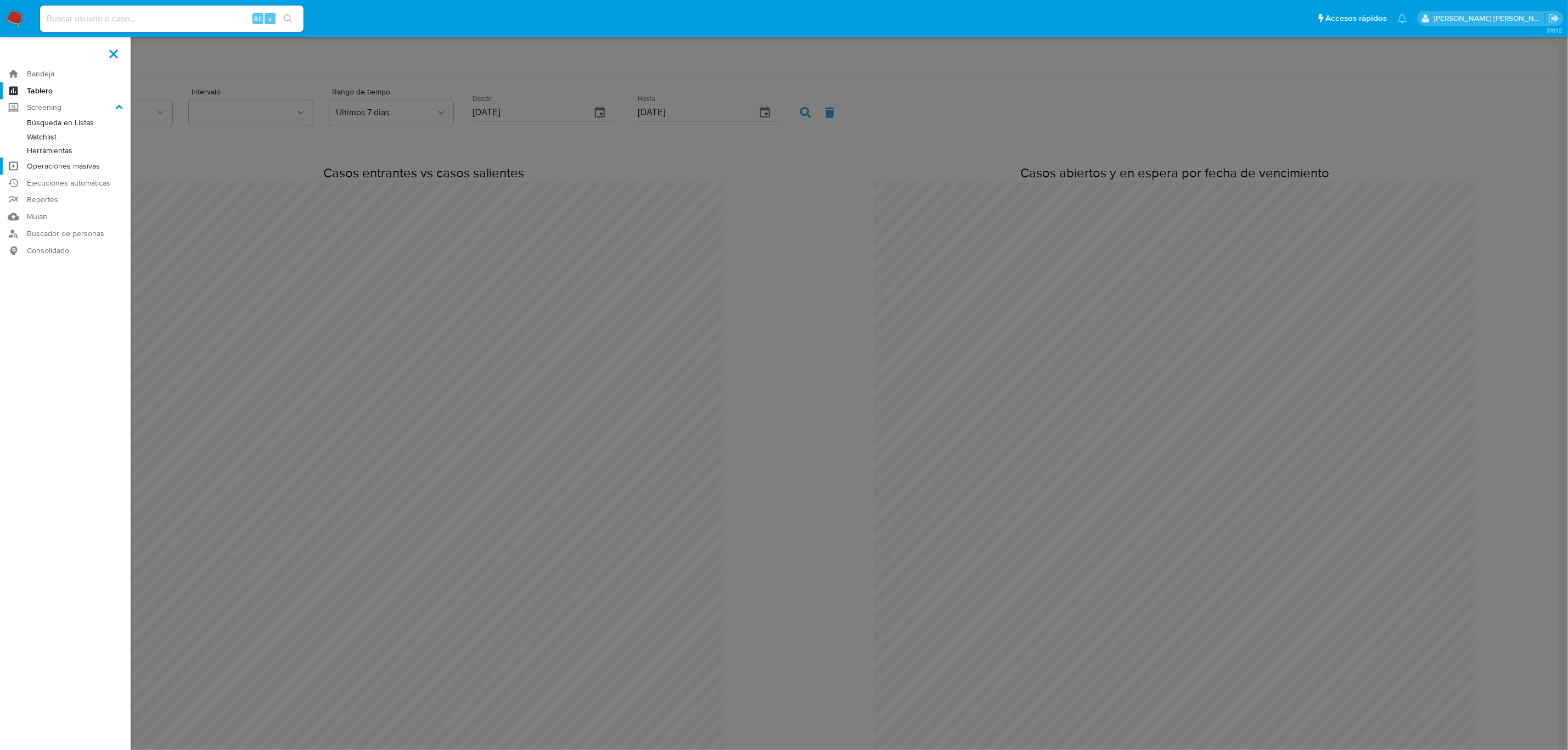
scroll to position [1486, 1568]
click at [72, 234] on link "Buscador de personas" at bounding box center [65, 233] width 131 height 17
